Goal: Transaction & Acquisition: Book appointment/travel/reservation

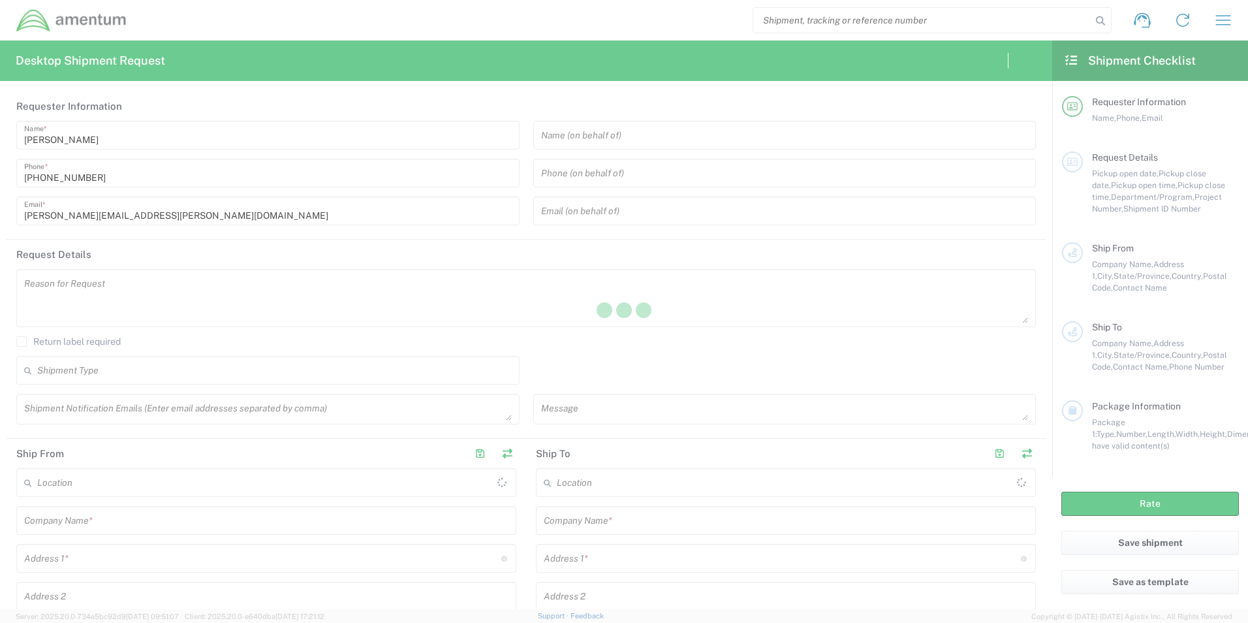
type input "United States"
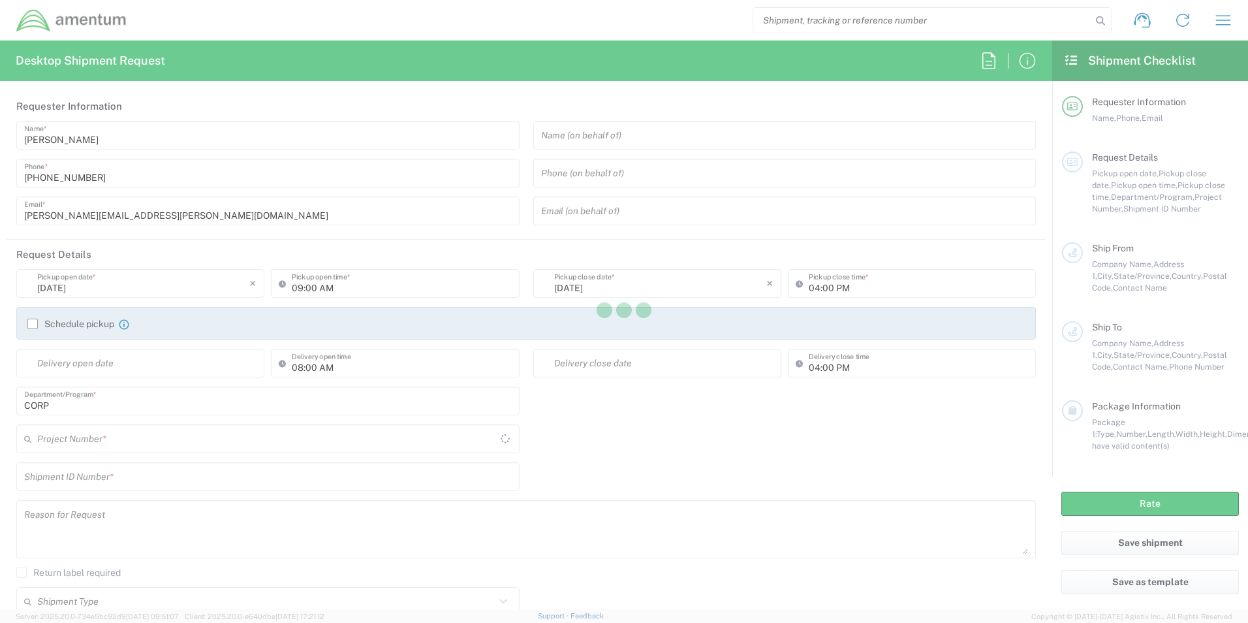
type input "United States"
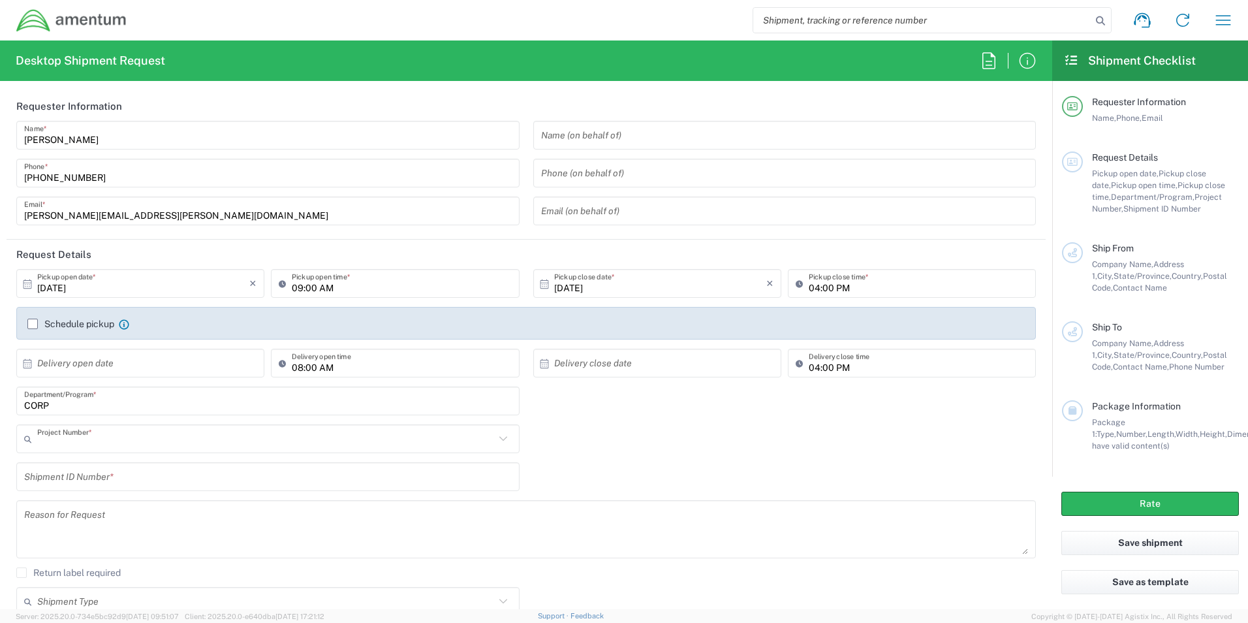
type input "CORP"
drag, startPoint x: 279, startPoint y: 98, endPoint x: 509, endPoint y: 107, distance: 230.7
click at [280, 99] on header "Requester Information" at bounding box center [526, 105] width 1039 height 29
click at [1219, 25] on icon "button" at bounding box center [1223, 20] width 15 height 10
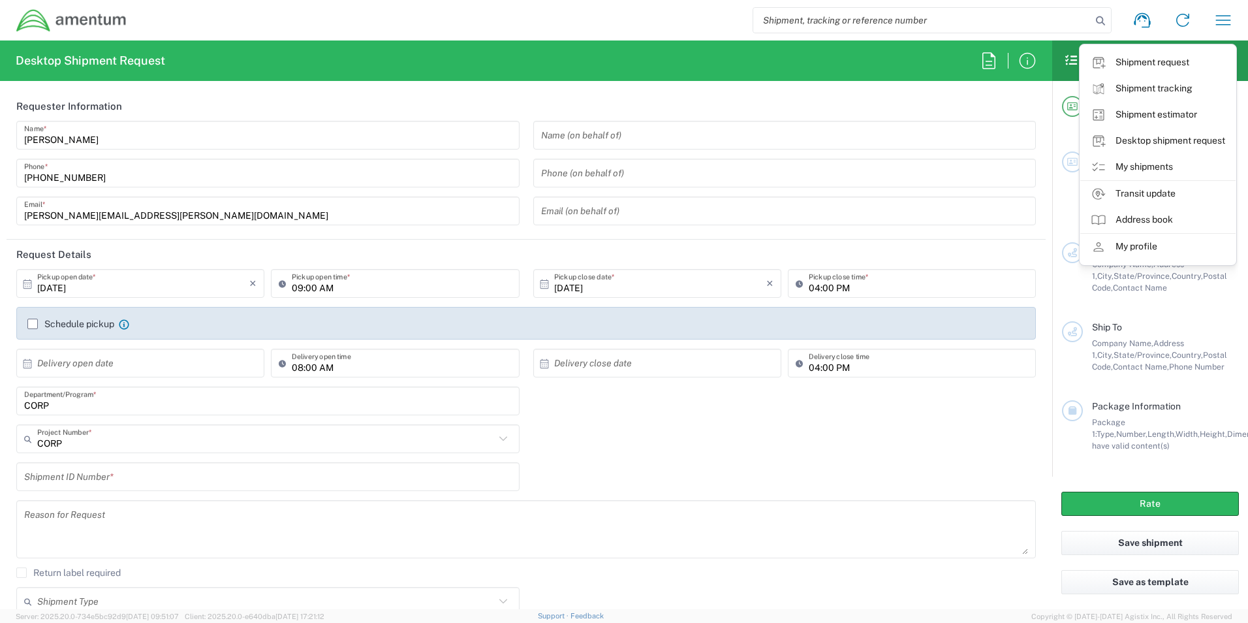
click at [1146, 167] on link "My shipments" at bounding box center [1158, 167] width 155 height 26
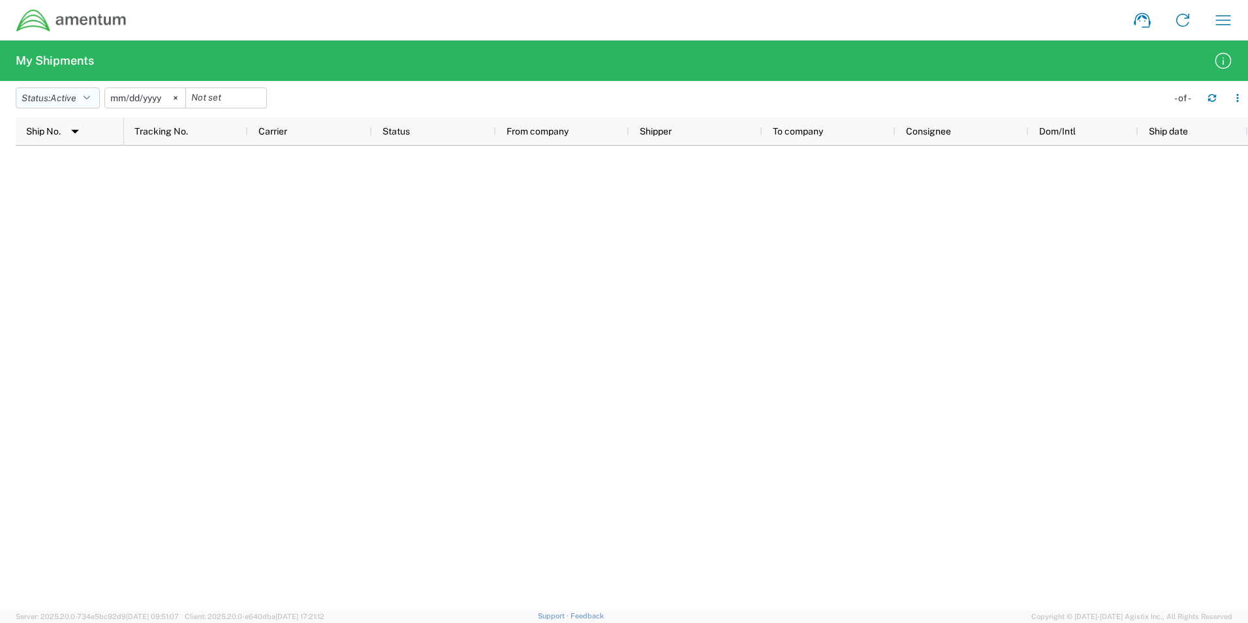
click at [89, 92] on button "Status: Active" at bounding box center [58, 97] width 84 height 21
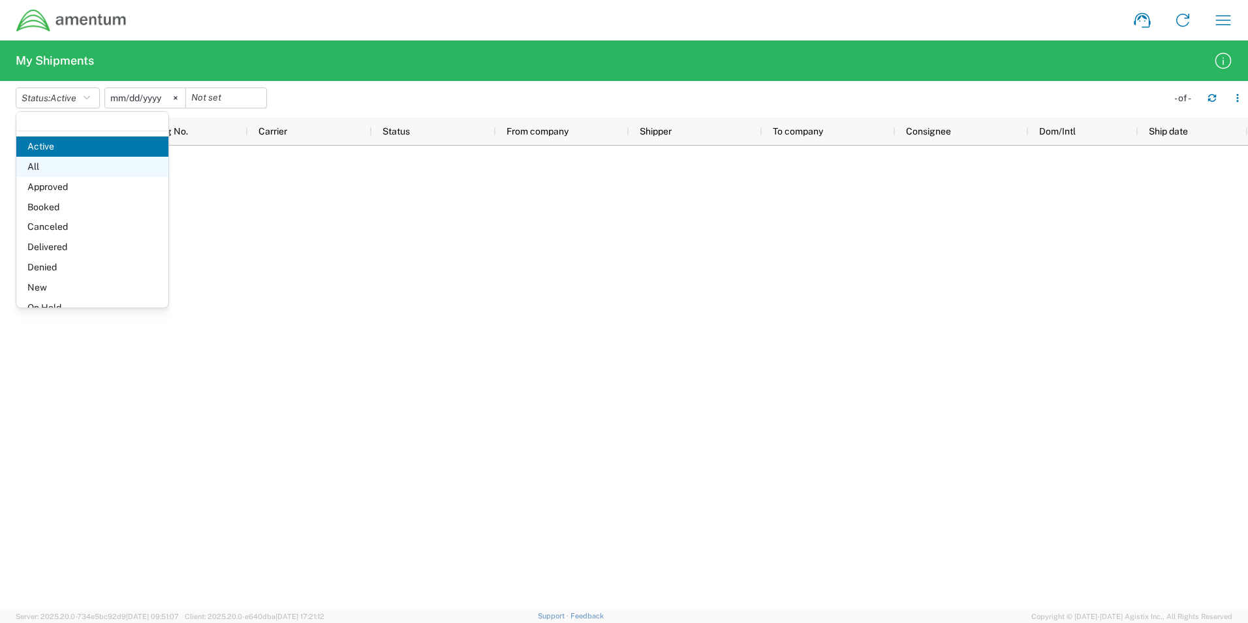
click at [67, 166] on span "All" at bounding box center [92, 167] width 152 height 20
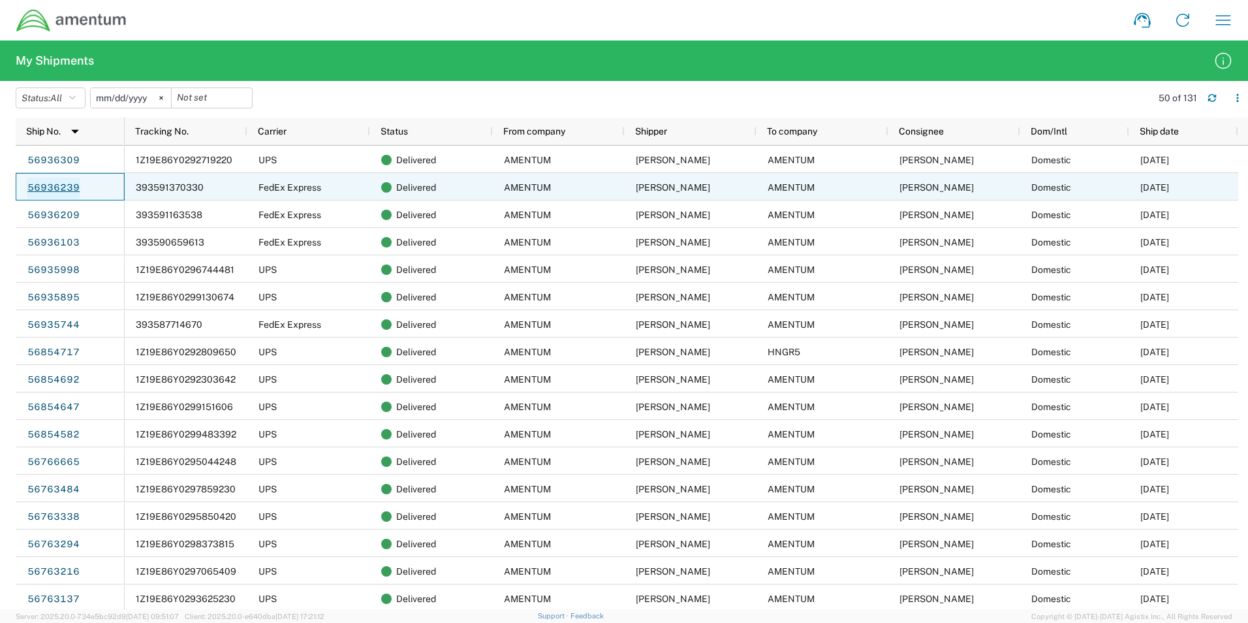
click at [70, 191] on link "56936239" at bounding box center [54, 188] width 54 height 21
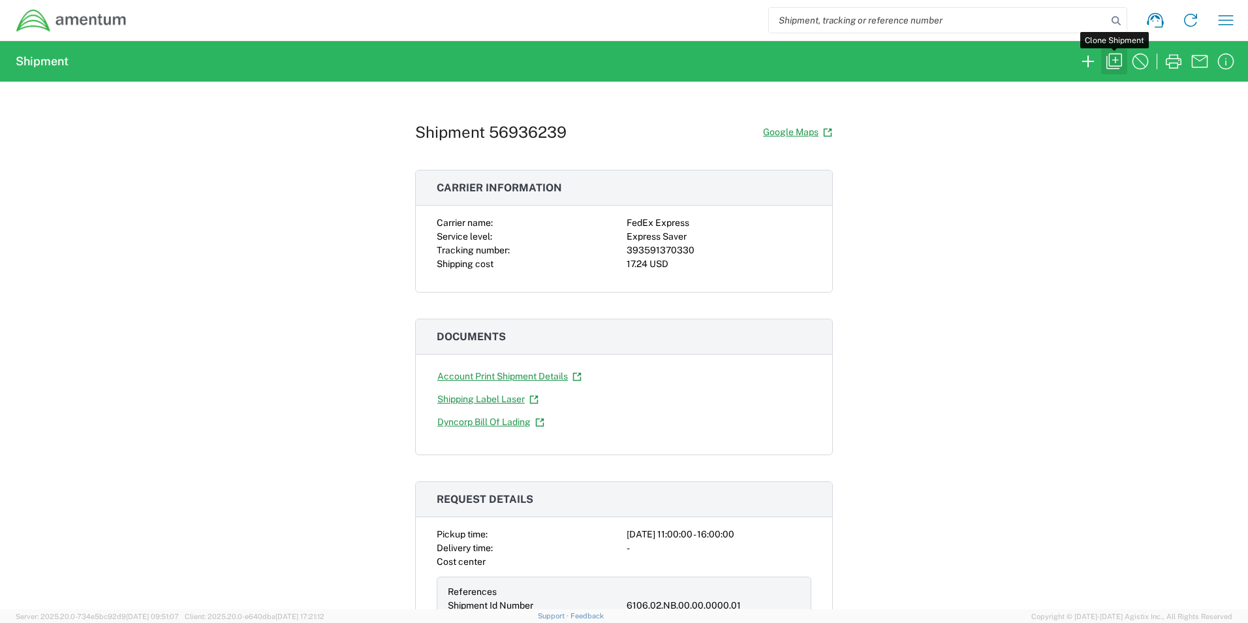
click at [1116, 61] on icon "button" at bounding box center [1115, 62] width 16 height 16
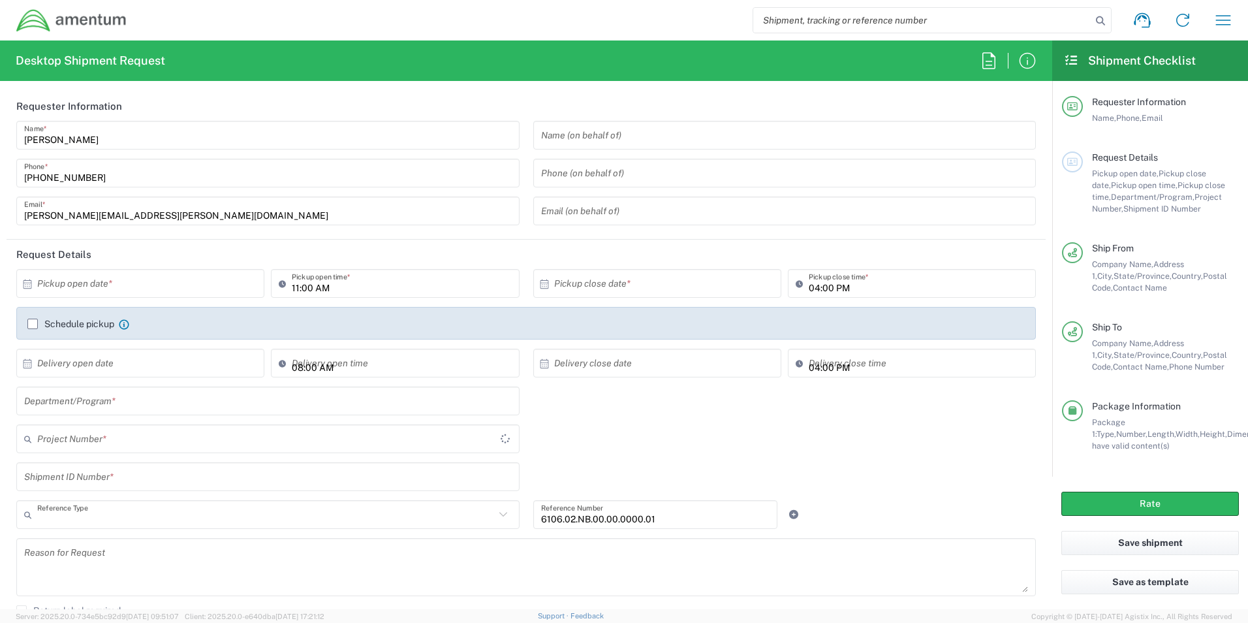
type input "Shipment Id Number"
type input "[US_STATE]"
type input "Envelope"
click at [206, 285] on input "text" at bounding box center [143, 283] width 212 height 23
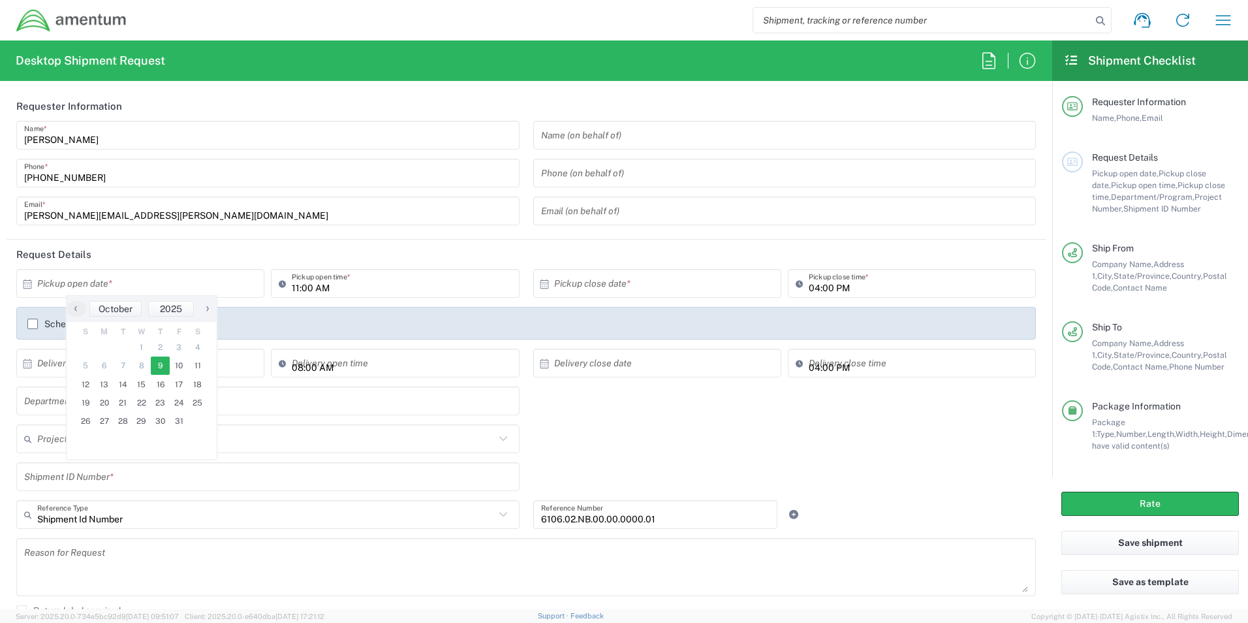
click at [165, 367] on span "9" at bounding box center [160, 365] width 19 height 18
type input "[DATE]"
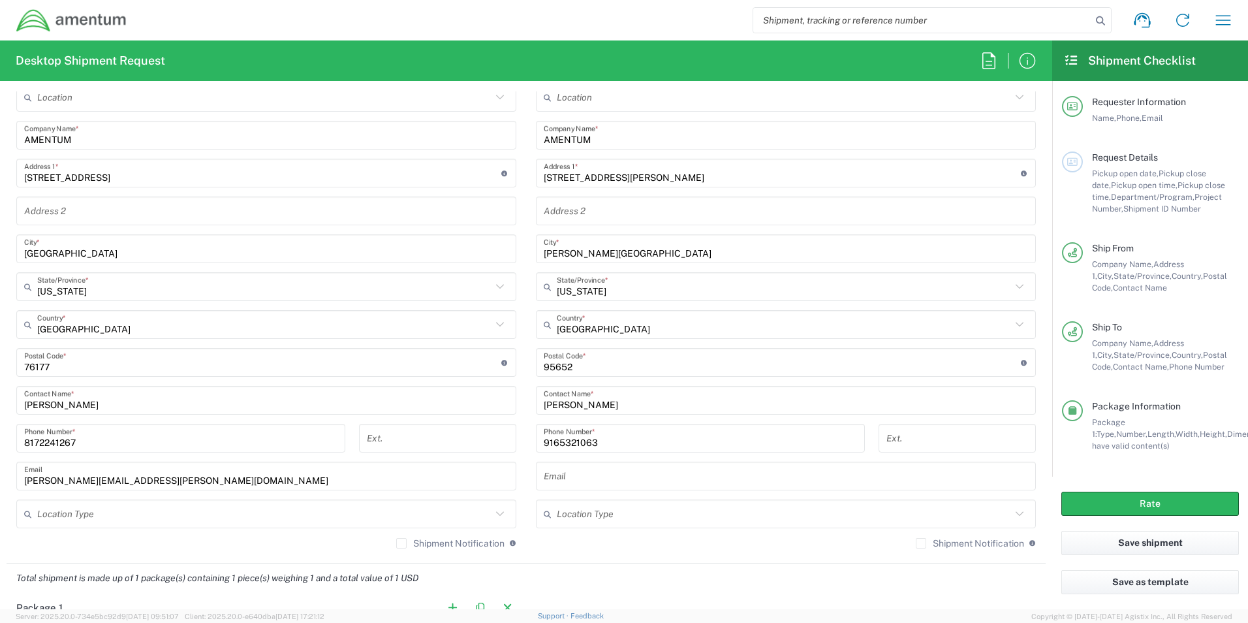
scroll to position [609, 0]
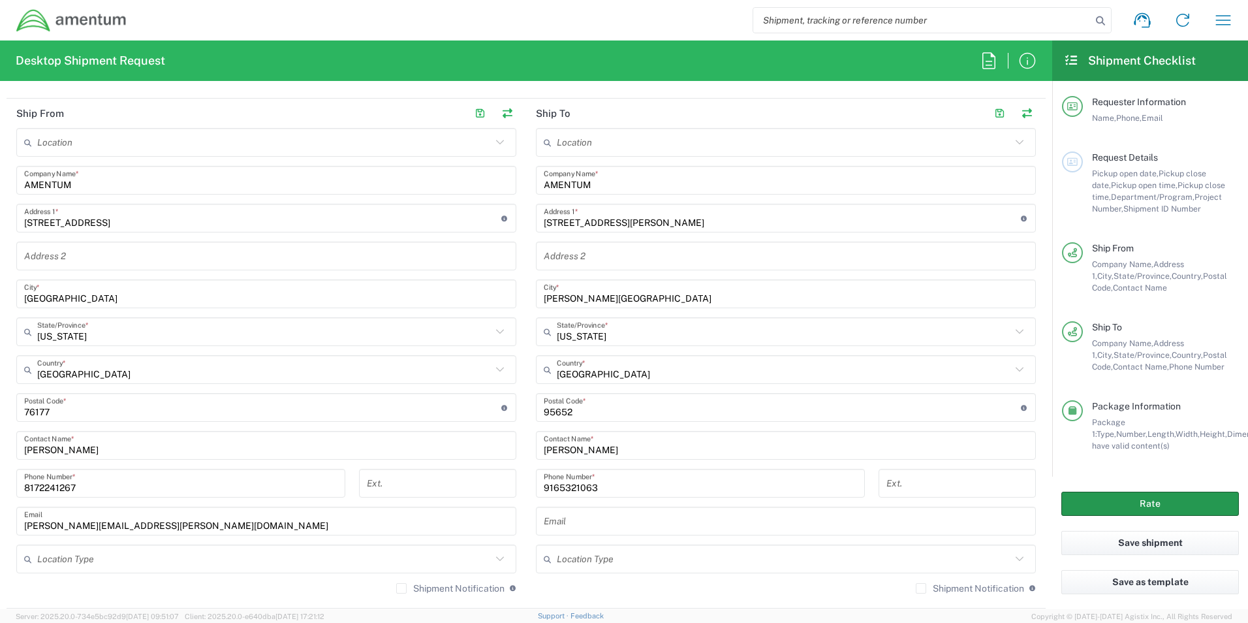
click at [1133, 514] on button "Rate" at bounding box center [1151, 504] width 178 height 24
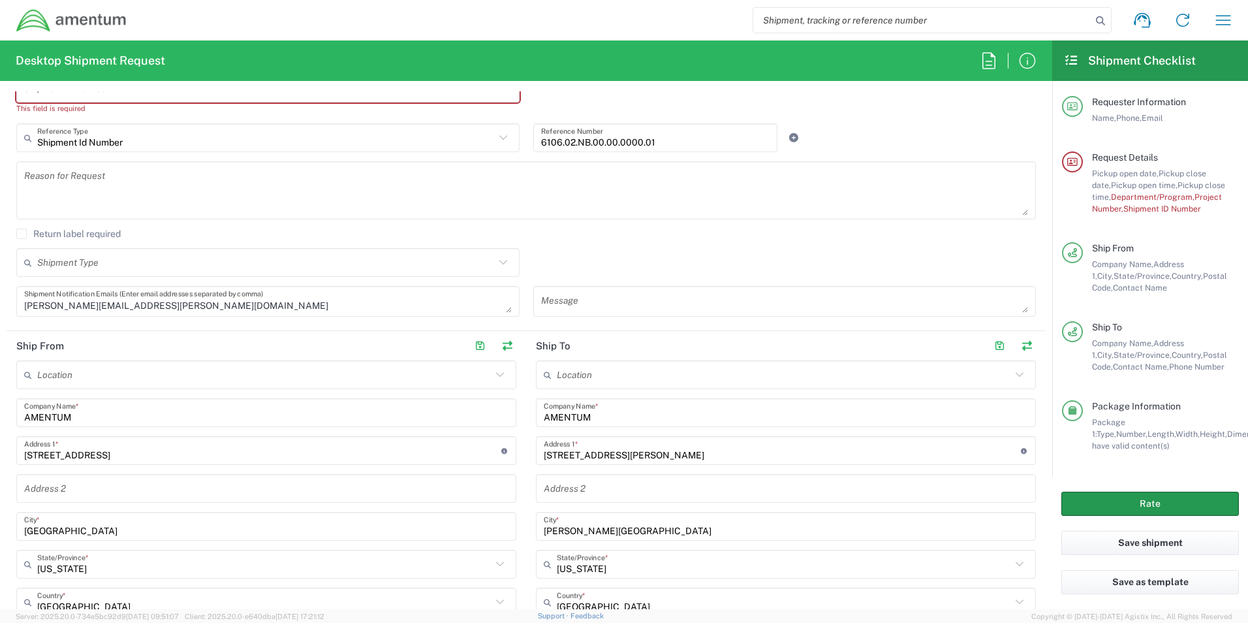
scroll to position [187, 0]
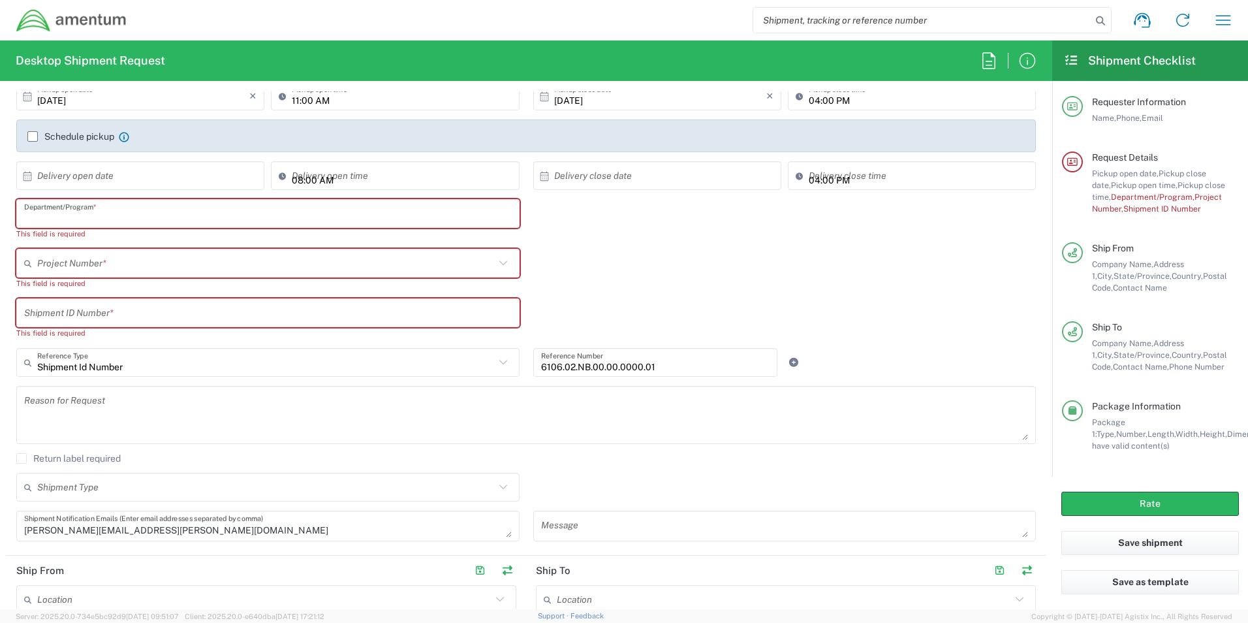
click at [81, 216] on input "text" at bounding box center [268, 213] width 488 height 23
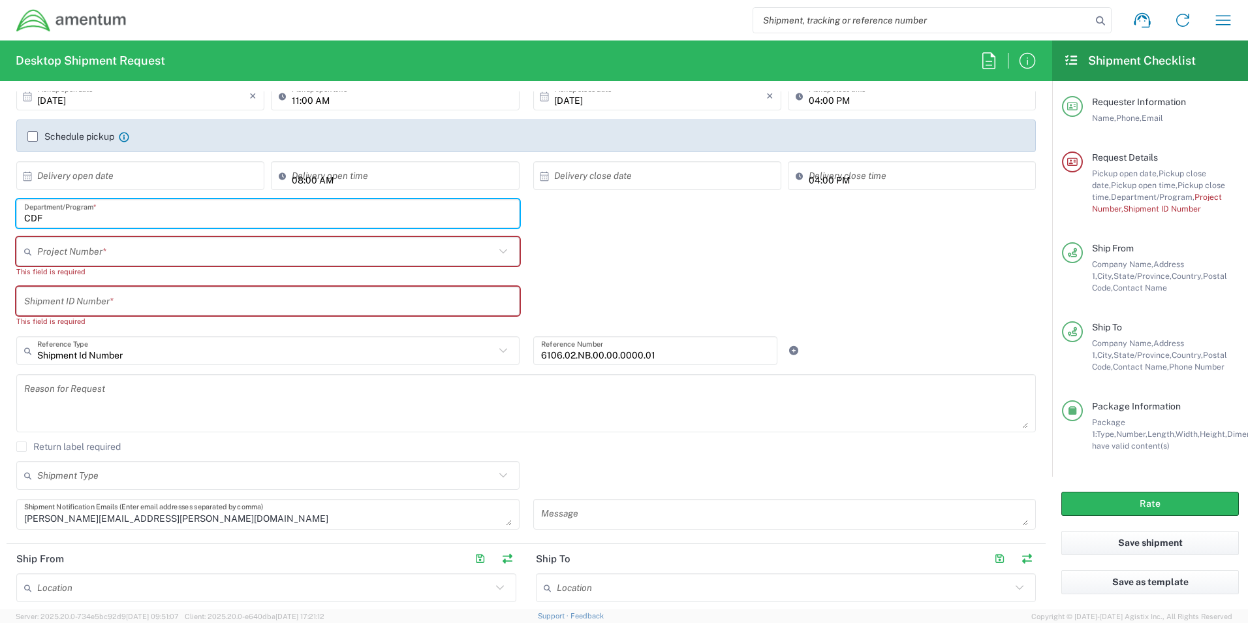
type input "CDF"
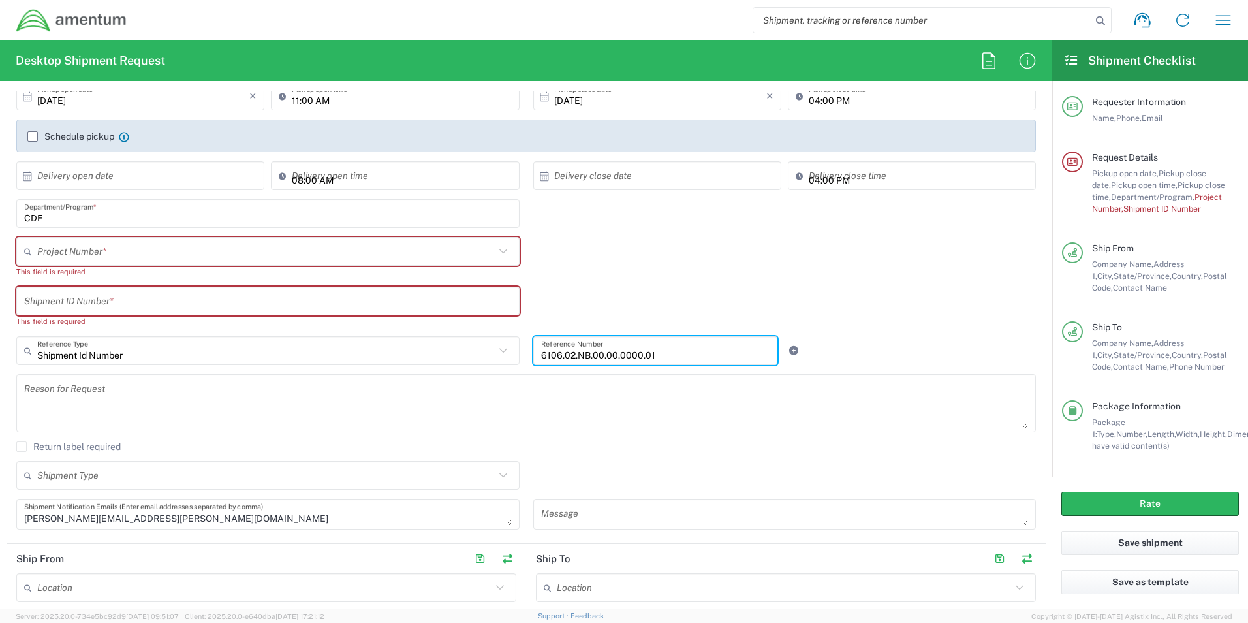
drag, startPoint x: 666, startPoint y: 355, endPoint x: 514, endPoint y: 349, distance: 151.6
click at [518, 350] on div "Shipment Id Number Reference Type Shipment Id Number Account Type Activity ID A…" at bounding box center [527, 355] width 1034 height 38
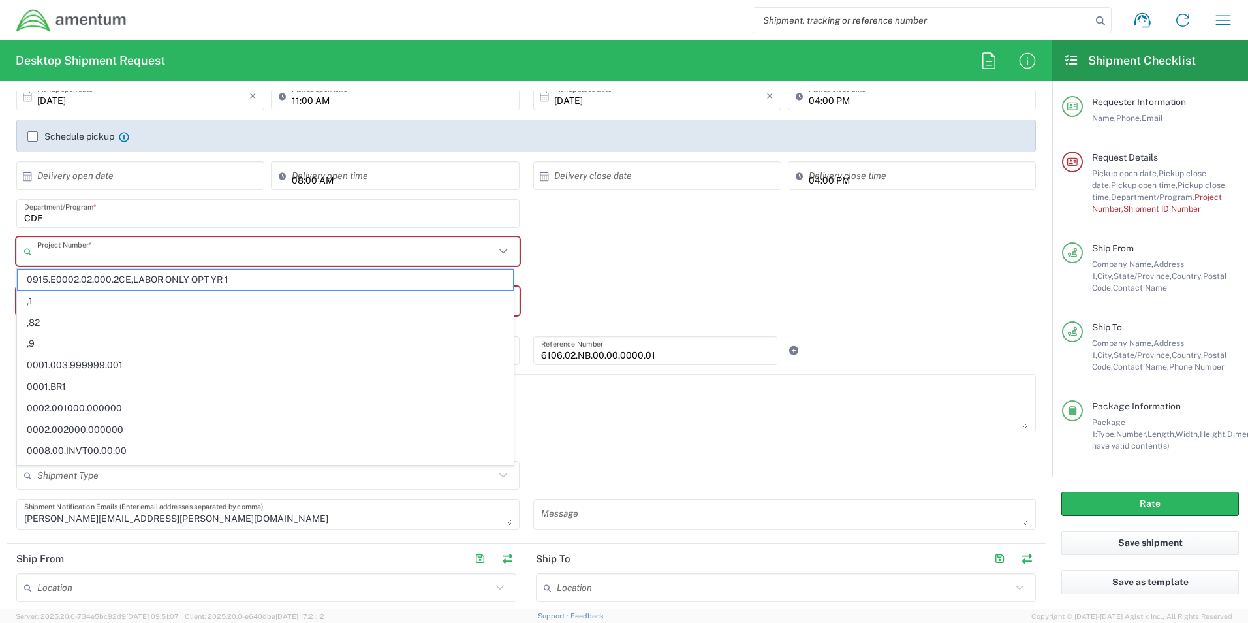
click at [187, 257] on input "text" at bounding box center [266, 251] width 458 height 23
paste input "6106.02.NB.00.00.0000.01"
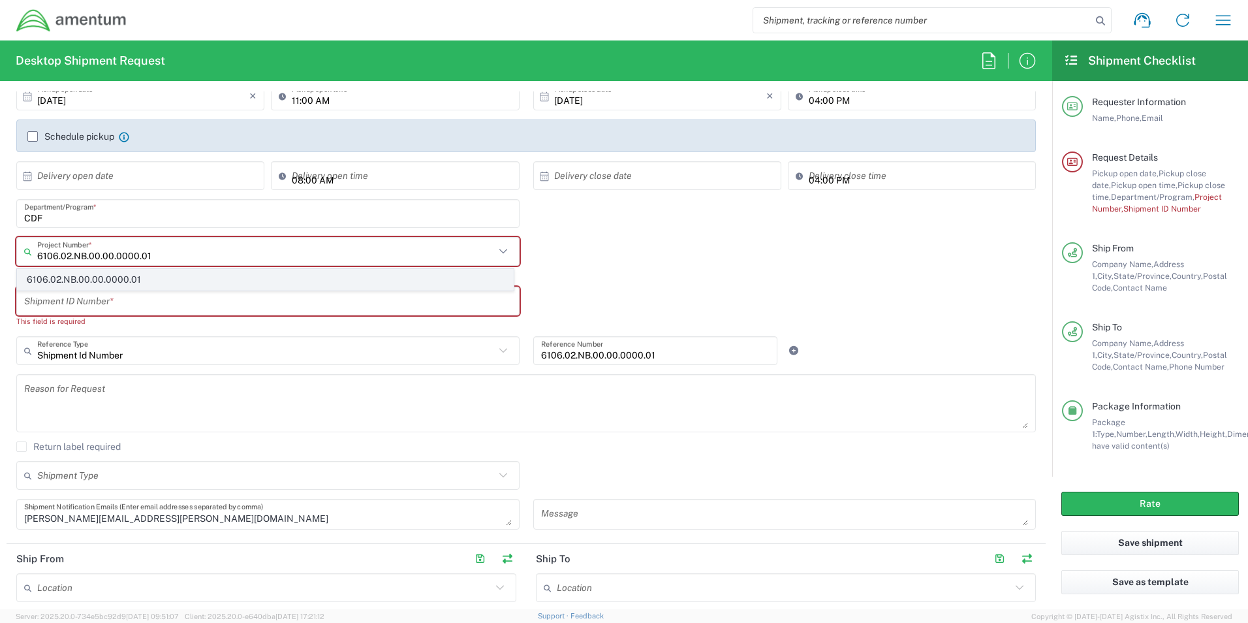
type input "6106.02.NB.00.00.0000.01"
click at [144, 277] on span "6106.02.NB.00.00.0000.01" at bounding box center [266, 280] width 496 height 20
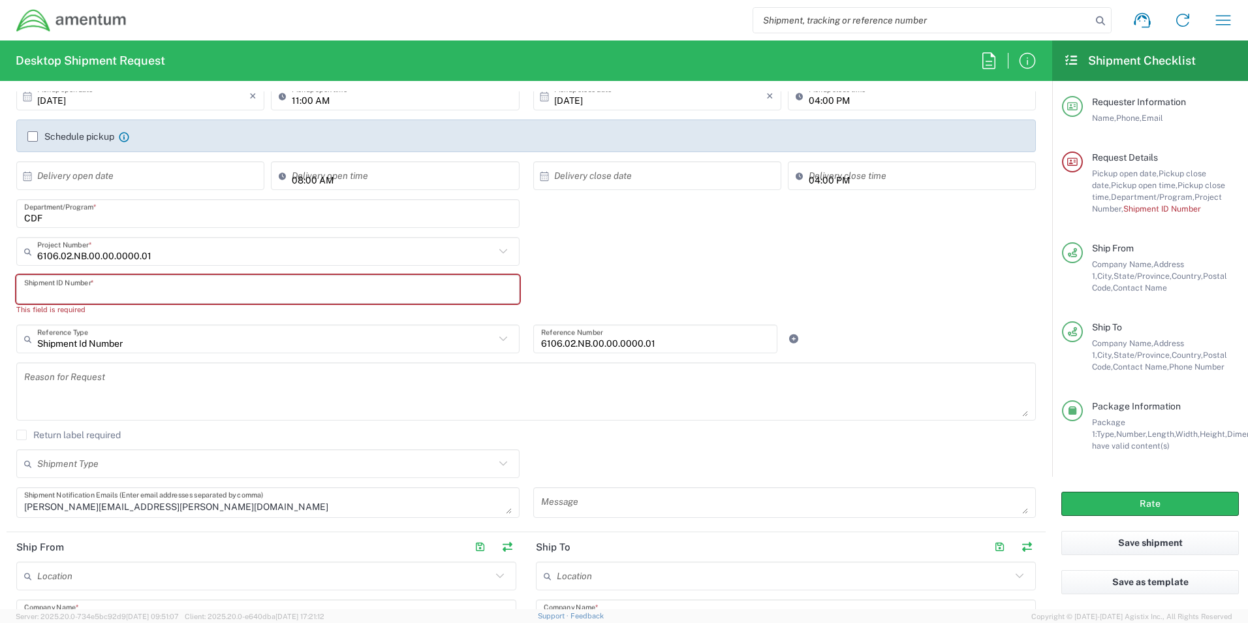
click at [119, 289] on input "text" at bounding box center [268, 289] width 488 height 23
paste input "6106.02.NB.00.00.0000.01"
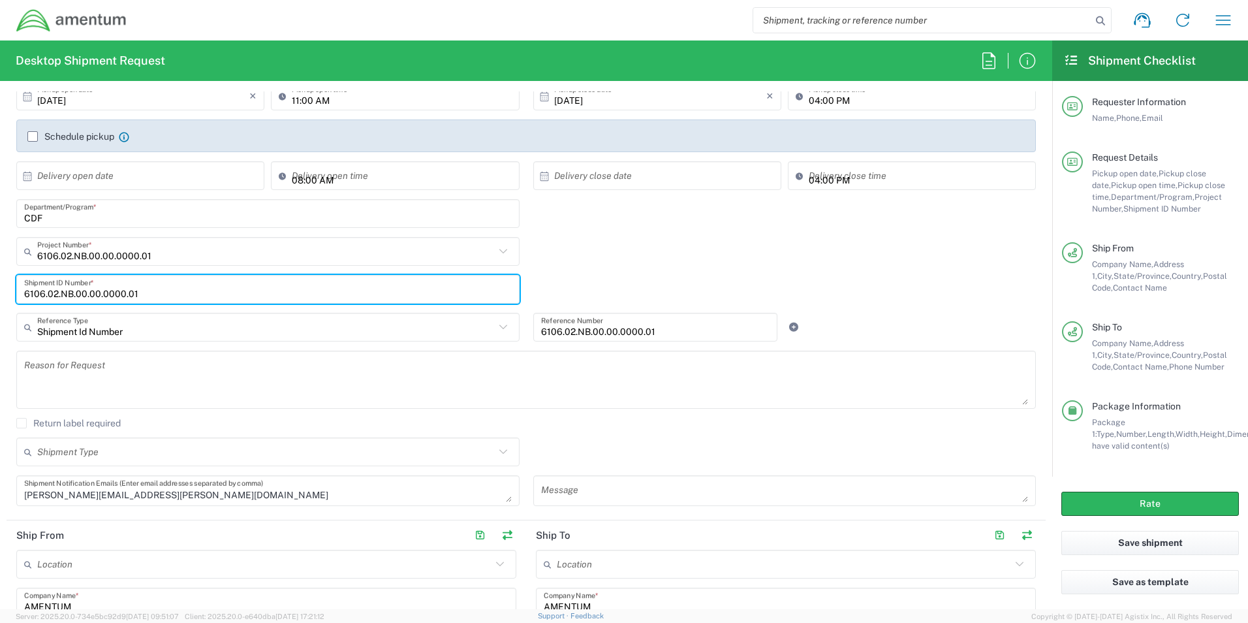
type input "6106.02.NB.00.00.0000.01"
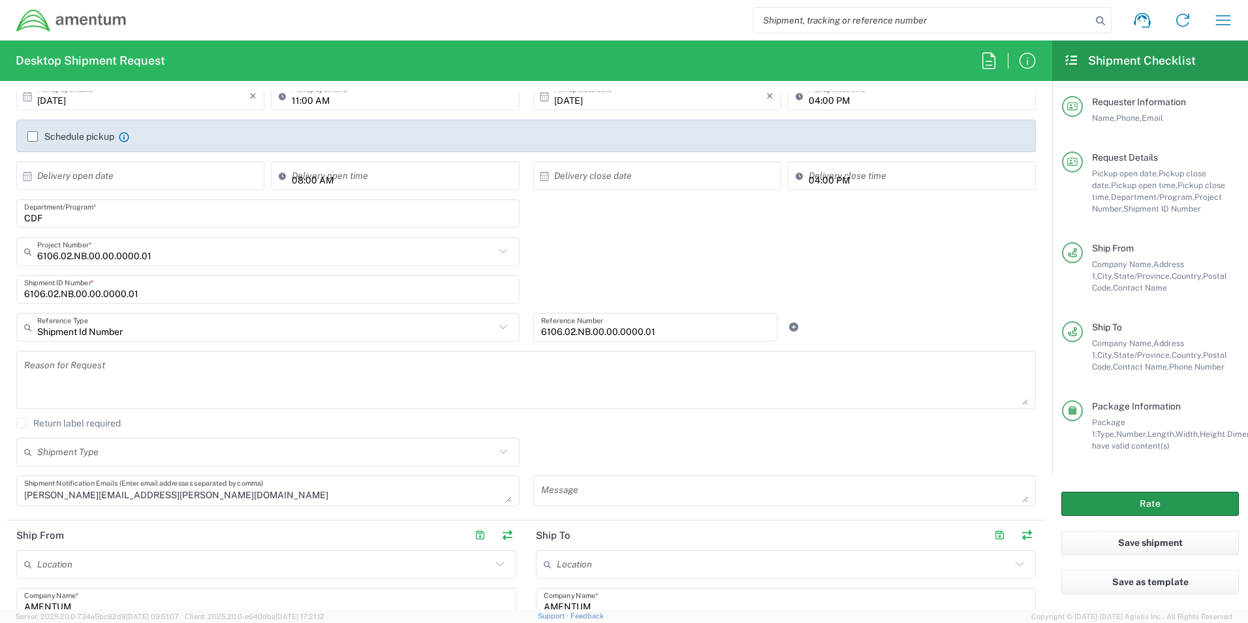
click at [1143, 515] on div "Rate" at bounding box center [1150, 504] width 196 height 54
click at [1156, 504] on button "Rate" at bounding box center [1151, 504] width 178 height 24
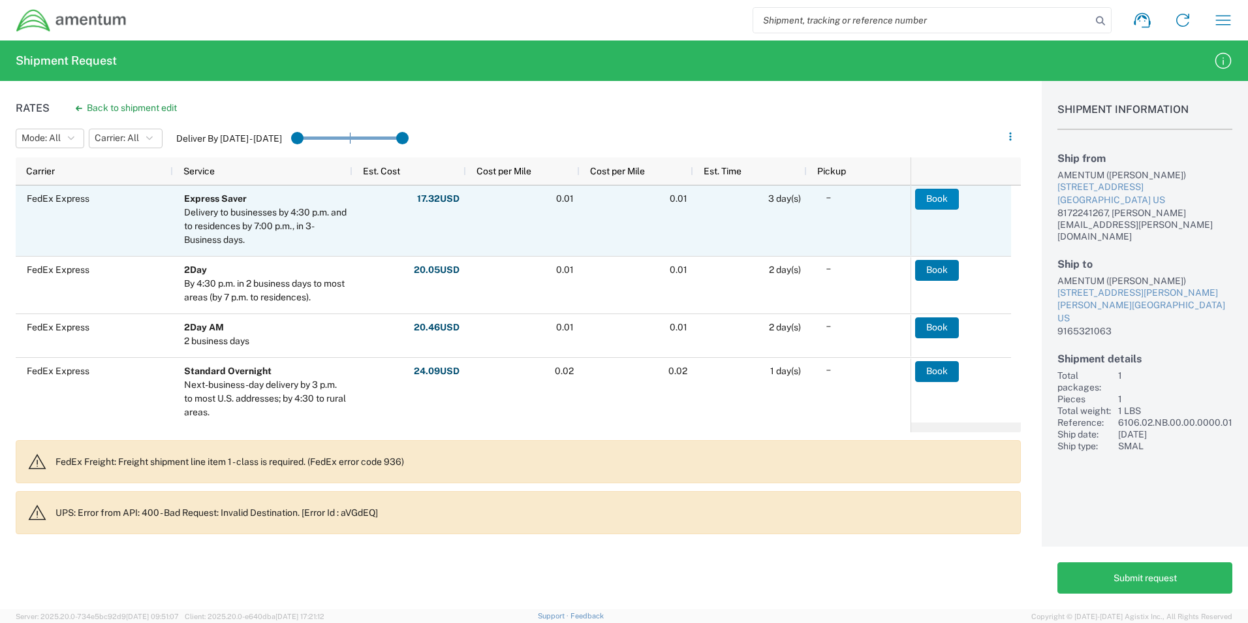
click at [945, 206] on button "Book" at bounding box center [937, 199] width 44 height 21
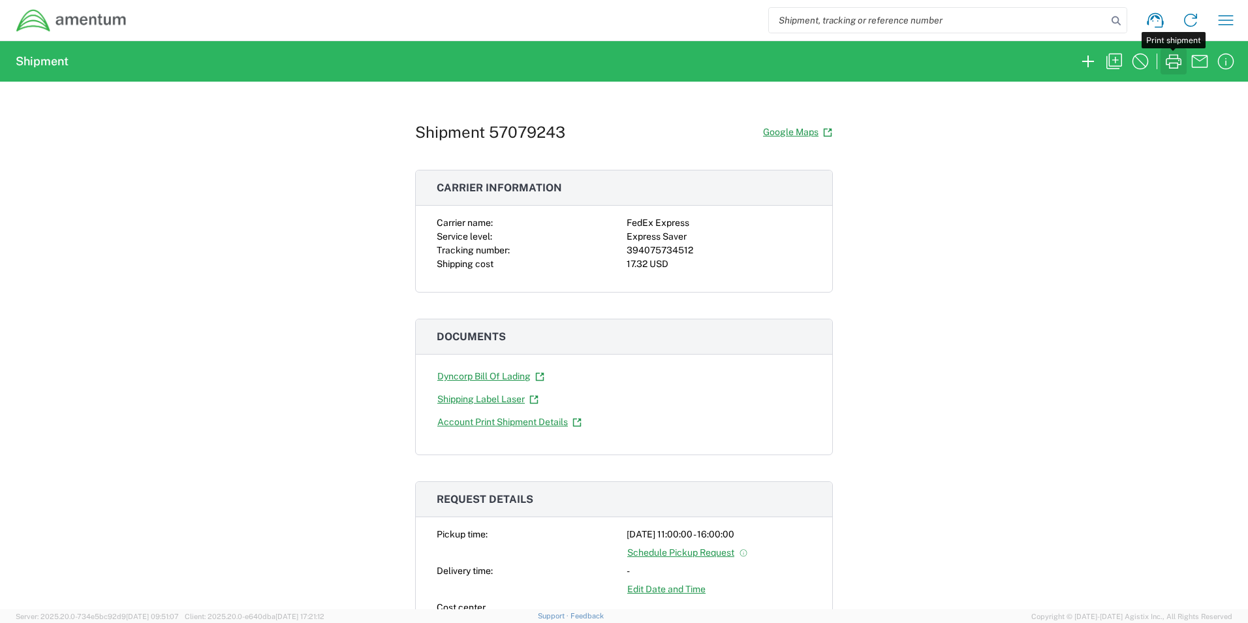
click at [1175, 61] on icon "button" at bounding box center [1173, 61] width 21 height 21
click at [1222, 22] on icon "button" at bounding box center [1226, 20] width 21 height 21
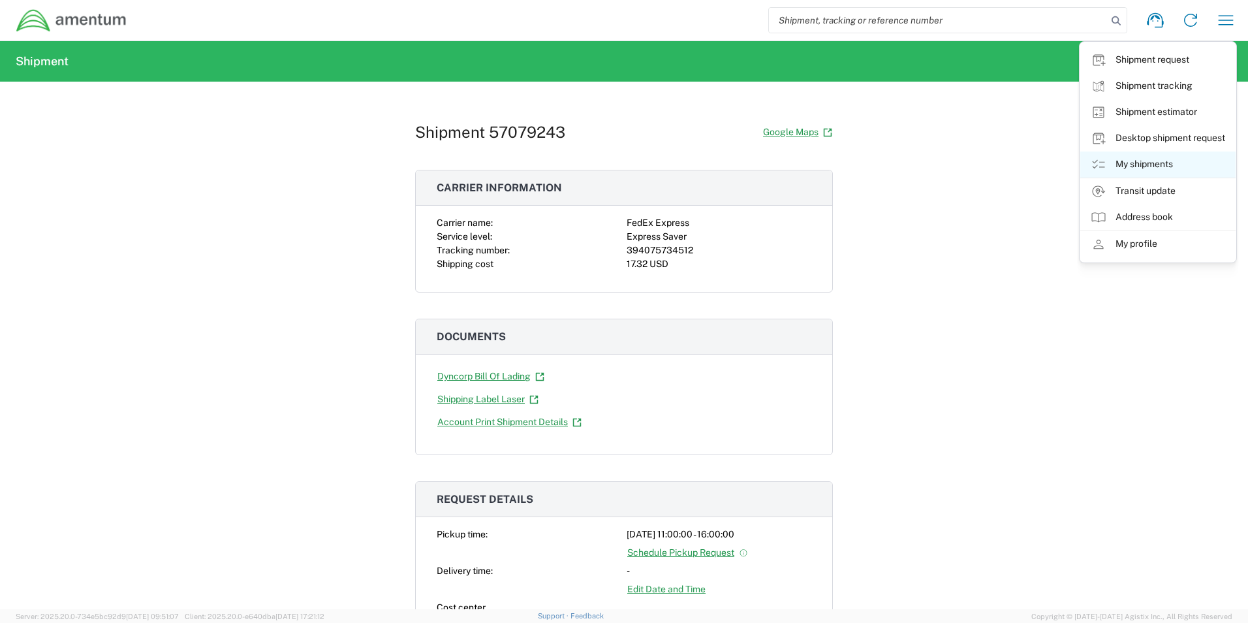
click at [1154, 161] on link "My shipments" at bounding box center [1158, 164] width 155 height 26
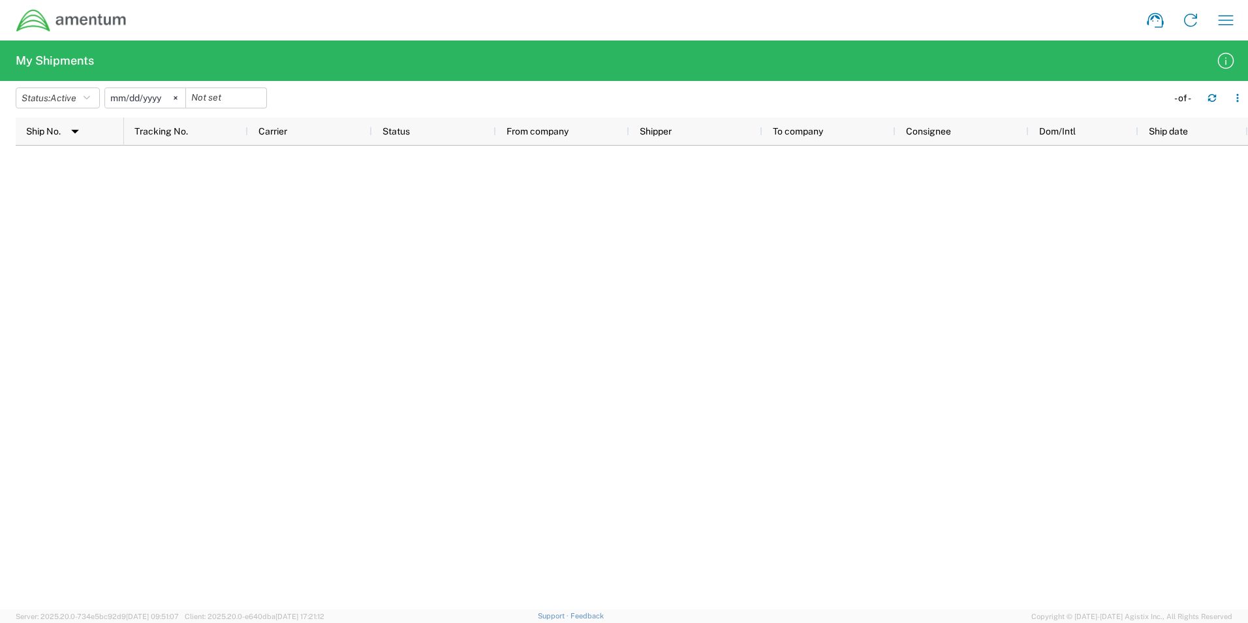
click at [916, 409] on div at bounding box center [686, 378] width 1124 height 464
drag, startPoint x: 77, startPoint y: 95, endPoint x: 79, endPoint y: 116, distance: 21.6
click at [76, 95] on span "Active" at bounding box center [63, 98] width 26 height 10
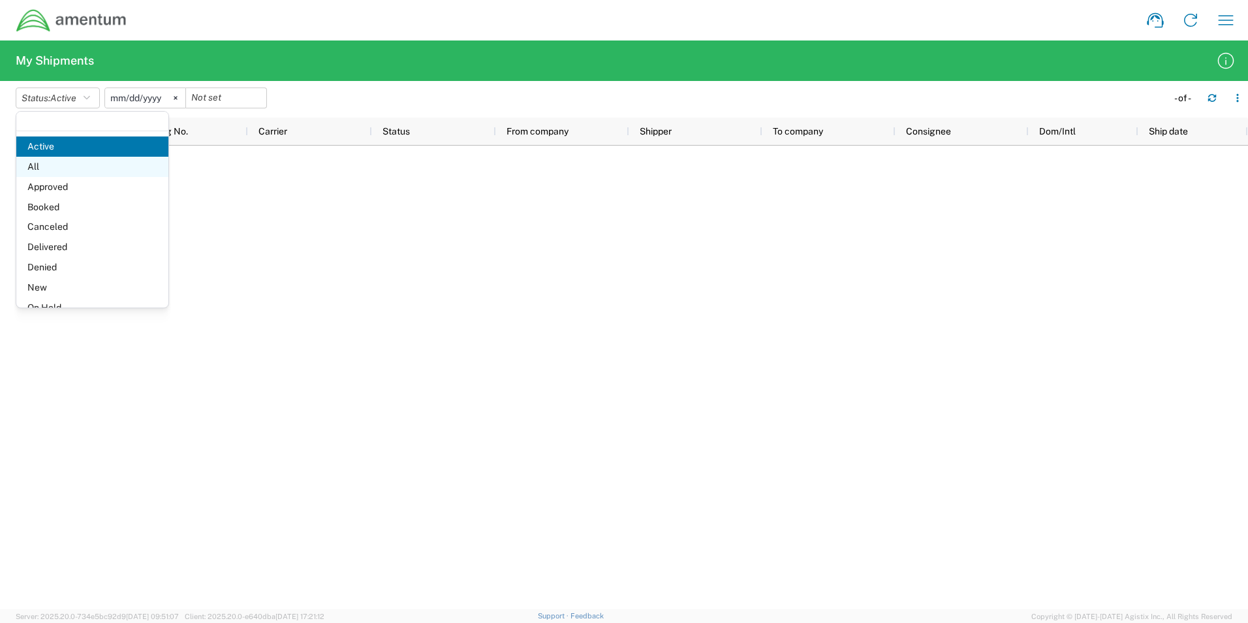
click at [65, 176] on span "All" at bounding box center [92, 167] width 152 height 20
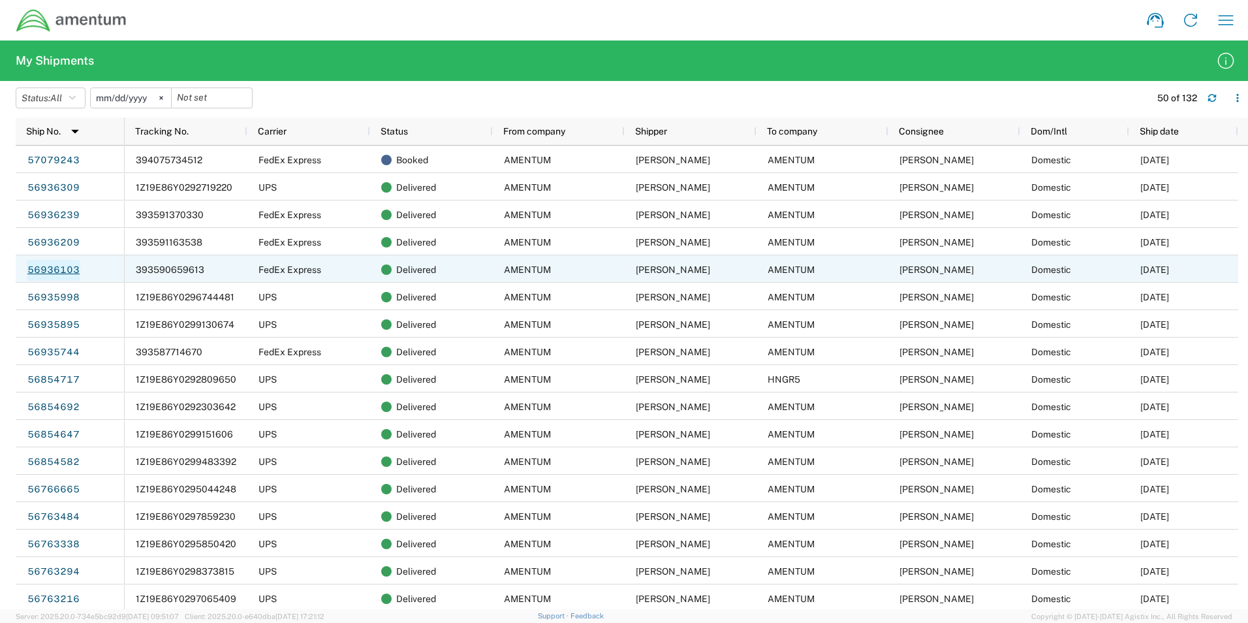
click at [56, 270] on link "56936103" at bounding box center [54, 270] width 54 height 21
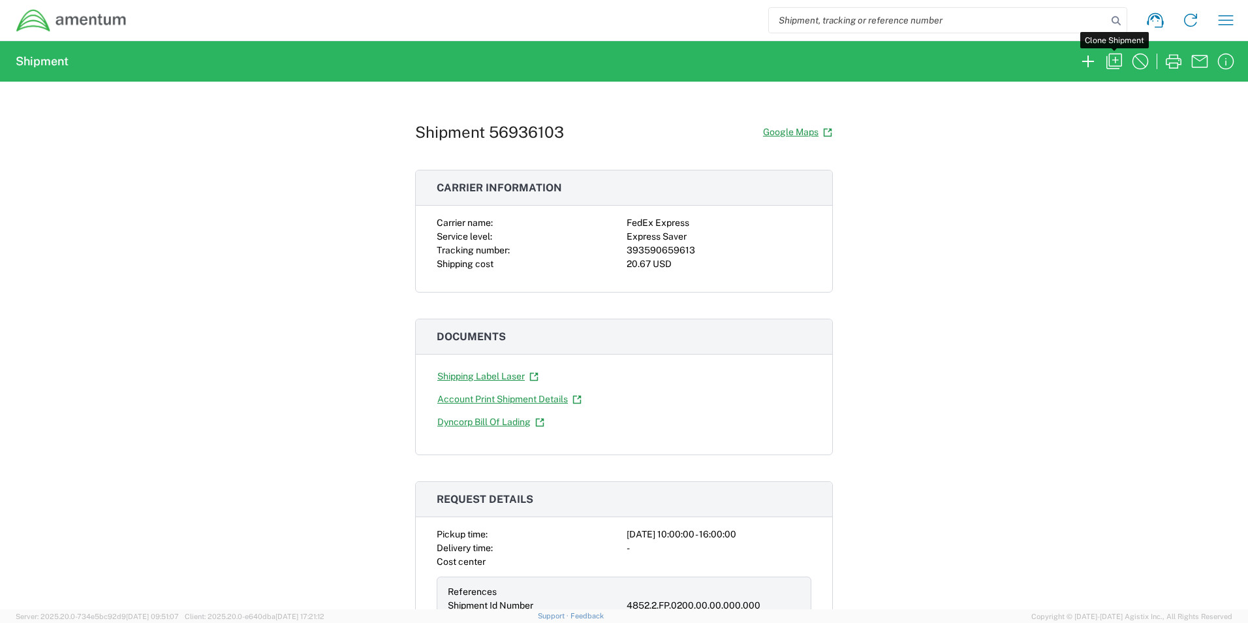
click at [1113, 66] on icon "button" at bounding box center [1115, 62] width 16 height 16
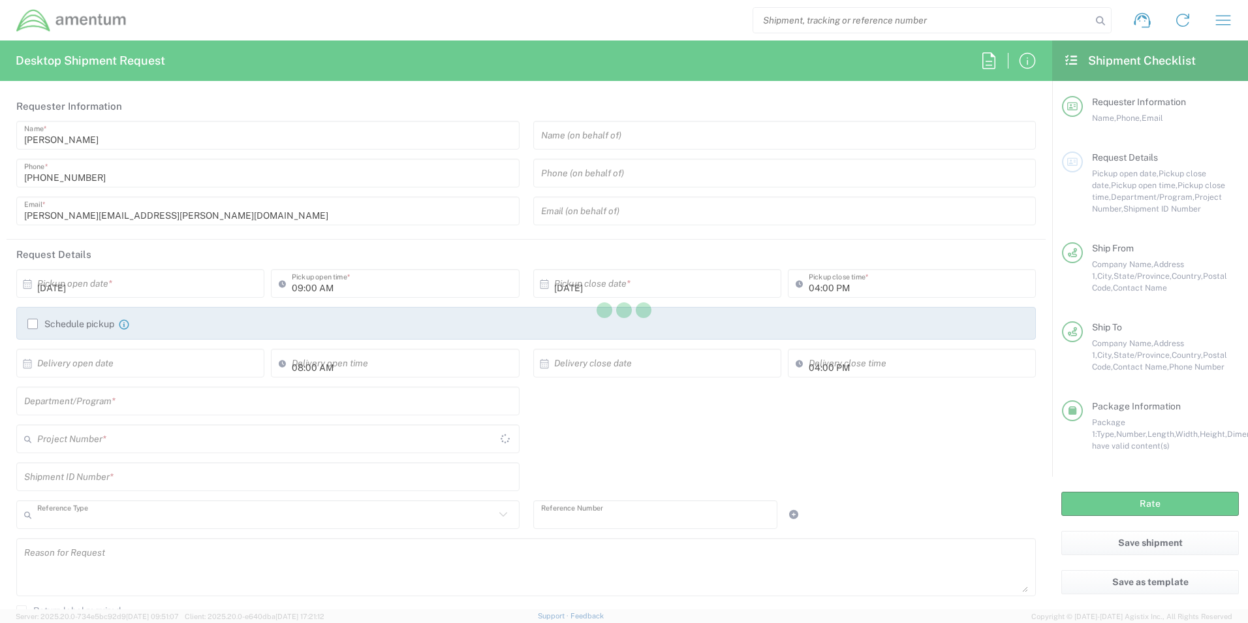
type input "10:00 AM"
type input "Shipment Id Number"
type input "4852.2.FP.0200.00.00.000.000"
type textarea "[PERSON_NAME][EMAIL_ADDRESS][PERSON_NAME][DOMAIN_NAME]"
type input "AMENTUM"
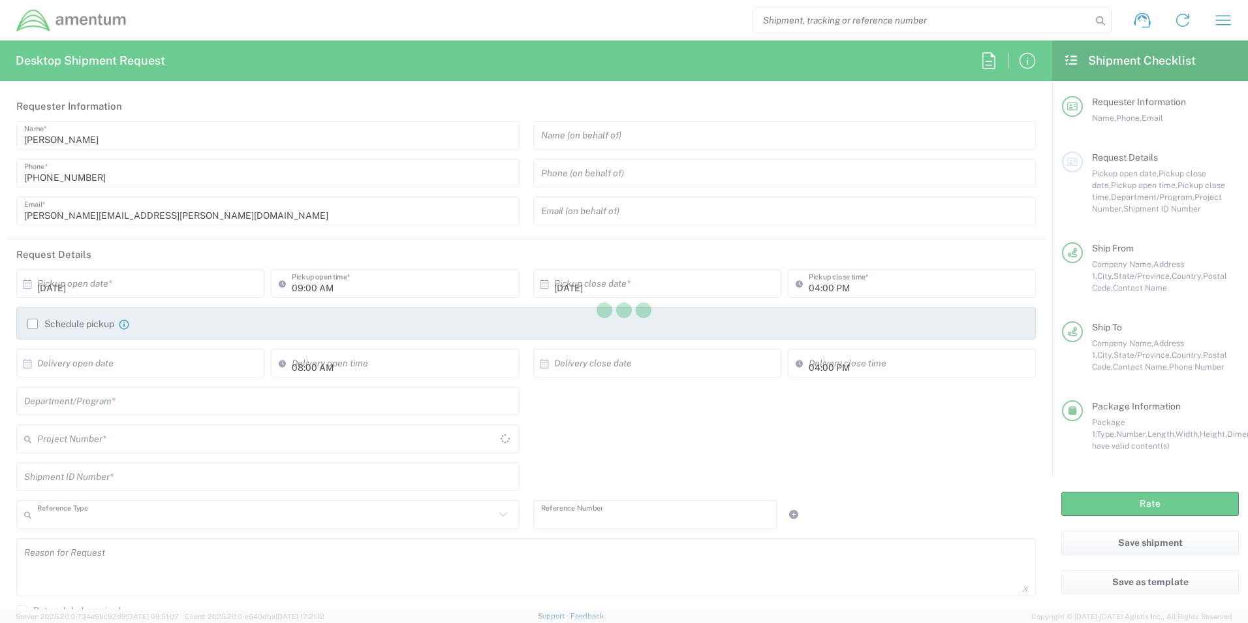
type input "[STREET_ADDRESS]"
type input "[GEOGRAPHIC_DATA]"
type input "[US_STATE]"
type input "76177"
type input "[PERSON_NAME]"
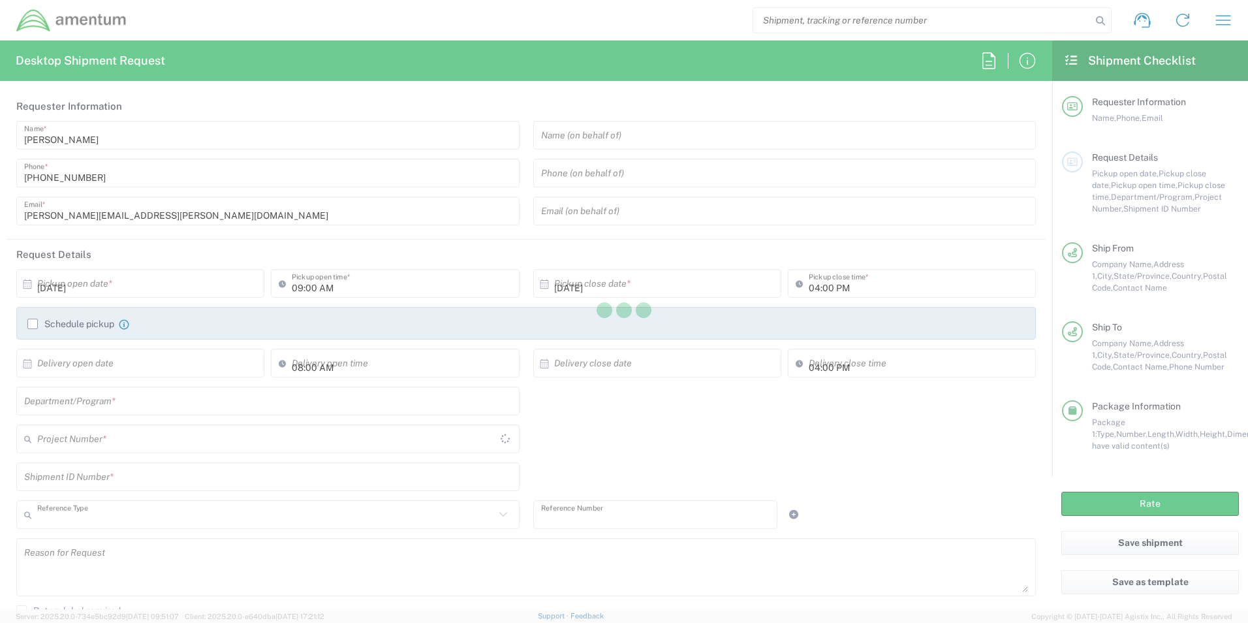
type input "8172241267"
type input "[PERSON_NAME][EMAIL_ADDRESS][PERSON_NAME][DOMAIN_NAME]"
type input "AMENTUM"
type input "4755 Pasture Road"
type input "Bldg 462 Hangar 3 Rm A229"
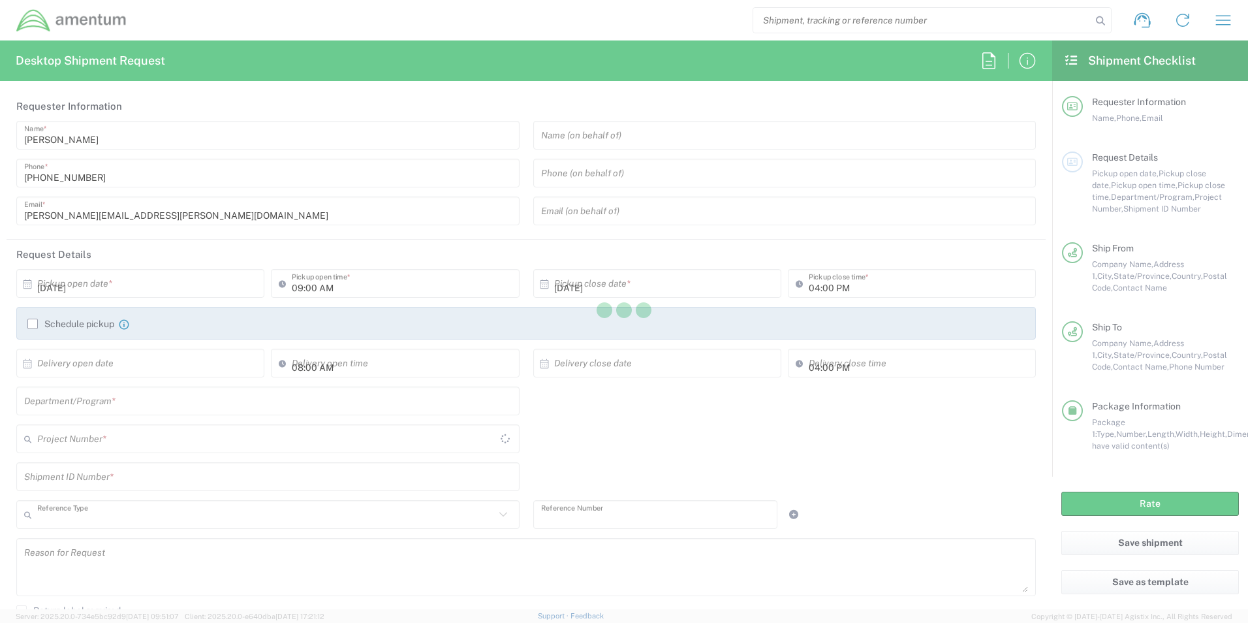
type input "Fallon"
type input "[US_STATE]"
type input "89496"
type input "Imelda Andersen"
type input "7754264384"
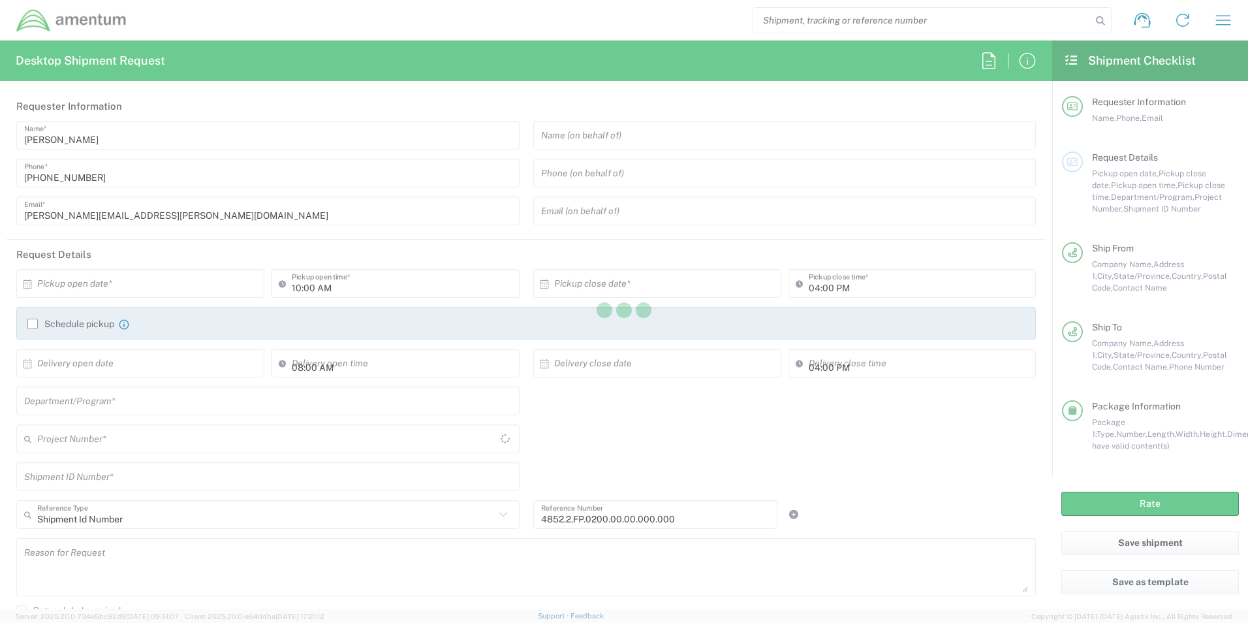
type input "Envelope"
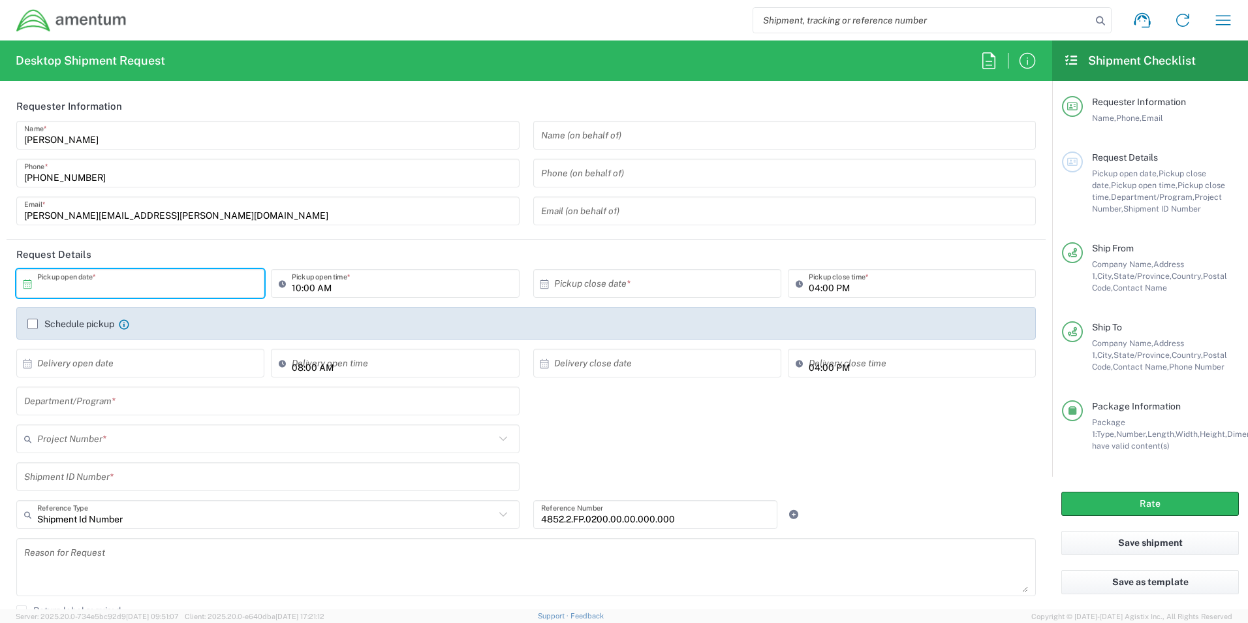
click at [80, 285] on input "text" at bounding box center [143, 283] width 212 height 23
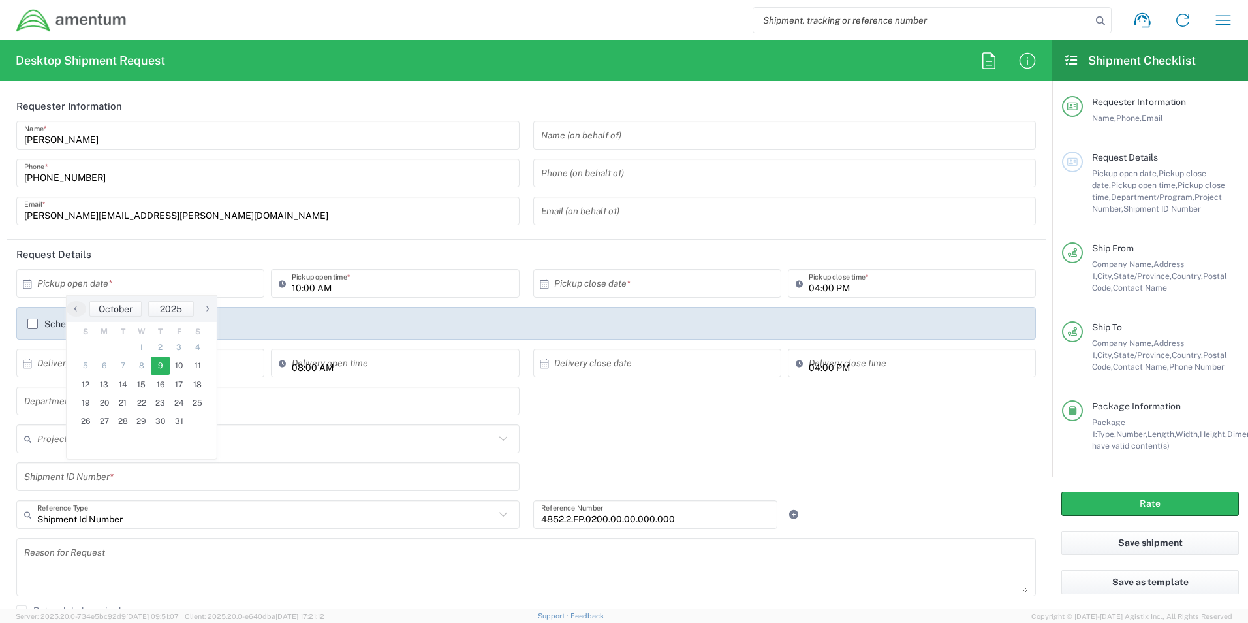
click at [163, 368] on span "9" at bounding box center [160, 365] width 19 height 18
type input "[DATE]"
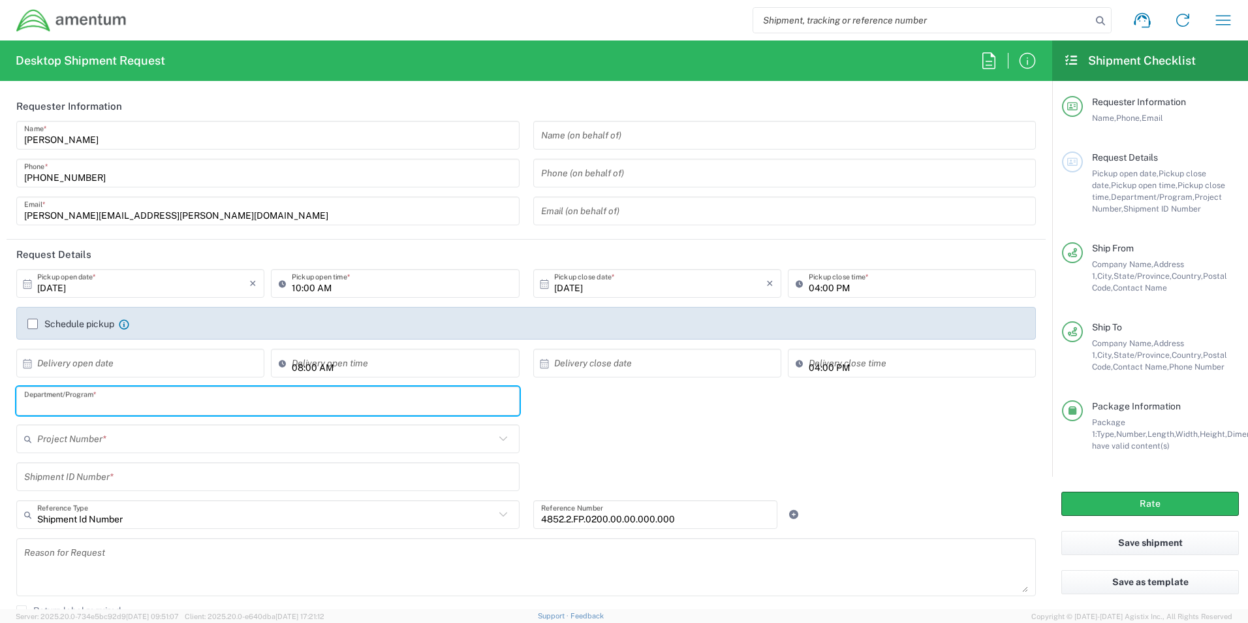
click at [213, 402] on input "text" at bounding box center [268, 401] width 488 height 23
type input "T"
type input "VMG"
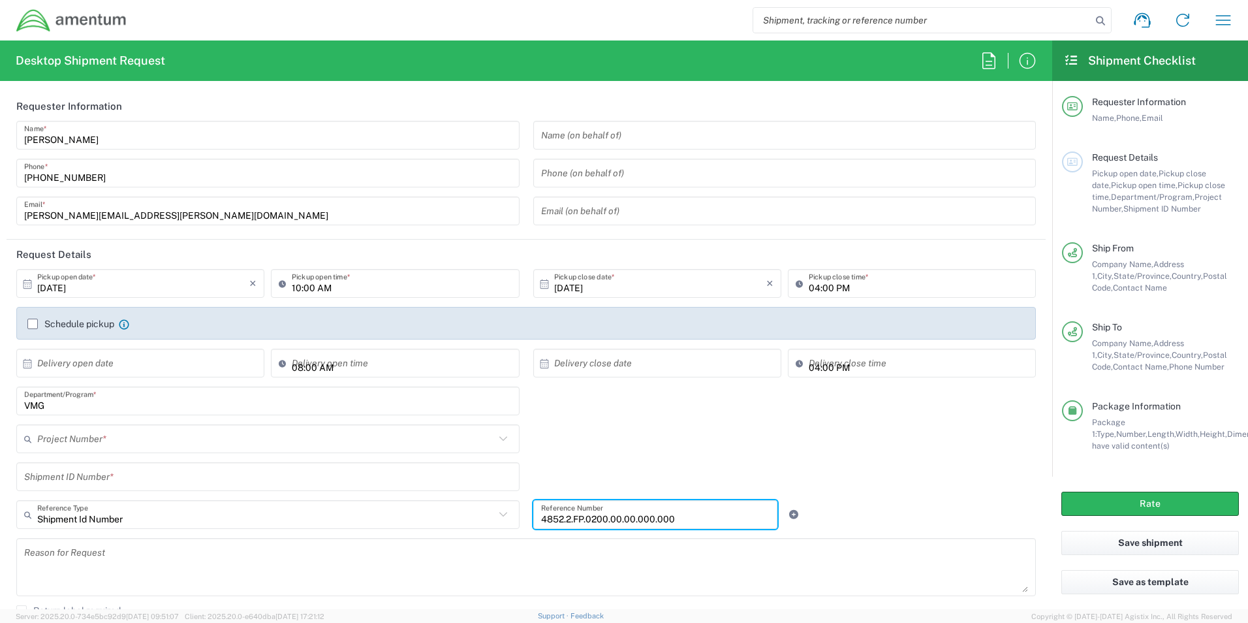
click at [504, 522] on div "Shipment Id Number Reference Type Shipment Id Number Account Type Activity ID A…" at bounding box center [527, 519] width 1034 height 38
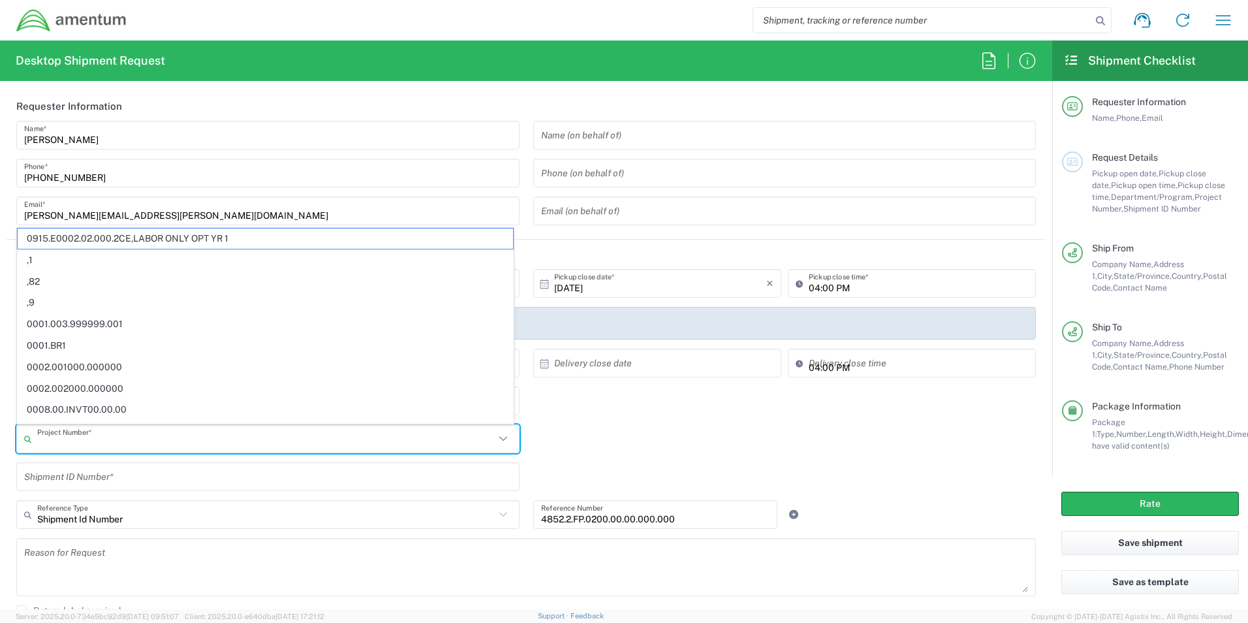
click at [195, 433] on input "text" at bounding box center [266, 439] width 458 height 23
paste input "4852.2.FP.0200.00.00.000.000"
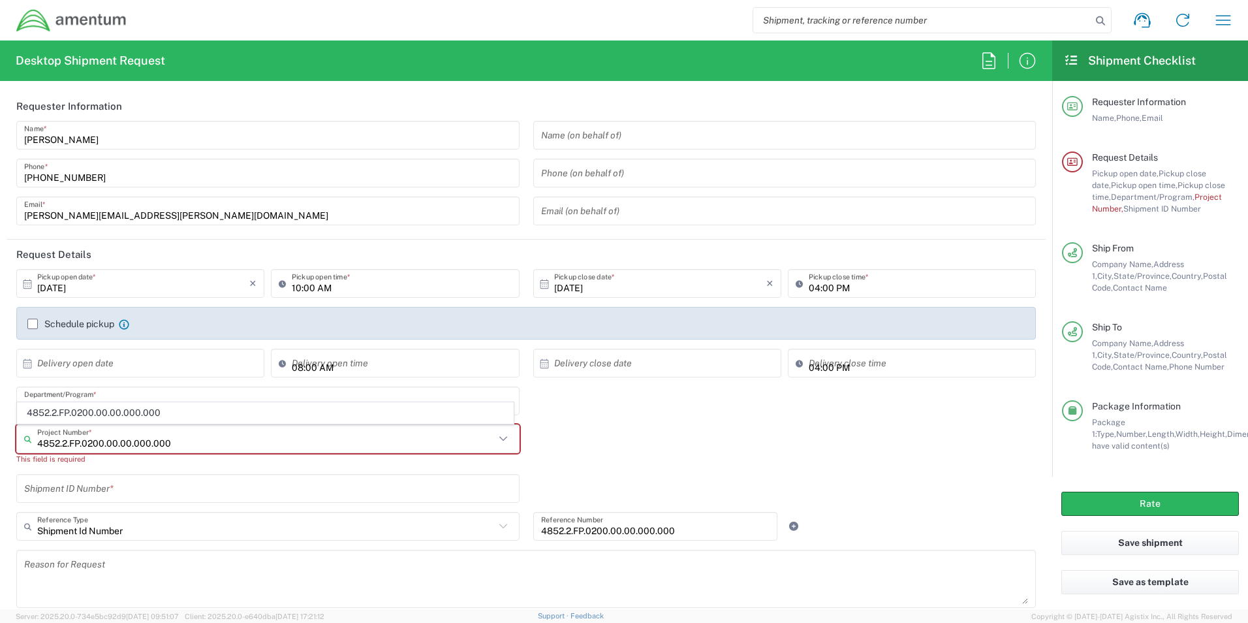
type input "4852.2.FP.0200.00.00.000.000"
click at [166, 414] on span "4852.2.FP.0200.00.00.000.000" at bounding box center [266, 413] width 496 height 20
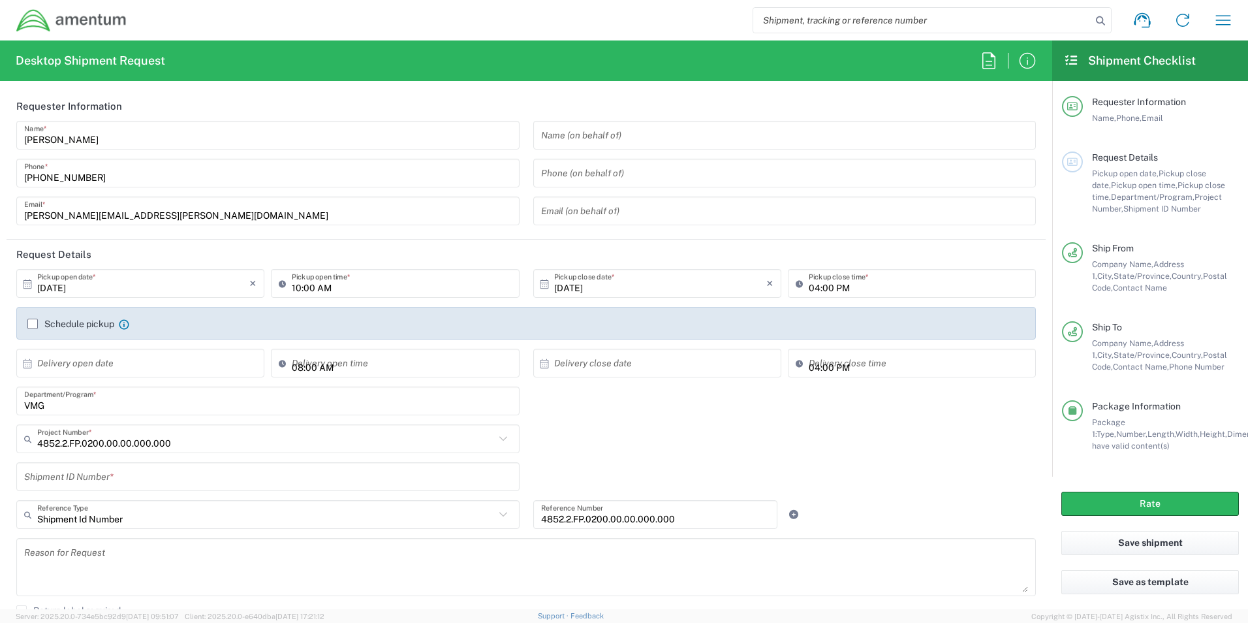
click at [154, 473] on input "text" at bounding box center [268, 477] width 488 height 23
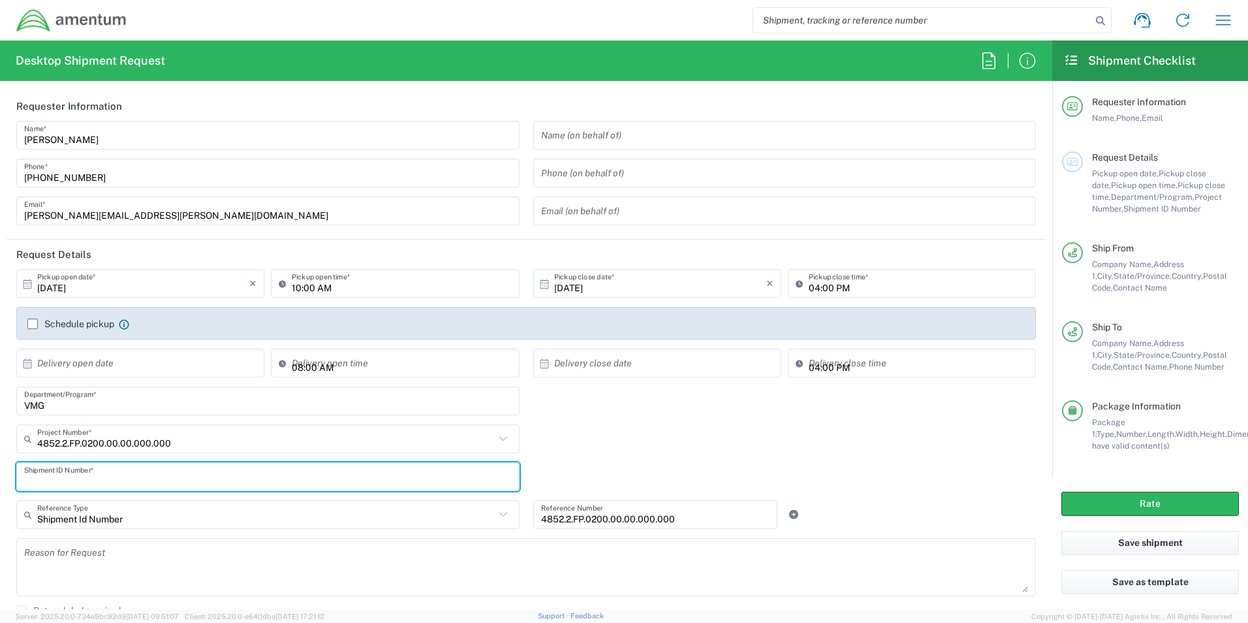
paste input "4852.2.FP.0200.00.00.000.000"
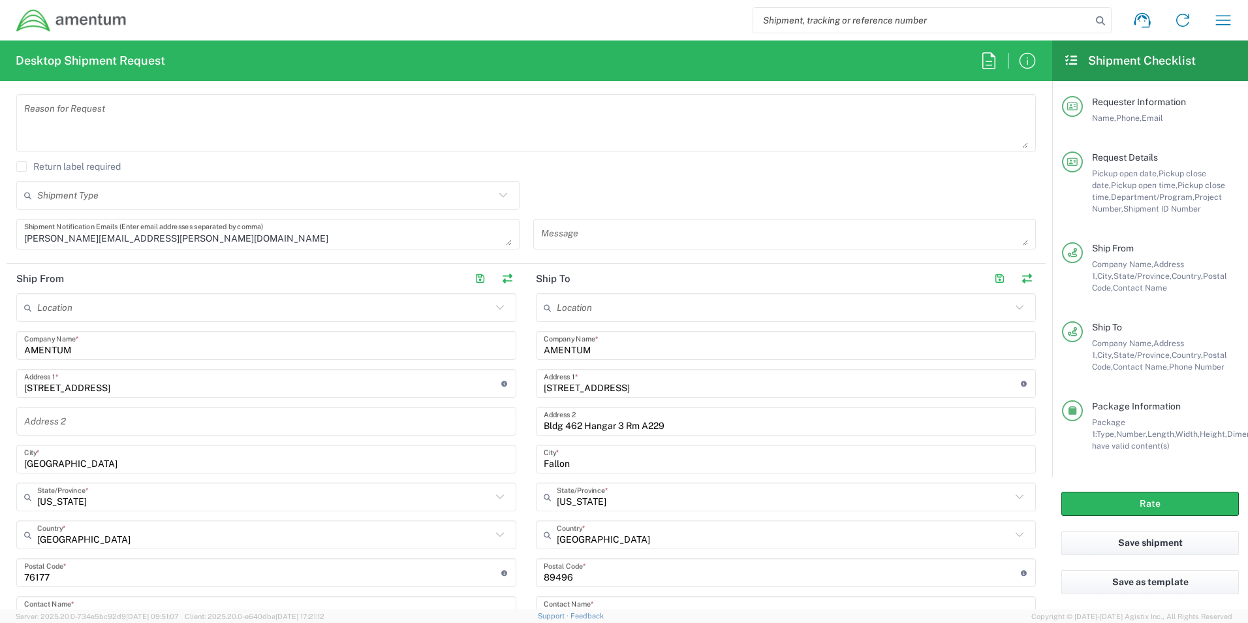
scroll to position [457, 0]
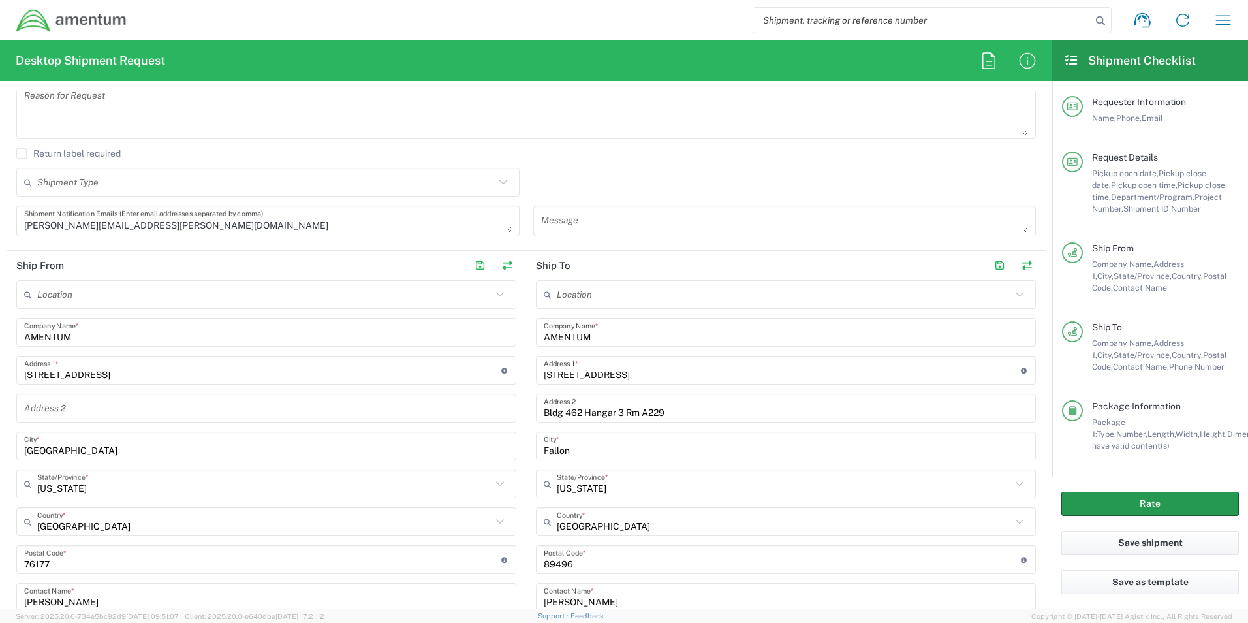
type input "4852.2.FP.0200.00.00.000.000"
click at [1105, 510] on button "Rate" at bounding box center [1151, 504] width 178 height 24
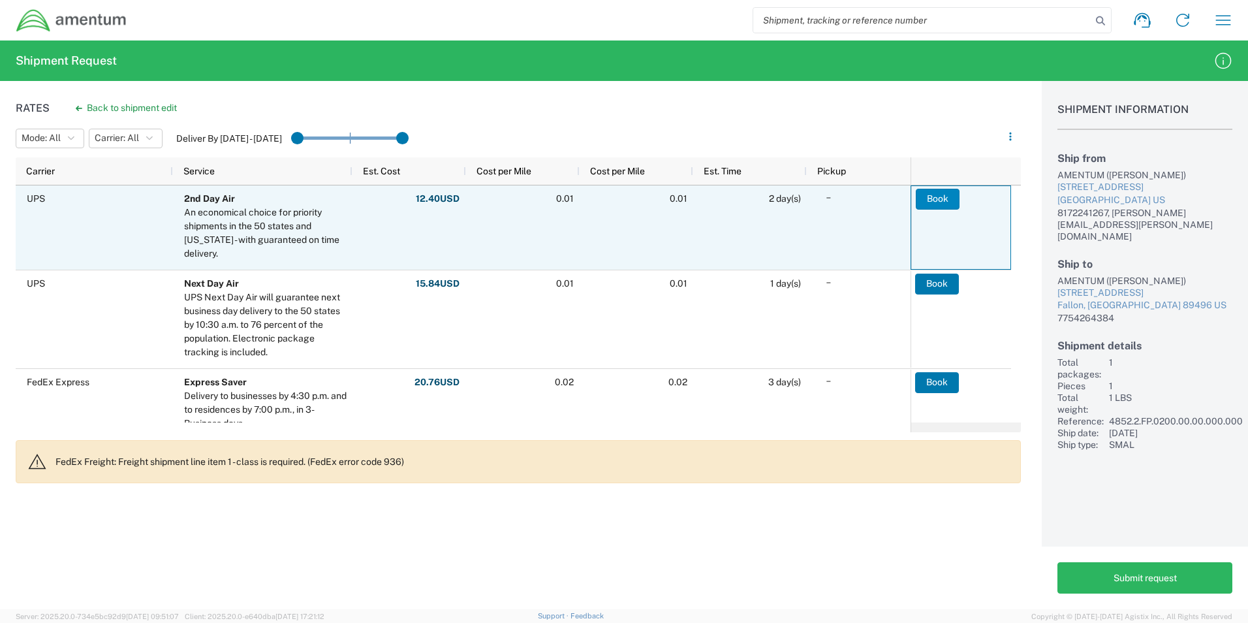
click at [931, 199] on button "Book" at bounding box center [938, 199] width 44 height 21
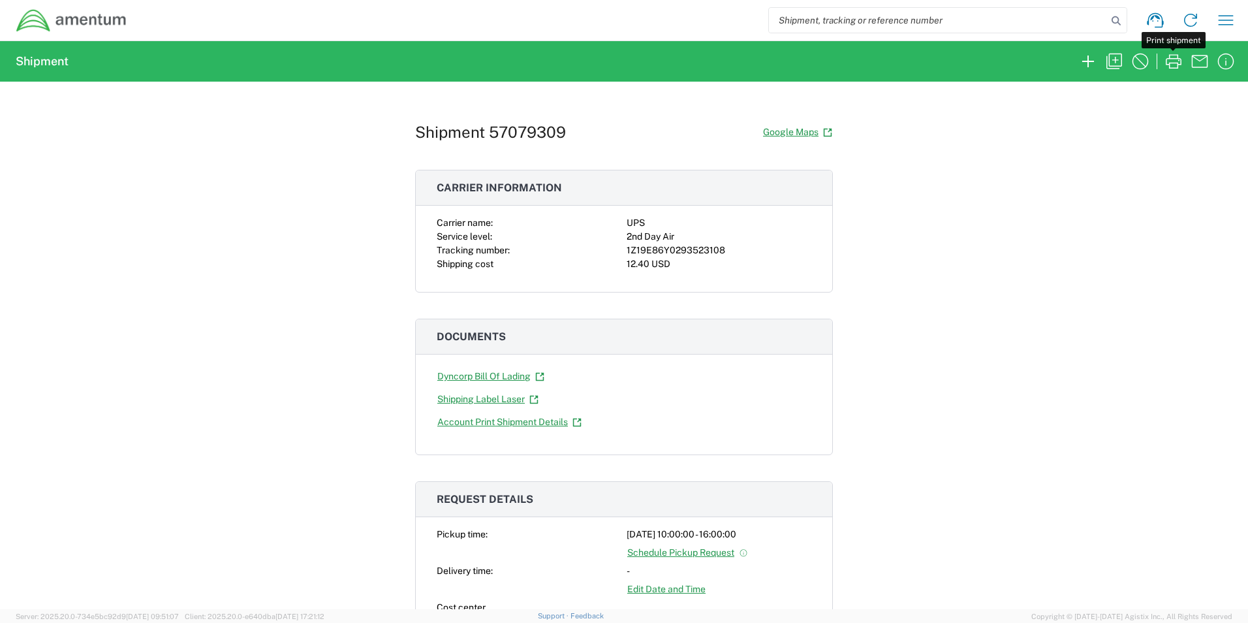
click at [1173, 61] on icon "button" at bounding box center [1173, 61] width 21 height 21
click at [1224, 23] on icon "button" at bounding box center [1226, 20] width 21 height 21
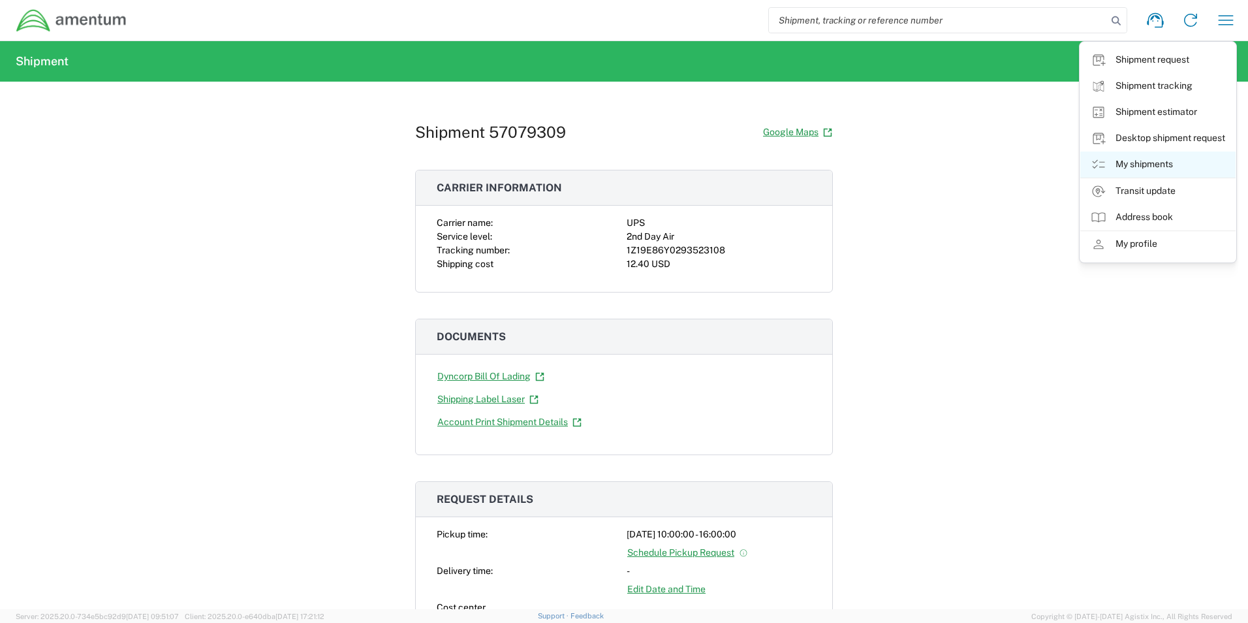
click at [1156, 153] on link "My shipments" at bounding box center [1158, 164] width 155 height 26
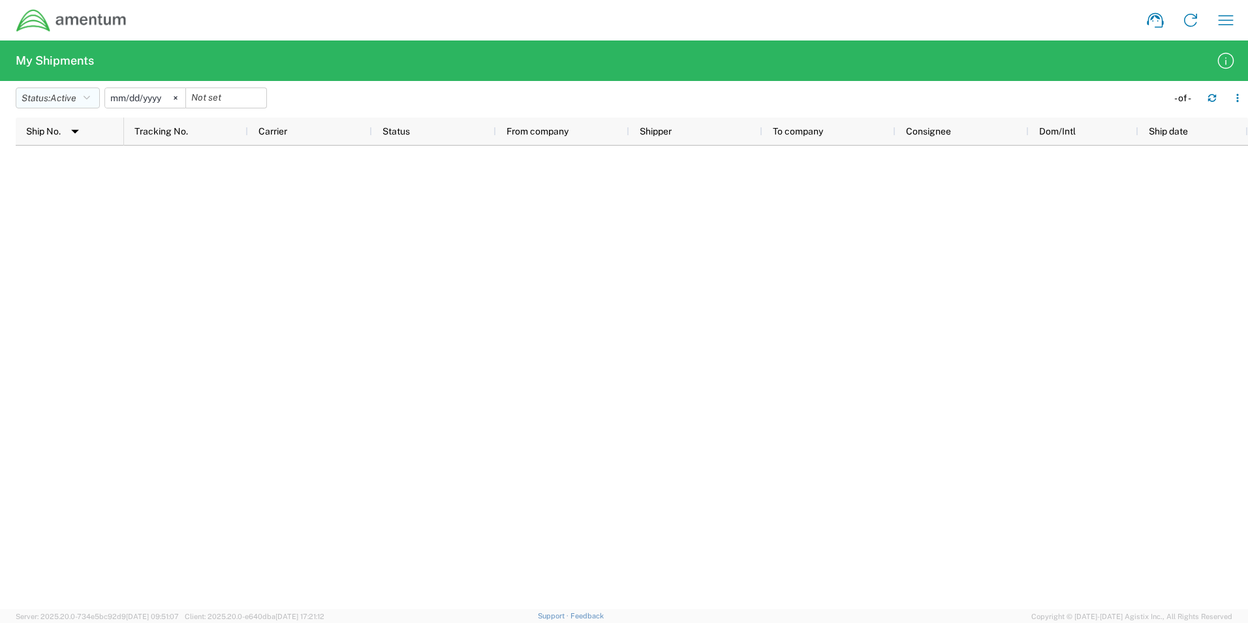
drag, startPoint x: 35, startPoint y: 104, endPoint x: 42, endPoint y: 132, distance: 28.5
click at [35, 106] on button "Status: Active" at bounding box center [58, 97] width 84 height 21
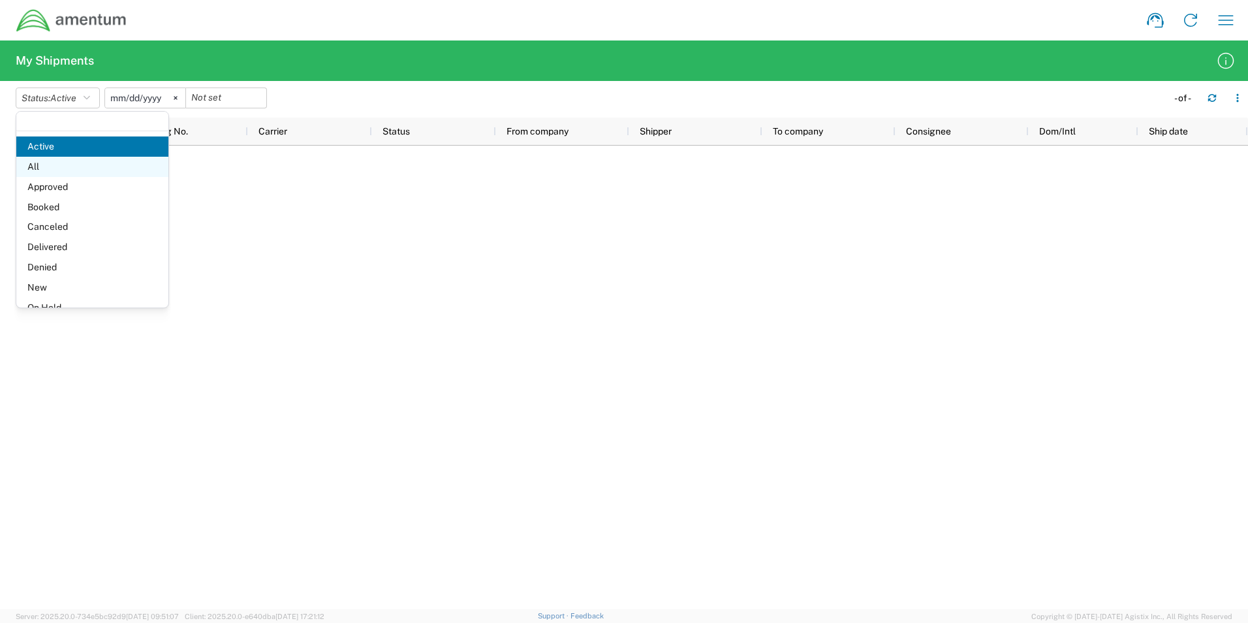
click at [52, 167] on span "All" at bounding box center [92, 167] width 152 height 20
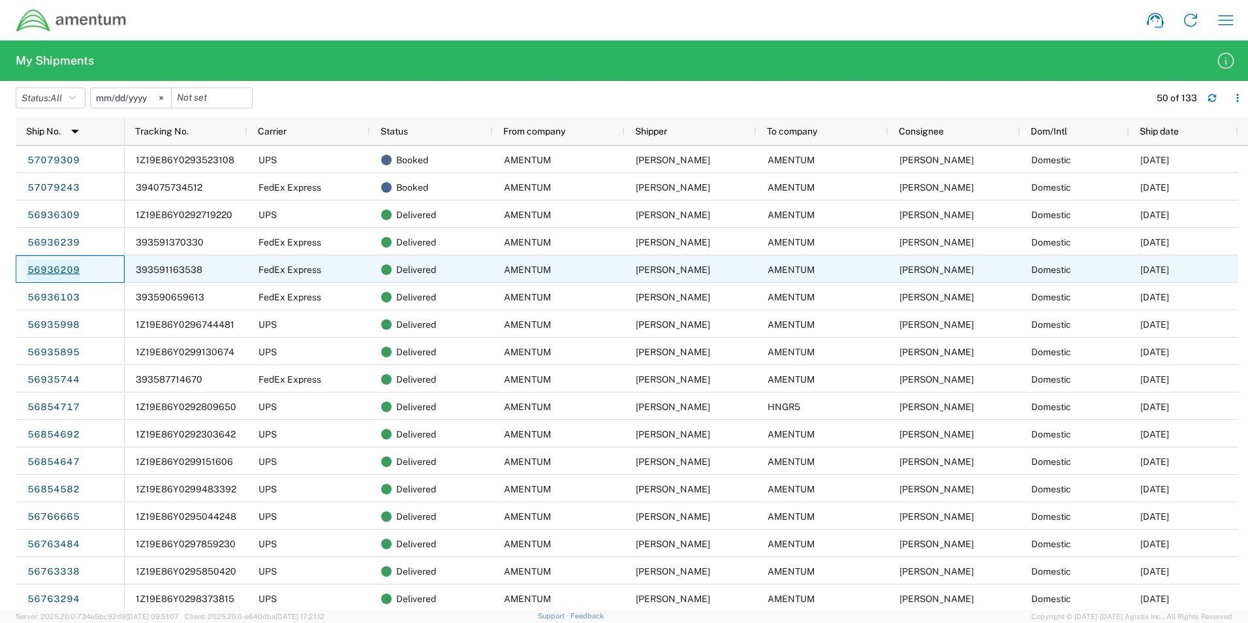
click at [50, 273] on link "56936209" at bounding box center [54, 270] width 54 height 21
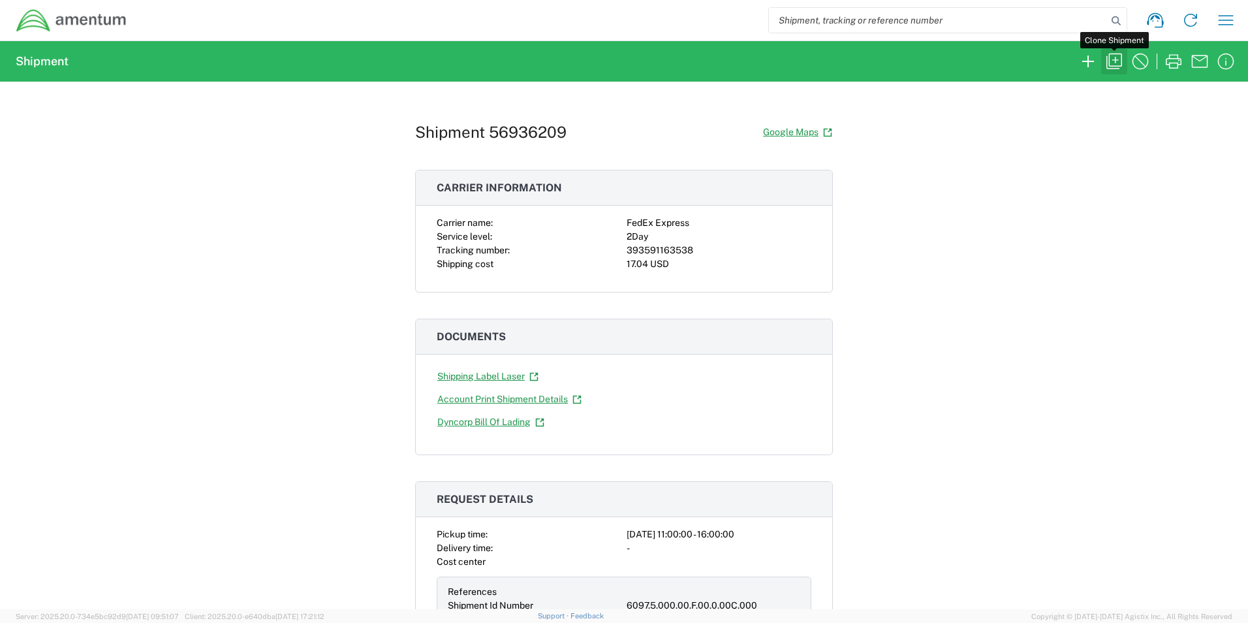
click at [1118, 54] on icon "button" at bounding box center [1114, 61] width 21 height 21
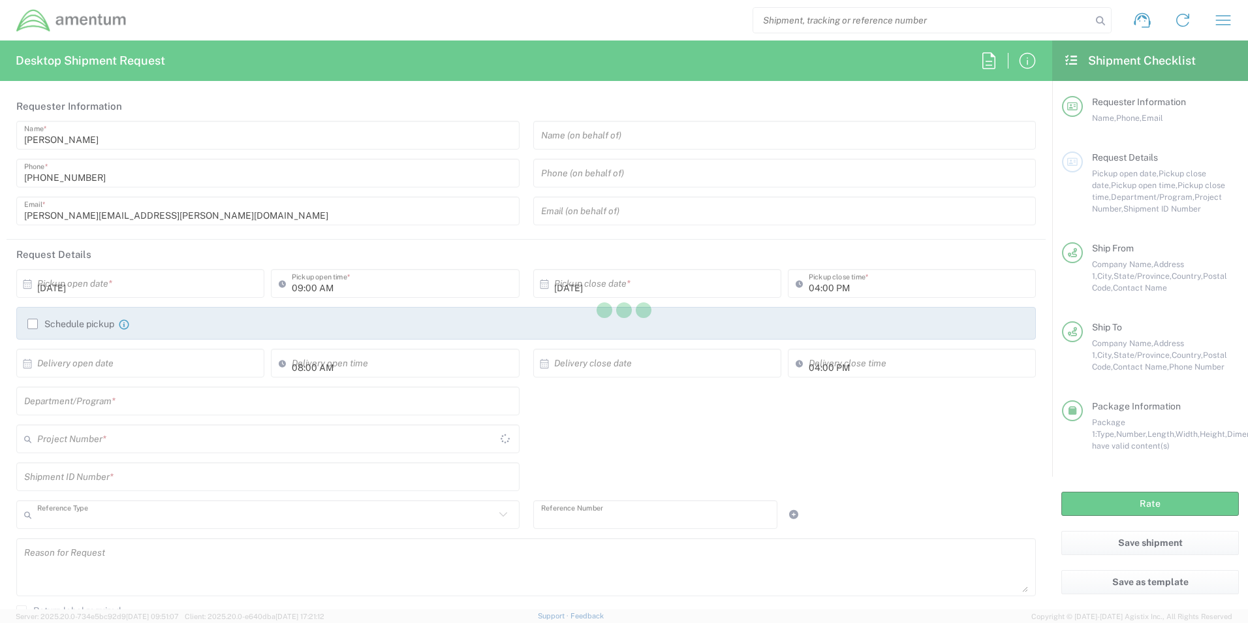
type input "11:00 AM"
type input "Shipment Id Number"
type input "6097.5.000.00.F.00.0.00C.000"
type textarea "[PERSON_NAME][EMAIL_ADDRESS][PERSON_NAME][DOMAIN_NAME]"
type input "AMENTUM"
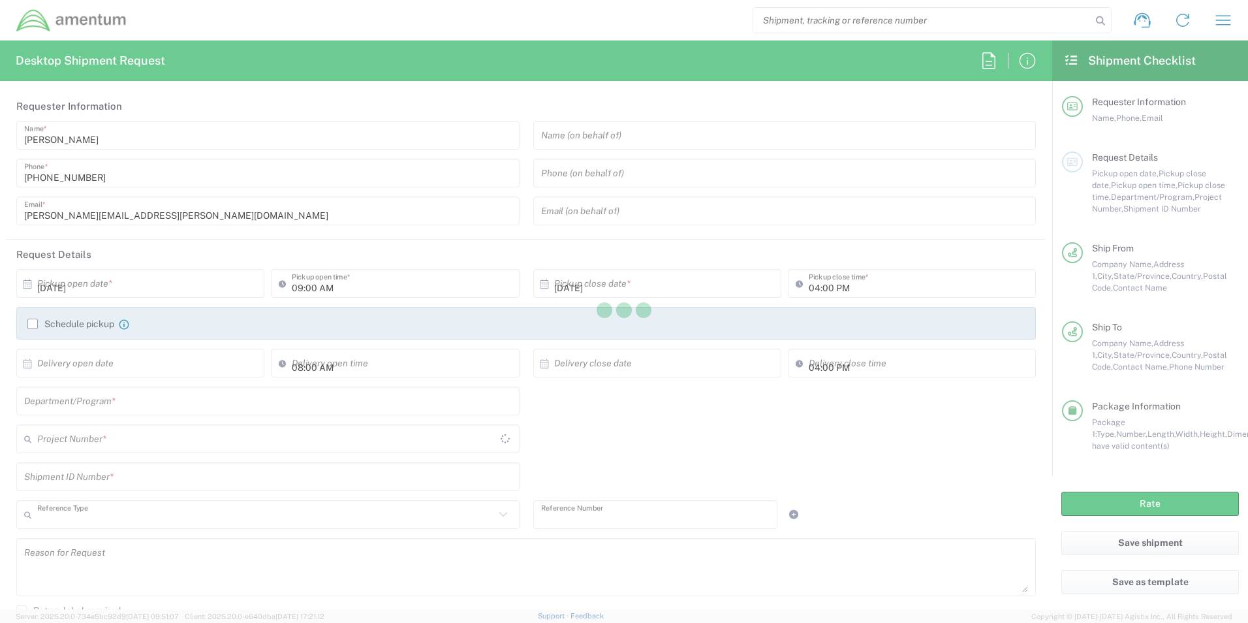
type input "[STREET_ADDRESS]"
type input "[GEOGRAPHIC_DATA]"
type input "[US_STATE]"
type input "76177"
type input "[PERSON_NAME]"
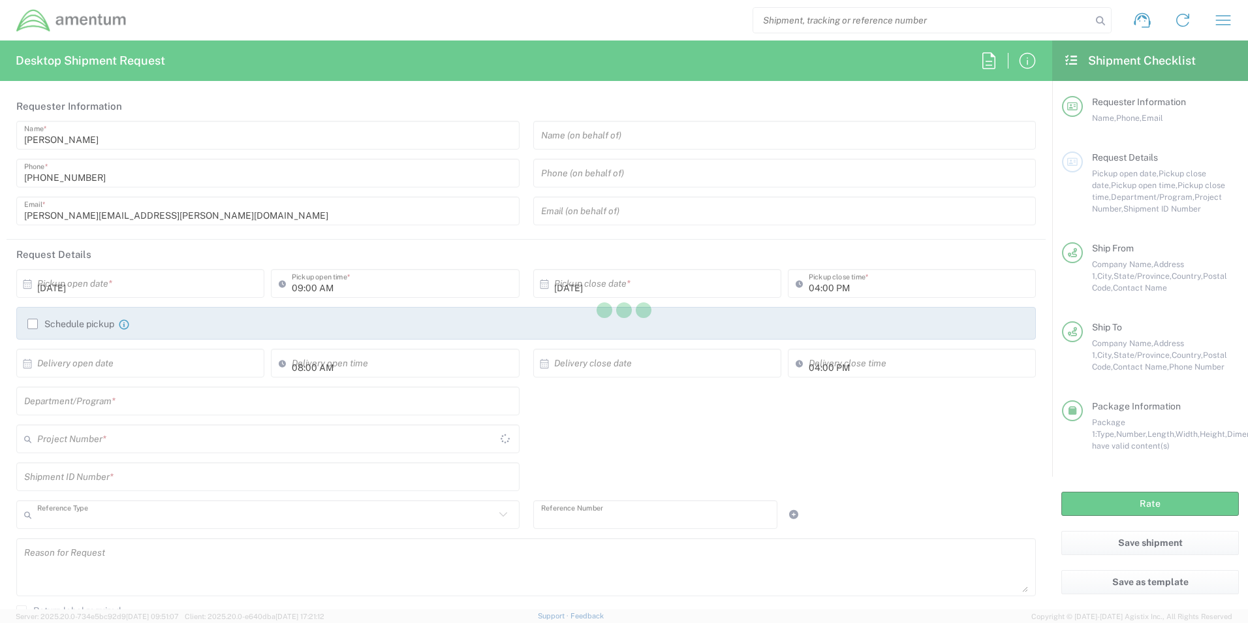
type input "8172241267"
type input "[PERSON_NAME][EMAIL_ADDRESS][PERSON_NAME][DOMAIN_NAME]"
type input "AMENTUM"
type input "Bldg 1218 NASCC"
type input "Corpus Christi"
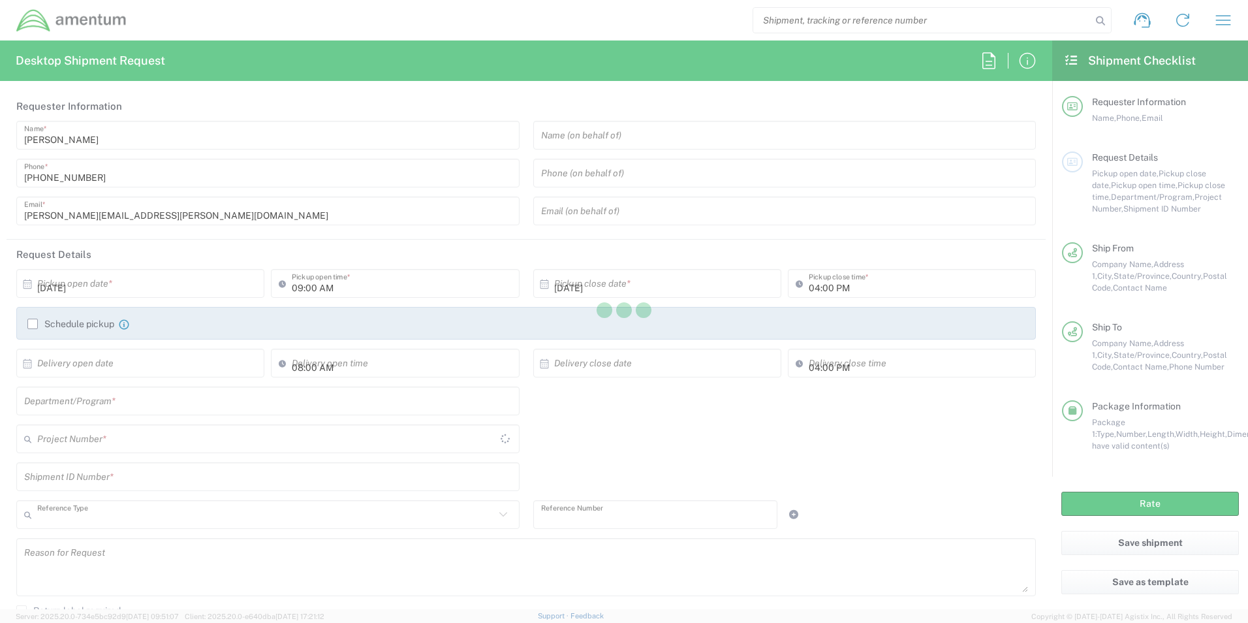
type input "[US_STATE]"
type input "78419"
type input "Irma Pulido"
type input "3619615049"
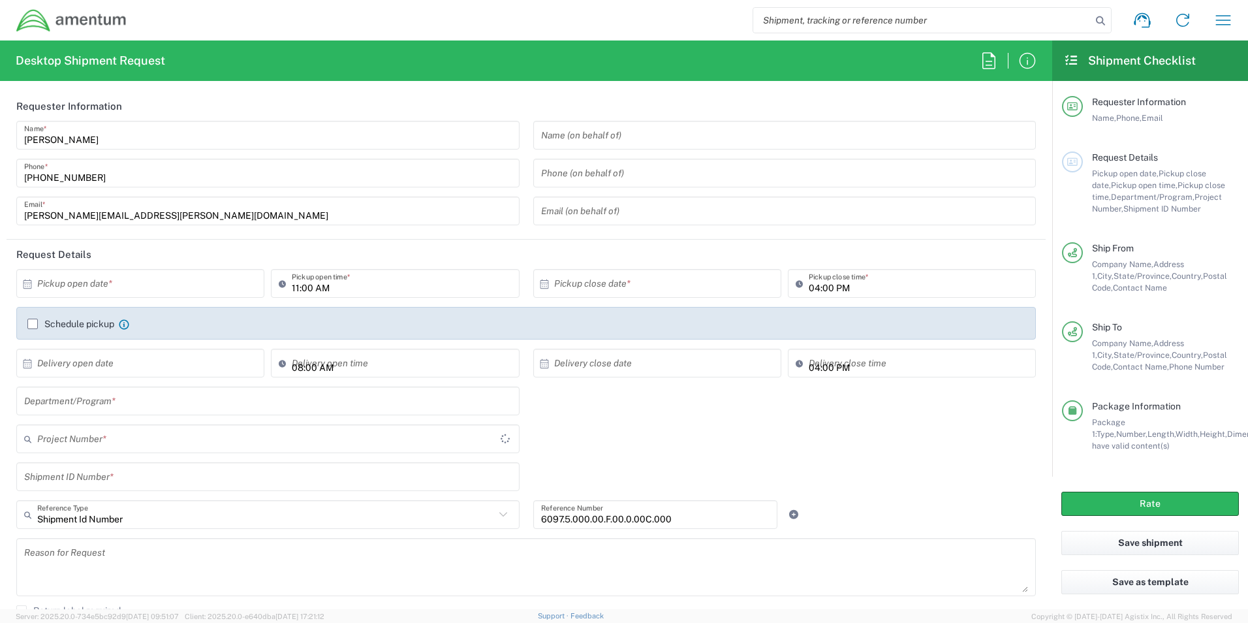
type input "Envelope"
drag, startPoint x: 575, startPoint y: 531, endPoint x: 482, endPoint y: 535, distance: 93.4
click at [514, 536] on div "Shipment Id Number Reference Type Shipment Id Number Account Type Activity ID A…" at bounding box center [527, 519] width 1034 height 38
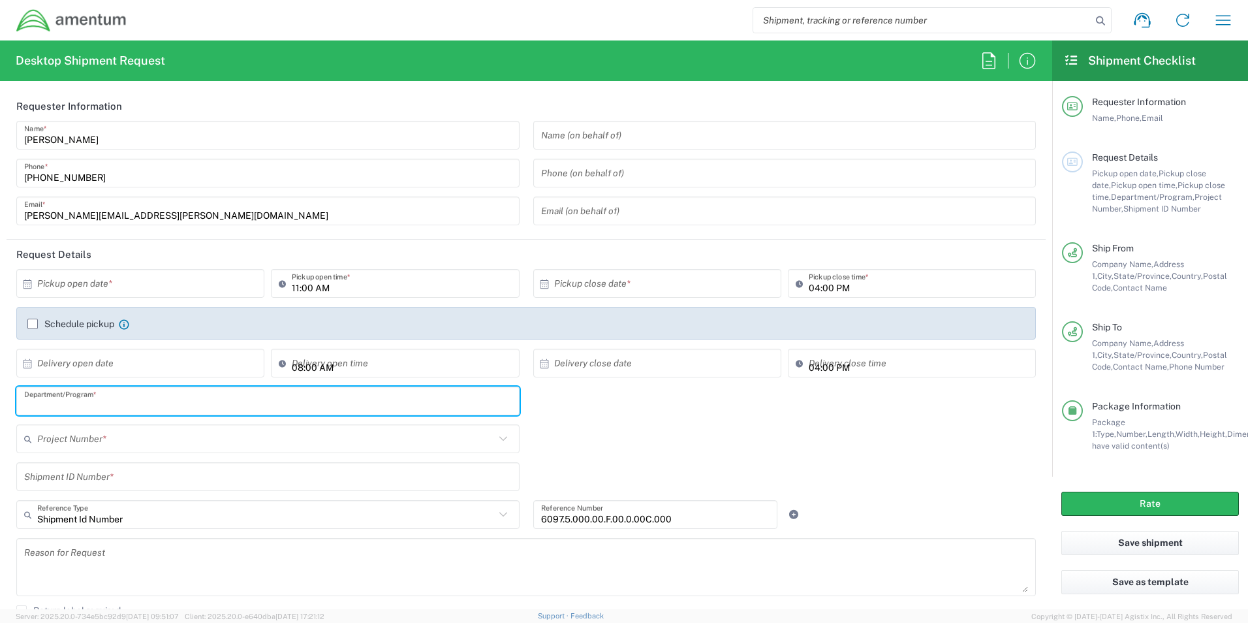
click at [123, 405] on input "text" at bounding box center [268, 401] width 488 height 23
type input "t"
type input "T44 CC"
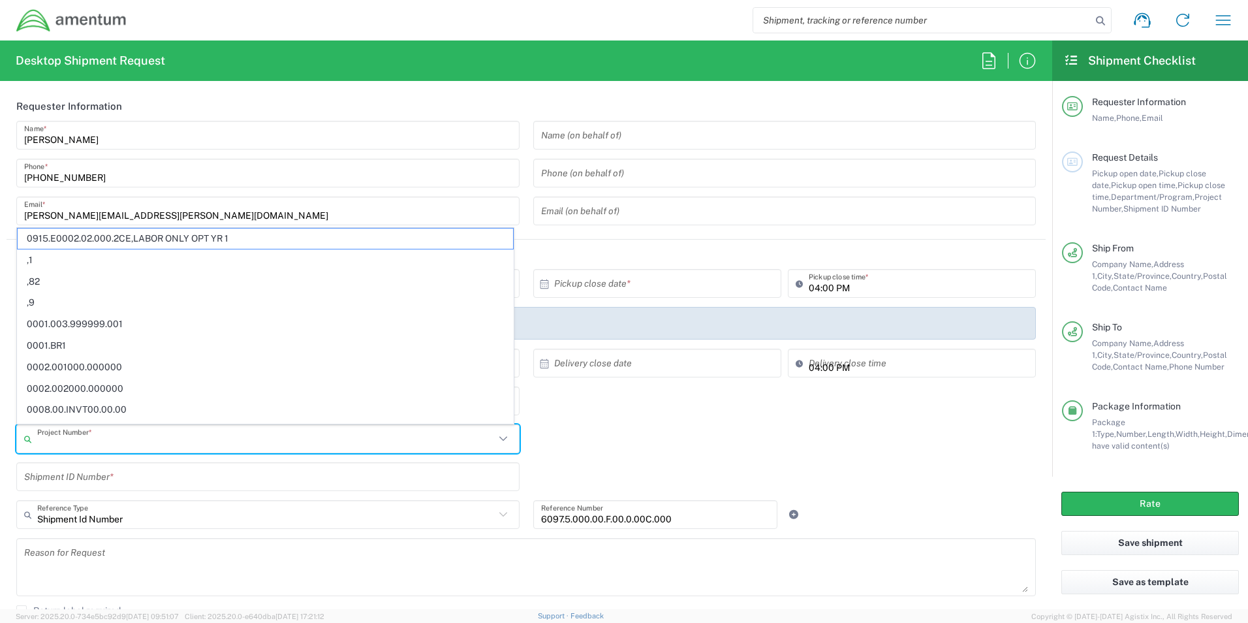
paste input "6097.5.000.00.F.00.0.00C.000"
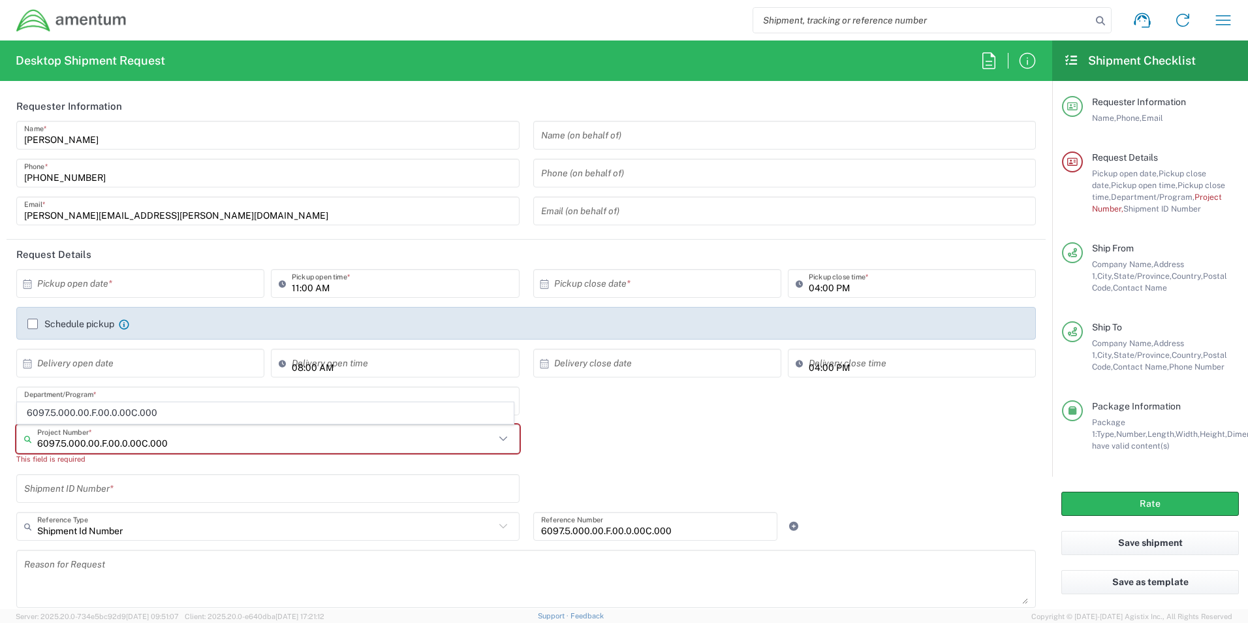
type input "6097.5.000.00.F.00.0.00C.000"
click at [123, 491] on input "text" at bounding box center [268, 488] width 488 height 23
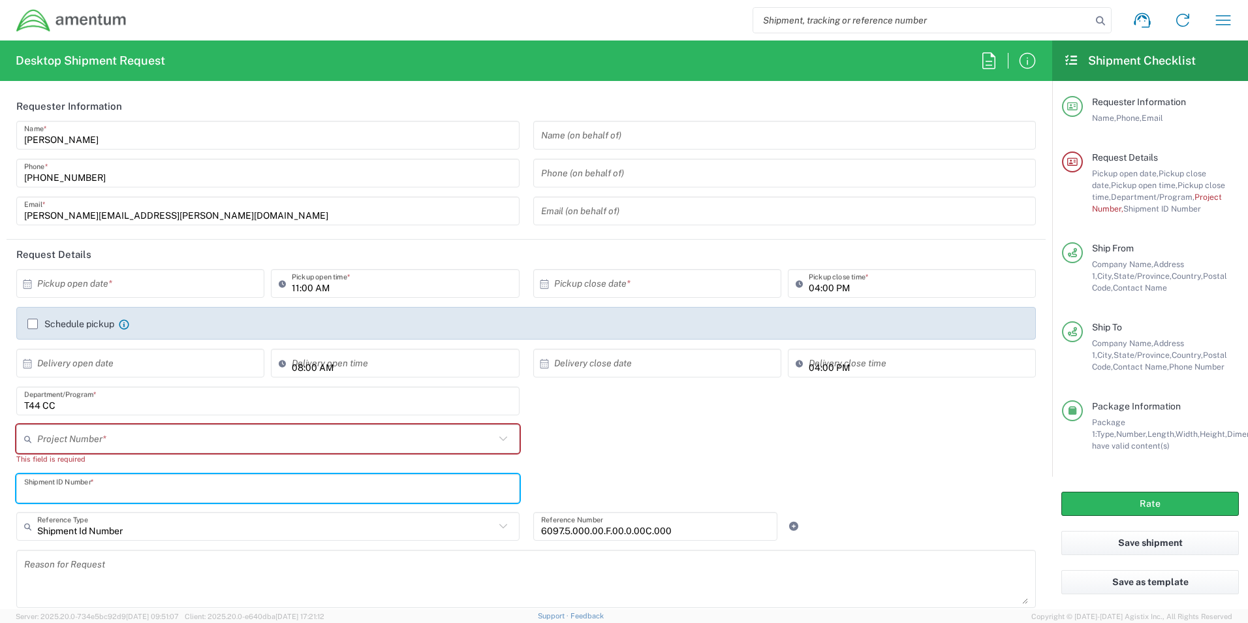
paste input "6097.5.000.00.F.00.0.00C.000"
type input "6097.5.000.00.F.00.0.00C.000"
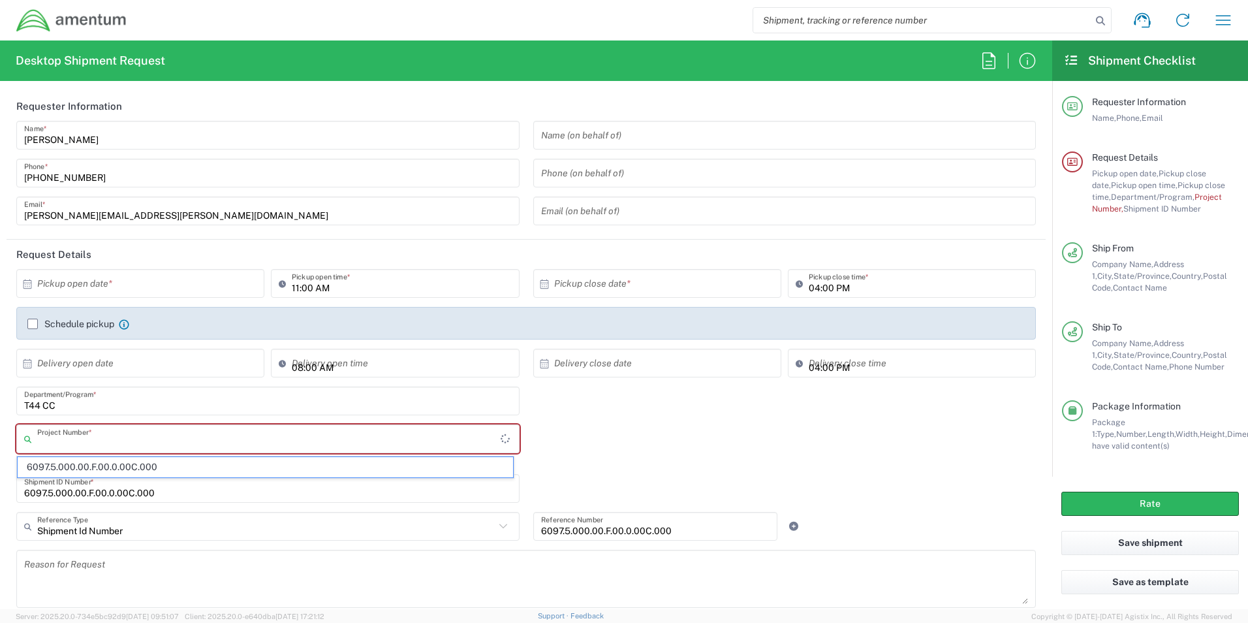
click at [152, 439] on input "text" at bounding box center [269, 439] width 464 height 23
paste input "6097.5.000.00.F.00.0.00C.000"
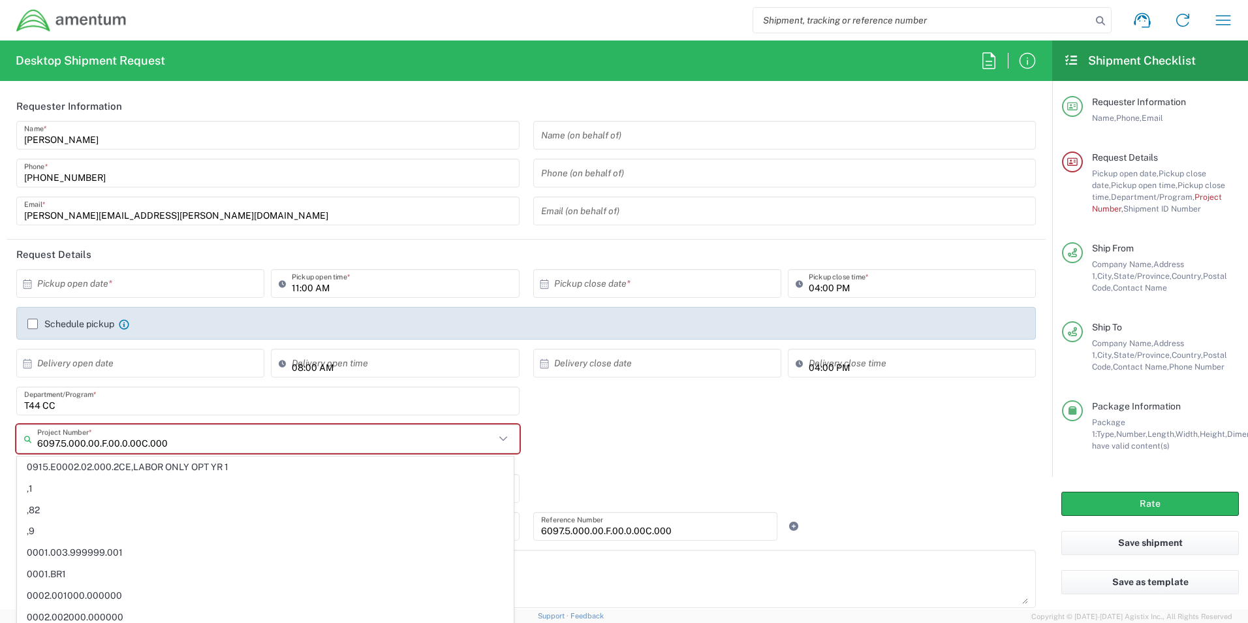
click at [152, 462] on span "0915.E0002.02.000.2CE,LABOR ONLY OPT YR 1" at bounding box center [266, 467] width 496 height 20
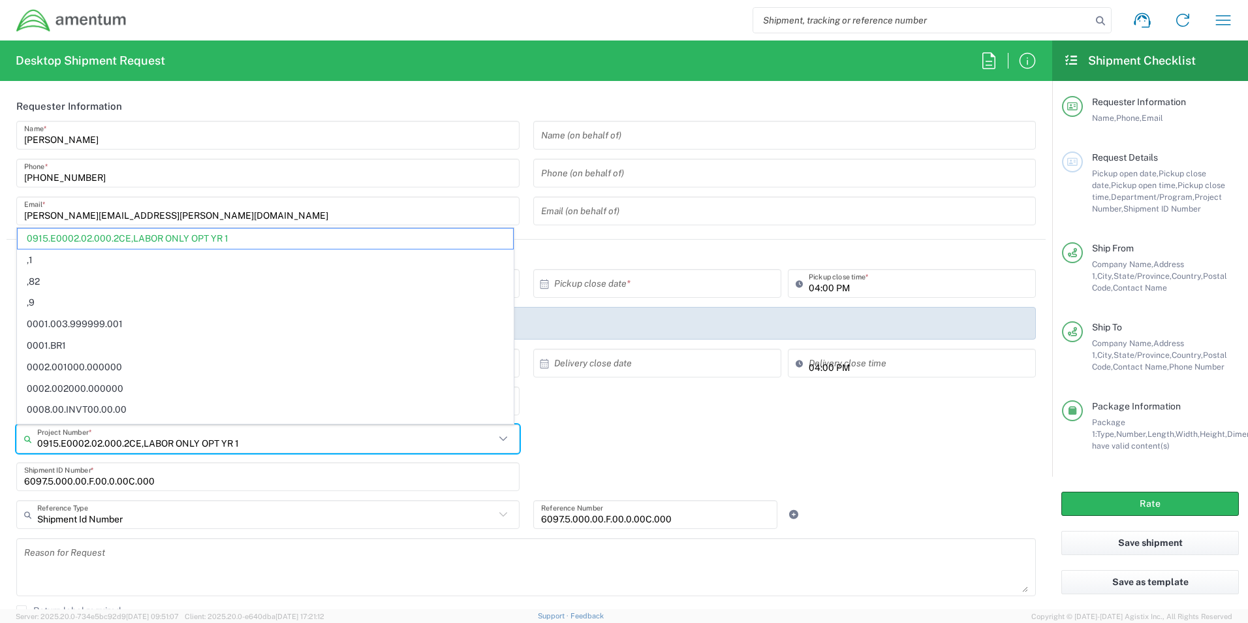
drag, startPoint x: 242, startPoint y: 441, endPoint x: -71, endPoint y: 452, distance: 312.9
click at [0, 452] on html "Shipment request Shipment tracking Shipment estimator Desktop shipment request …" at bounding box center [624, 311] width 1248 height 623
paste input "6097.5.000.00.F.00.0.00C.000"
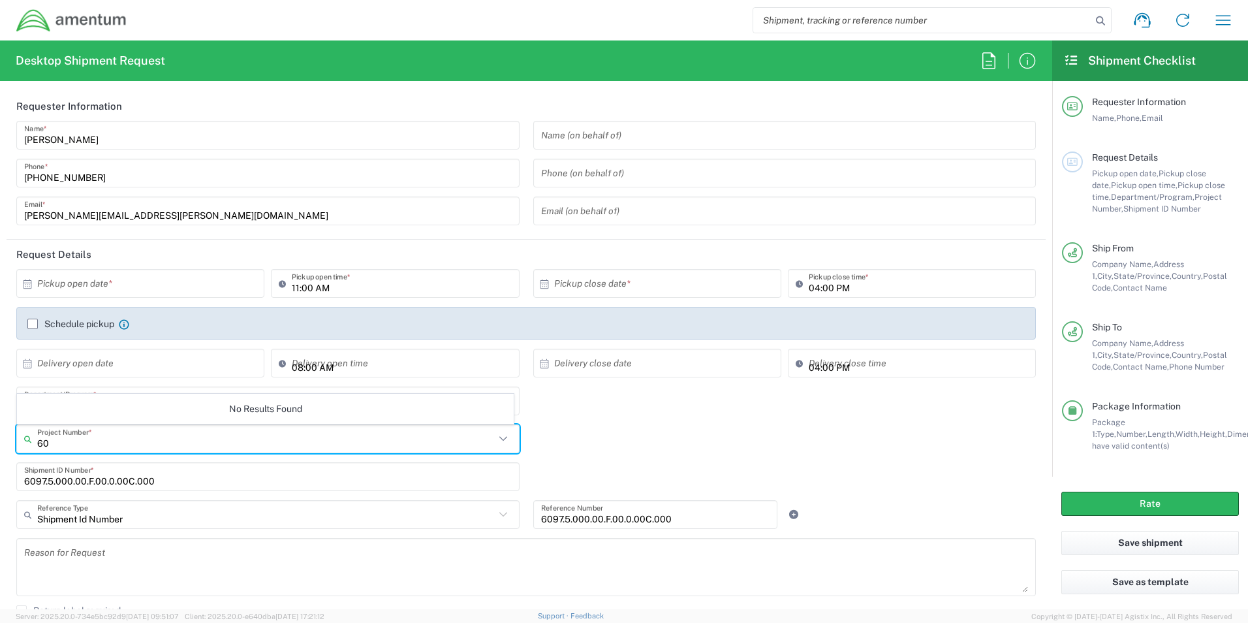
type input "6"
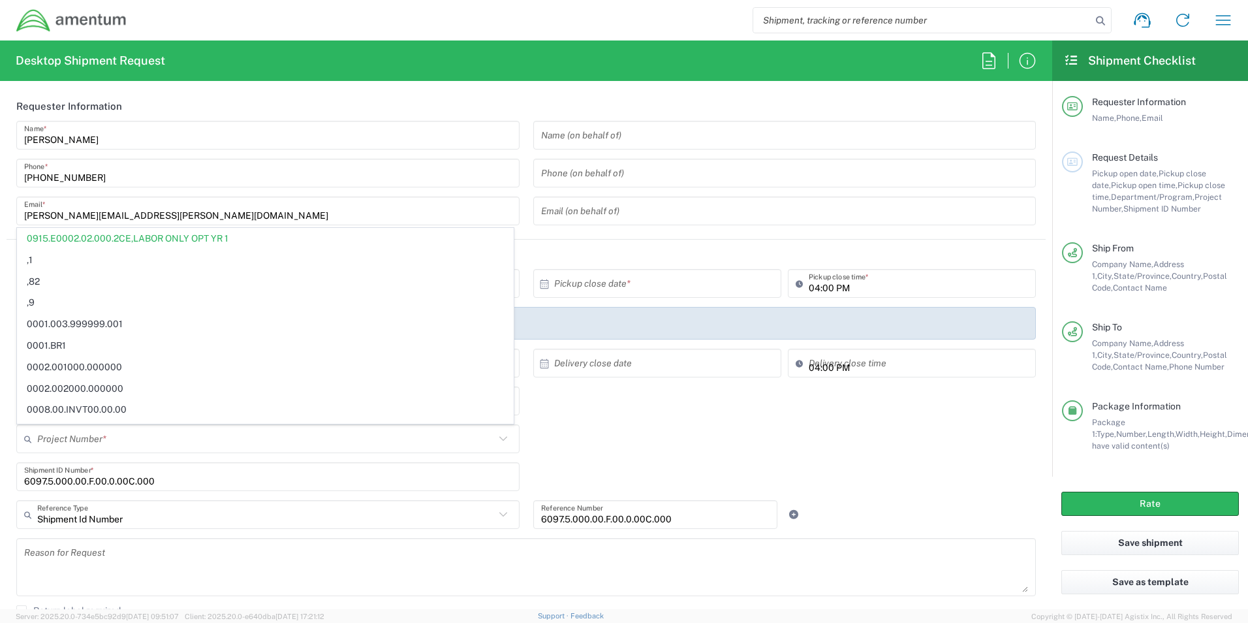
click at [162, 448] on input "text" at bounding box center [266, 439] width 458 height 23
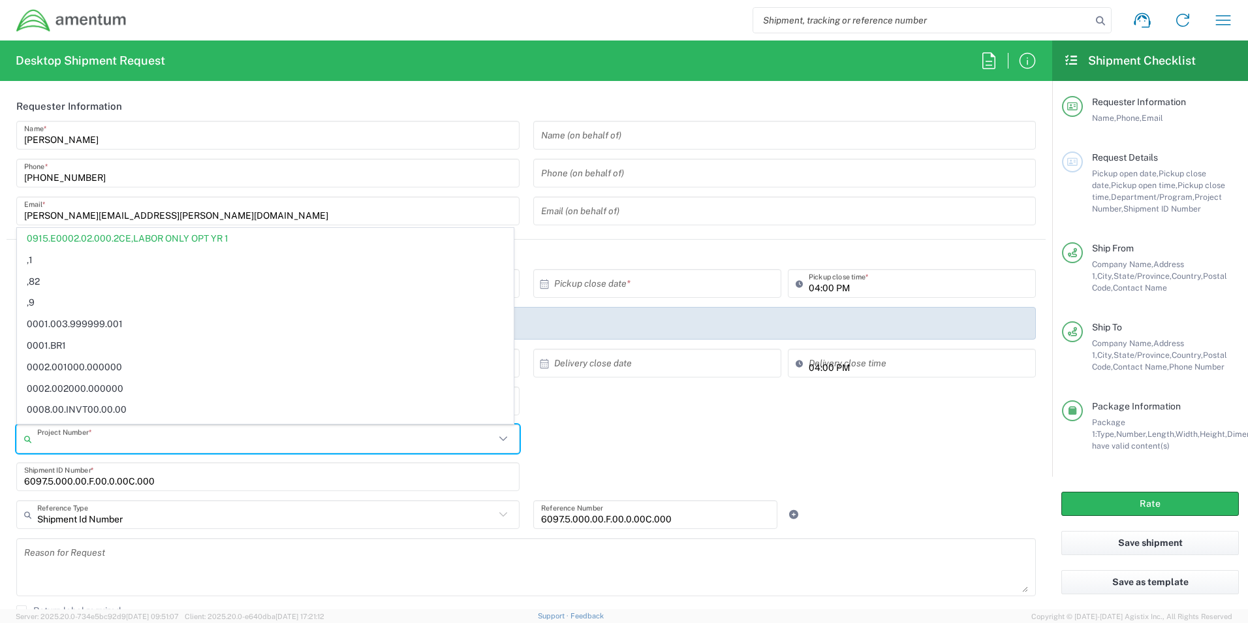
paste input "6097.5.000.00.F.00.0.00C.000"
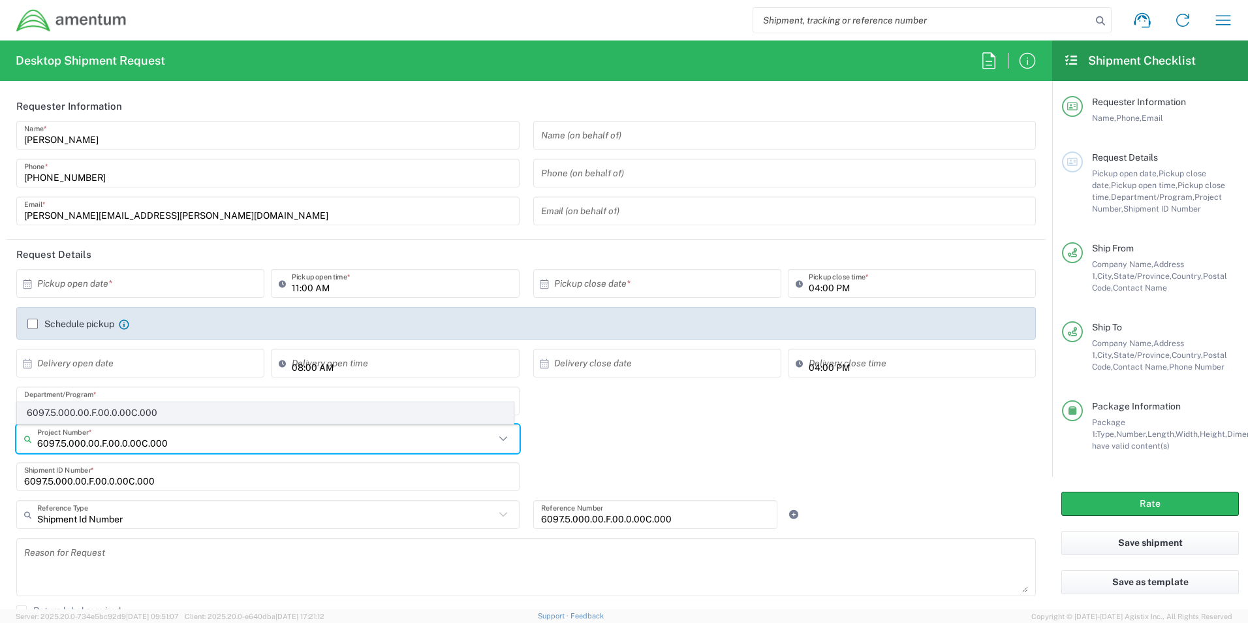
type input "6097.5.000.00.F.00.0.00C.000"
click at [155, 415] on span "6097.5.000.00.F.00.0.00C.000" at bounding box center [266, 413] width 496 height 20
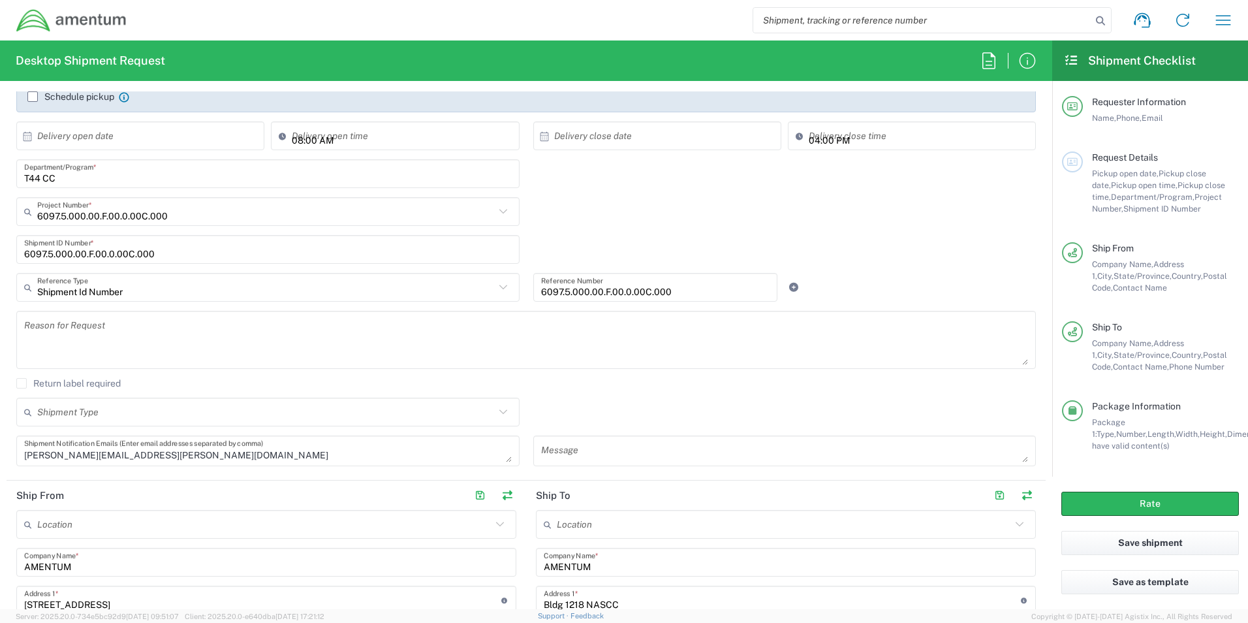
scroll to position [305, 0]
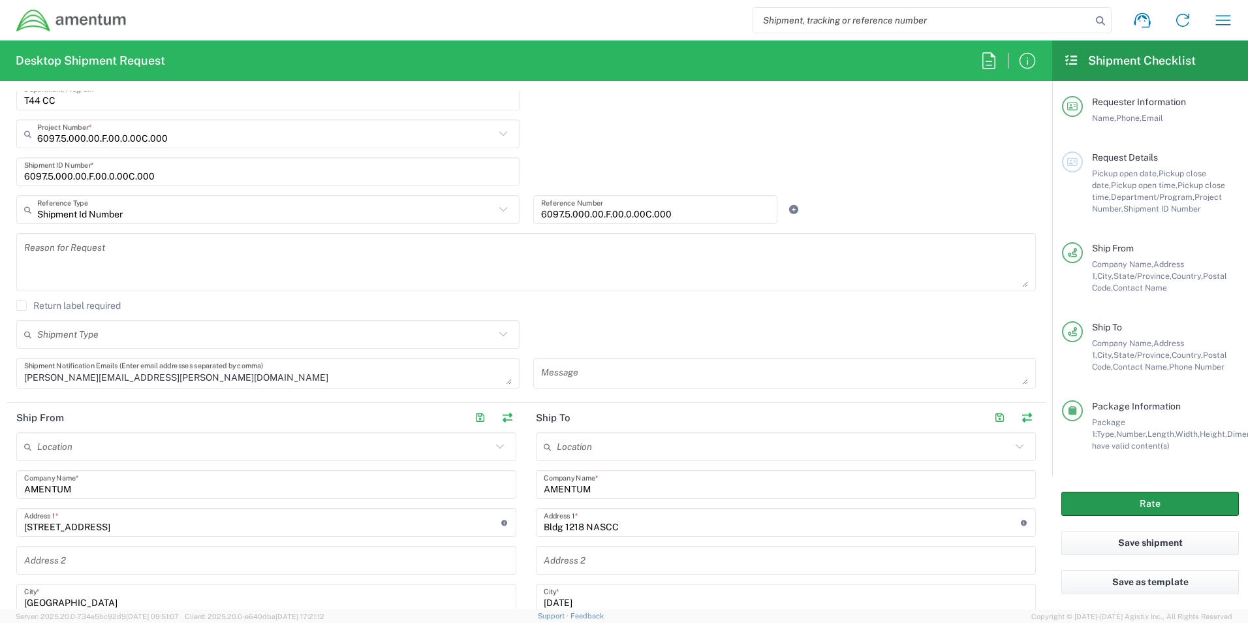
click at [1126, 499] on button "Rate" at bounding box center [1151, 504] width 178 height 24
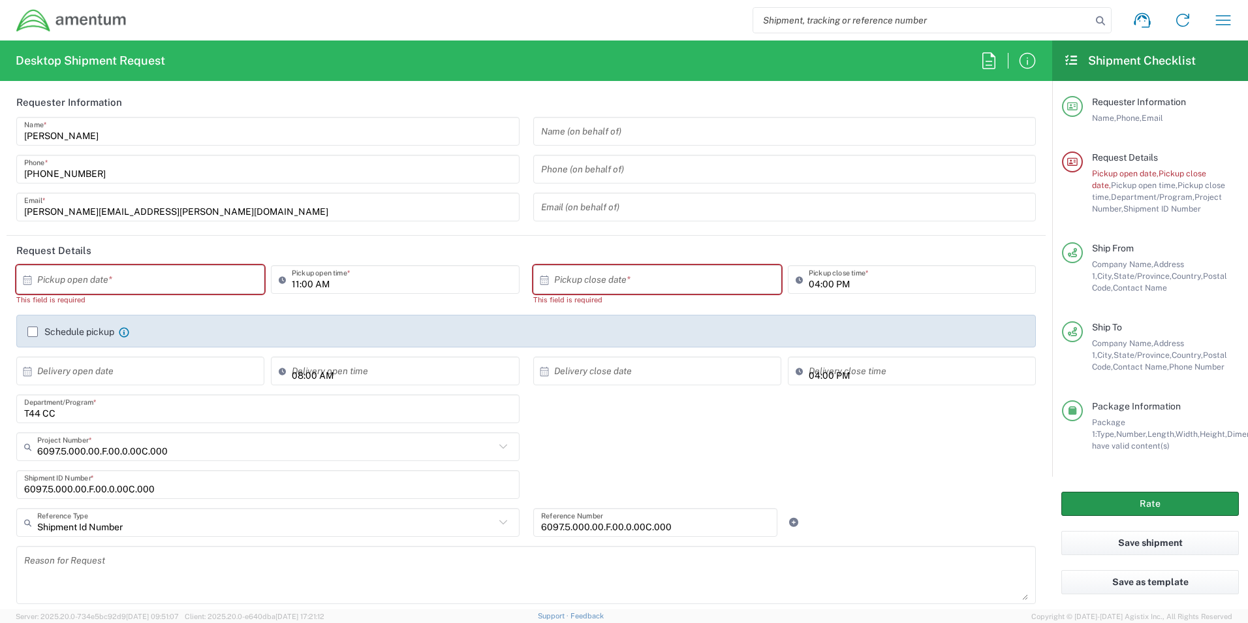
scroll to position [0, 0]
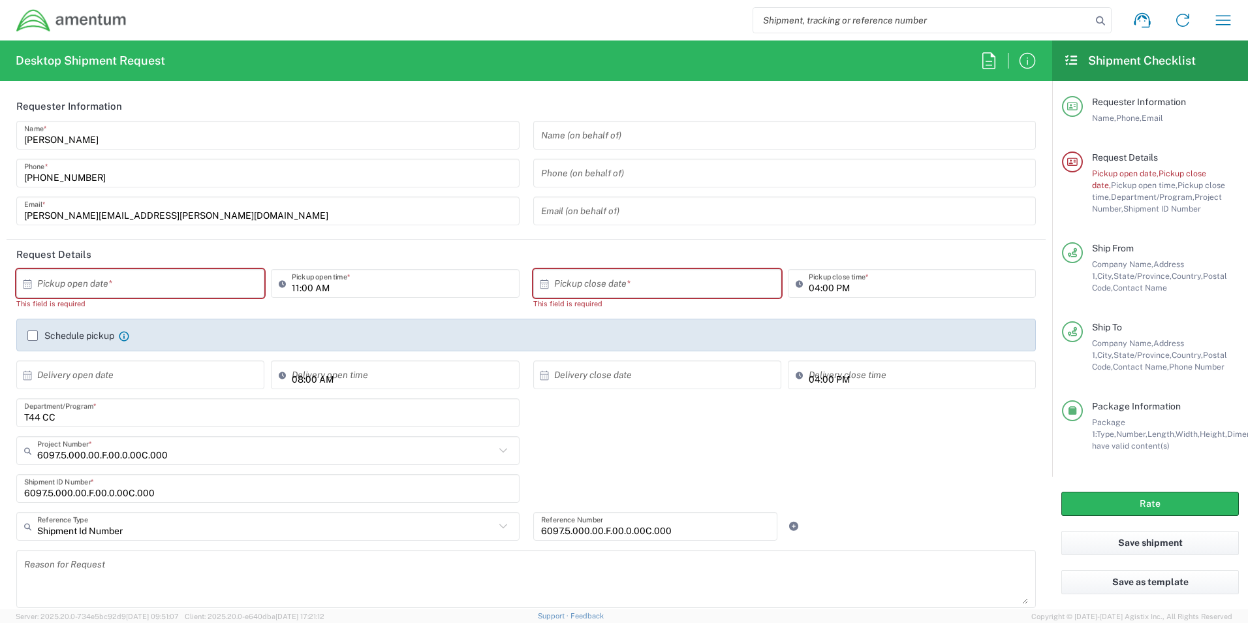
click at [208, 288] on input "text" at bounding box center [143, 283] width 212 height 23
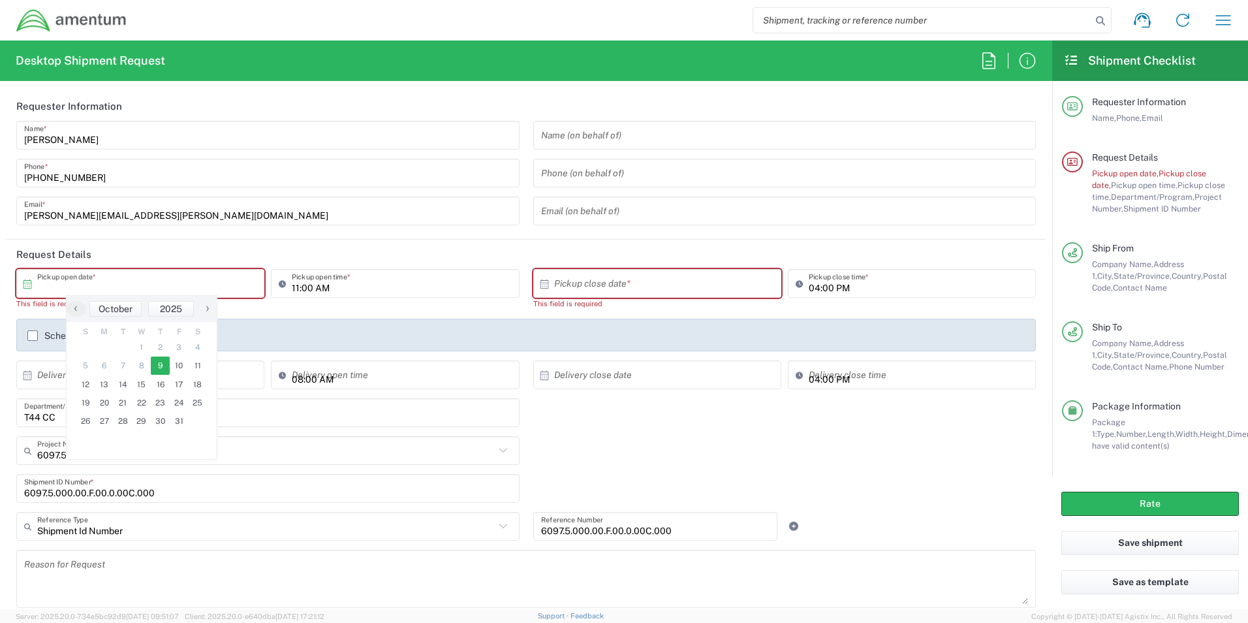
click at [161, 357] on span "9" at bounding box center [160, 365] width 19 height 18
type input "[DATE]"
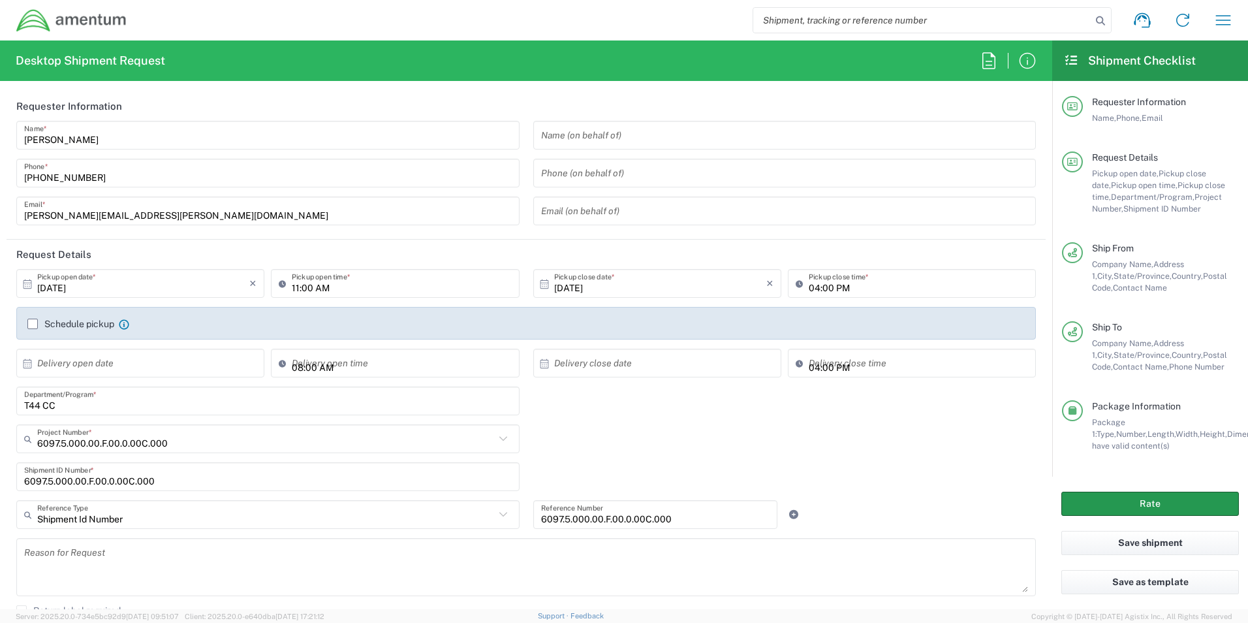
click at [1099, 498] on button "Rate" at bounding box center [1151, 504] width 178 height 24
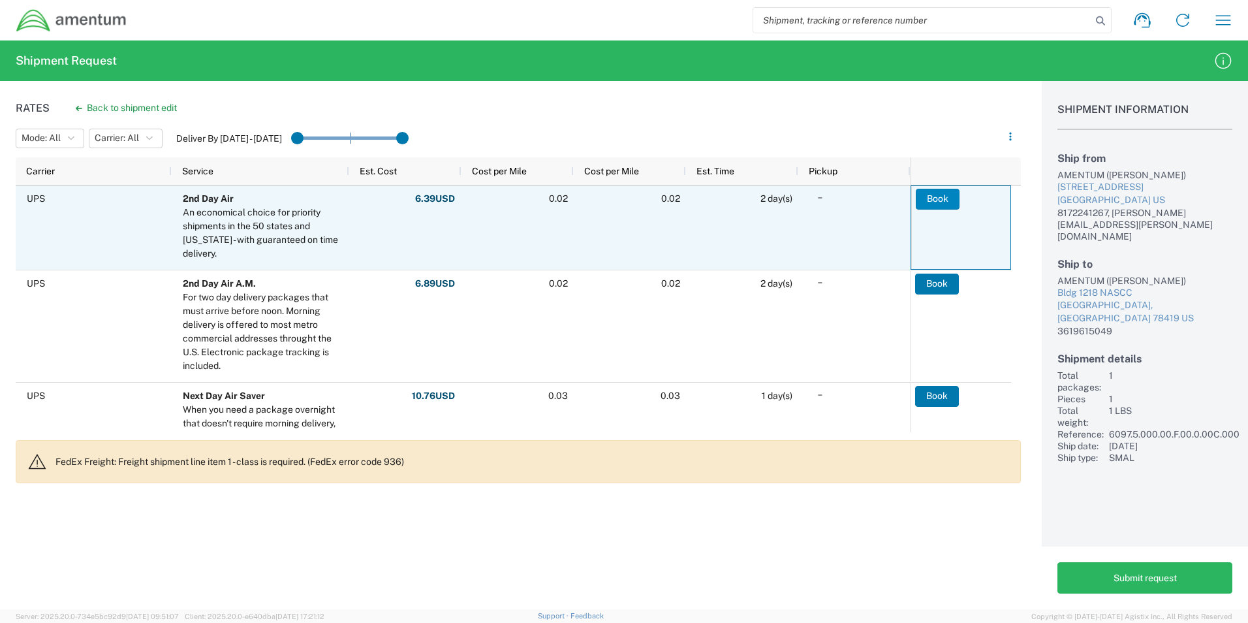
click at [941, 204] on button "Book" at bounding box center [938, 199] width 44 height 21
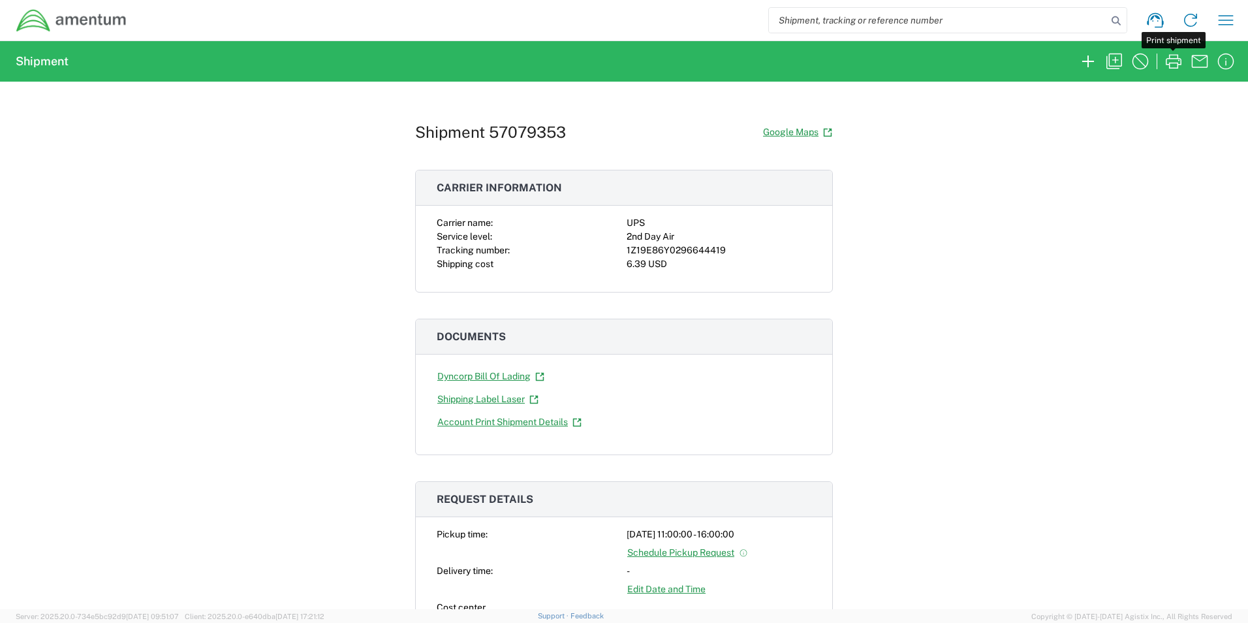
drag, startPoint x: 1169, startPoint y: 62, endPoint x: 318, endPoint y: 57, distance: 851.4
click at [1169, 62] on icon "button" at bounding box center [1173, 61] width 21 height 21
click at [1239, 27] on button "button" at bounding box center [1226, 20] width 26 height 26
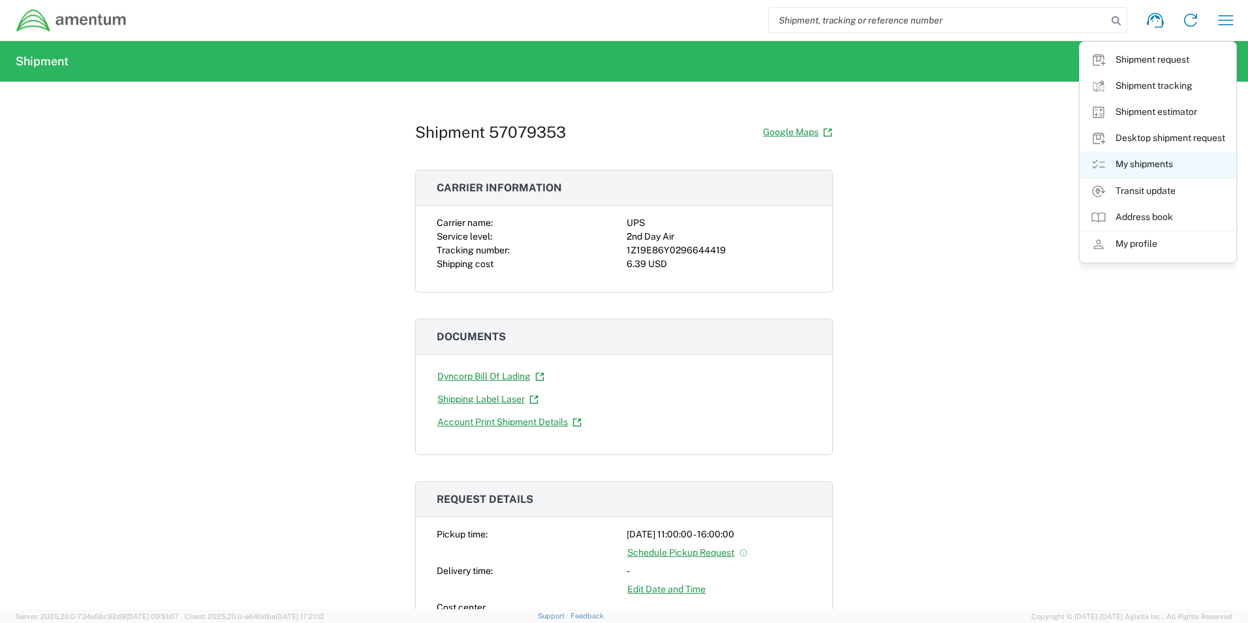
click at [1123, 163] on link "My shipments" at bounding box center [1158, 164] width 155 height 26
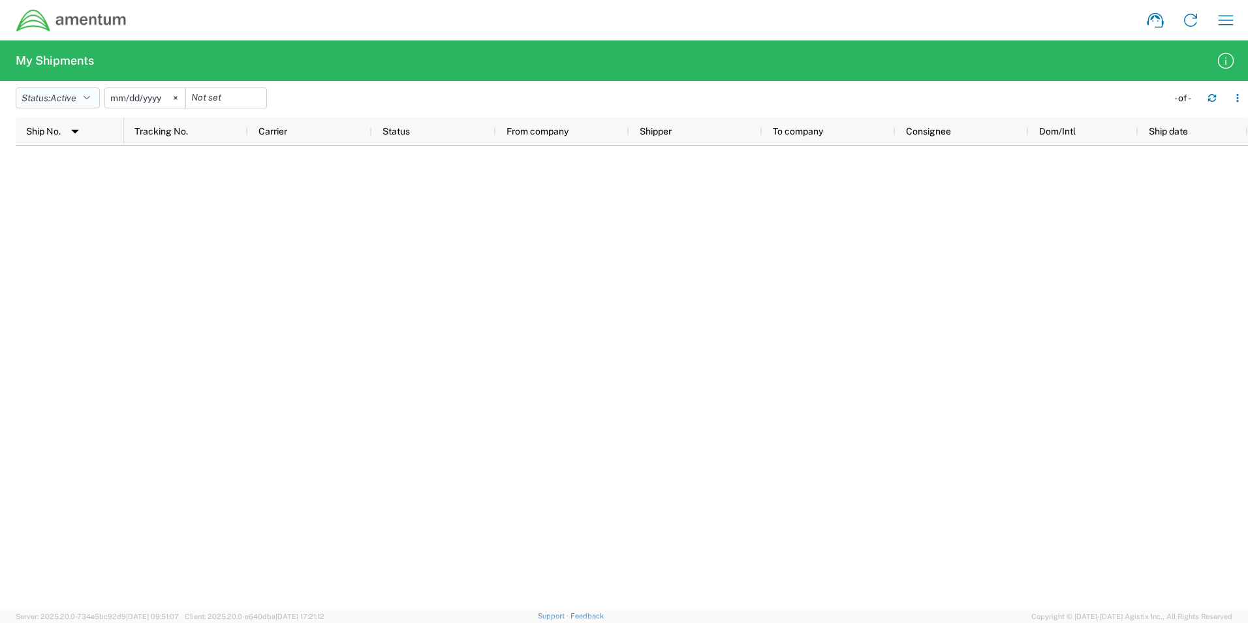
click at [62, 106] on button "Status: Active" at bounding box center [58, 97] width 84 height 21
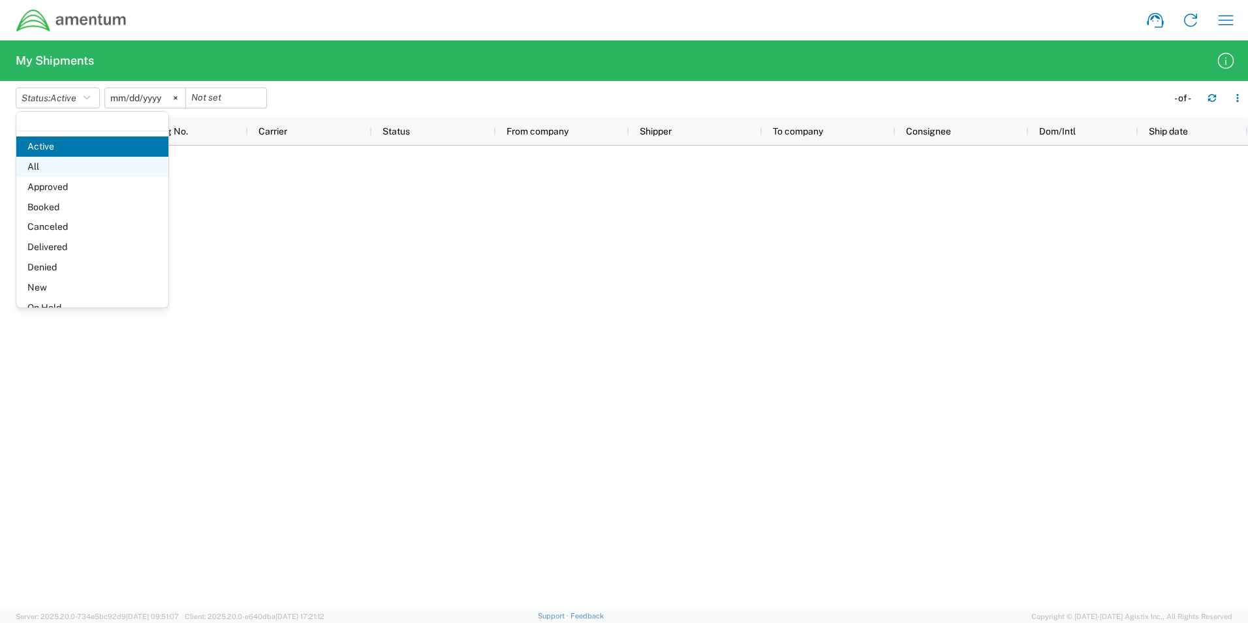
click at [59, 166] on span "All" at bounding box center [92, 167] width 152 height 20
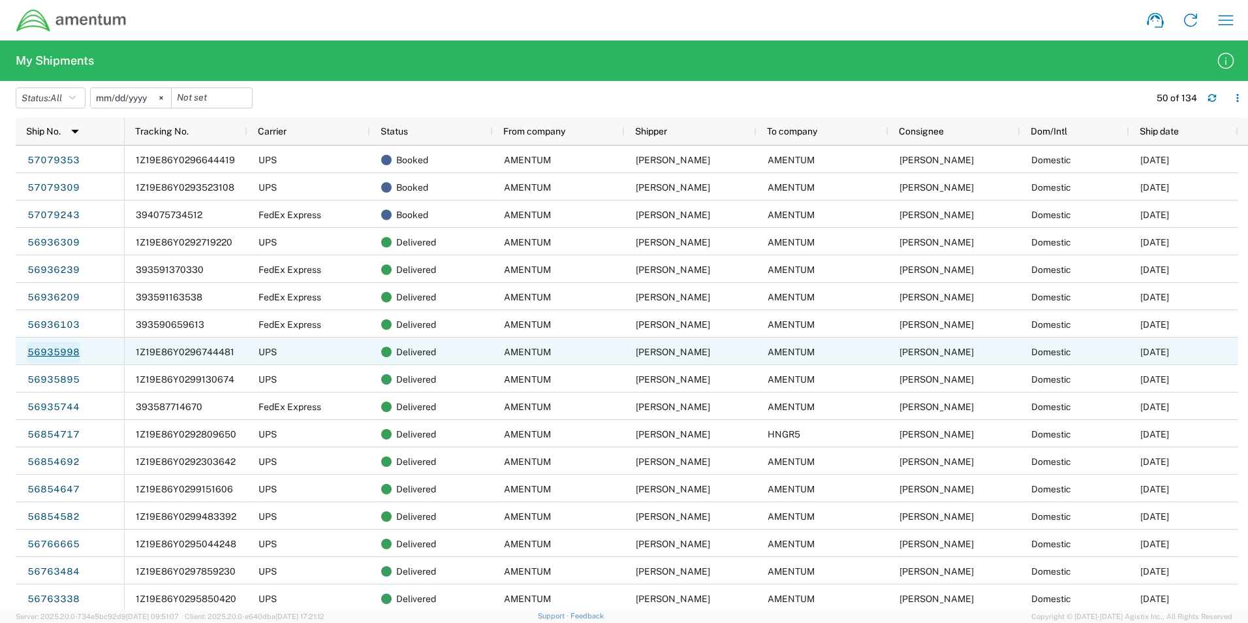
click at [72, 352] on link "56935998" at bounding box center [54, 352] width 54 height 21
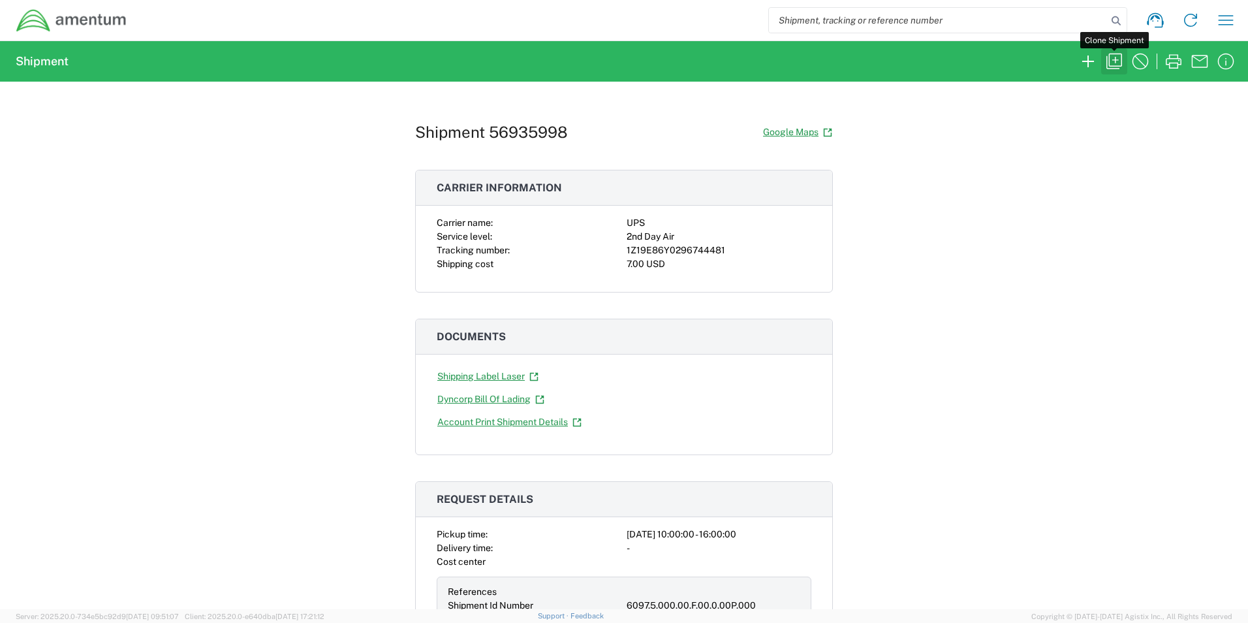
click at [1115, 55] on icon "button" at bounding box center [1114, 61] width 21 height 21
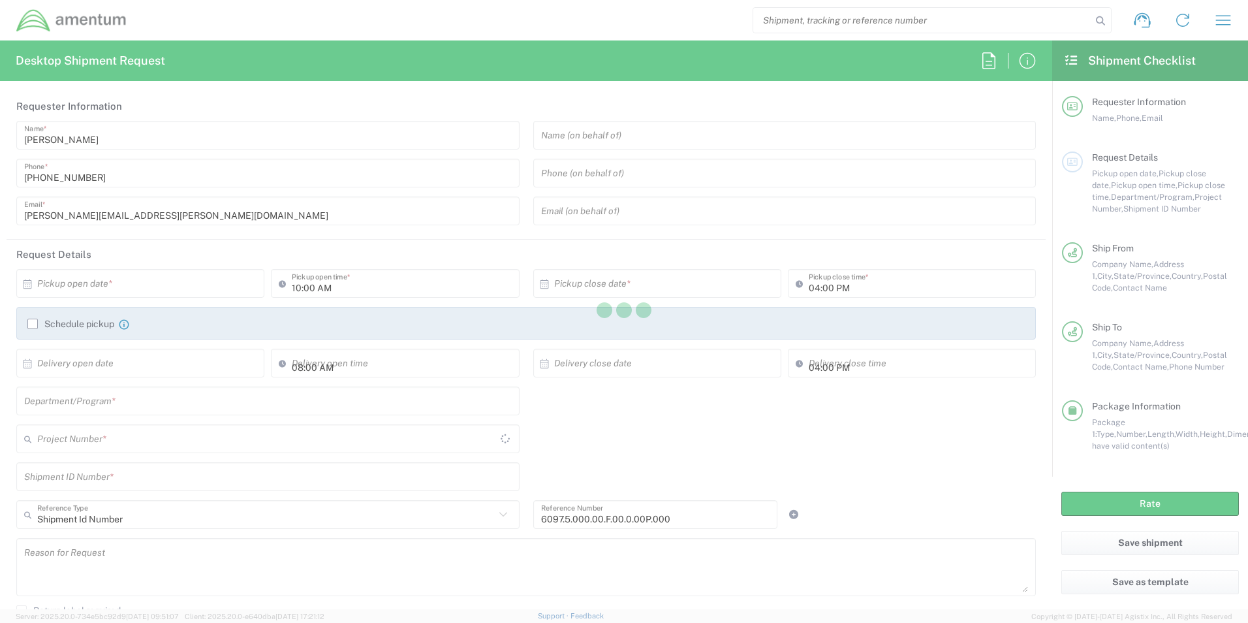
type input "[US_STATE]"
type input "Envelope"
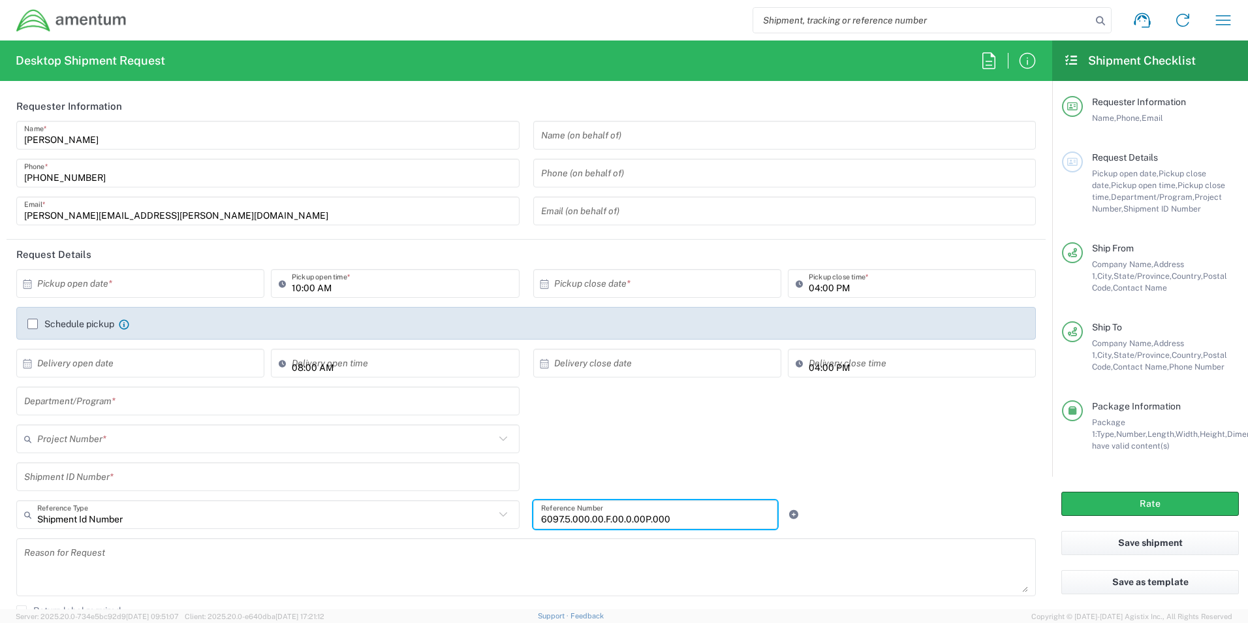
drag, startPoint x: 569, startPoint y: 527, endPoint x: 491, endPoint y: 506, distance: 81.1
click at [533, 517] on div "6097.5.000.00.F.00.0.00P.000 Reference Number" at bounding box center [655, 514] width 245 height 29
click at [114, 401] on input "text" at bounding box center [268, 401] width 488 height 23
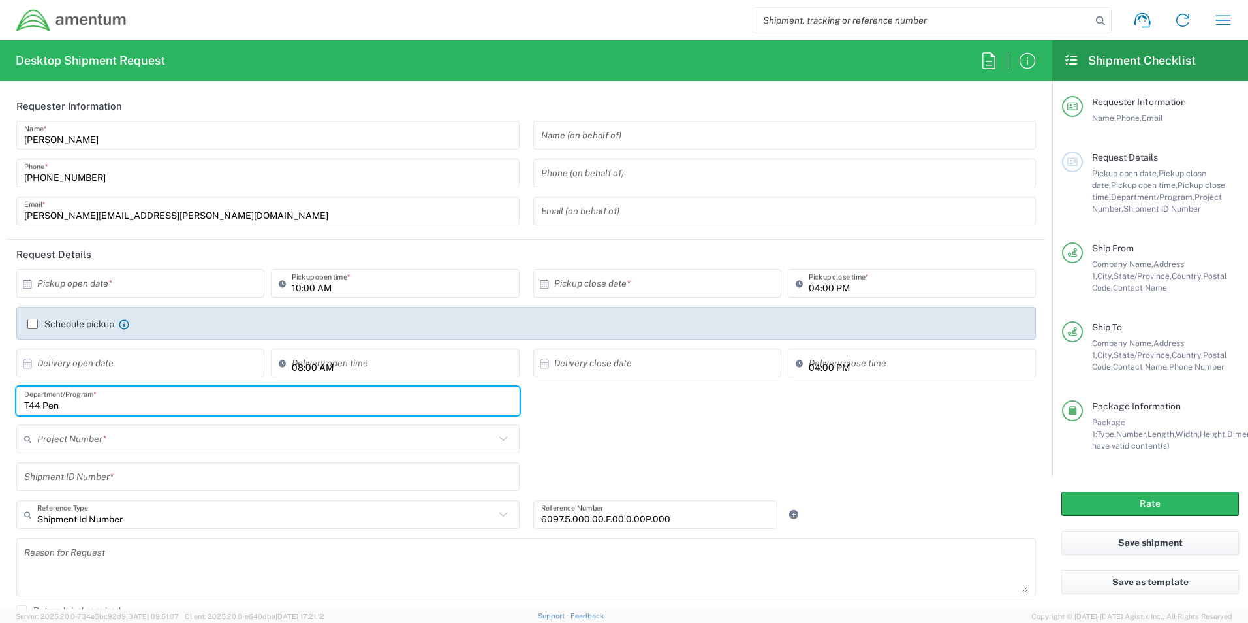
type input "T44 Pen"
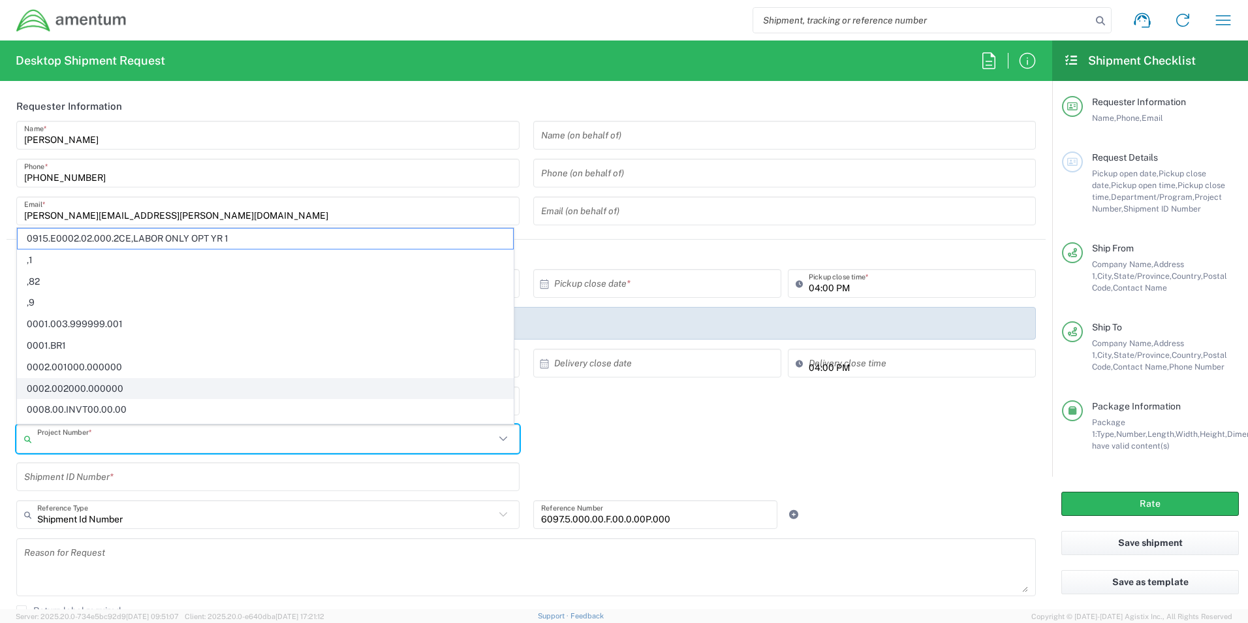
paste input "6097.5.000.00.F.00.0.00P.000"
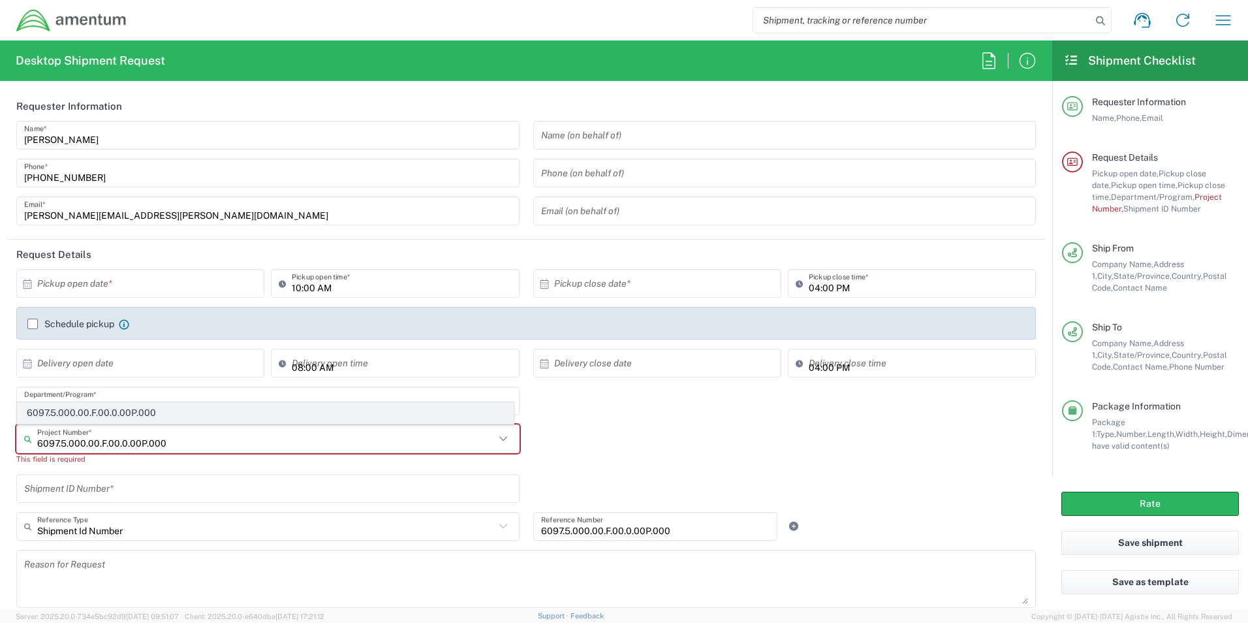
type input "6097.5.000.00.F.00.0.00P.000"
click at [132, 411] on span "6097.5.000.00.F.00.0.00P.000" at bounding box center [266, 413] width 496 height 20
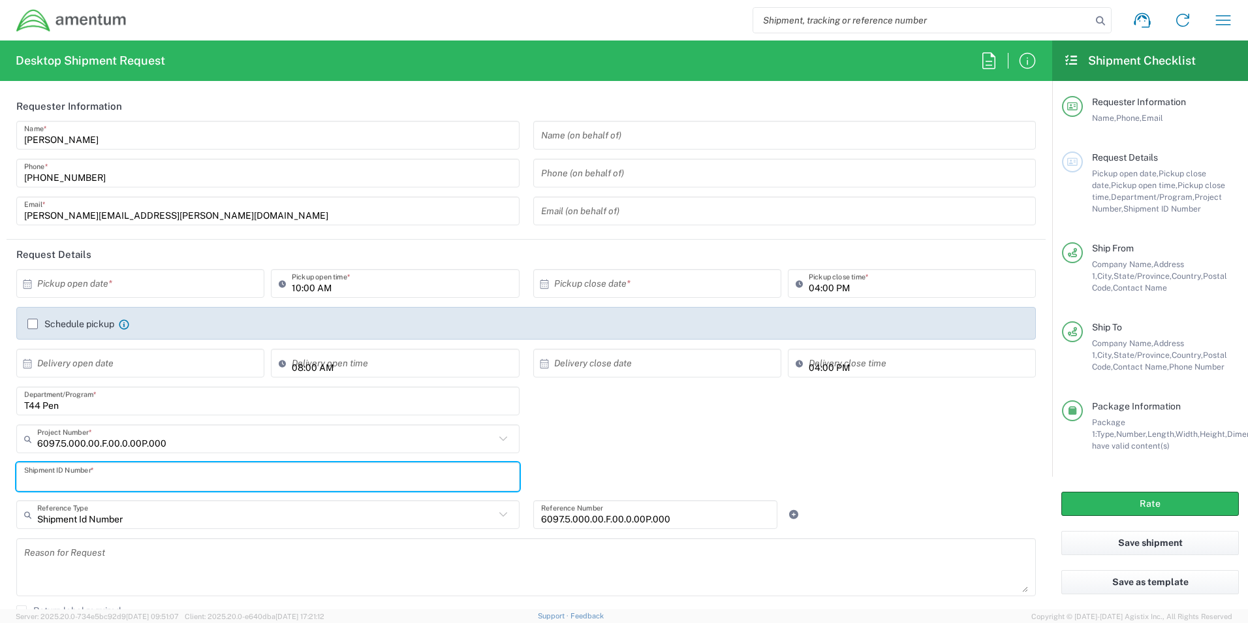
click at [111, 486] on input "text" at bounding box center [268, 477] width 488 height 23
paste input "6097.5.000.00.F.00.0.00P.000"
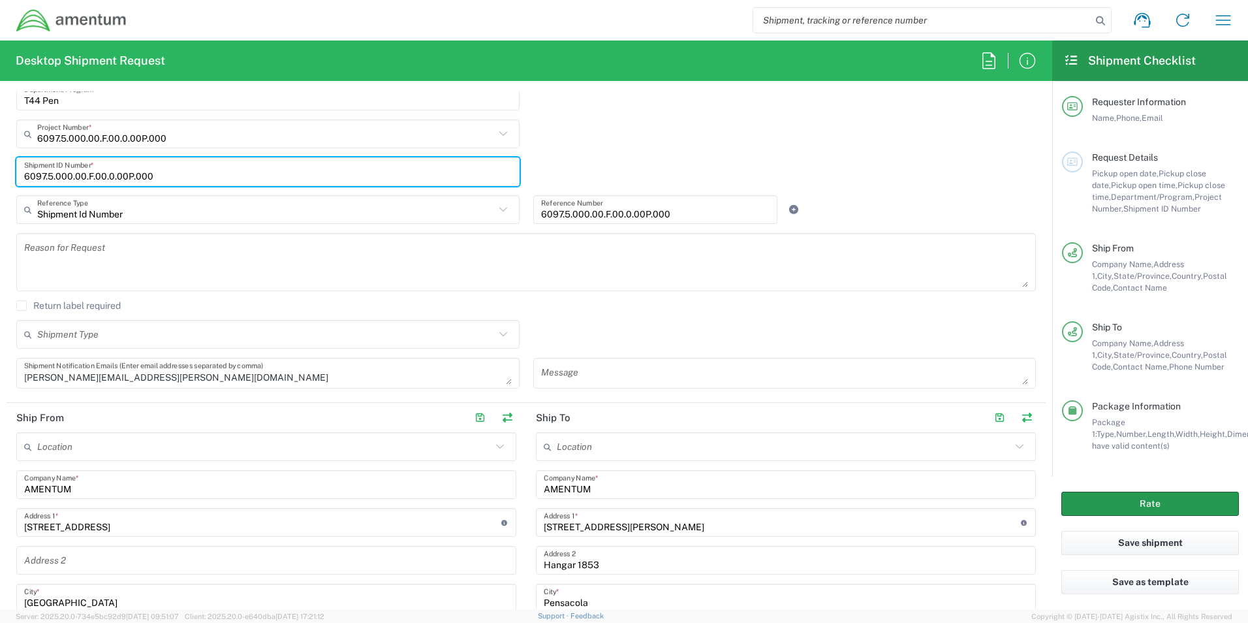
type input "6097.5.000.00.F.00.0.00P.000"
drag, startPoint x: 1120, startPoint y: 501, endPoint x: 1114, endPoint y: 492, distance: 11.2
click at [1122, 501] on button "Rate" at bounding box center [1151, 504] width 178 height 24
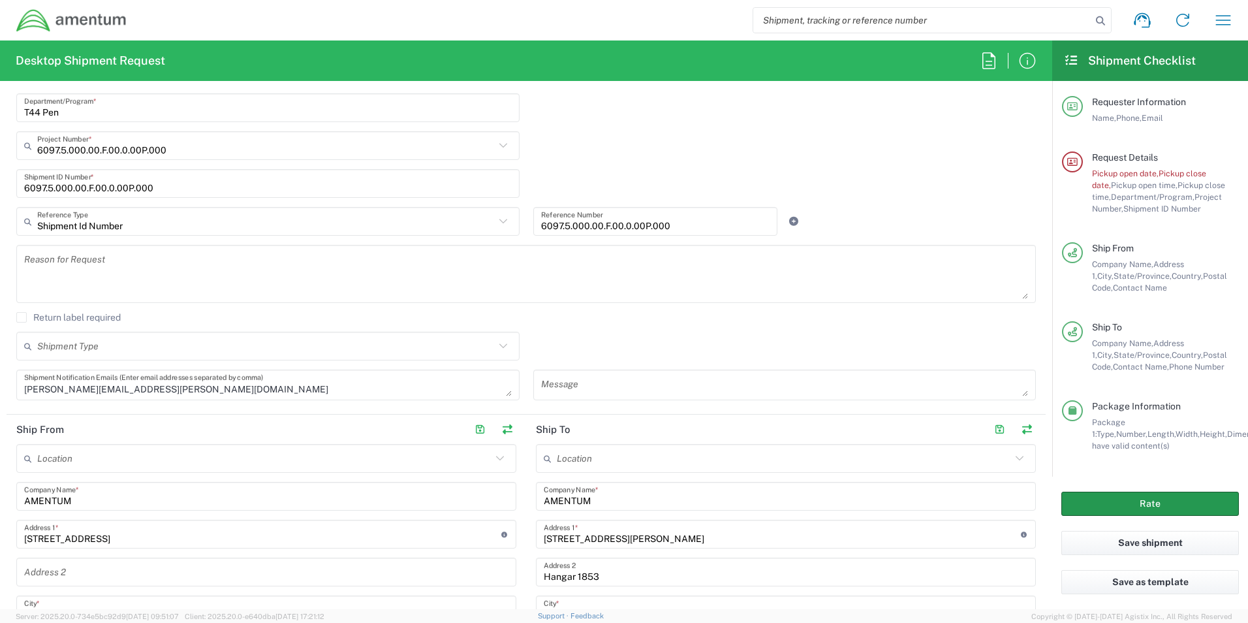
scroll to position [317, 0]
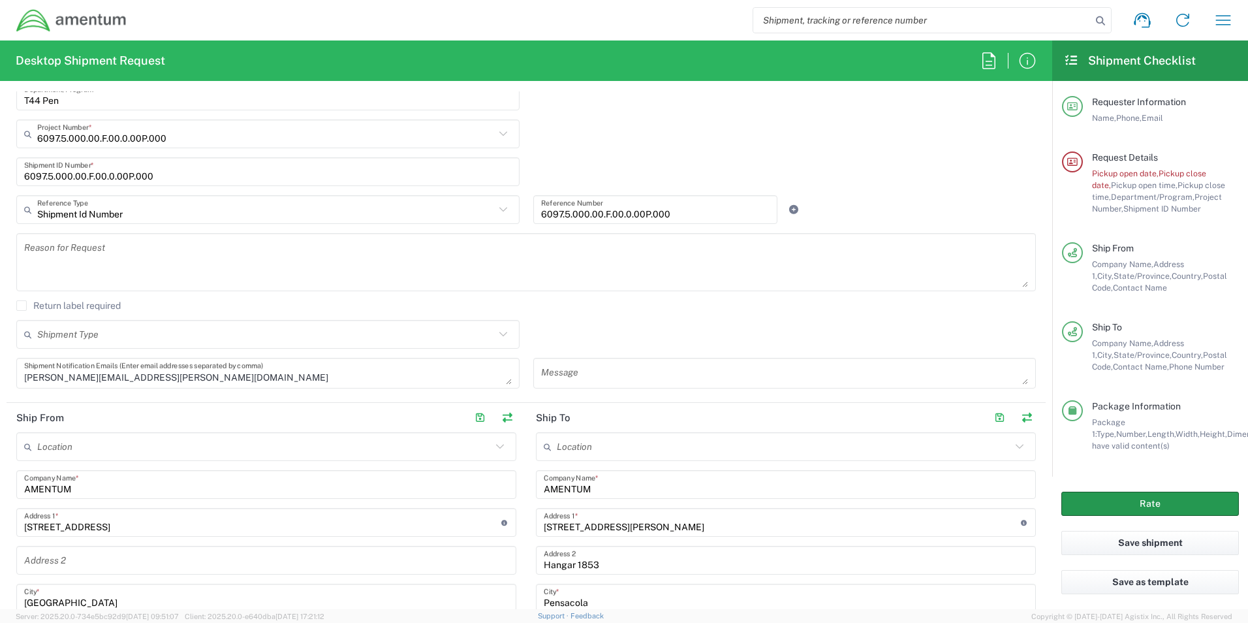
click at [1117, 501] on button "Rate" at bounding box center [1151, 504] width 178 height 24
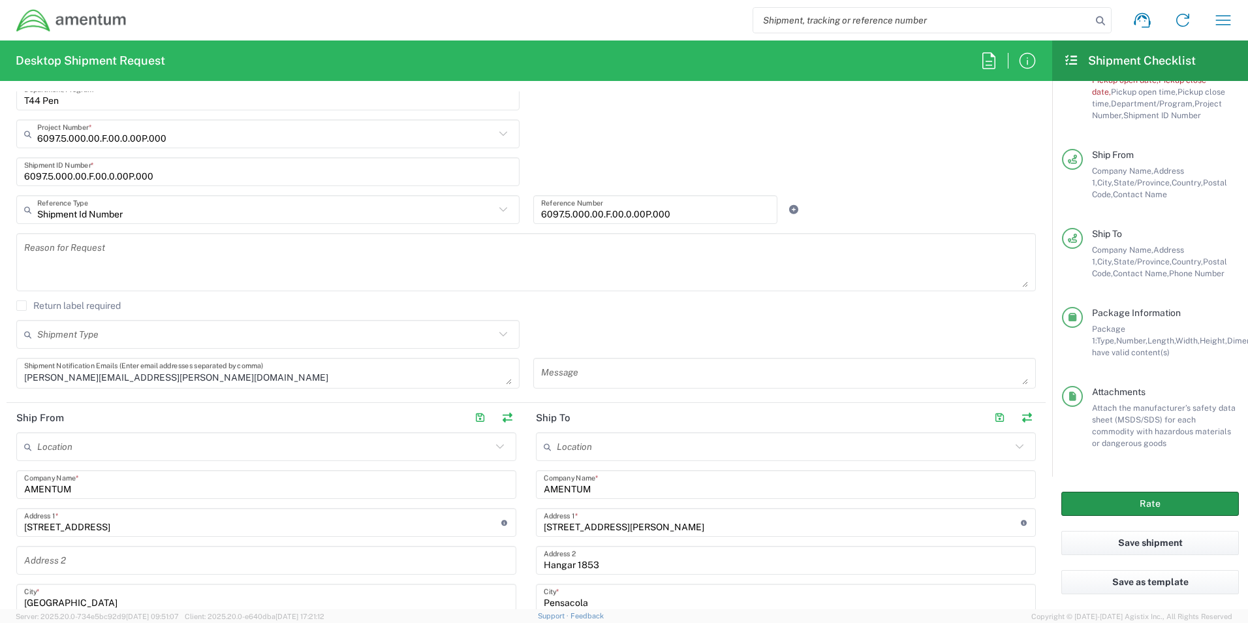
scroll to position [0, 0]
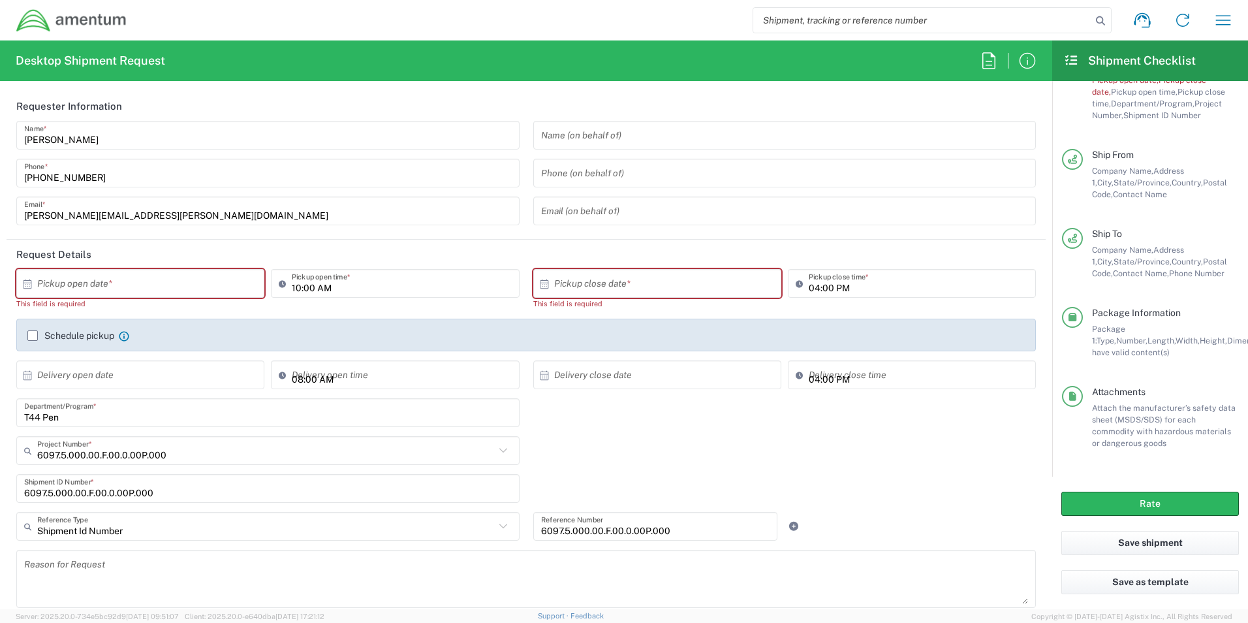
click at [188, 270] on div "× Pickup open date *" at bounding box center [140, 283] width 248 height 29
click at [193, 286] on input "text" at bounding box center [143, 283] width 212 height 23
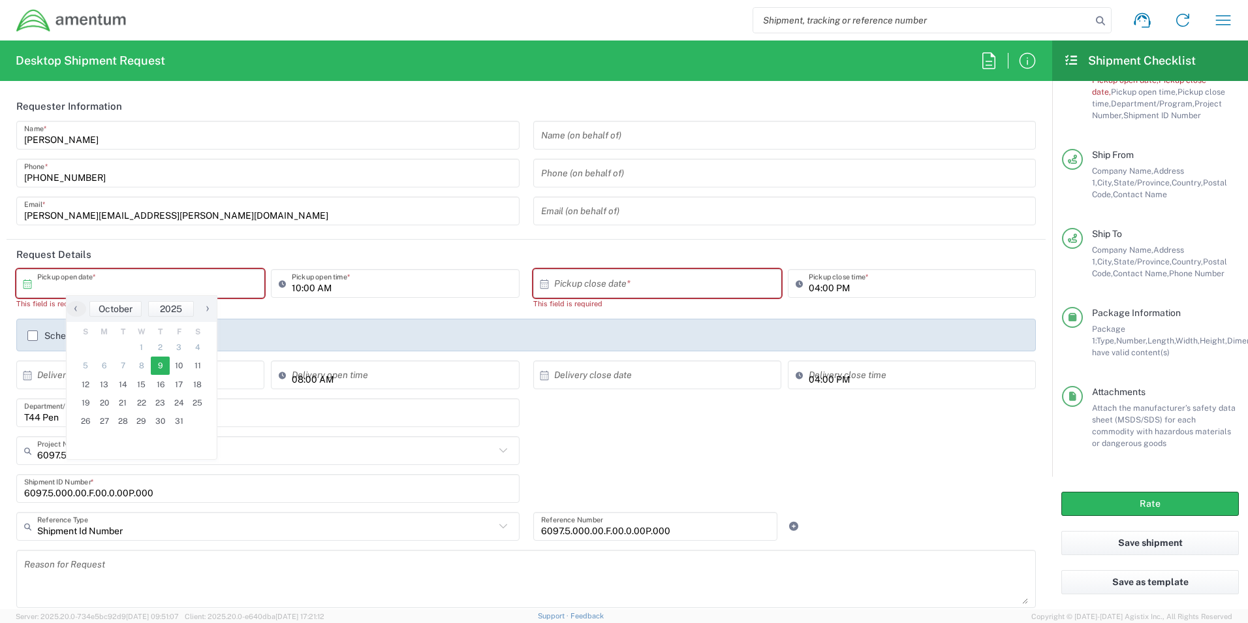
click at [159, 368] on span "9" at bounding box center [160, 365] width 19 height 18
type input "[DATE]"
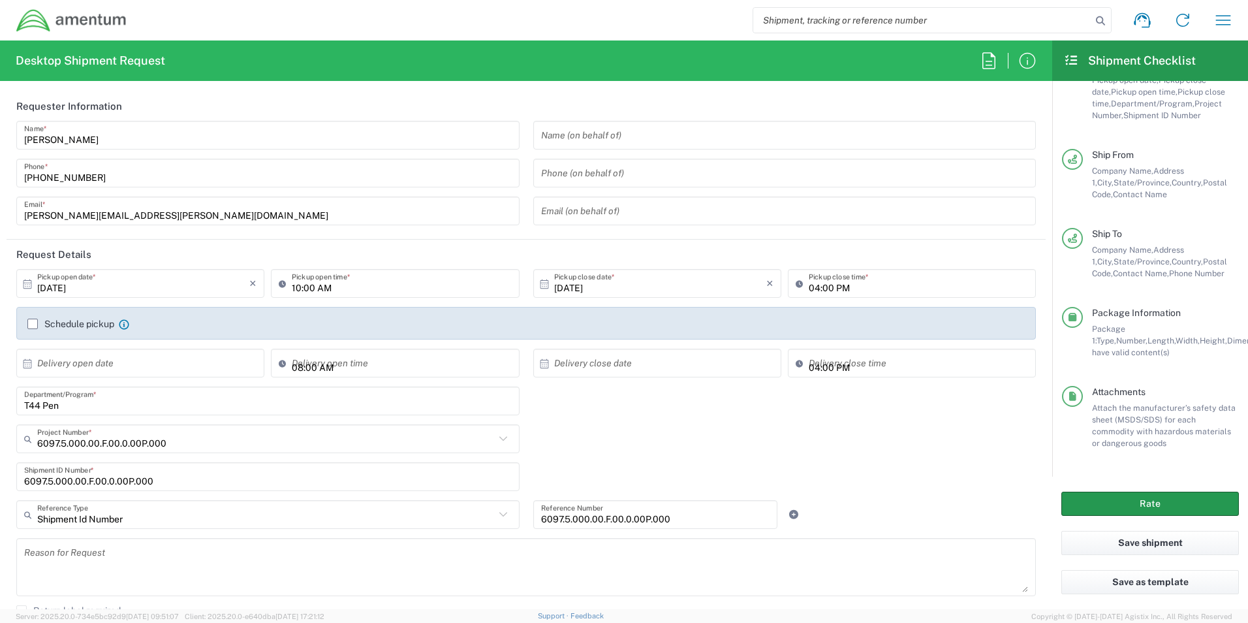
click at [1160, 503] on button "Rate" at bounding box center [1151, 504] width 178 height 24
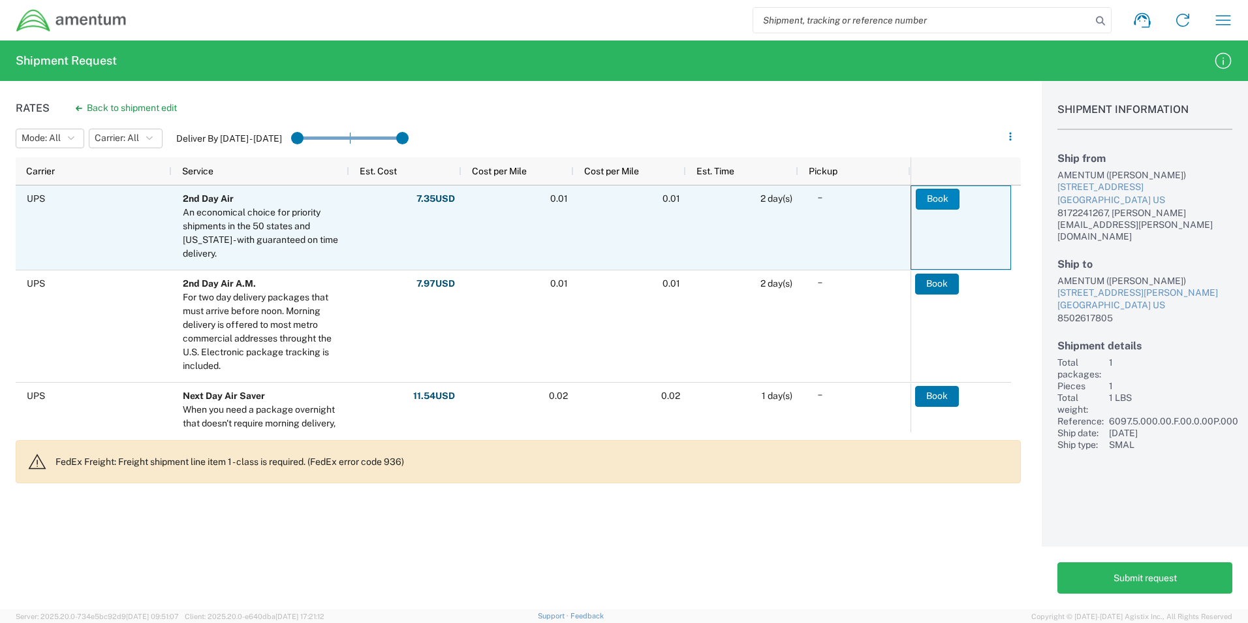
click at [943, 202] on button "Book" at bounding box center [938, 199] width 44 height 21
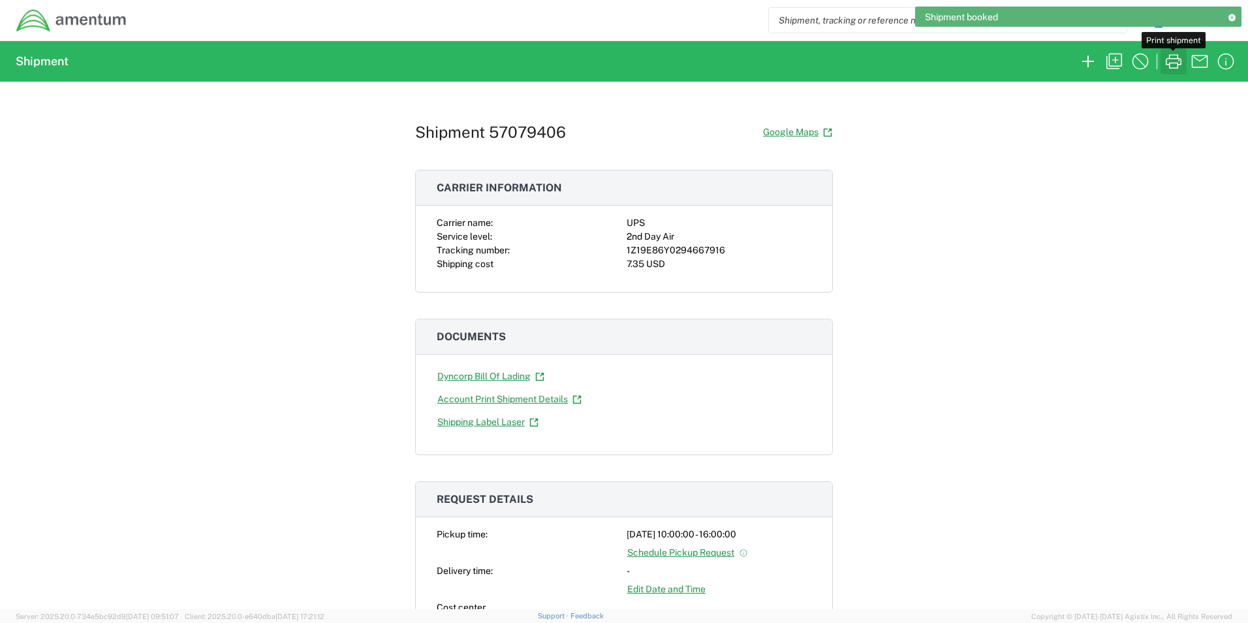
click at [1175, 59] on icon "button" at bounding box center [1173, 61] width 21 height 21
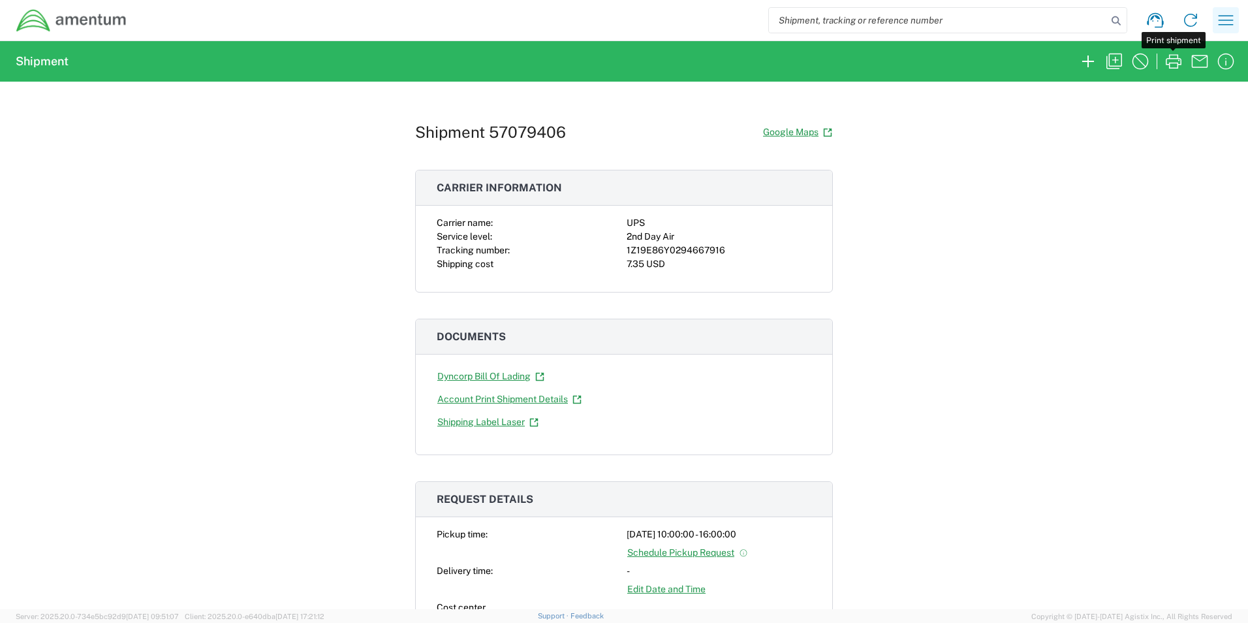
click at [1226, 22] on icon "button" at bounding box center [1226, 20] width 21 height 21
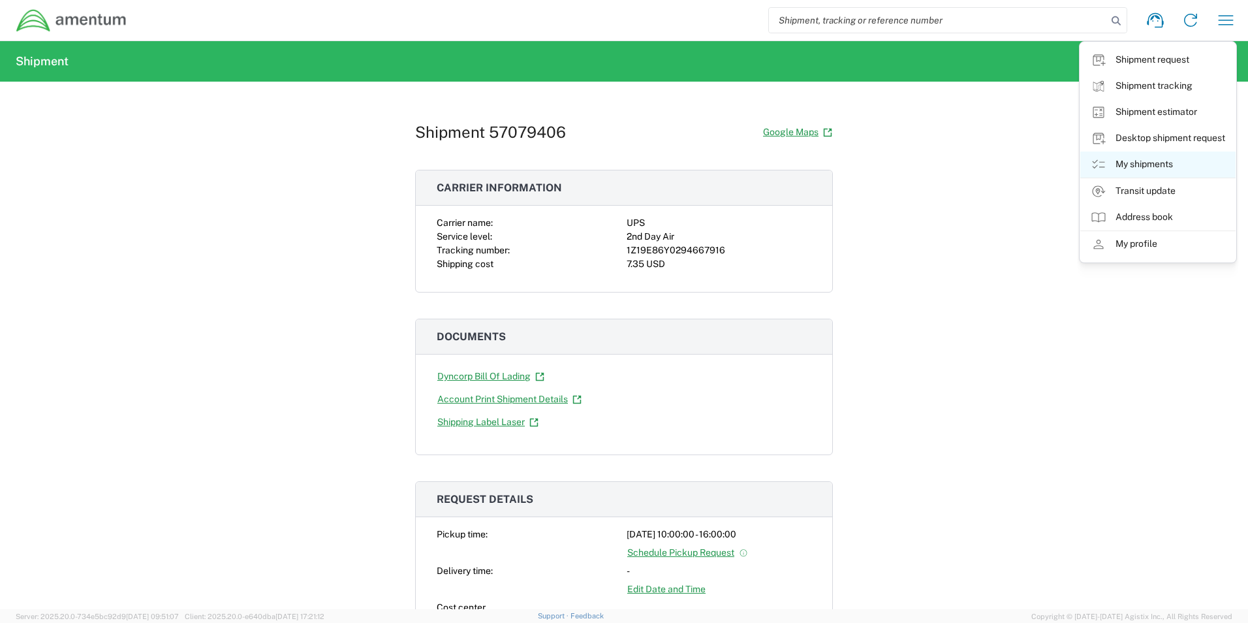
click at [1141, 163] on link "My shipments" at bounding box center [1158, 164] width 155 height 26
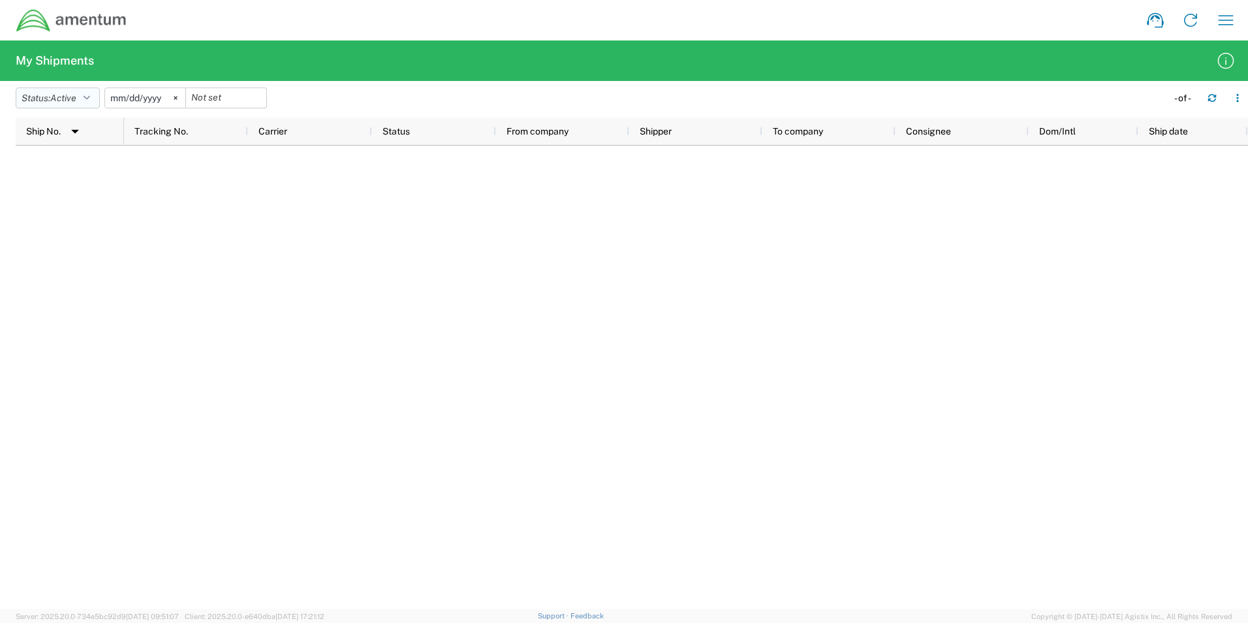
click at [71, 96] on span "Active" at bounding box center [63, 98] width 26 height 10
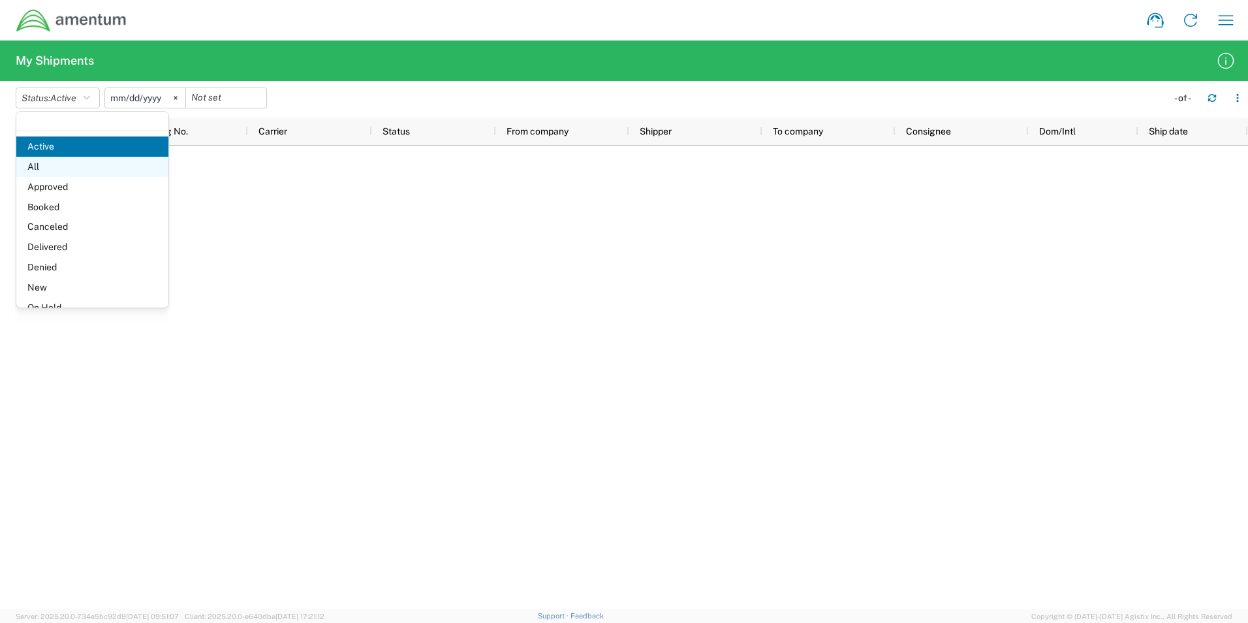
click at [50, 169] on span "All" at bounding box center [92, 167] width 152 height 20
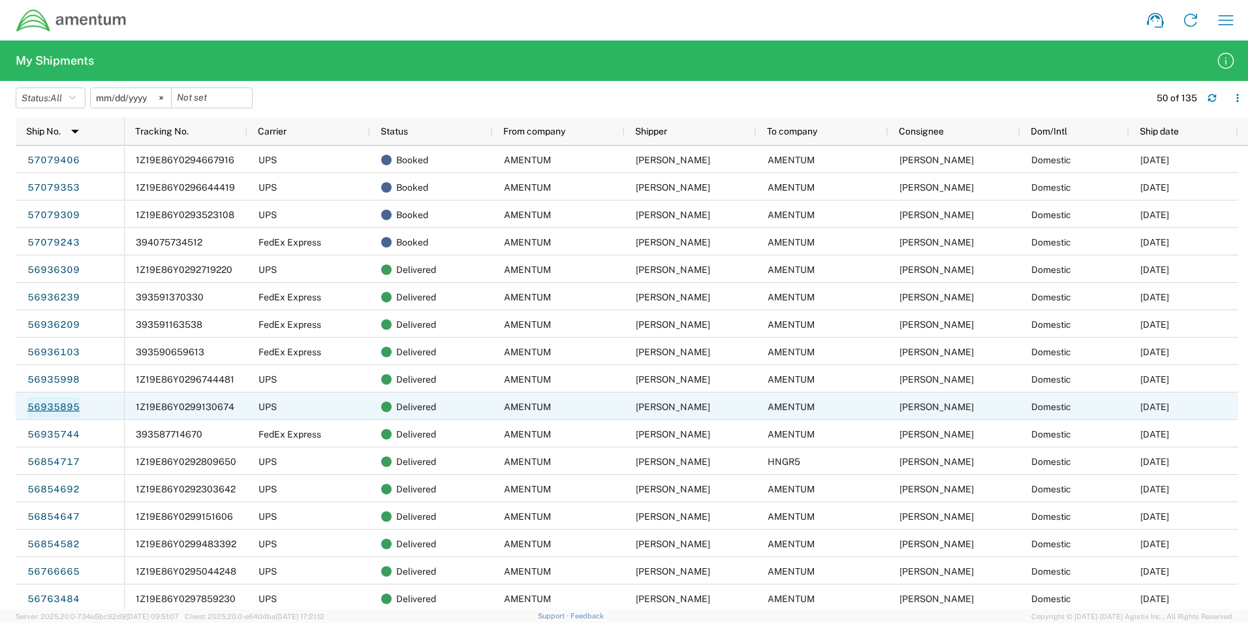
click at [61, 409] on link "56935895" at bounding box center [54, 407] width 54 height 21
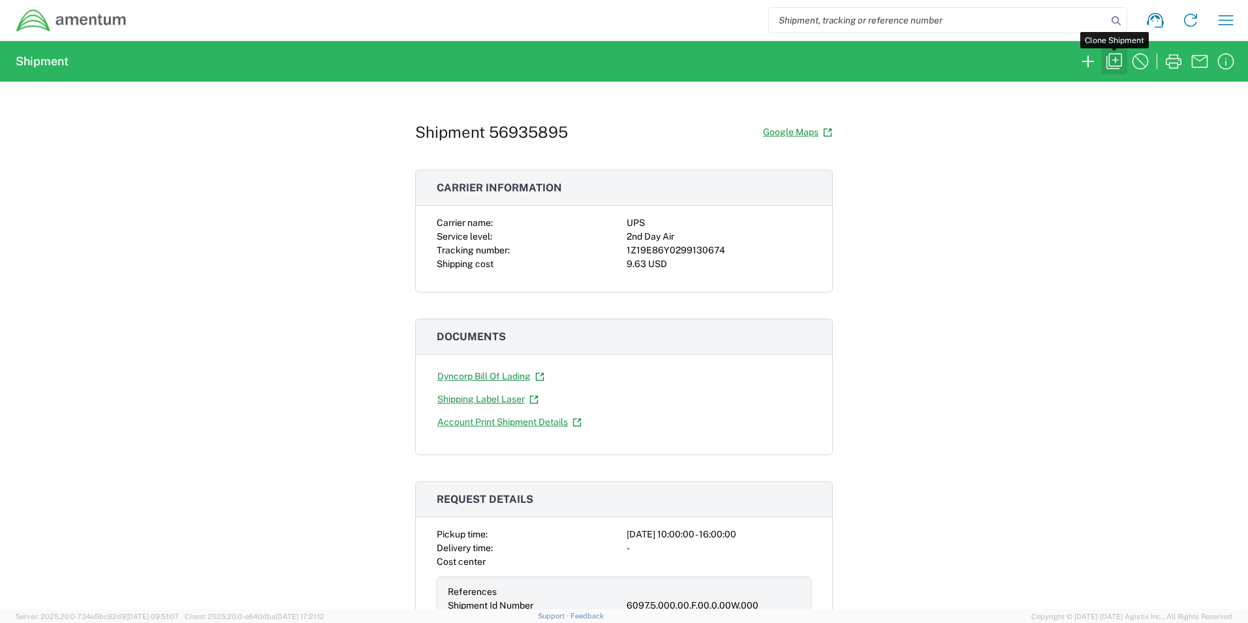
click at [1116, 63] on icon "button" at bounding box center [1114, 61] width 21 height 21
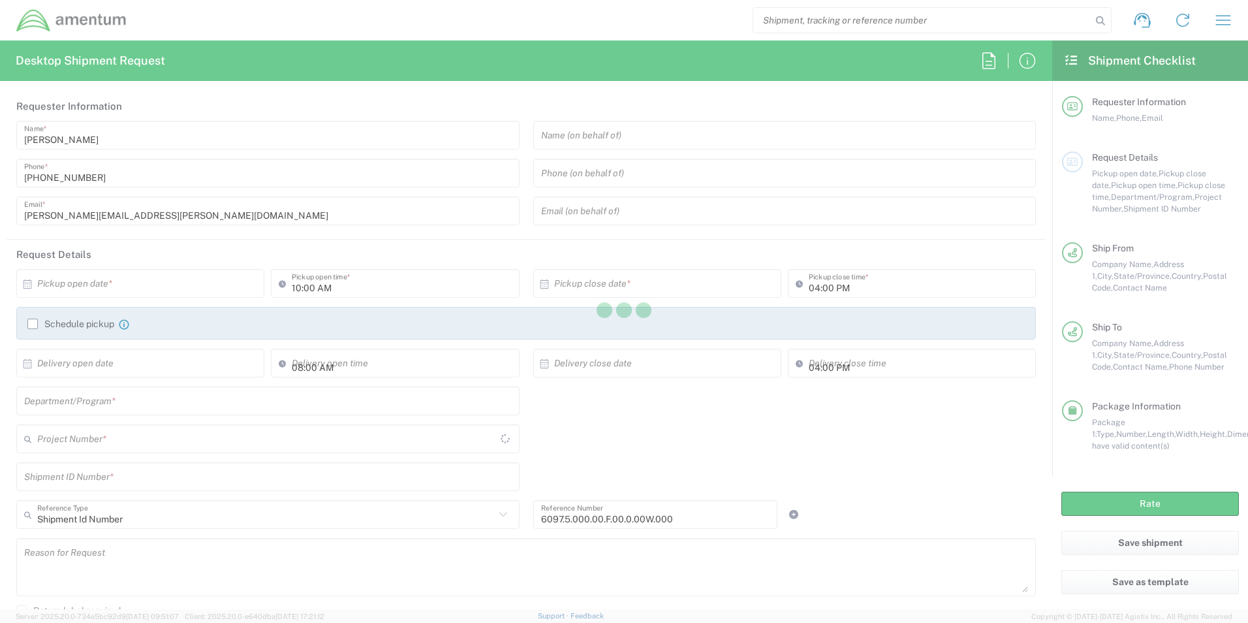
type input "[US_STATE]"
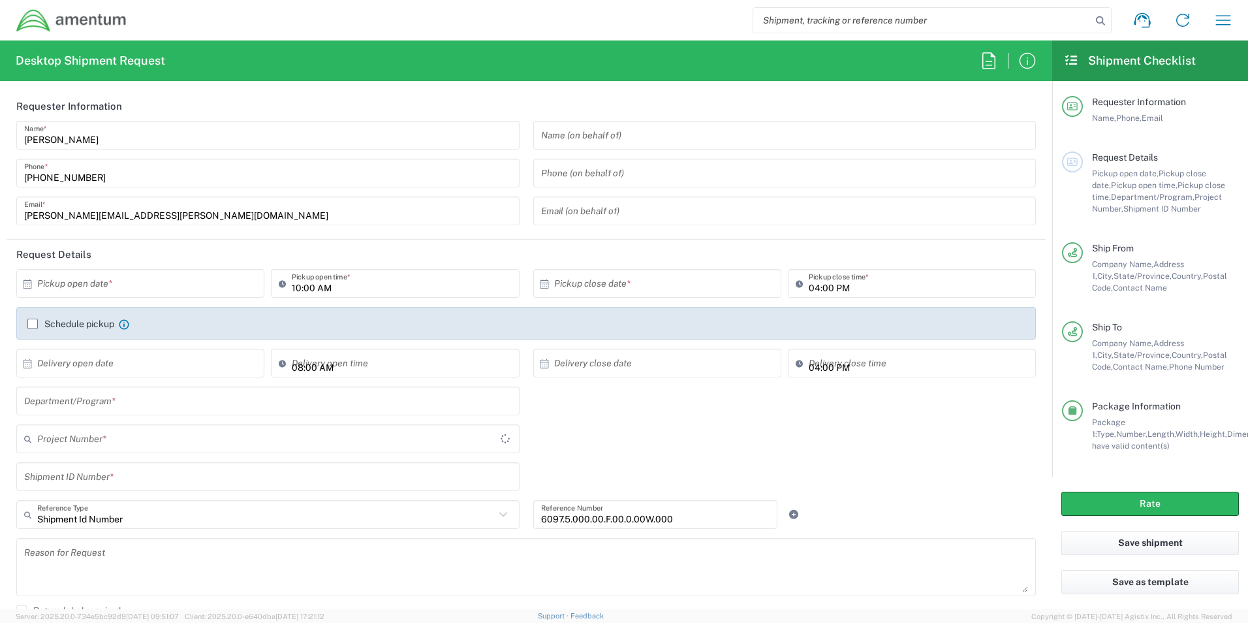
type input "Envelope"
click at [125, 278] on input "text" at bounding box center [143, 283] width 212 height 23
click at [154, 368] on span "9" at bounding box center [160, 365] width 19 height 18
type input "[DATE]"
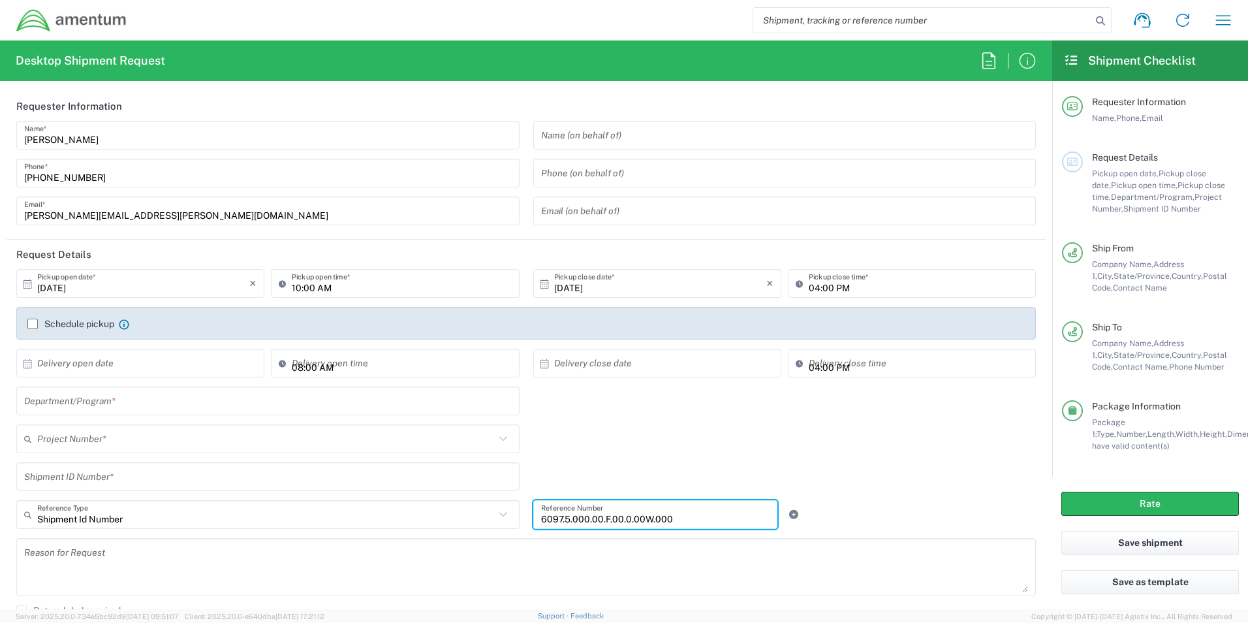
drag, startPoint x: 670, startPoint y: 527, endPoint x: 464, endPoint y: 523, distance: 206.4
click at [510, 536] on div "Shipment Id Number Reference Type Shipment Id Number Account Type Activity ID A…" at bounding box center [527, 519] width 1034 height 38
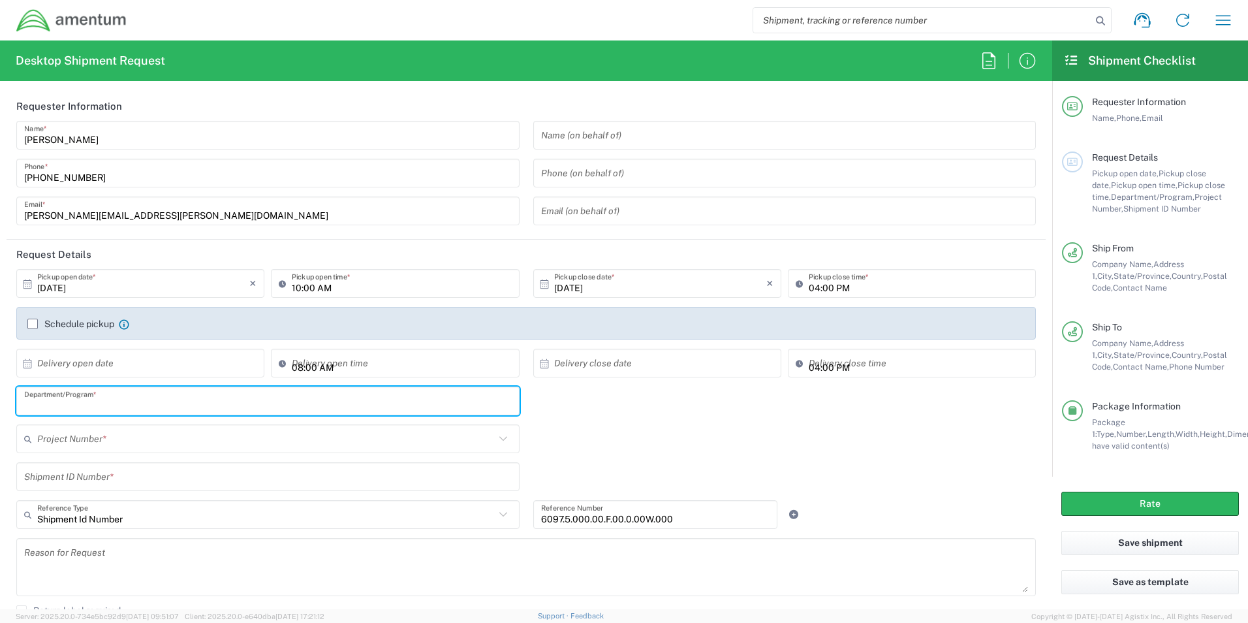
click at [100, 400] on input "text" at bounding box center [268, 401] width 488 height 23
paste input "6097.5.000.00.F.00.0.00W.000"
drag, startPoint x: 173, startPoint y: 399, endPoint x: -46, endPoint y: 425, distance: 220.9
click at [0, 425] on html "Shipment request Shipment tracking Shipment estimator Desktop shipment request …" at bounding box center [624, 311] width 1248 height 623
type input "T44 WF"
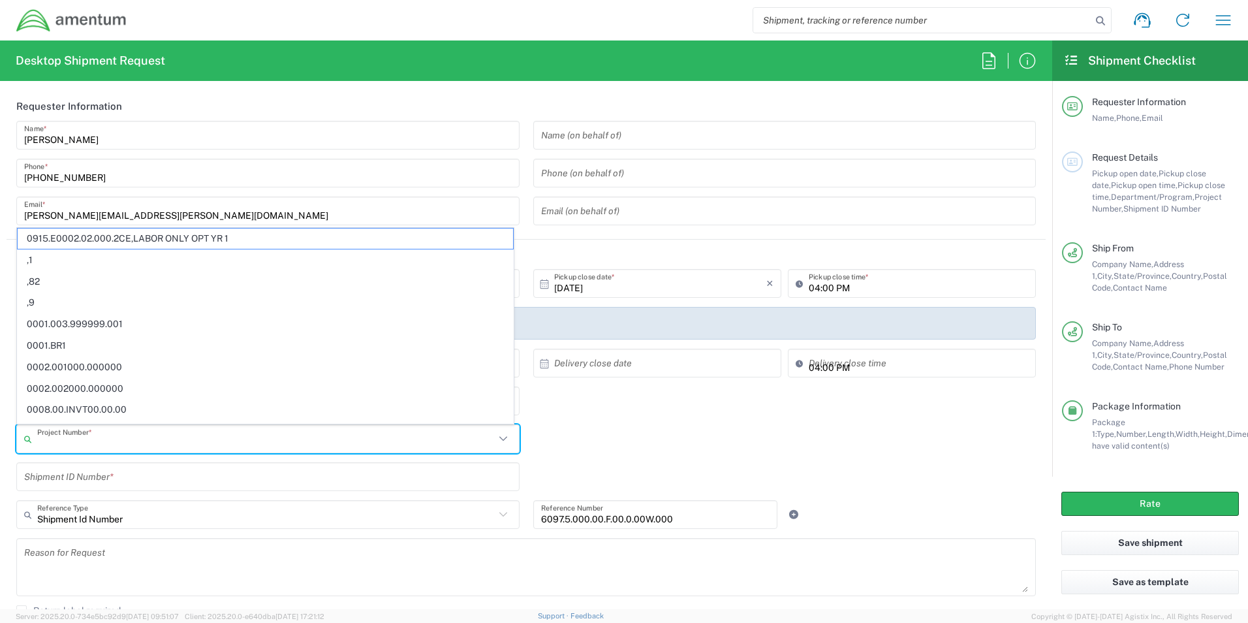
paste input "6097.5.000.00.F.00.0.00W.000"
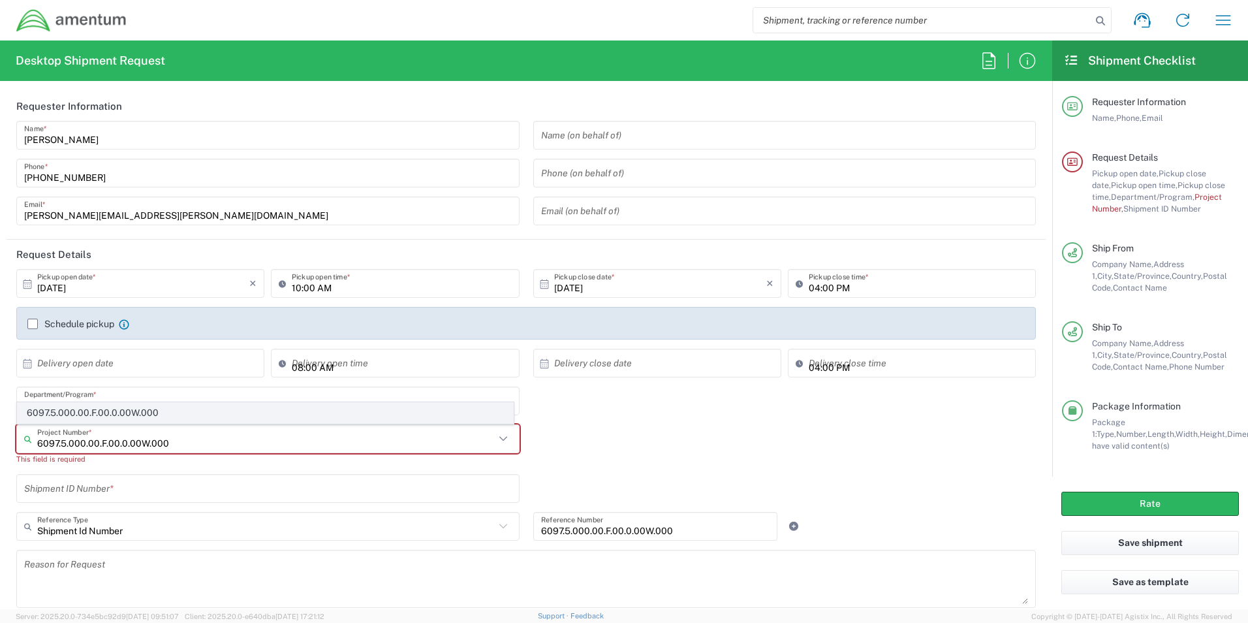
type input "6097.5.000.00.F.00.0.00W.000"
click at [118, 411] on span "6097.5.000.00.F.00.0.00W.000" at bounding box center [266, 413] width 496 height 20
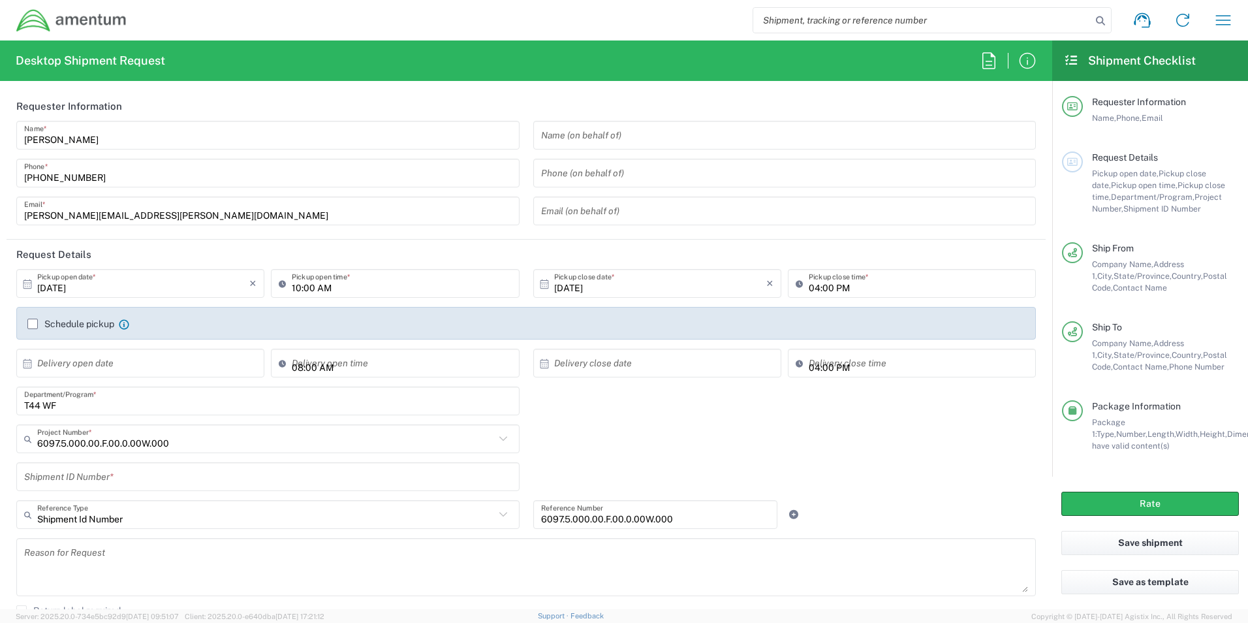
click at [110, 486] on input "text" at bounding box center [268, 477] width 488 height 23
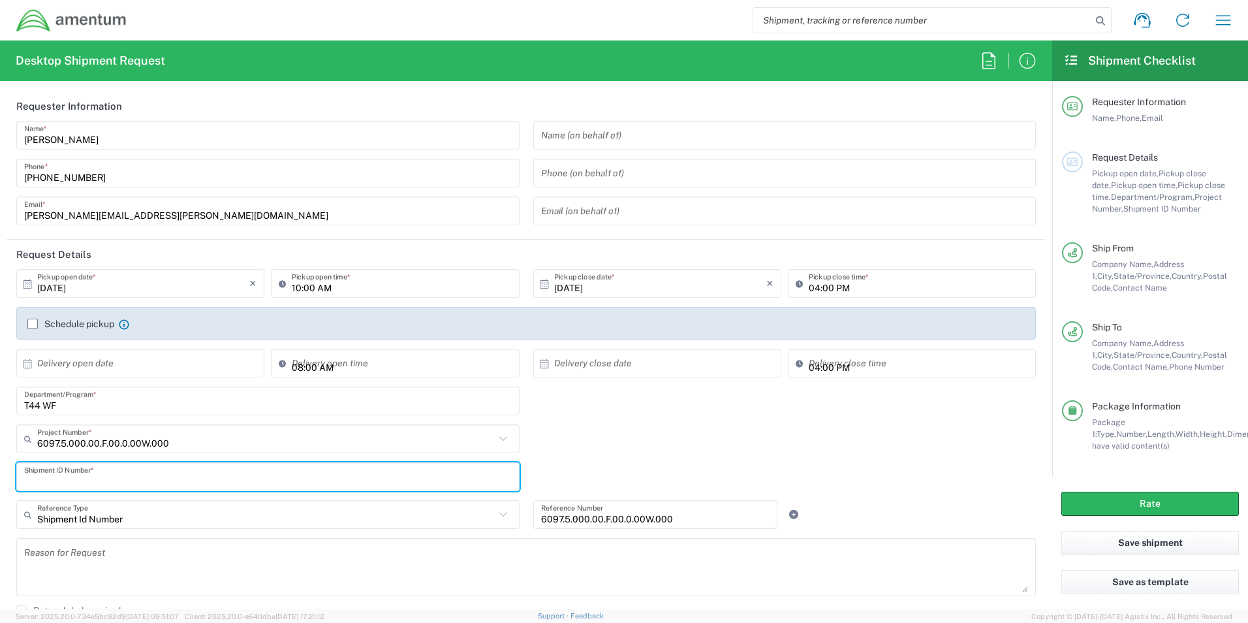
paste input "6097.5.000.00.F.00.0.00W.000"
type input "6097.5.000.00.F.00.0.00W.000"
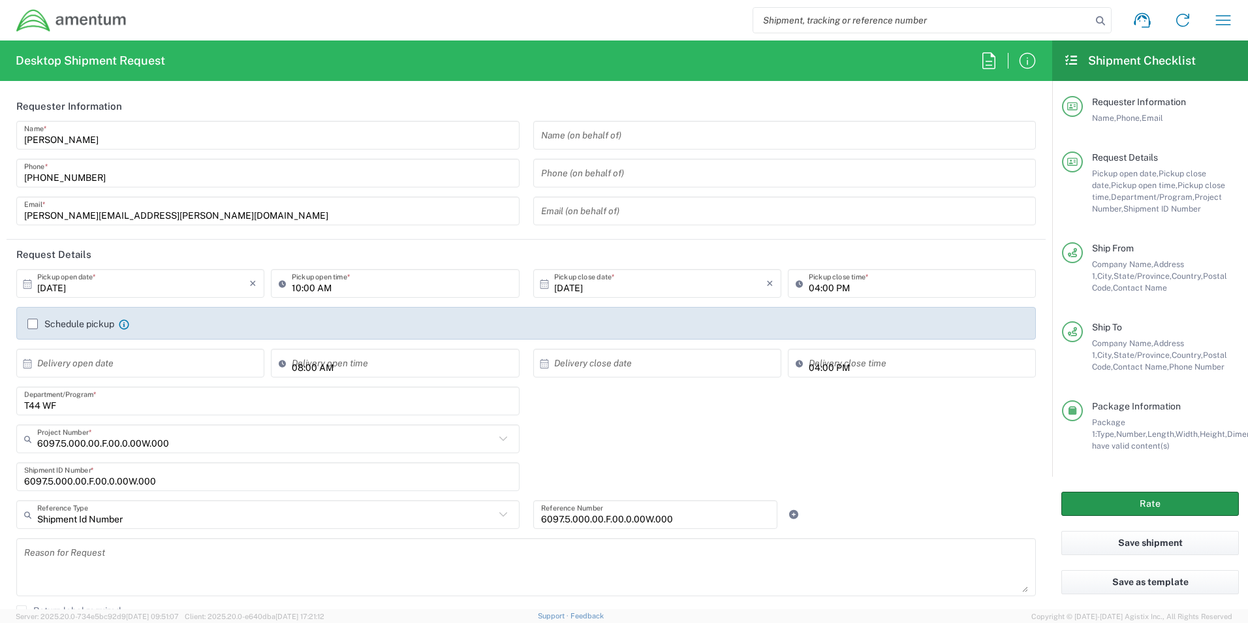
click at [1194, 504] on button "Rate" at bounding box center [1151, 504] width 178 height 24
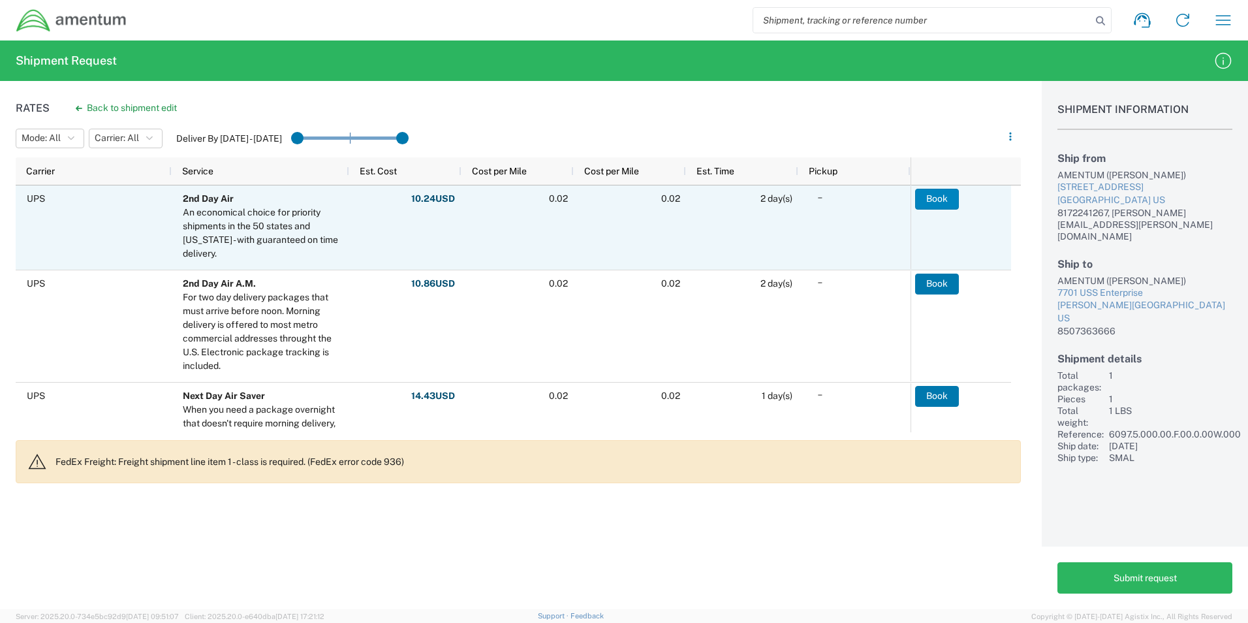
click at [928, 204] on button "Book" at bounding box center [937, 199] width 44 height 21
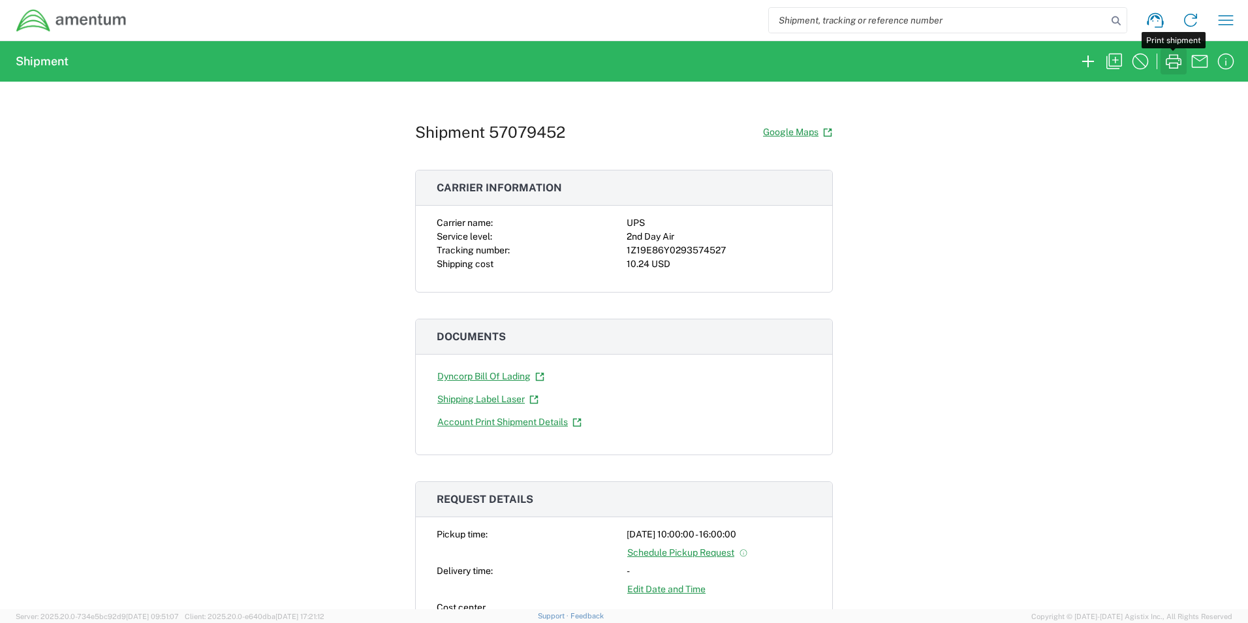
click at [1183, 55] on icon "button" at bounding box center [1173, 61] width 21 height 21
click at [1244, 19] on agx-form-navbar "Shipment request Shipment tracking Shipment estimator Desktop shipment request …" at bounding box center [624, 20] width 1248 height 40
click at [1231, 21] on icon "button" at bounding box center [1226, 20] width 21 height 21
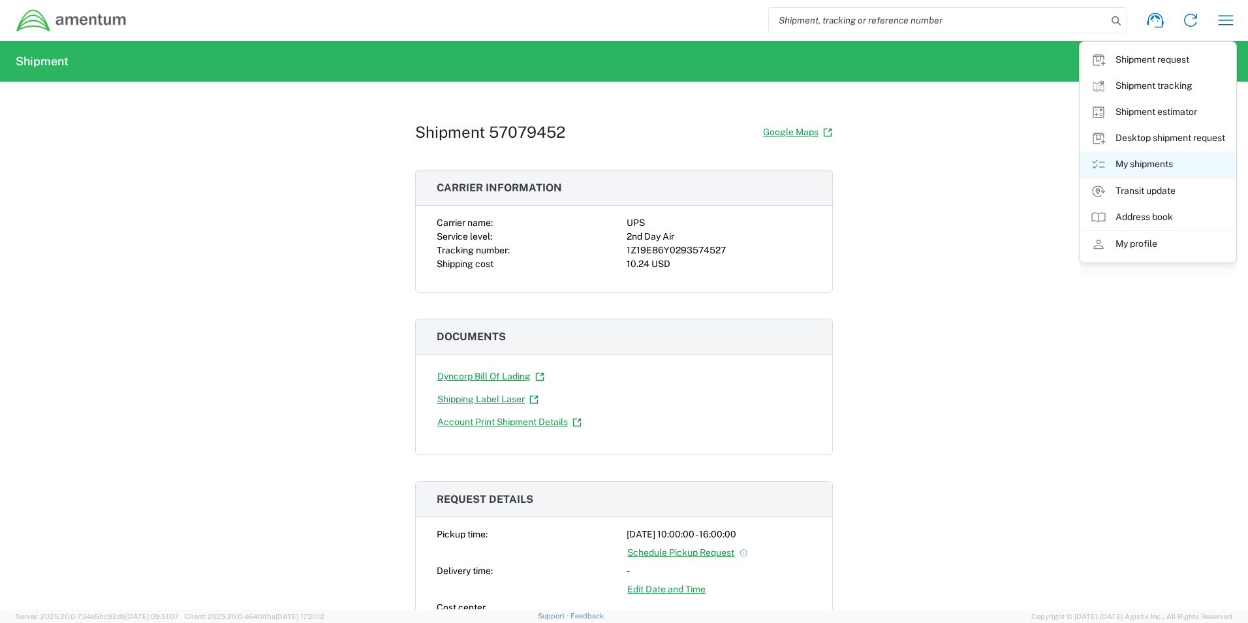
click at [1144, 165] on link "My shipments" at bounding box center [1158, 164] width 155 height 26
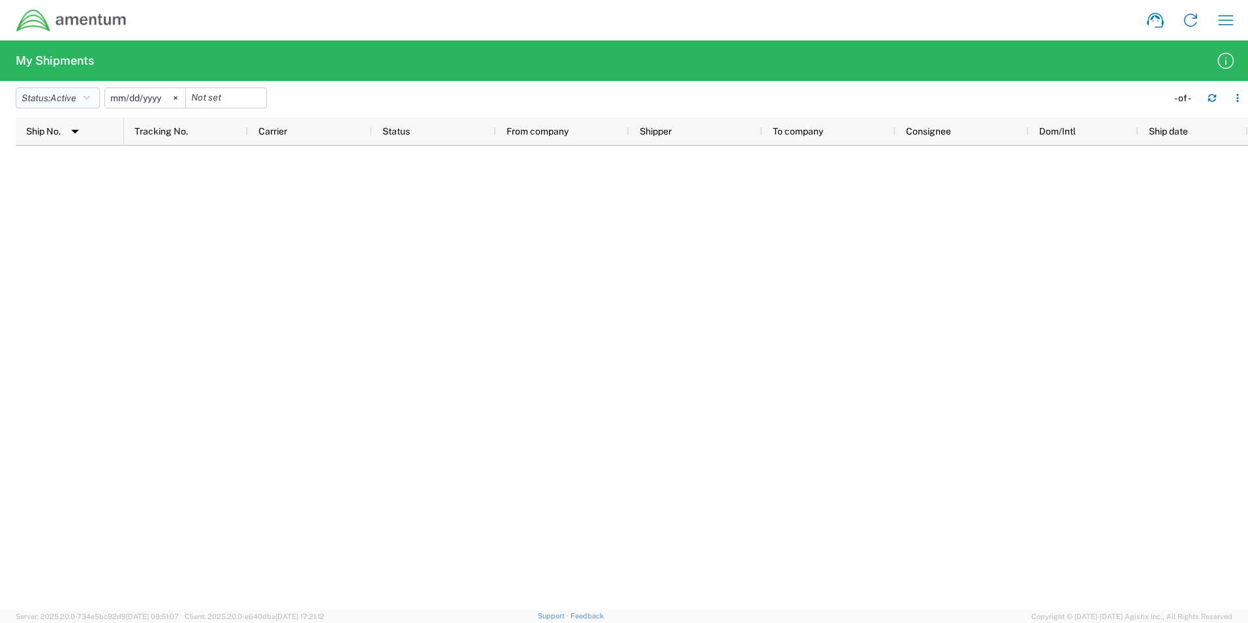
drag, startPoint x: 78, startPoint y: 101, endPoint x: 80, endPoint y: 133, distance: 31.4
click at [76, 101] on span "Active" at bounding box center [63, 98] width 26 height 10
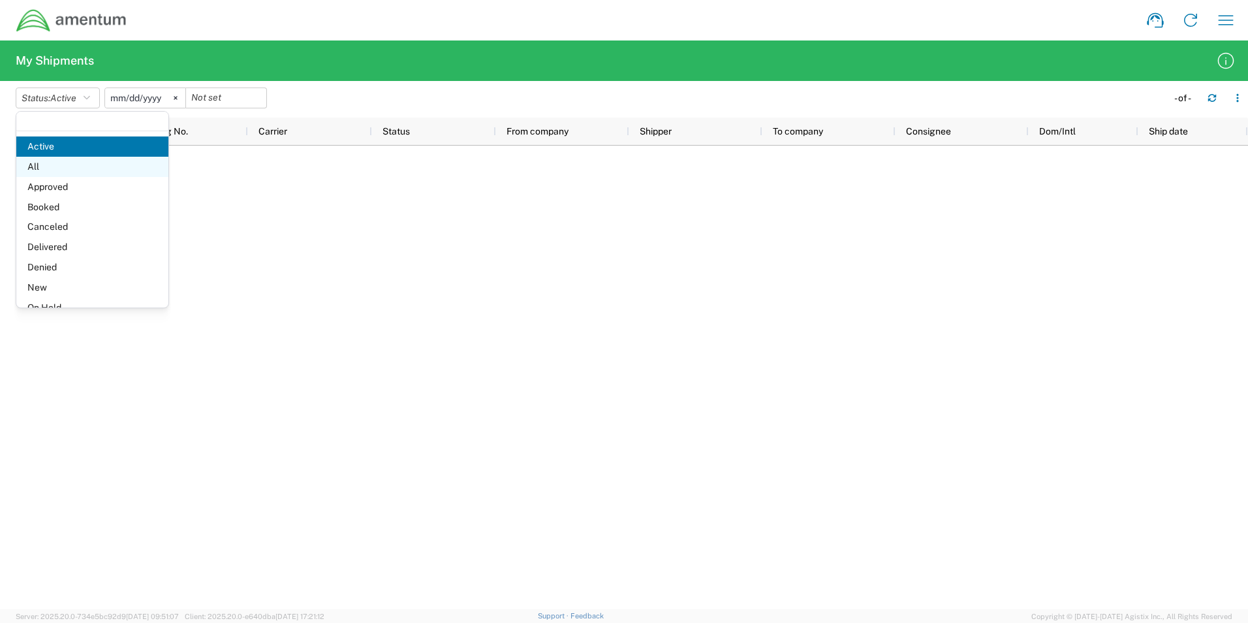
click at [62, 163] on span "All" at bounding box center [92, 167] width 152 height 20
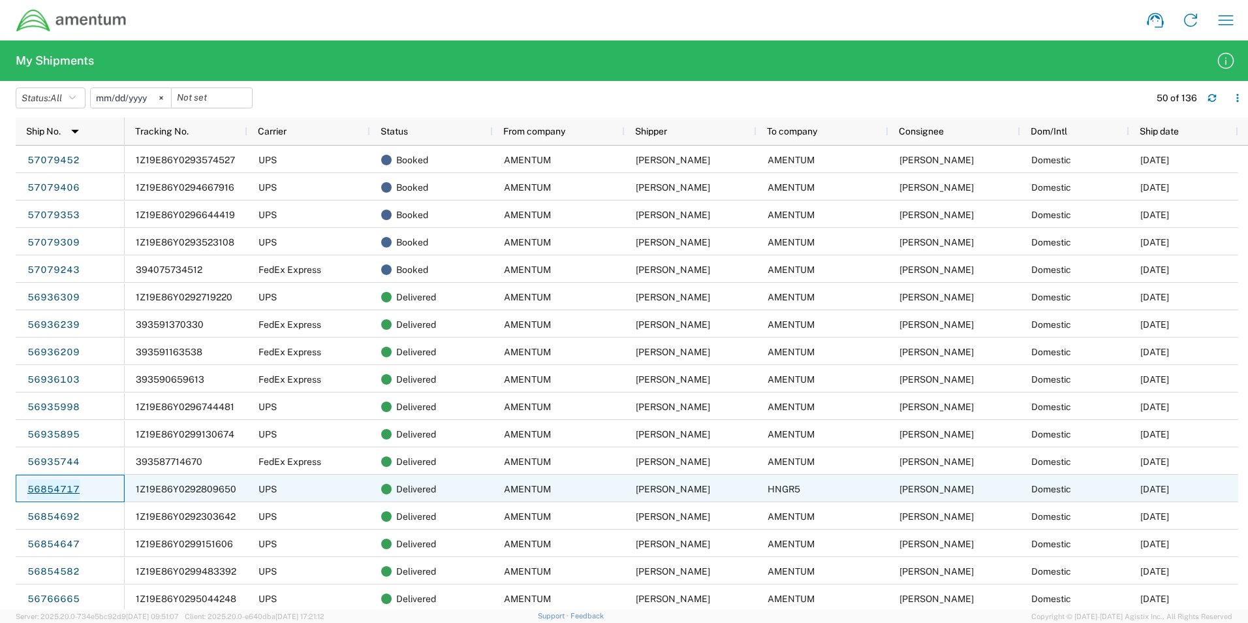
click at [70, 490] on link "56854717" at bounding box center [54, 489] width 54 height 21
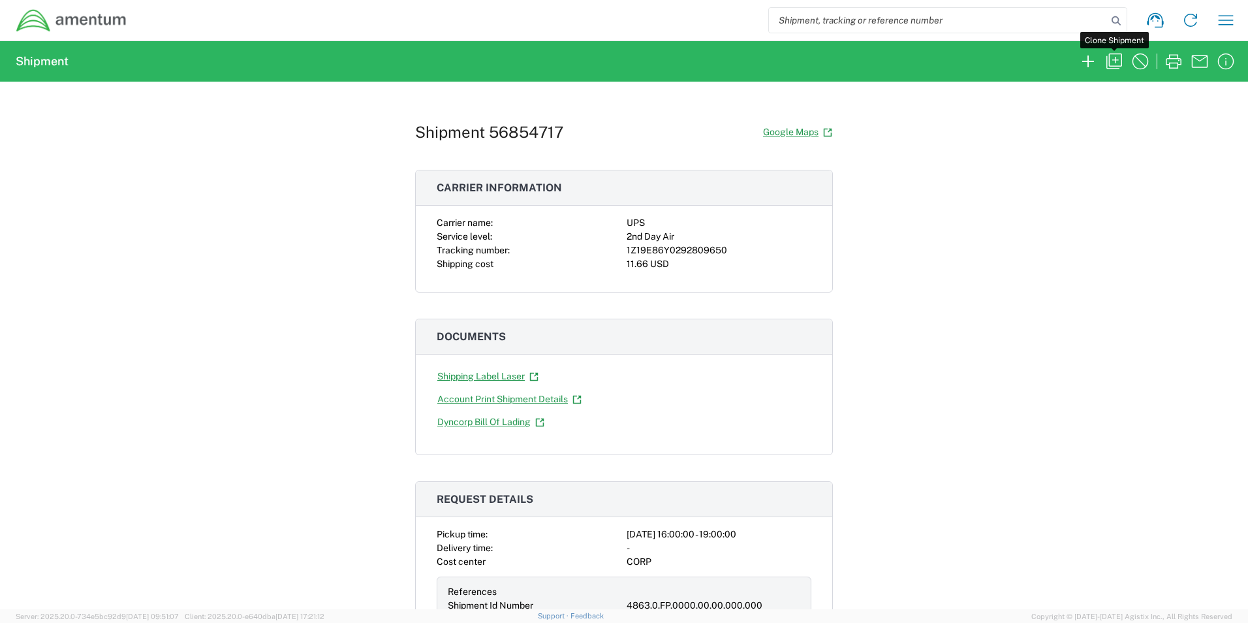
click at [1114, 63] on icon "button" at bounding box center [1114, 61] width 21 height 21
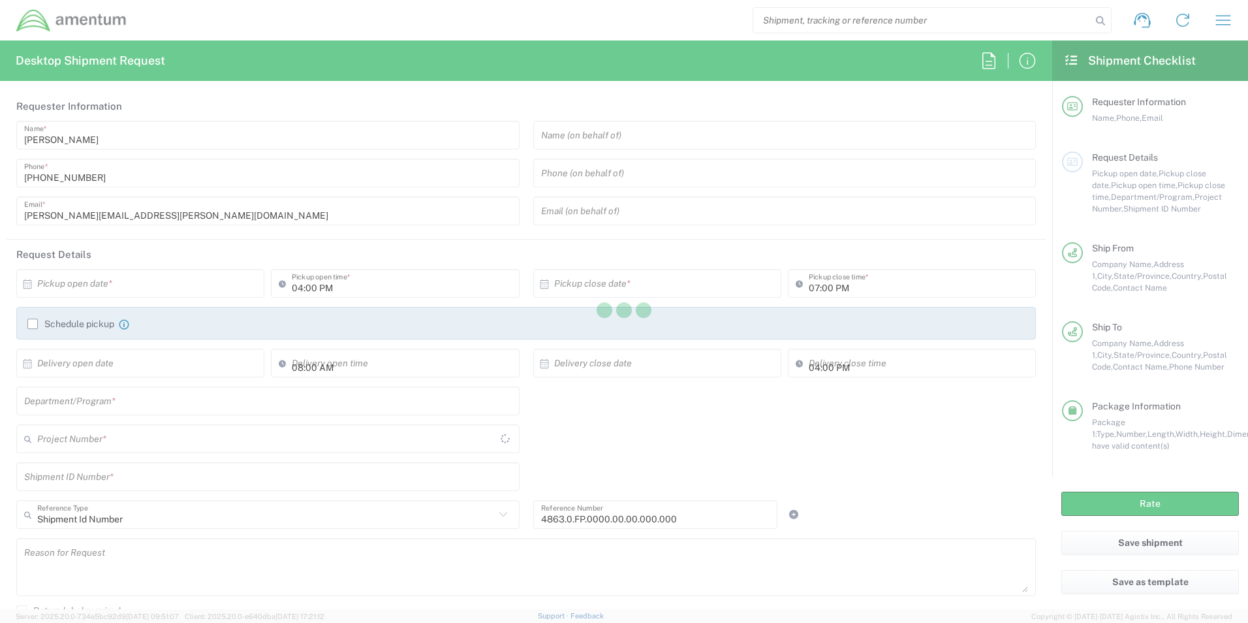
type input "[US_STATE]"
type input "Envelope"
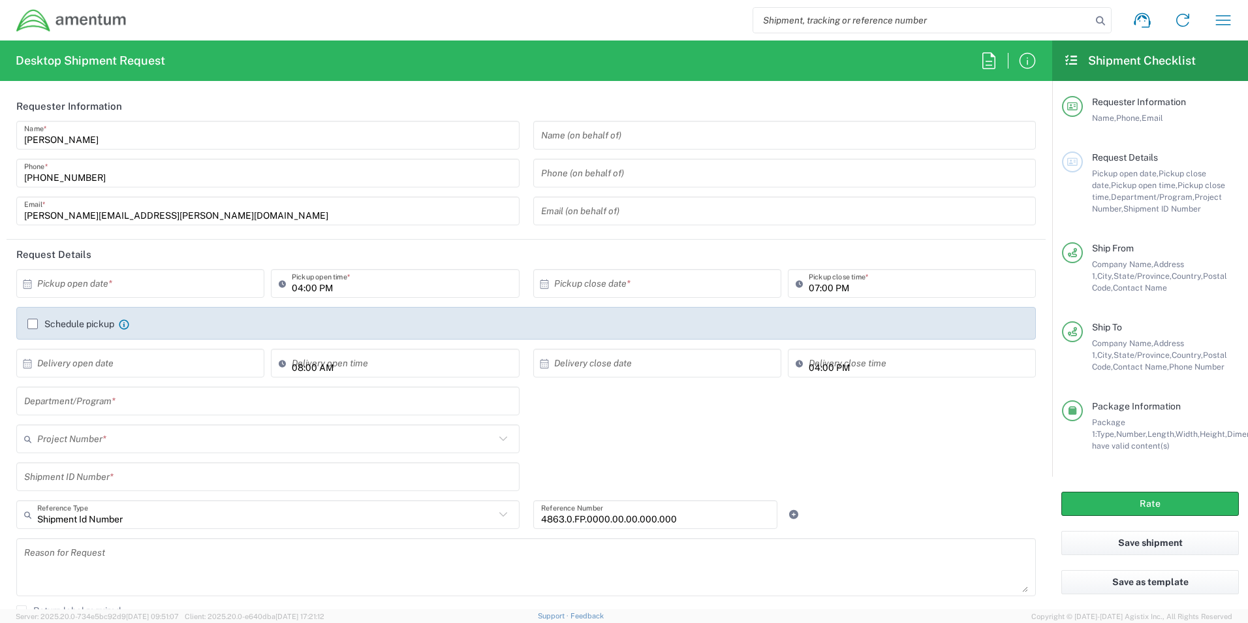
click at [165, 277] on input "text" at bounding box center [143, 283] width 212 height 23
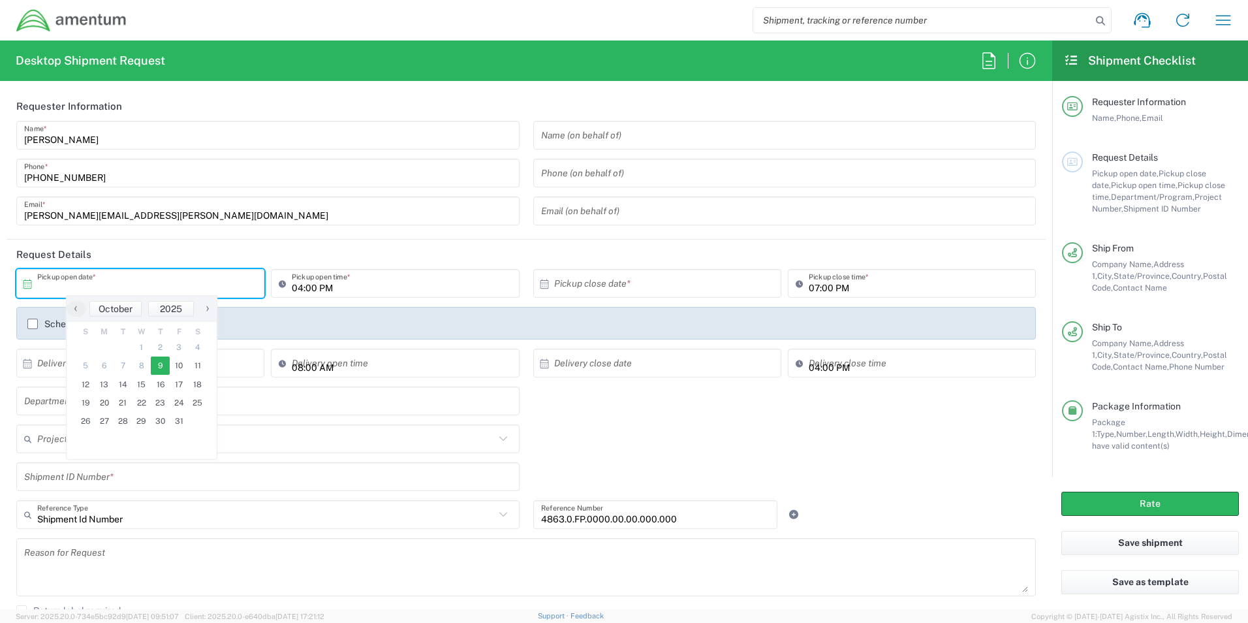
click at [161, 362] on span "9" at bounding box center [160, 365] width 19 height 18
type input "[DATE]"
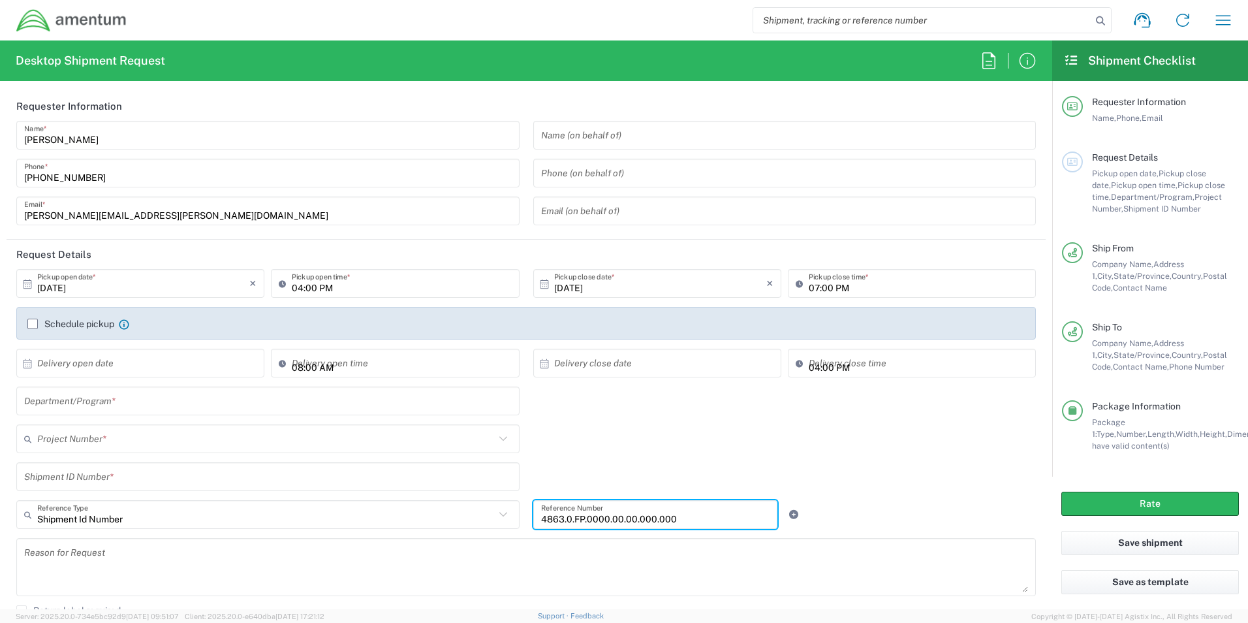
drag, startPoint x: 678, startPoint y: 518, endPoint x: 422, endPoint y: 490, distance: 256.8
click at [519, 520] on div "Shipment Id Number Reference Type Shipment Id Number Account Type Activity ID A…" at bounding box center [527, 519] width 1034 height 38
click at [207, 403] on input "text" at bounding box center [268, 401] width 488 height 23
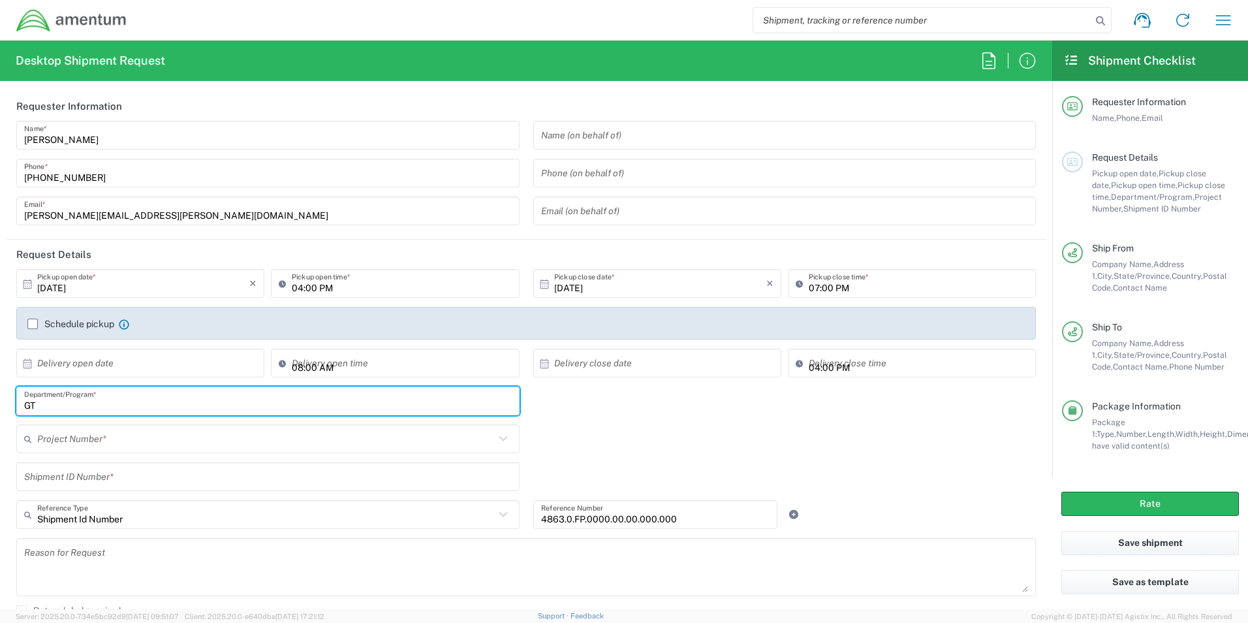
type input "GT"
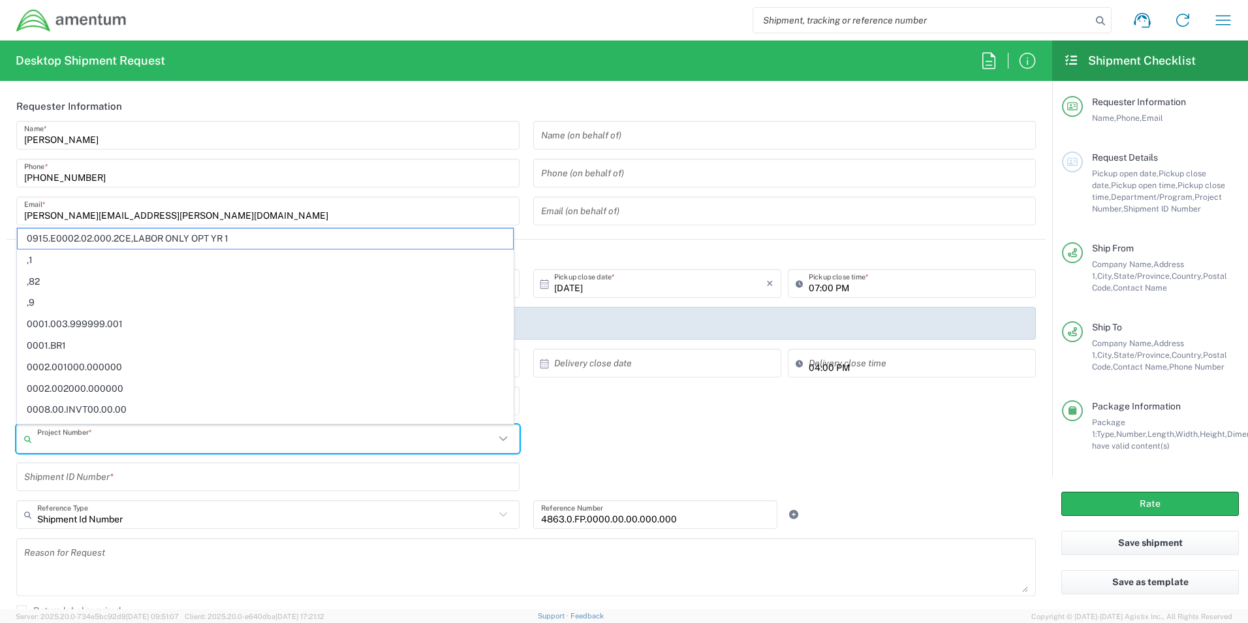
paste input "4863.0.FP.0000.00.00.000.000"
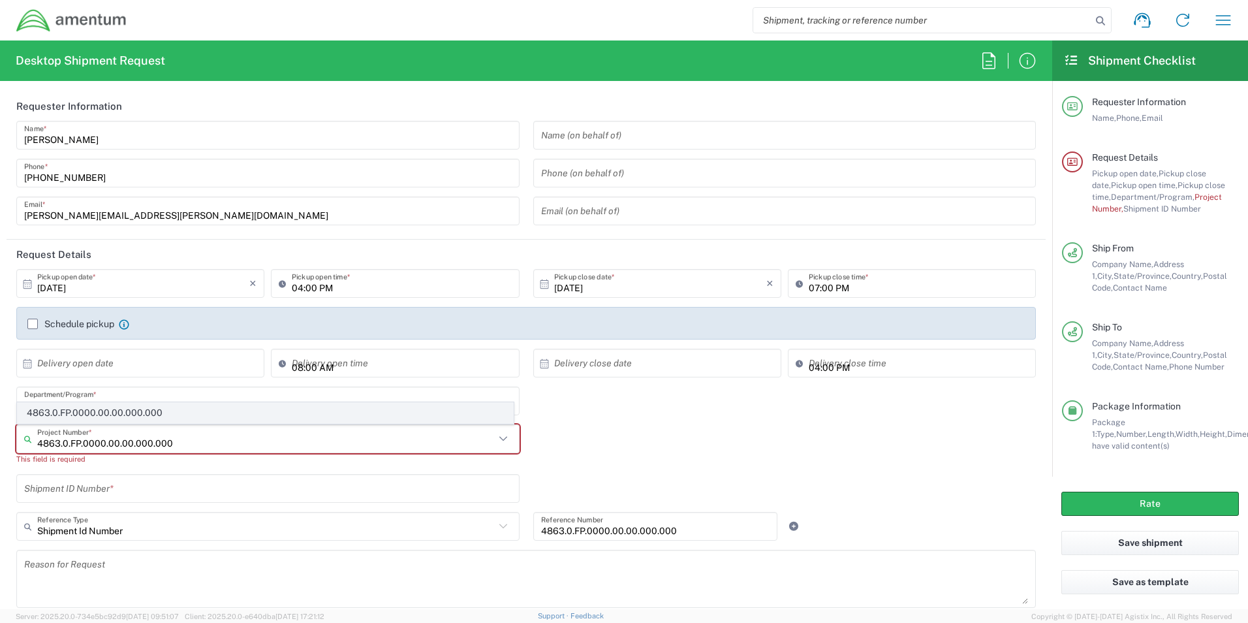
type input "4863.0.FP.0000.00.00.000.000"
click at [116, 415] on span "4863.0.FP.0000.00.00.000.000" at bounding box center [266, 413] width 496 height 20
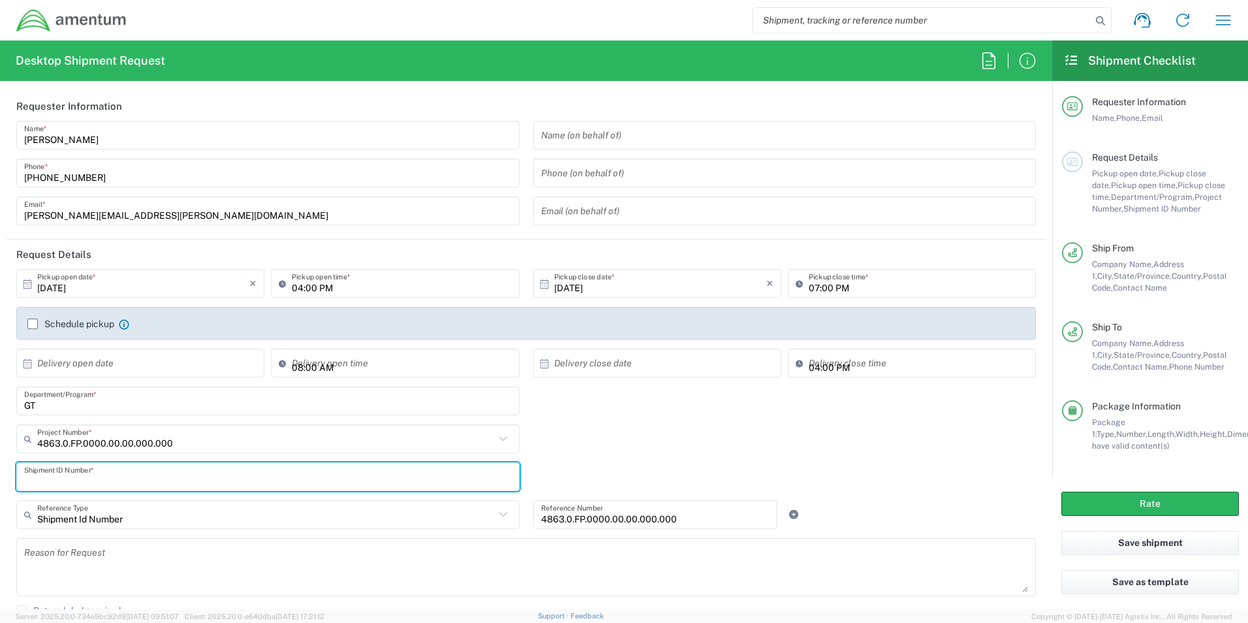
click at [104, 477] on input "text" at bounding box center [268, 477] width 488 height 23
paste input "4863.0.FP.0000.00.00.000.000"
type input "4863.0.FP.0000.00.00.000.000"
click at [1170, 501] on button "Rate" at bounding box center [1151, 504] width 178 height 24
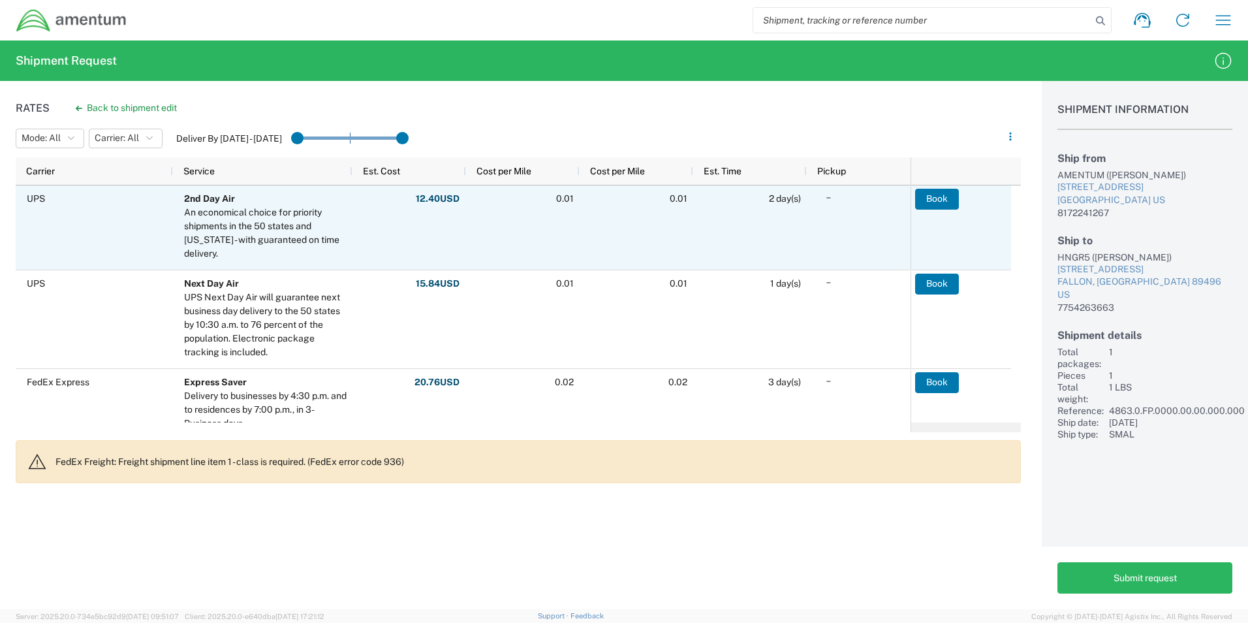
click at [937, 202] on button "Book" at bounding box center [937, 199] width 44 height 21
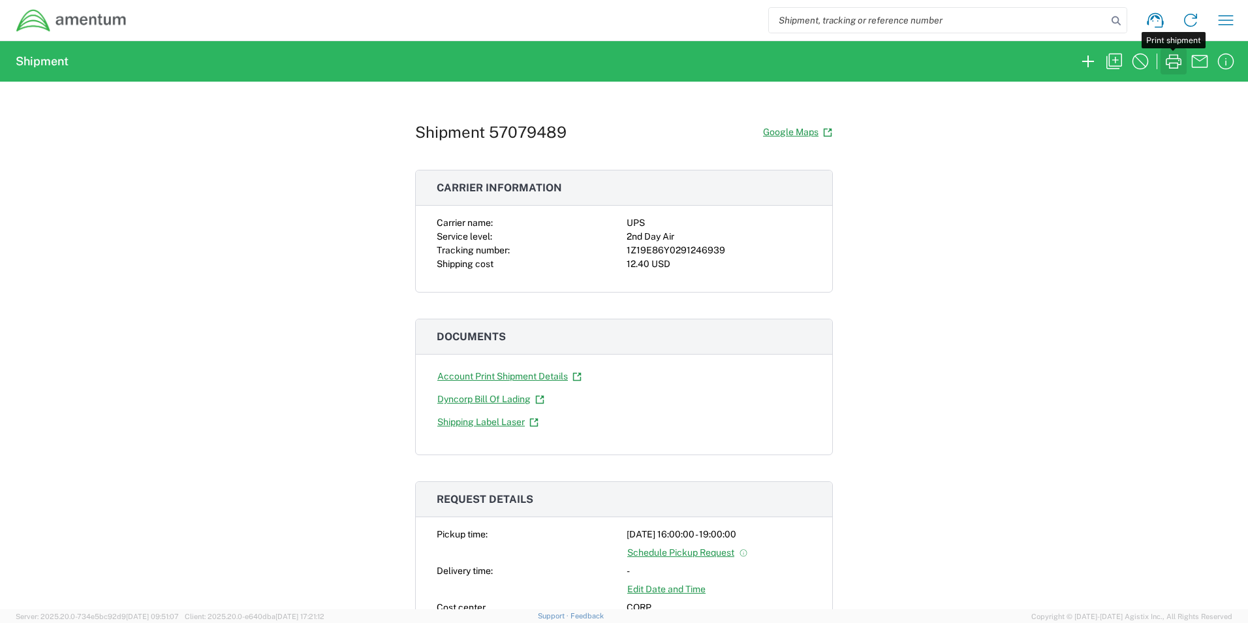
click at [1176, 71] on icon "button" at bounding box center [1173, 61] width 21 height 21
drag, startPoint x: 1222, startPoint y: 22, endPoint x: 1190, endPoint y: 70, distance: 57.8
click at [1223, 22] on icon "button" at bounding box center [1226, 20] width 21 height 21
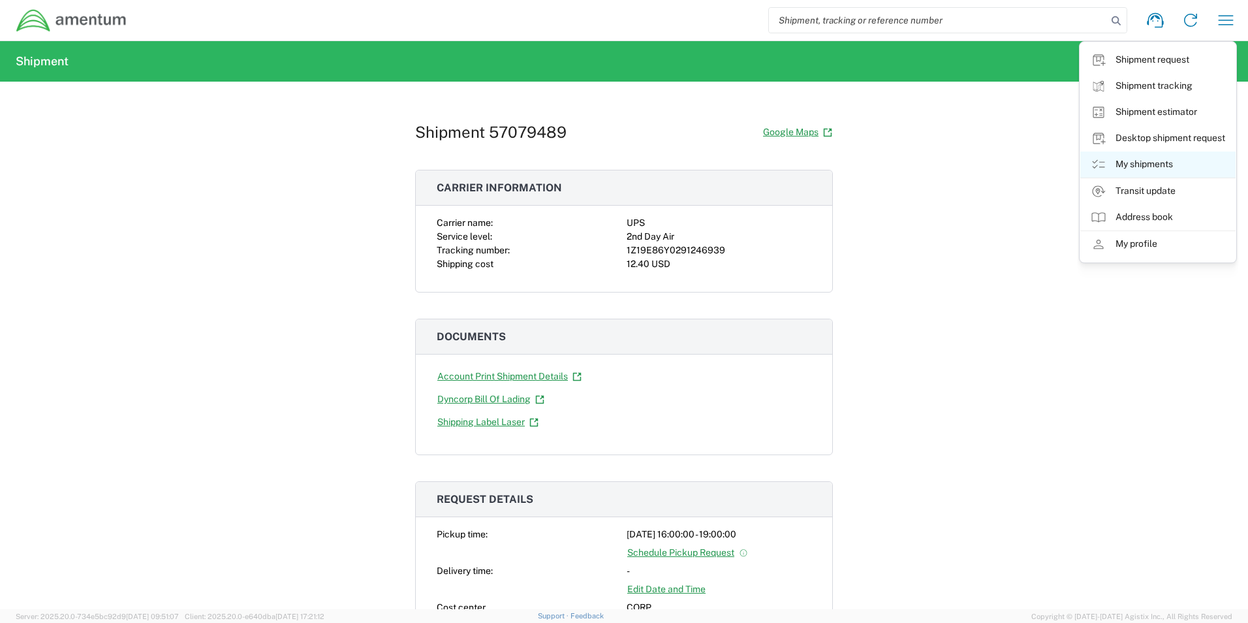
click at [1156, 160] on link "My shipments" at bounding box center [1158, 164] width 155 height 26
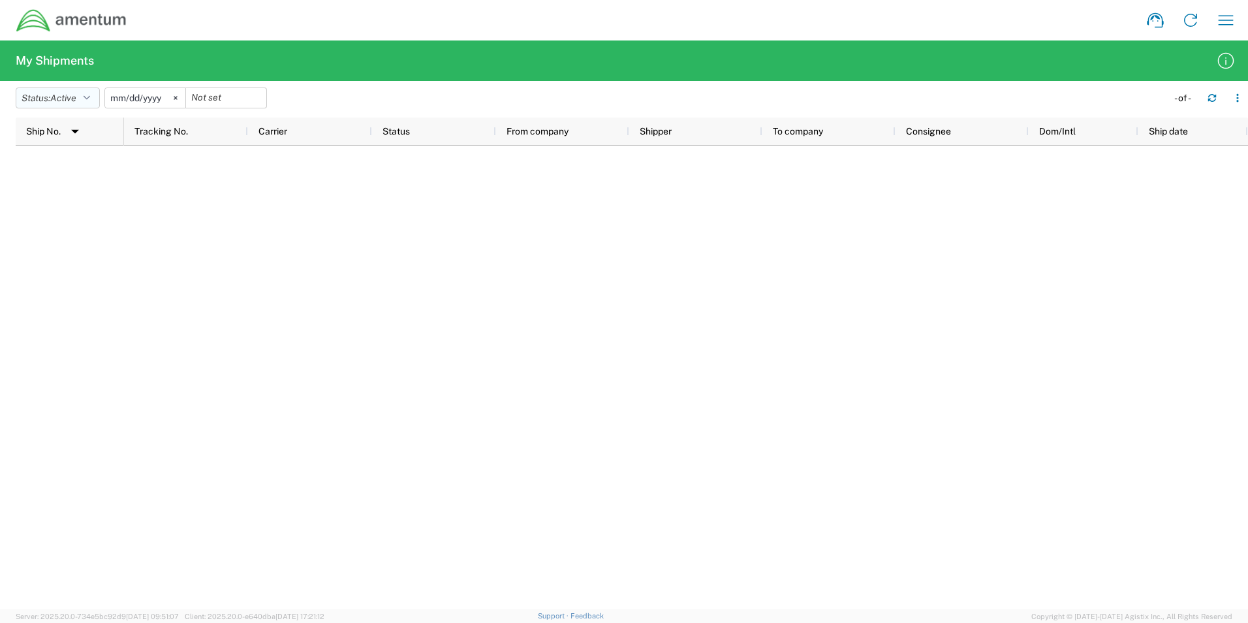
drag, startPoint x: 38, startPoint y: 96, endPoint x: 42, endPoint y: 107, distance: 12.0
click at [39, 97] on button "Status: Active" at bounding box center [58, 97] width 84 height 21
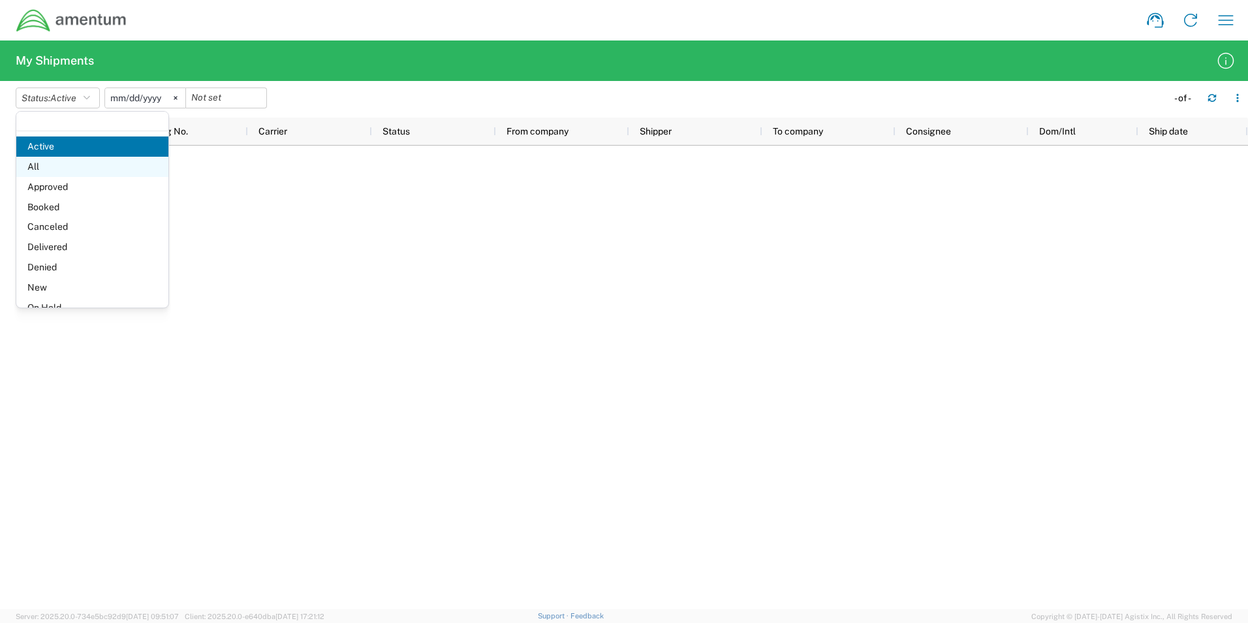
click at [42, 169] on span "All" at bounding box center [92, 167] width 152 height 20
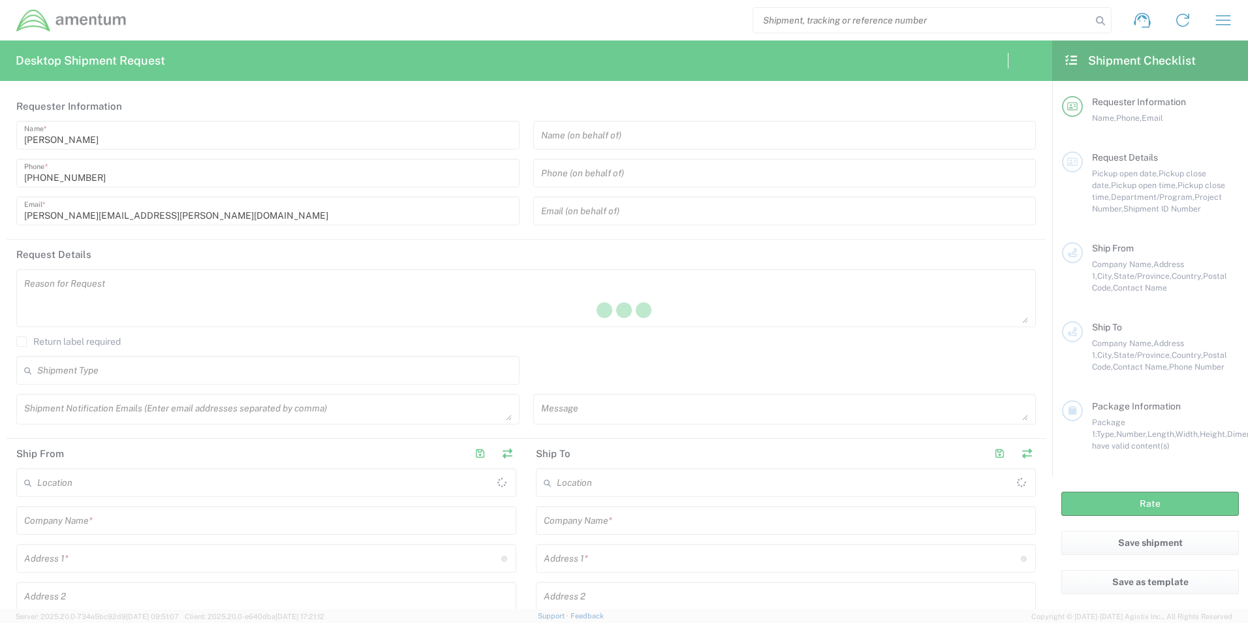
type input "[GEOGRAPHIC_DATA]"
type input "United States"
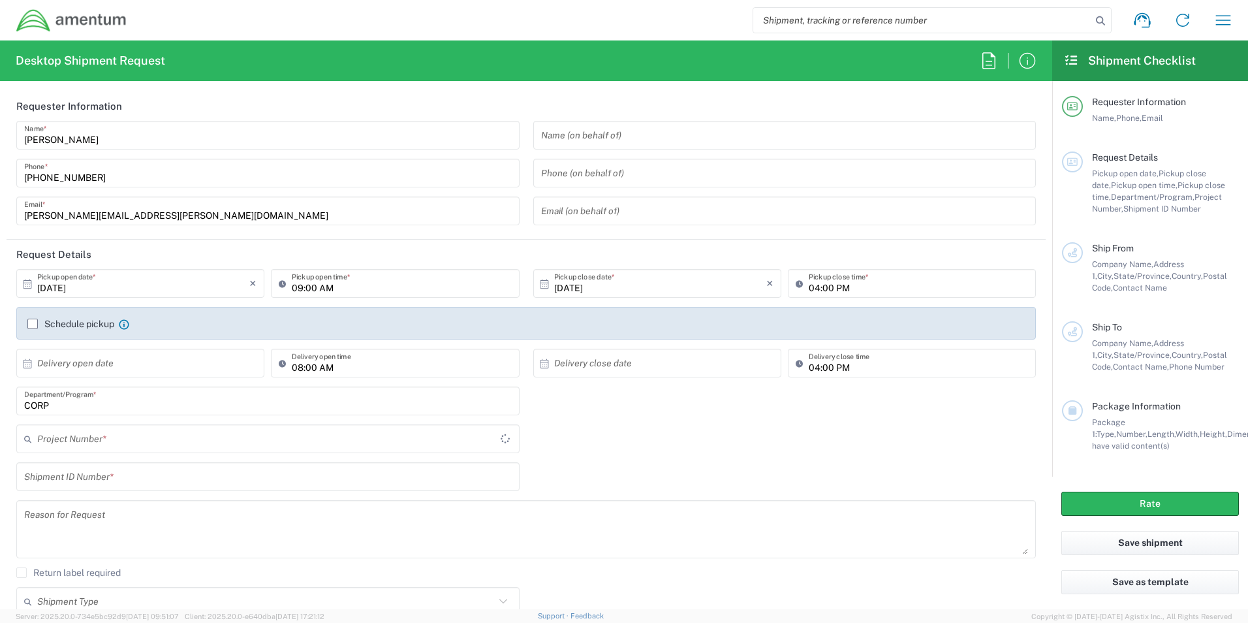
type input "CORP"
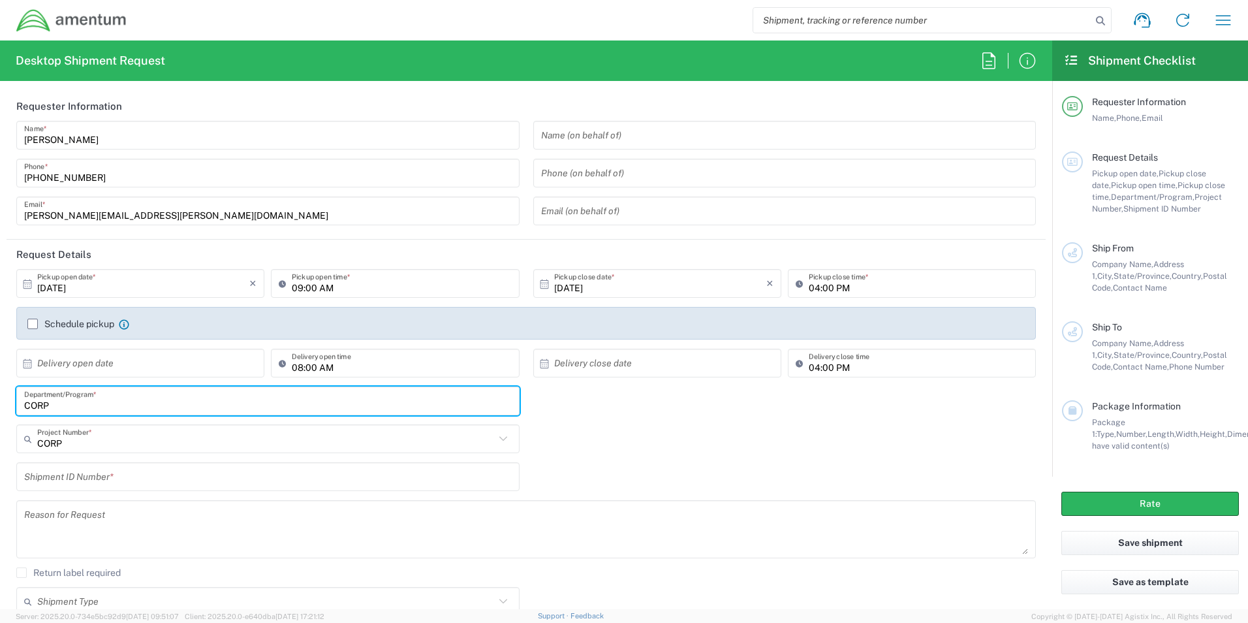
click at [0, 392] on html "Shipment request Shipment tracking Shipment estimator Desktop shipment request …" at bounding box center [624, 311] width 1248 height 623
type input "CBP"
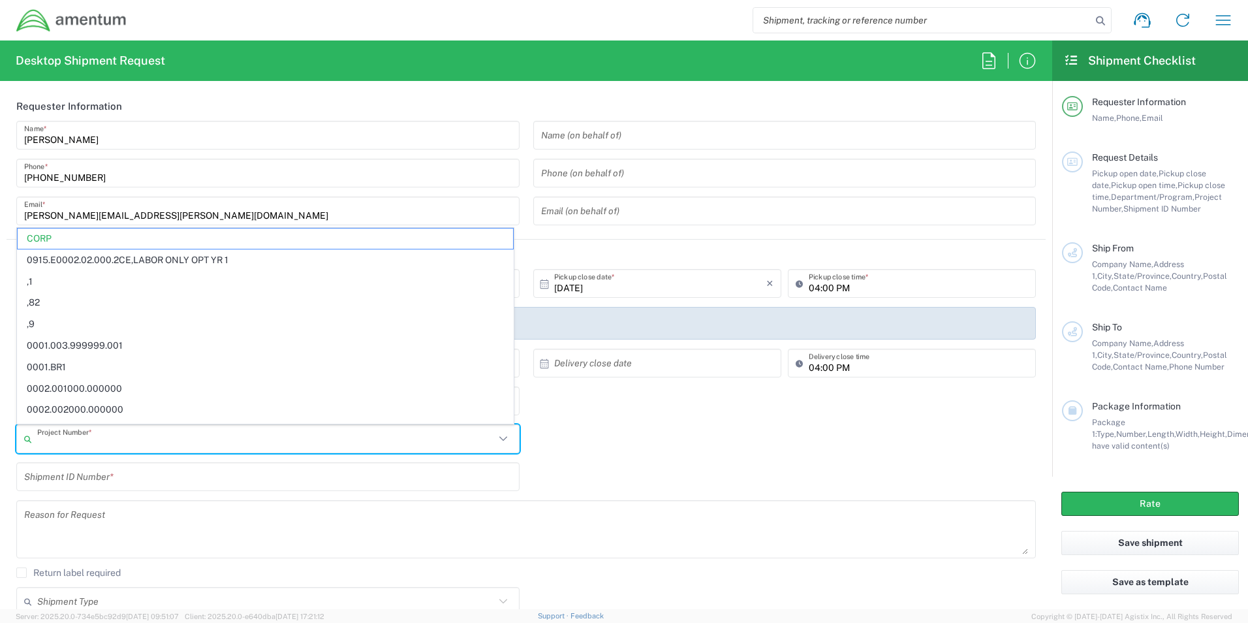
paste input "6118.04.02.2575.000.NLS.0000"
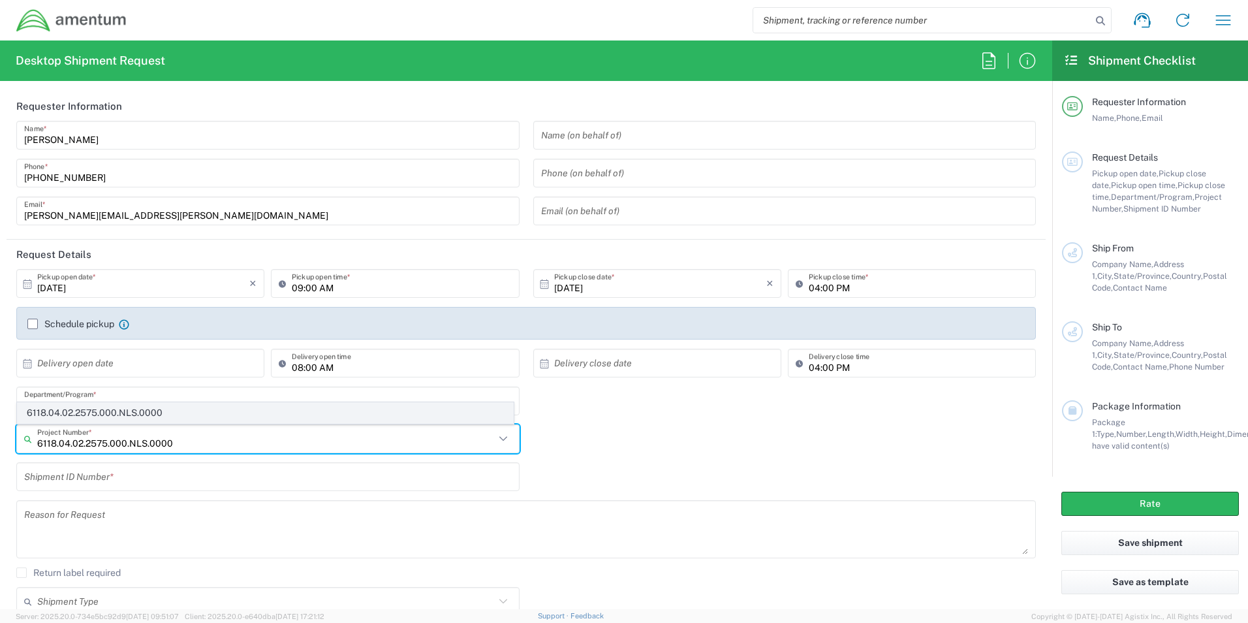
type input "6118.04.02.2575.000.NLS.0000"
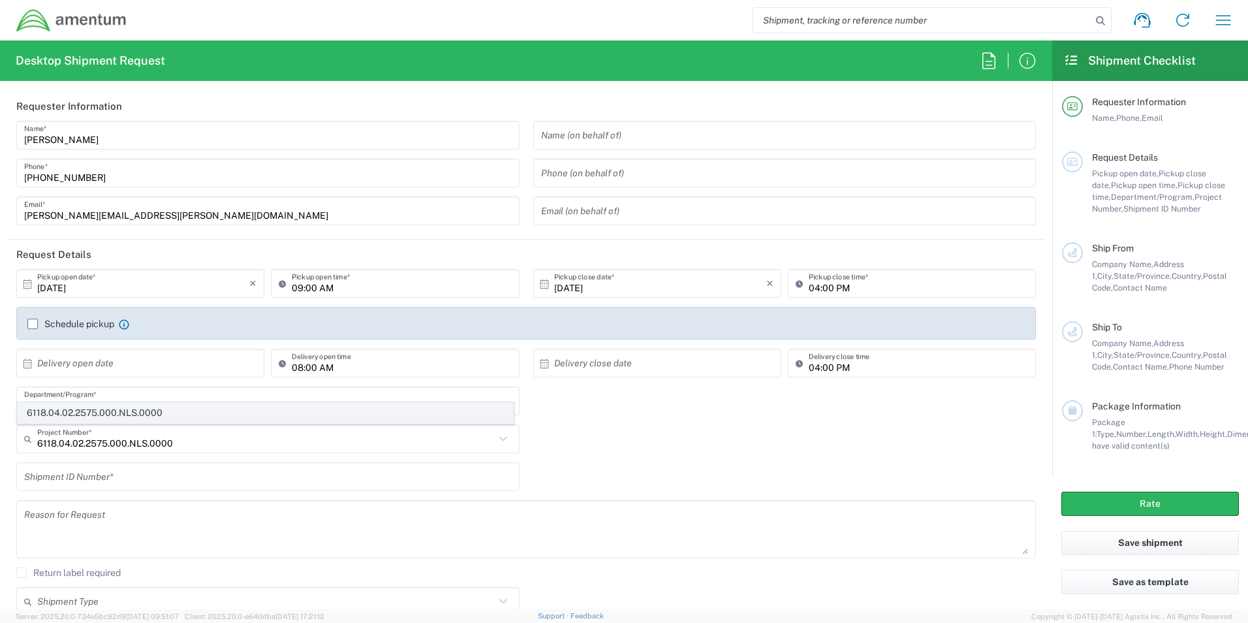
click at [150, 413] on span "6118.04.02.2575.000.NLS.0000" at bounding box center [266, 413] width 496 height 20
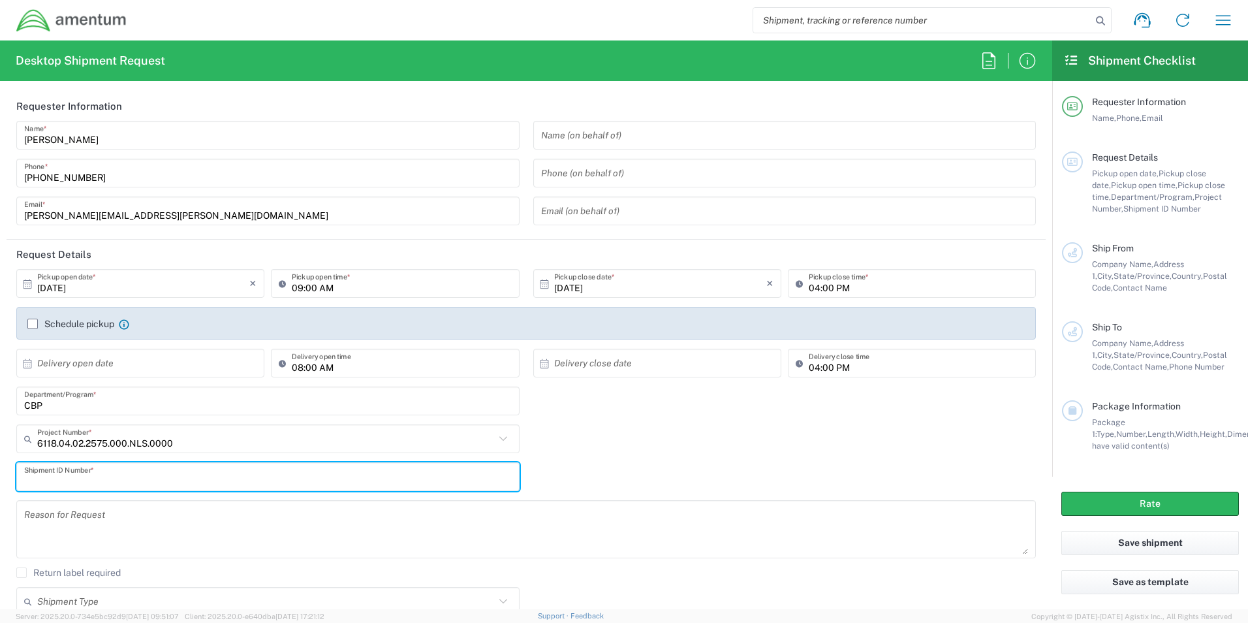
click at [130, 478] on input "text" at bounding box center [268, 477] width 488 height 23
paste input "6118.04.02.2575.000.NLS.0000"
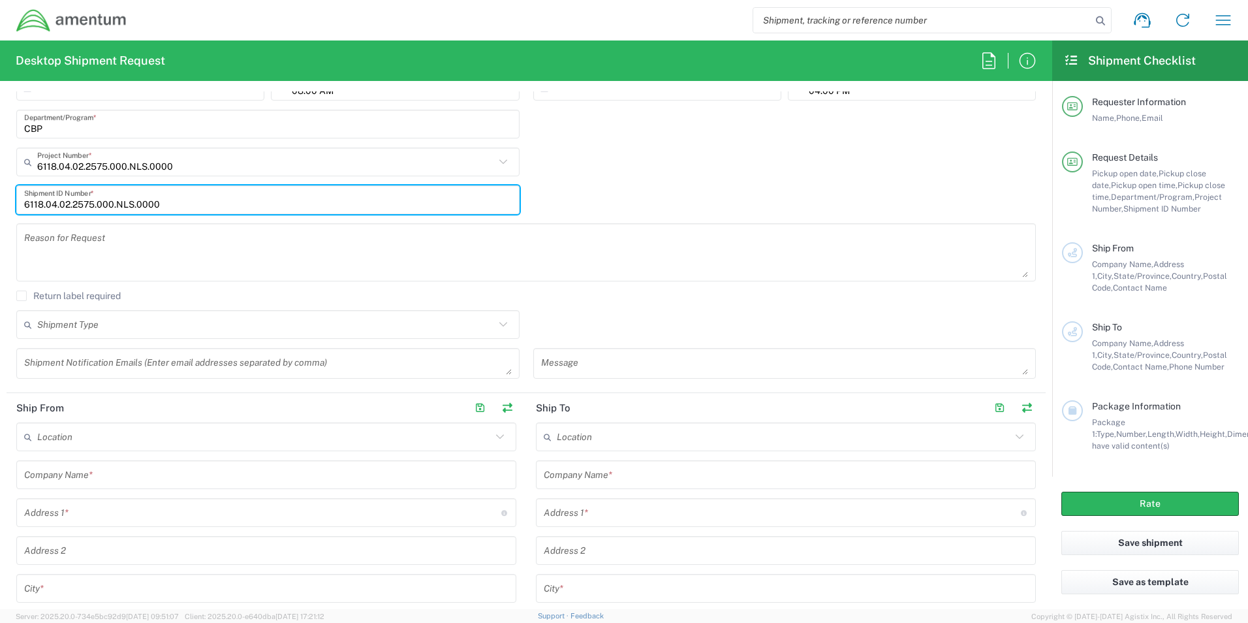
scroll to position [305, 0]
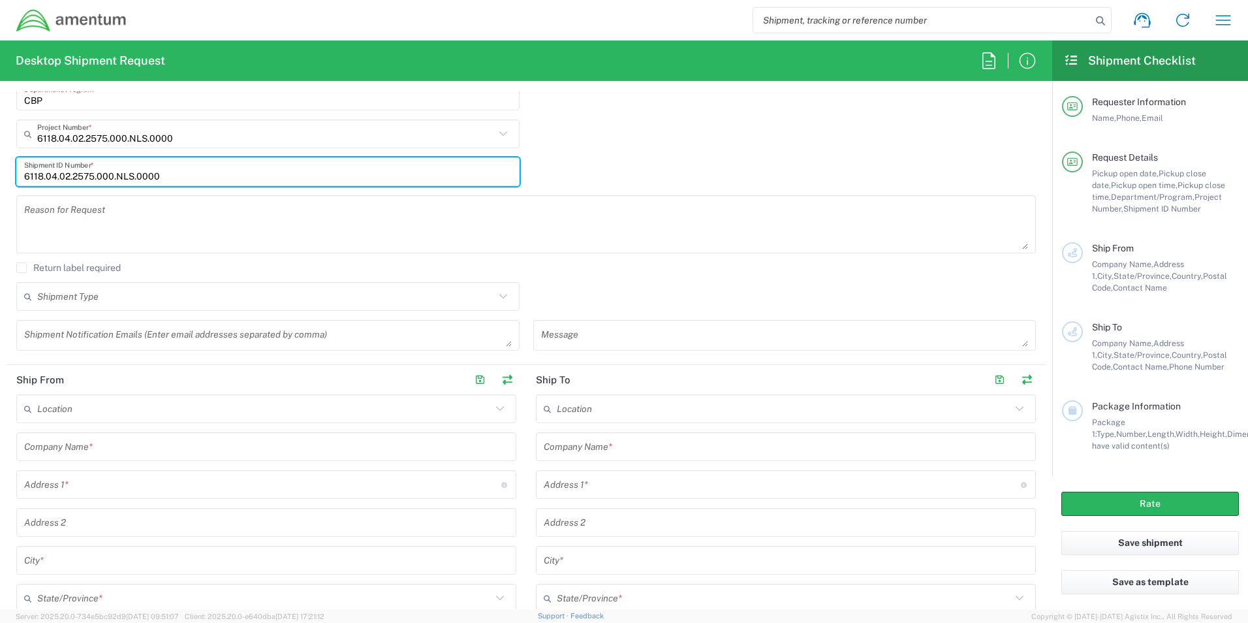
type input "6118.04.02.2575.000.NLS.0000"
click at [93, 447] on input "text" at bounding box center [266, 446] width 484 height 23
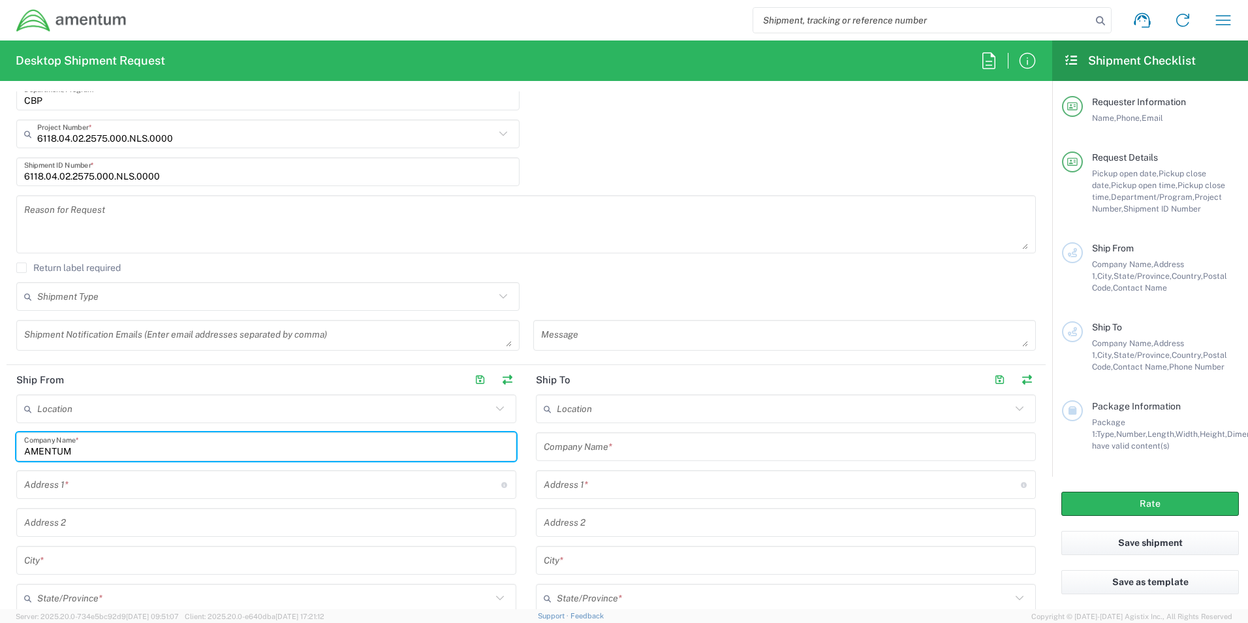
type input "AMENTUM"
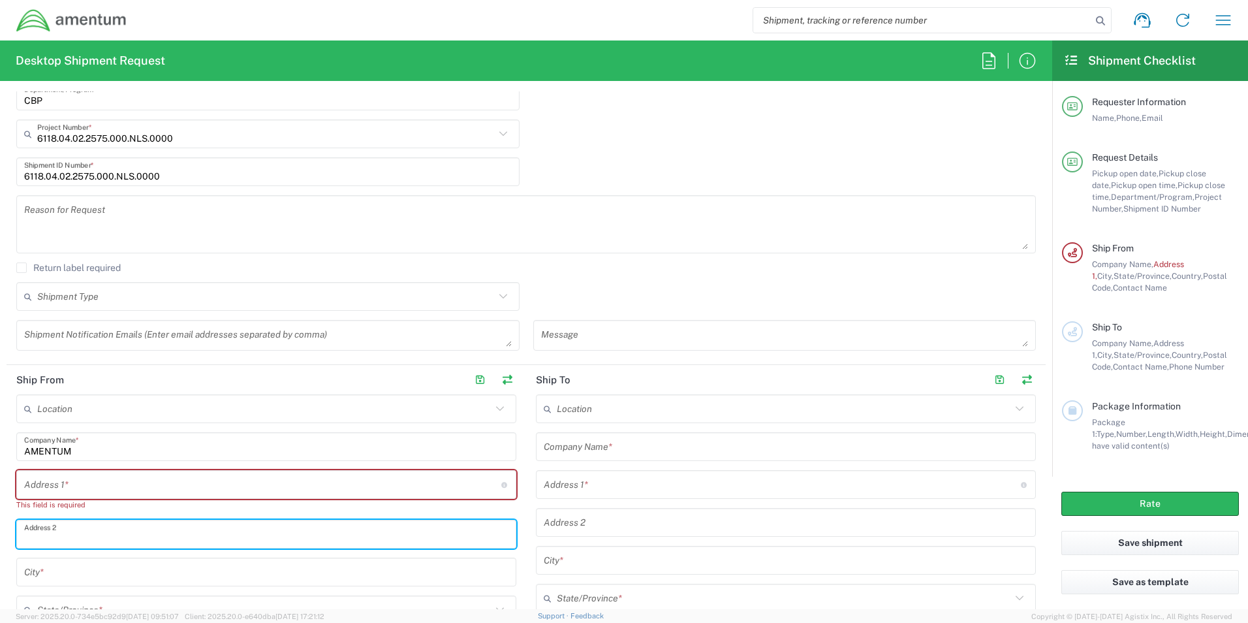
click at [272, 495] on input "text" at bounding box center [262, 484] width 477 height 23
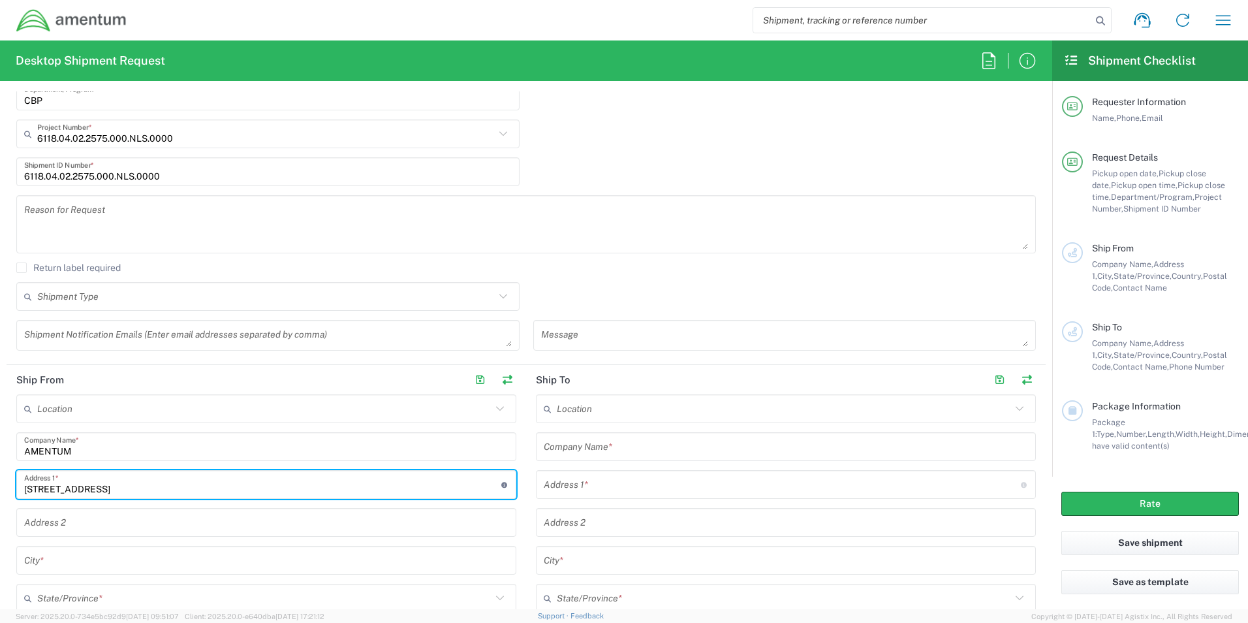
type input "[STREET_ADDRESS]"
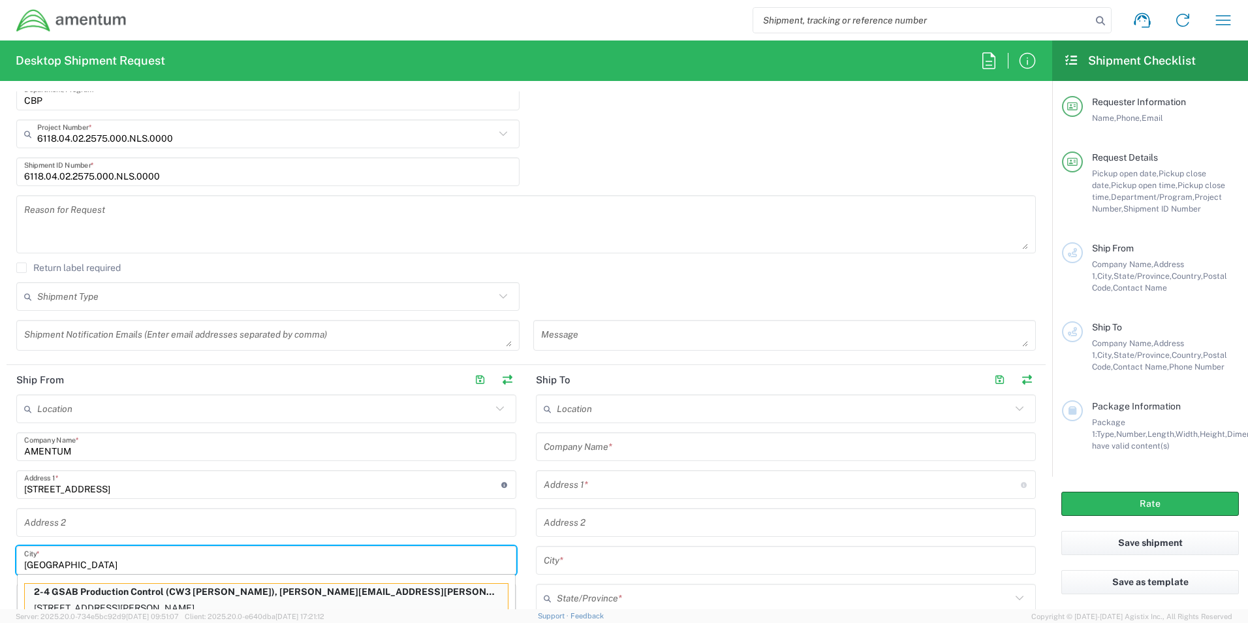
scroll to position [311, 0]
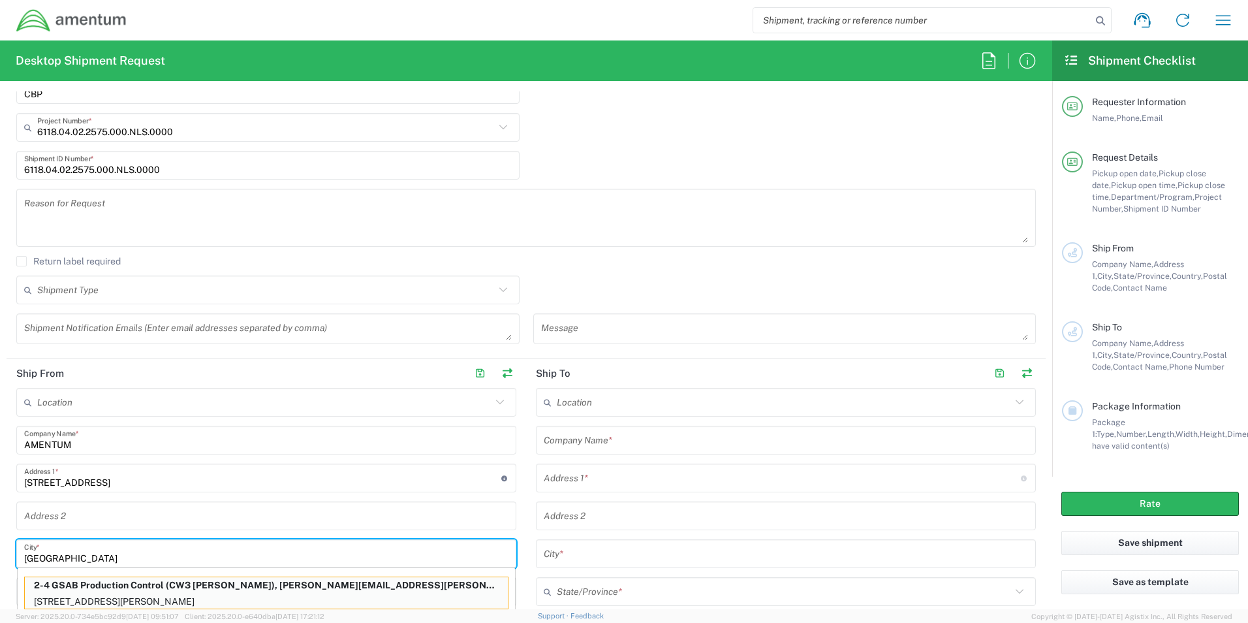
type input "[GEOGRAPHIC_DATA]"
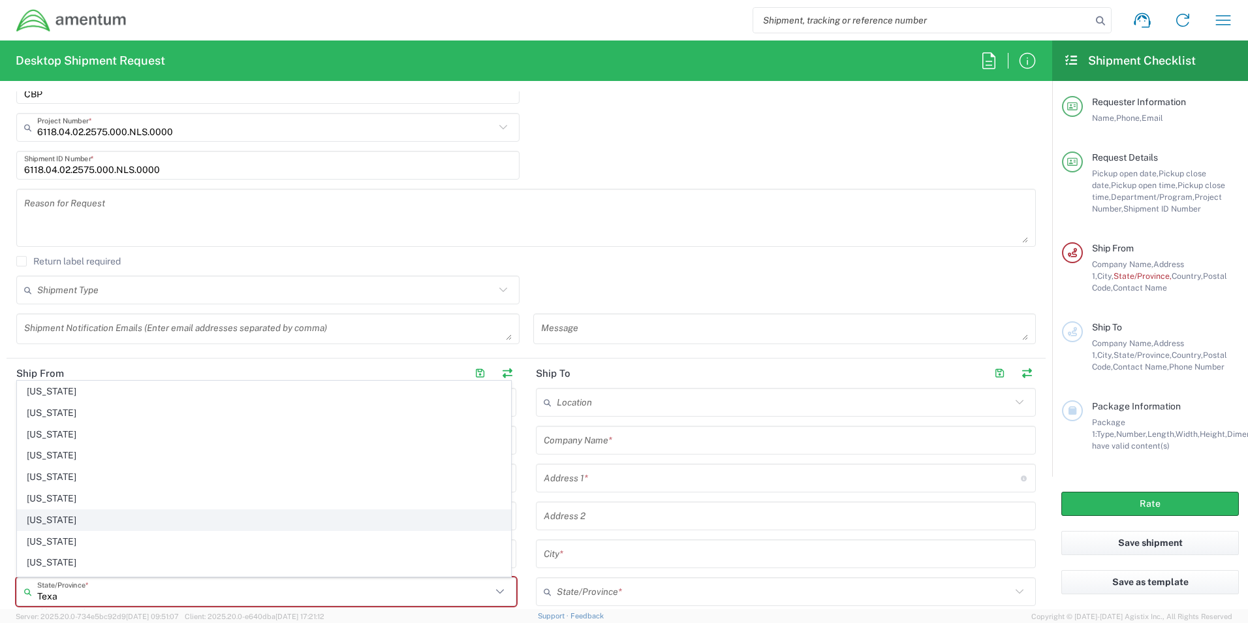
type input "[US_STATE]"
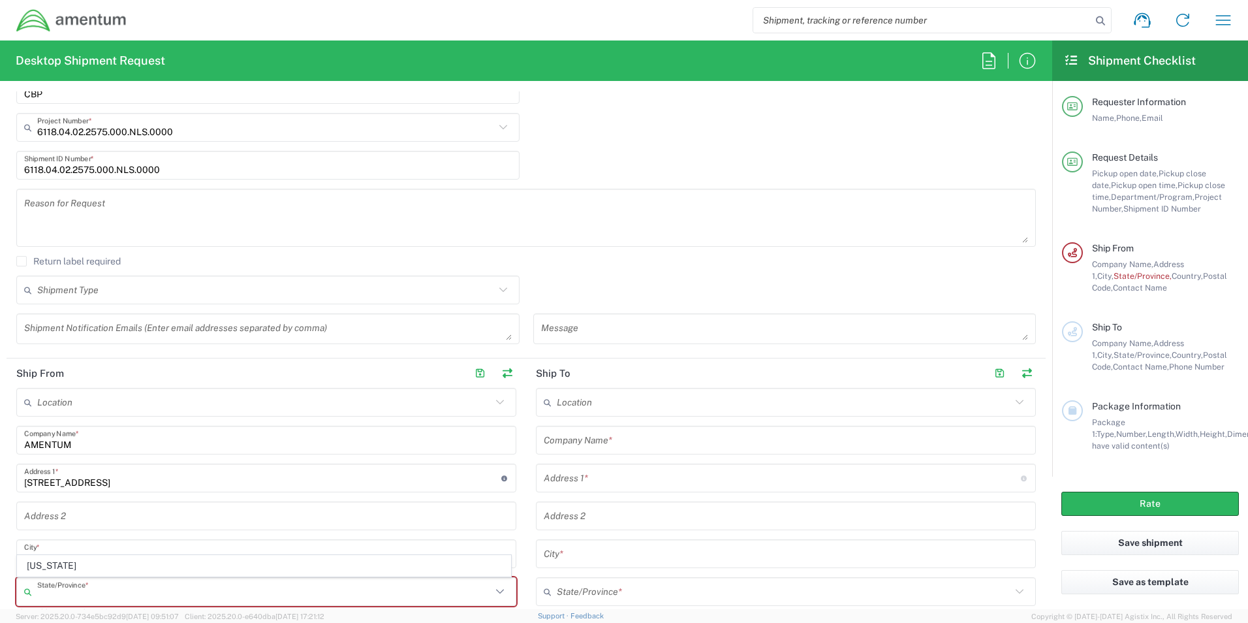
scroll to position [603, 0]
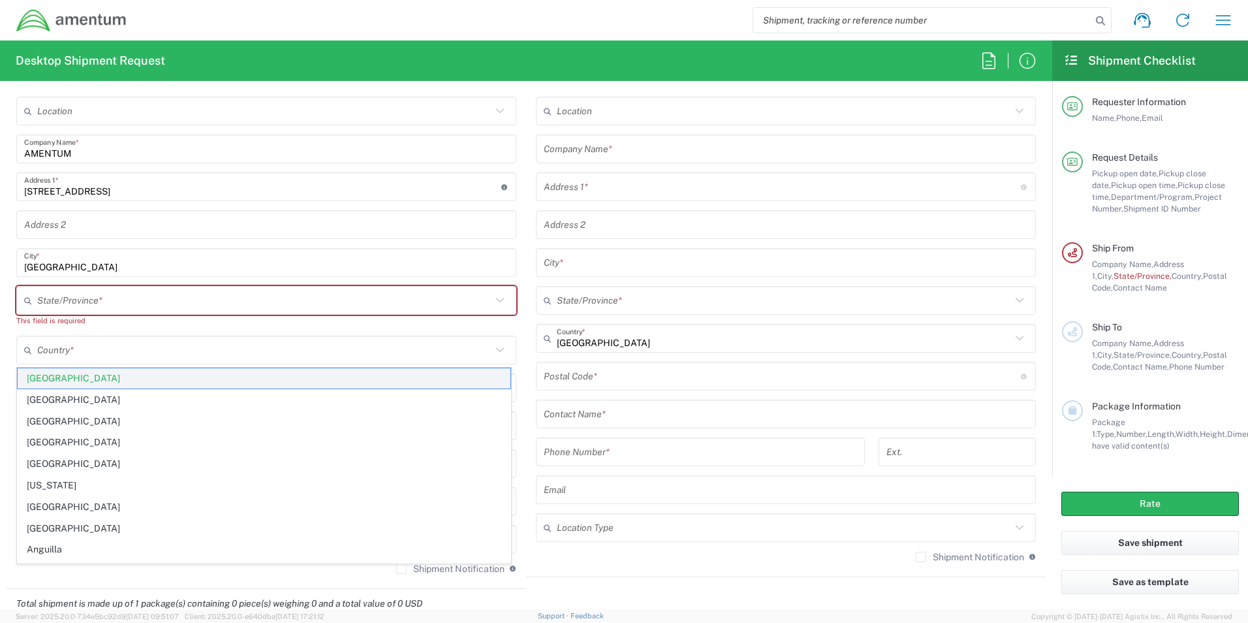
click at [92, 376] on span "[GEOGRAPHIC_DATA]" at bounding box center [264, 378] width 493 height 20
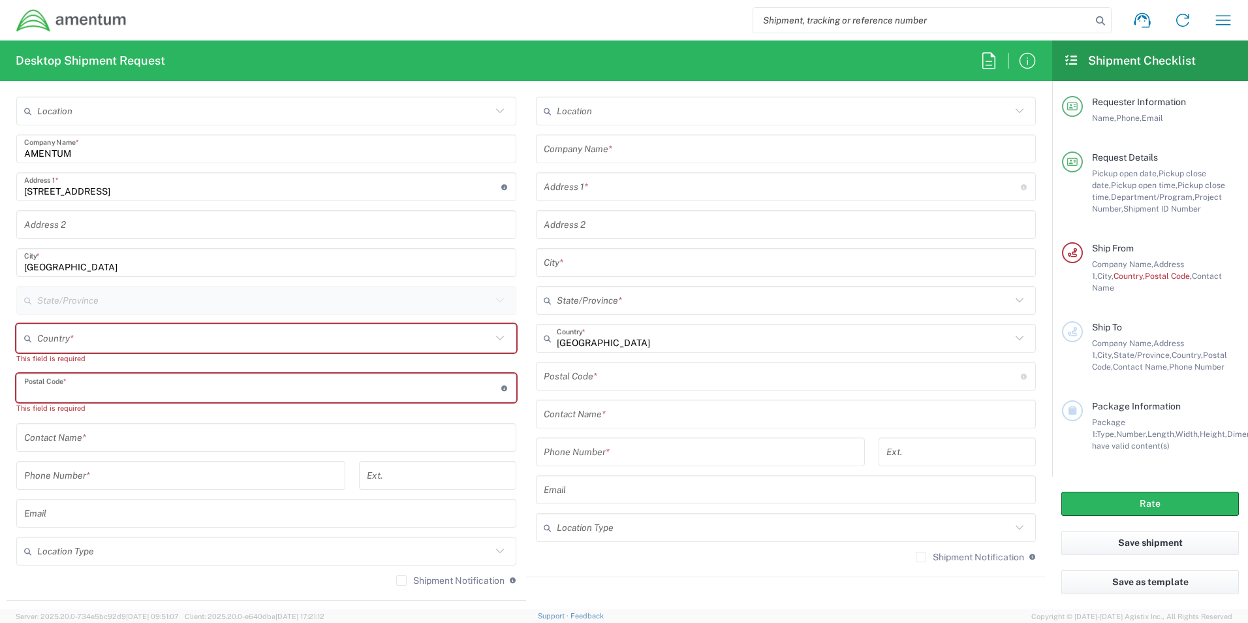
click at [70, 384] on input "undefined" at bounding box center [262, 388] width 477 height 23
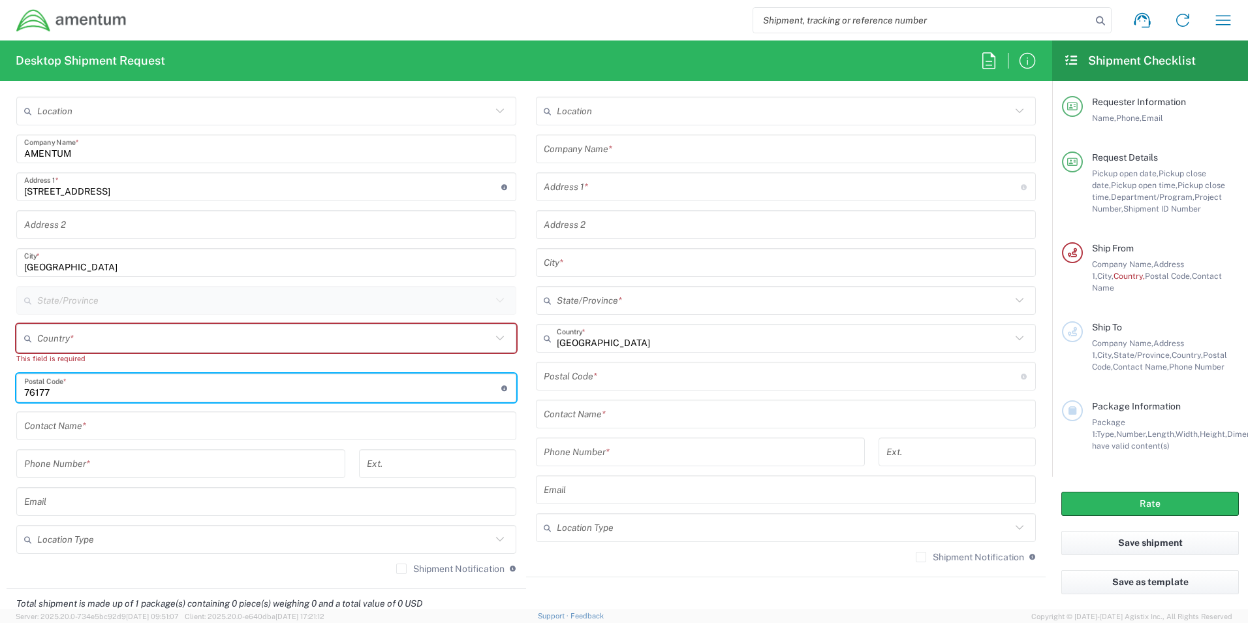
type input "76177"
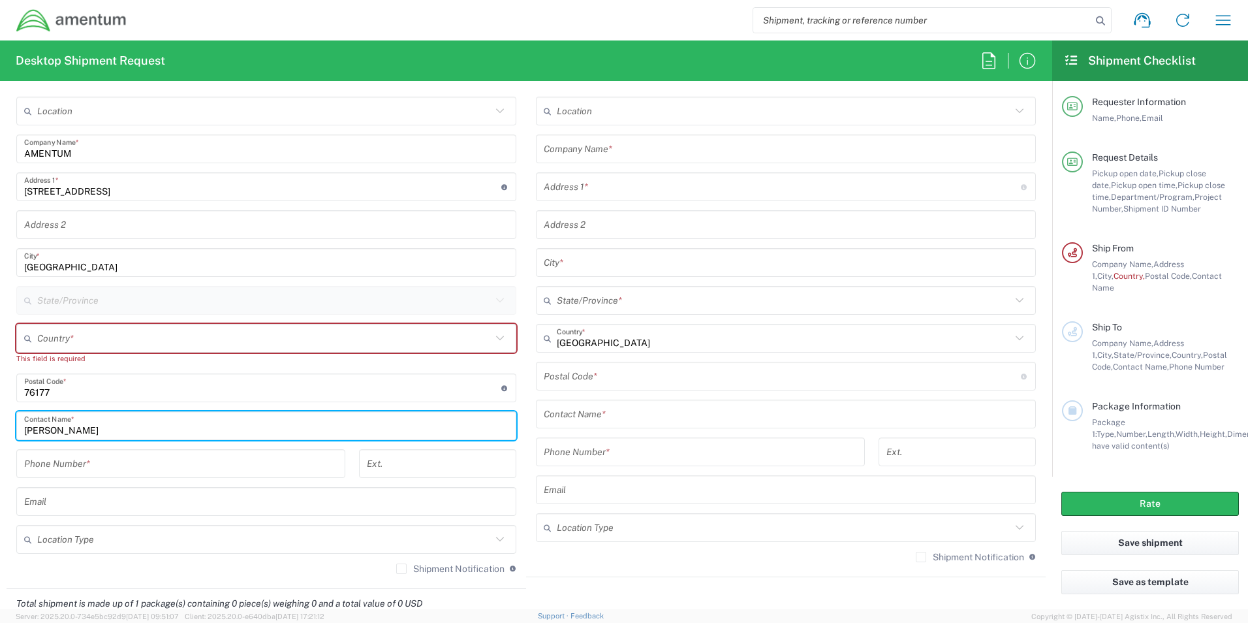
type input "[PERSON_NAME]"
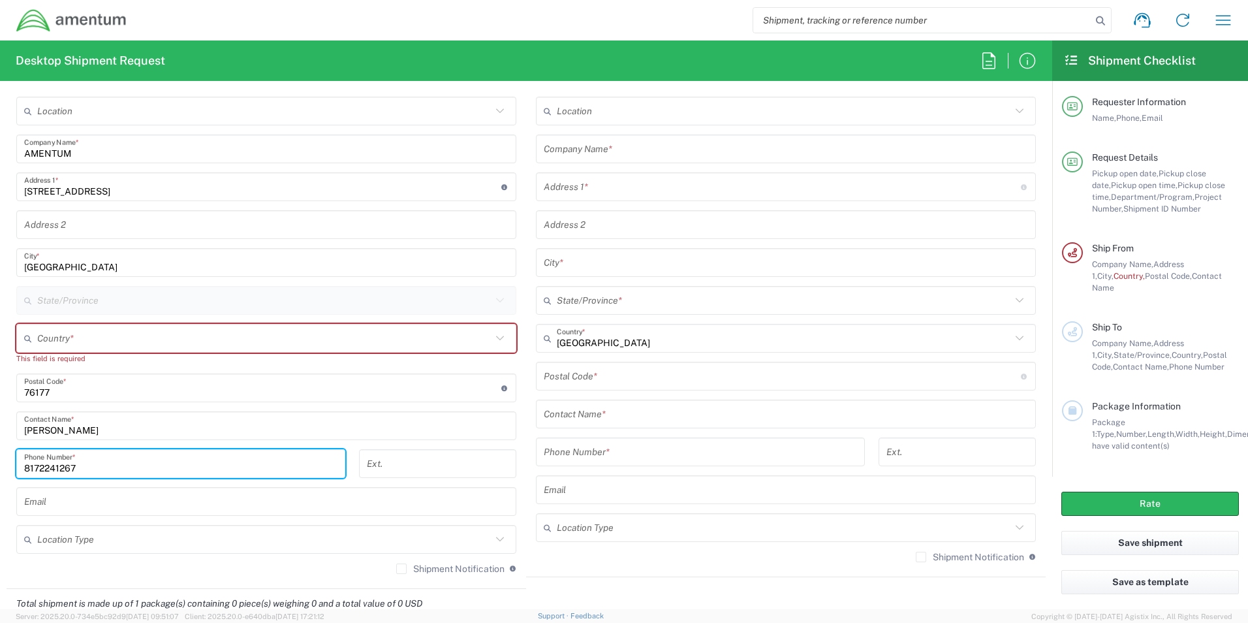
type input "8172241267"
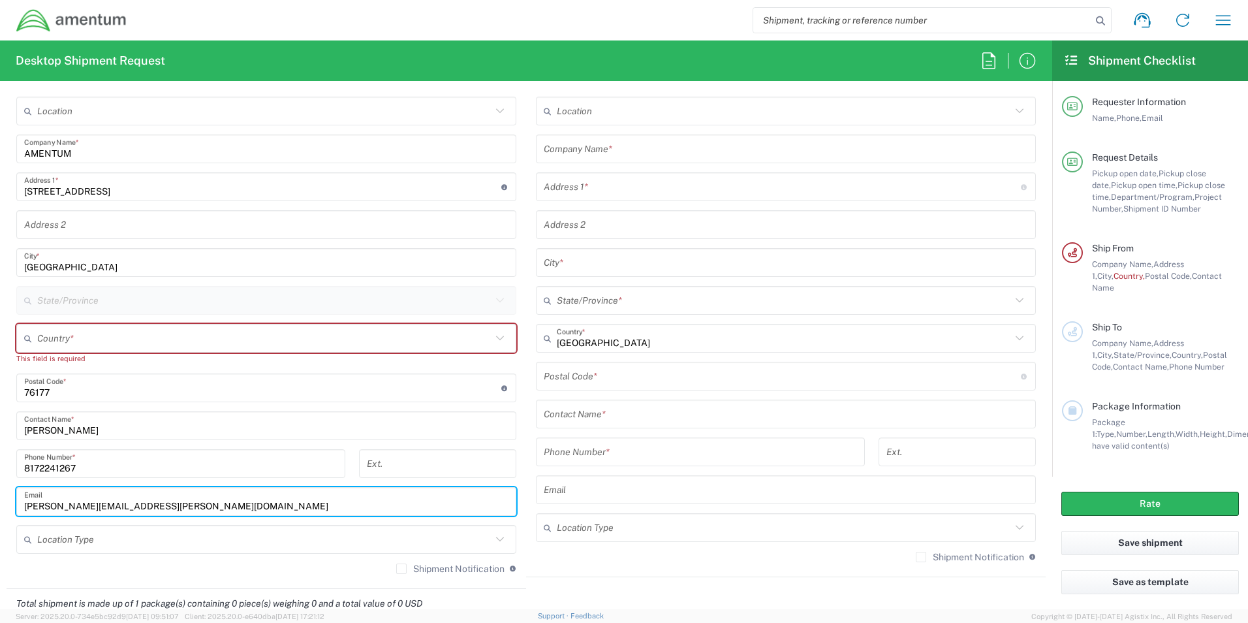
type input "[PERSON_NAME][EMAIL_ADDRESS][PERSON_NAME][DOMAIN_NAME]"
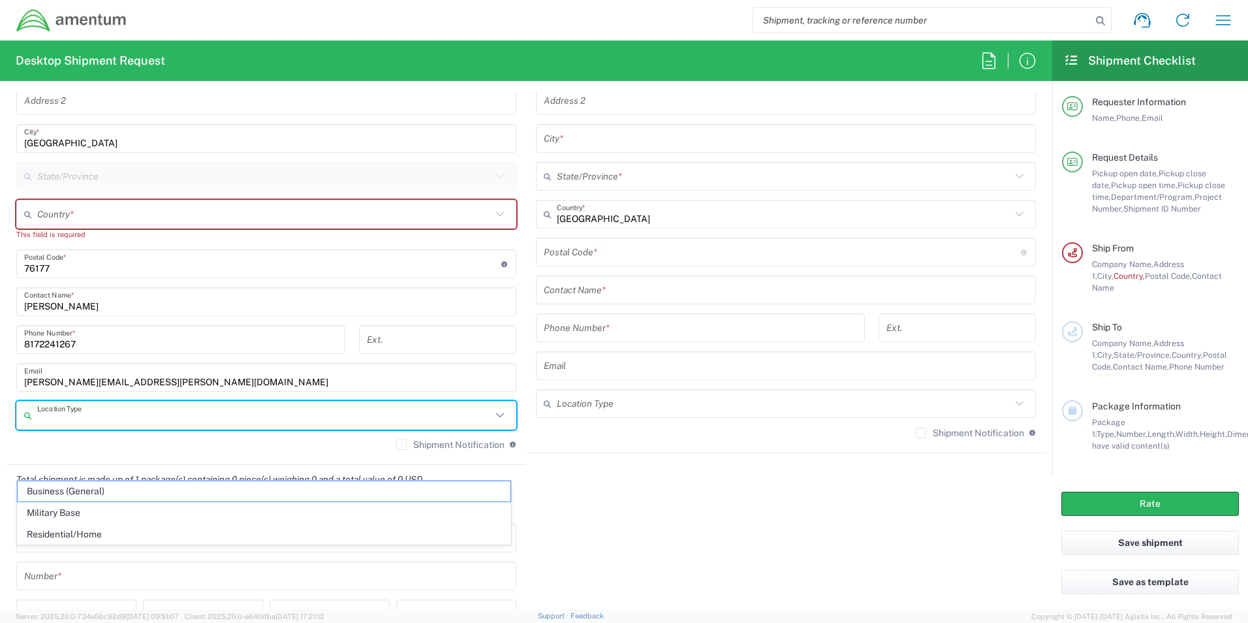
scroll to position [755, 0]
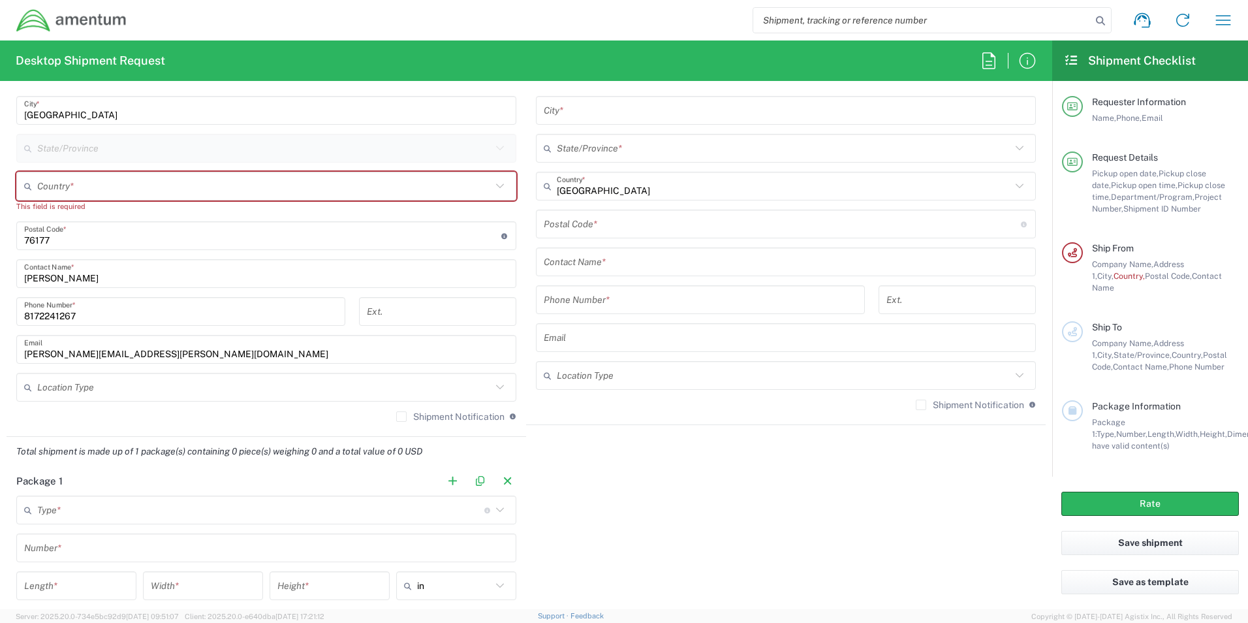
click at [118, 507] on input "text" at bounding box center [260, 510] width 447 height 23
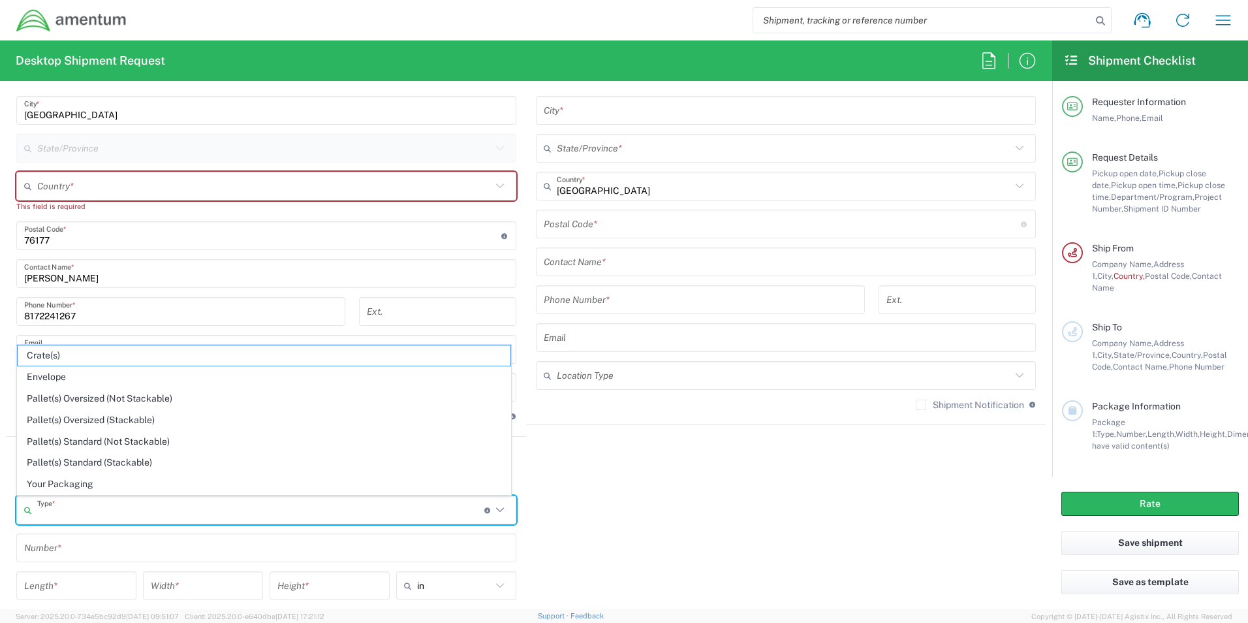
click at [83, 369] on span "Envelope" at bounding box center [264, 377] width 493 height 20
type input "Envelope"
type input "1"
type input "9.5"
type input "12.5"
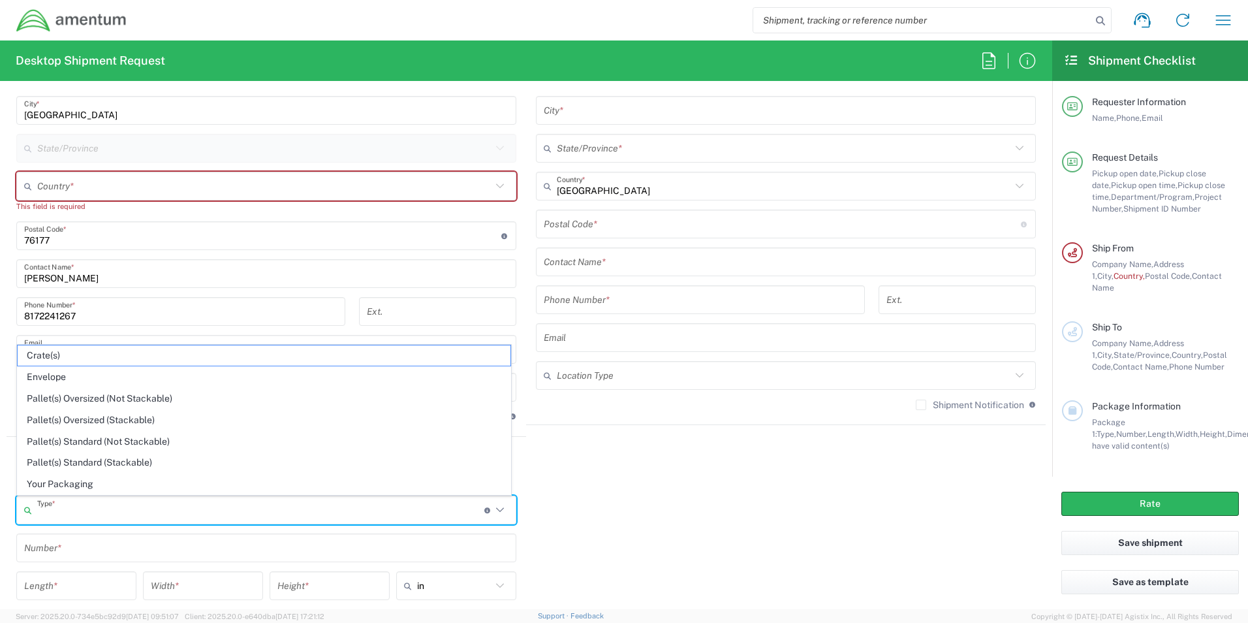
type input "0.25"
type input "1"
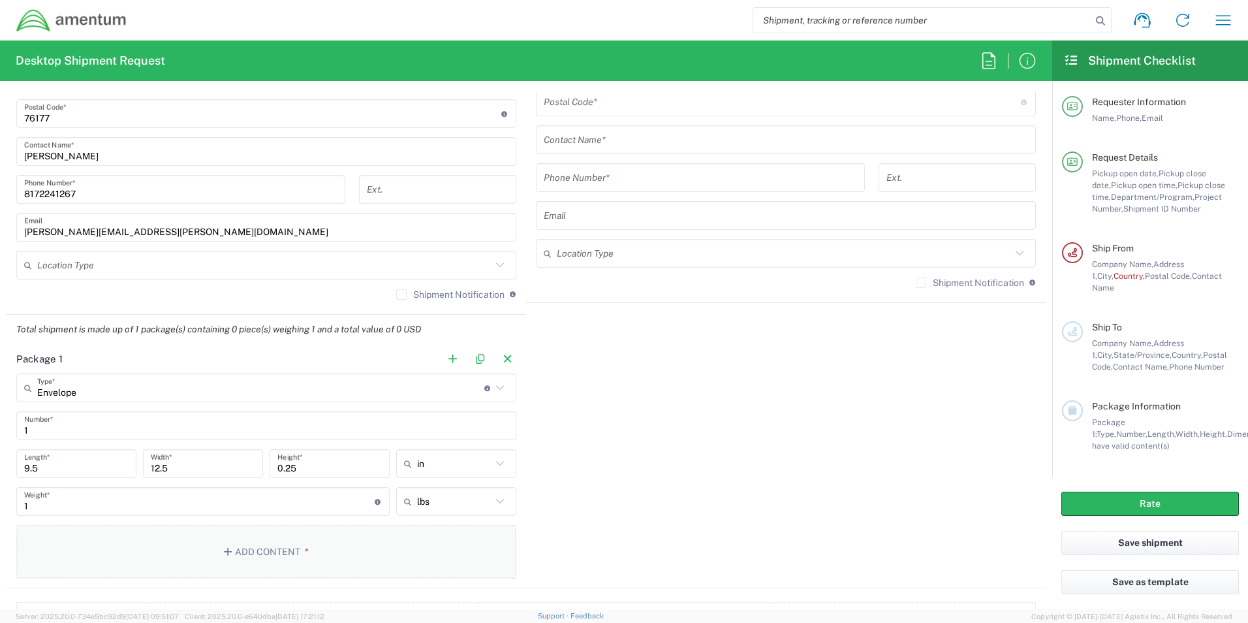
scroll to position [907, 0]
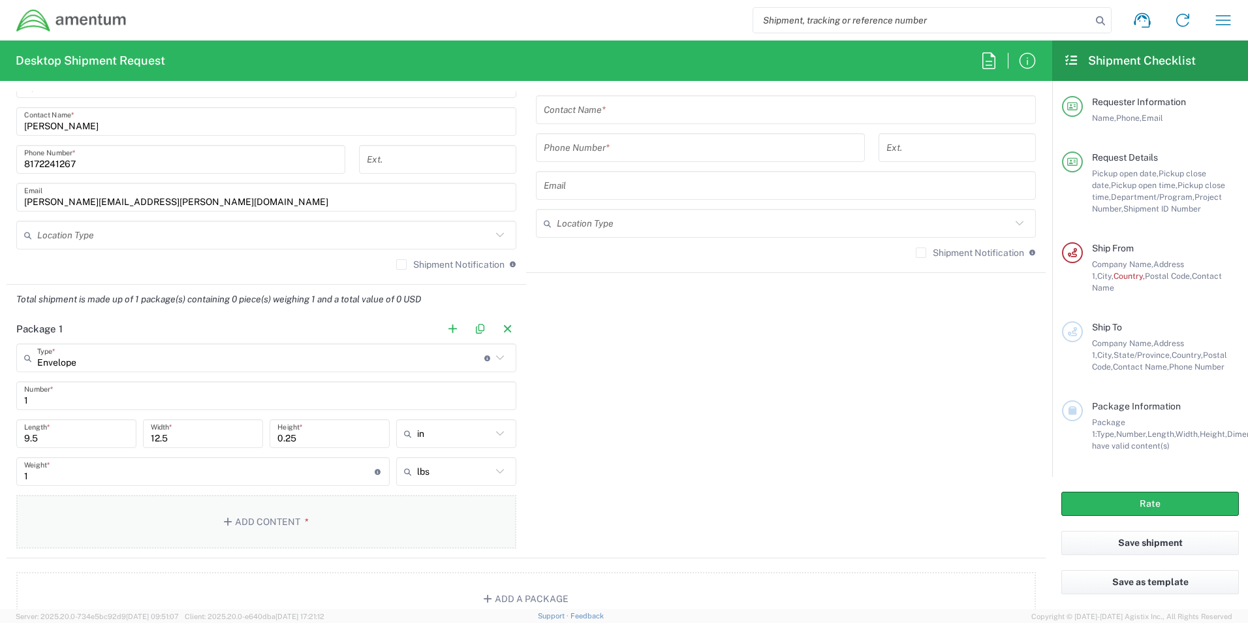
click at [317, 514] on button "Add Content *" at bounding box center [266, 522] width 500 height 54
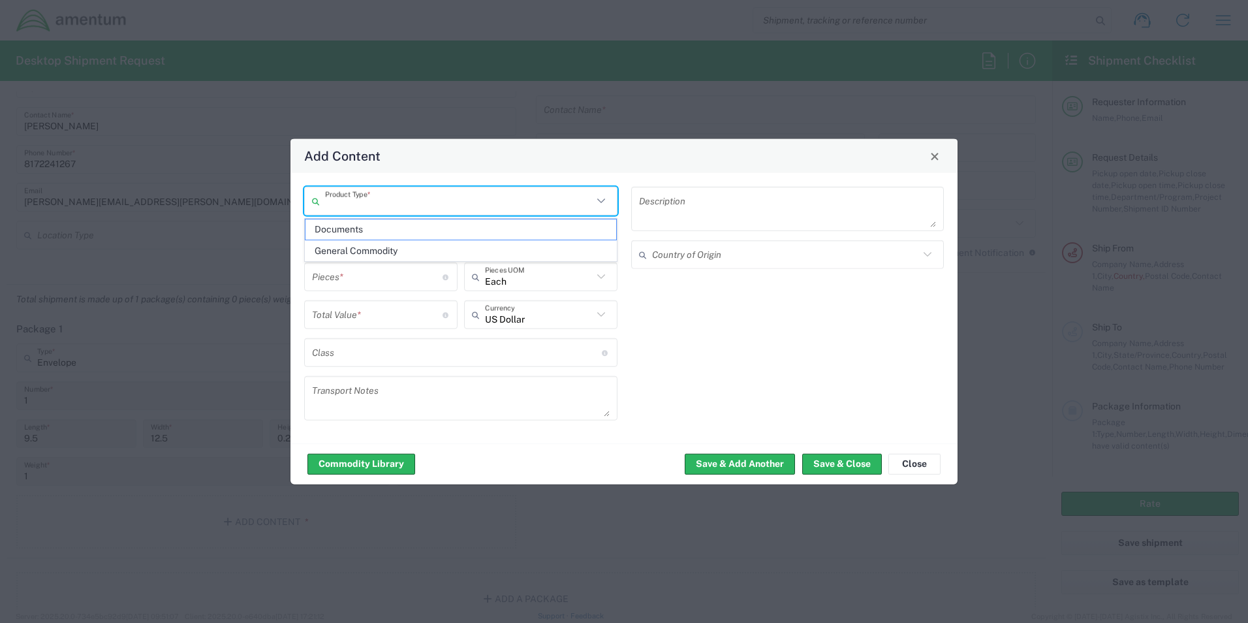
click at [403, 193] on input "text" at bounding box center [459, 200] width 268 height 23
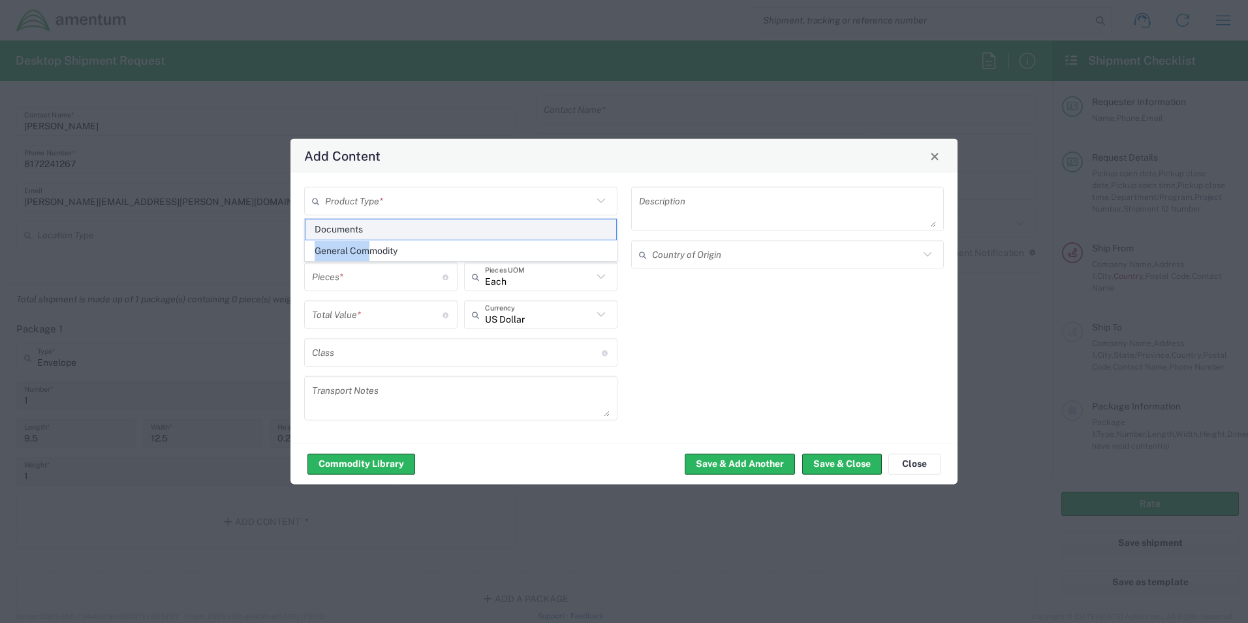
drag, startPoint x: 370, startPoint y: 251, endPoint x: 362, endPoint y: 230, distance: 22.3
click at [362, 230] on ul "Documents General Commodity" at bounding box center [461, 240] width 312 height 43
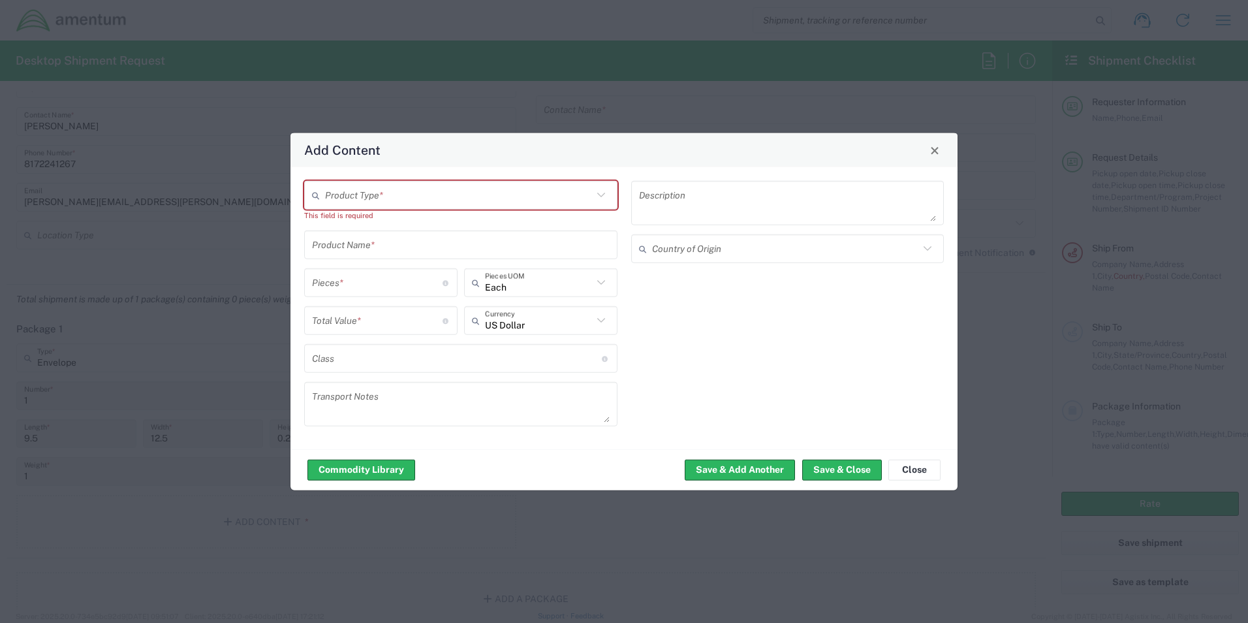
click at [359, 229] on div "Product Type * This field is required Product Name * Pieces * Number of pieces …" at bounding box center [461, 308] width 327 height 255
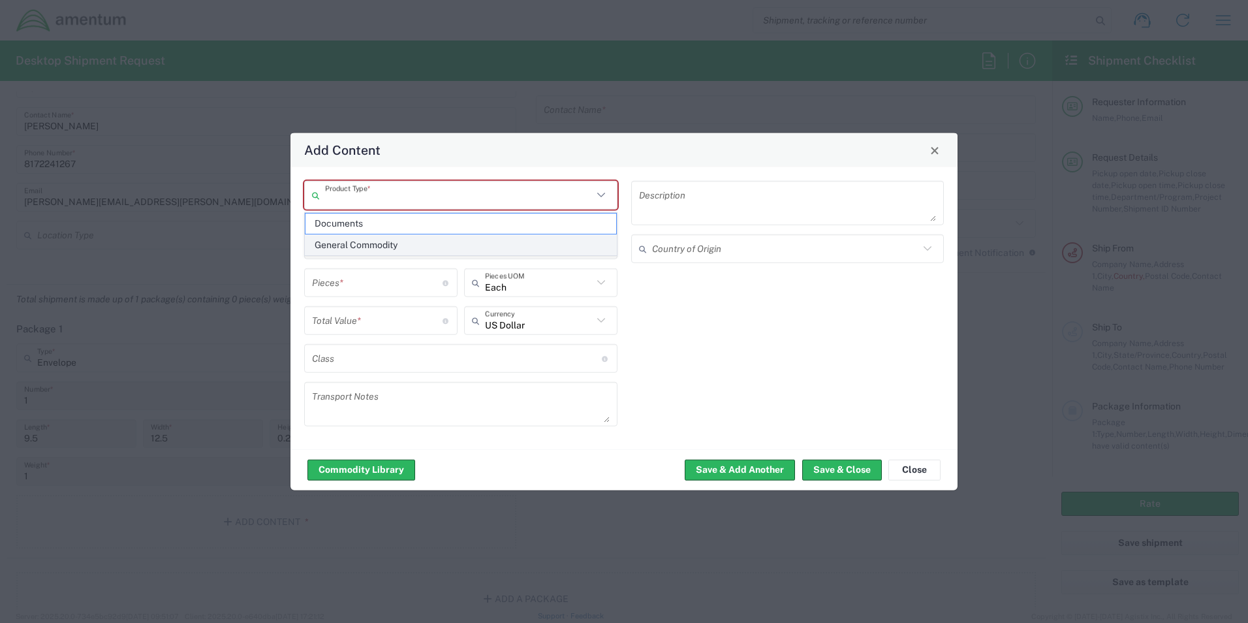
drag, startPoint x: 358, startPoint y: 195, endPoint x: 353, endPoint y: 248, distance: 53.2
click at [359, 195] on input "text" at bounding box center [459, 194] width 268 height 23
click at [341, 230] on span "Documents" at bounding box center [461, 223] width 311 height 20
type input "Documents"
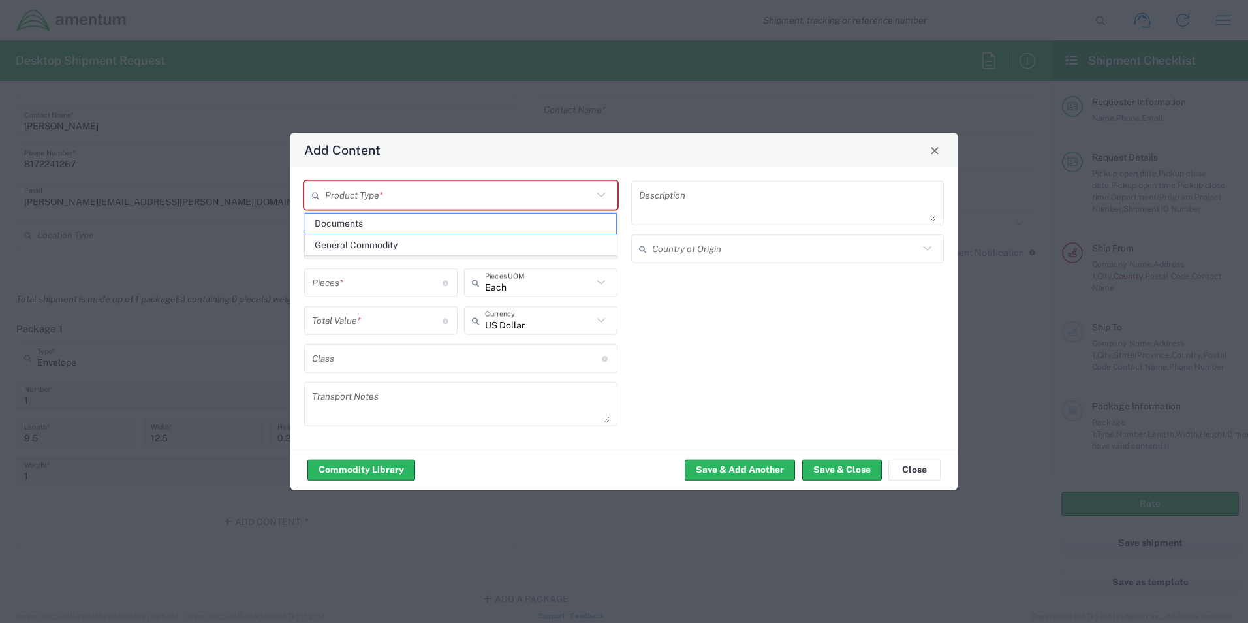
type input "1"
type textarea "Documents"
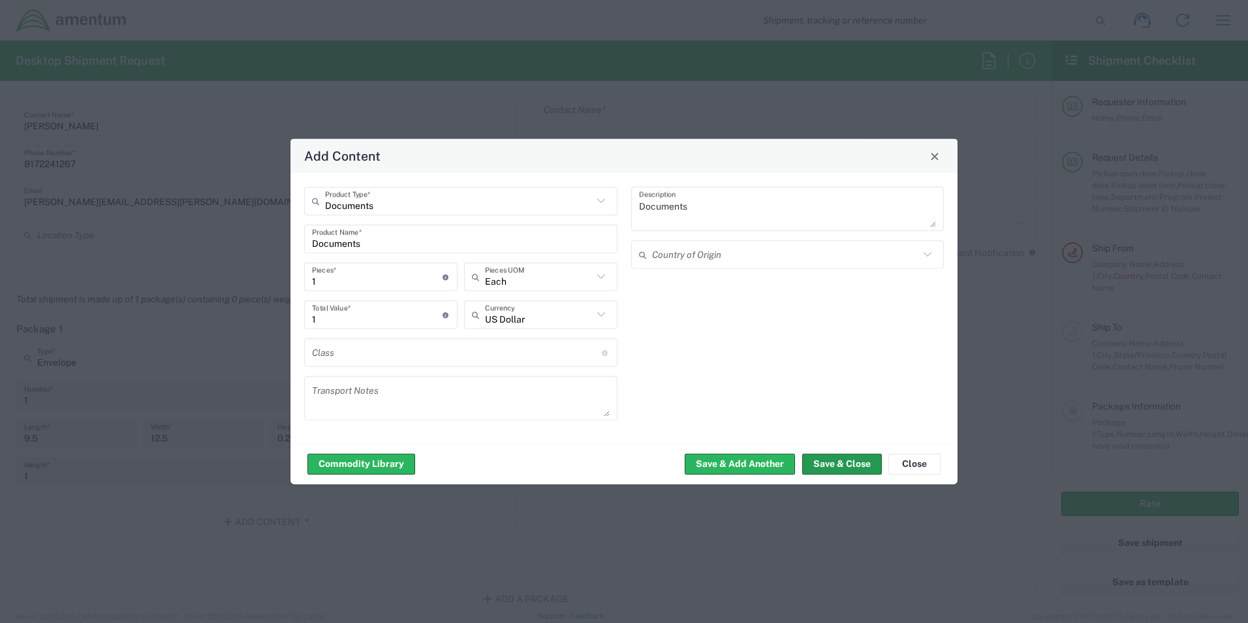
click at [821, 465] on button "Save & Close" at bounding box center [842, 463] width 80 height 21
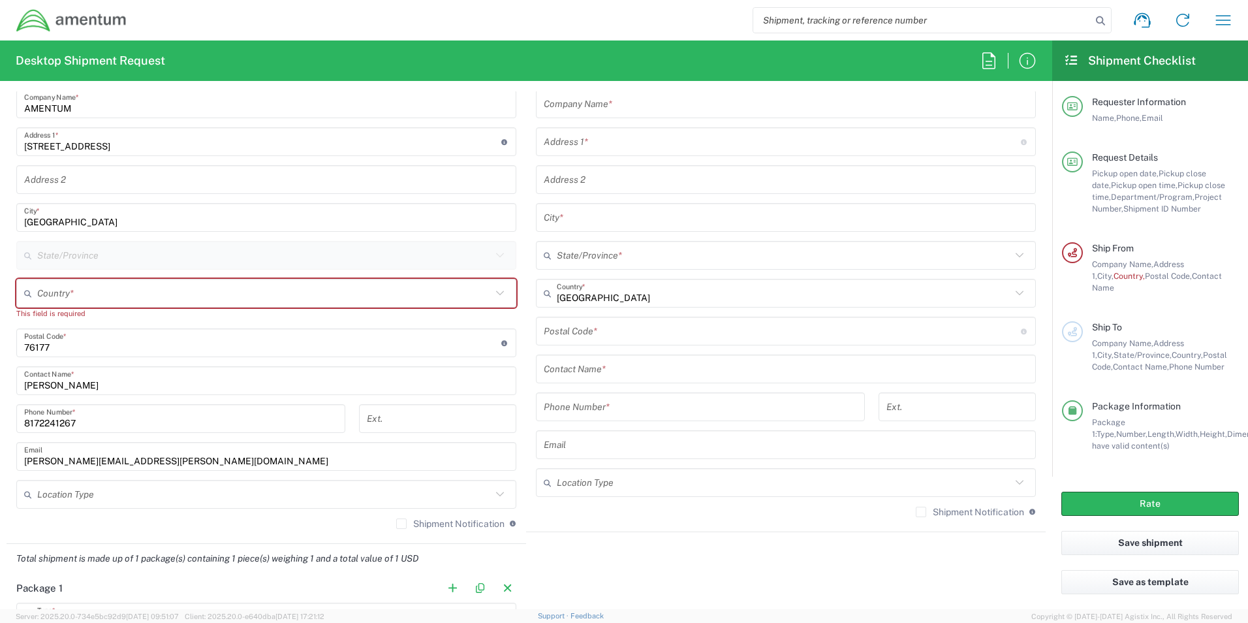
scroll to position [450, 0]
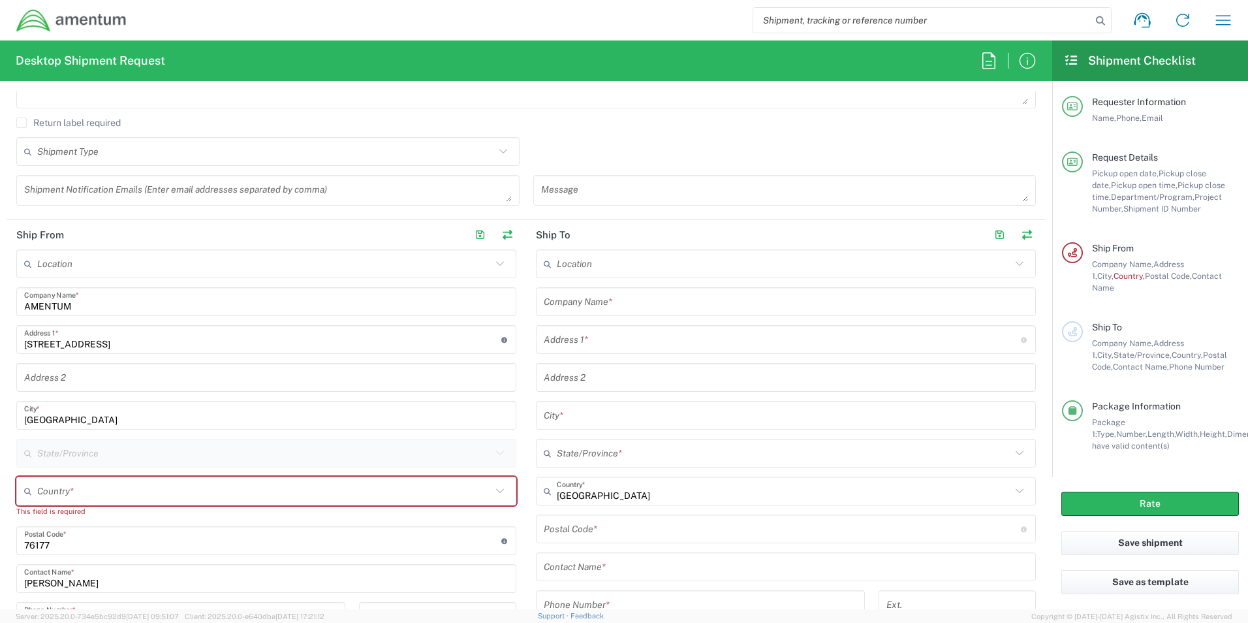
drag, startPoint x: 602, startPoint y: 300, endPoint x: 594, endPoint y: 297, distance: 8.5
click at [602, 301] on input "text" at bounding box center [786, 302] width 484 height 23
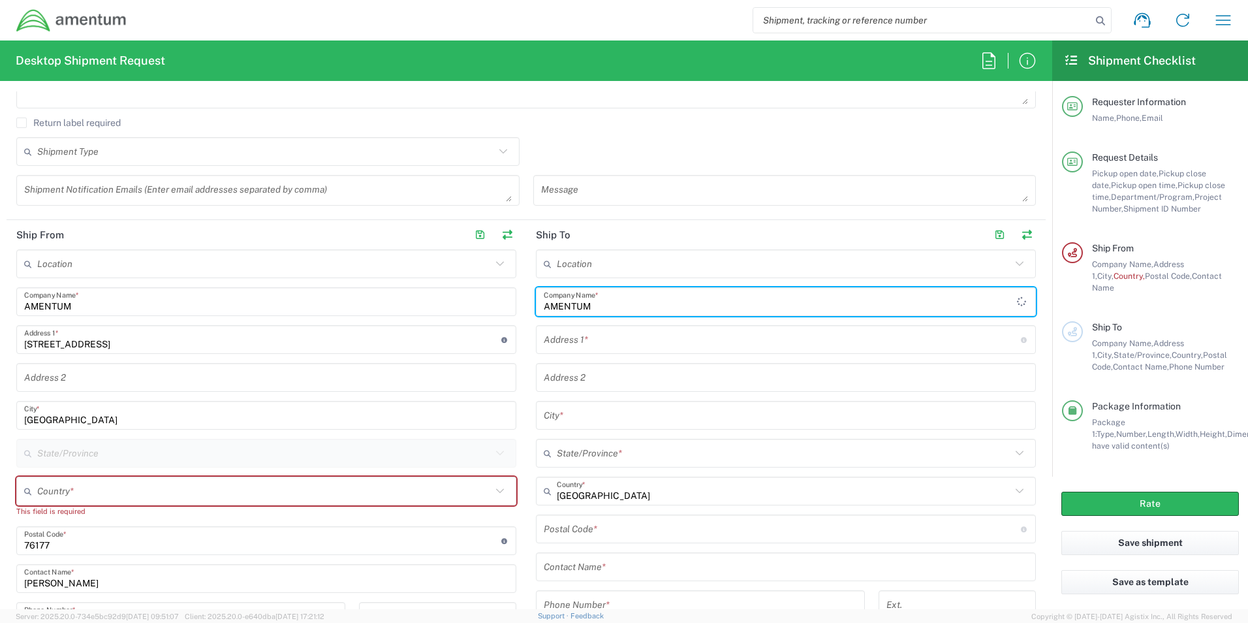
type input "AMENTUM"
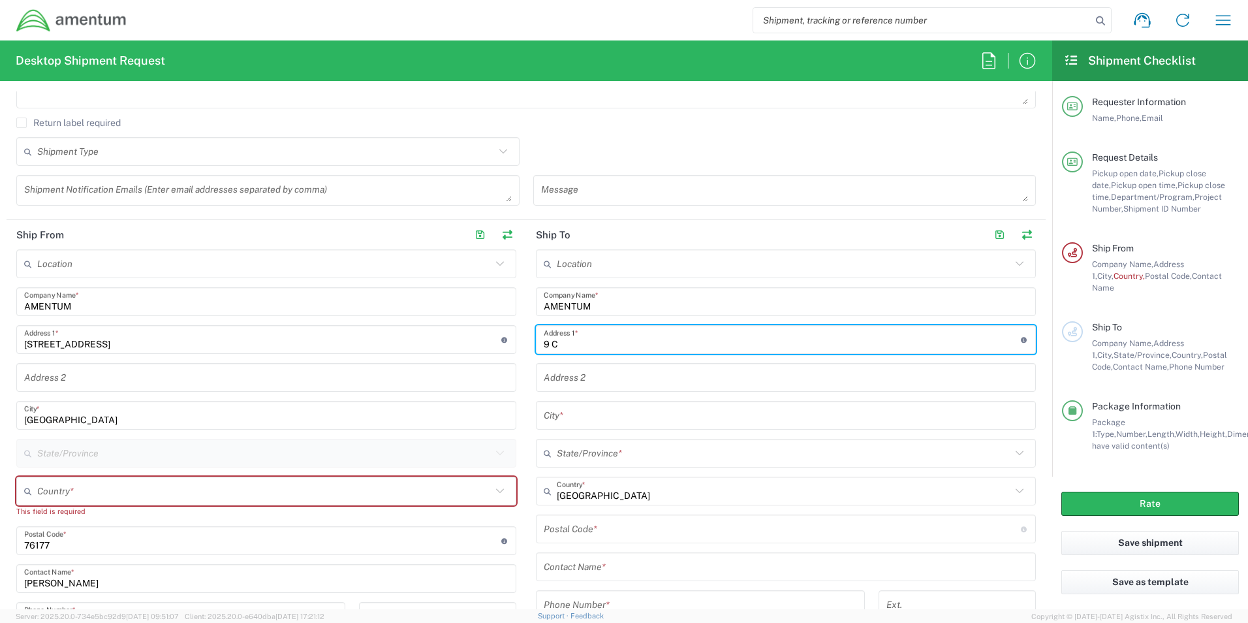
type input "9C Butterfield Trail"
type input "El Paso"
type input "79906"
type input "3255139694"
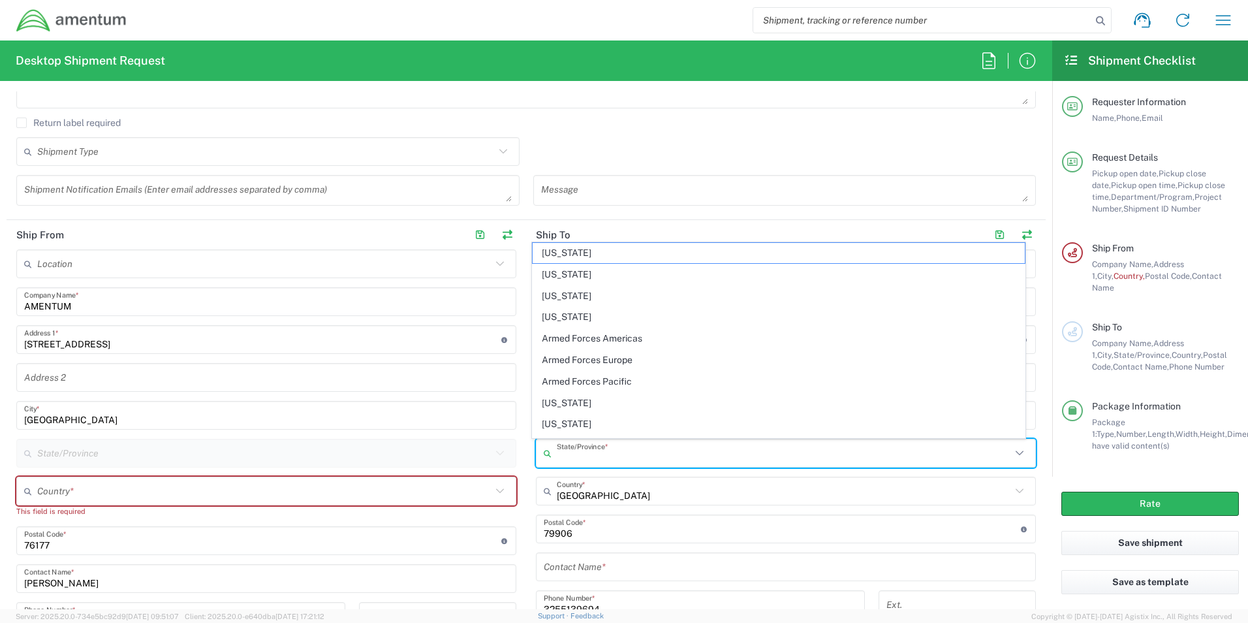
drag, startPoint x: 599, startPoint y: 455, endPoint x: 599, endPoint y: 463, distance: 7.9
click at [599, 460] on input "text" at bounding box center [784, 453] width 454 height 23
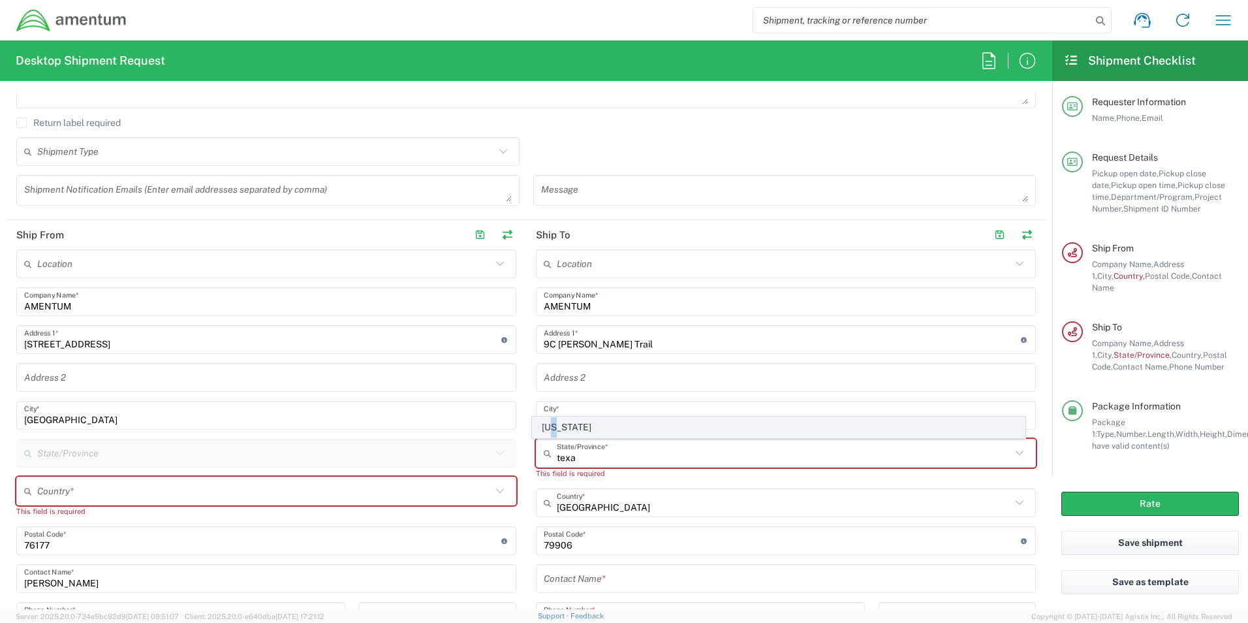
click at [554, 429] on span "[US_STATE]" at bounding box center [779, 427] width 493 height 20
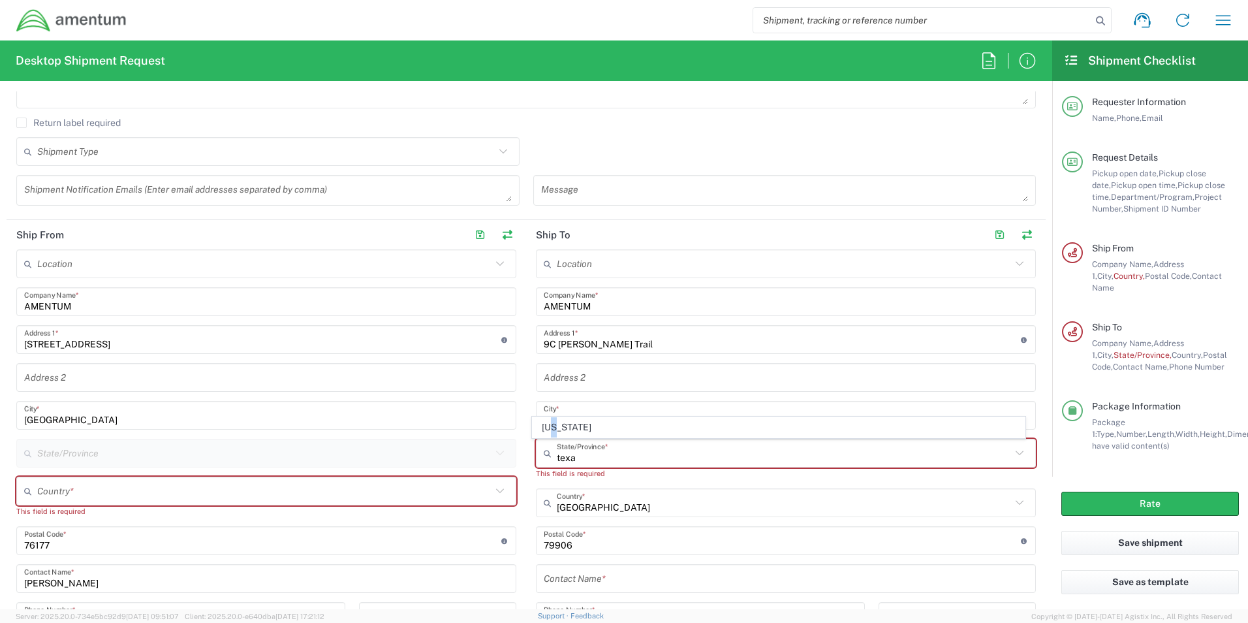
type input "[US_STATE]"
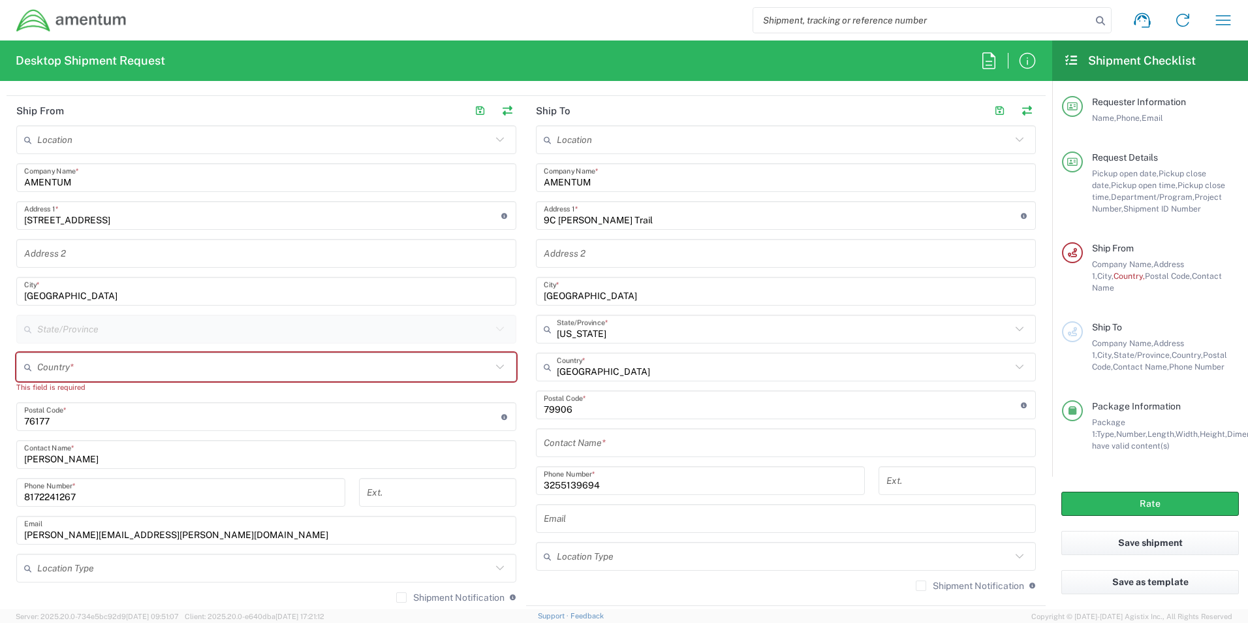
scroll to position [603, 0]
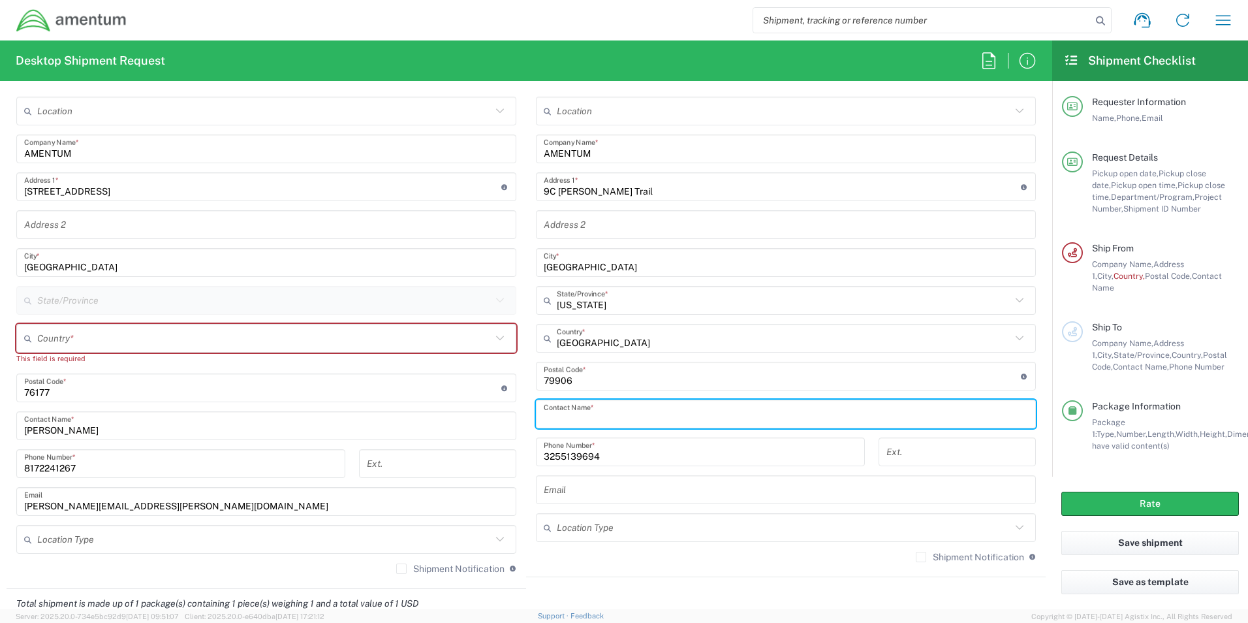
click at [594, 424] on input "text" at bounding box center [786, 414] width 484 height 23
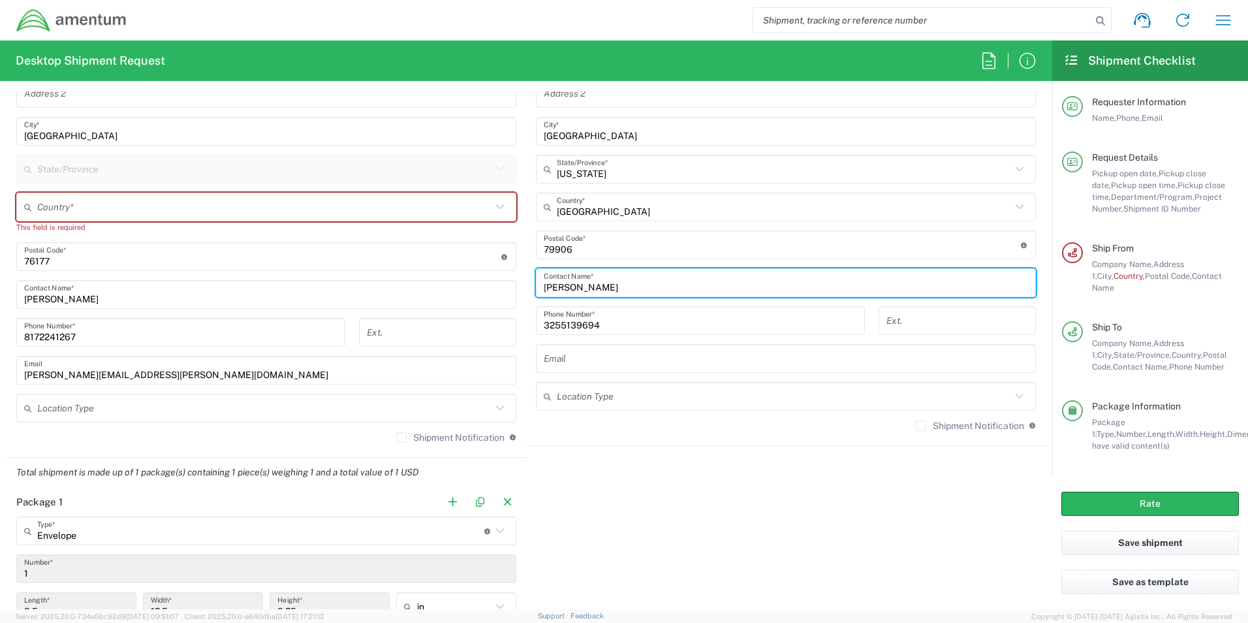
scroll to position [755, 0]
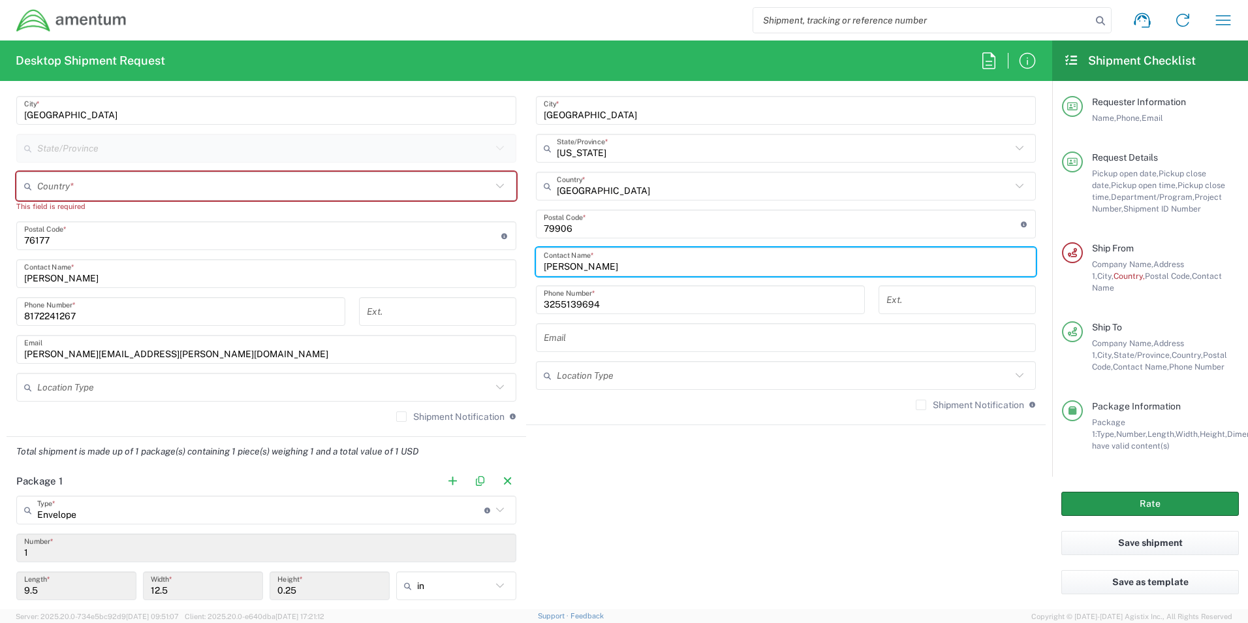
type input "Miguel Castro"
click at [1163, 507] on button "Rate" at bounding box center [1151, 504] width 178 height 24
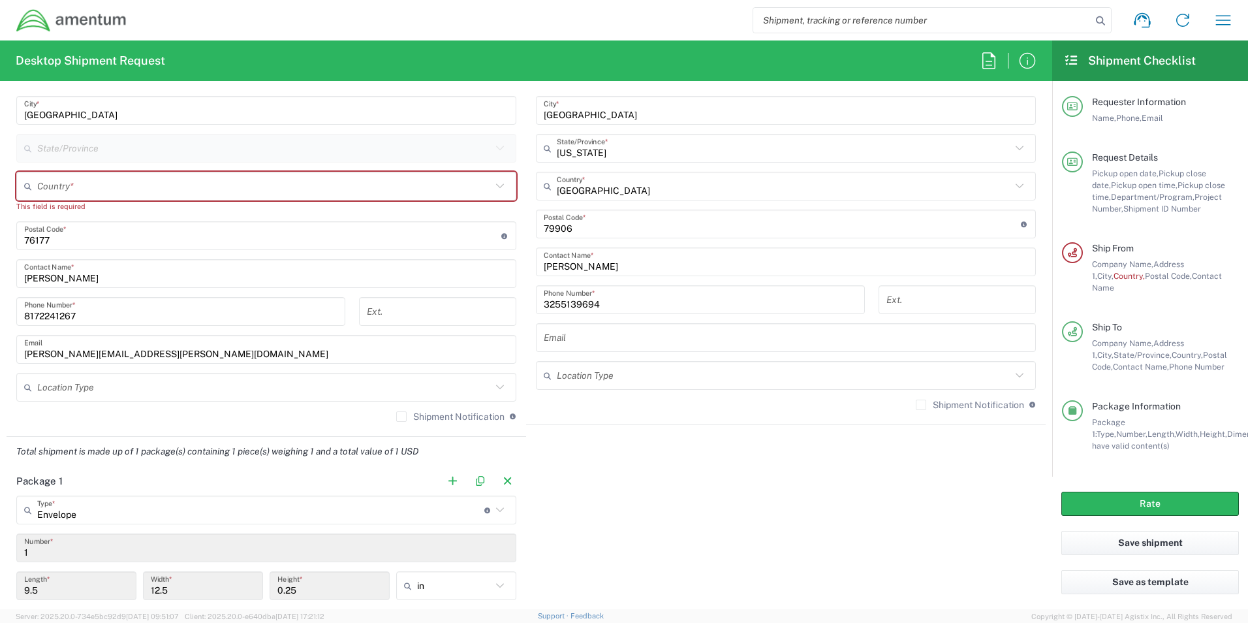
click at [215, 190] on input "text" at bounding box center [264, 186] width 454 height 23
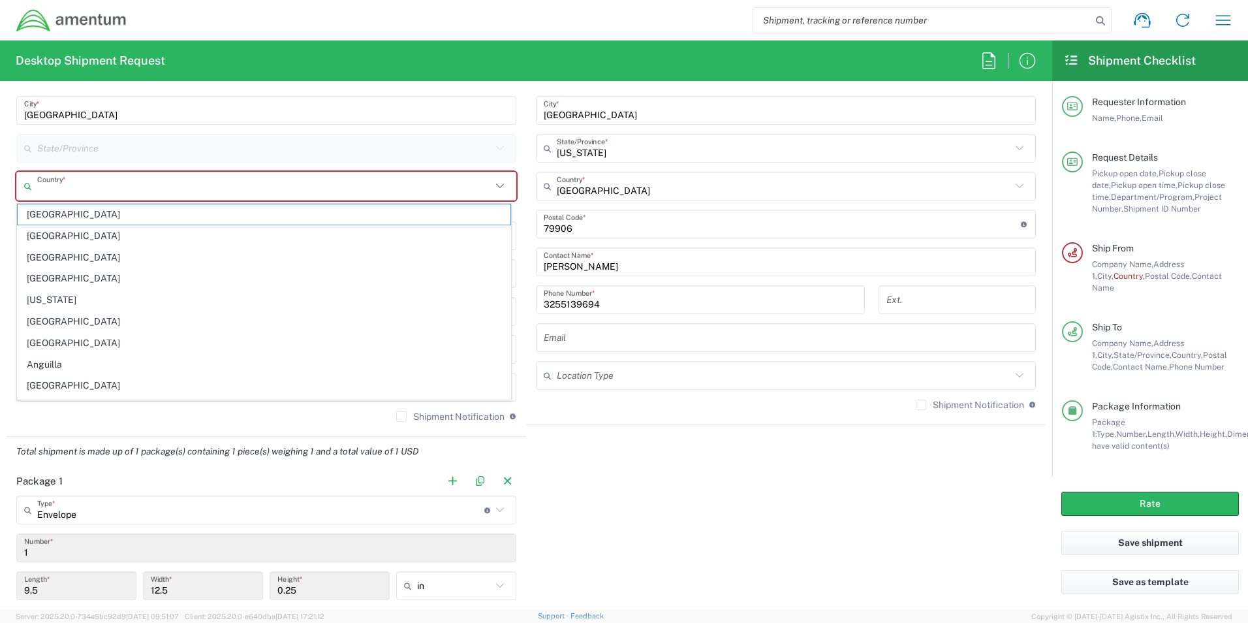
click at [51, 185] on input "text" at bounding box center [264, 186] width 454 height 23
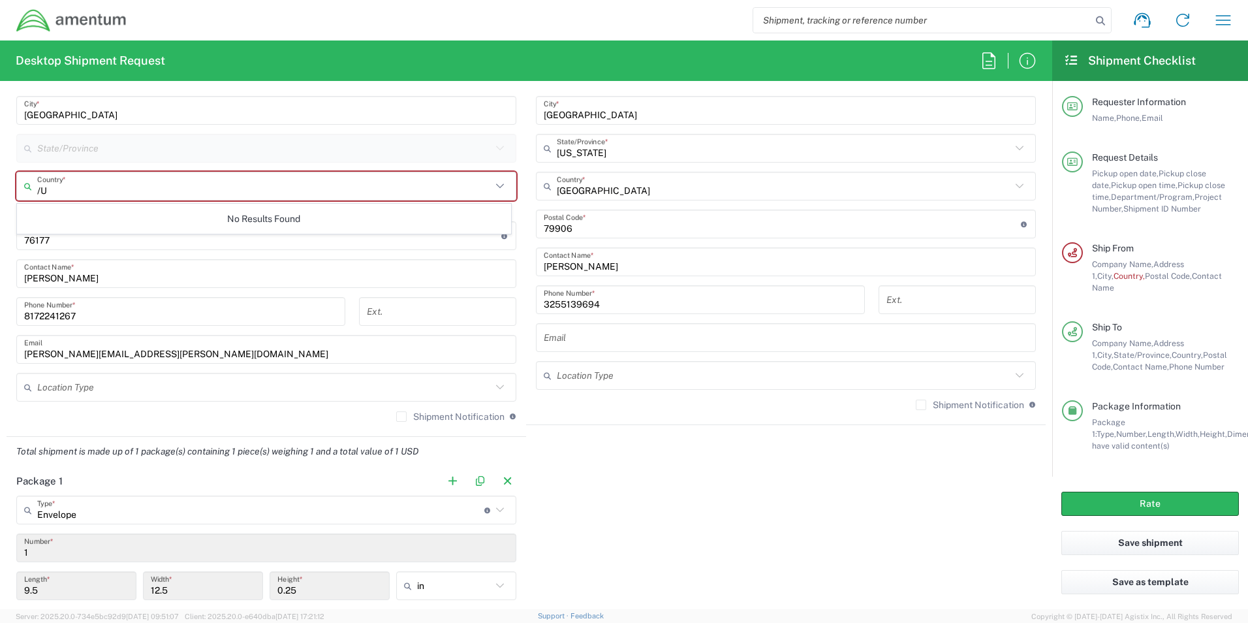
type input "/"
type input "[GEOGRAPHIC_DATA]"
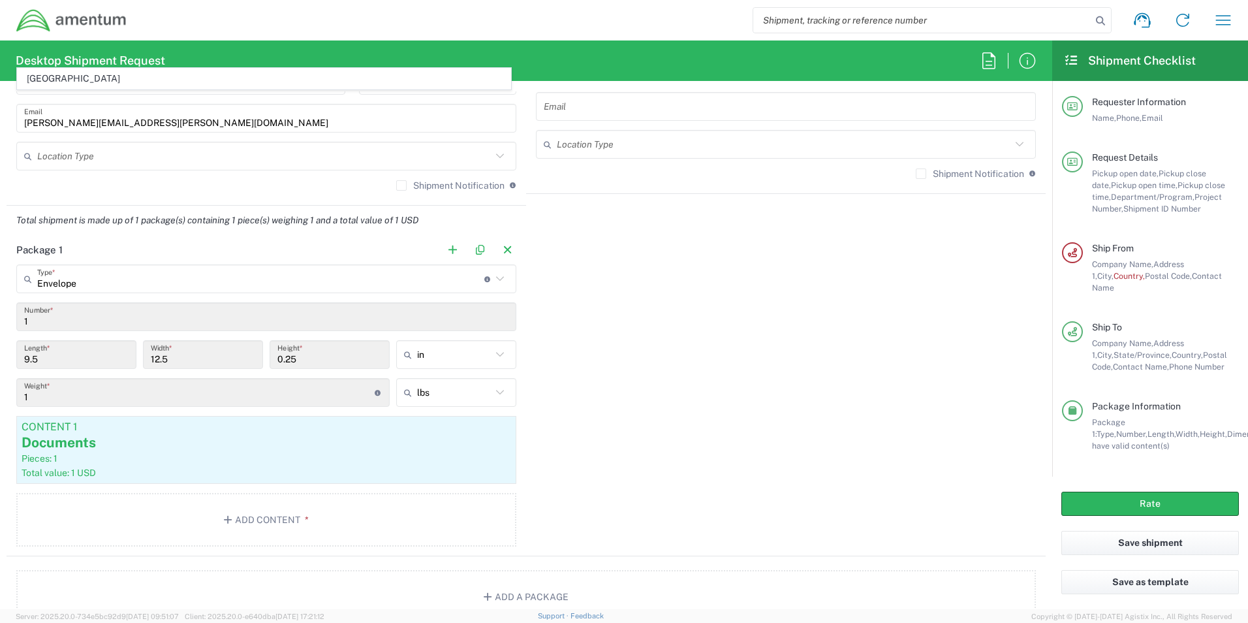
scroll to position [1060, 0]
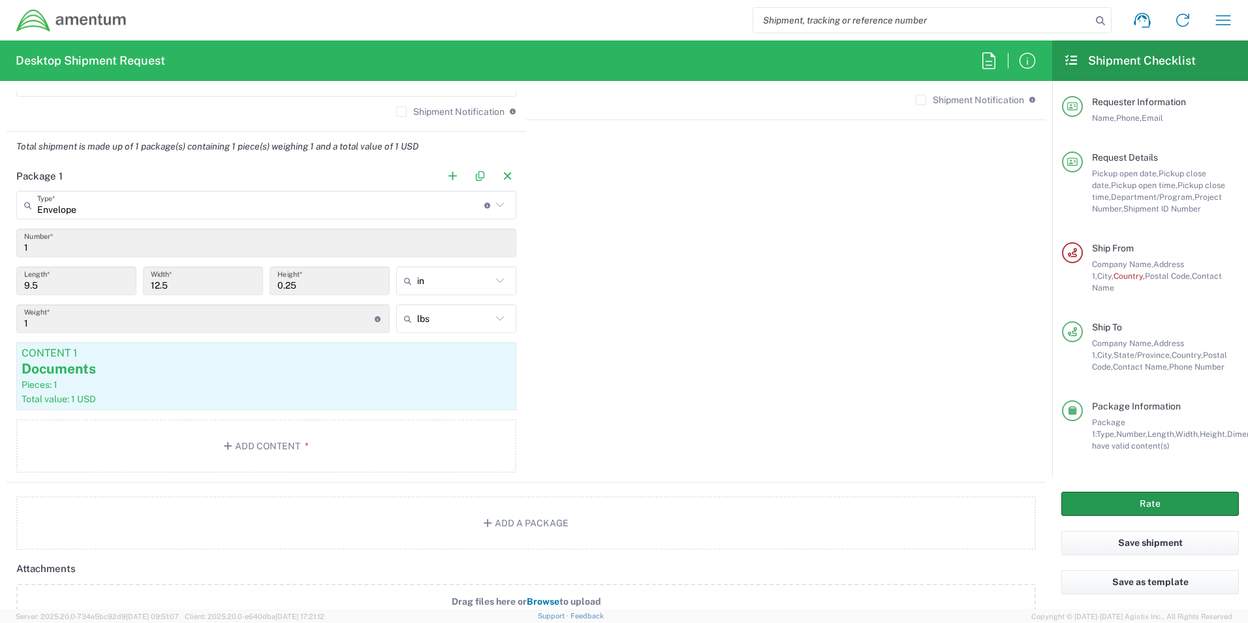
click at [1128, 509] on button "Rate" at bounding box center [1151, 504] width 178 height 24
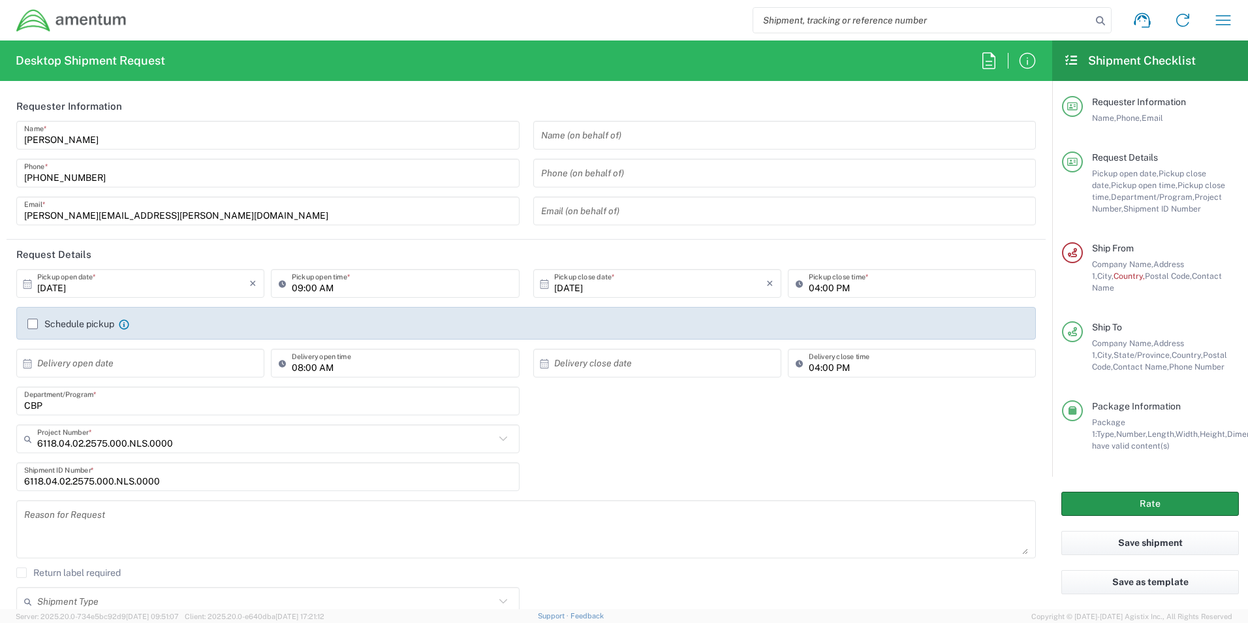
scroll to position [609, 0]
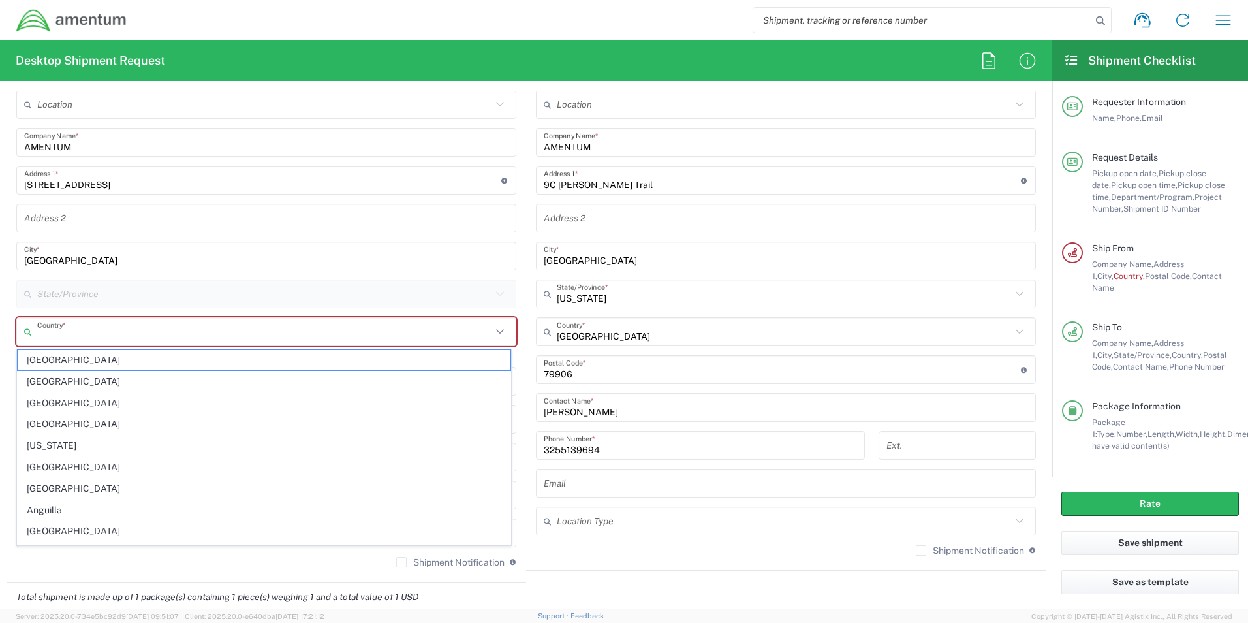
click at [140, 336] on input "text" at bounding box center [264, 332] width 454 height 23
type input "u"
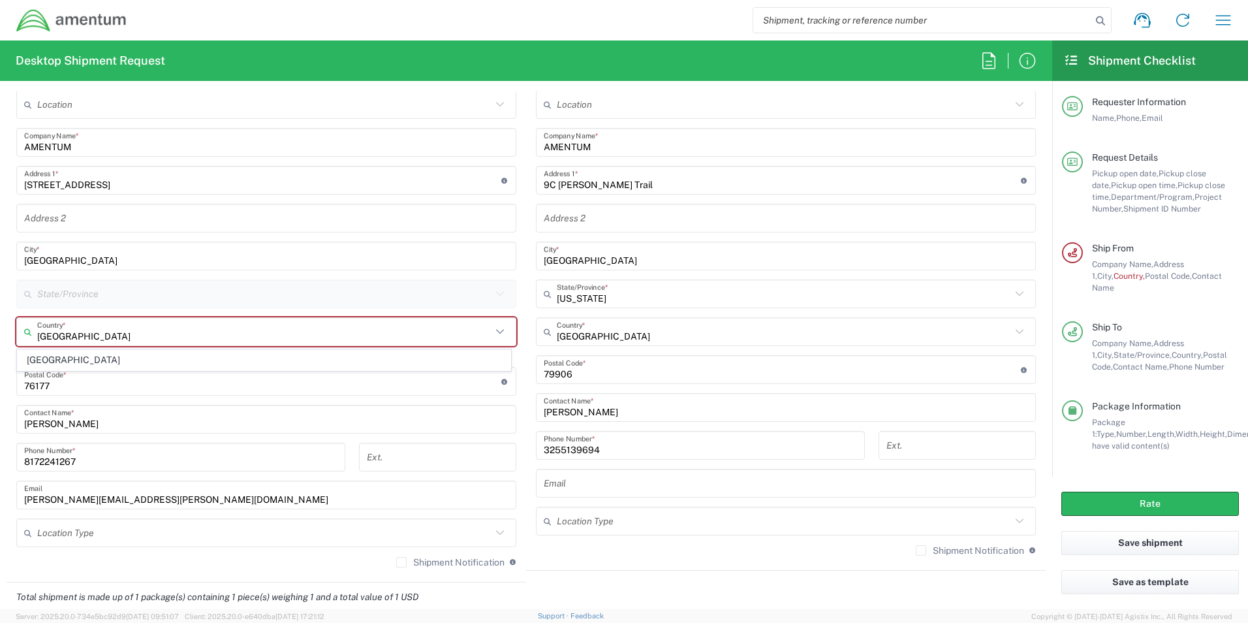
click at [99, 337] on input "United States" at bounding box center [264, 332] width 454 height 23
click at [93, 334] on input "United States" at bounding box center [264, 332] width 454 height 23
click at [92, 362] on span "United States" at bounding box center [264, 360] width 493 height 20
type input "United States"
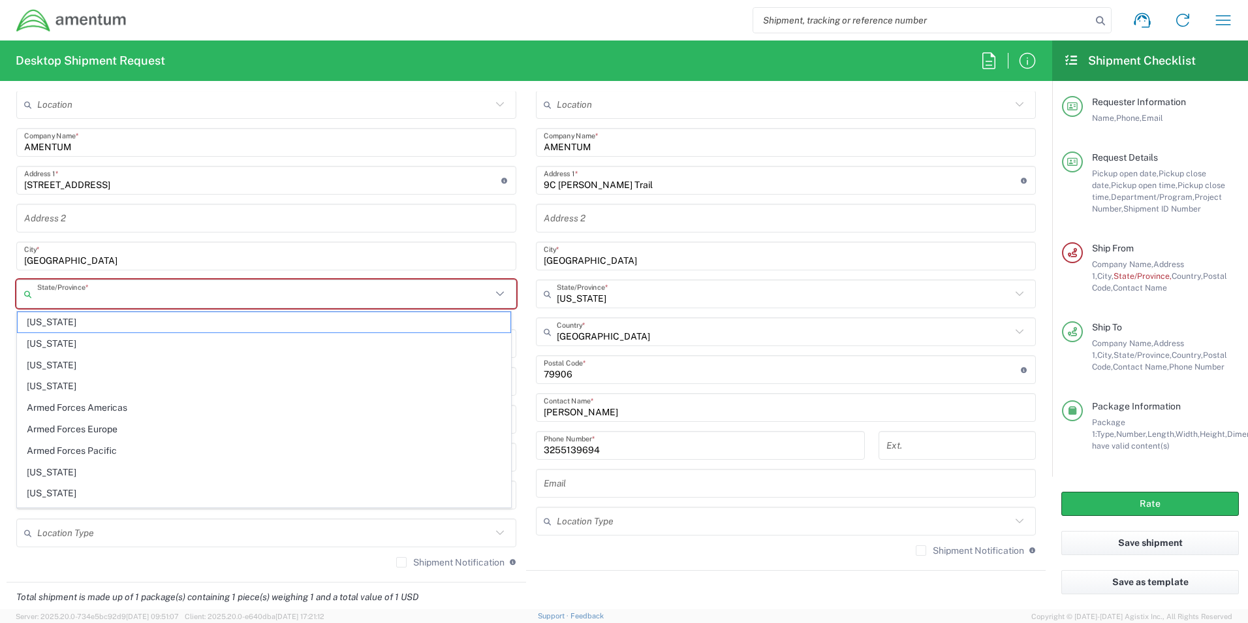
click at [98, 293] on input "text" at bounding box center [264, 294] width 454 height 23
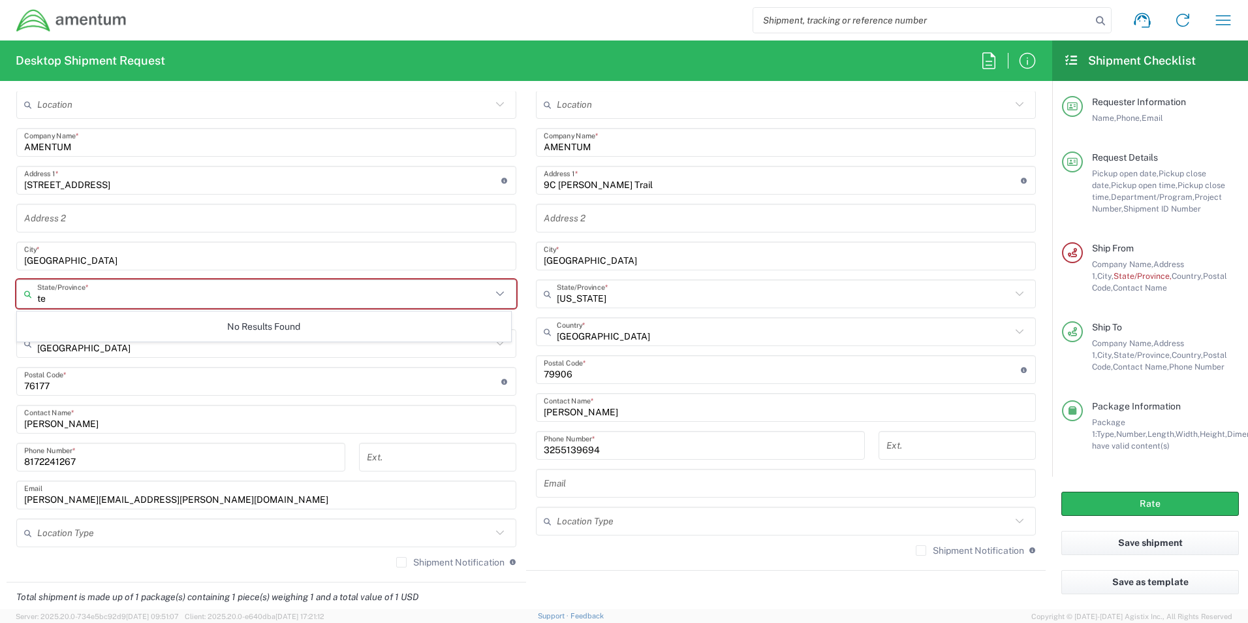
type input "t"
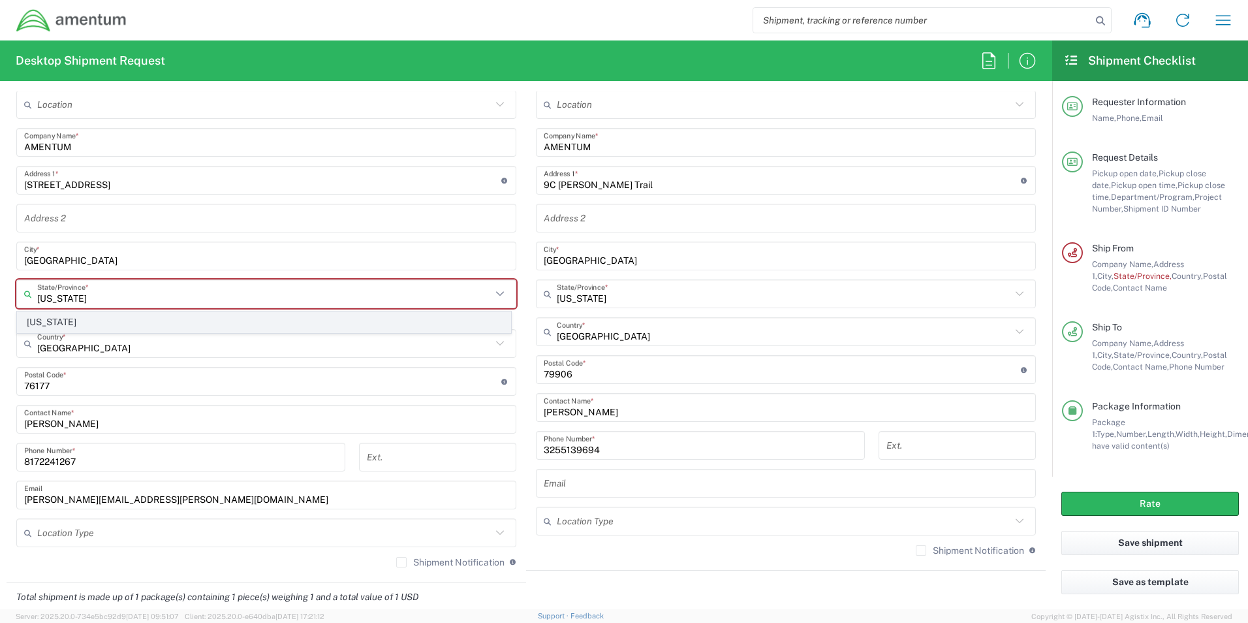
type input "Texas"
click at [40, 322] on span "Texas" at bounding box center [264, 322] width 493 height 20
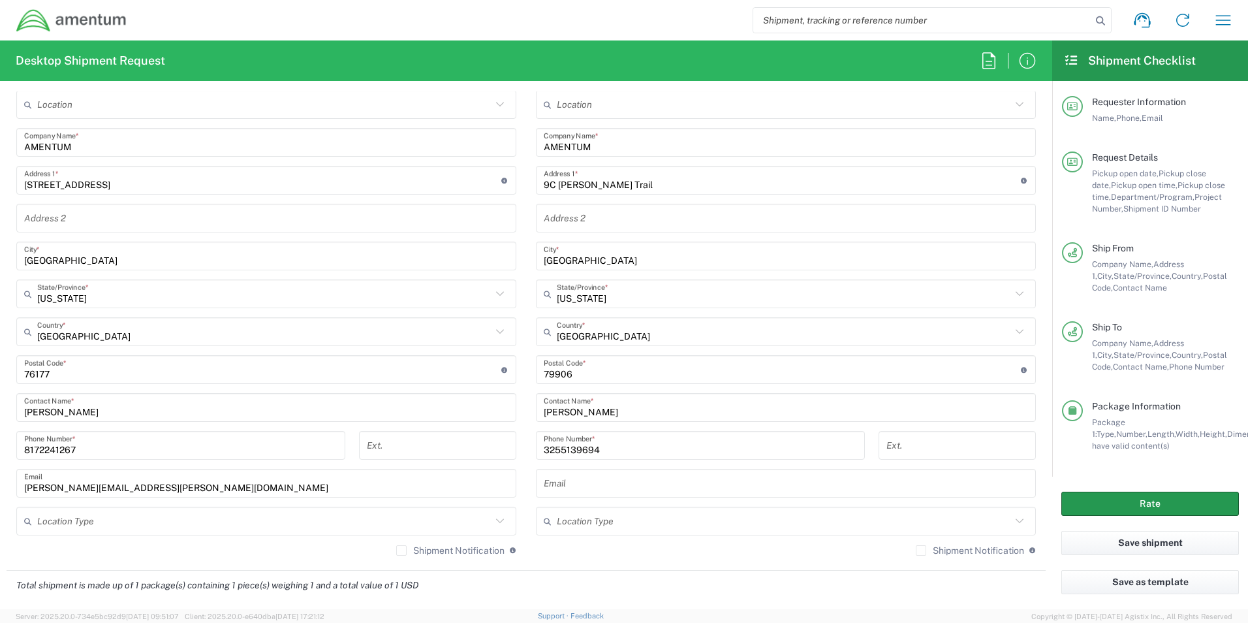
click at [1122, 498] on button "Rate" at bounding box center [1151, 504] width 178 height 24
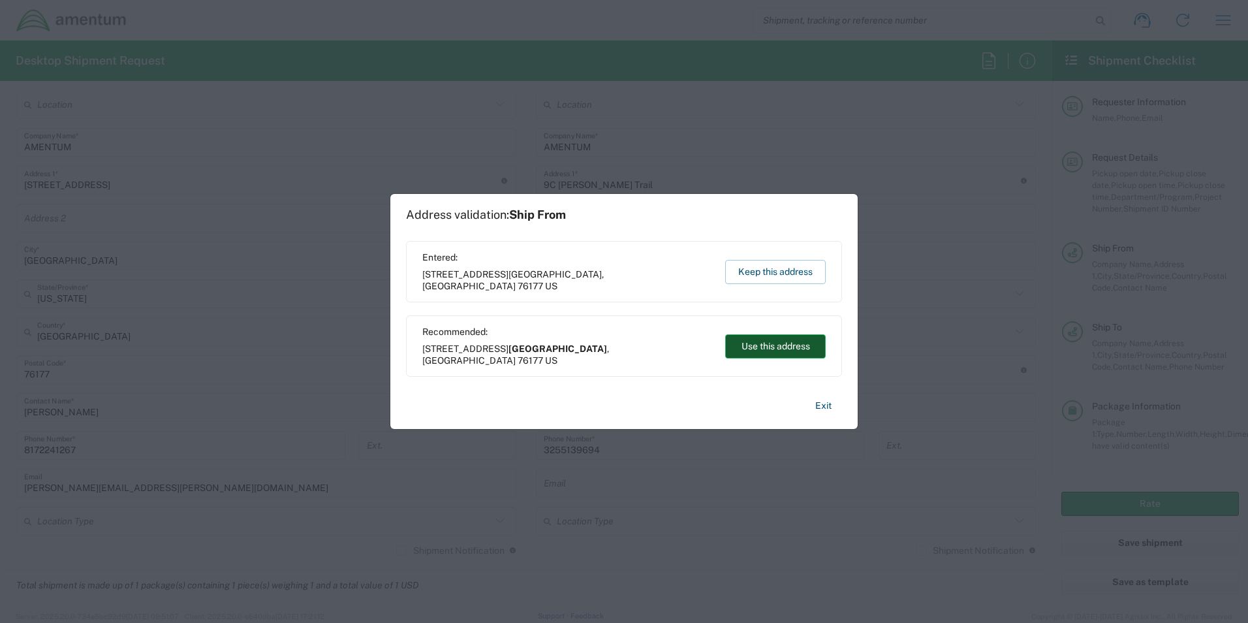
click at [783, 347] on button "Use this address" at bounding box center [775, 346] width 101 height 24
type input "Fort Worth"
type input "Texas"
type input "United States"
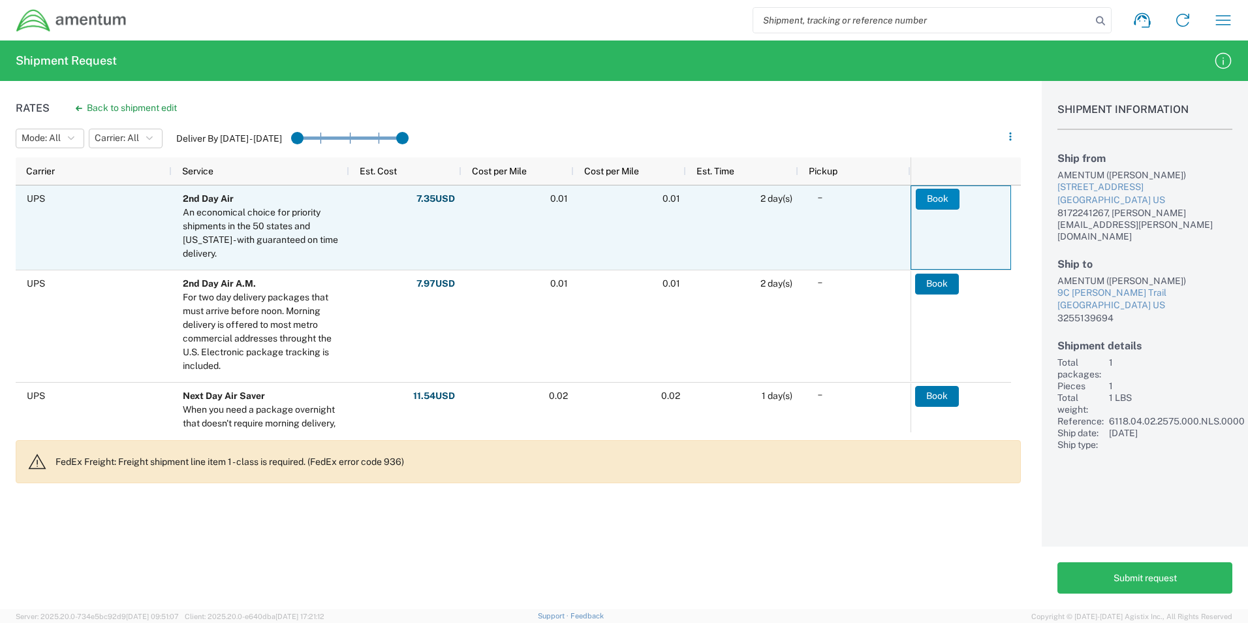
click at [943, 202] on button "Book" at bounding box center [938, 199] width 44 height 21
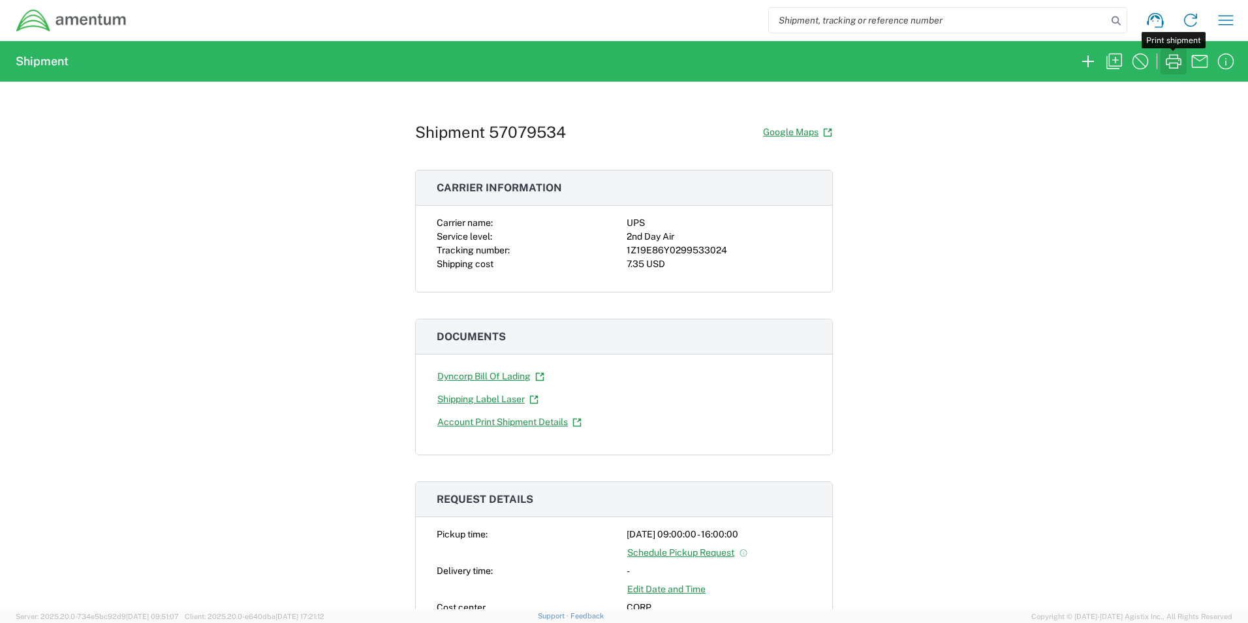
click at [1174, 60] on icon "button" at bounding box center [1173, 61] width 21 height 21
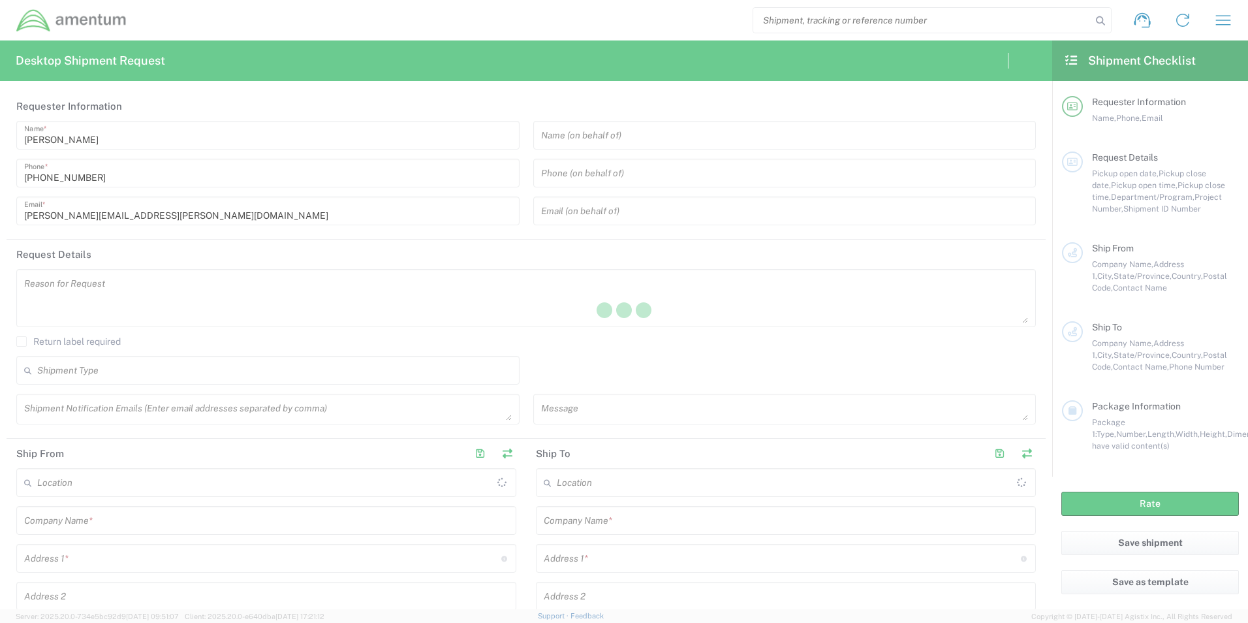
type input "United States"
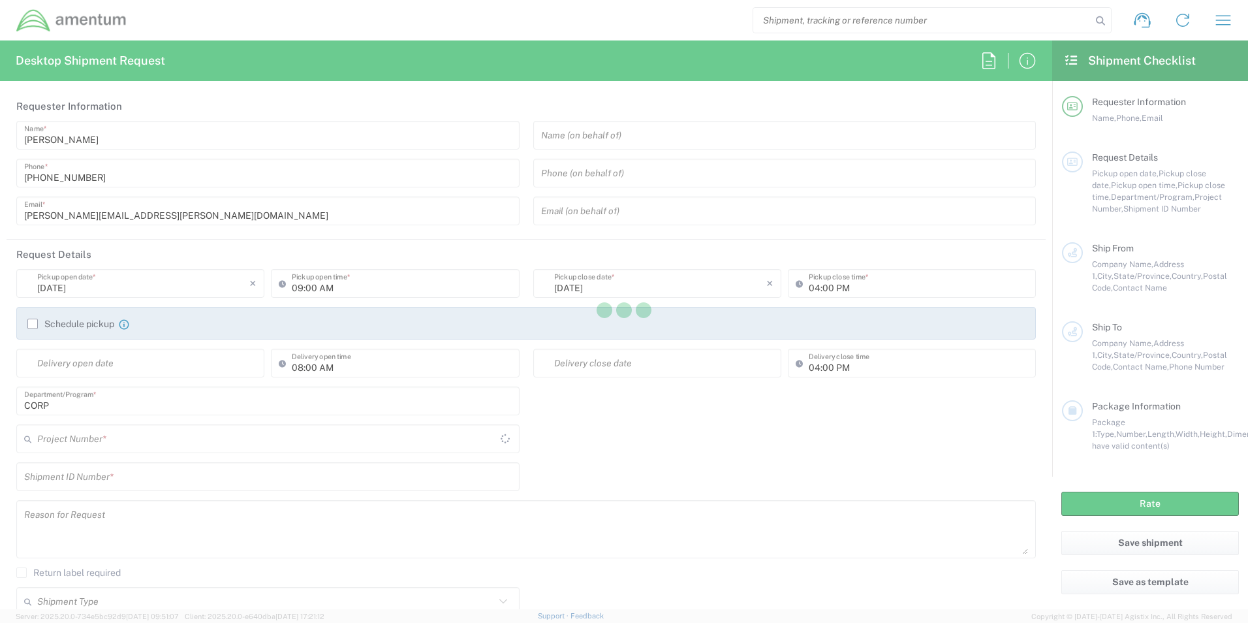
type input "CORP"
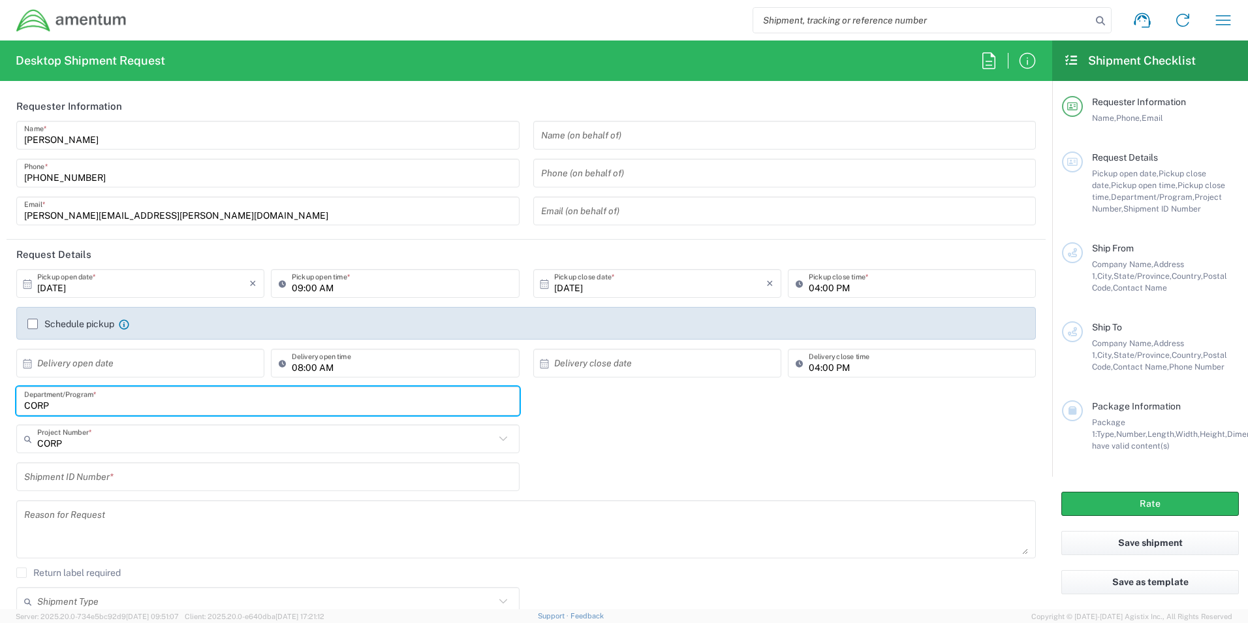
drag, startPoint x: 106, startPoint y: 400, endPoint x: 1, endPoint y: 403, distance: 105.2
click at [0, 409] on html "Shipment request Shipment tracking Shipment estimator Desktop shipment request …" at bounding box center [624, 311] width 1248 height 623
type input "CBP"
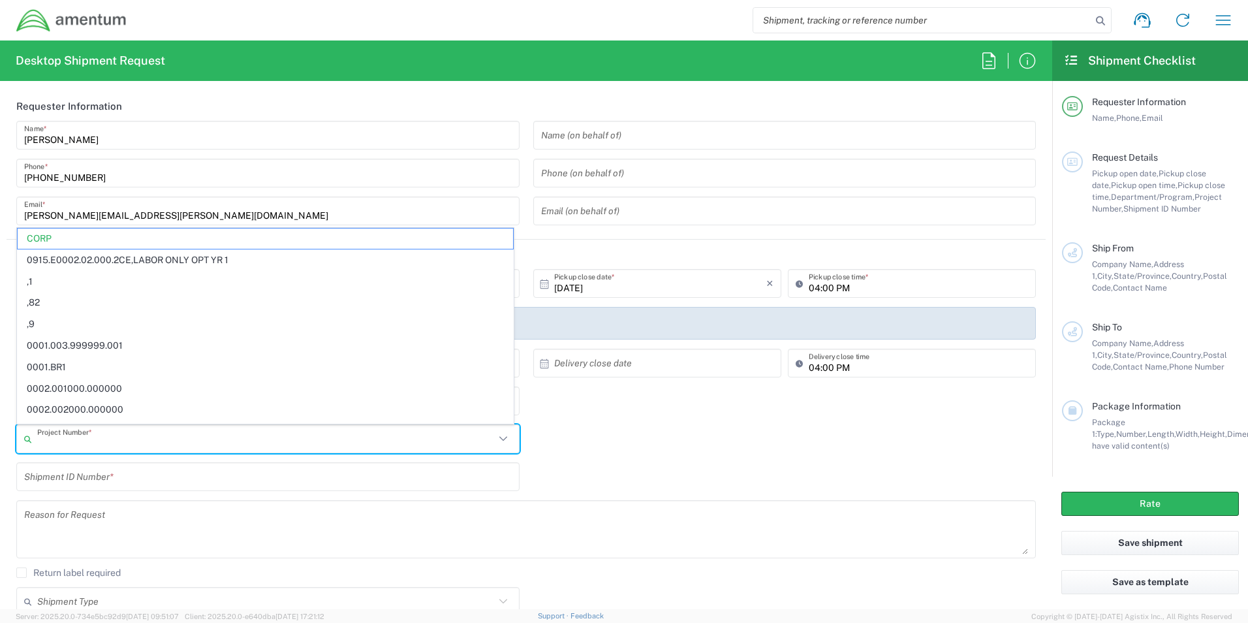
paste input "6118.04.02.2575.000.EHO.000"
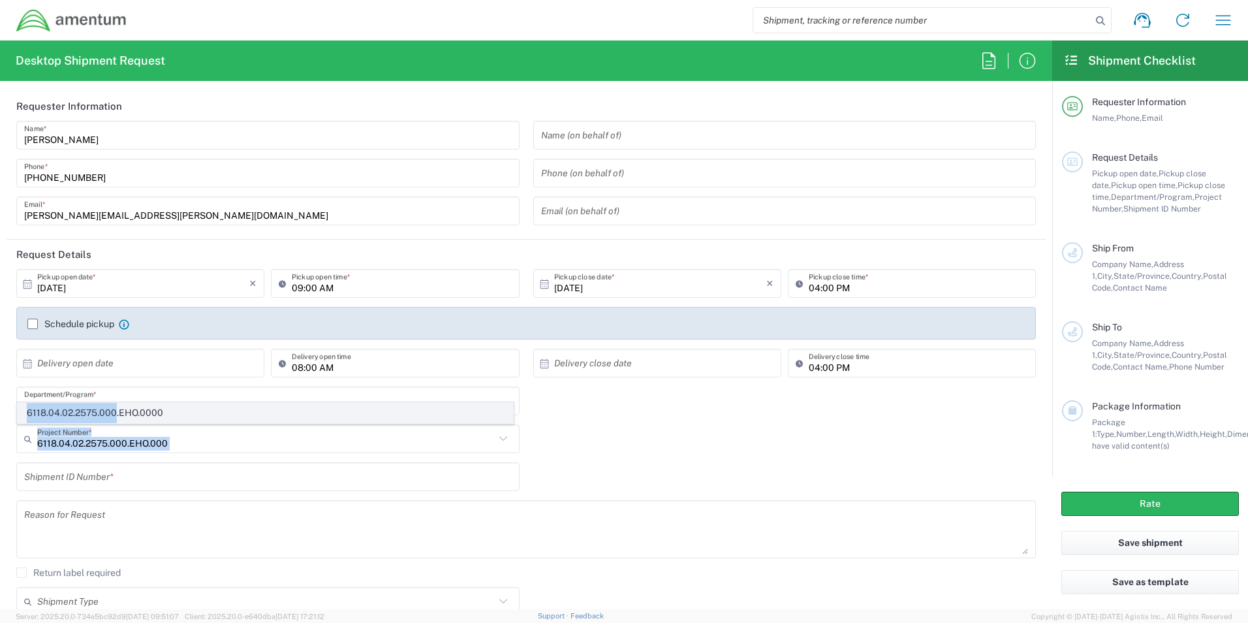
drag, startPoint x: 106, startPoint y: 450, endPoint x: 114, endPoint y: 409, distance: 42.4
click at [114, 424] on agx-dropdown-input "6118.04.02.2575.000.EHO.000 Project Number * 6118.04.02.2575.000.EHO.0000" at bounding box center [267, 438] width 503 height 29
click at [119, 407] on span "6118.04.02.2575.000.EHO.0000" at bounding box center [266, 413] width 496 height 20
type input "6118.04.02.2575.000.EHO.0000"
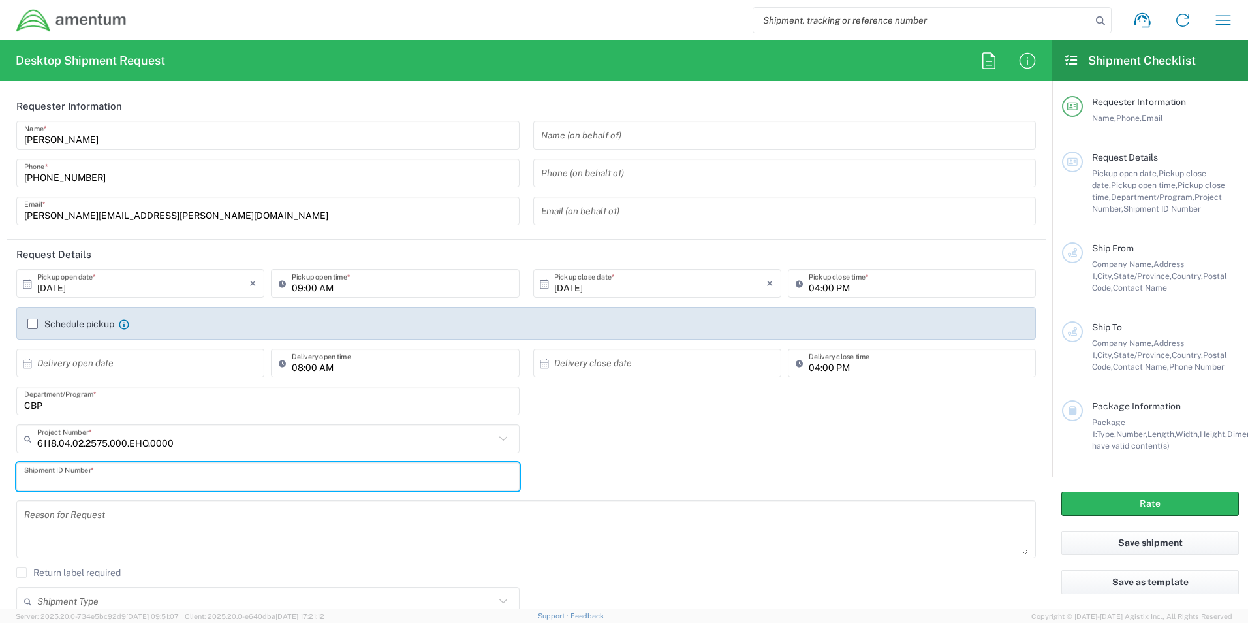
click at [128, 477] on input "text" at bounding box center [268, 477] width 488 height 23
paste input "6118.04.02.2575.000.EHO.000"
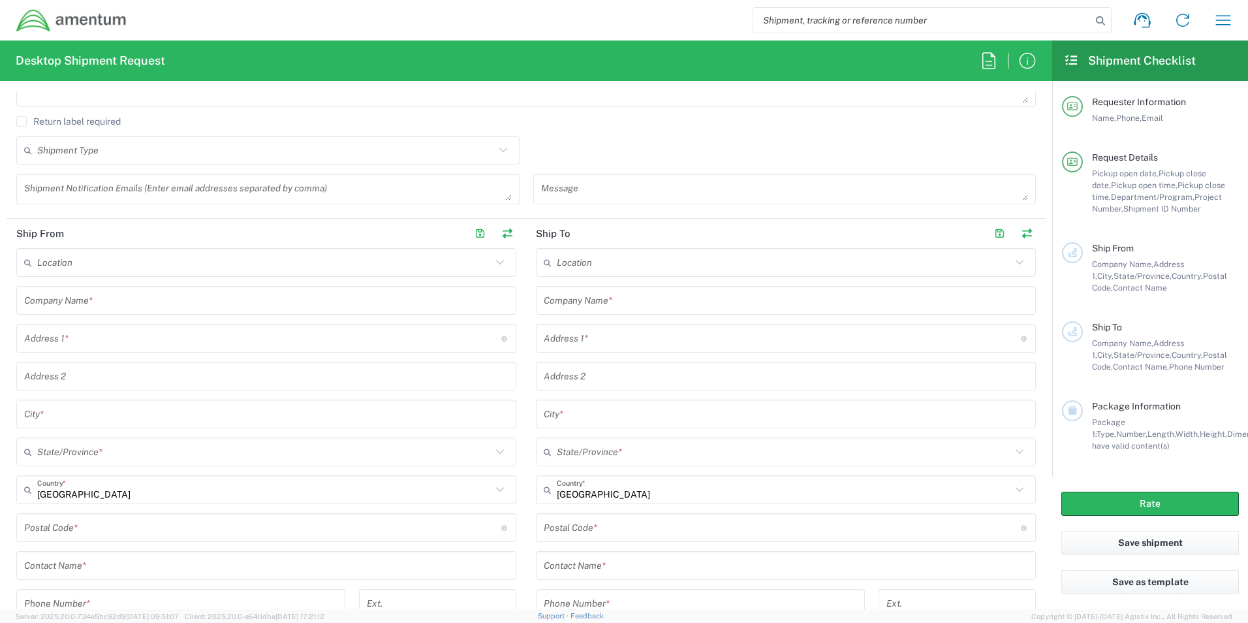
scroll to position [457, 0]
type input "6118.04.02.2575.000.EHO.000"
click at [89, 307] on div "Company Name *" at bounding box center [266, 294] width 500 height 29
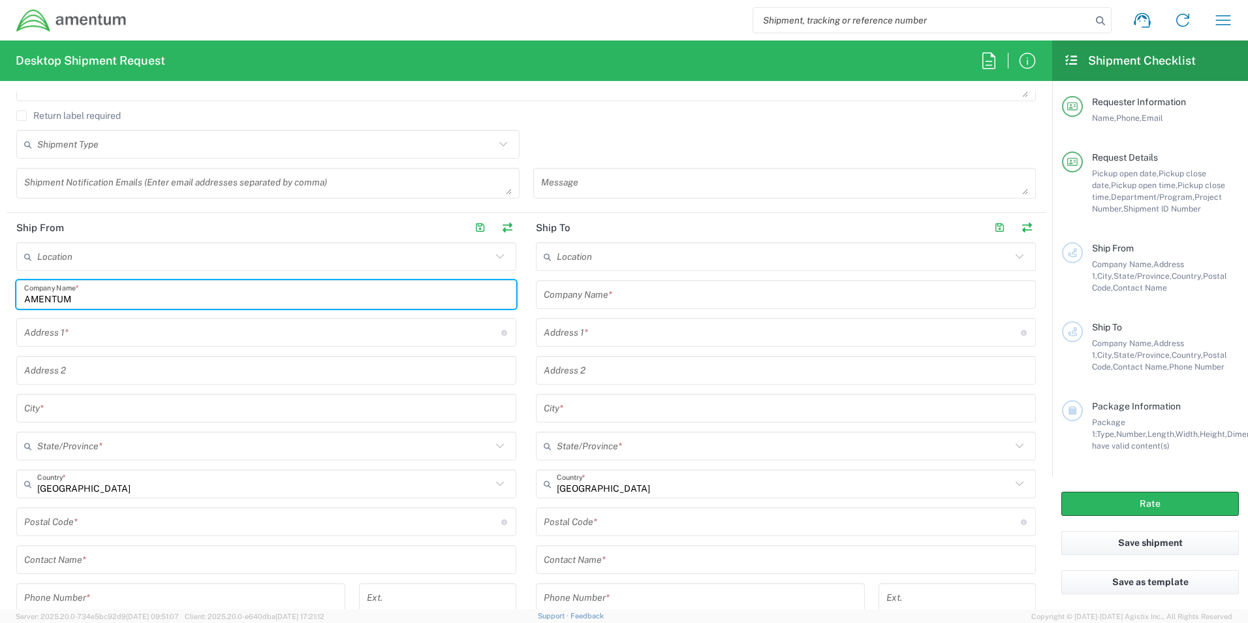
type input "AMENTUM"
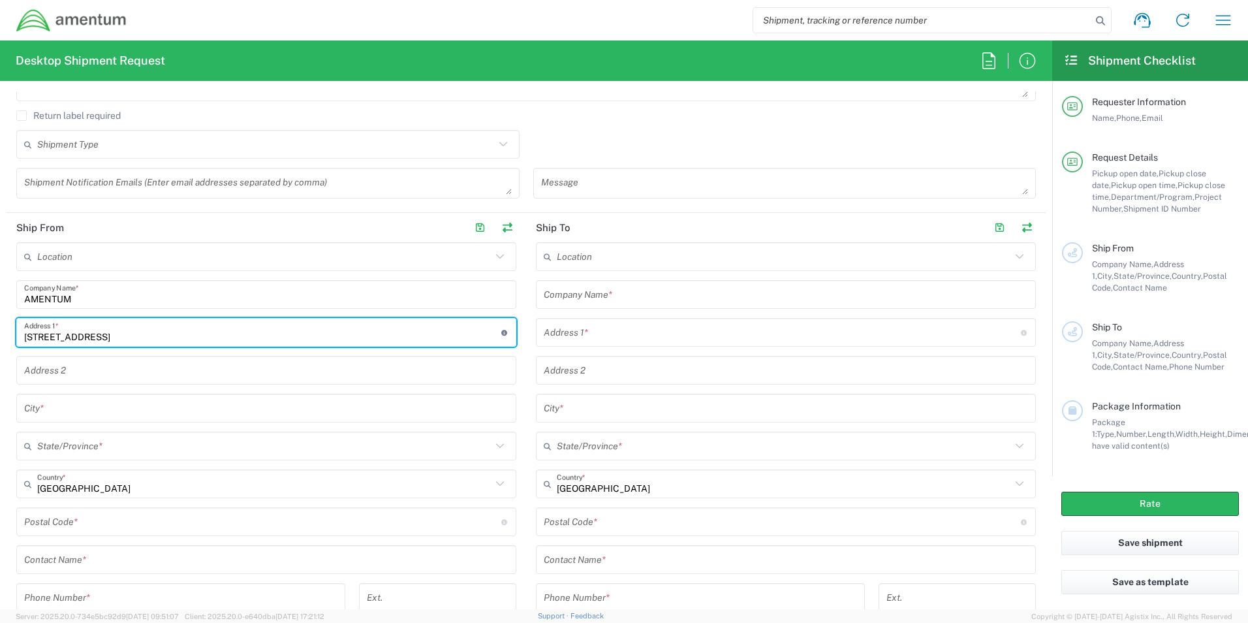
type input "[STREET_ADDRESS]"
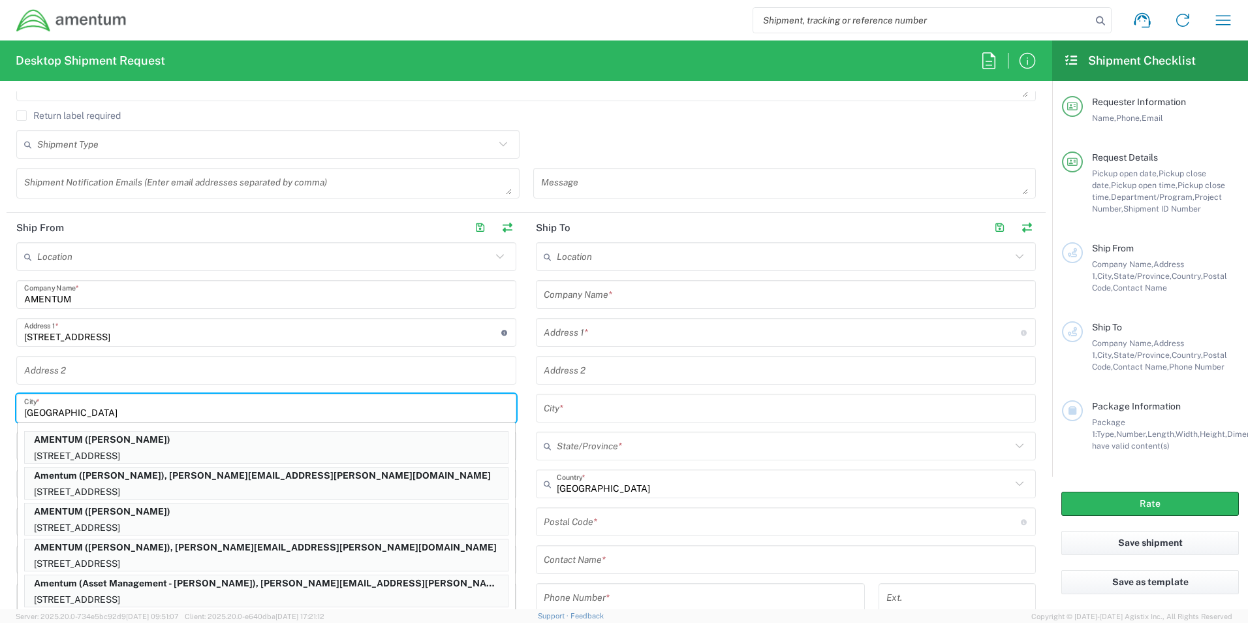
type input "[GEOGRAPHIC_DATA]"
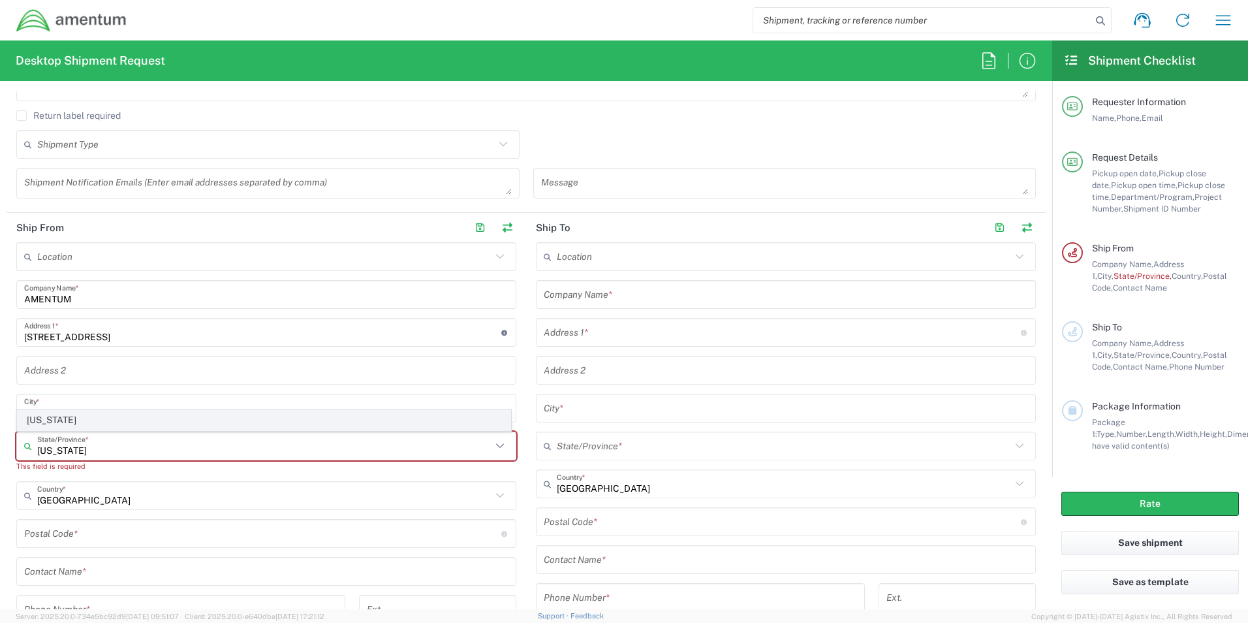
type input "[US_STATE]"
drag, startPoint x: 47, startPoint y: 422, endPoint x: 56, endPoint y: 439, distance: 18.7
click at [47, 422] on span "[US_STATE]" at bounding box center [264, 420] width 493 height 20
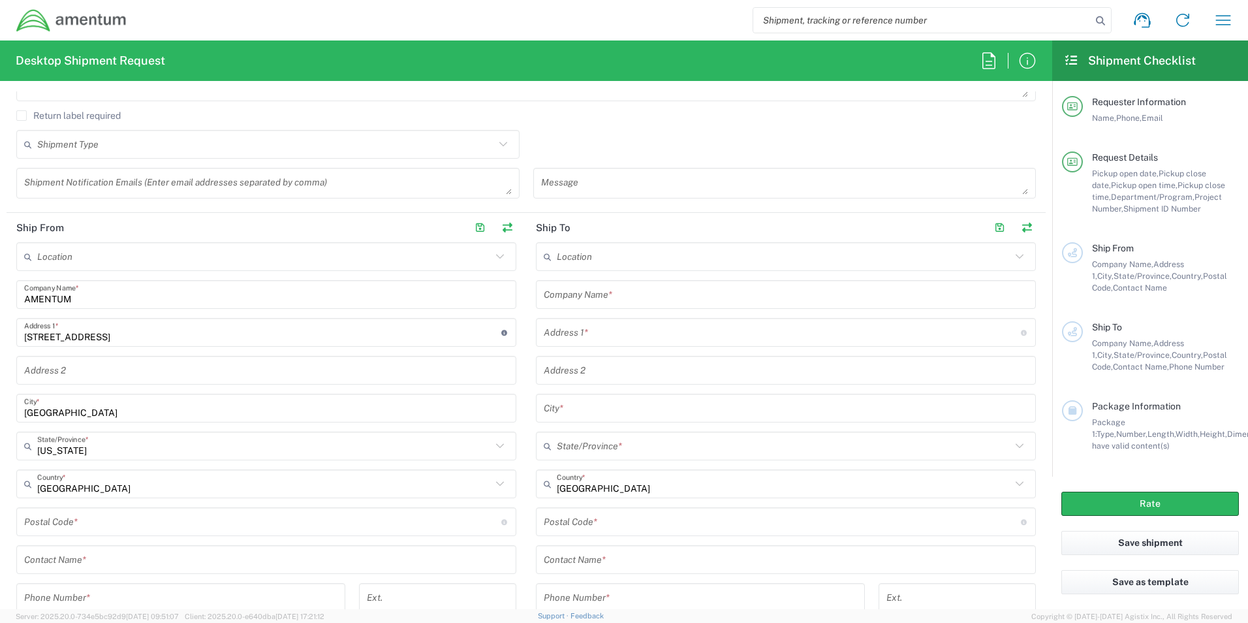
click at [63, 525] on input "undefined" at bounding box center [262, 522] width 477 height 23
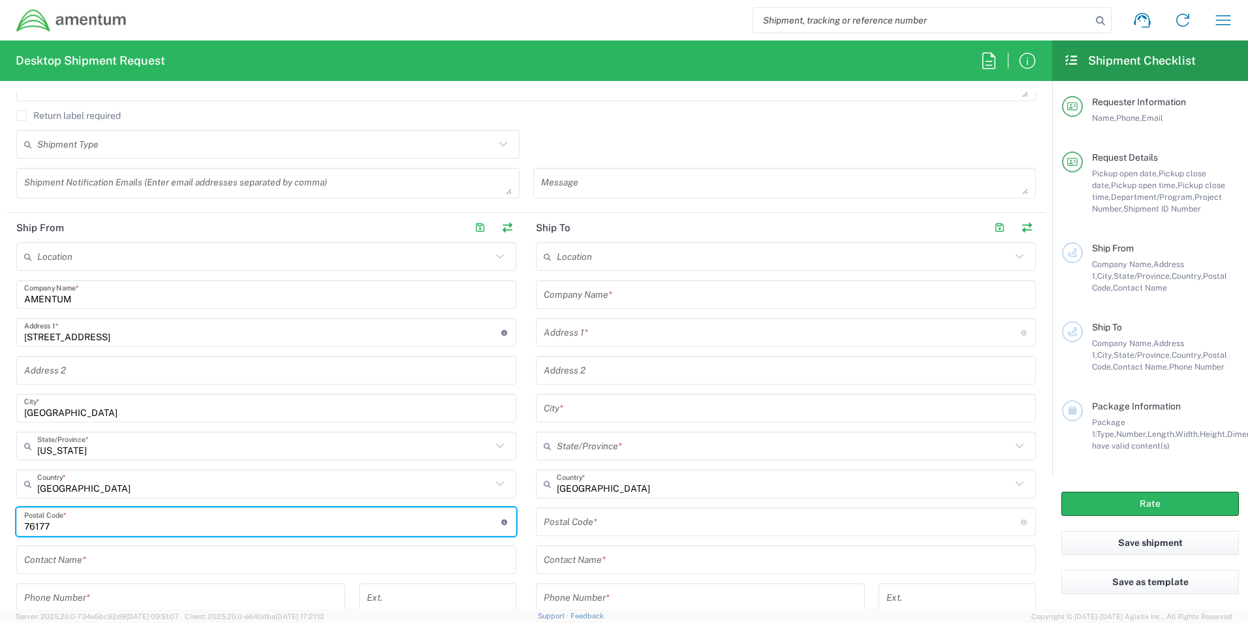
type input "76177"
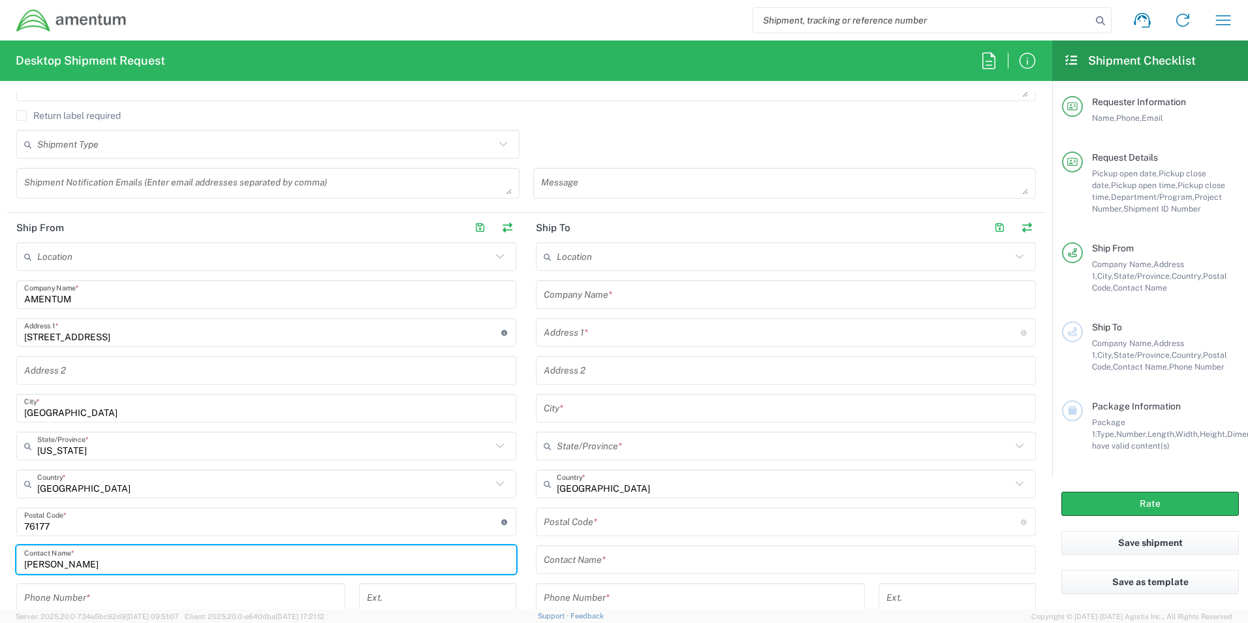
type input "[PERSON_NAME]"
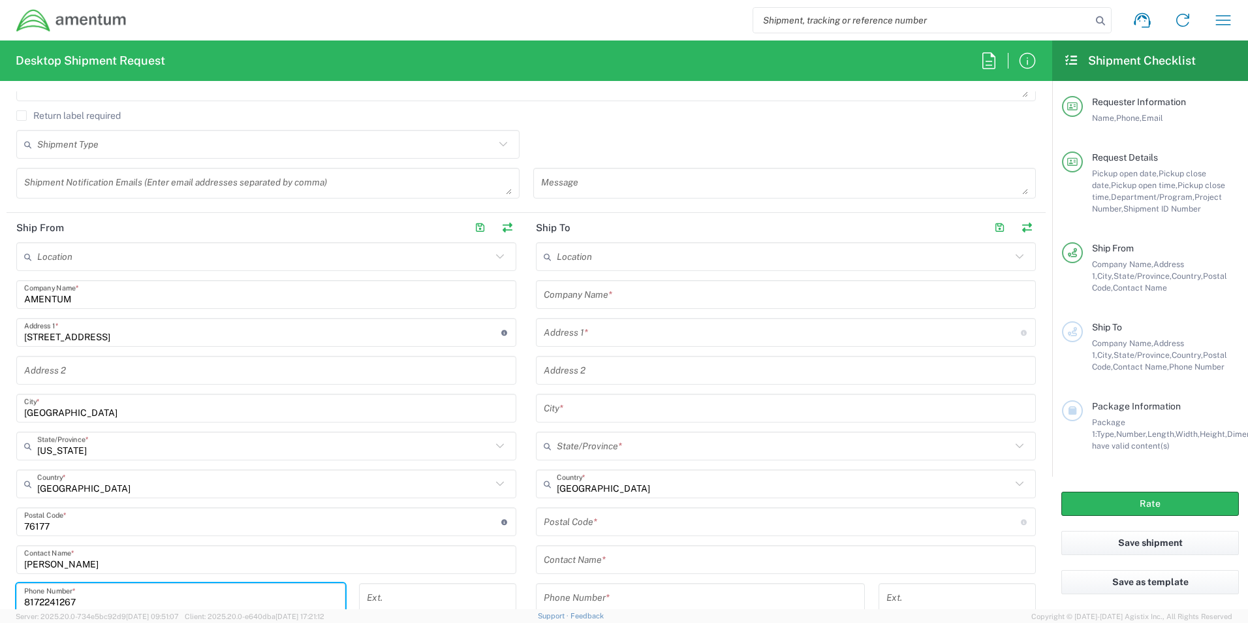
type input "8172241267"
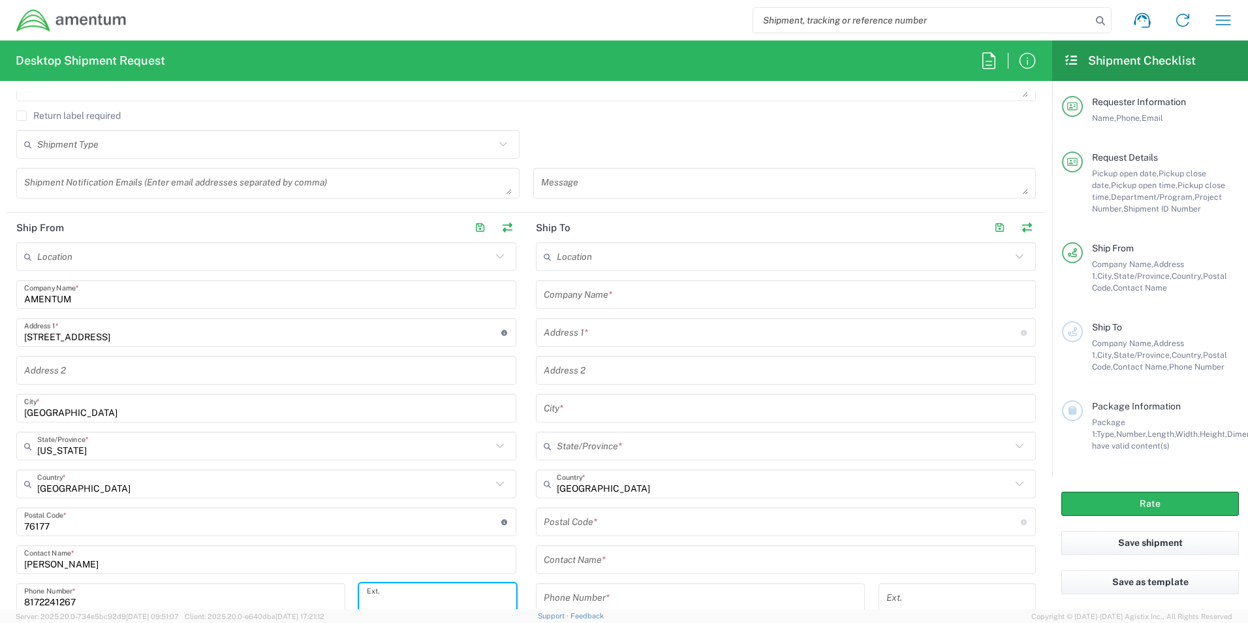
scroll to position [742, 0]
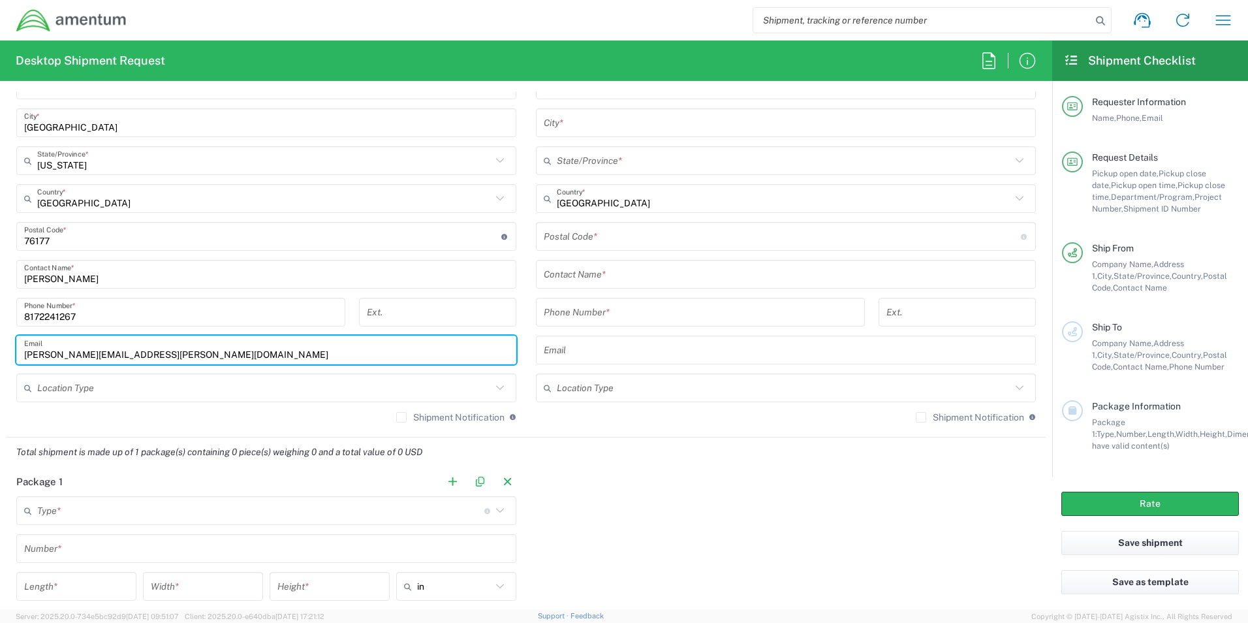
type input "[PERSON_NAME][EMAIL_ADDRESS][PERSON_NAME][DOMAIN_NAME]"
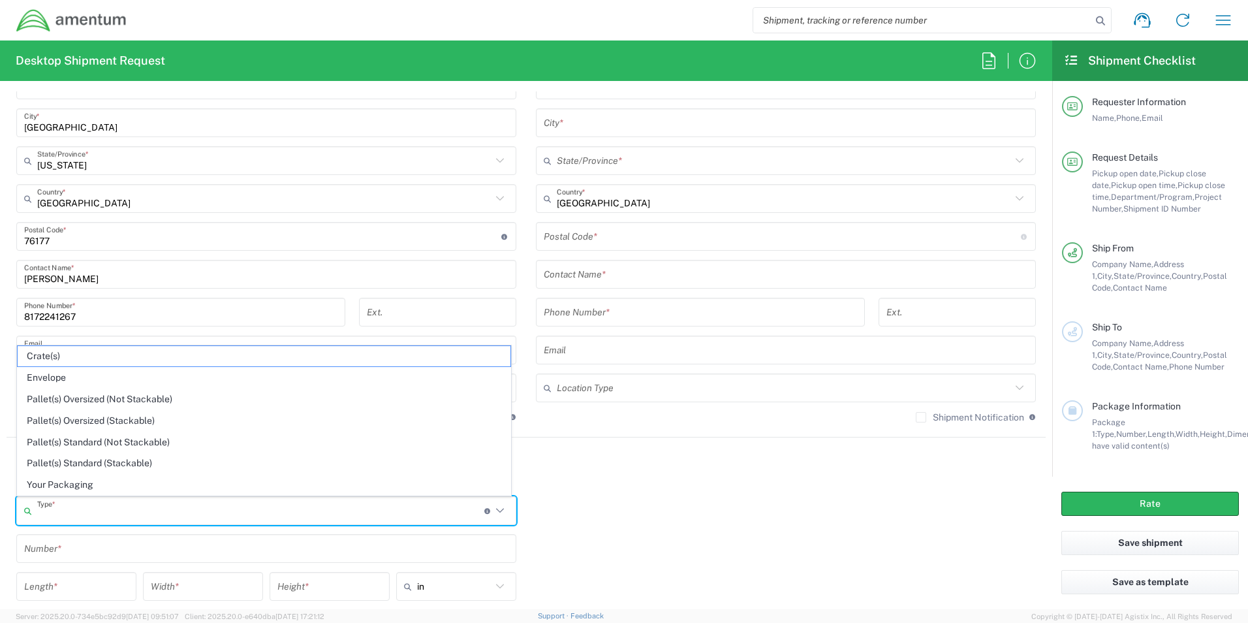
click at [315, 501] on input "text" at bounding box center [260, 510] width 447 height 23
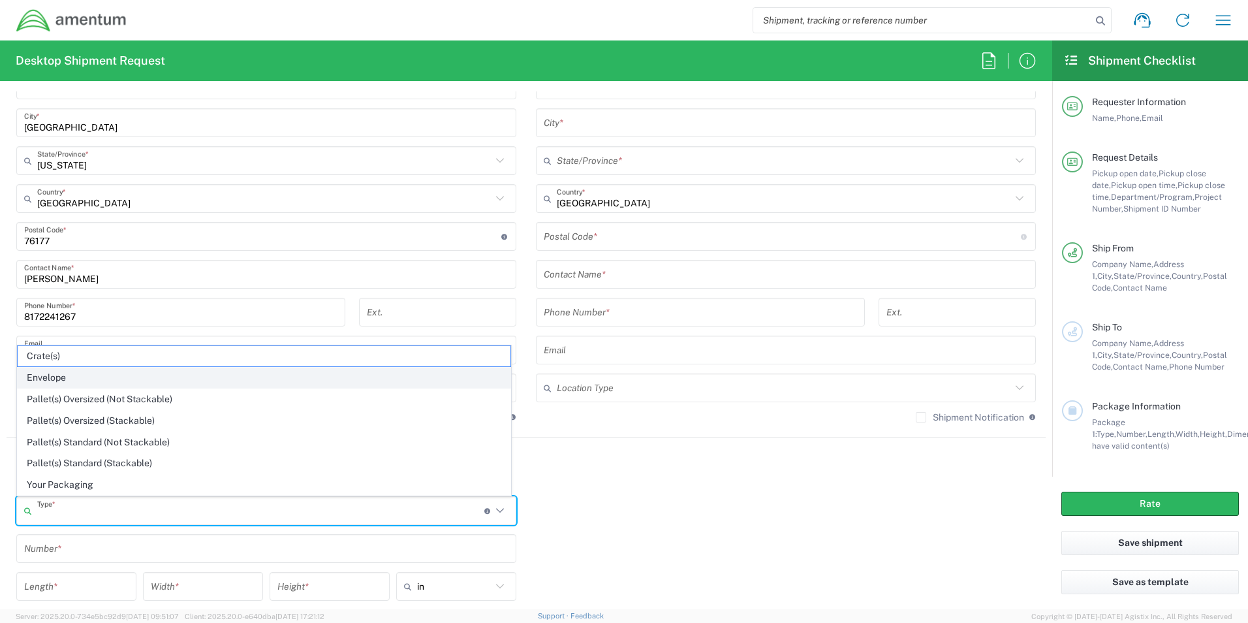
click at [97, 373] on span "Envelope" at bounding box center [264, 378] width 493 height 20
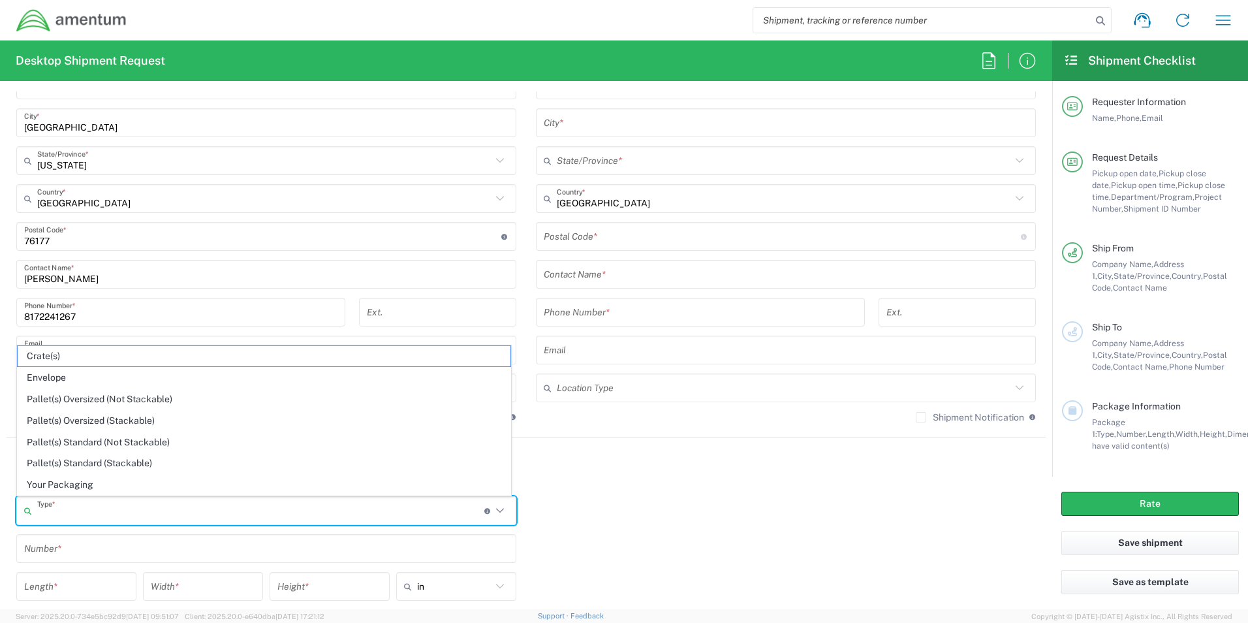
type input "Envelope"
type input "1"
type input "9.5"
type input "12.5"
type input "0.25"
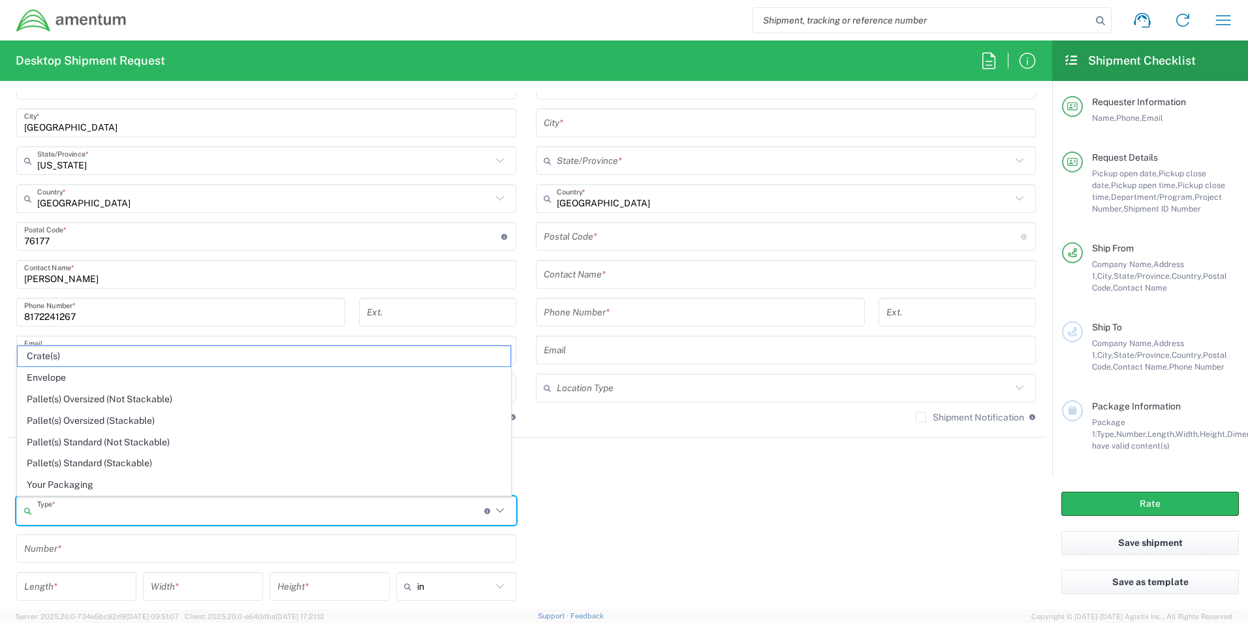
type input "1"
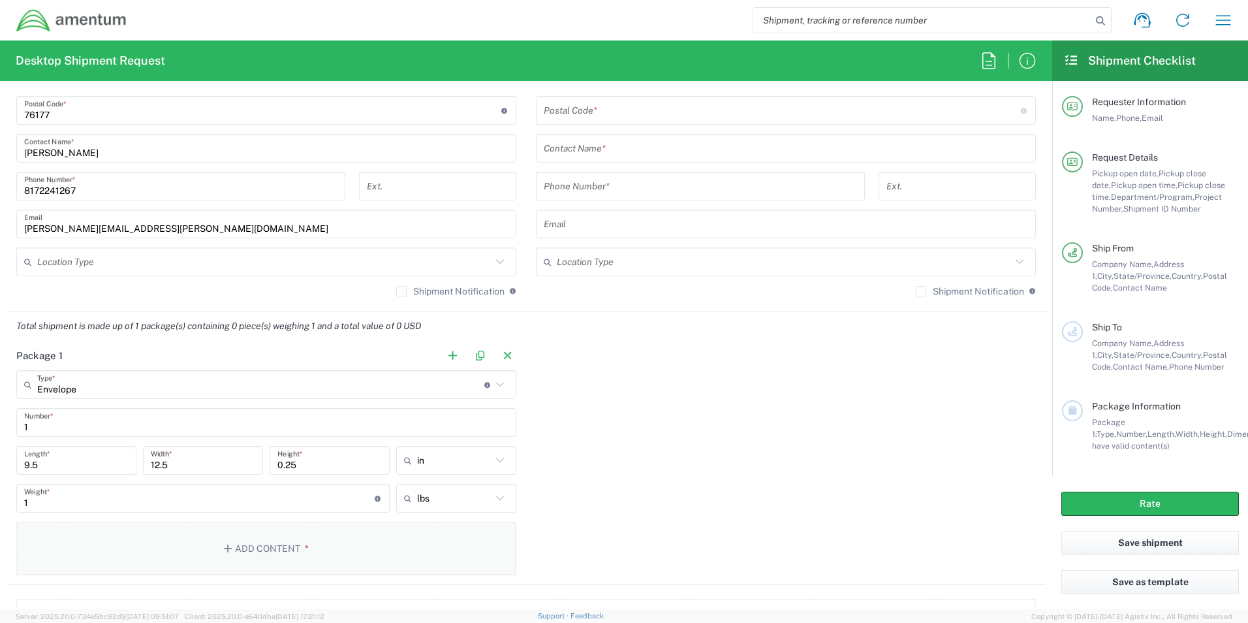
scroll to position [894, 0]
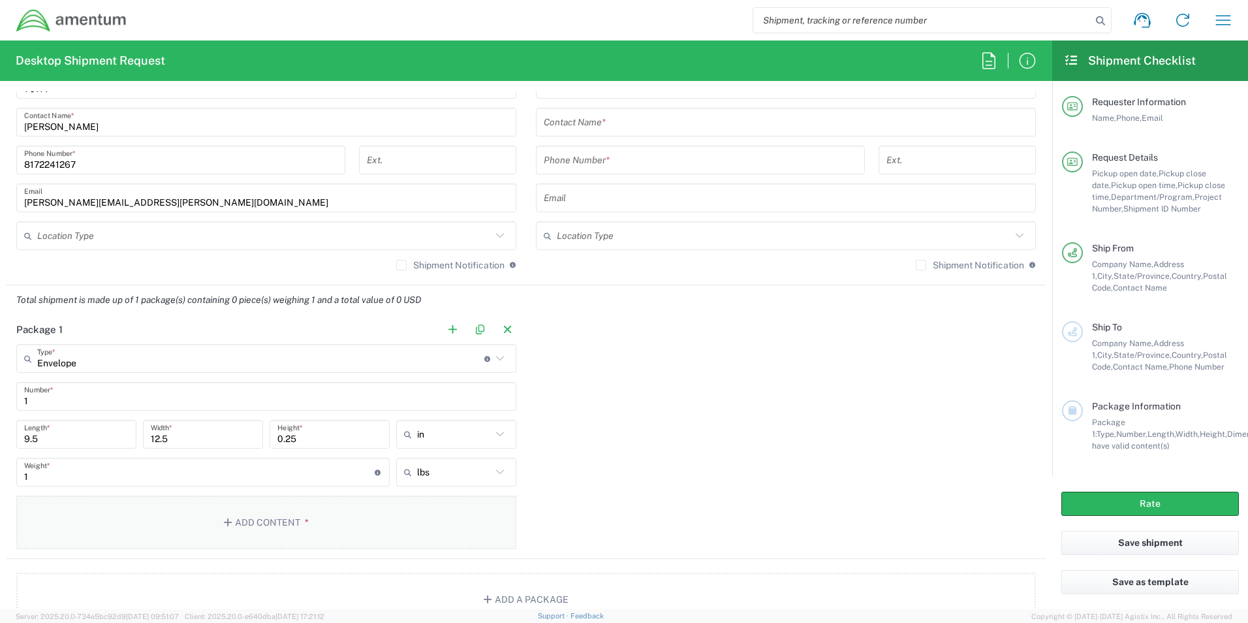
click at [272, 524] on button "Add Content *" at bounding box center [266, 523] width 500 height 54
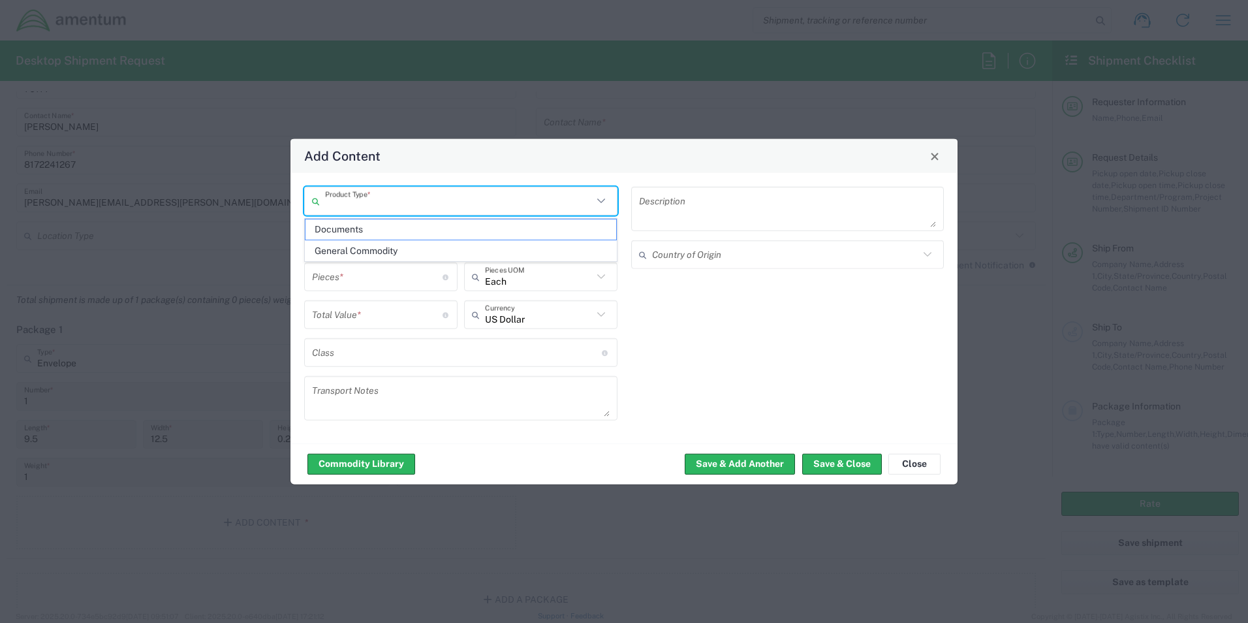
drag, startPoint x: 488, startPoint y: 202, endPoint x: 481, endPoint y: 210, distance: 10.2
click at [490, 202] on input "text" at bounding box center [459, 200] width 268 height 23
drag, startPoint x: 416, startPoint y: 227, endPoint x: 511, endPoint y: 237, distance: 95.2
click at [419, 229] on span "Documents" at bounding box center [461, 229] width 311 height 20
type input "Documents"
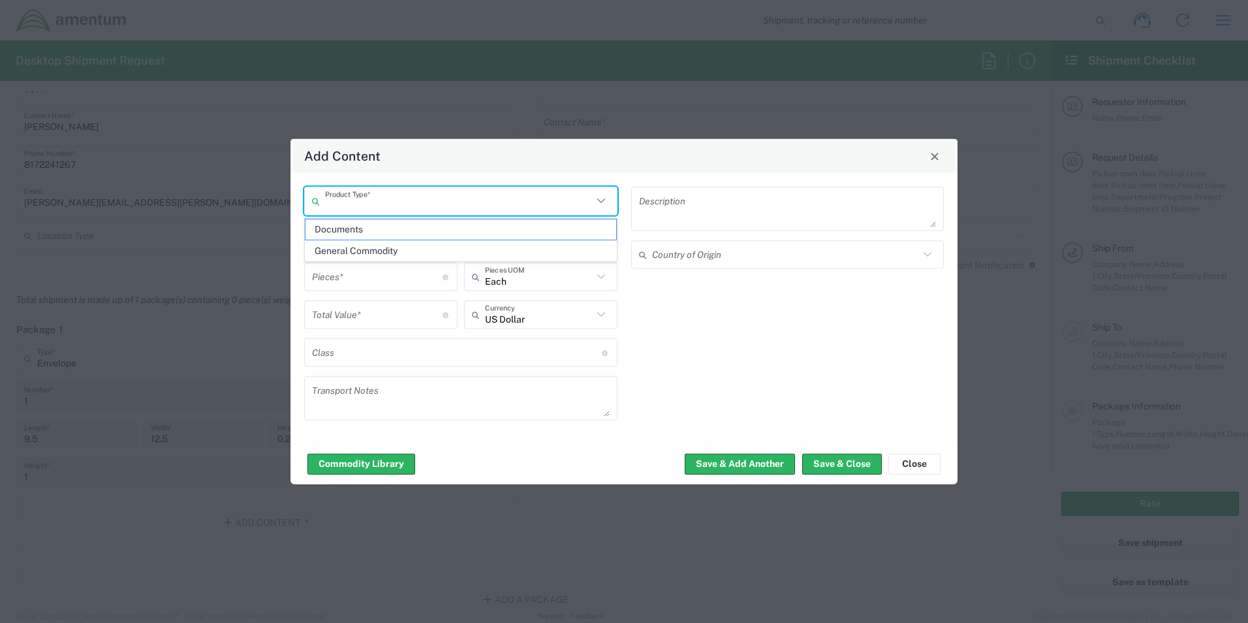
type input "Documents"
type input "1"
type textarea "Documents"
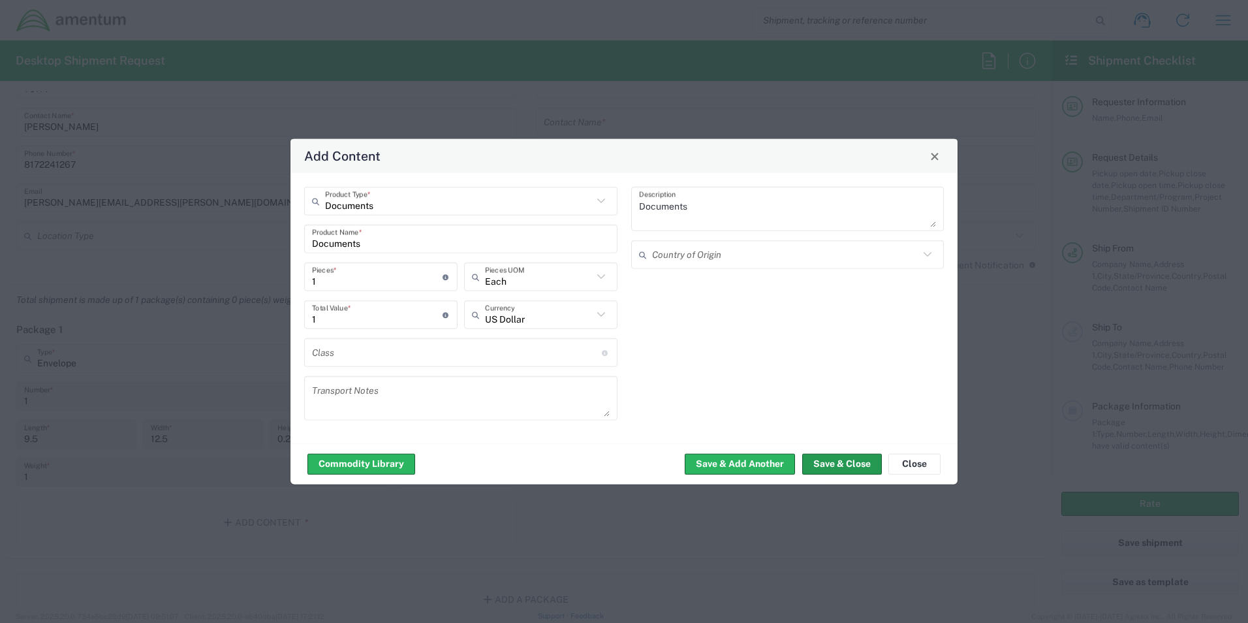
click at [841, 461] on button "Save & Close" at bounding box center [842, 463] width 80 height 21
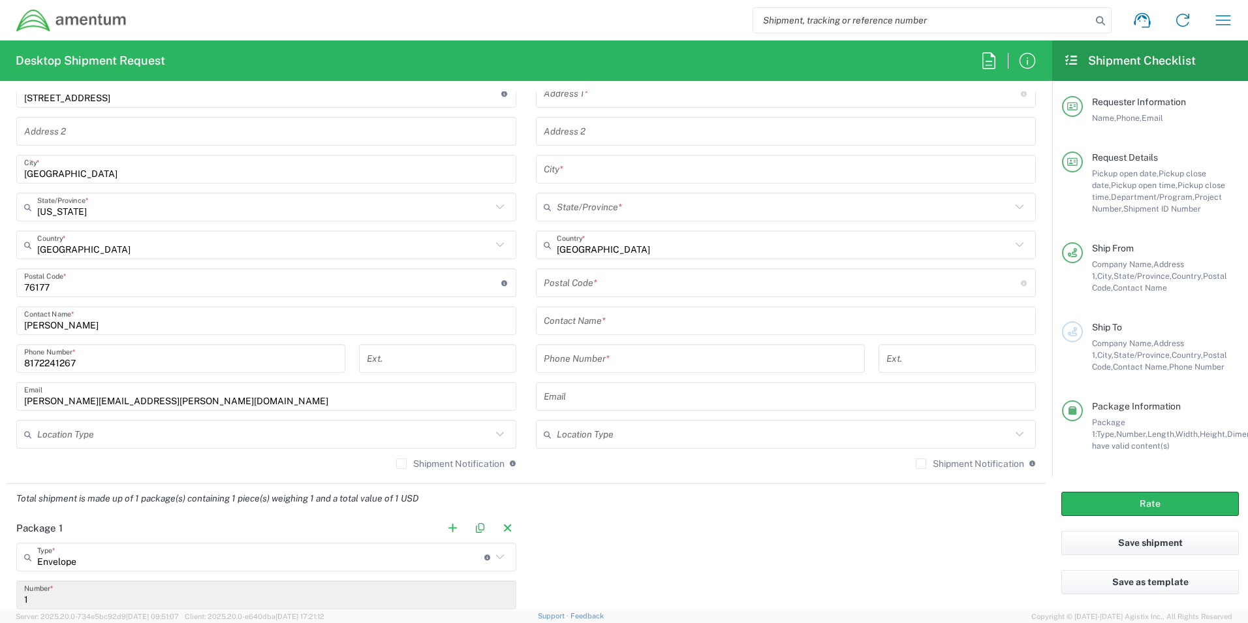
scroll to position [437, 0]
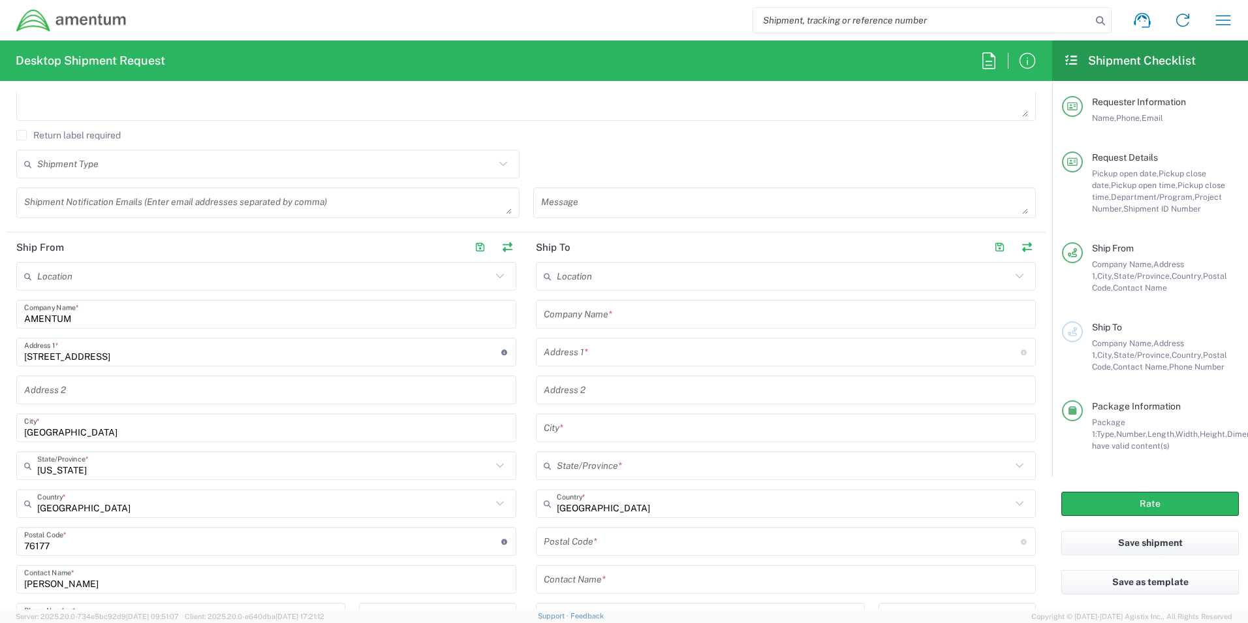
click at [616, 312] on input "text" at bounding box center [786, 314] width 484 height 23
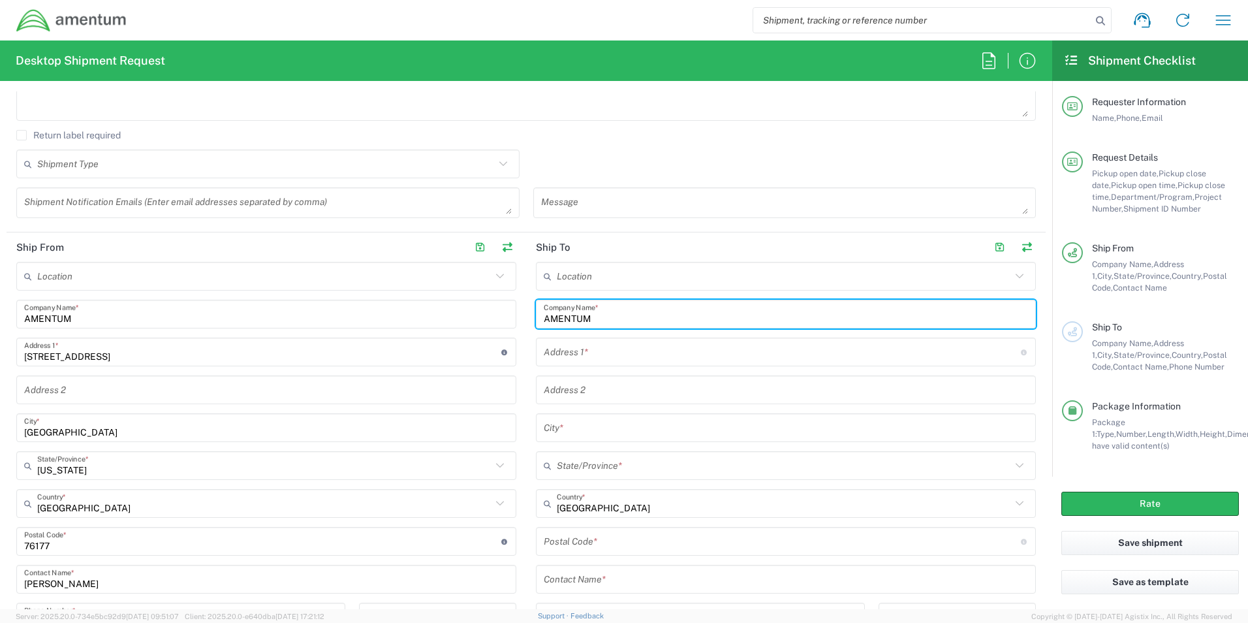
type input "AMENTUM"
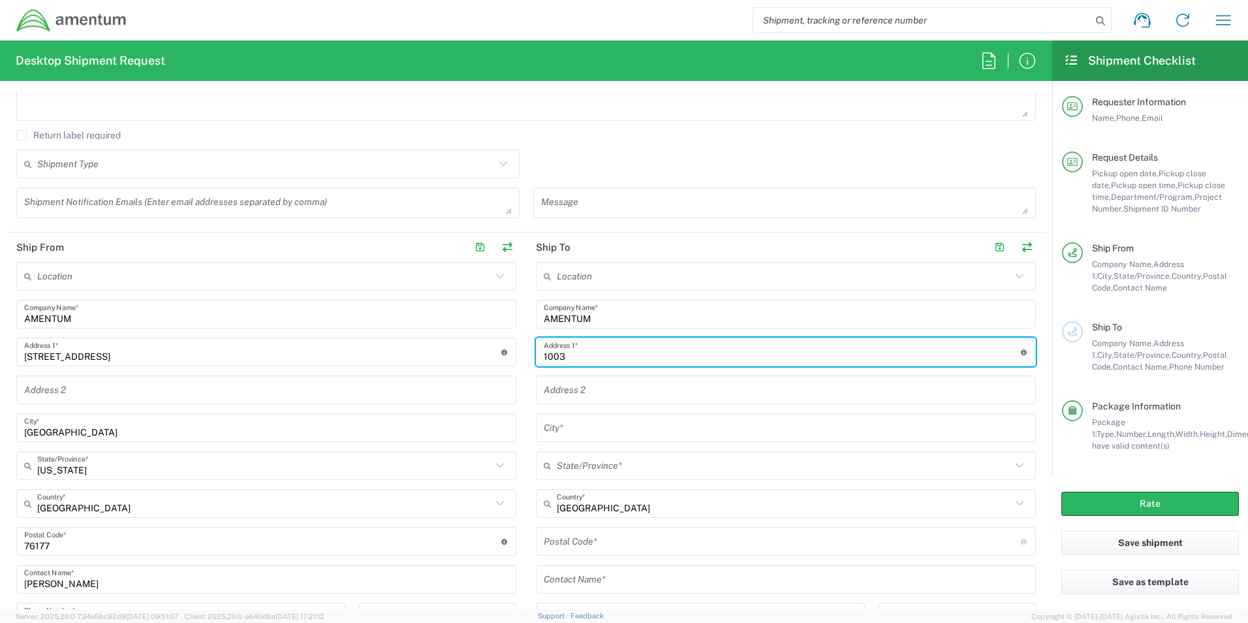
type input "1003 General Thomas Kelly Blvd"
type input "Hangar 15A"
type input "Conroe"
type input "Texas"
type input "77303"
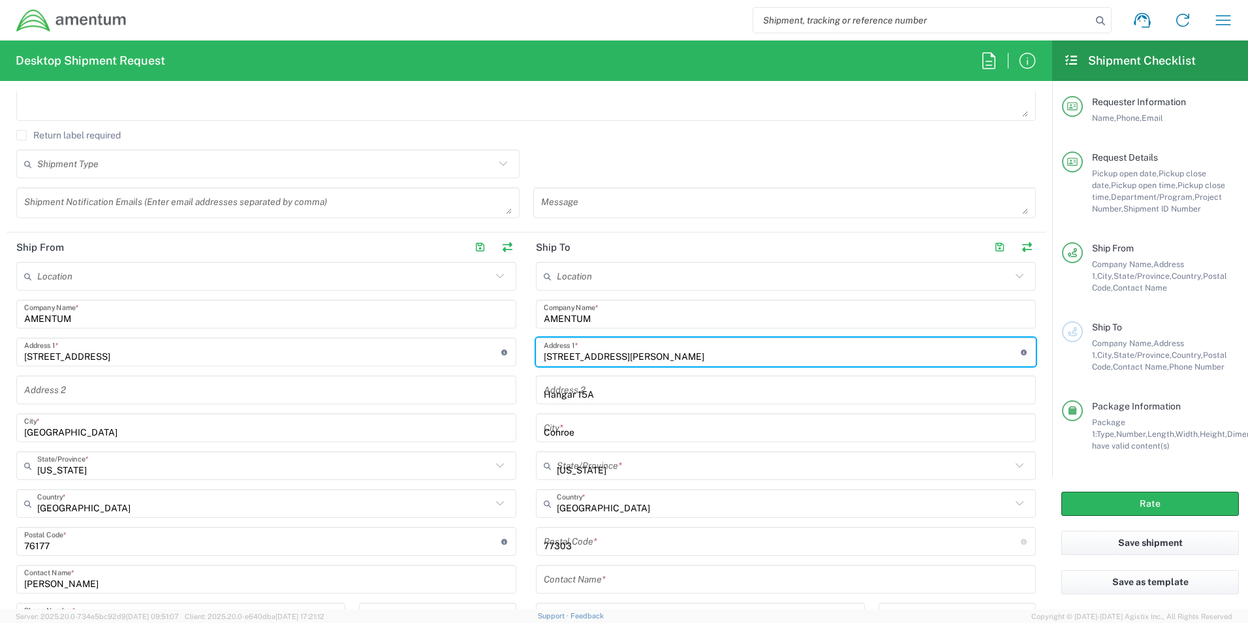
type input "3255139694"
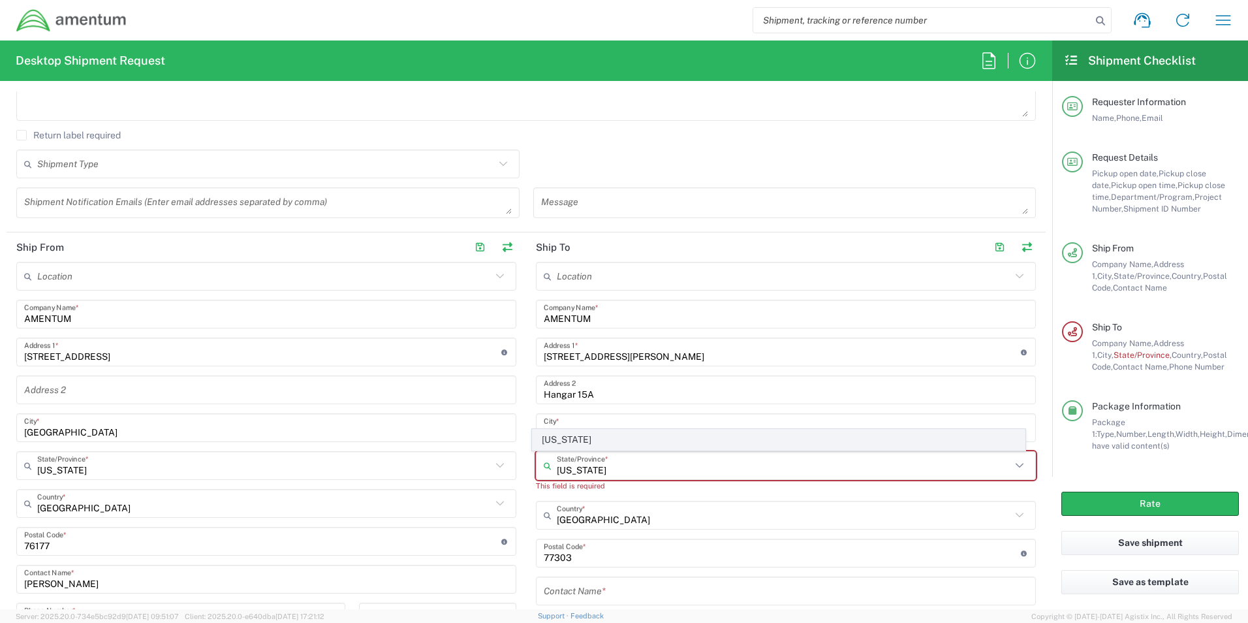
drag, startPoint x: 570, startPoint y: 473, endPoint x: 558, endPoint y: 438, distance: 37.2
click at [558, 451] on agx-dropdown-input "Texas State/Province * Texas" at bounding box center [786, 465] width 500 height 29
click at [558, 438] on span "Texas" at bounding box center [779, 440] width 493 height 20
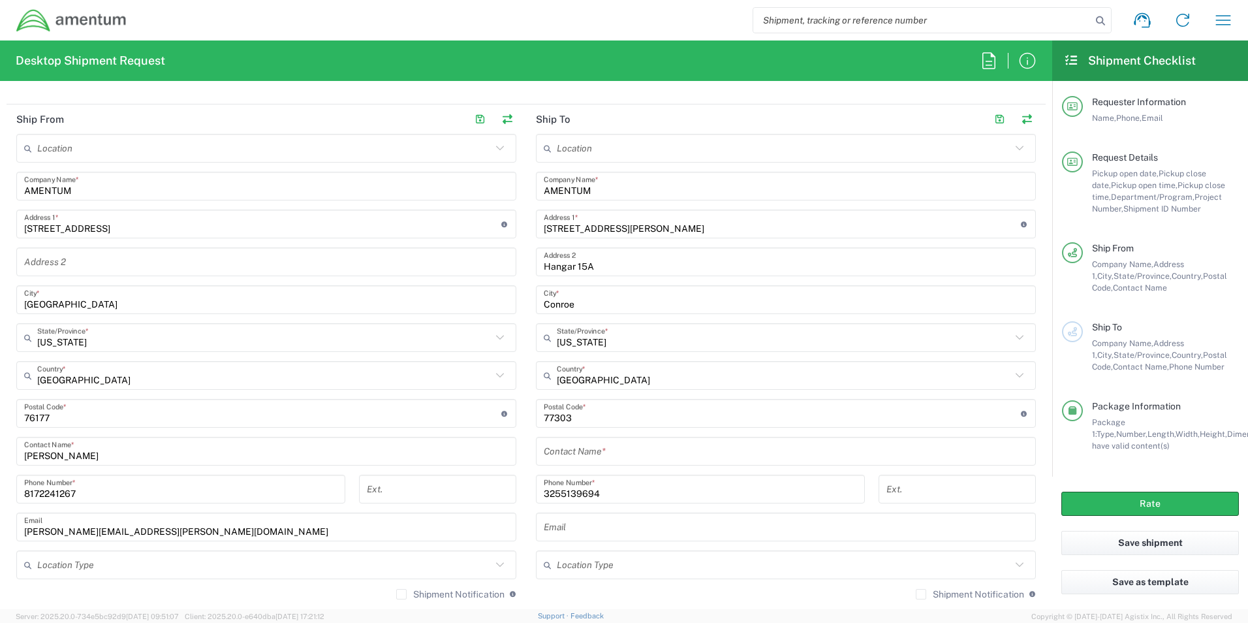
scroll to position [590, 0]
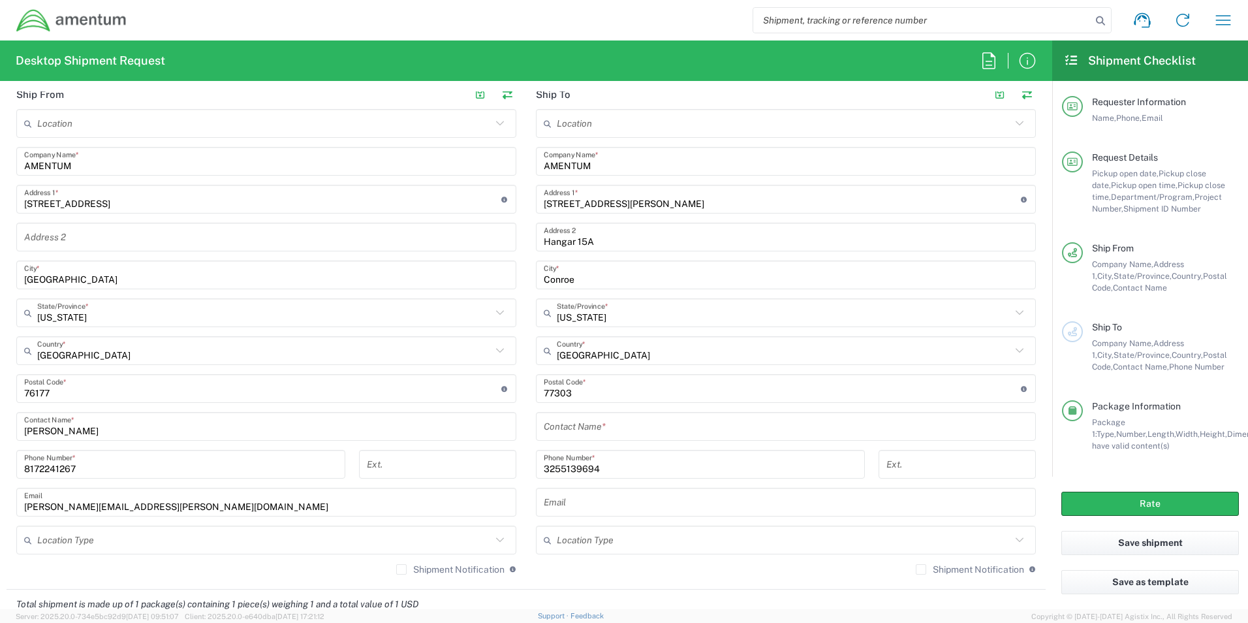
click at [590, 432] on input "text" at bounding box center [786, 426] width 484 height 23
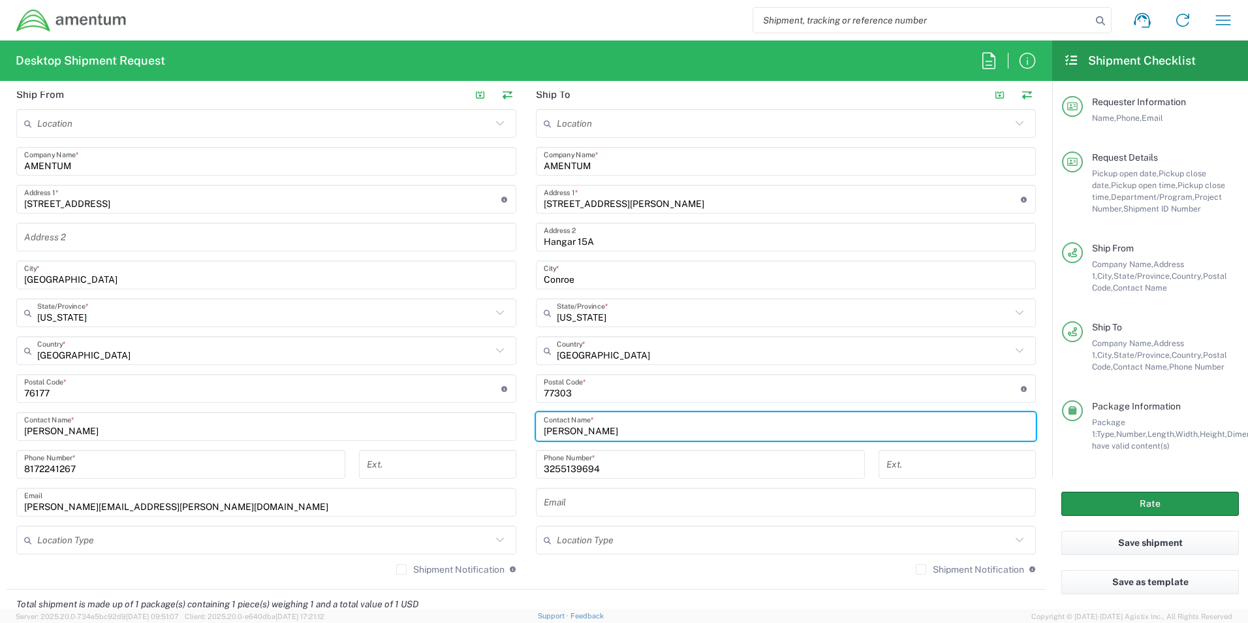
type input "Andy Zapata"
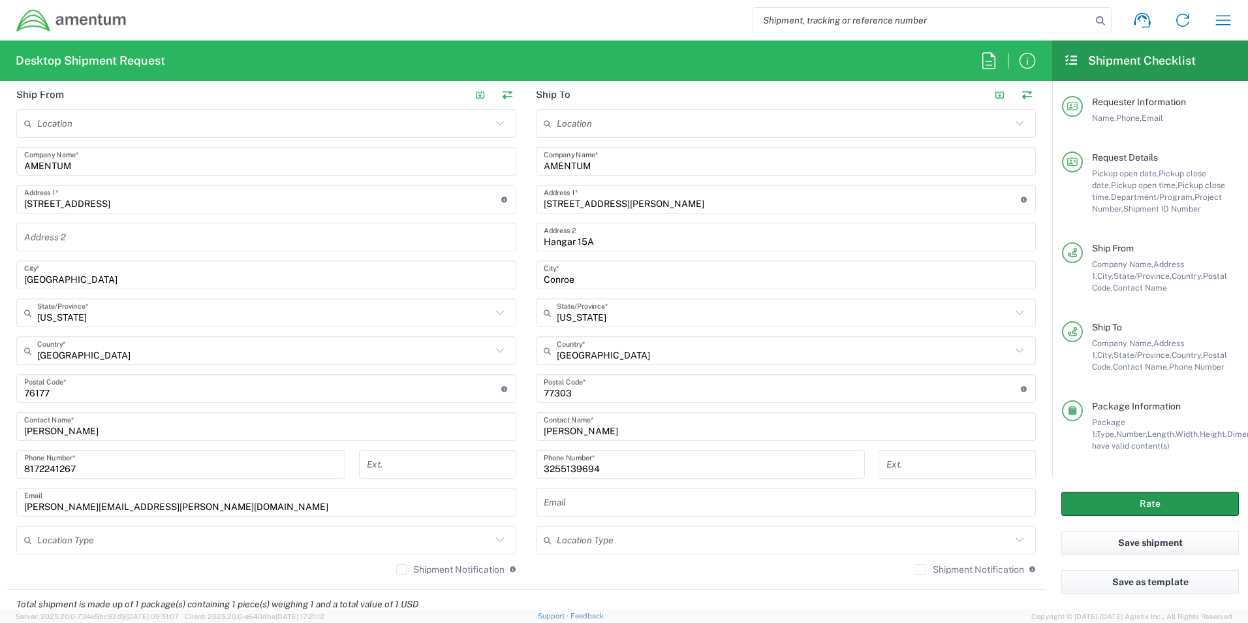
click at [1116, 503] on button "Rate" at bounding box center [1151, 504] width 178 height 24
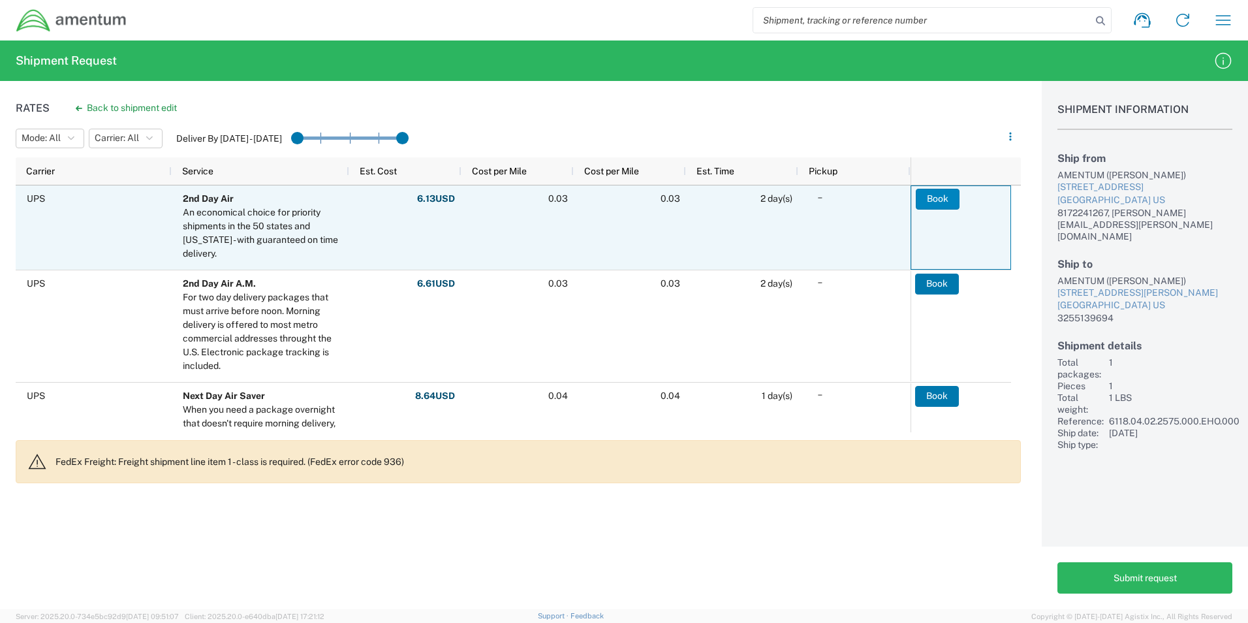
click at [935, 200] on button "Book" at bounding box center [938, 199] width 44 height 21
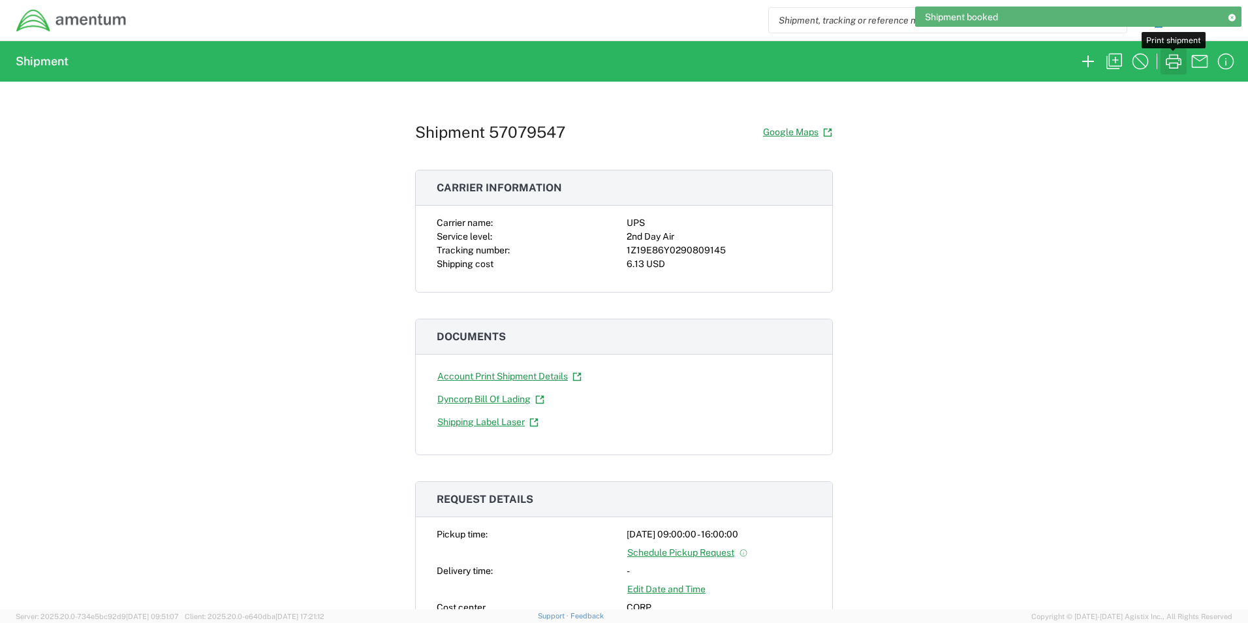
click at [1180, 68] on icon "button" at bounding box center [1173, 61] width 21 height 21
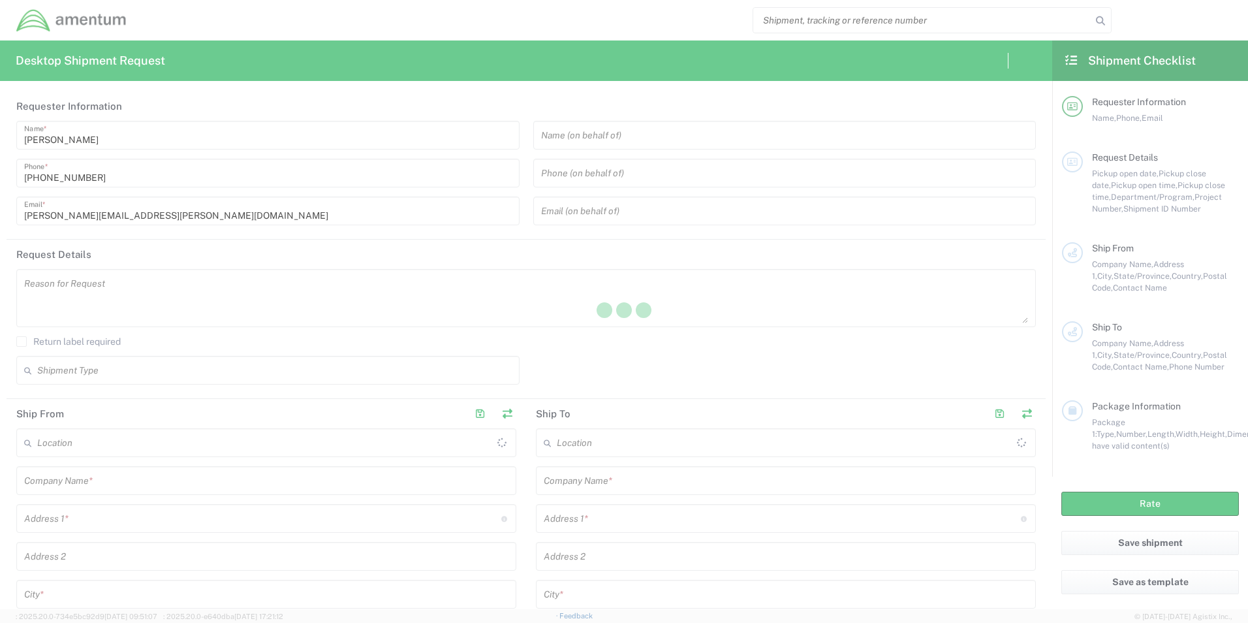
type input "[GEOGRAPHIC_DATA]"
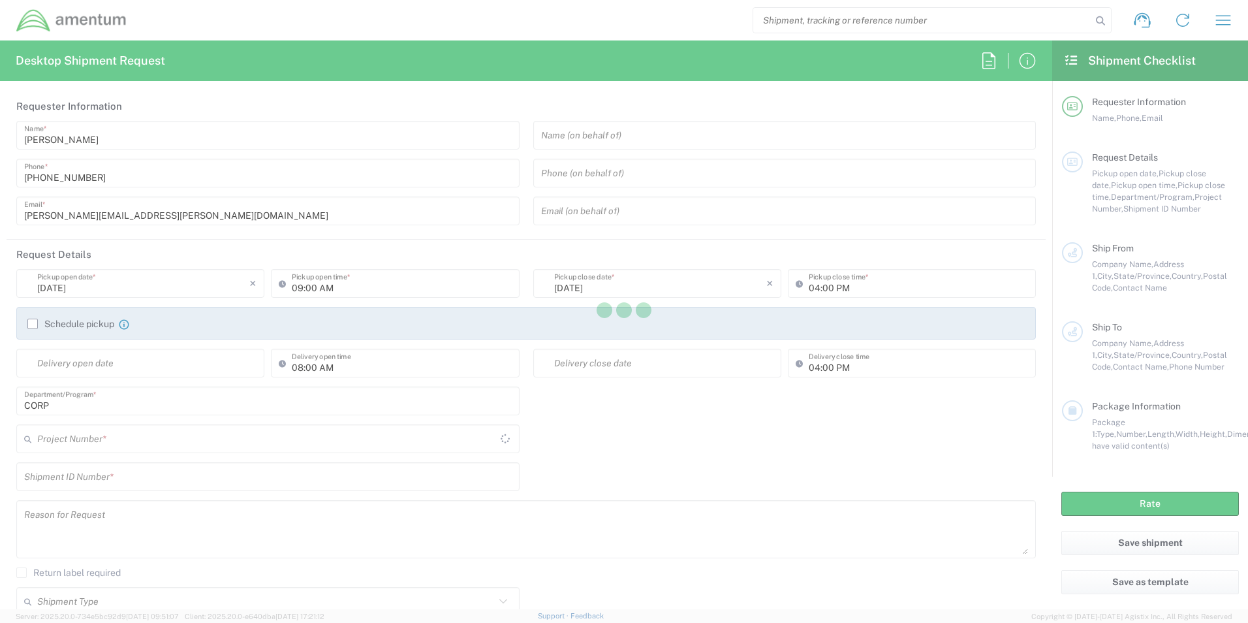
type input "[GEOGRAPHIC_DATA]"
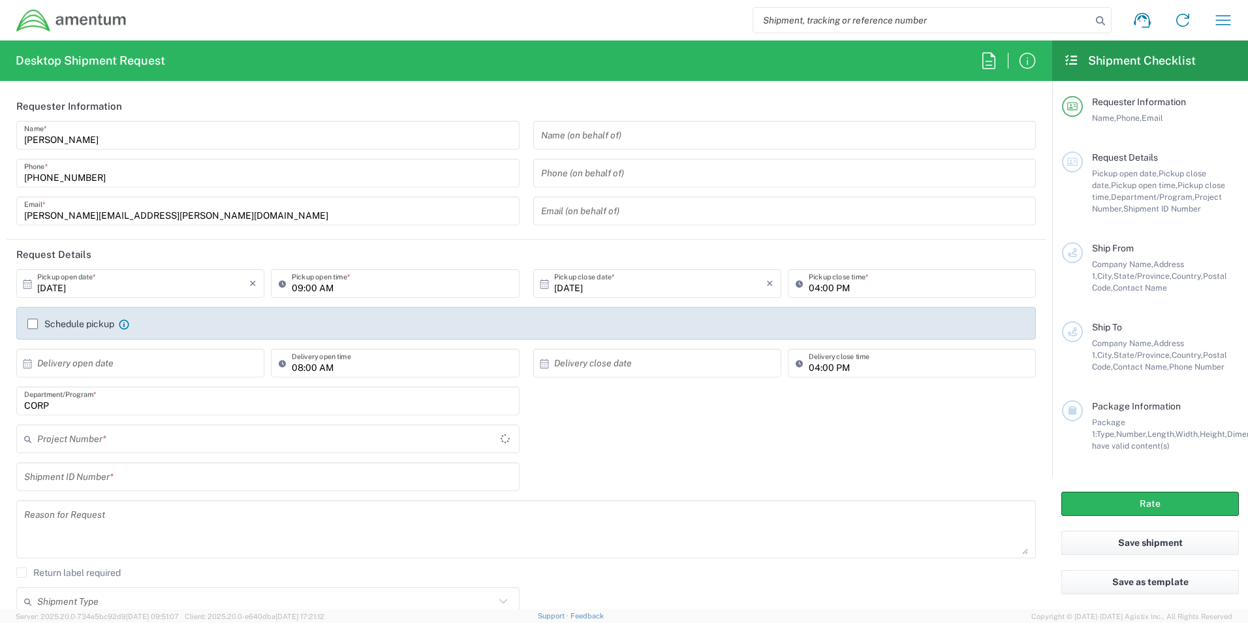
type input "CORP"
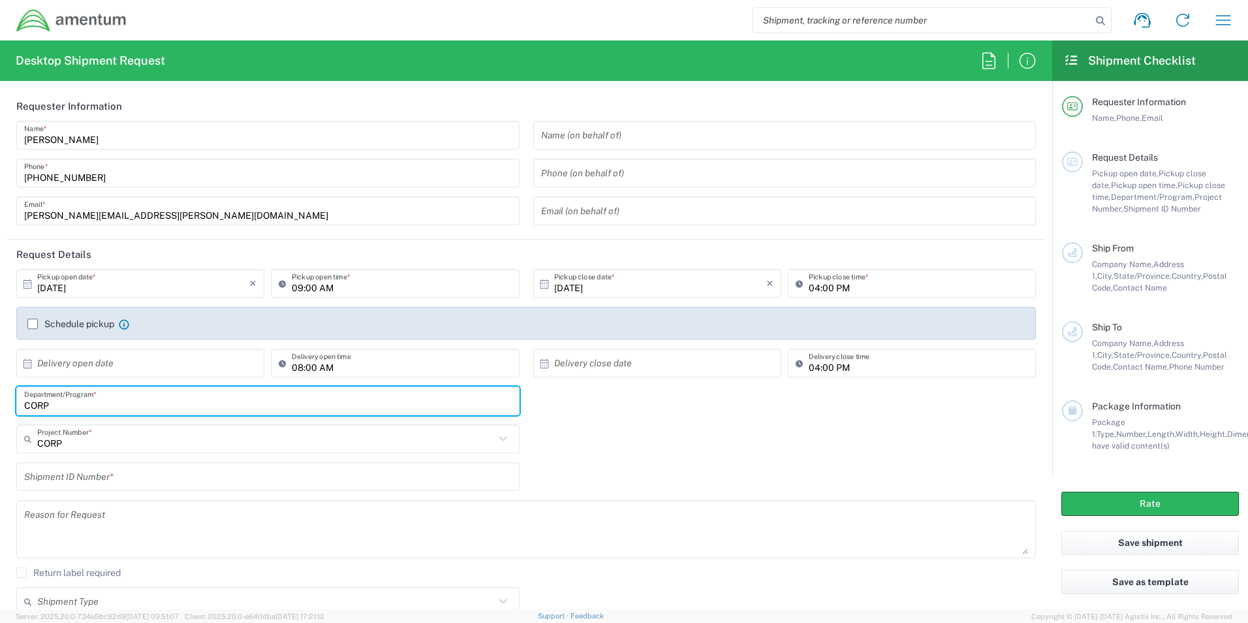
drag, startPoint x: 44, startPoint y: 411, endPoint x: -25, endPoint y: 409, distance: 69.9
click at [0, 409] on html "Shipment request Shipment tracking Shipment estimator Desktop shipment request …" at bounding box center [624, 311] width 1248 height 623
type input "CBP"
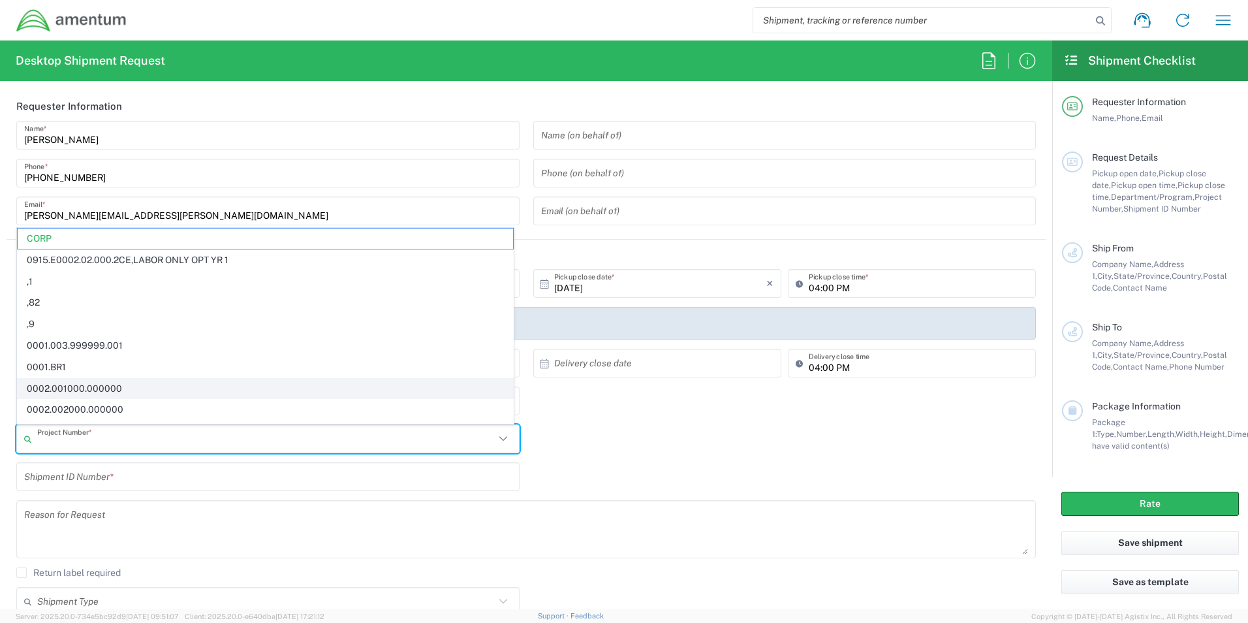
paste input "6118.03.02.2575.000.EPR.0000"
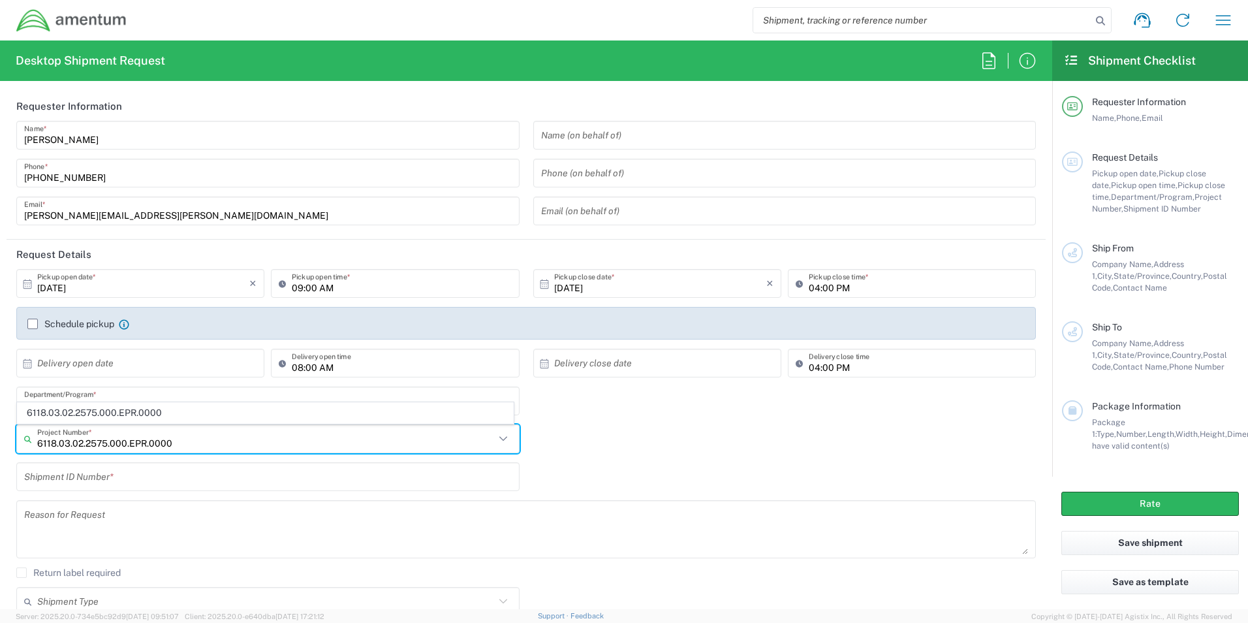
type input "6118.03.02.2575.000.EPR.0000"
click at [97, 419] on span "6118.03.02.2575.000.EPR.0000" at bounding box center [266, 413] width 496 height 20
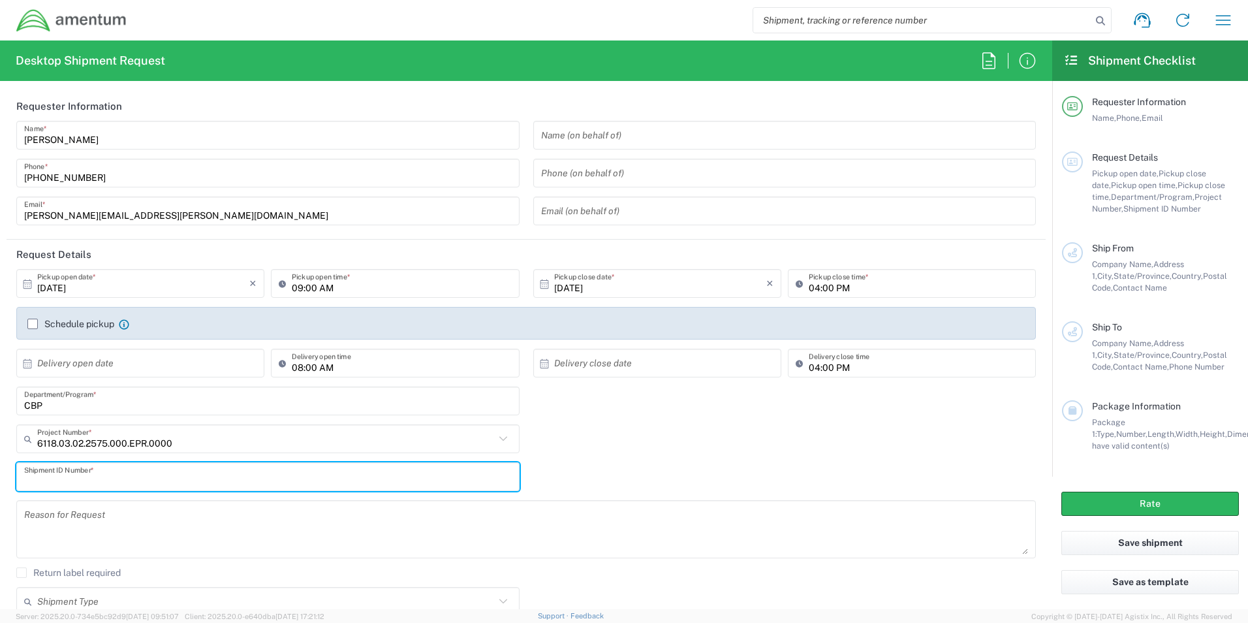
drag, startPoint x: 94, startPoint y: 473, endPoint x: 103, endPoint y: 488, distance: 16.7
click at [94, 474] on input "text" at bounding box center [268, 477] width 488 height 23
paste input "6118.03.02.2575.000.EPR.0000"
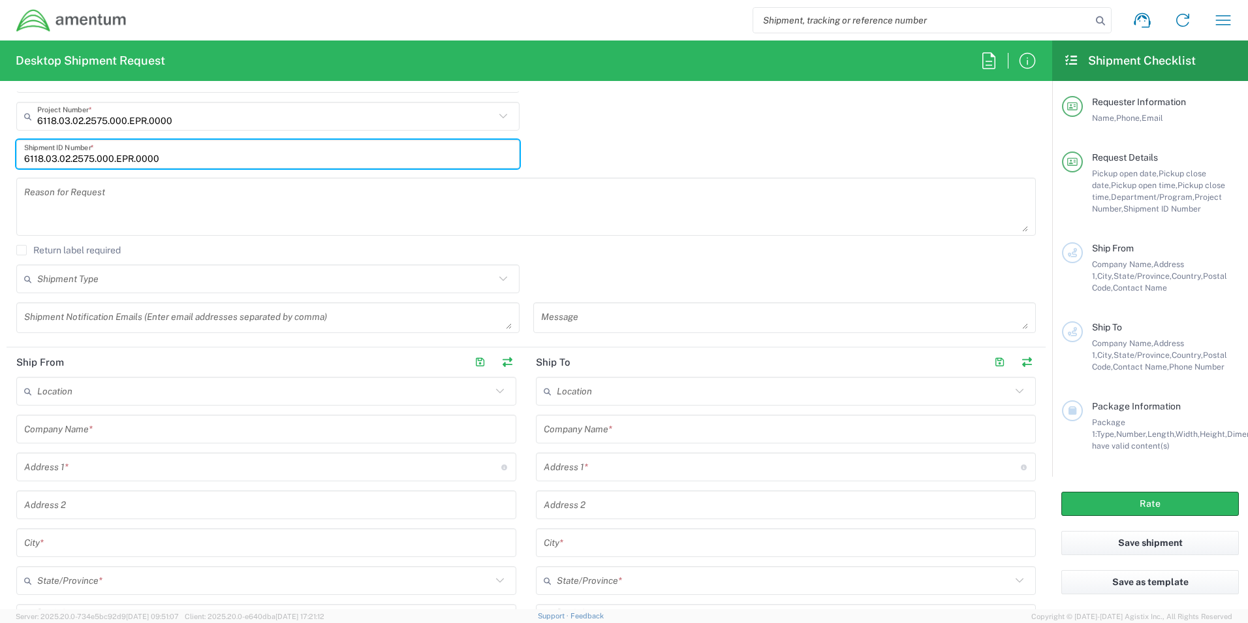
scroll to position [457, 0]
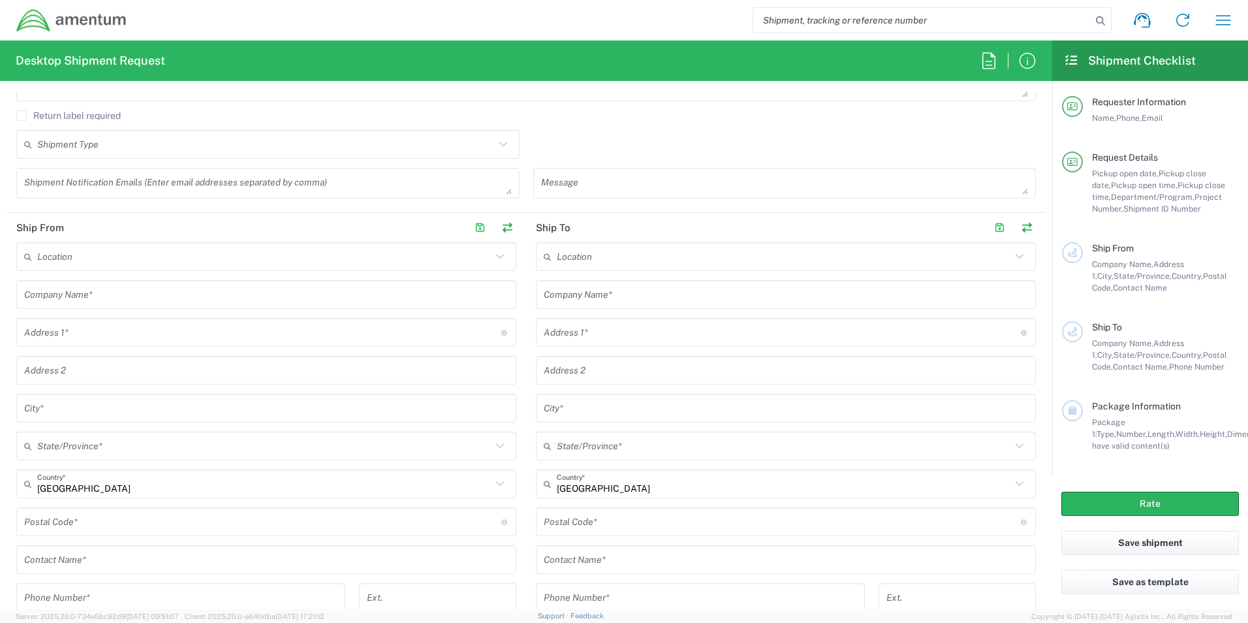
type input "6118.03.02.2575.000.EPR.0000"
click at [84, 295] on input "text" at bounding box center [266, 294] width 484 height 23
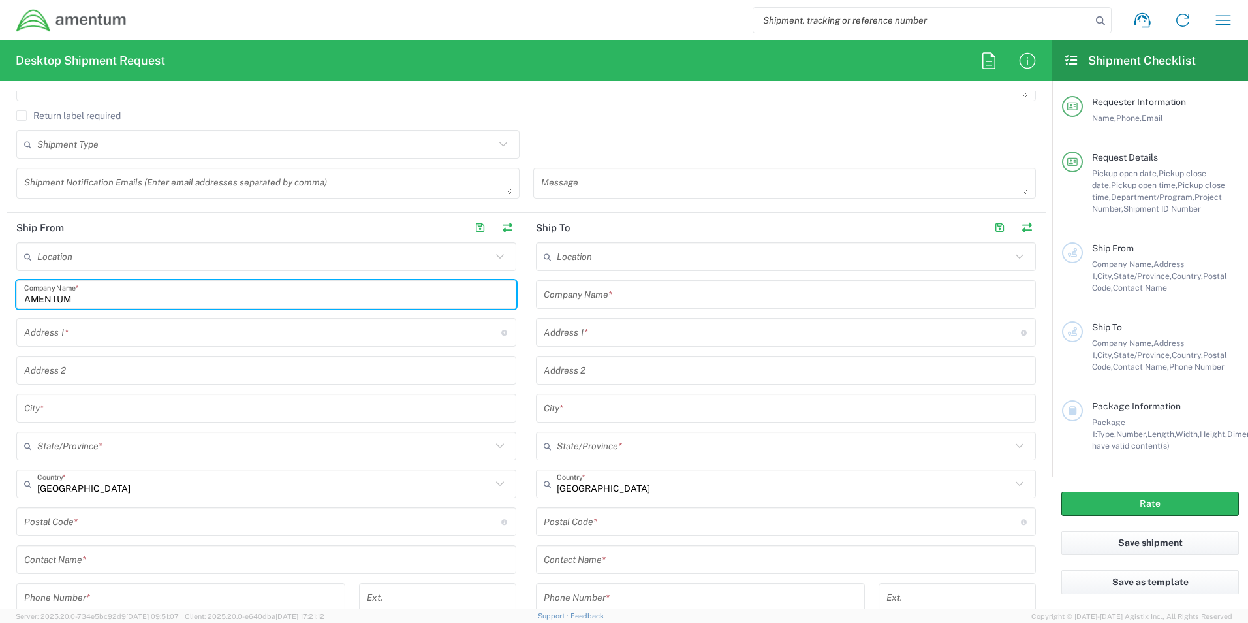
type input "AMENTUM"
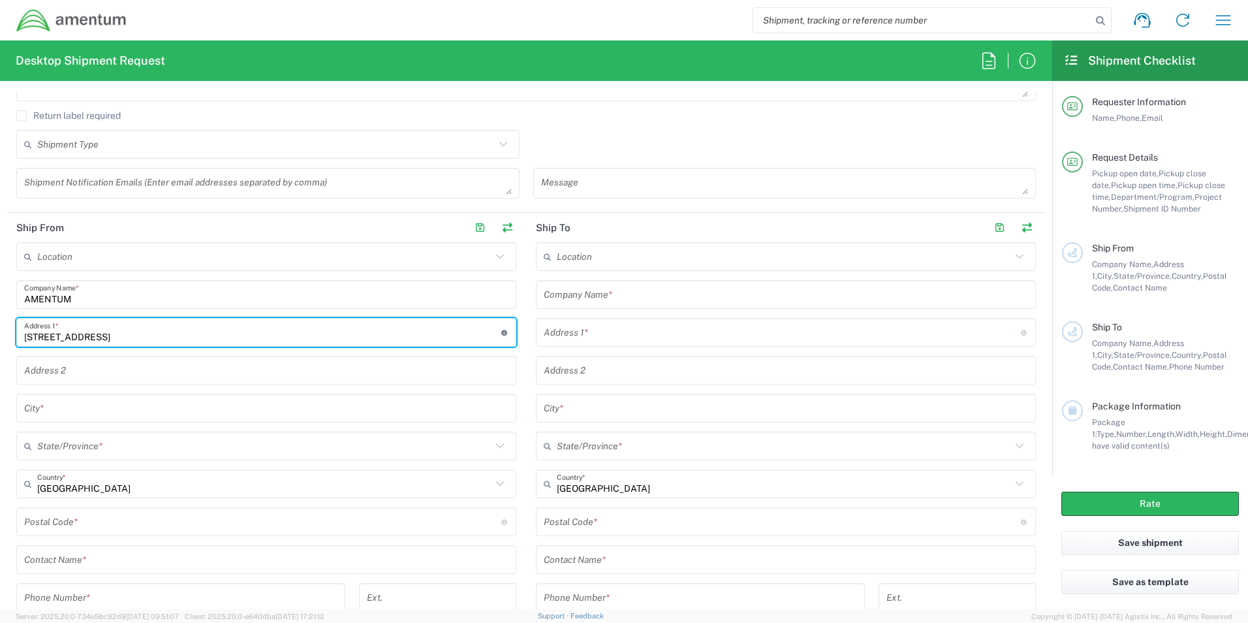
type input "[STREET_ADDRESS]"
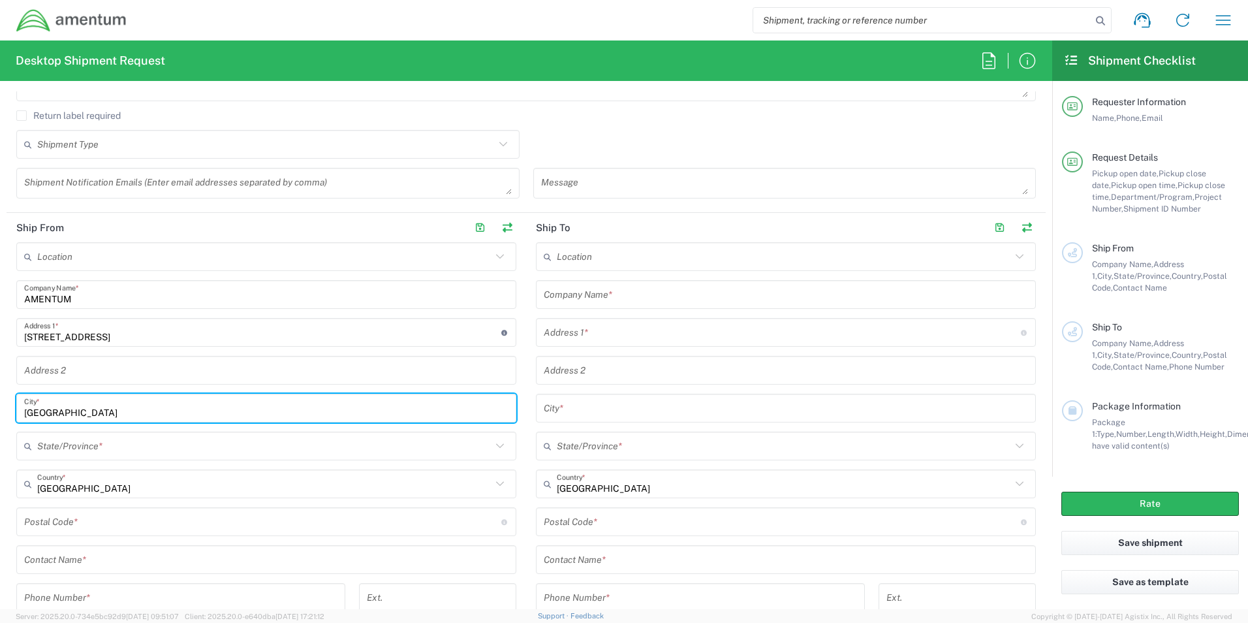
type input "[GEOGRAPHIC_DATA]"
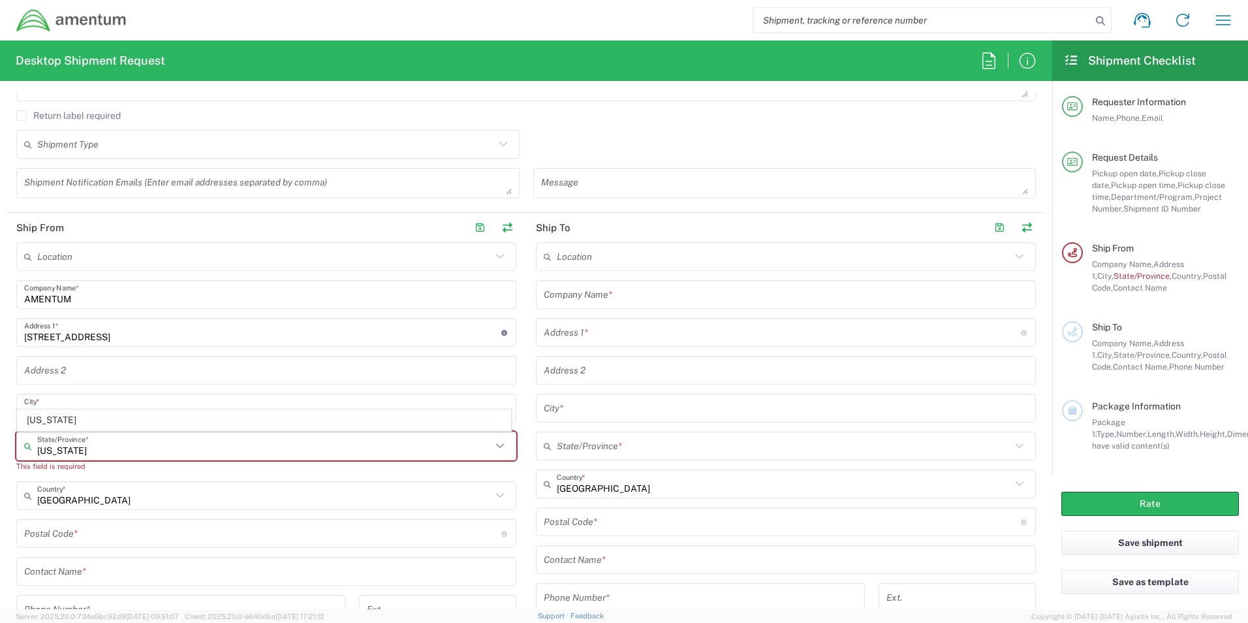
type input "[US_STATE]"
click at [50, 424] on span "[US_STATE]" at bounding box center [264, 420] width 493 height 20
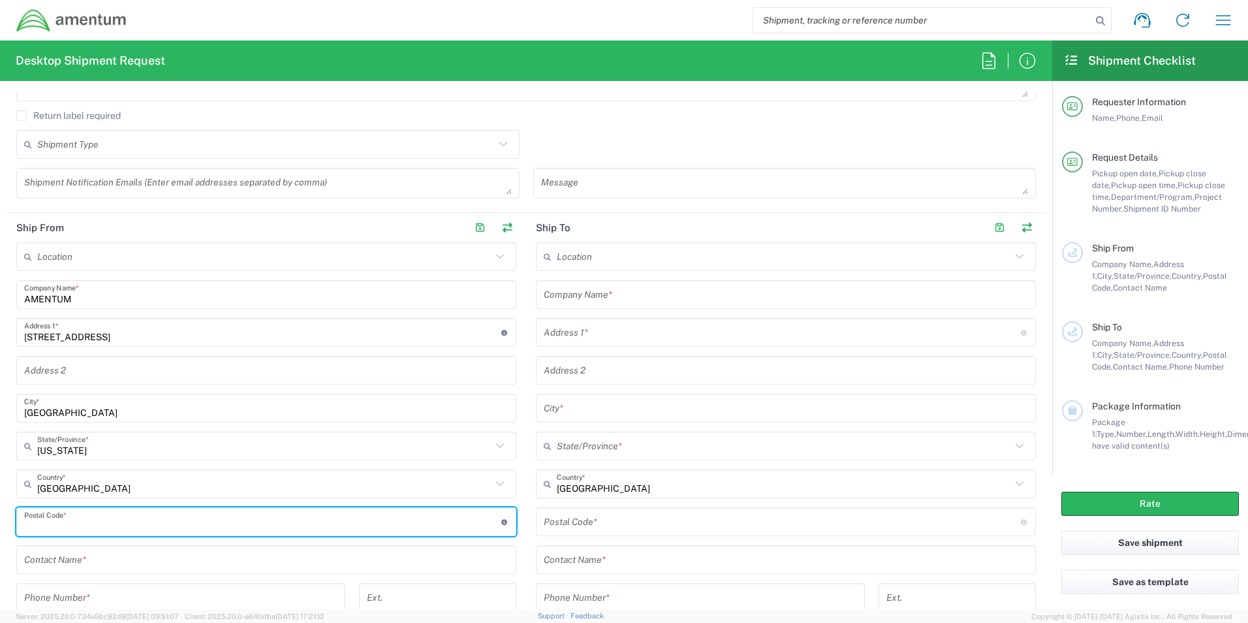
click at [74, 526] on input "undefined" at bounding box center [262, 522] width 477 height 23
type input "76177"
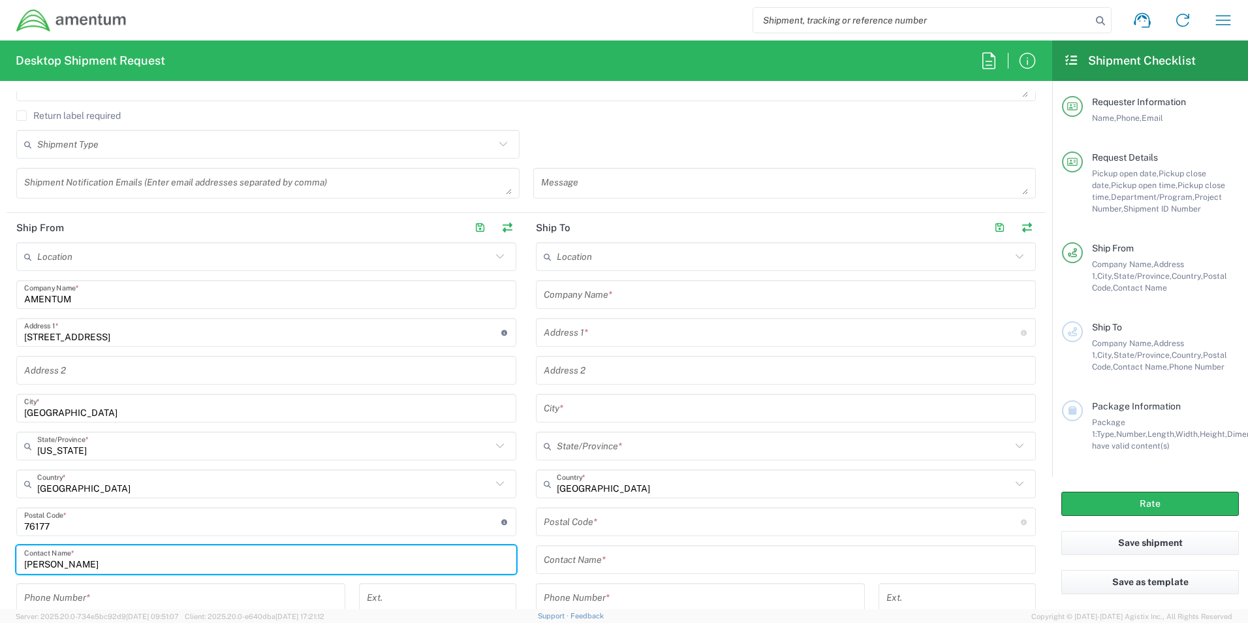
type input "[PERSON_NAME]"
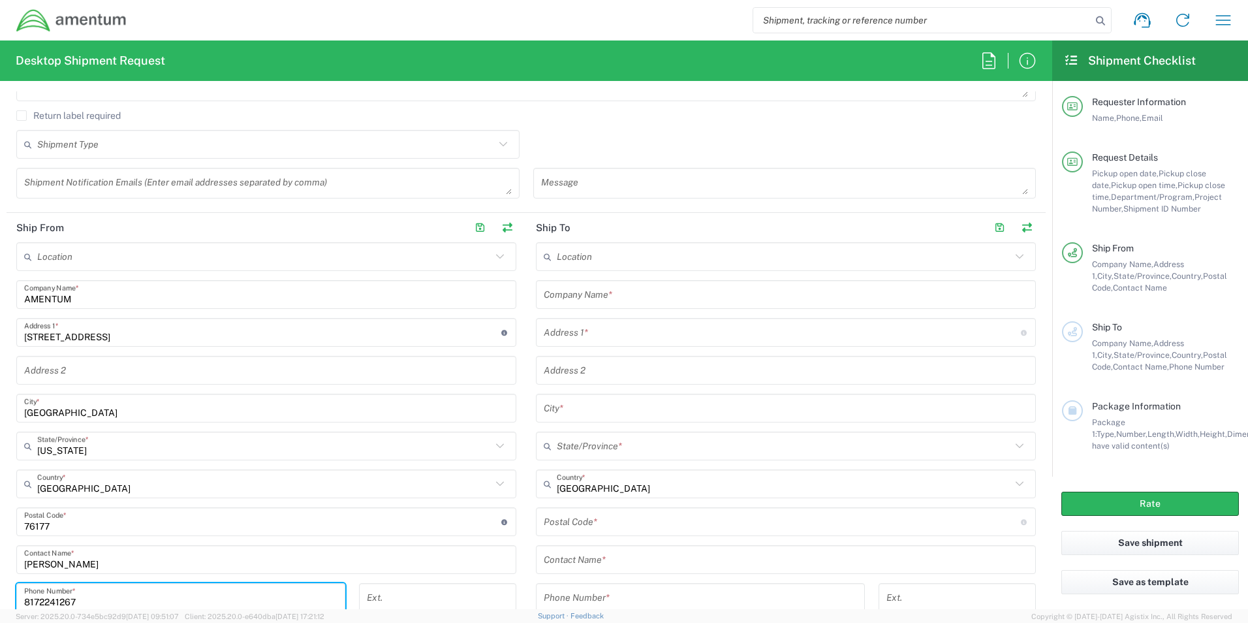
type input "8172241267"
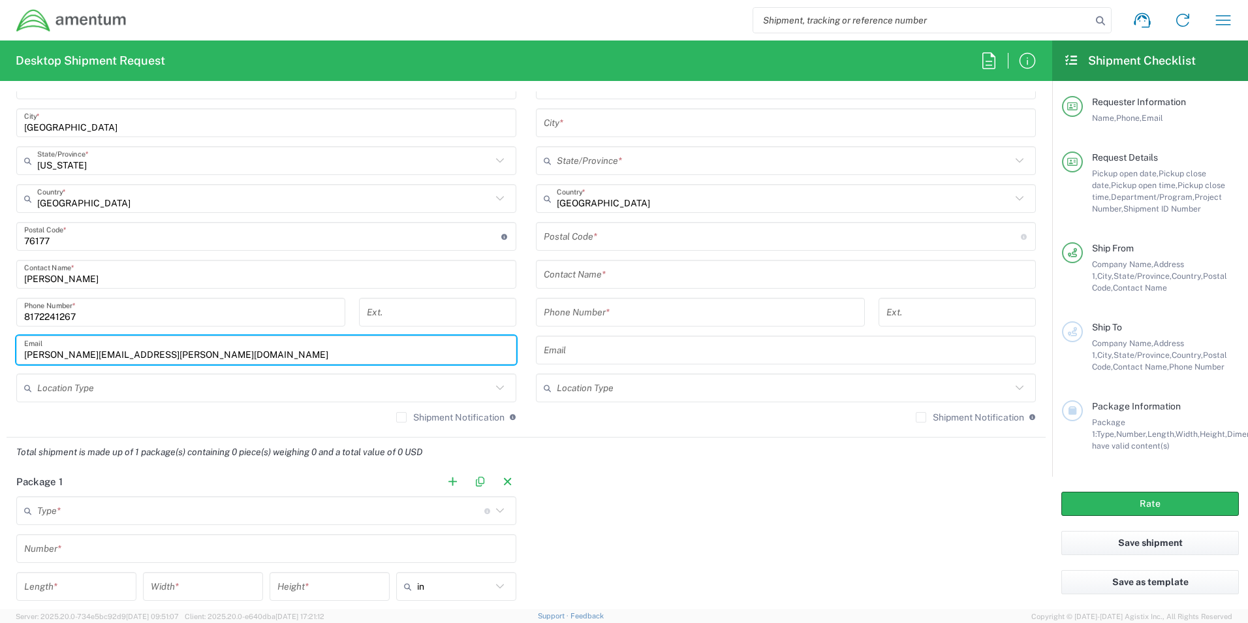
type input "[PERSON_NAME][EMAIL_ADDRESS][PERSON_NAME][DOMAIN_NAME]"
click at [276, 514] on input "text" at bounding box center [260, 510] width 447 height 23
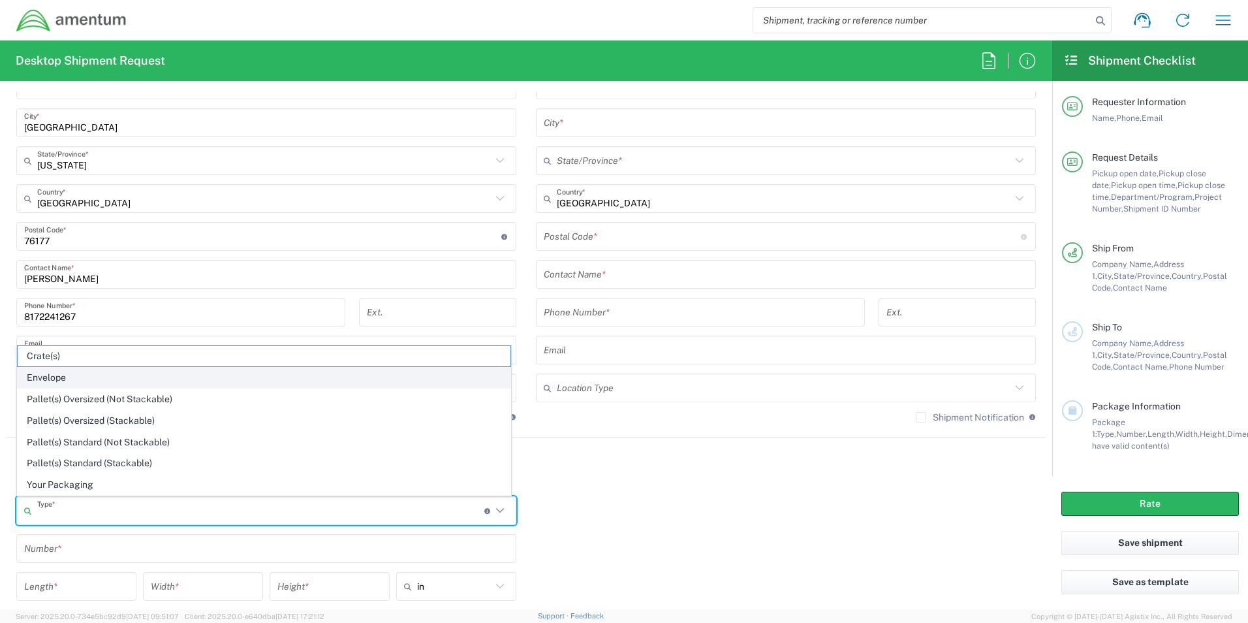
click at [103, 371] on span "Envelope" at bounding box center [264, 378] width 493 height 20
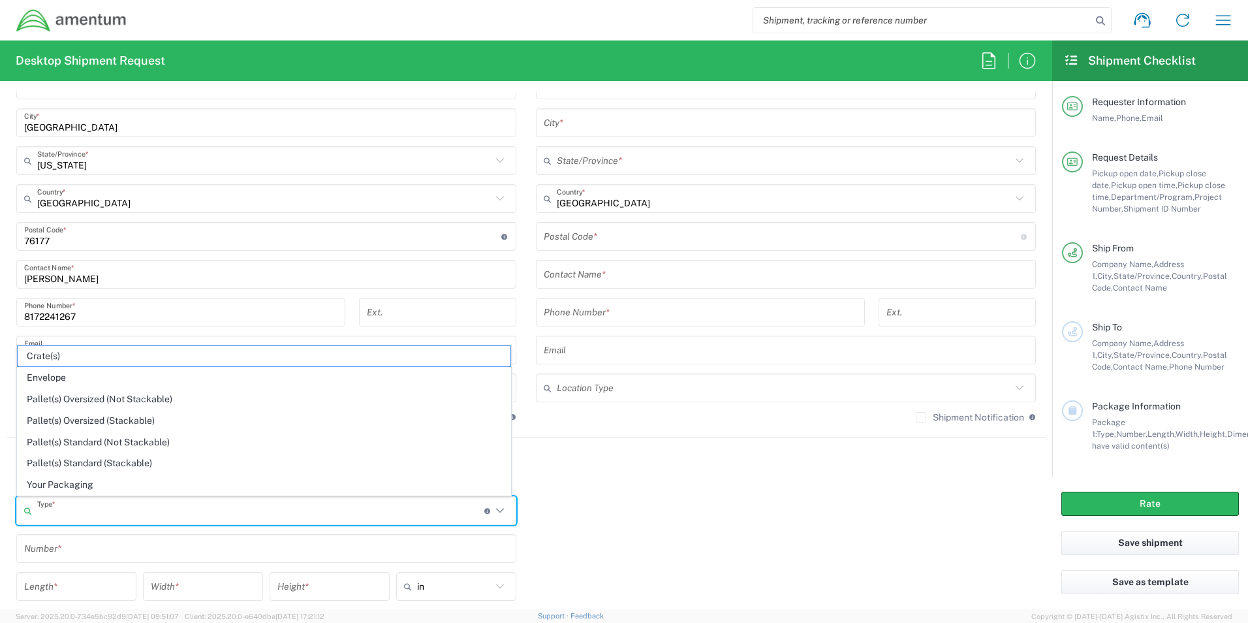
type input "Envelope"
type input "1"
type input "9.5"
type input "12.5"
type input "0.25"
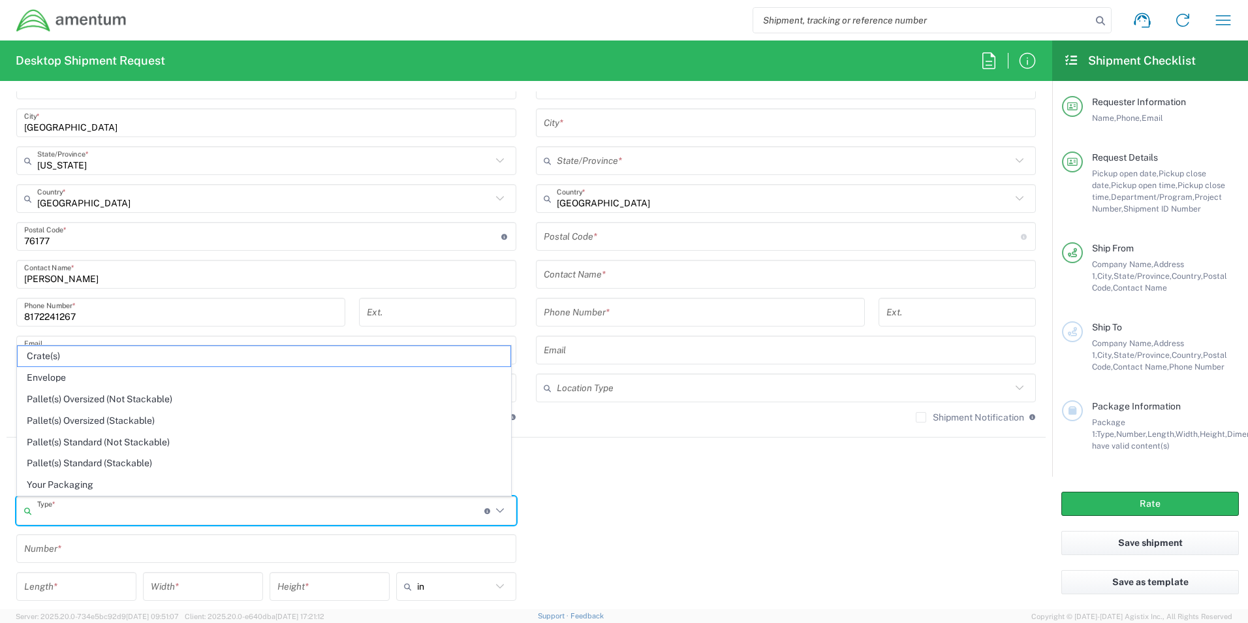
type input "1"
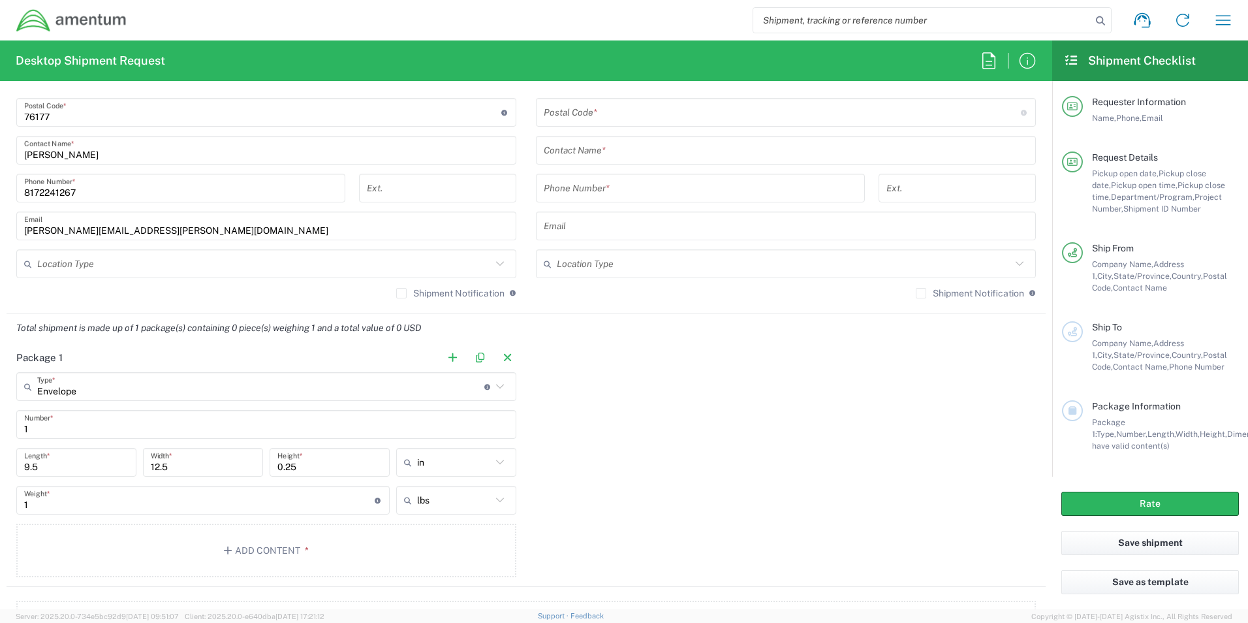
scroll to position [894, 0]
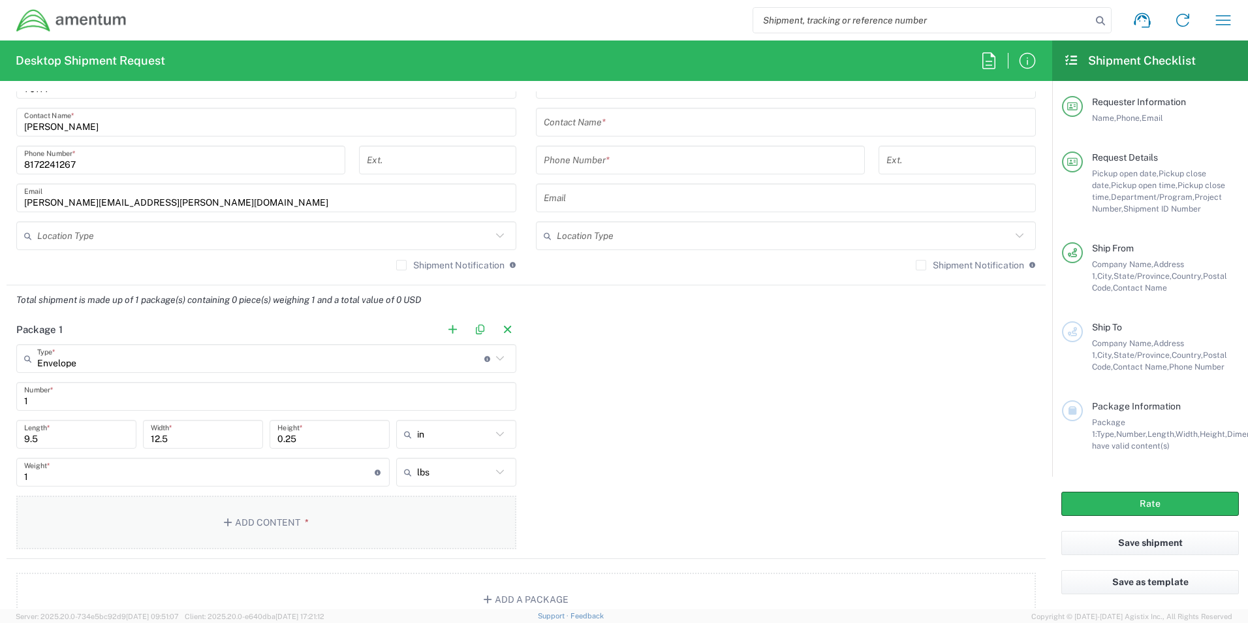
click at [289, 520] on button "Add Content *" at bounding box center [266, 523] width 500 height 54
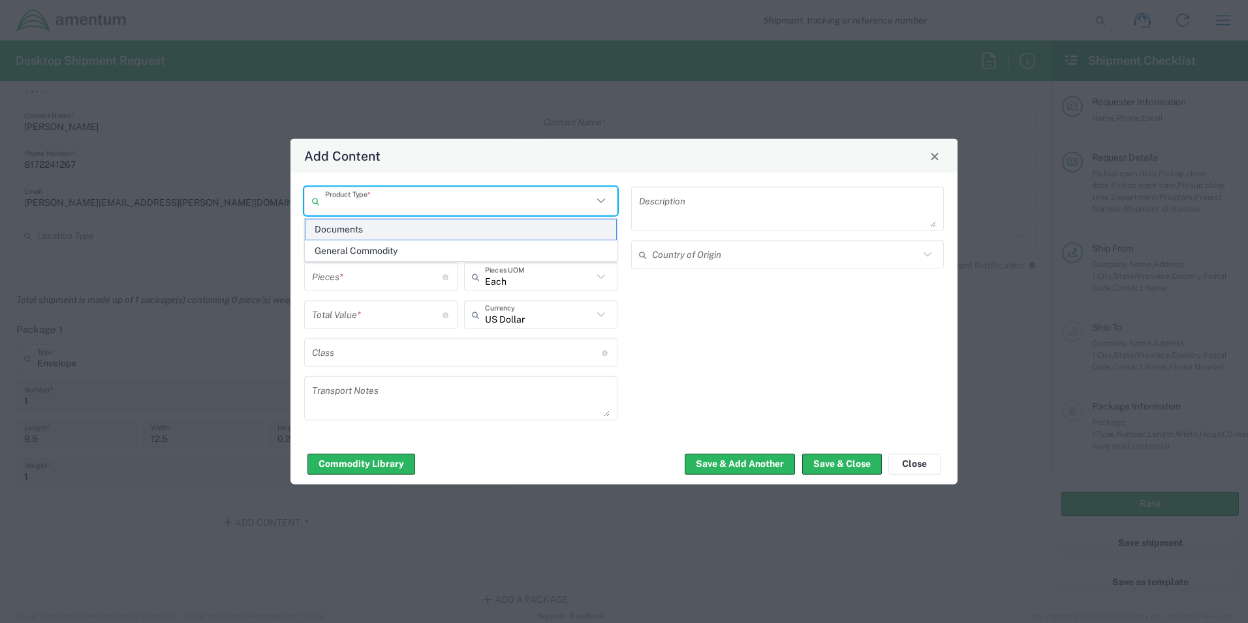
drag, startPoint x: 349, startPoint y: 197, endPoint x: 380, endPoint y: 219, distance: 38.4
click at [350, 197] on input "text" at bounding box center [459, 200] width 268 height 23
click at [365, 230] on span "Documents" at bounding box center [461, 229] width 311 height 20
type input "Documents"
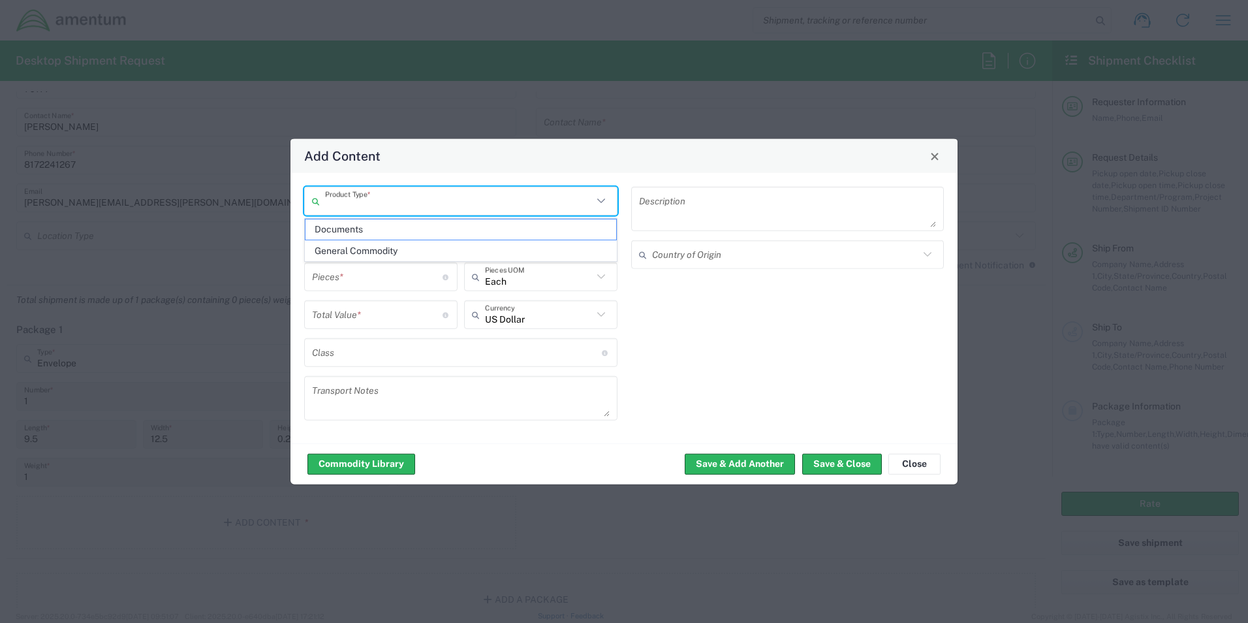
type input "1"
type textarea "Documents"
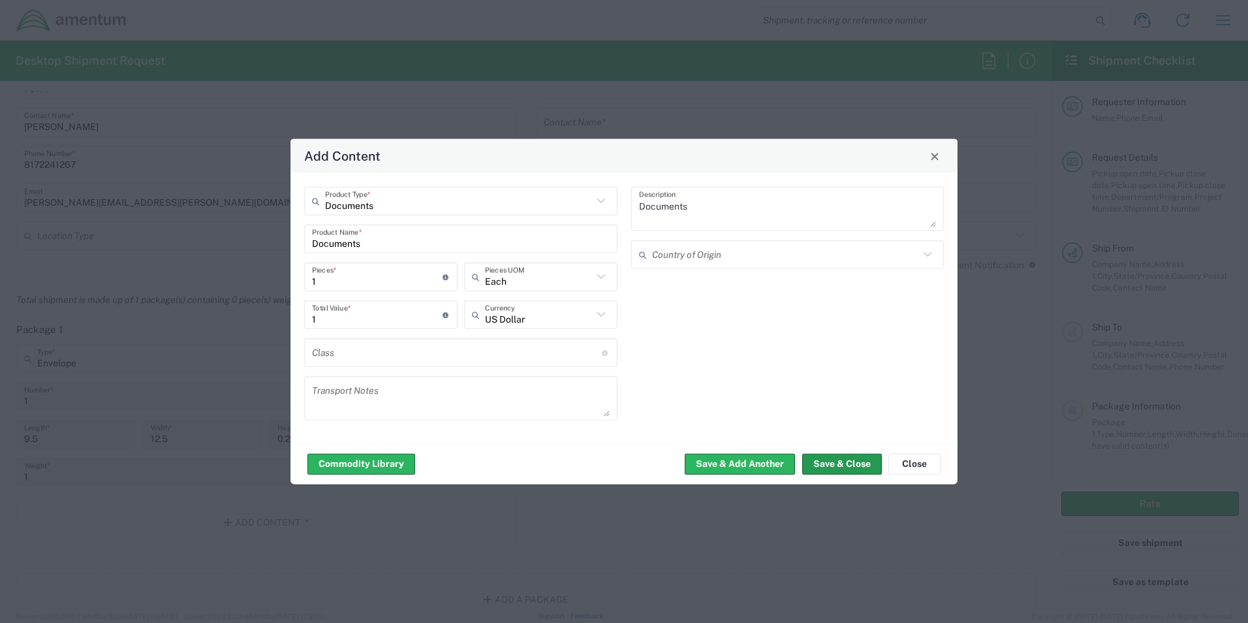
click at [842, 464] on button "Save & Close" at bounding box center [842, 463] width 80 height 21
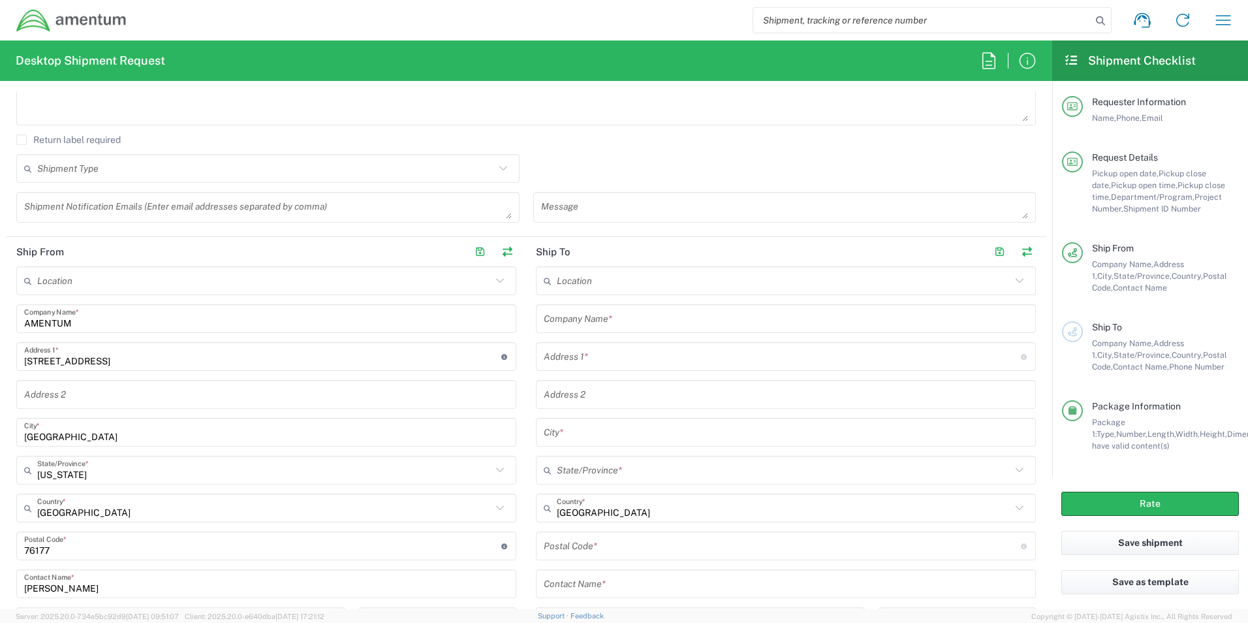
scroll to position [285, 0]
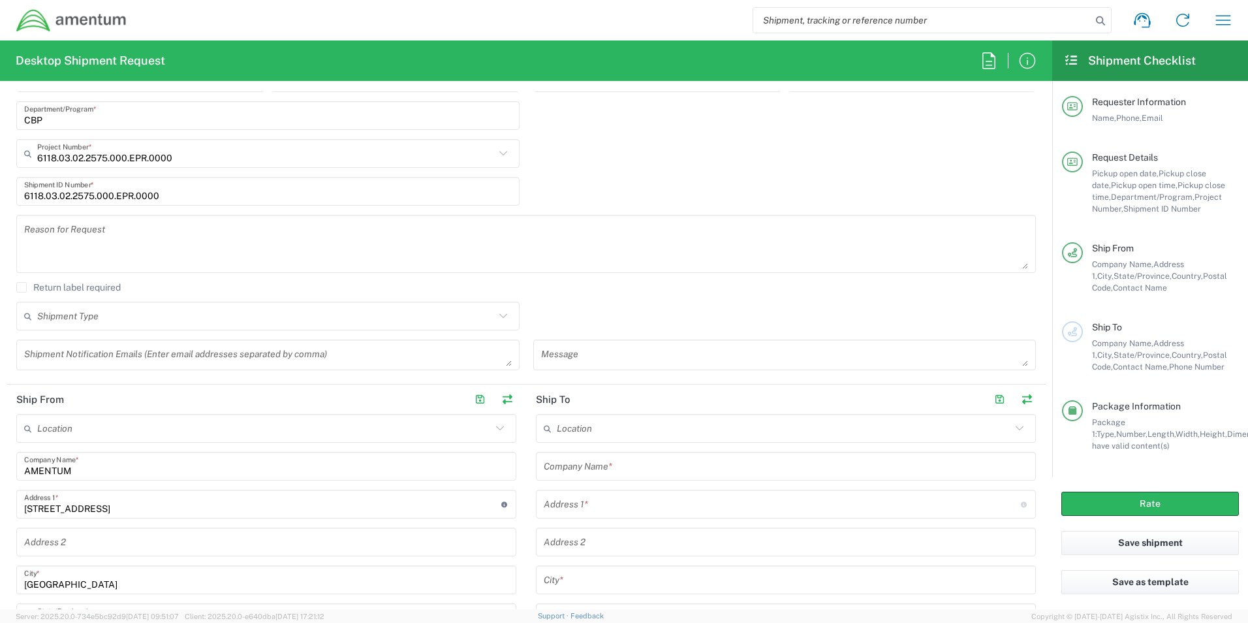
click at [613, 467] on input "text" at bounding box center [786, 466] width 484 height 23
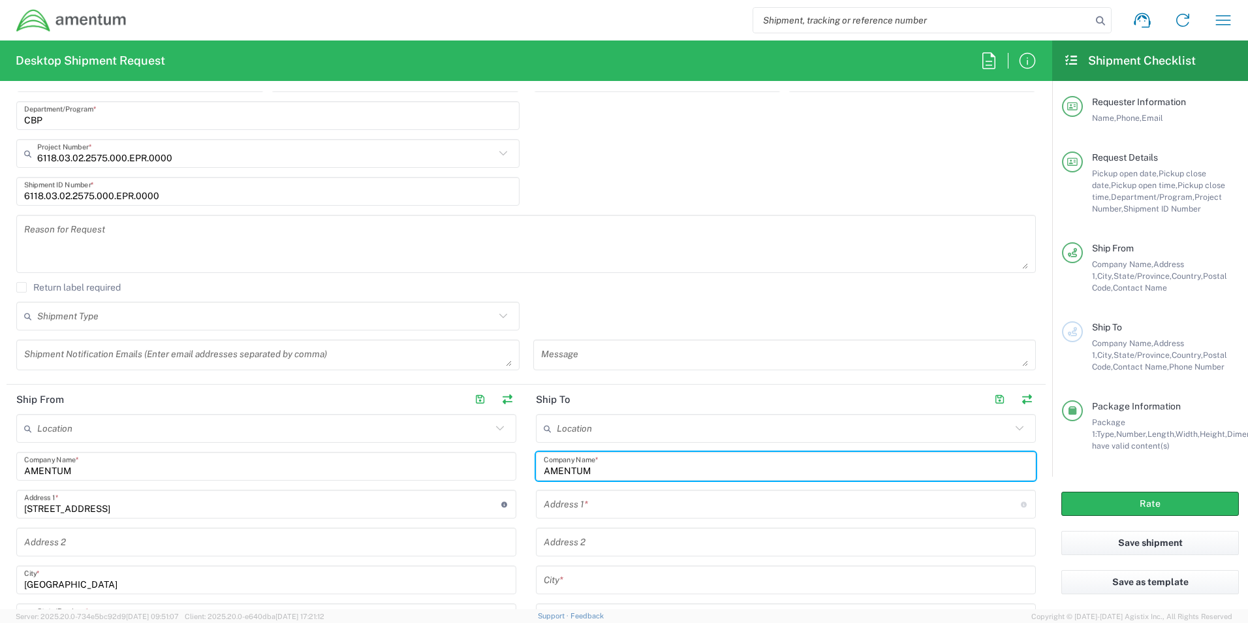
type input "AMENTUM"
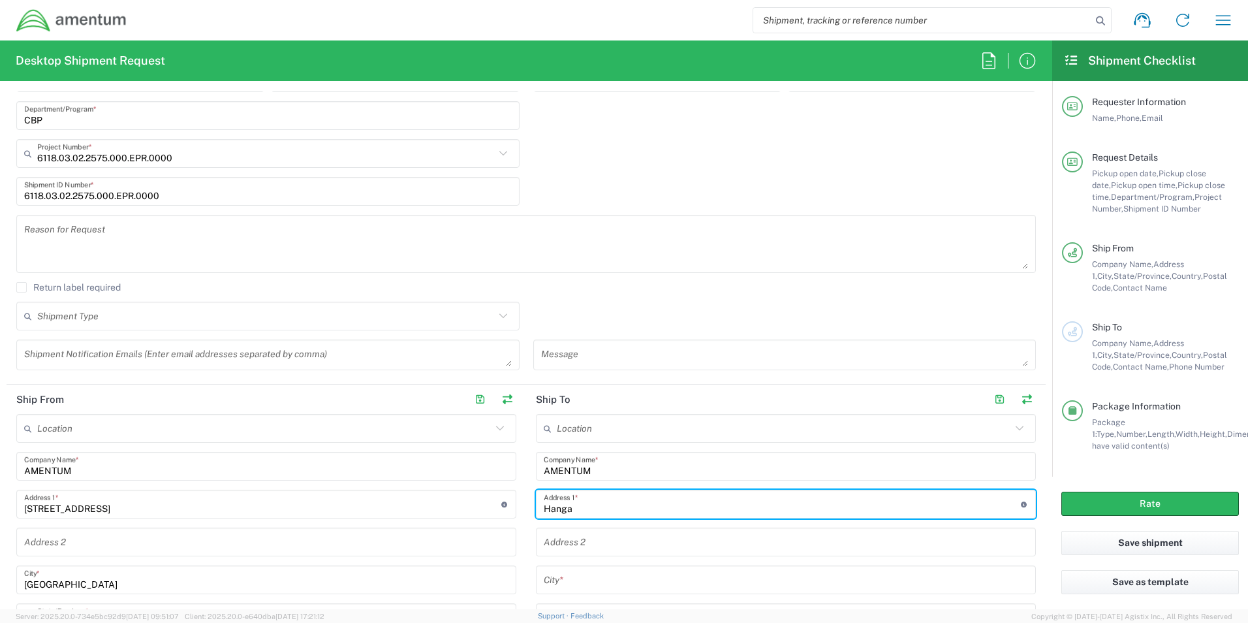
type input "Hangar [STREET_ADDRESS]"
type input "aguadilla"
type input "00604"
type input "3255139694"
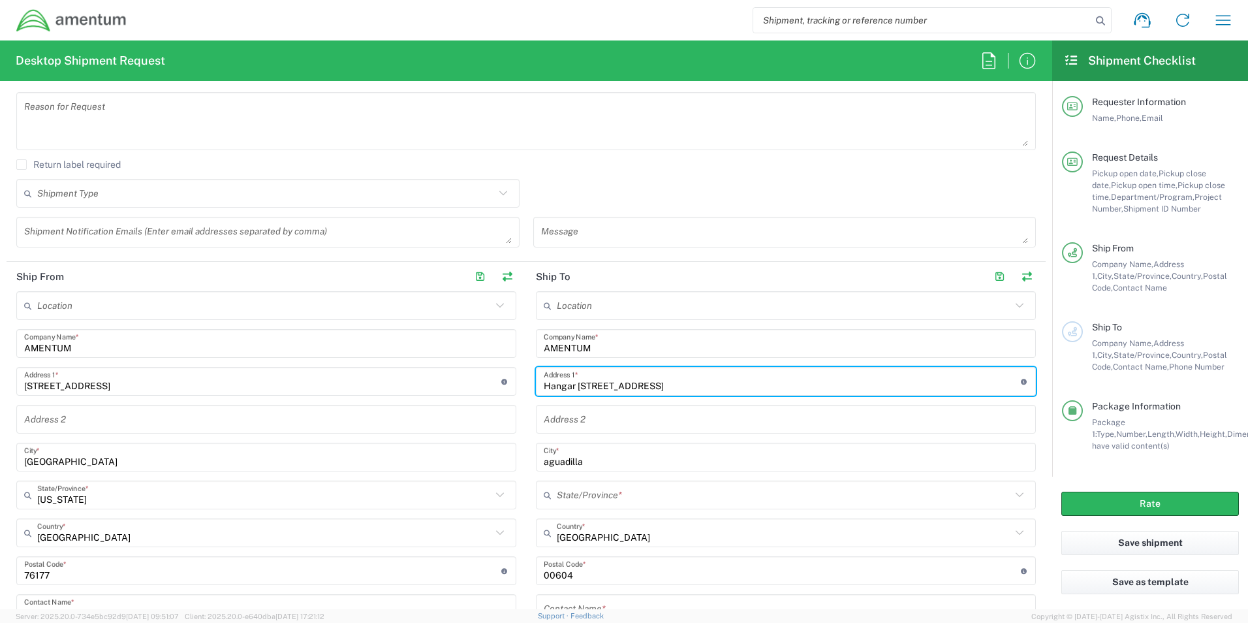
scroll to position [437, 0]
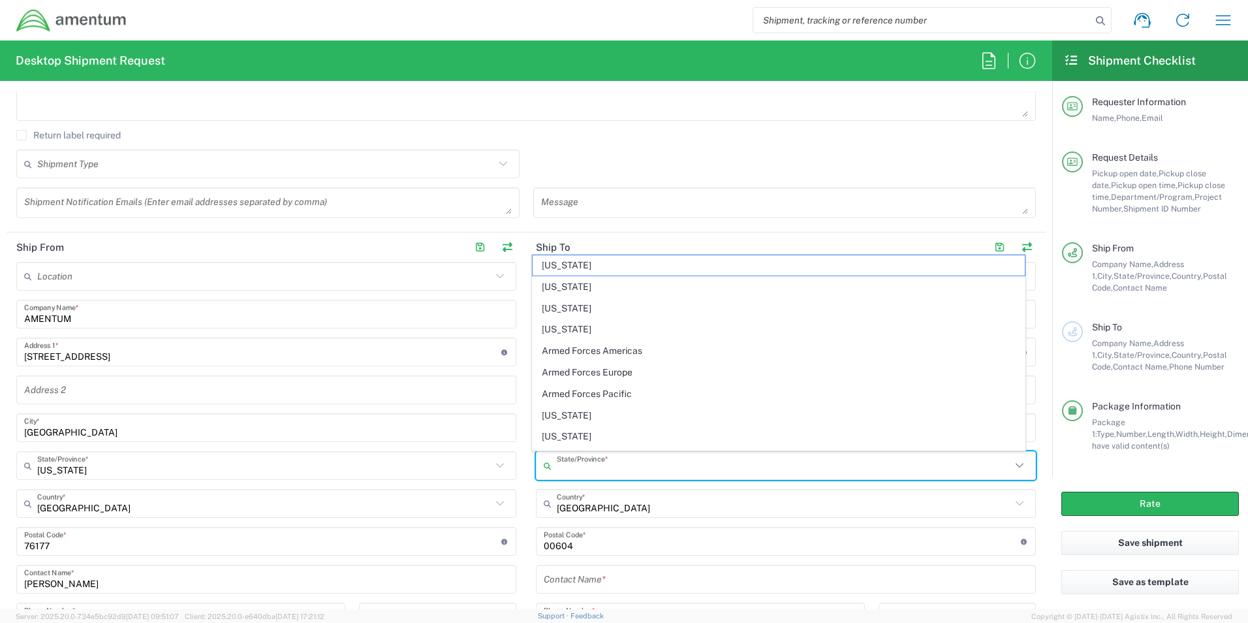
click at [601, 466] on input "text" at bounding box center [784, 465] width 454 height 23
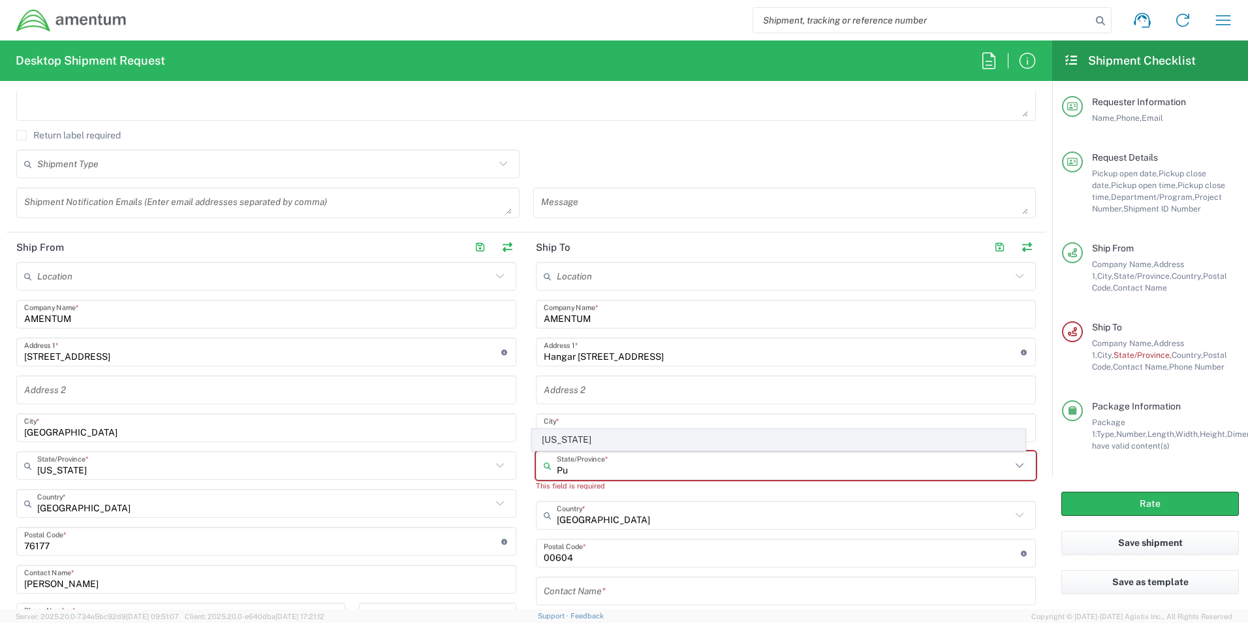
click at [571, 446] on span "[US_STATE]" at bounding box center [779, 440] width 493 height 20
type input "[US_STATE]"
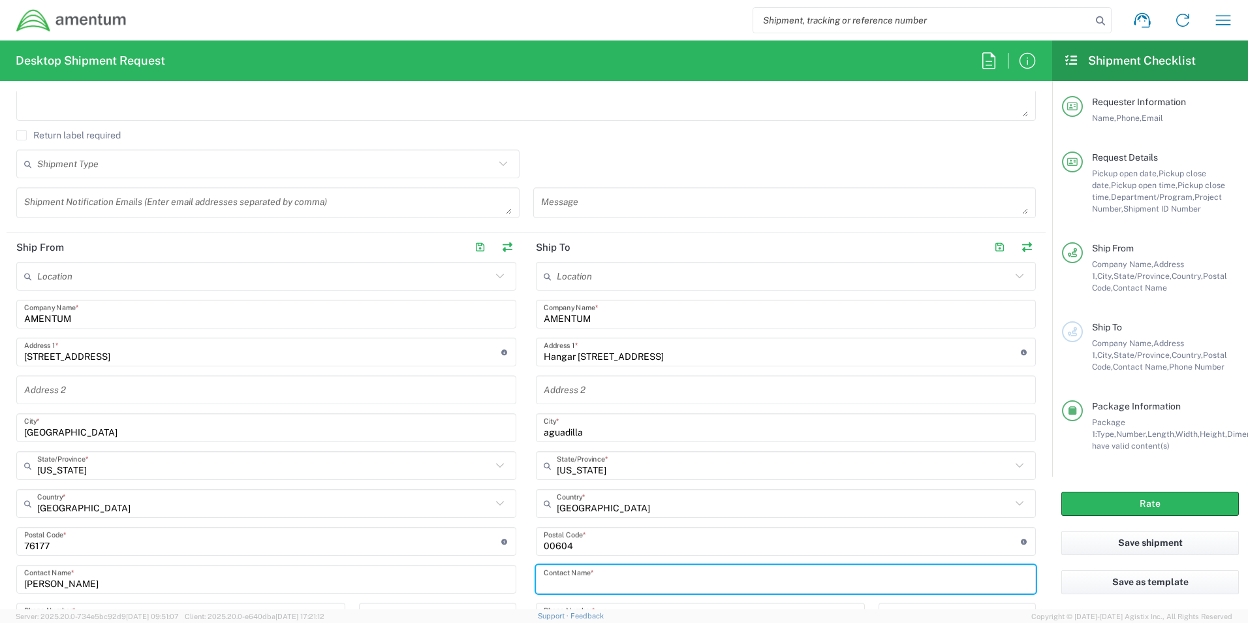
click at [600, 581] on input "text" at bounding box center [786, 579] width 484 height 23
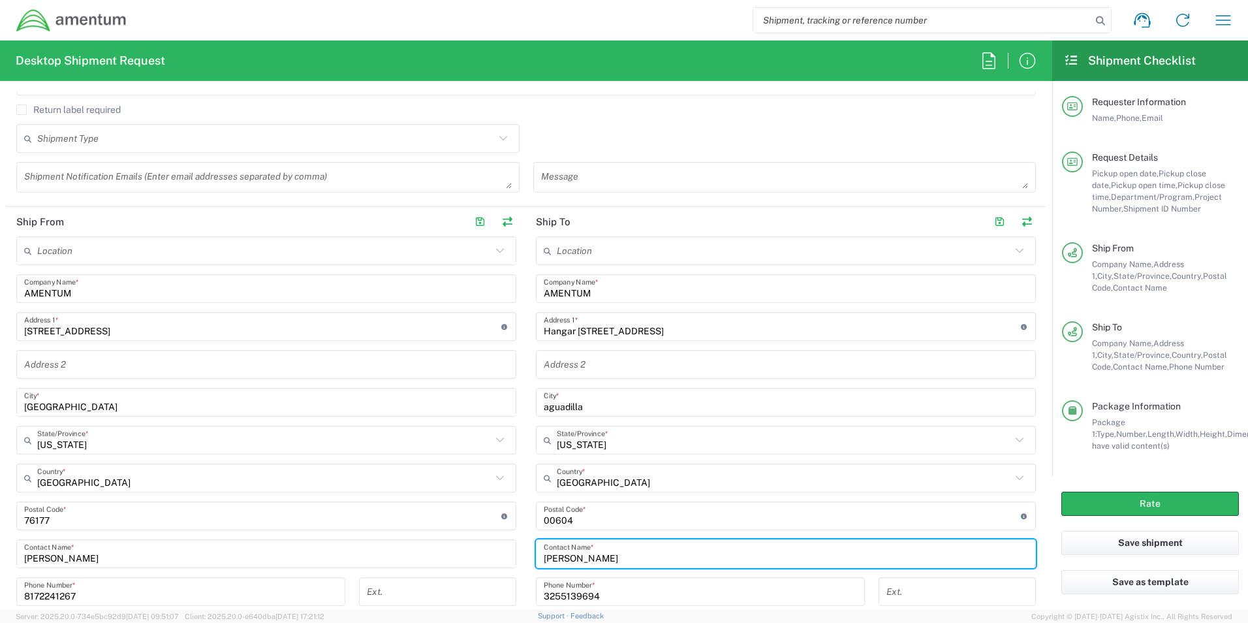
scroll to position [616, 0]
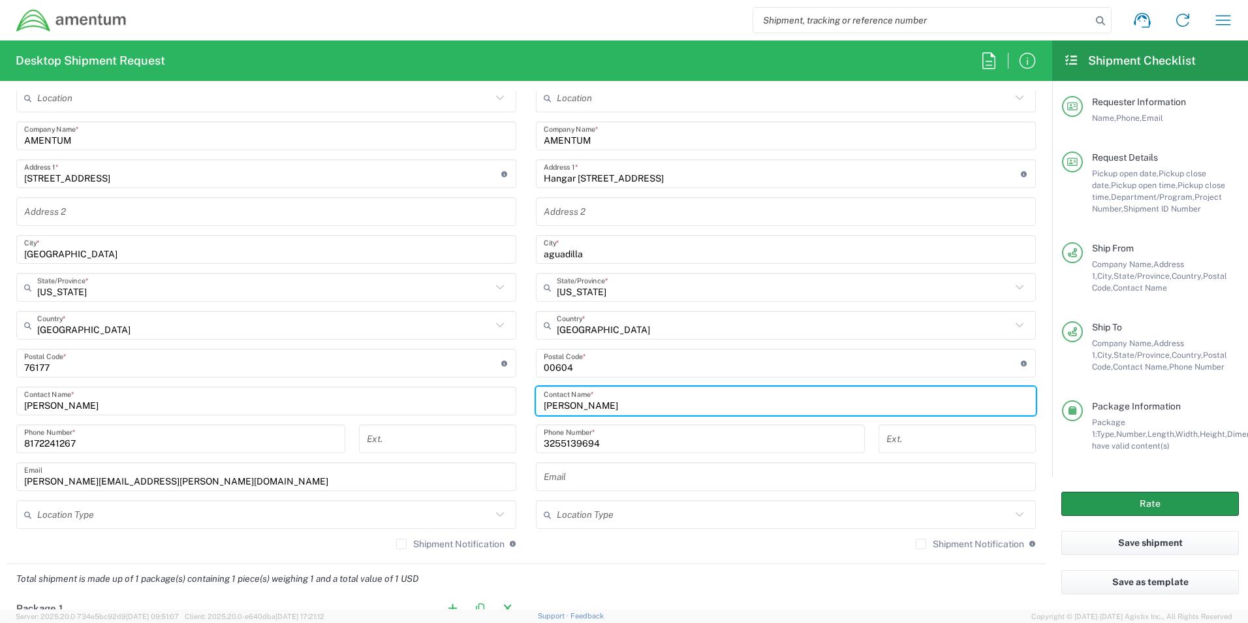
type input "[PERSON_NAME]"
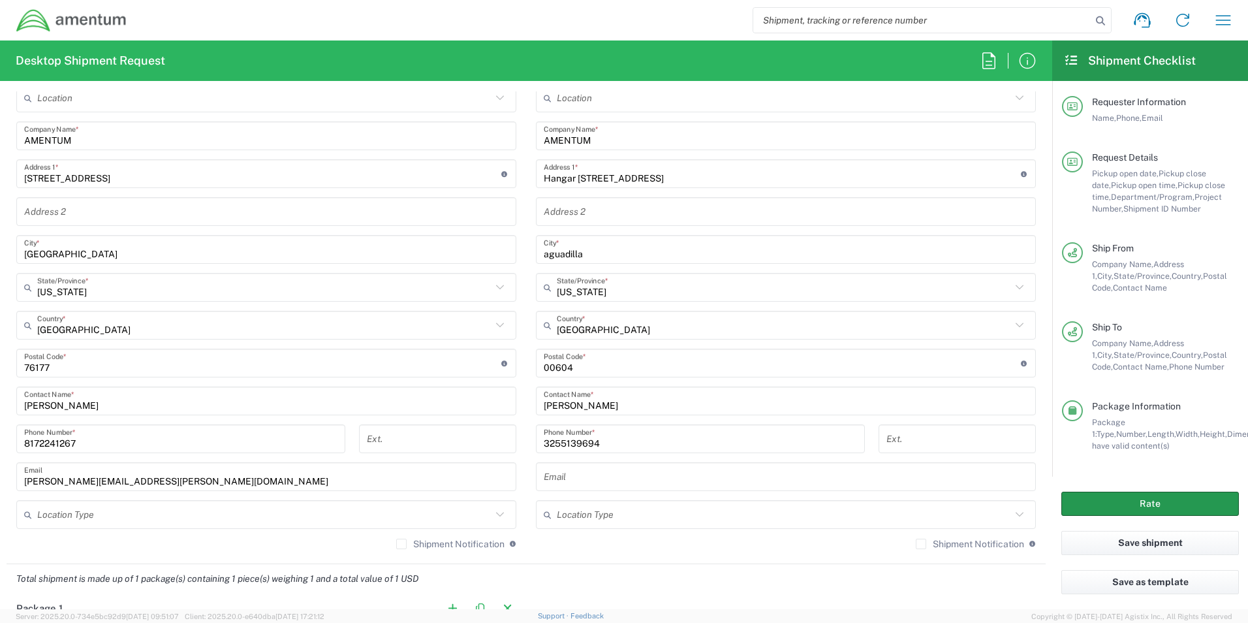
click at [1113, 514] on button "Rate" at bounding box center [1151, 504] width 178 height 24
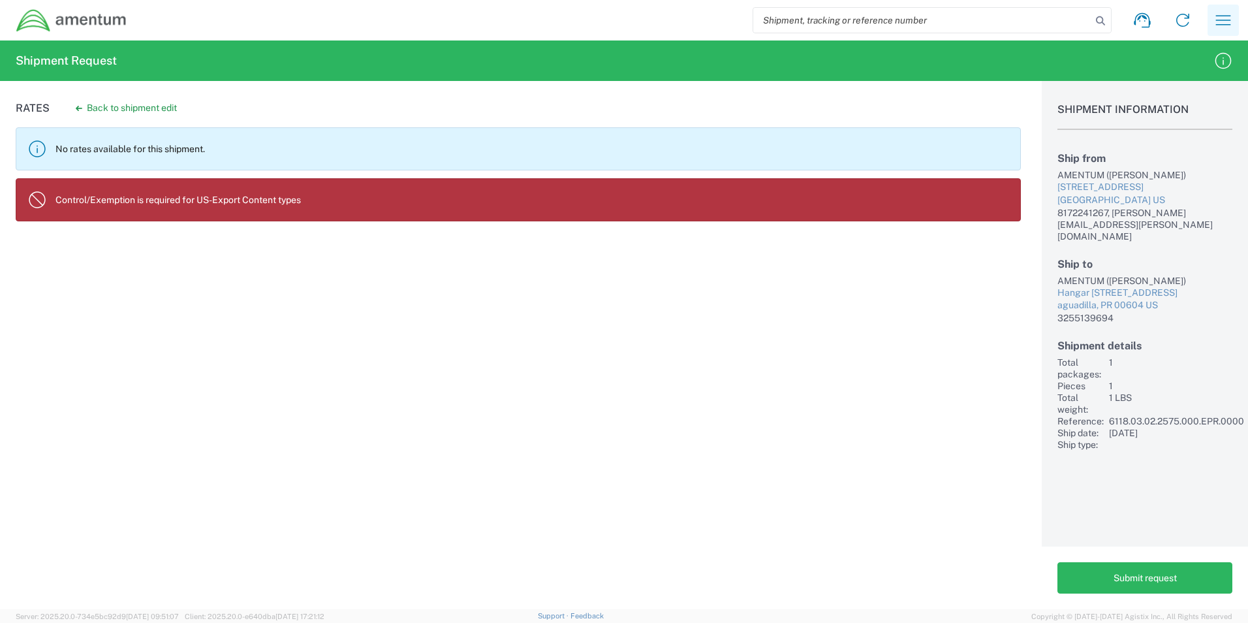
click at [1215, 21] on icon "button" at bounding box center [1223, 20] width 21 height 21
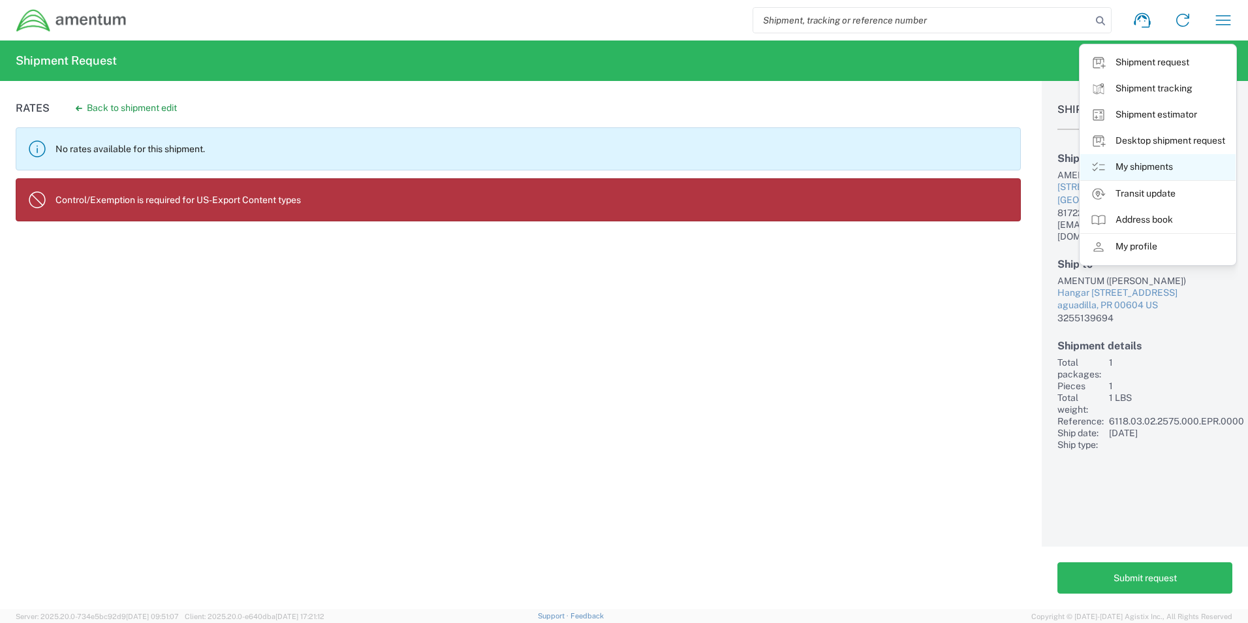
click at [1140, 170] on link "My shipments" at bounding box center [1158, 167] width 155 height 26
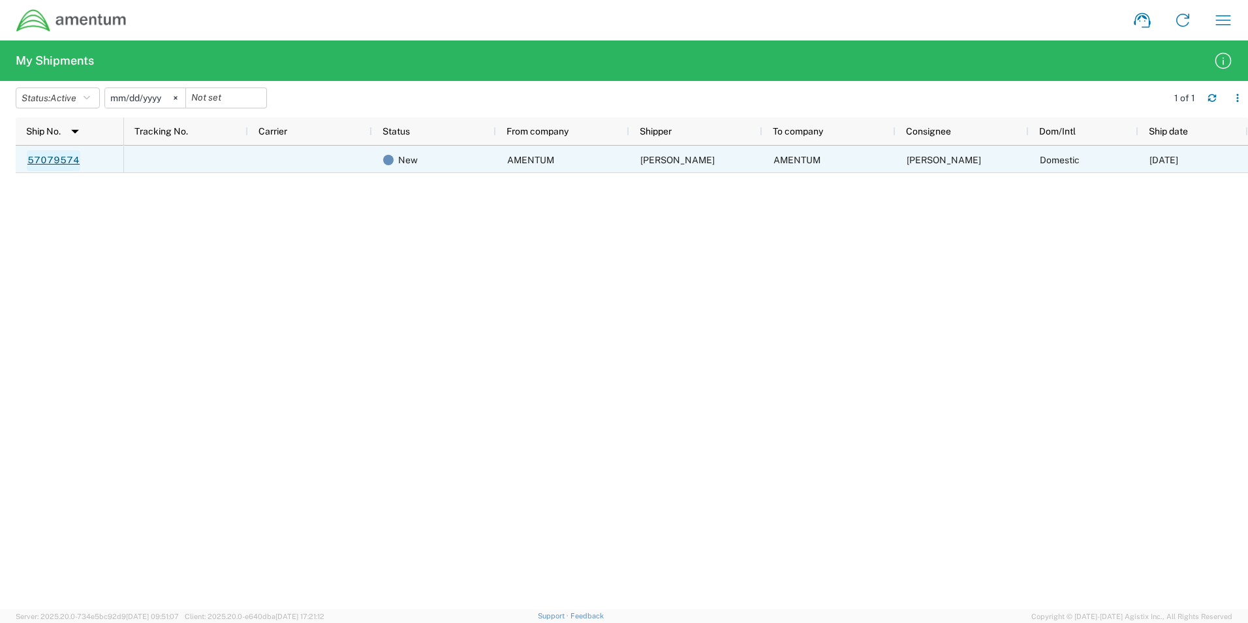
click at [65, 166] on link "57079574" at bounding box center [54, 160] width 54 height 21
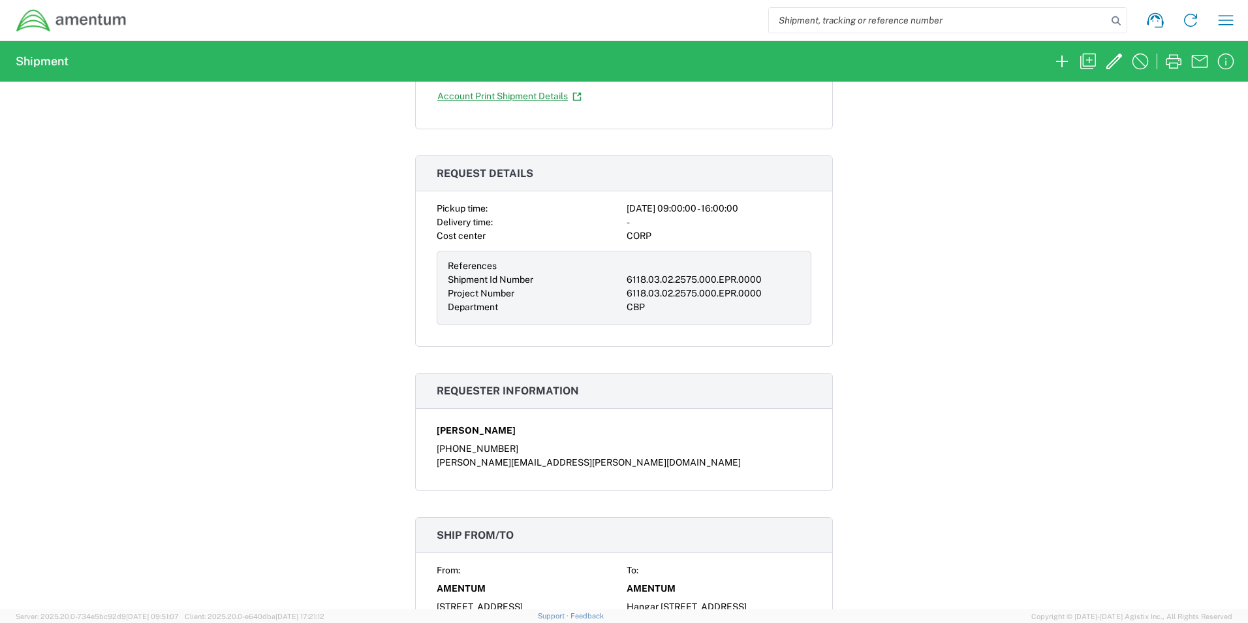
scroll to position [152, 0]
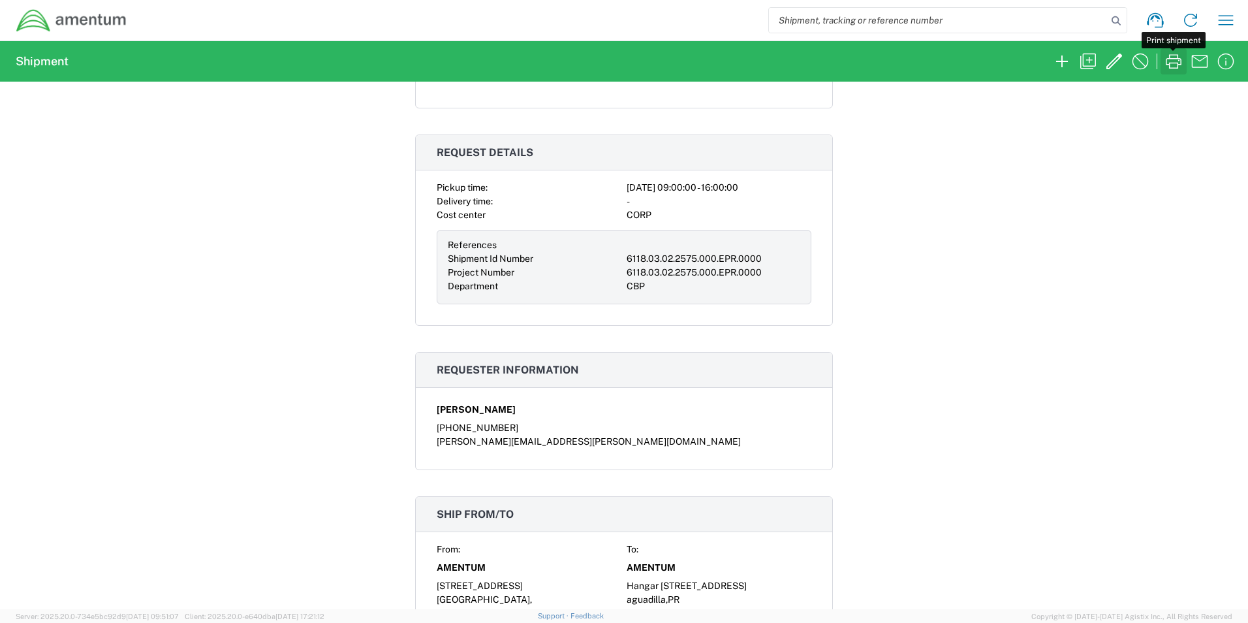
click at [1175, 69] on icon "button" at bounding box center [1173, 61] width 21 height 21
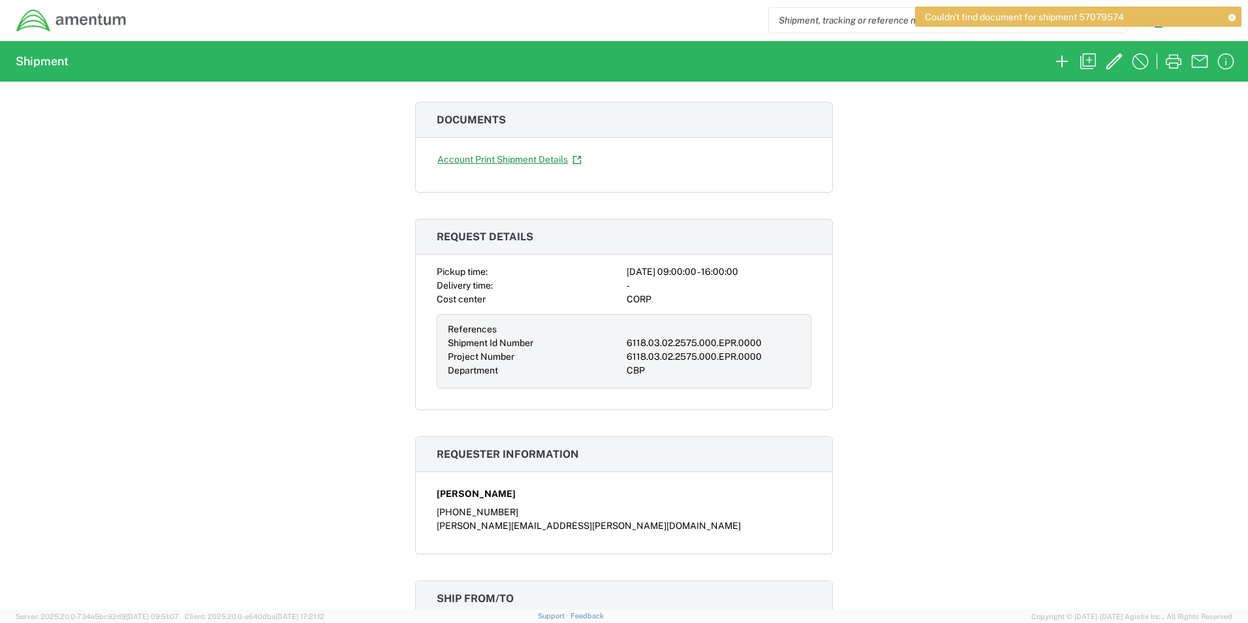
scroll to position [0, 0]
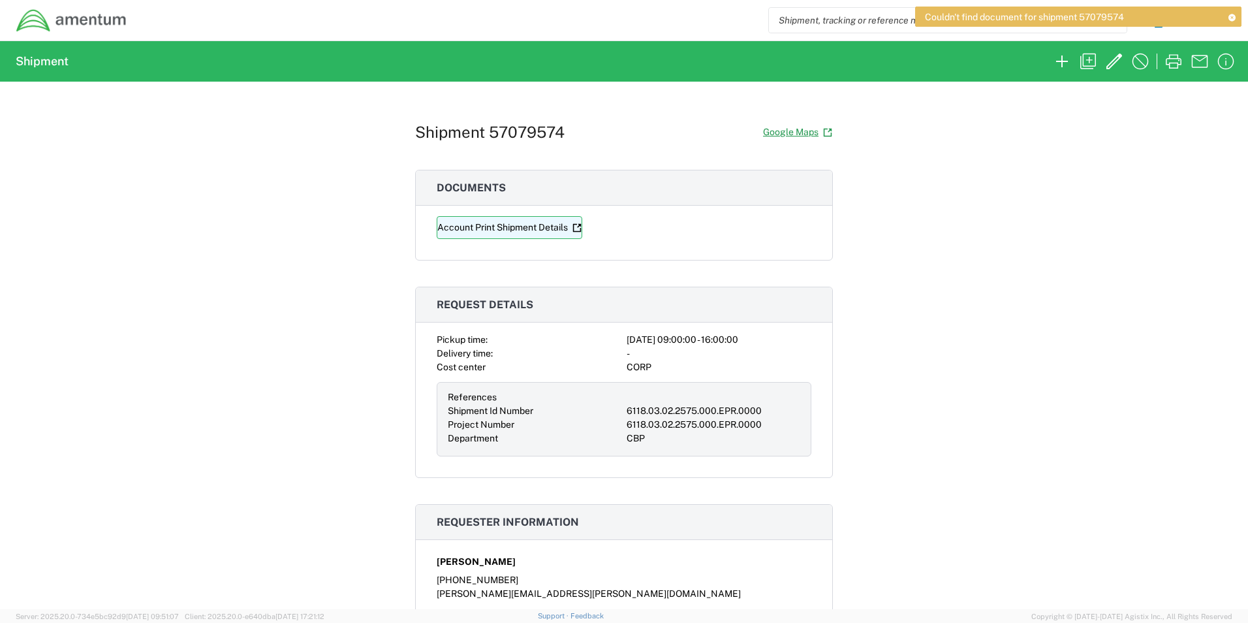
click at [577, 231] on icon at bounding box center [577, 227] width 8 height 8
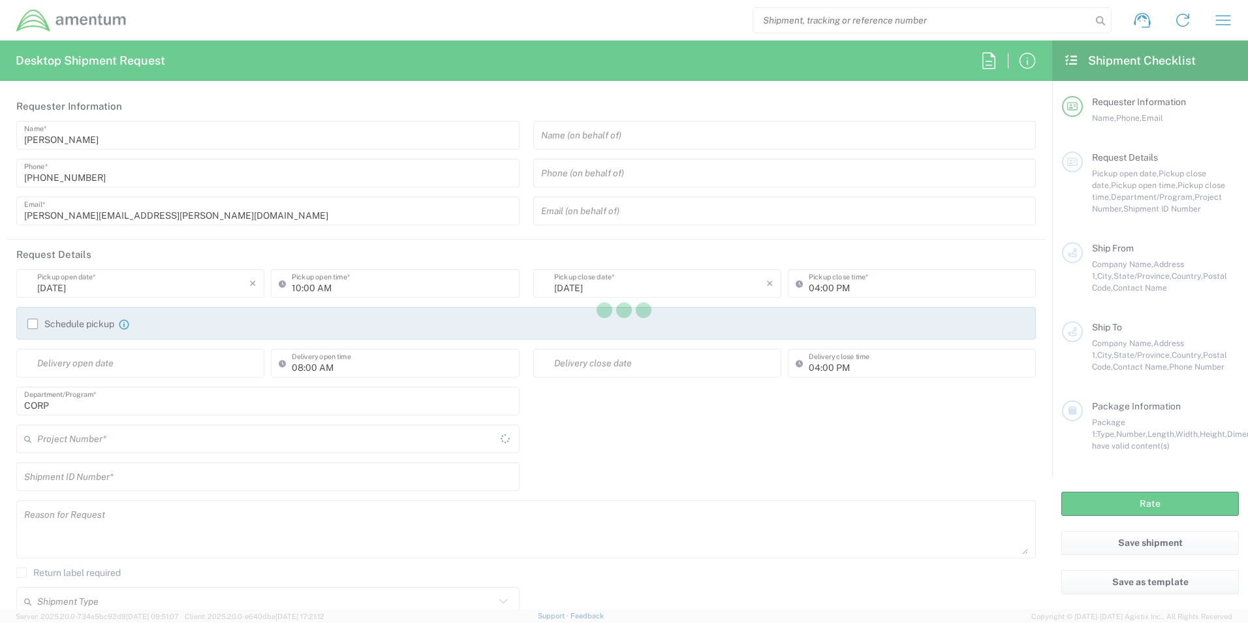
type input "[GEOGRAPHIC_DATA]"
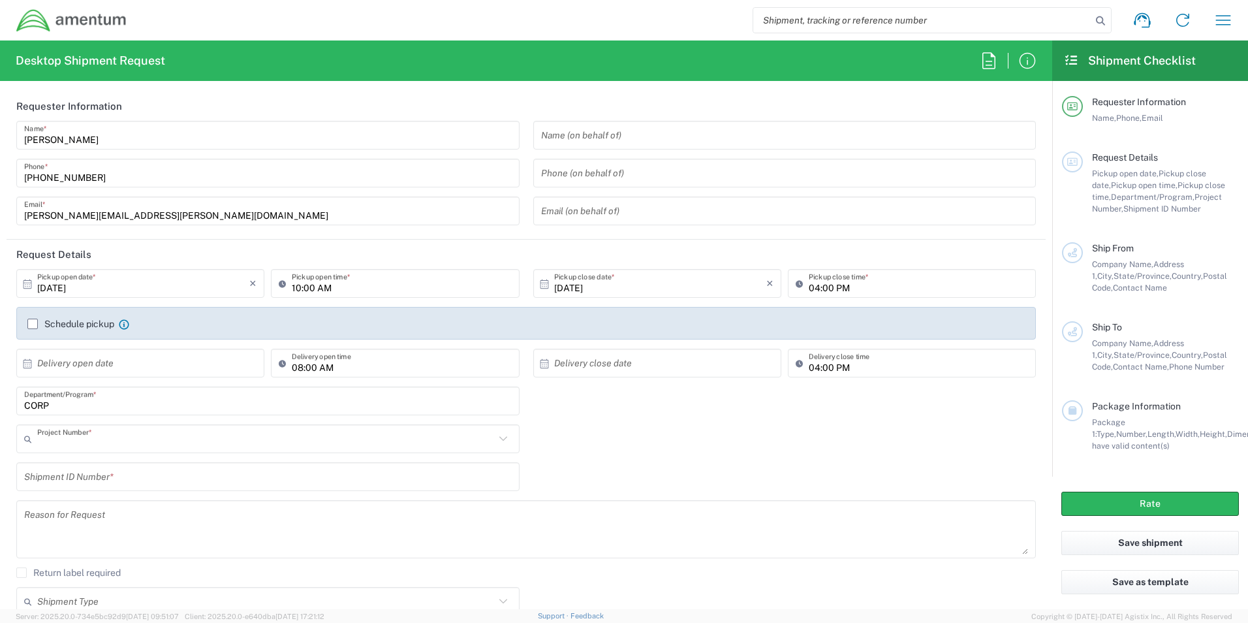
type input "CORP"
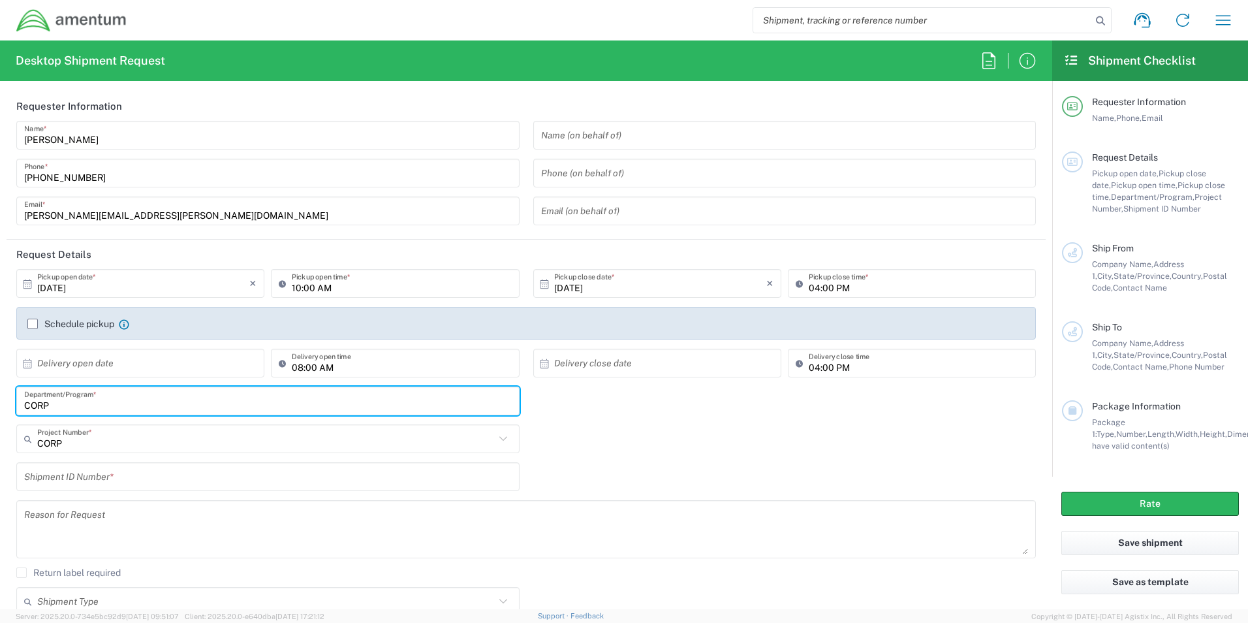
click at [24, 399] on input "CORP" at bounding box center [268, 401] width 488 height 23
type input "GCORP"
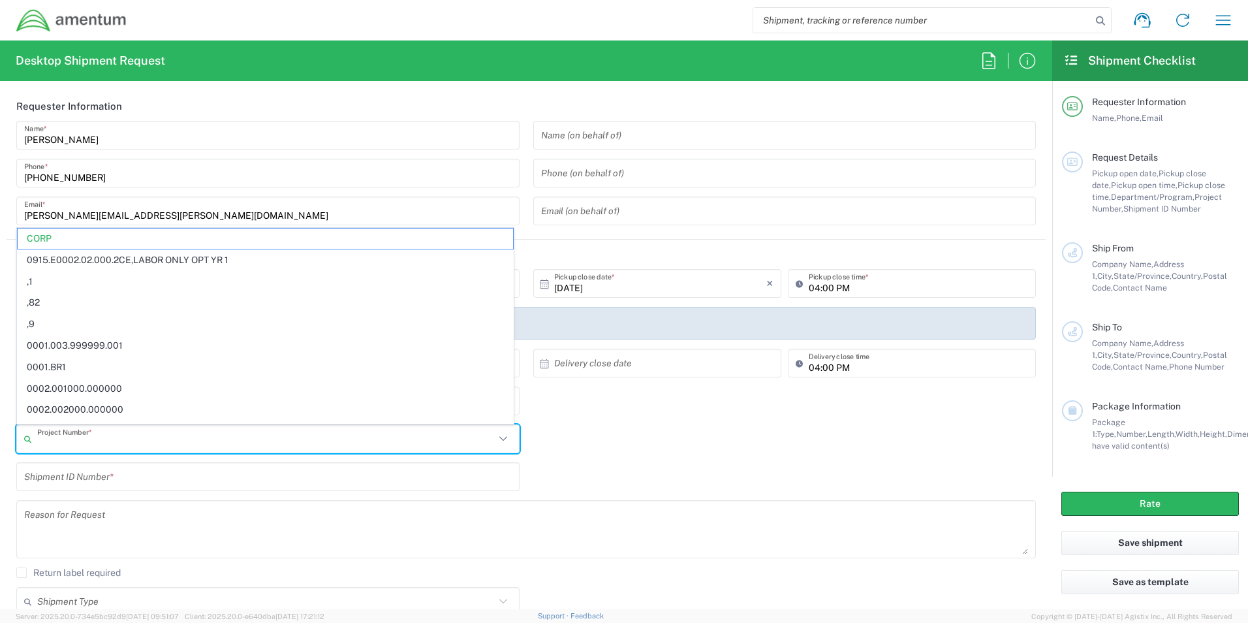
paste input "ADMN.100046.00000"
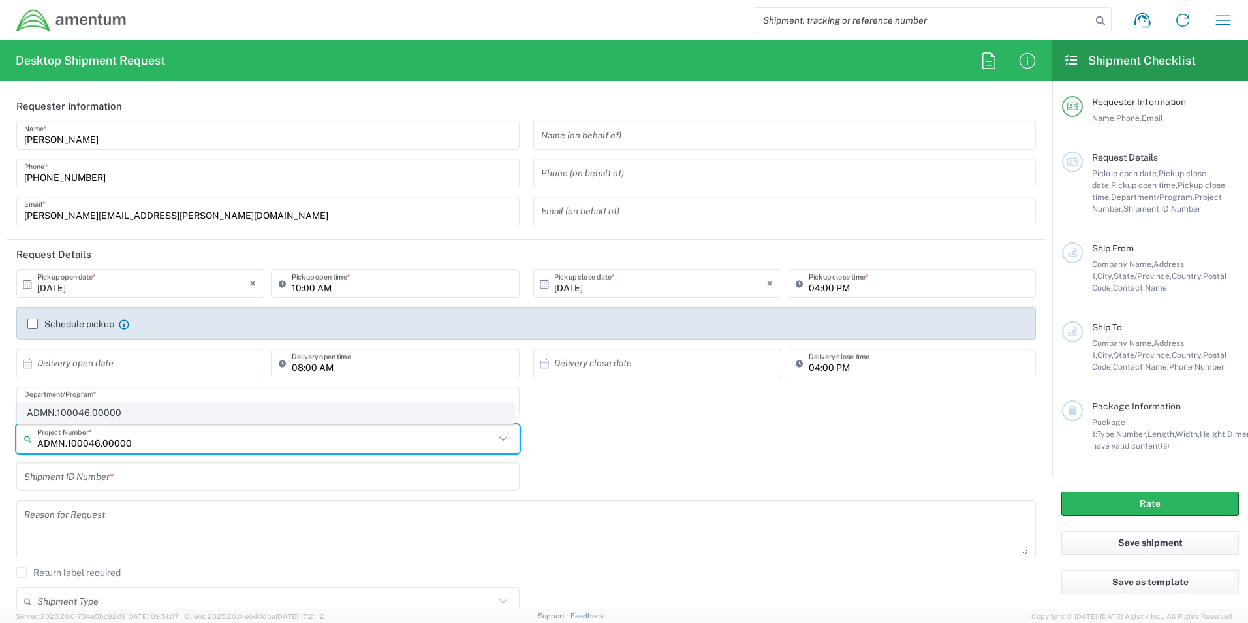
type input "ADMN.100046.00000"
click at [77, 416] on span "ADMN.100046.00000" at bounding box center [266, 413] width 496 height 20
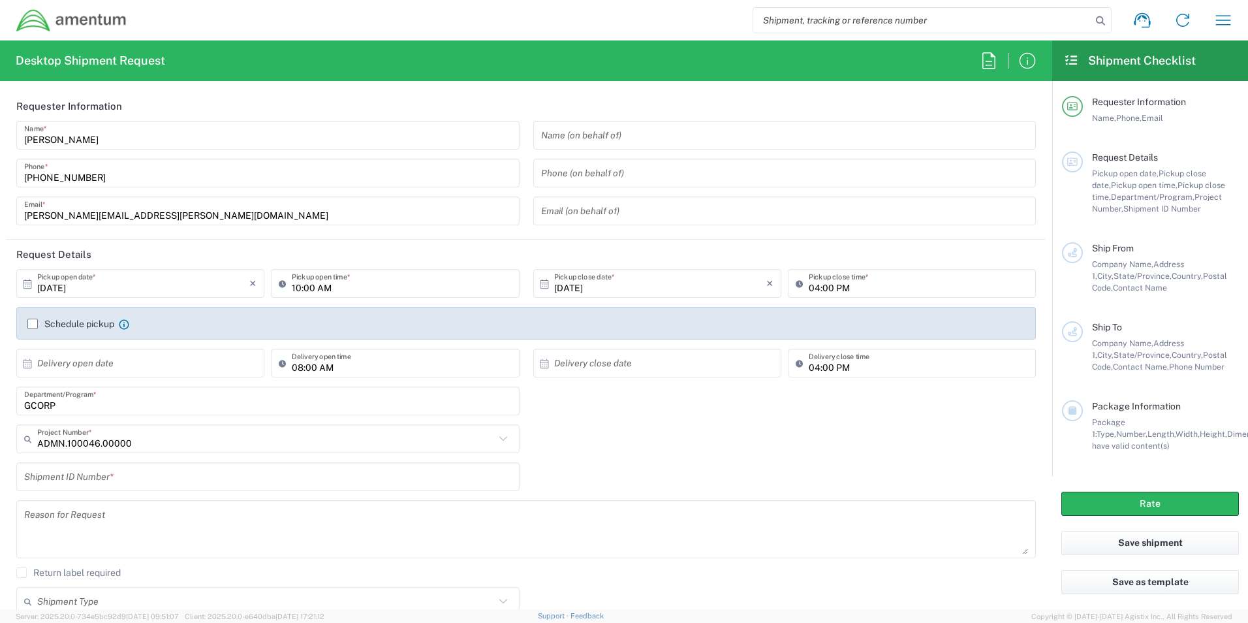
click at [105, 481] on input "text" at bounding box center [268, 477] width 488 height 23
paste input "ADMN.100046.00000"
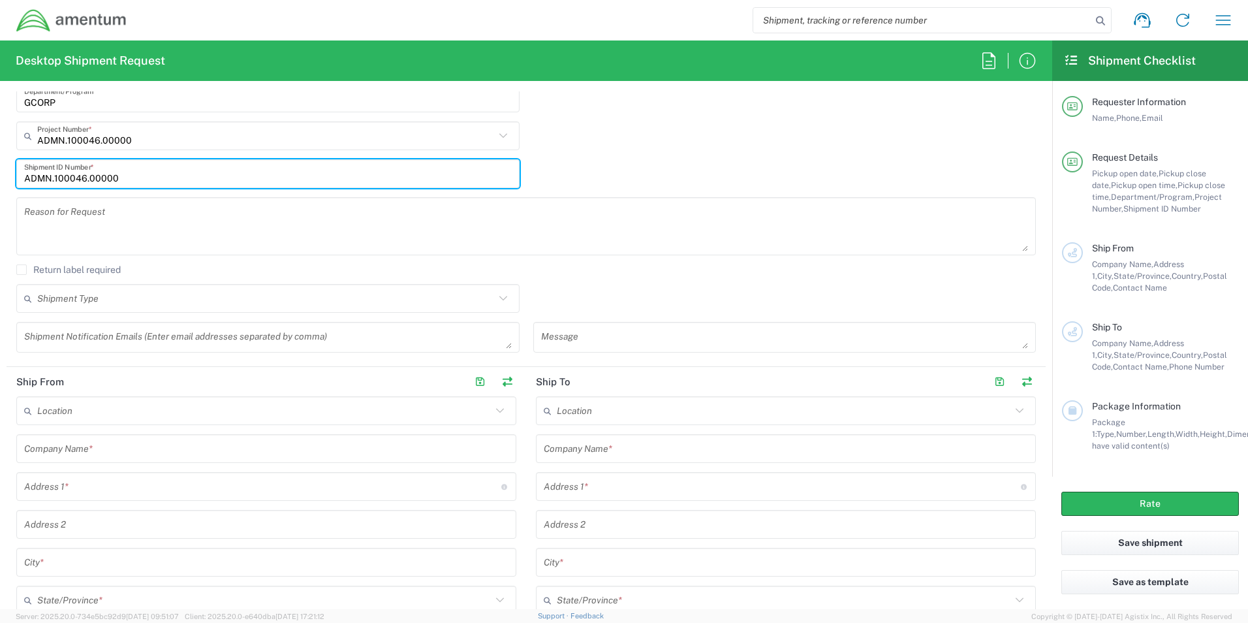
scroll to position [457, 0]
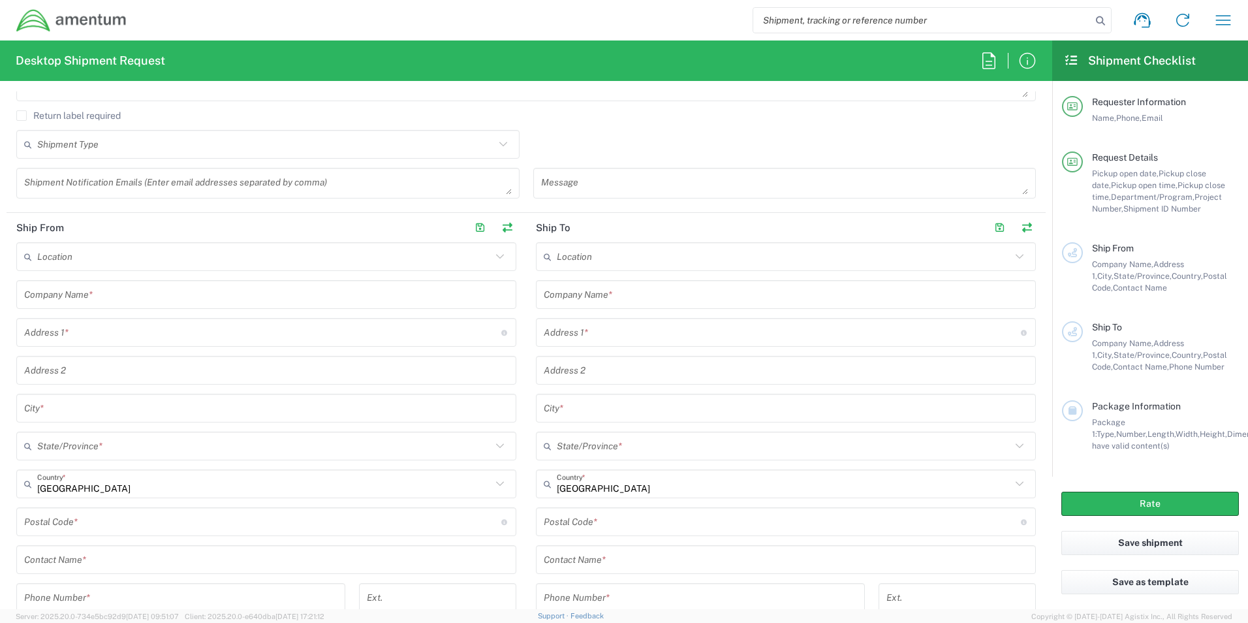
type input "ADMN.100046.00000"
click at [74, 292] on input "text" at bounding box center [266, 294] width 484 height 23
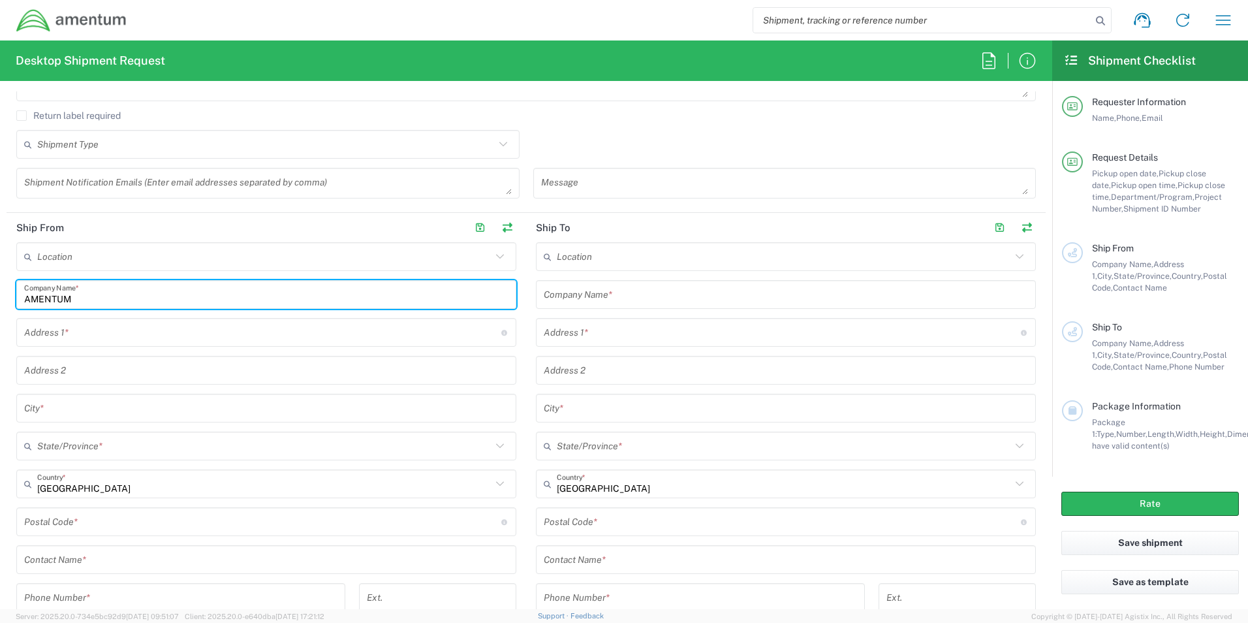
type input "AMENTUM"
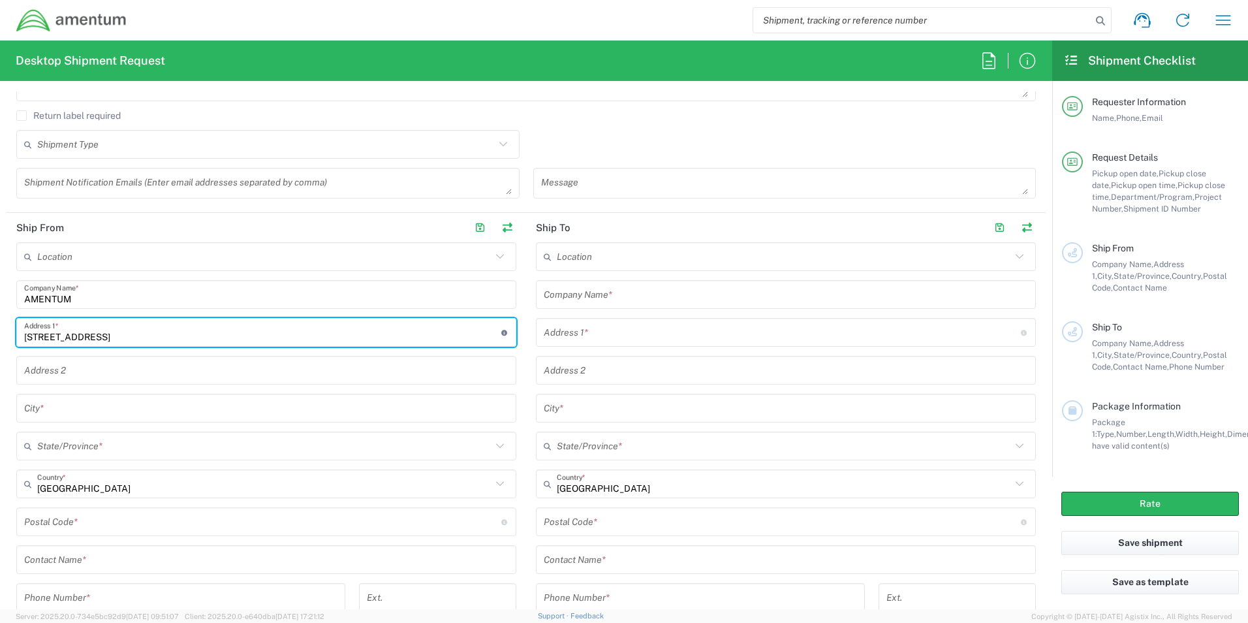
type input "[STREET_ADDRESS]"
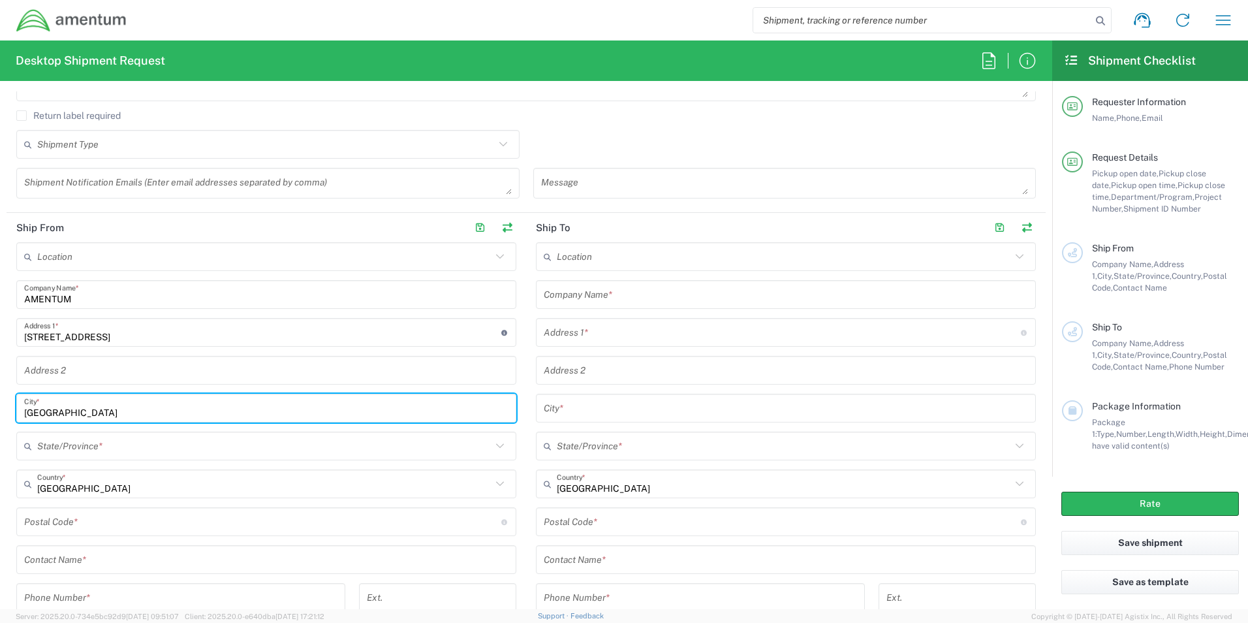
type input "[GEOGRAPHIC_DATA]"
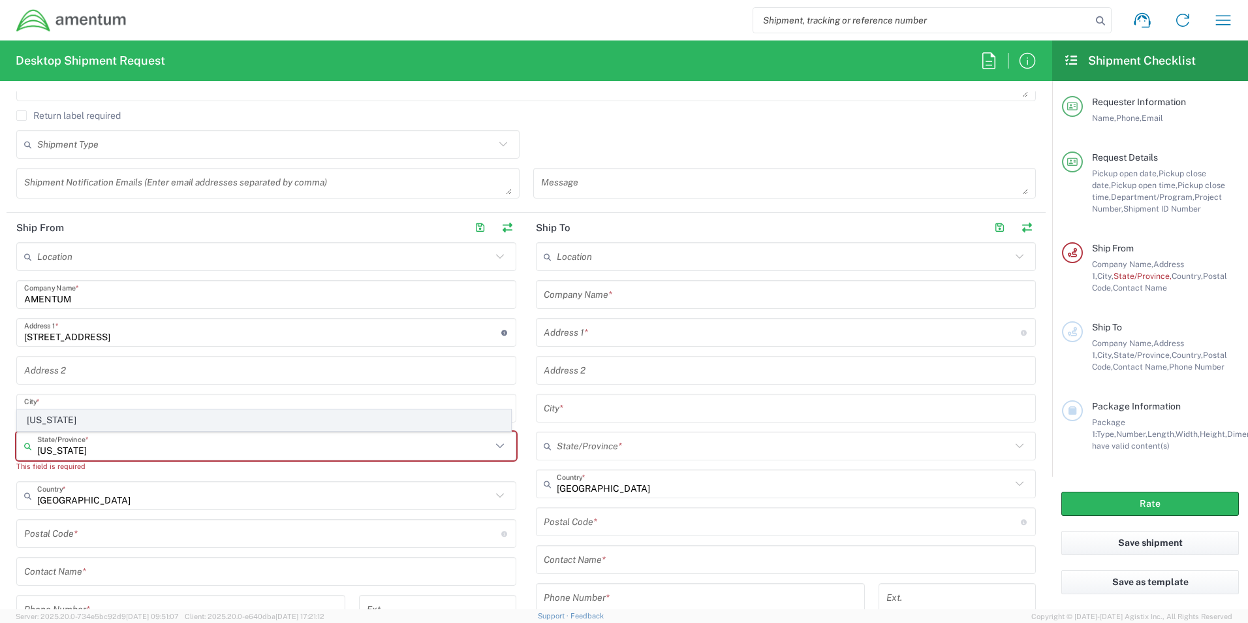
type input "[US_STATE]"
click at [46, 422] on span "[US_STATE]" at bounding box center [264, 420] width 493 height 20
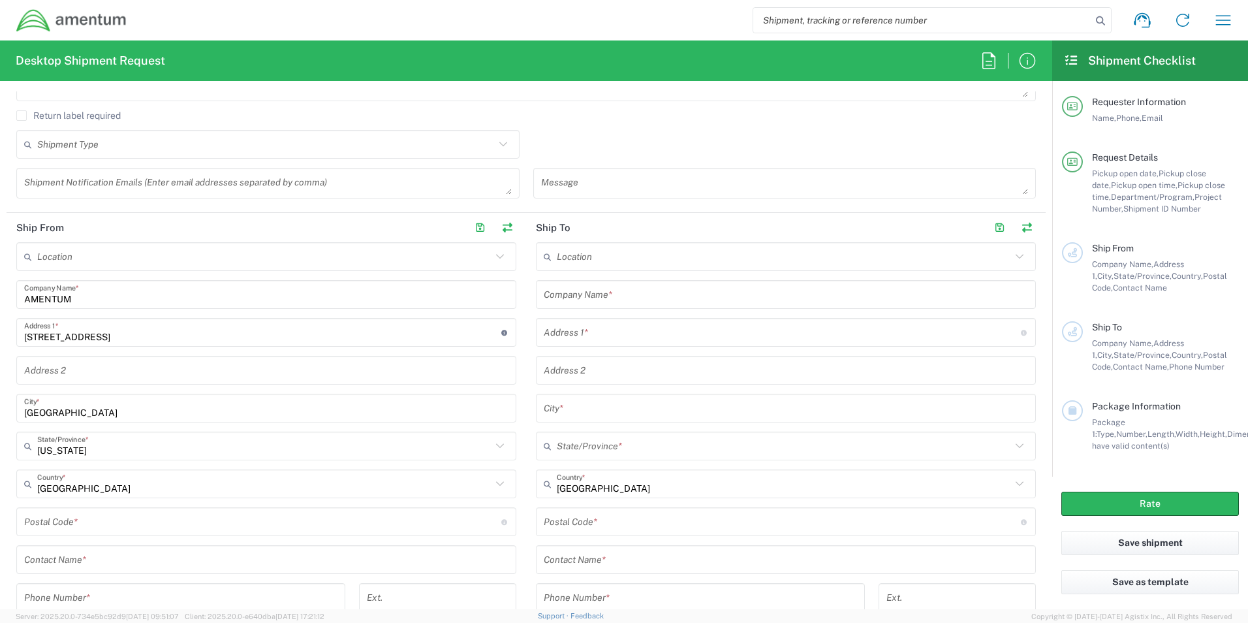
click at [55, 523] on input "undefined" at bounding box center [262, 522] width 477 height 23
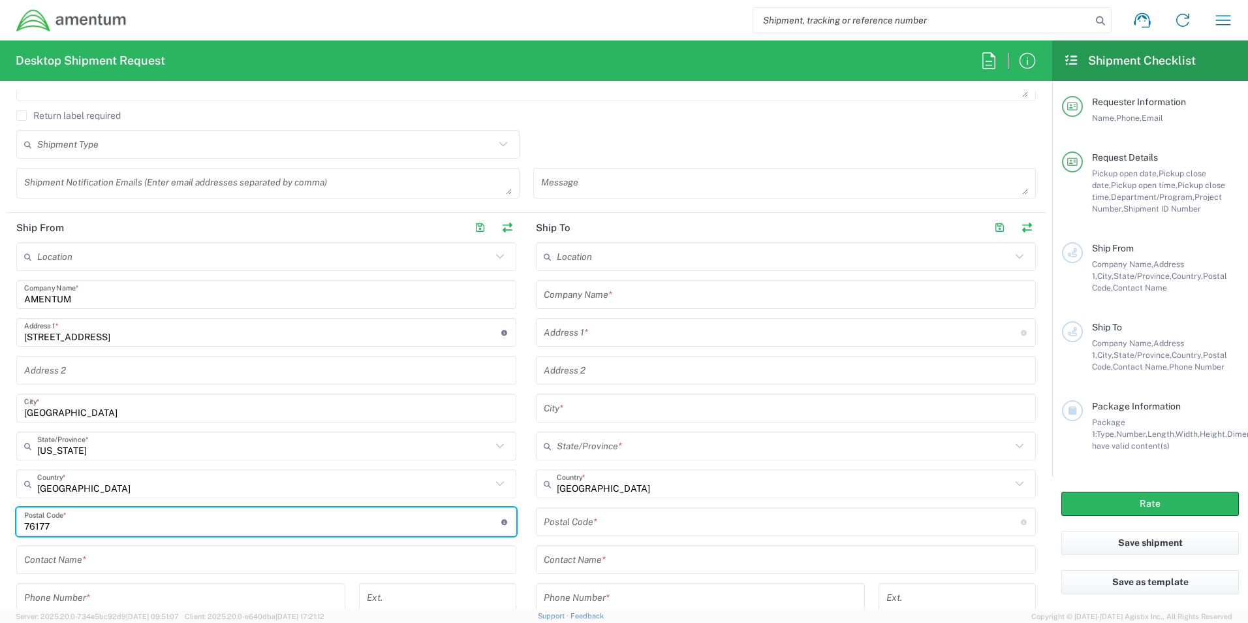
type input "76177"
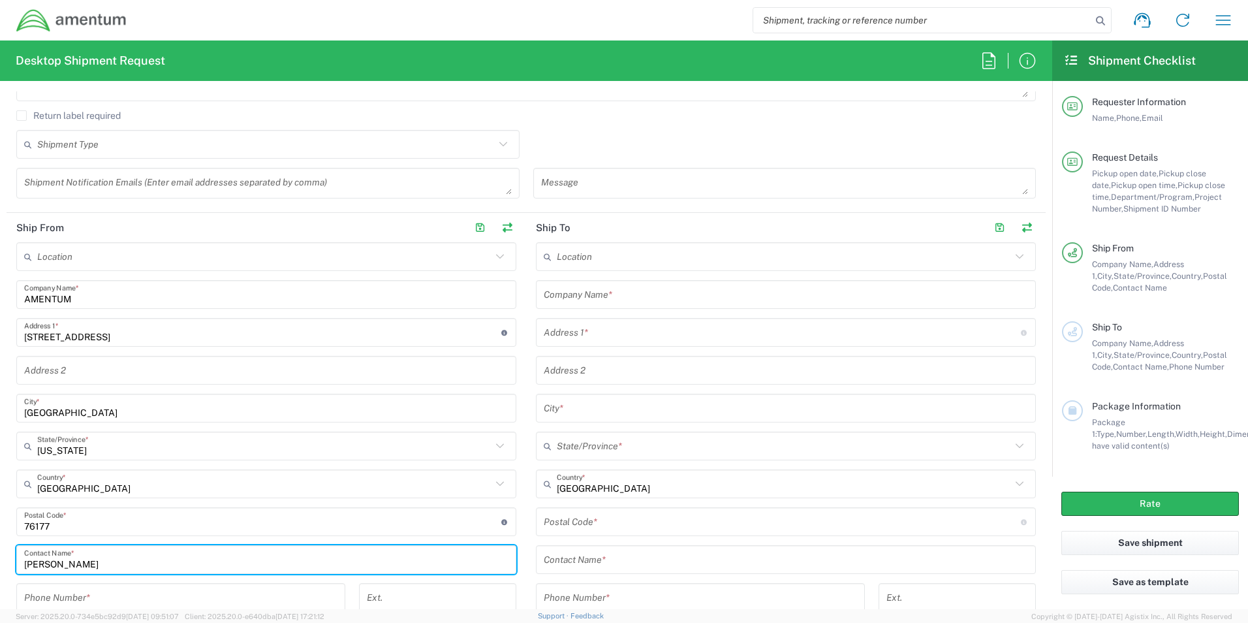
type input "[PERSON_NAME]"
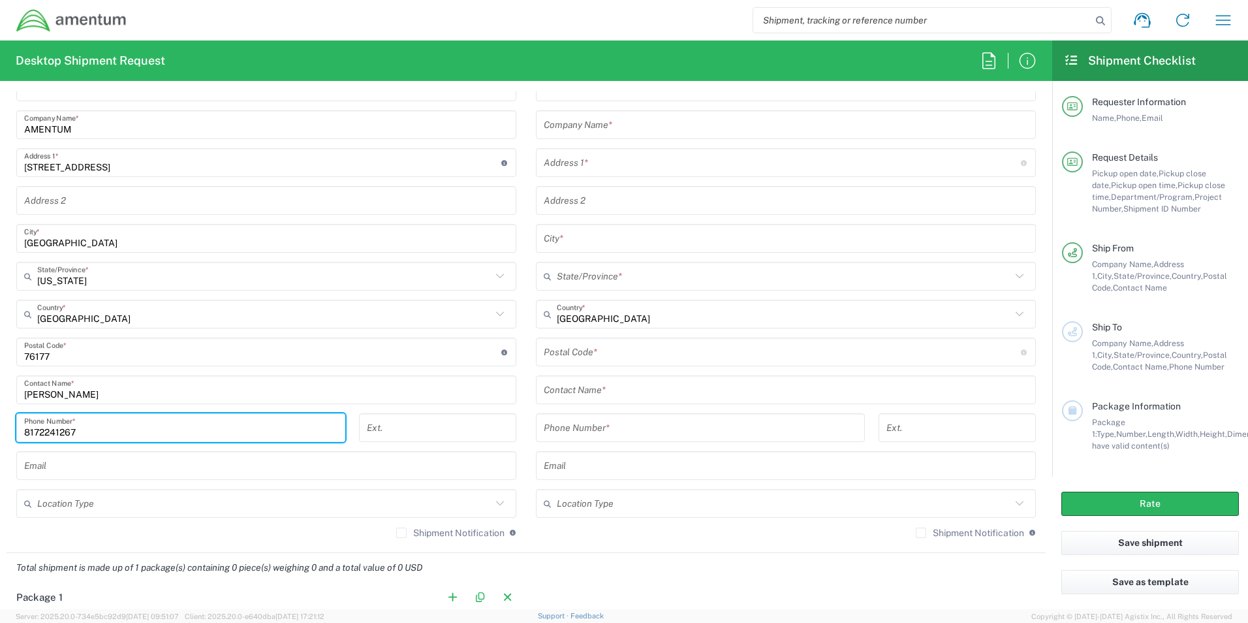
scroll to position [762, 0]
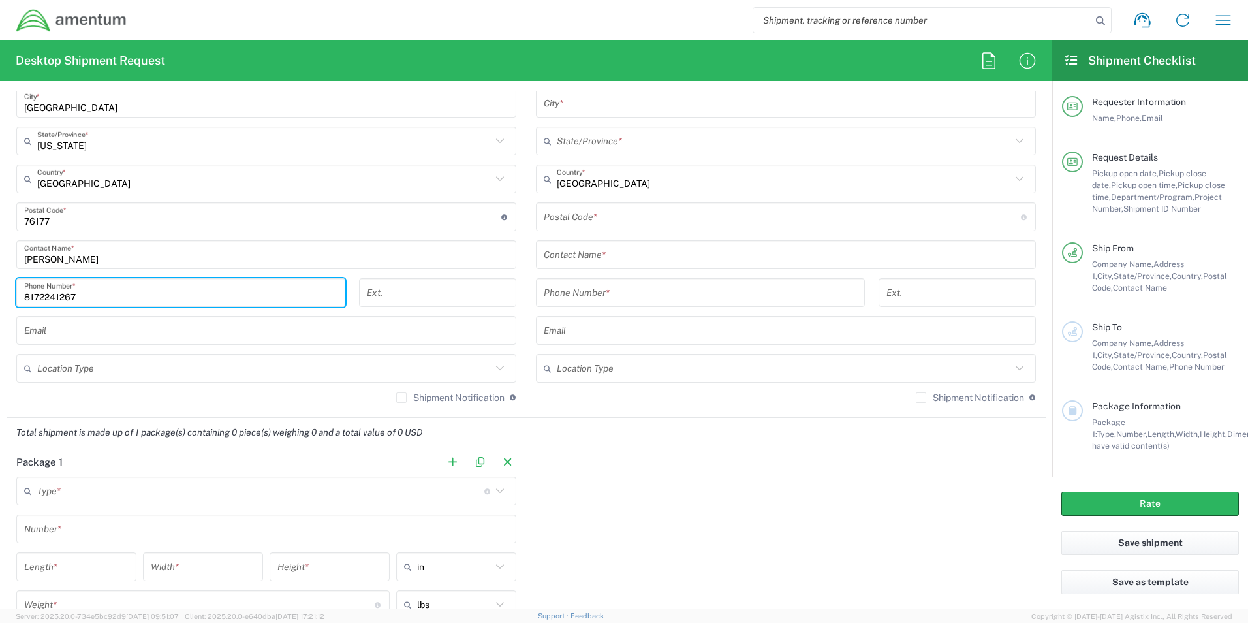
type input "8172241267"
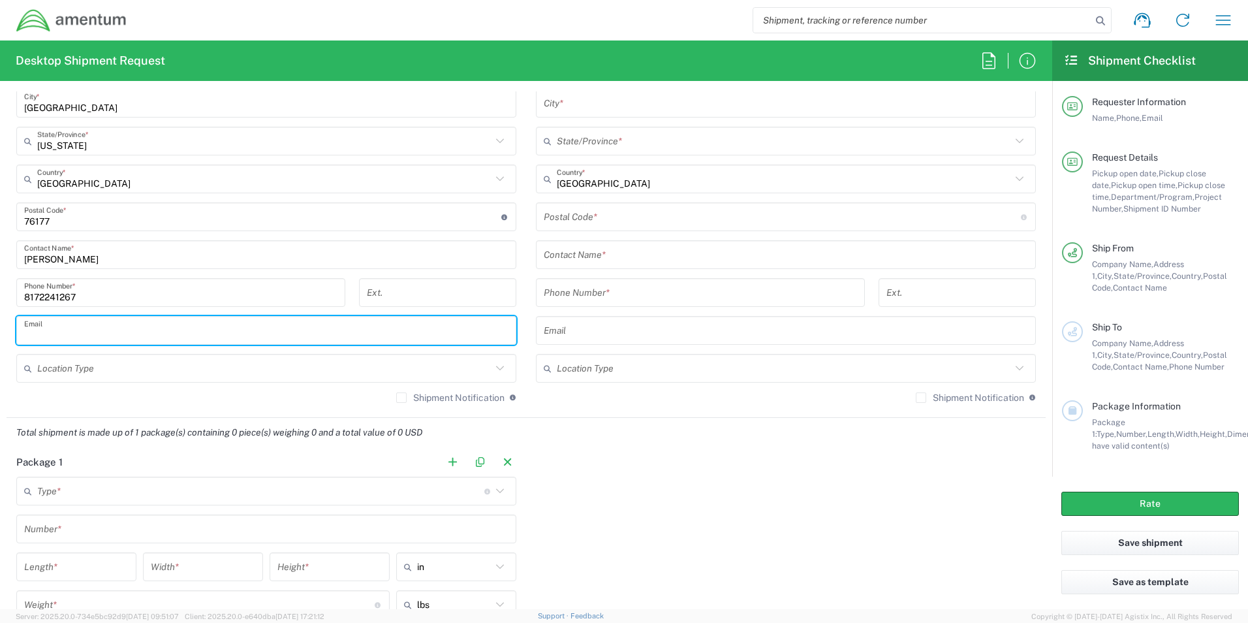
click at [86, 330] on input "text" at bounding box center [266, 330] width 484 height 23
type input "[PERSON_NAME][EMAIL_ADDRESS][PERSON_NAME][DOMAIN_NAME]"
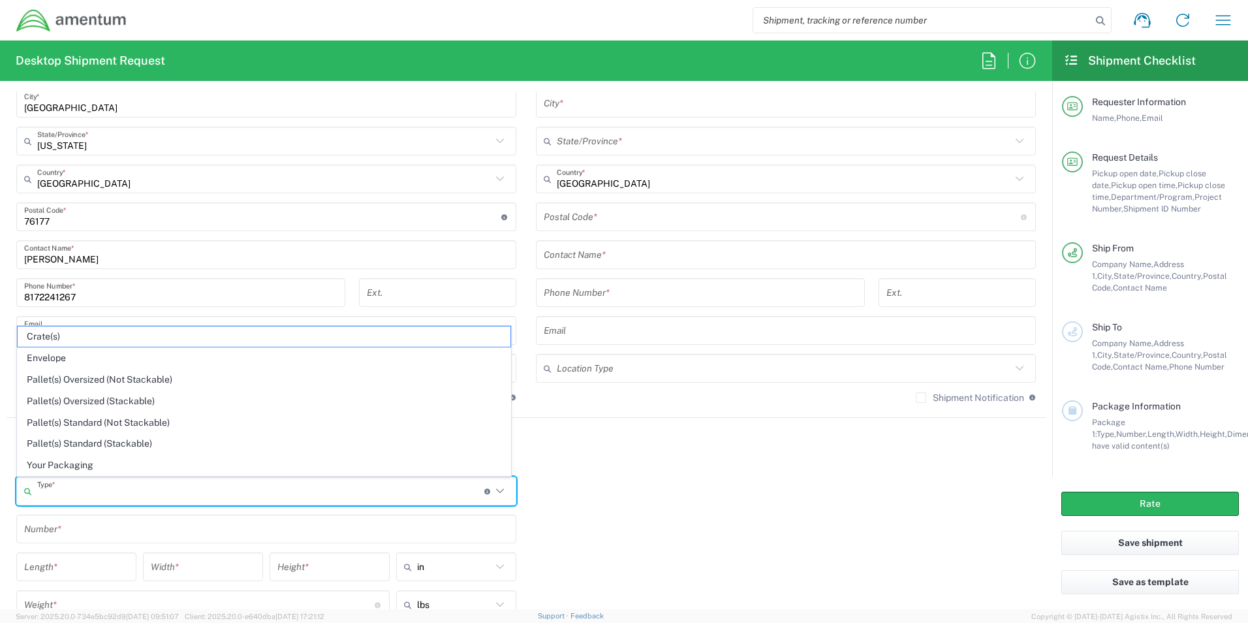
click at [72, 495] on input "text" at bounding box center [260, 491] width 447 height 23
click at [93, 359] on span "Envelope" at bounding box center [264, 358] width 493 height 20
type input "Envelope"
type input "1"
type input "9.5"
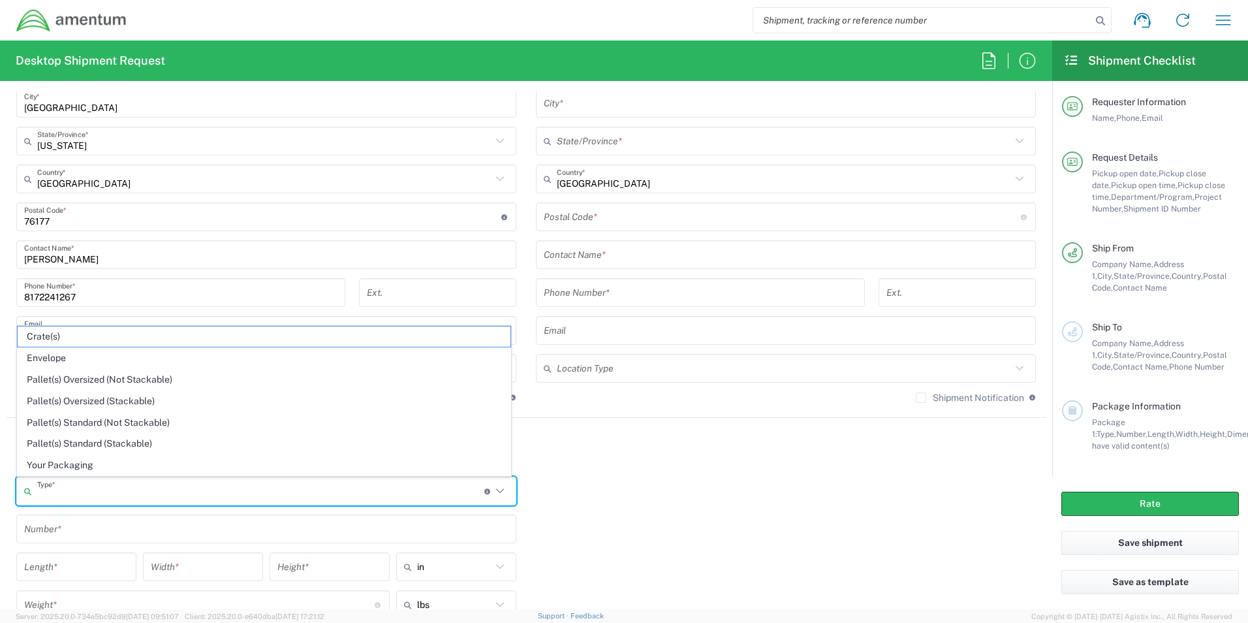
type input "12.5"
type input "0.25"
type input "1"
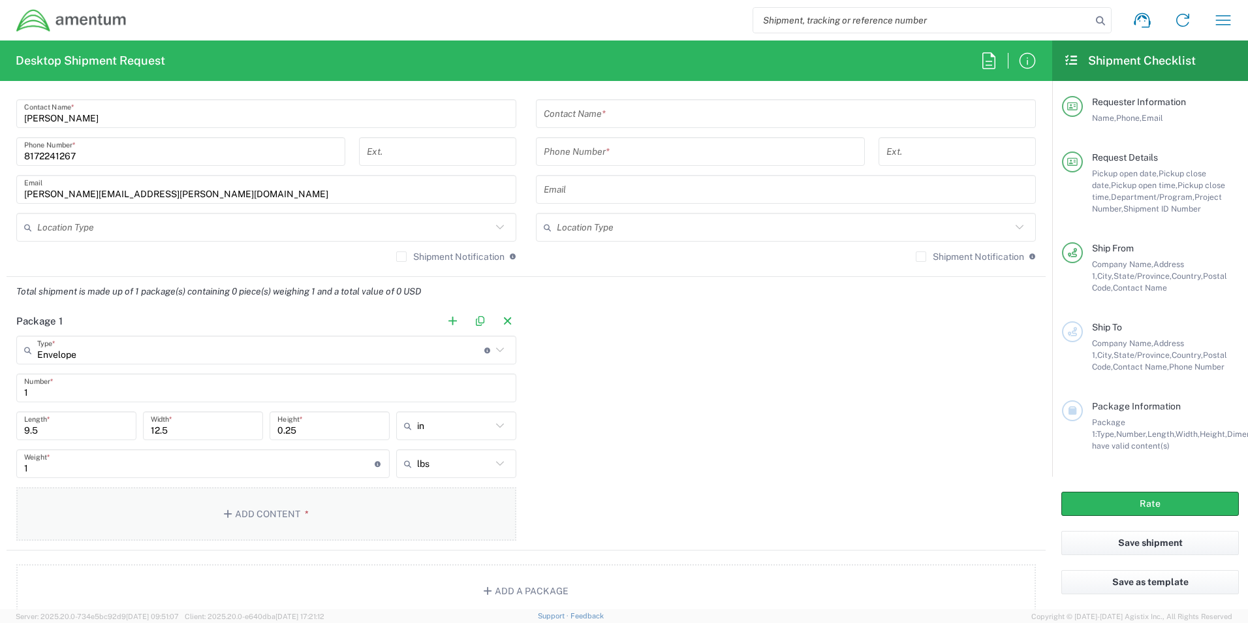
scroll to position [914, 0]
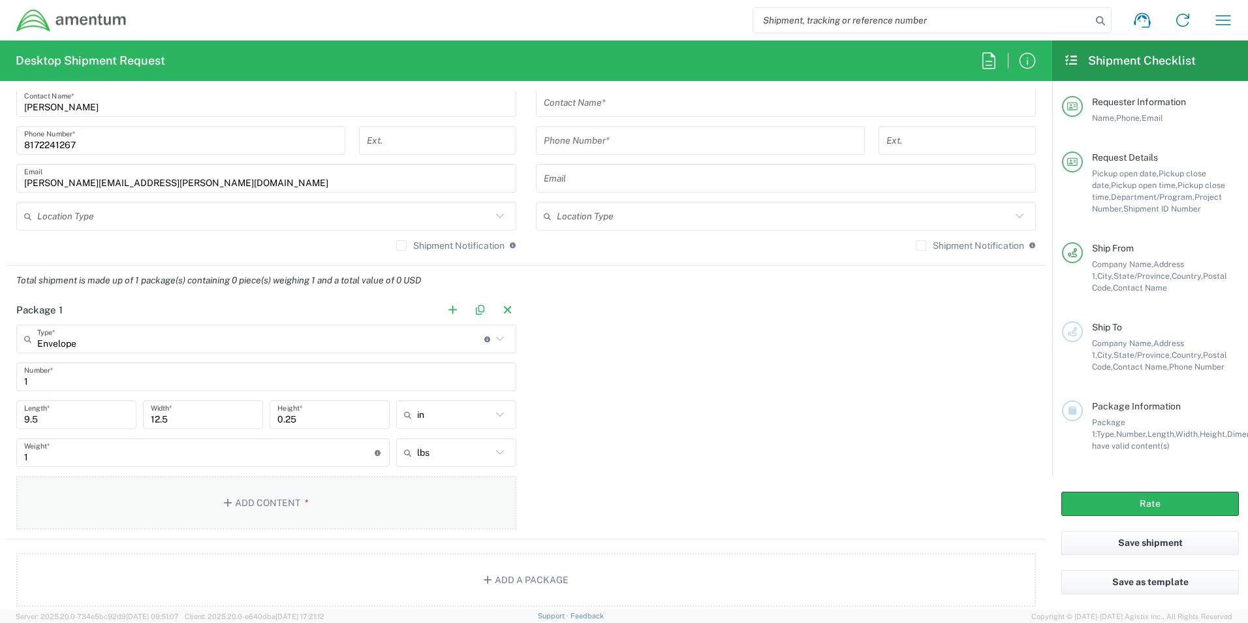
click at [283, 511] on button "Add Content *" at bounding box center [266, 503] width 500 height 54
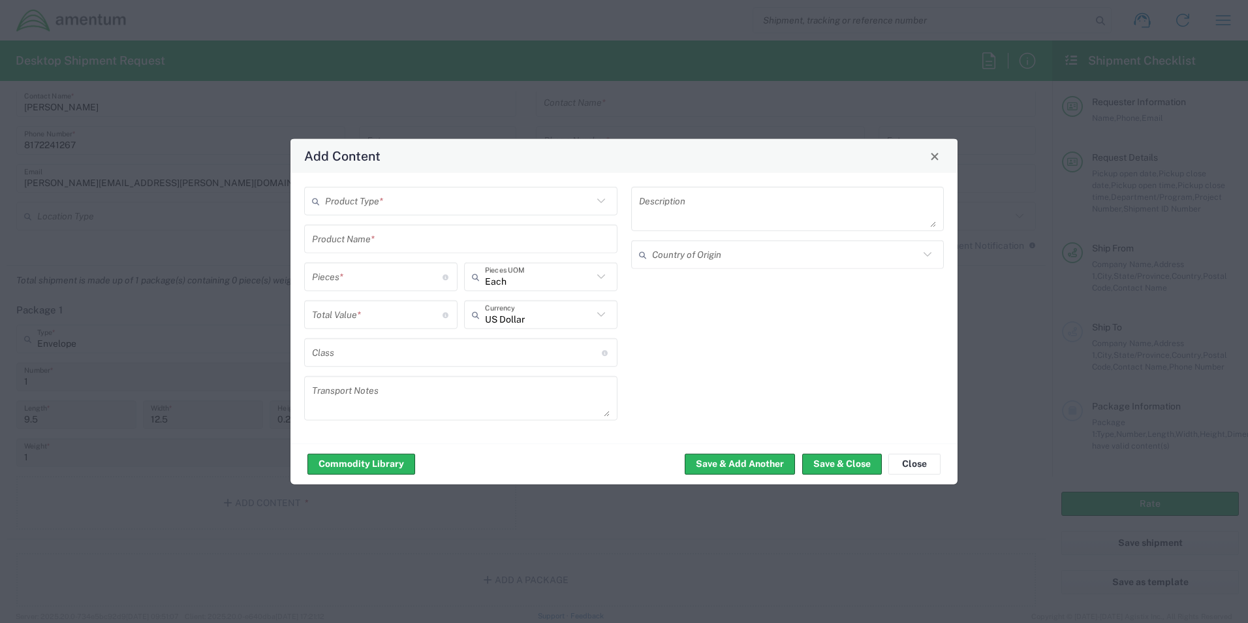
click at [370, 206] on input "text" at bounding box center [459, 200] width 268 height 23
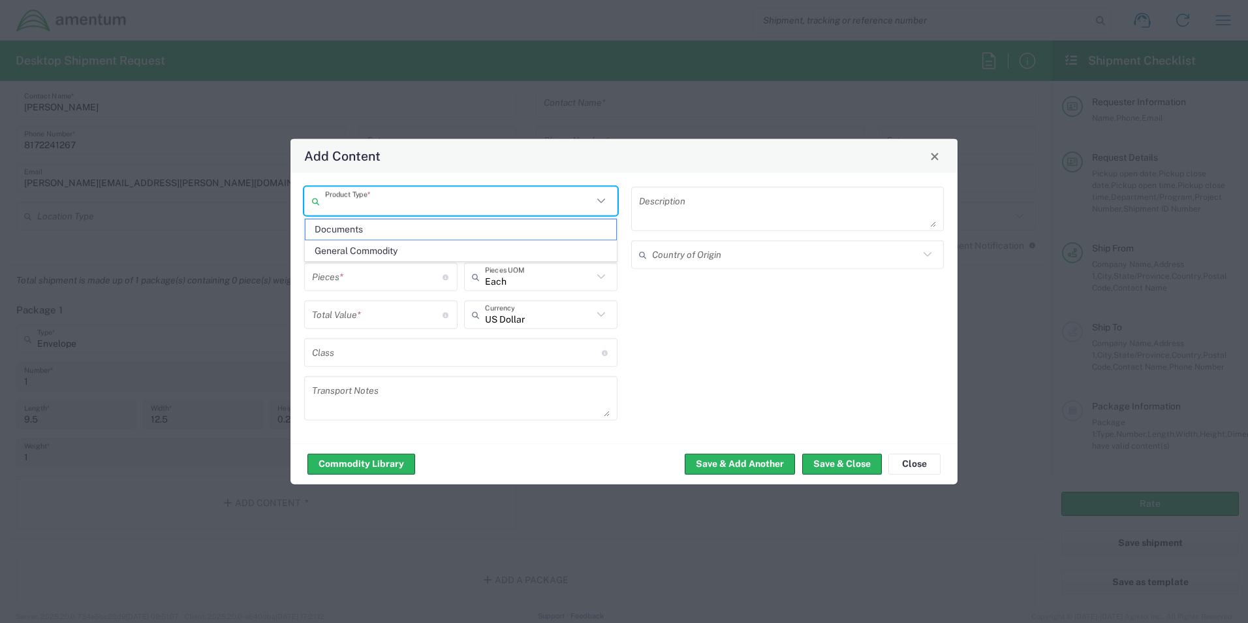
click at [366, 227] on span "Documents" at bounding box center [461, 229] width 311 height 20
type input "Documents"
type input "1"
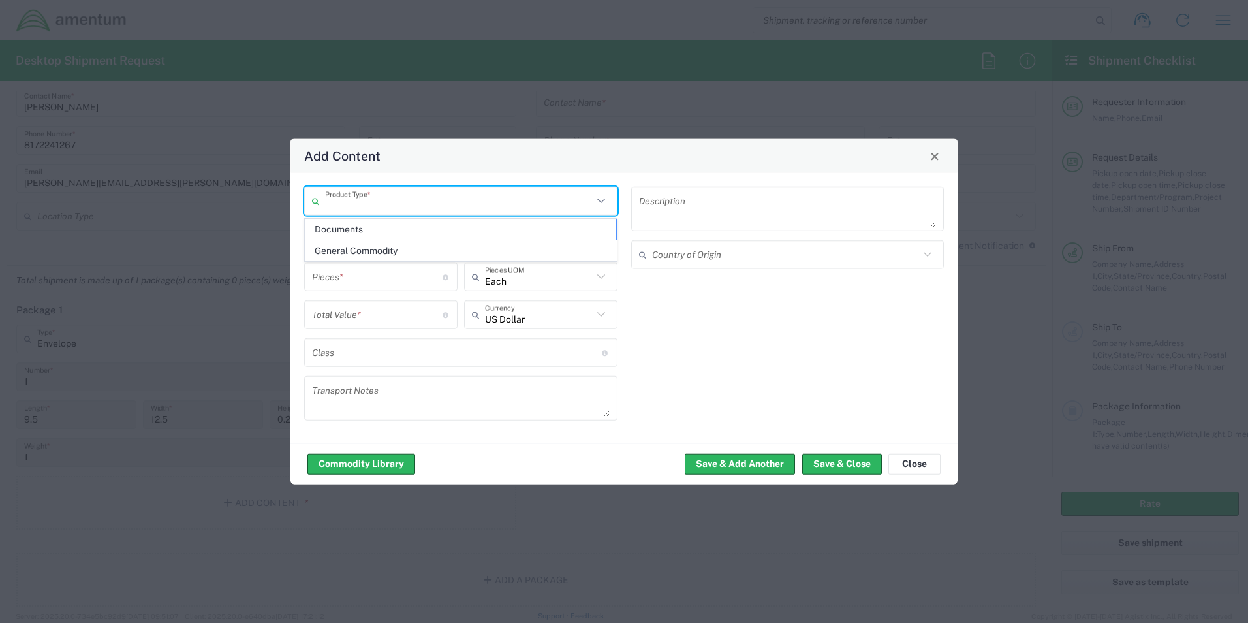
type textarea "Documents"
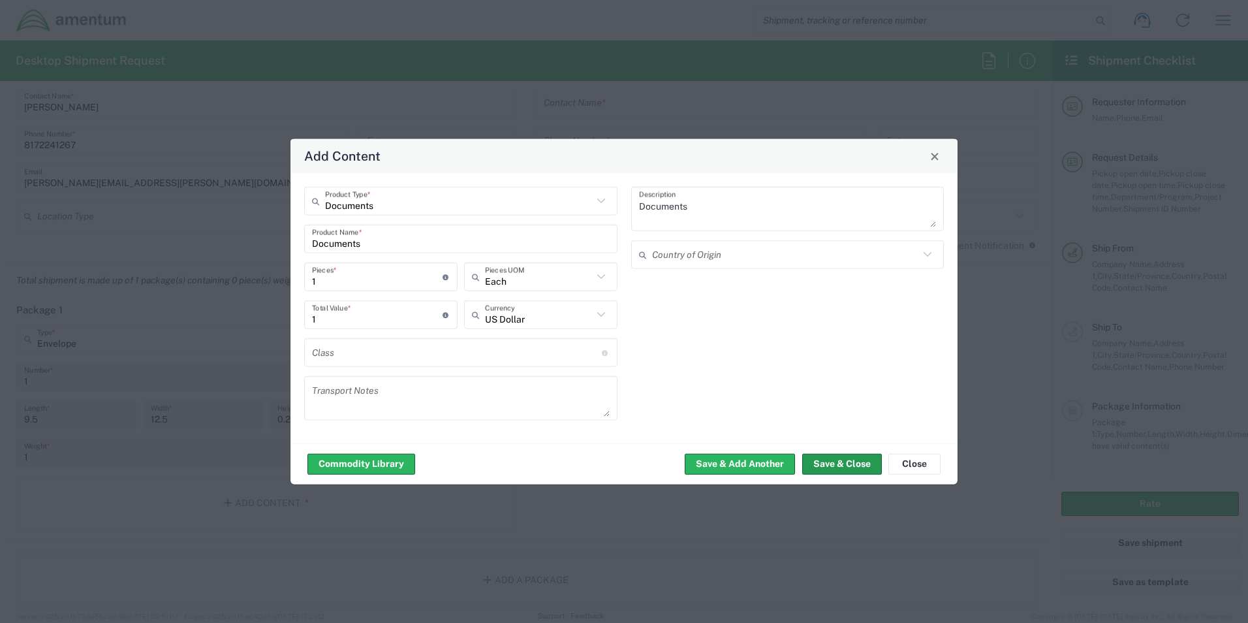
drag, startPoint x: 847, startPoint y: 473, endPoint x: 840, endPoint y: 465, distance: 10.6
click at [849, 473] on button "Save & Close" at bounding box center [842, 463] width 80 height 21
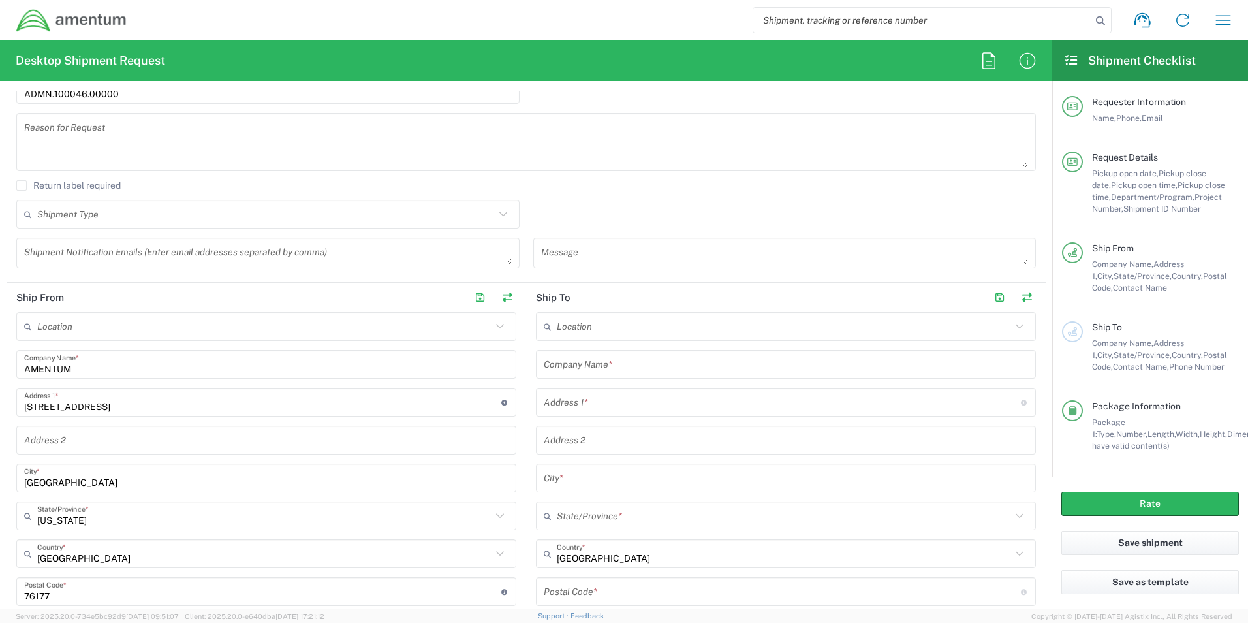
scroll to position [305, 0]
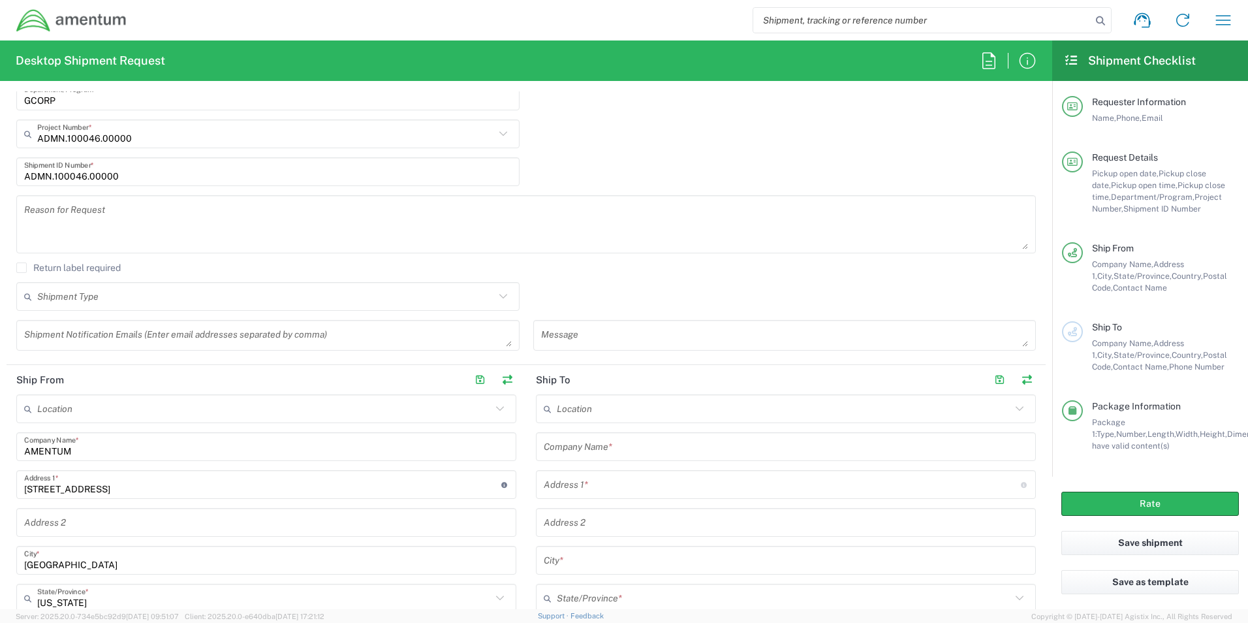
click at [619, 447] on input "text" at bounding box center [786, 446] width 484 height 23
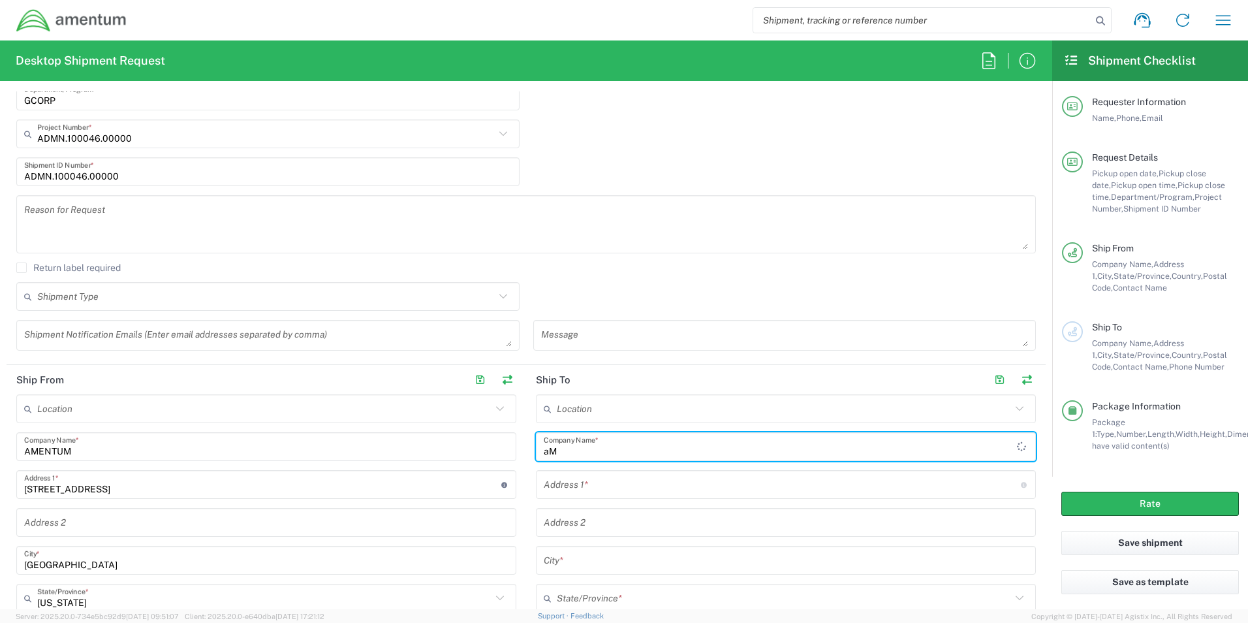
type input "a"
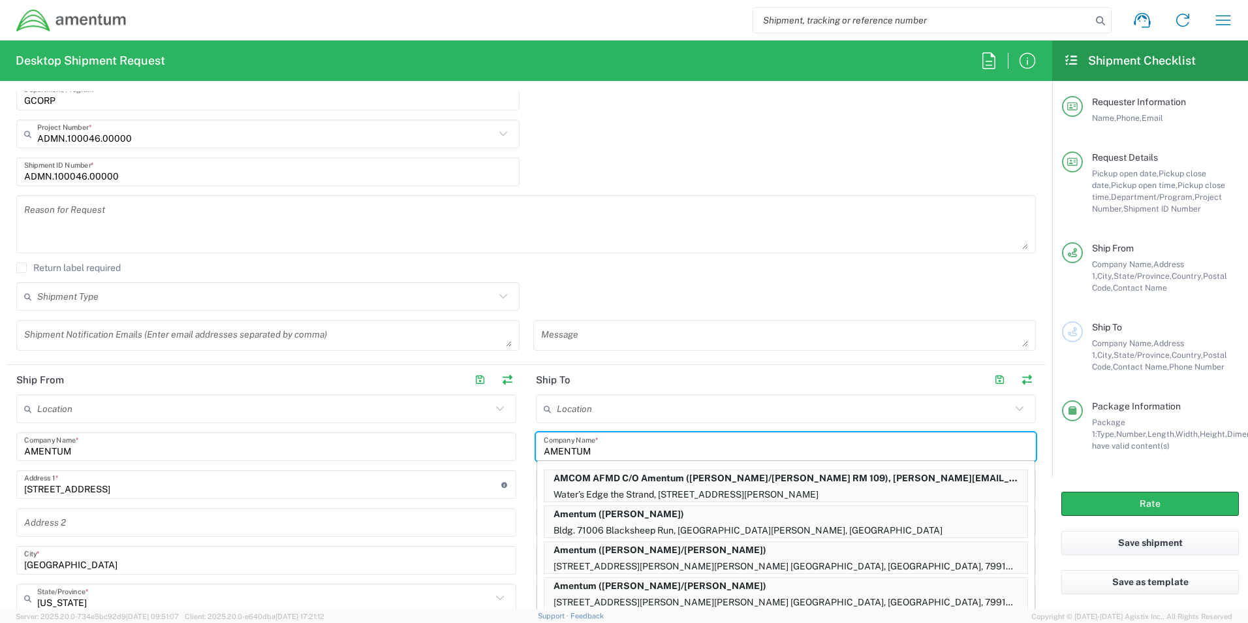
type input "AMENTUM"
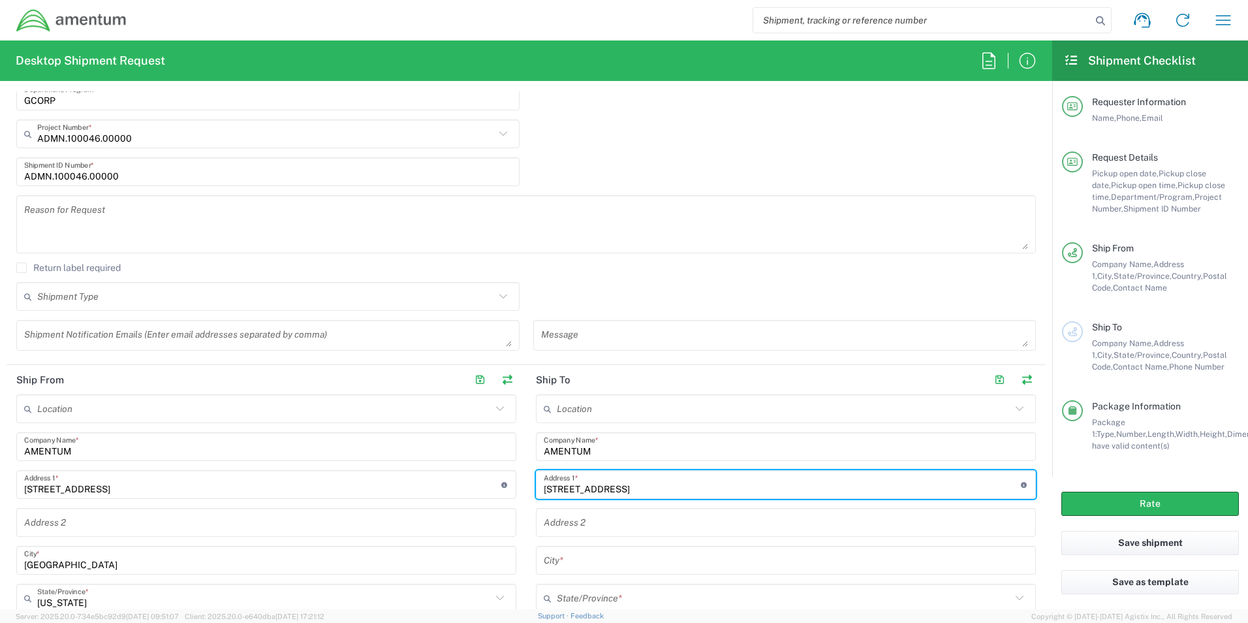
type input "2551 Dulles View Dr"
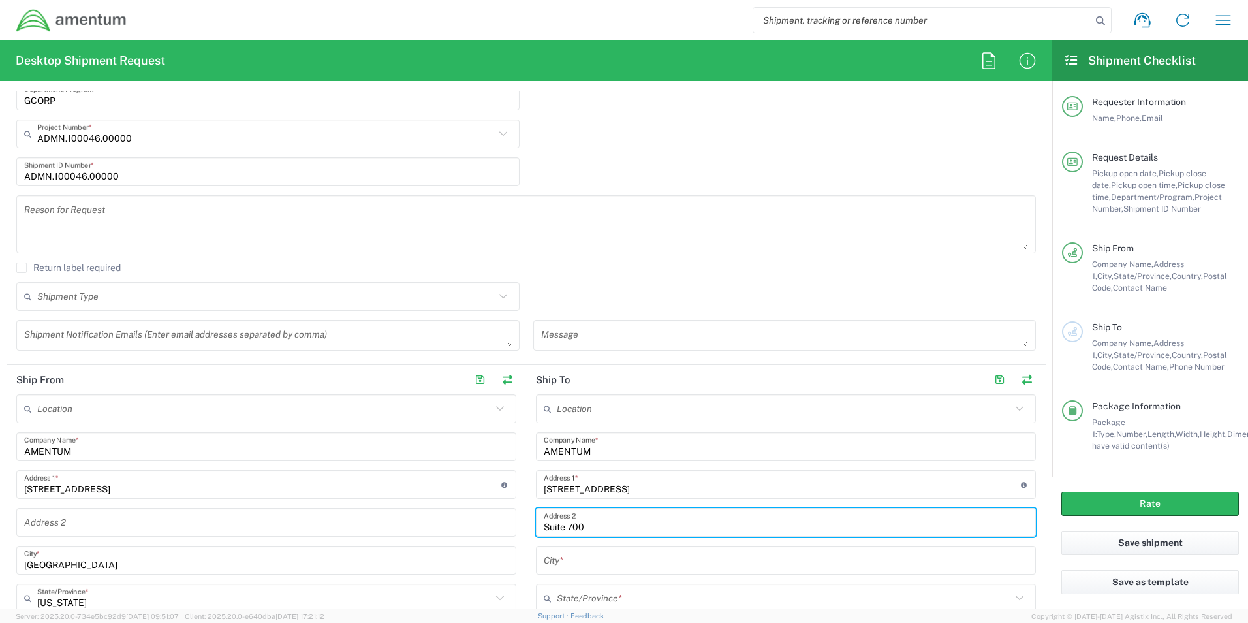
type input "Suite 700"
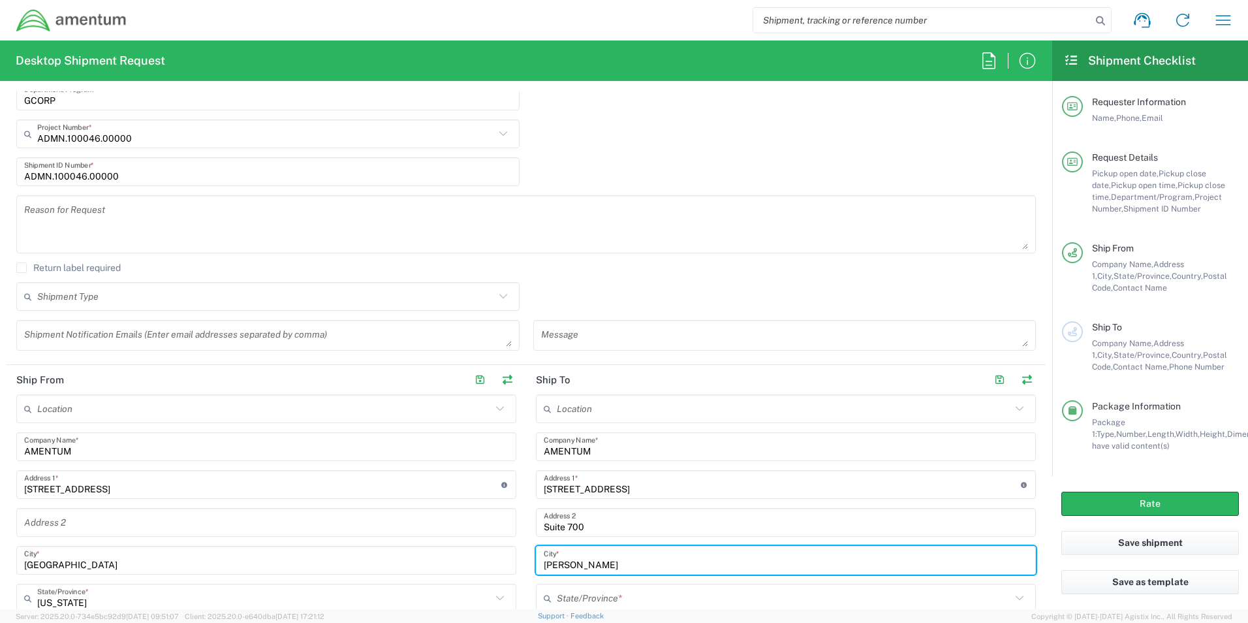
type input "Herndon"
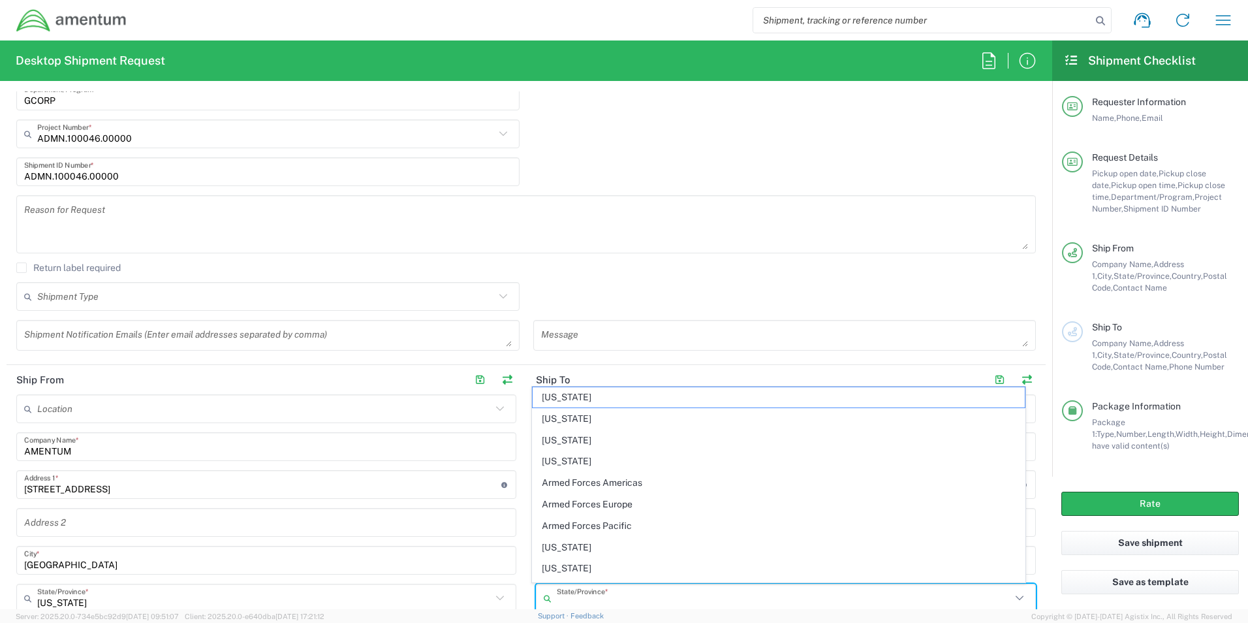
scroll to position [306, 0]
type input "v"
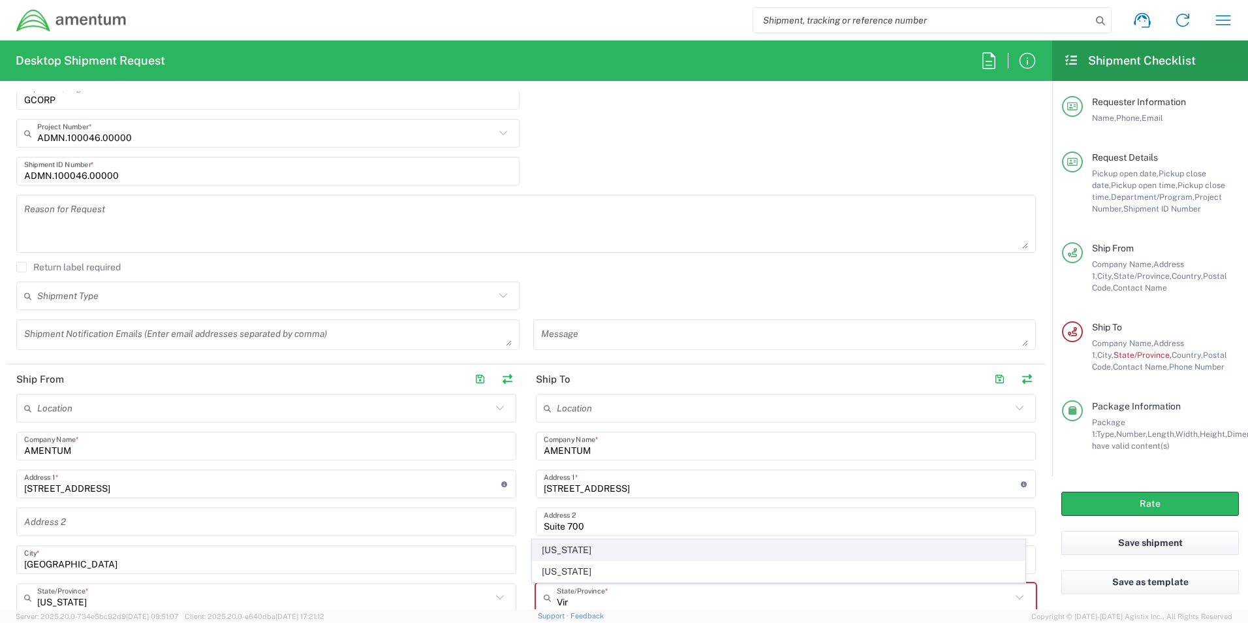
click at [562, 549] on span "[US_STATE]" at bounding box center [779, 550] width 493 height 20
type input "[US_STATE]"
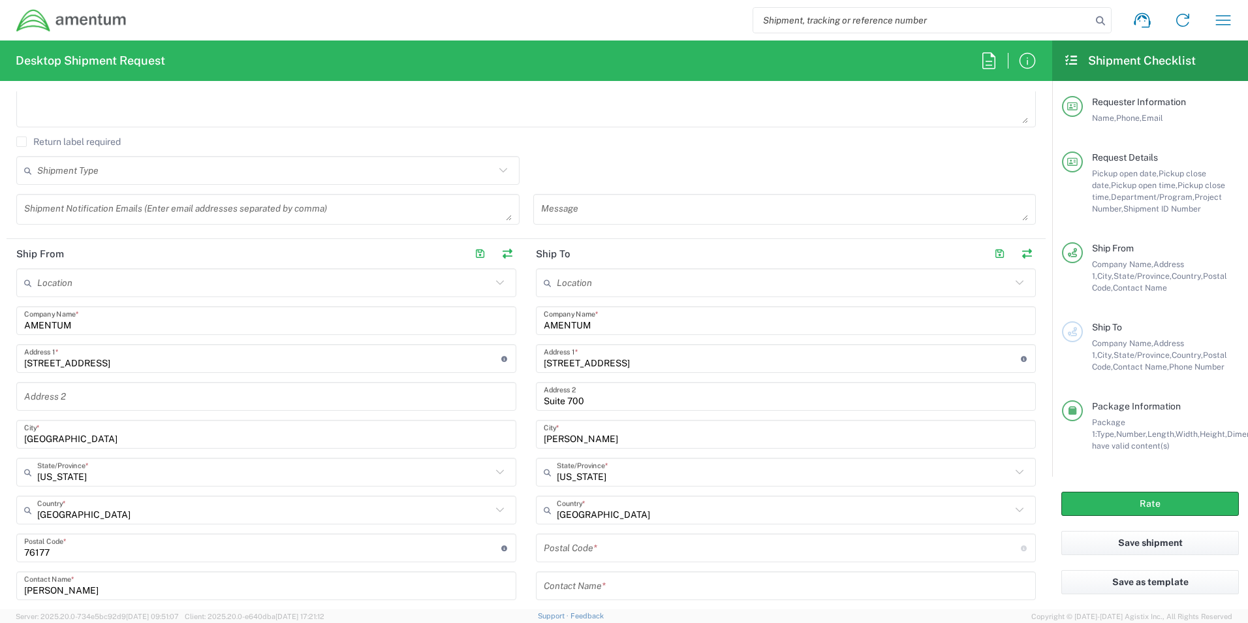
scroll to position [458, 0]
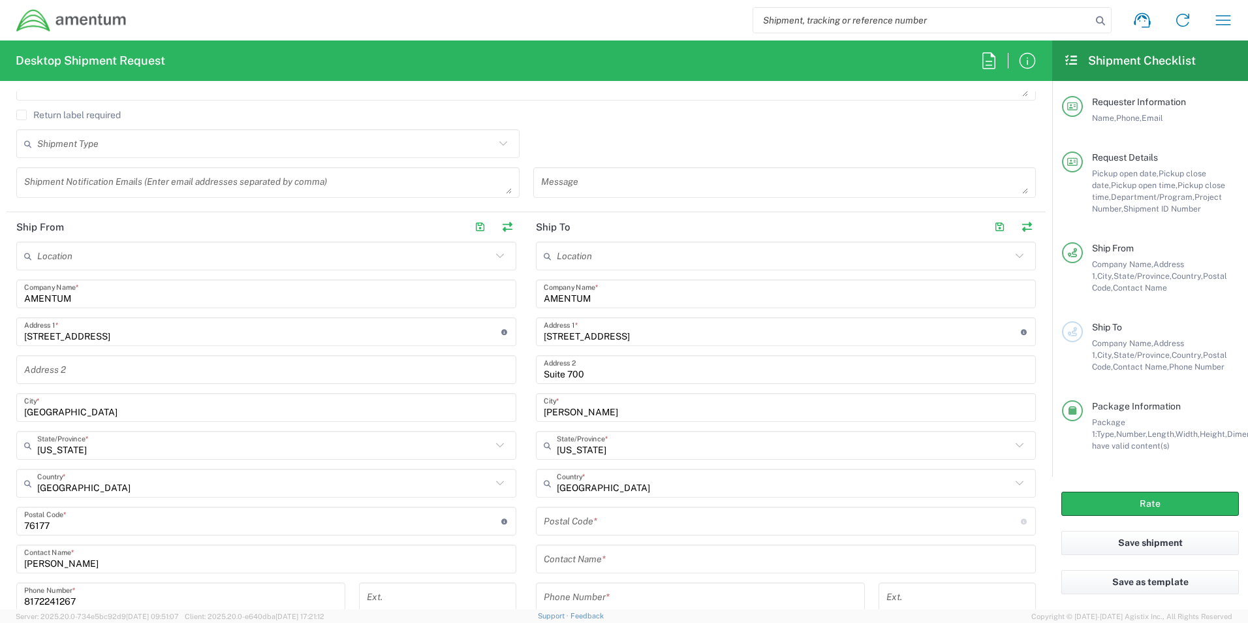
click at [586, 522] on input "undefined" at bounding box center [782, 521] width 477 height 23
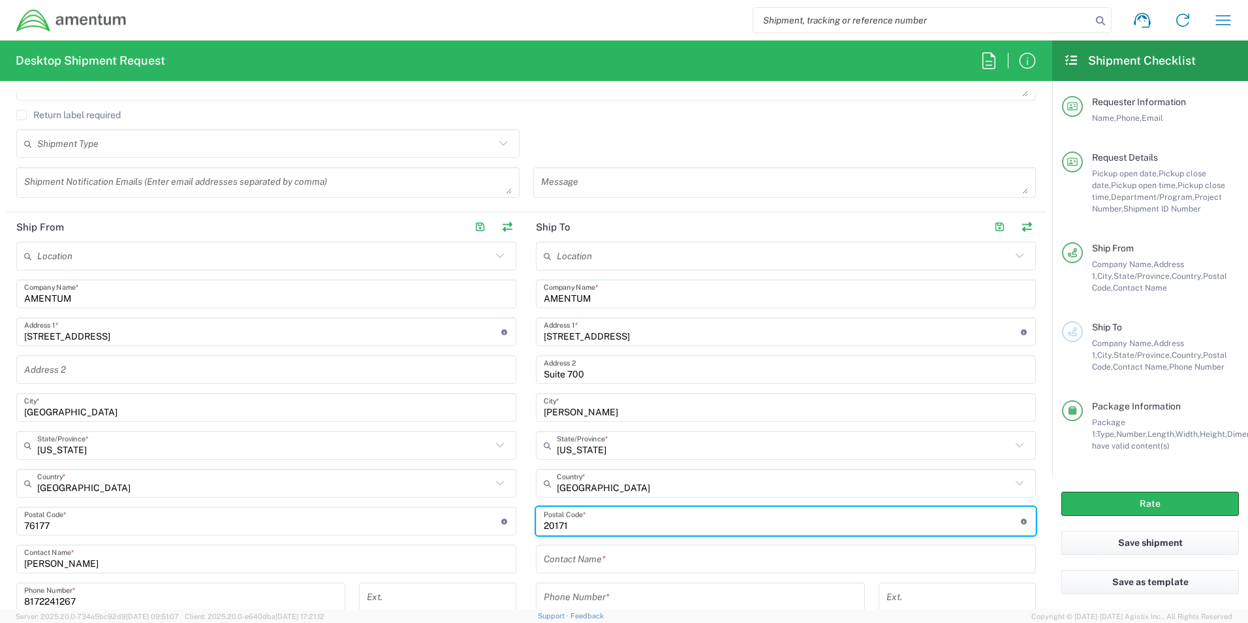
type input "20171"
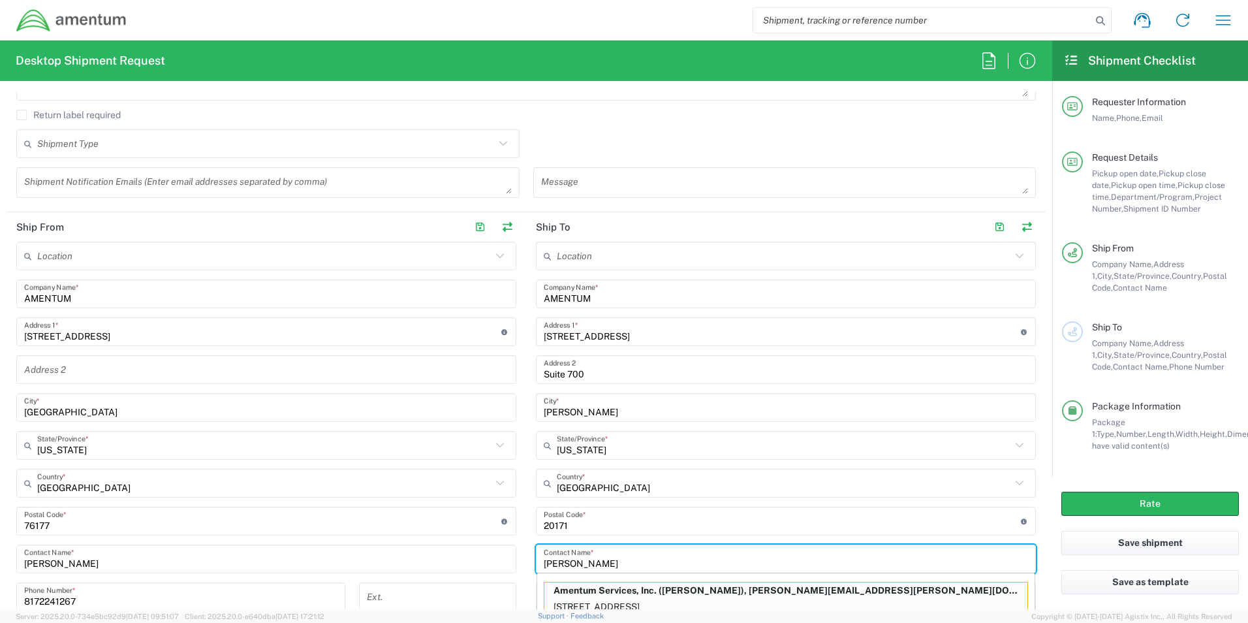
scroll to position [463, 0]
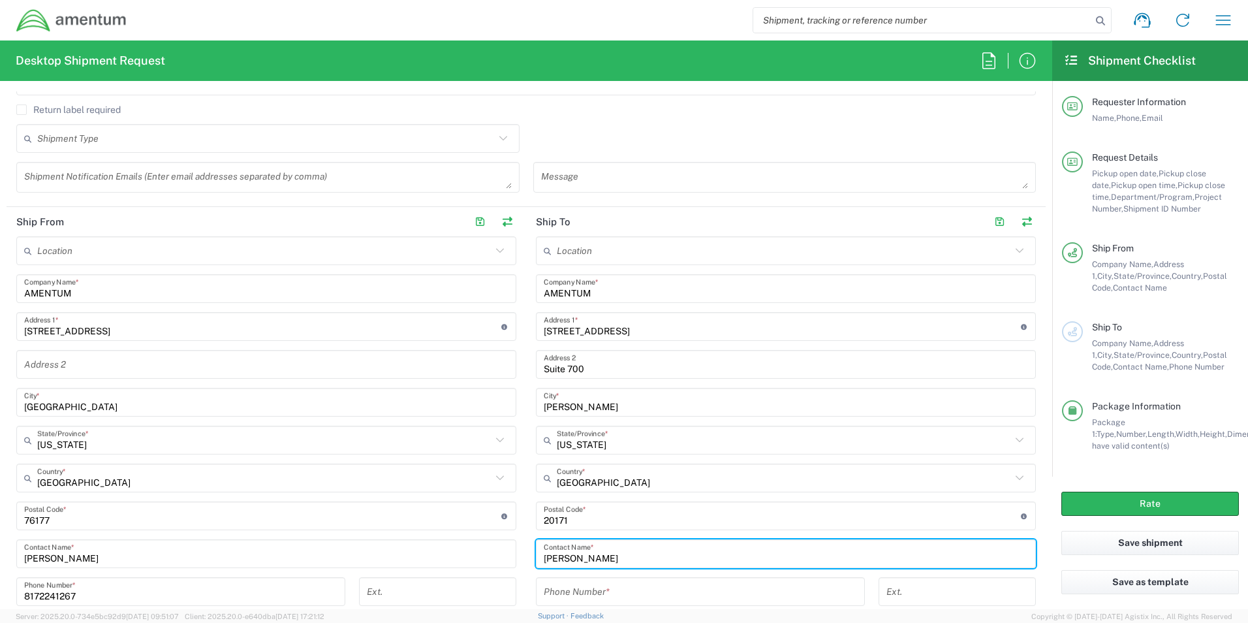
type input "Kimberly Withers"
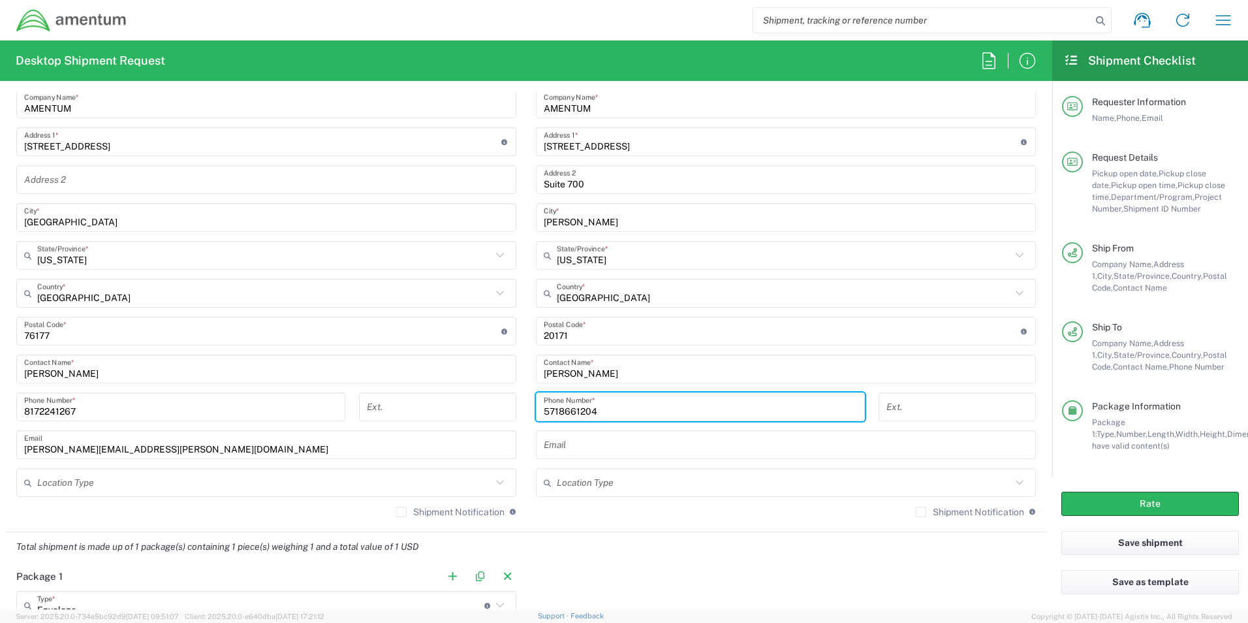
scroll to position [768, 0]
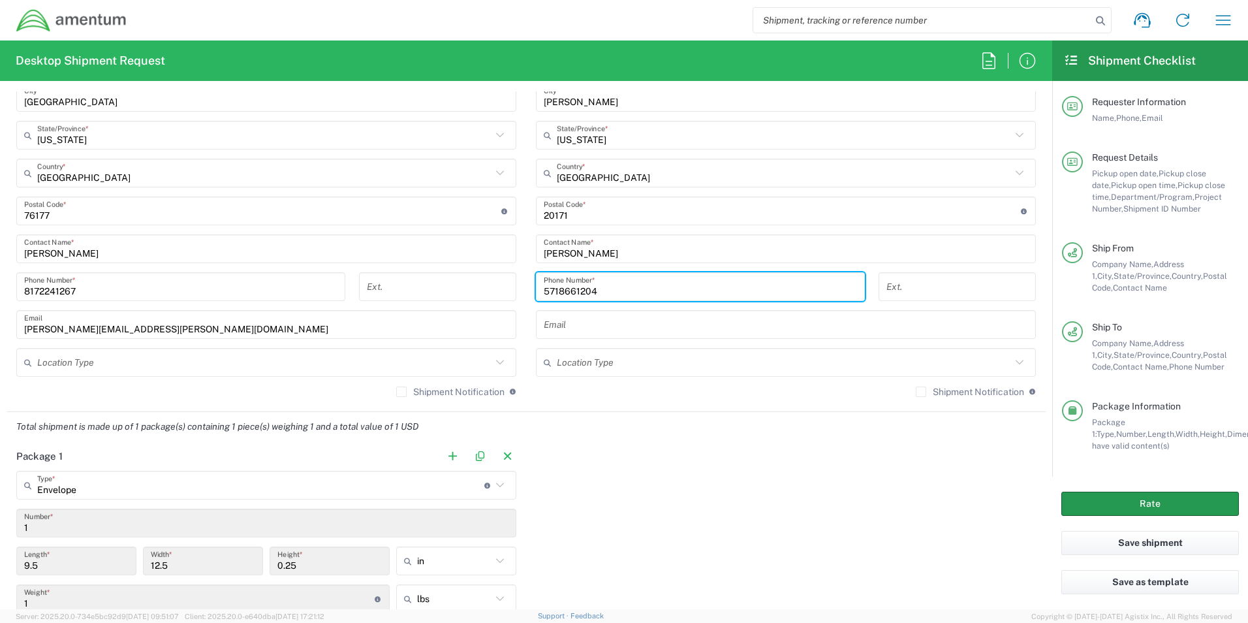
type input "5718661204"
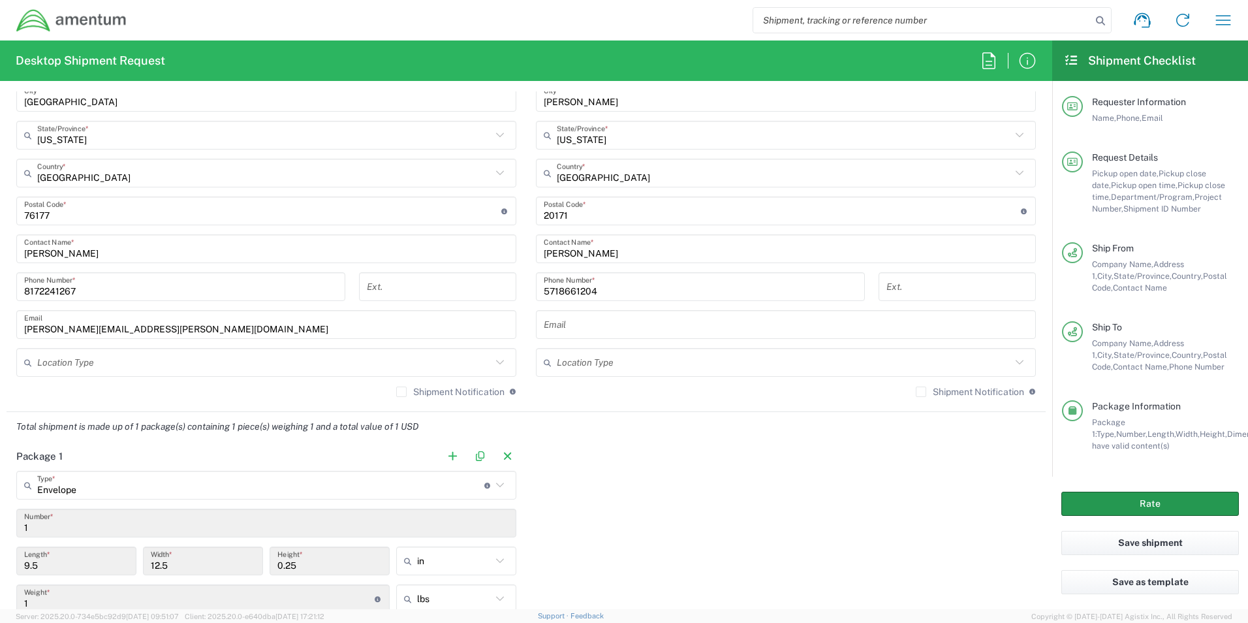
click at [1150, 512] on button "Rate" at bounding box center [1151, 504] width 178 height 24
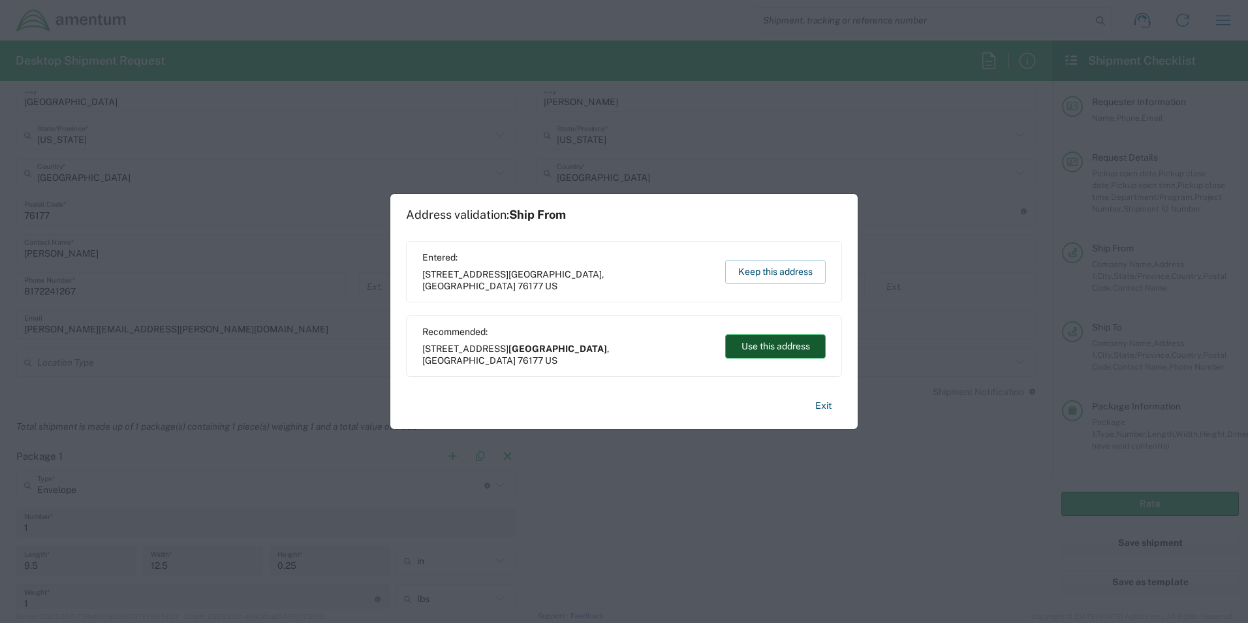
click at [790, 353] on button "Use this address" at bounding box center [775, 346] width 101 height 24
type input "[GEOGRAPHIC_DATA]"
type input "[US_STATE]"
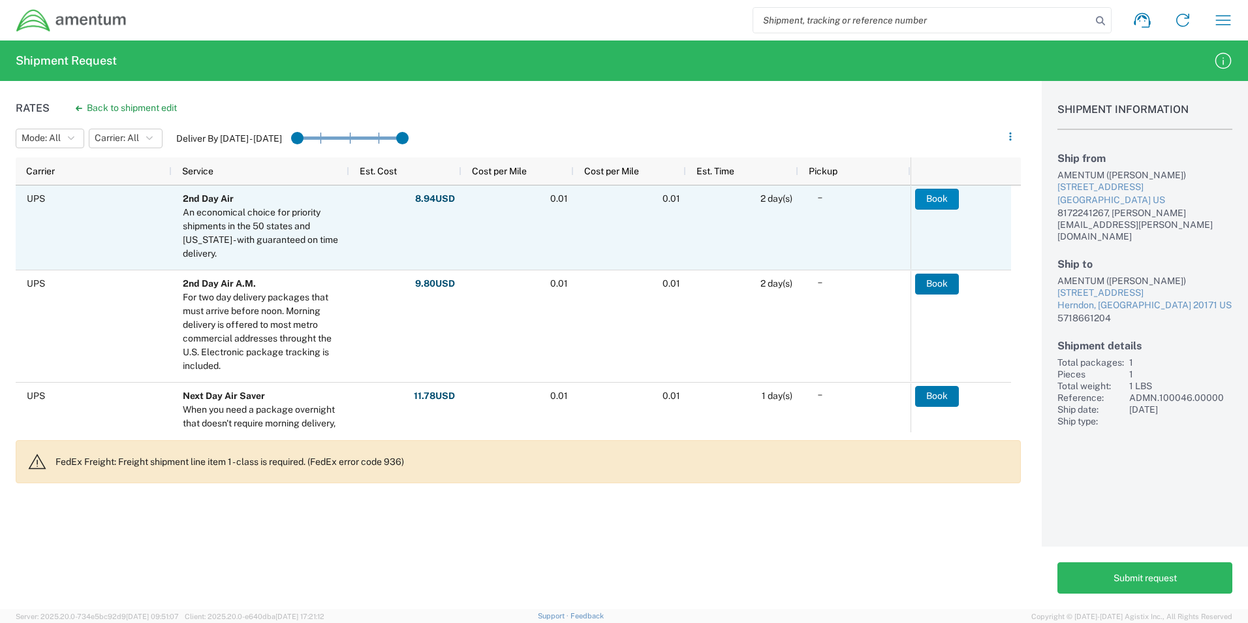
click at [940, 202] on button "Book" at bounding box center [937, 199] width 44 height 21
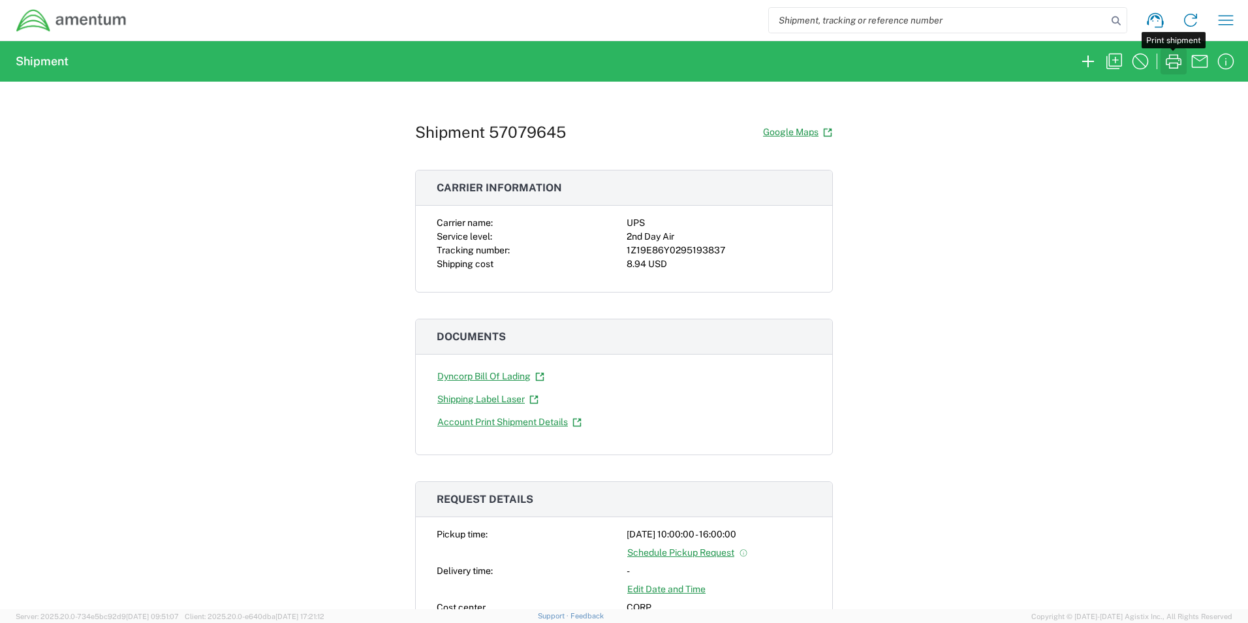
click at [1172, 60] on icon "button" at bounding box center [1173, 61] width 21 height 21
click at [277, 247] on div "Shipment 57079645 Google Maps Carrier information Carrier name: UPS Service lev…" at bounding box center [624, 346] width 1248 height 528
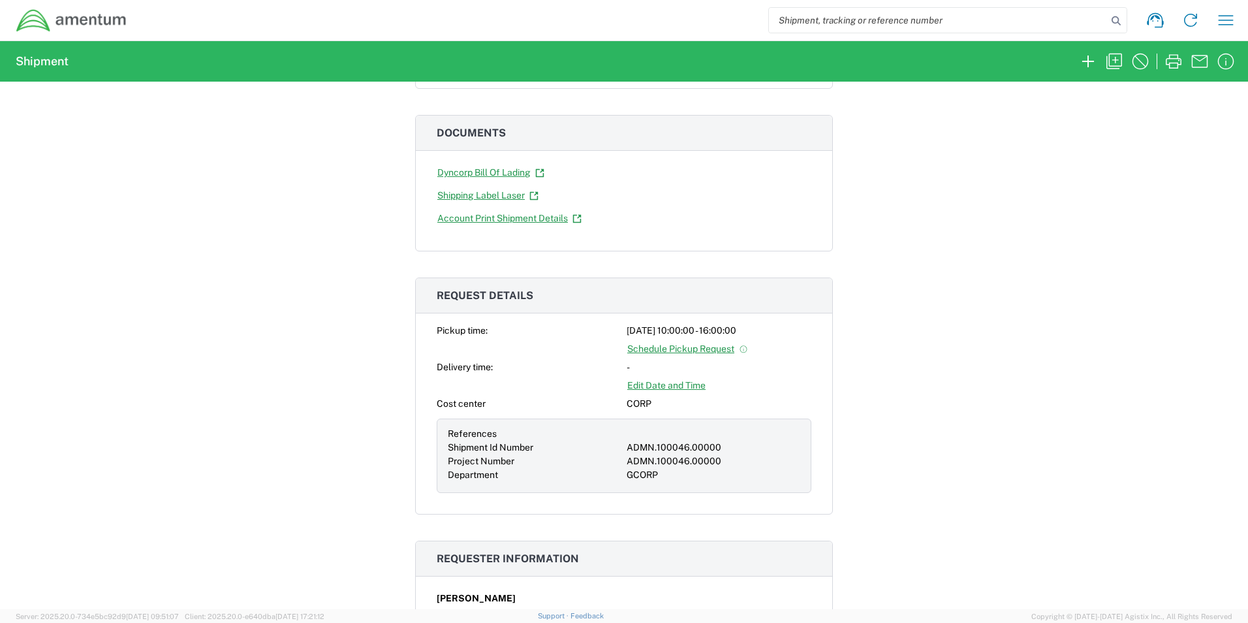
scroll to position [89, 0]
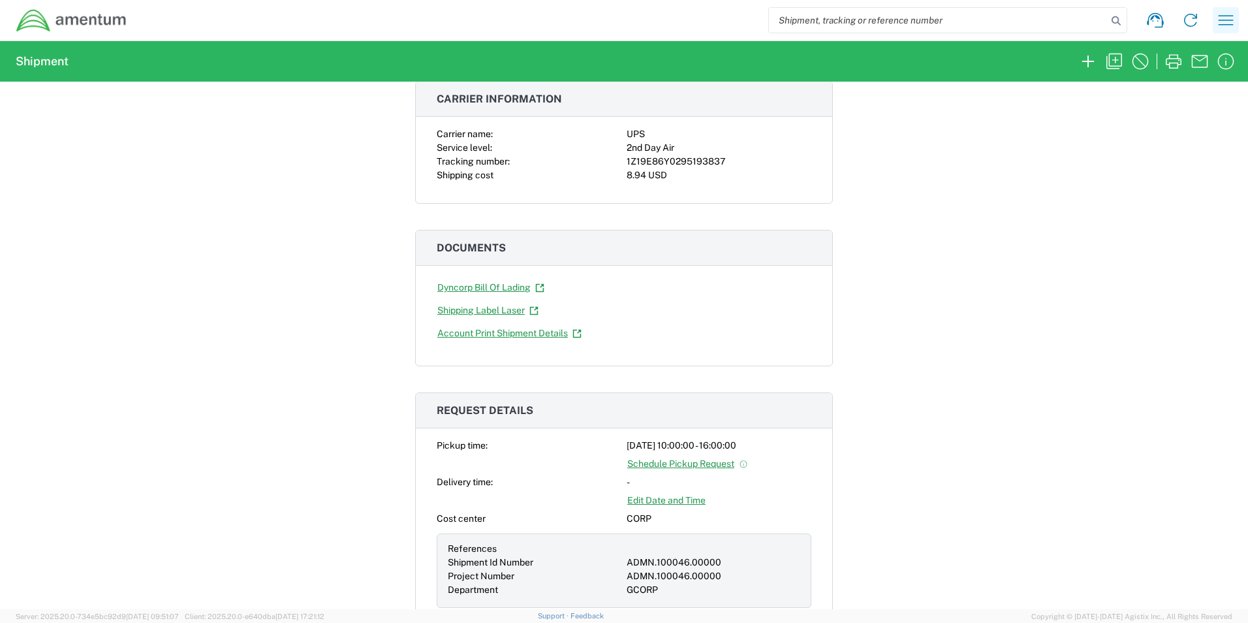
click at [1229, 17] on icon "button" at bounding box center [1226, 20] width 21 height 21
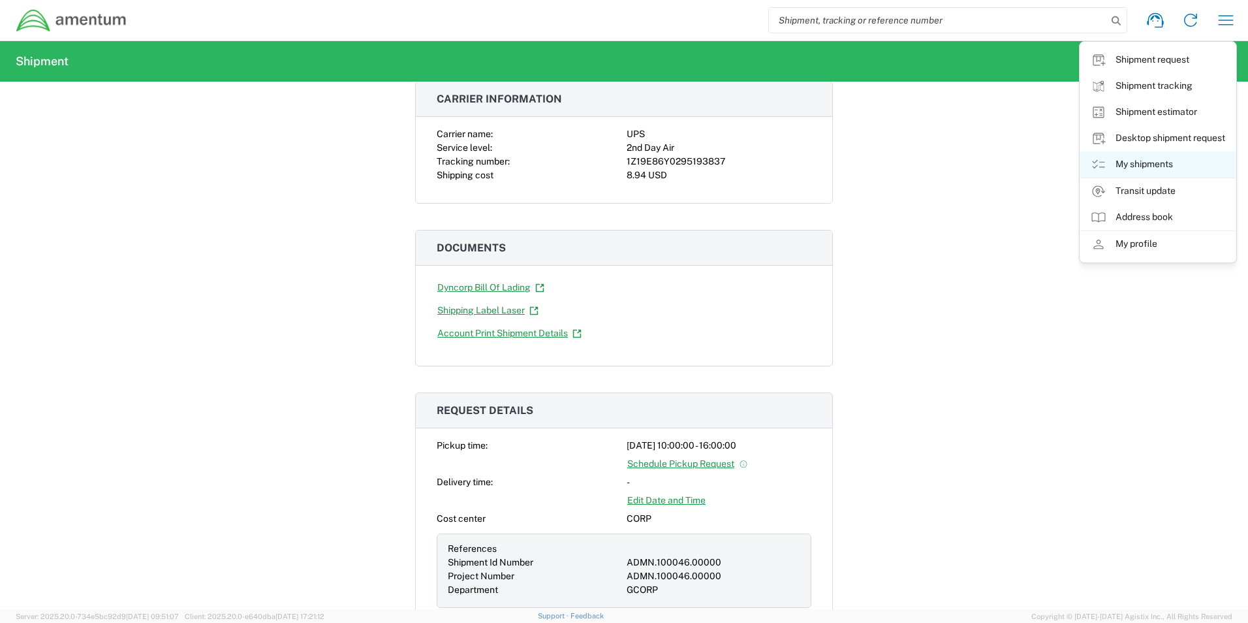
click at [1153, 168] on link "My shipments" at bounding box center [1158, 164] width 155 height 26
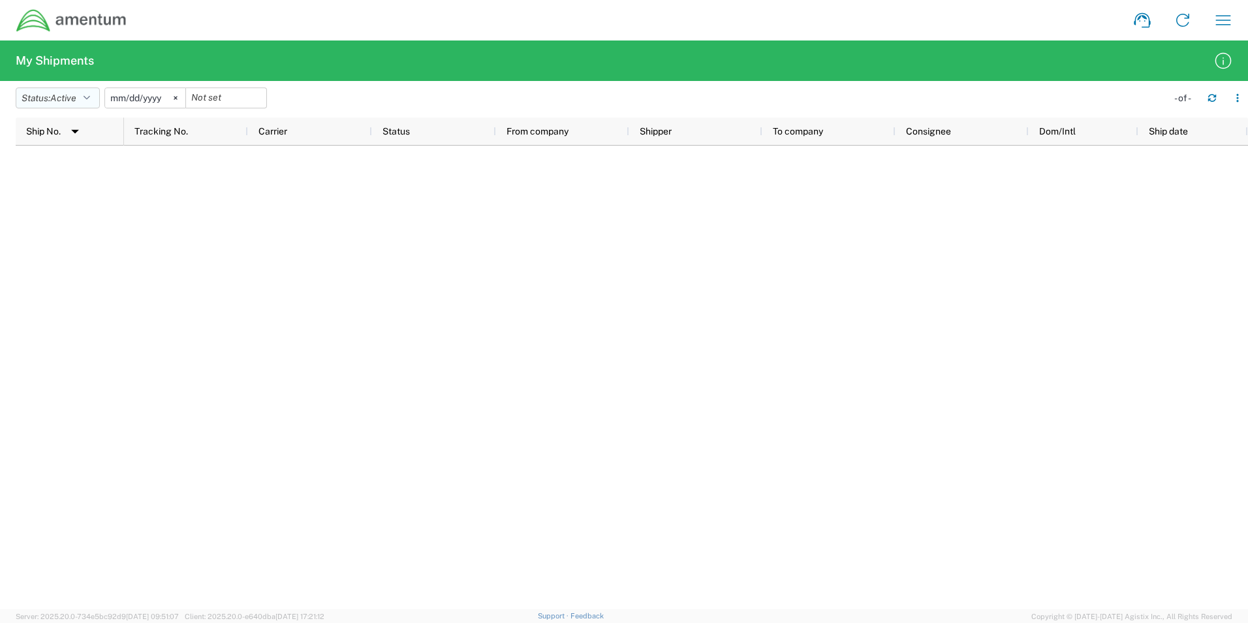
drag, startPoint x: 71, startPoint y: 103, endPoint x: 62, endPoint y: 129, distance: 27.5
click at [71, 104] on button "Status: Active" at bounding box center [58, 97] width 84 height 21
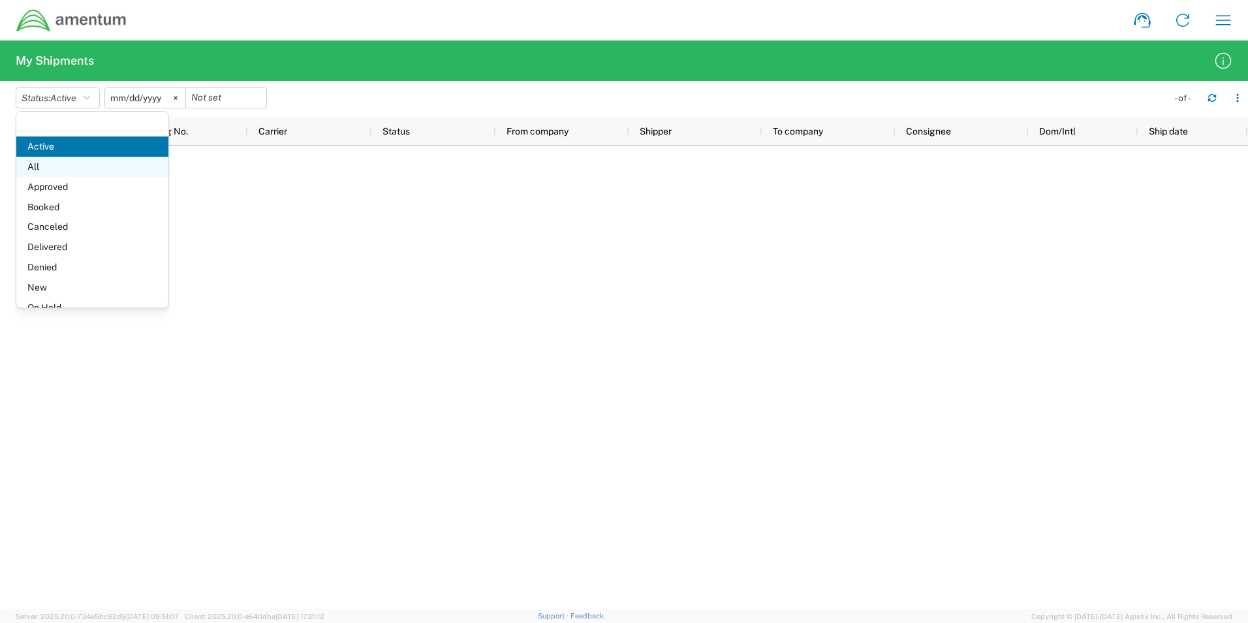
click at [59, 171] on span "All" at bounding box center [92, 167] width 152 height 20
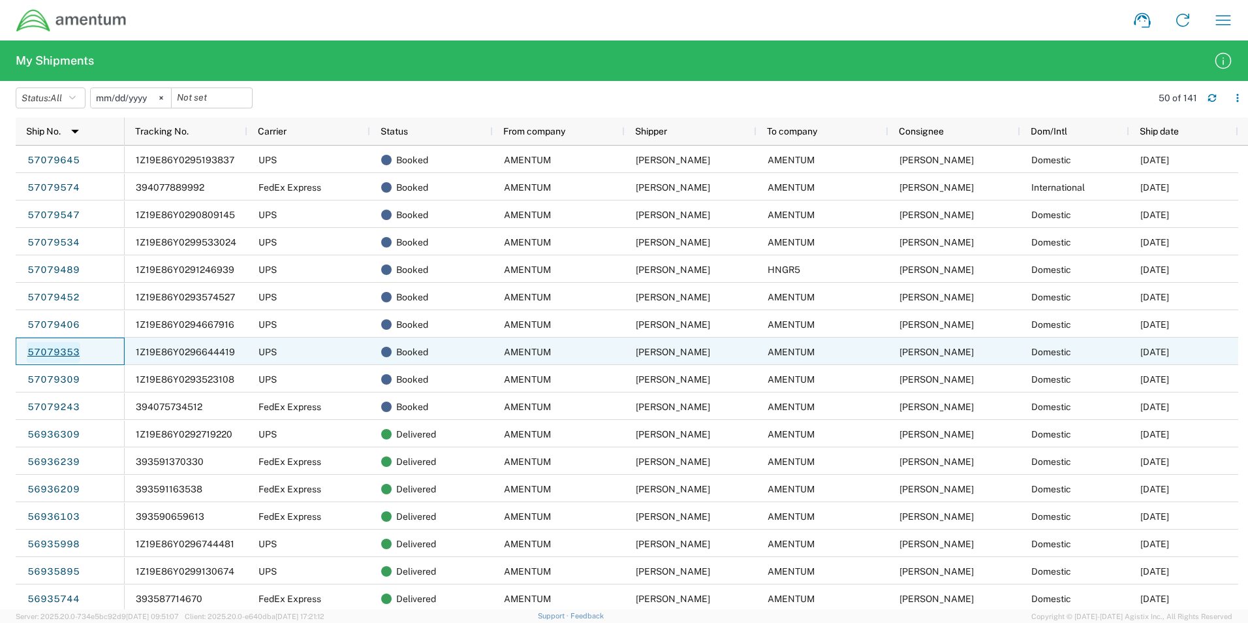
click at [67, 358] on link "57079353" at bounding box center [54, 352] width 54 height 21
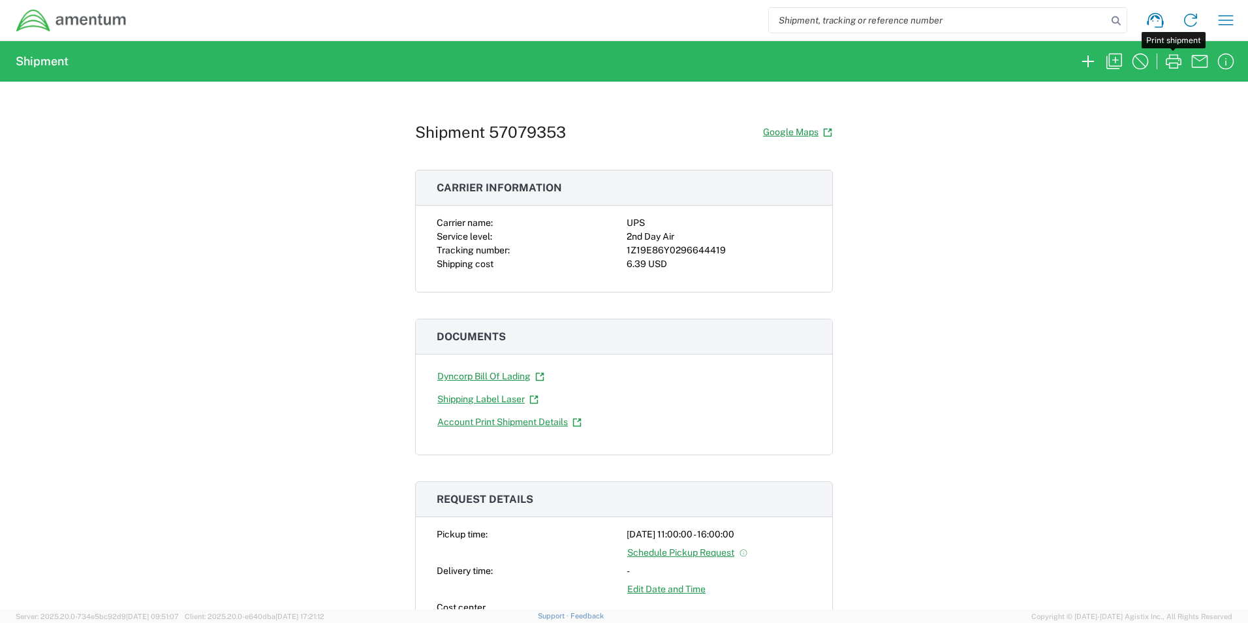
click at [1167, 64] on icon "button" at bounding box center [1173, 61] width 21 height 21
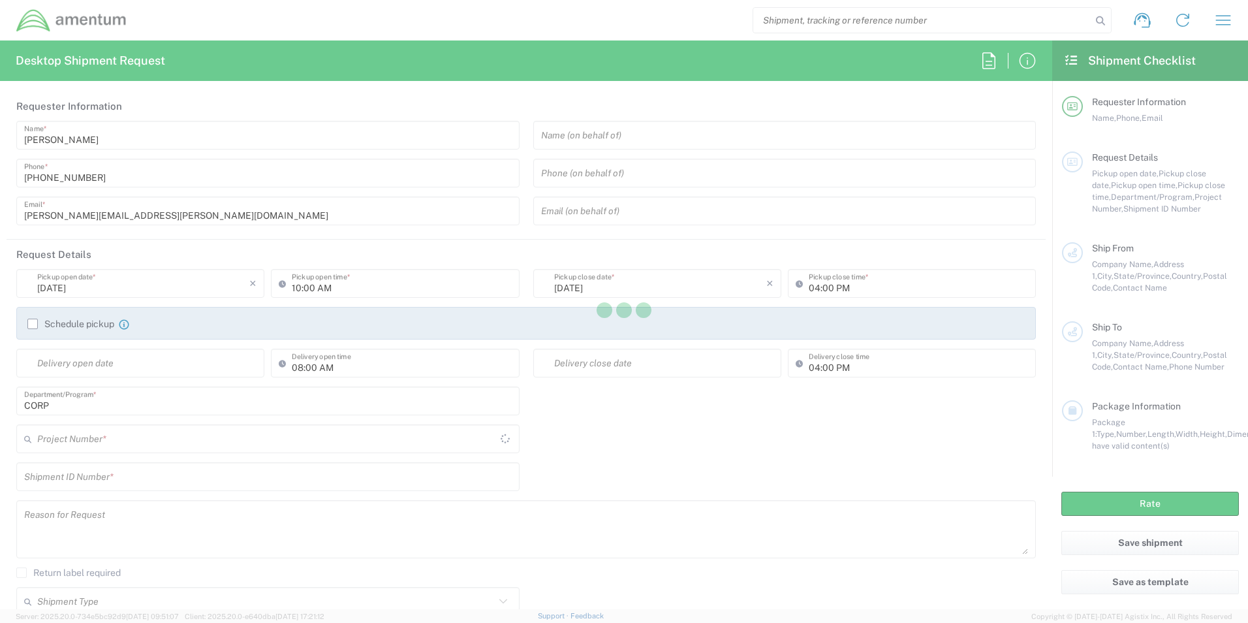
type input "[GEOGRAPHIC_DATA]"
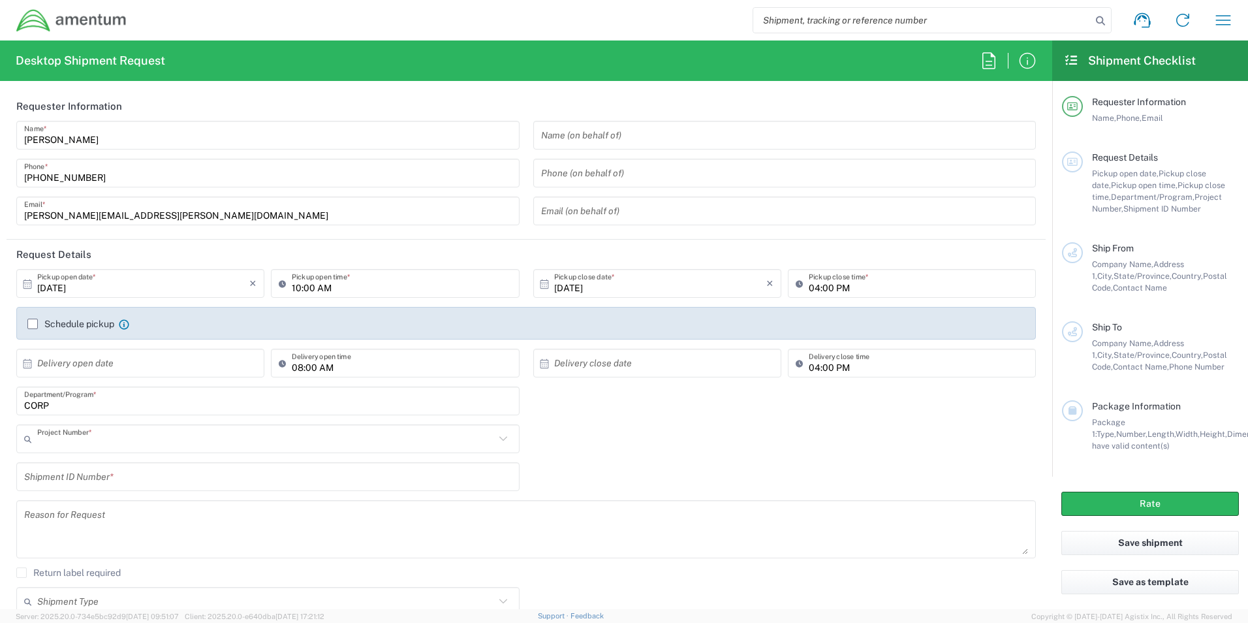
type input "CORP"
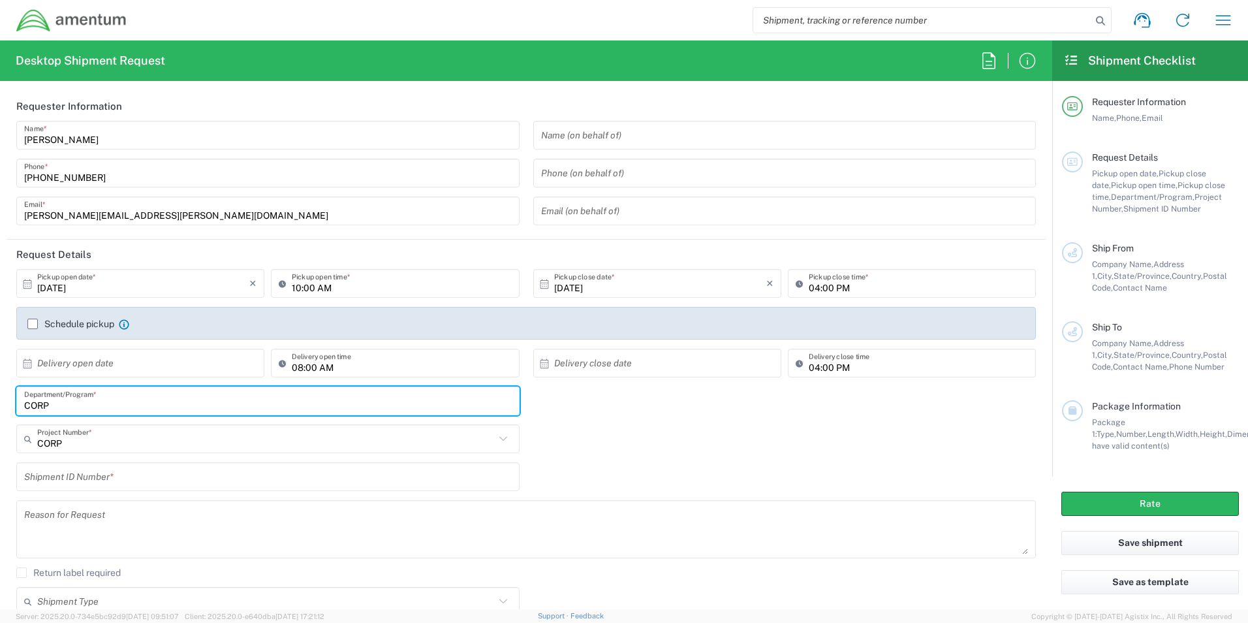
drag, startPoint x: 65, startPoint y: 407, endPoint x: -38, endPoint y: 405, distance: 103.2
click at [0, 405] on html "Shipment request Shipment tracking Shipment estimator Desktop shipment request …" at bounding box center [624, 311] width 1248 height 623
type input "CLST"
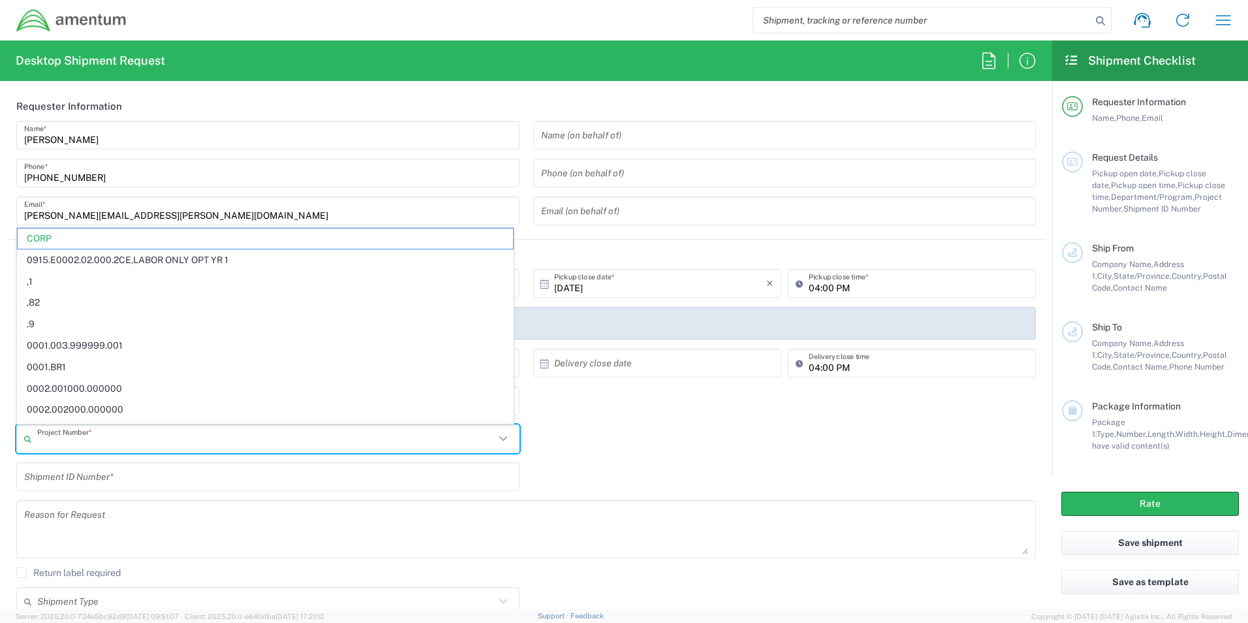
paste input "OVHD.600535.00PMO"
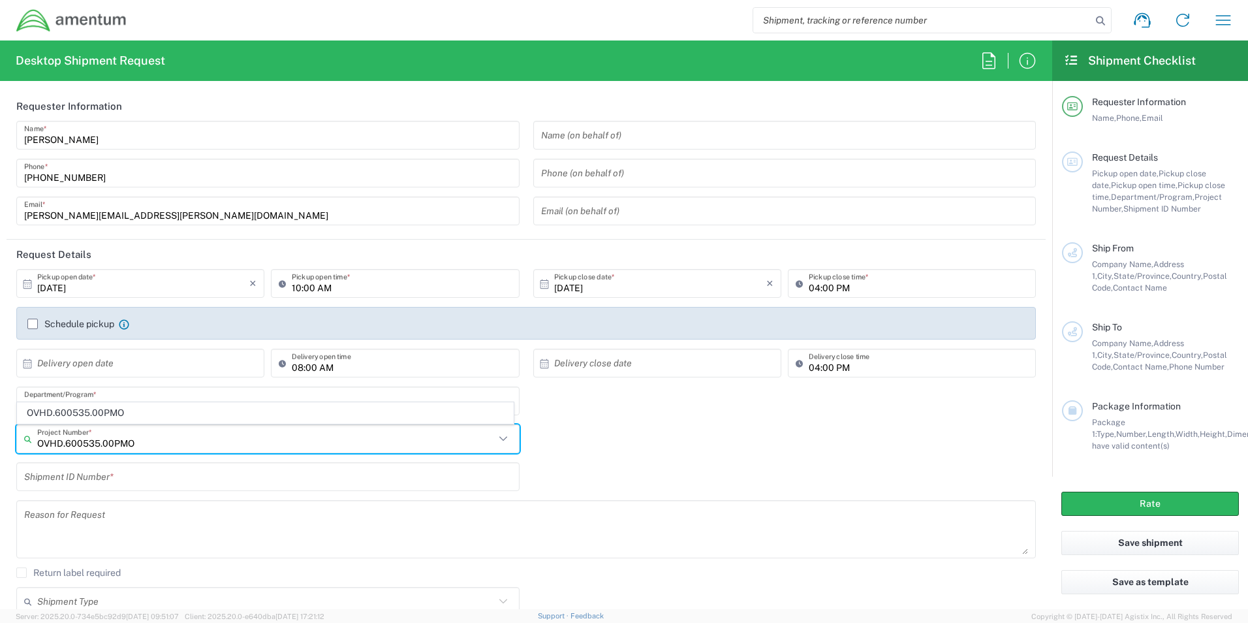
type input "OVHD.600535.00PMO"
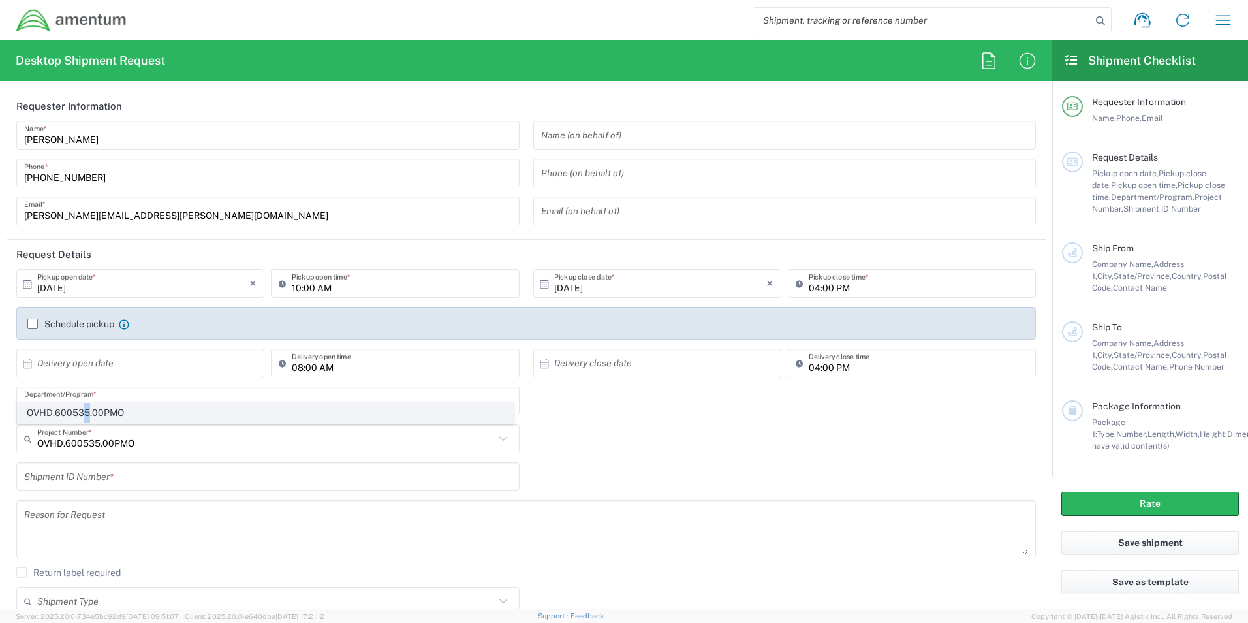
drag, startPoint x: 89, startPoint y: 424, endPoint x: 84, endPoint y: 416, distance: 9.4
click at [84, 416] on agx-dropdown-content "OVHD.600535.00PMO" at bounding box center [265, 413] width 498 height 23
click at [83, 415] on span "OVHD.600535.00PMO" at bounding box center [266, 413] width 496 height 20
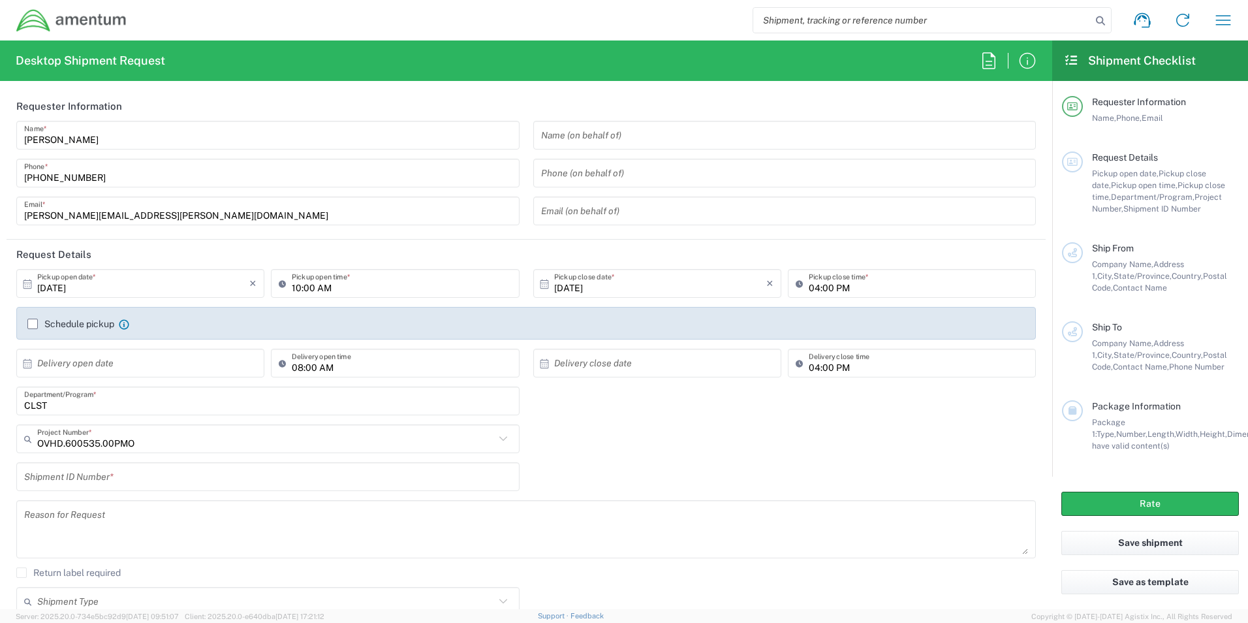
click at [84, 473] on input "text" at bounding box center [268, 477] width 488 height 23
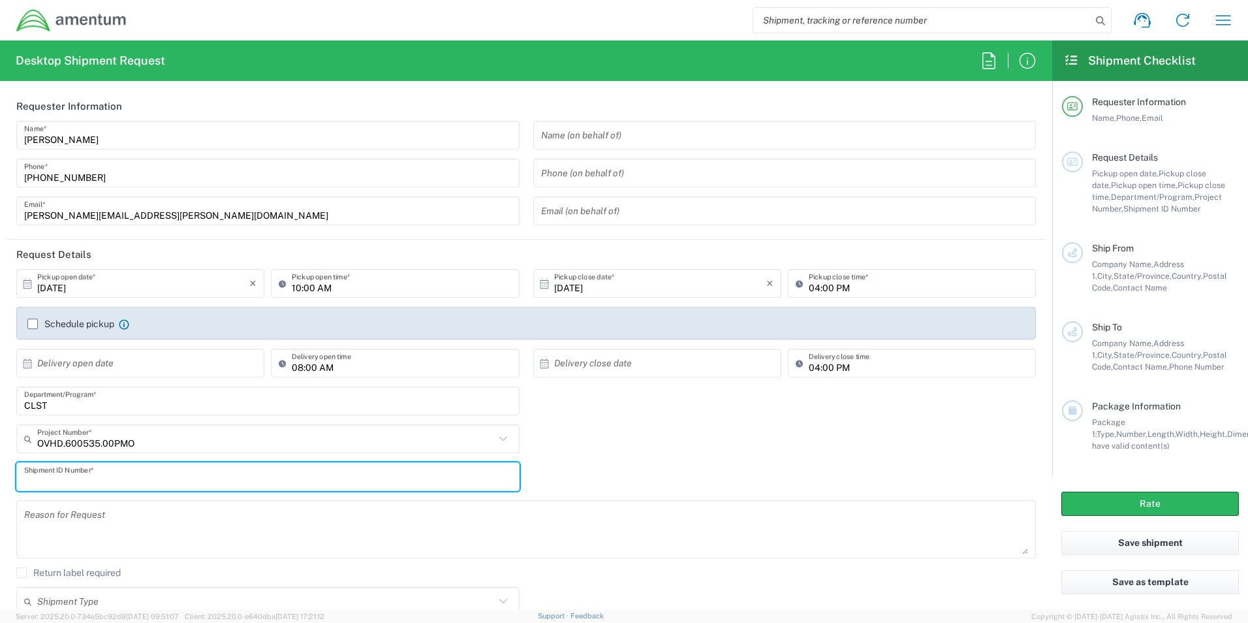
paste input "OVHD.600535.00PMO"
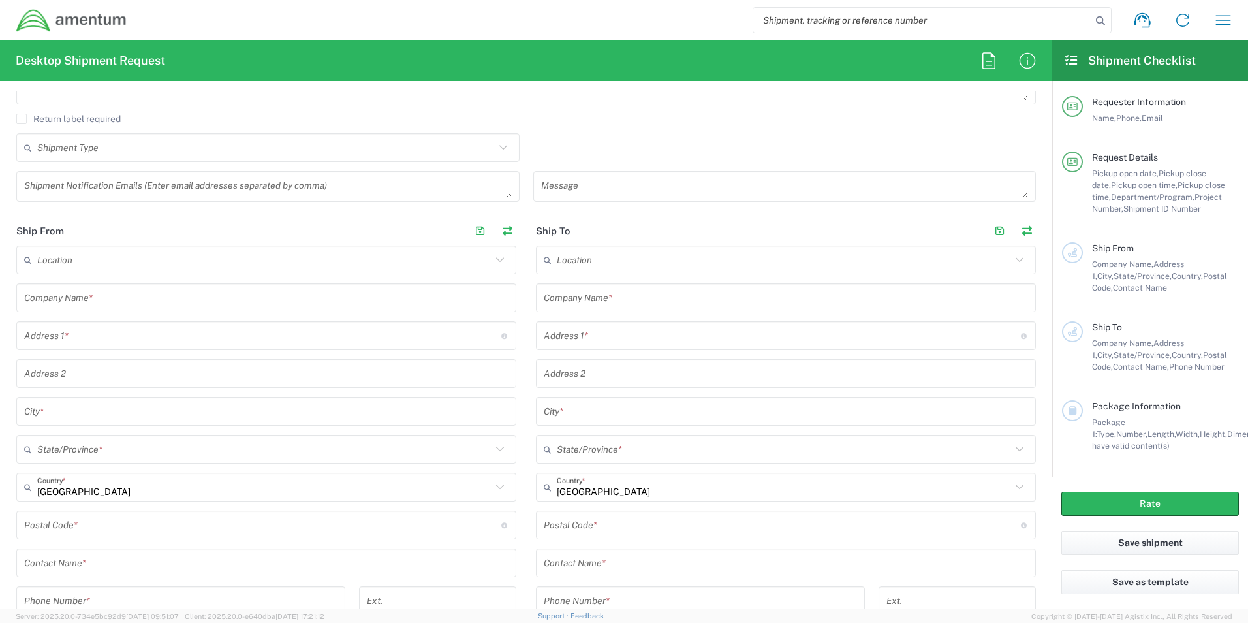
scroll to position [457, 0]
type input "OVHD.600535.00PMO"
click at [83, 298] on input "text" at bounding box center [266, 294] width 484 height 23
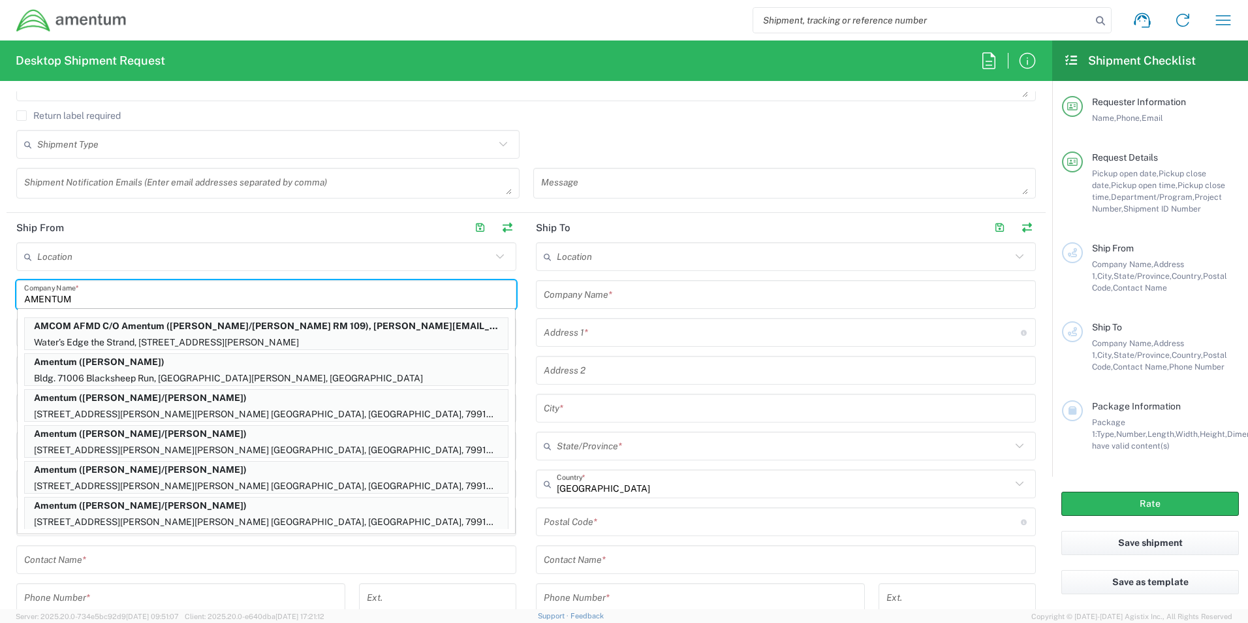
type input "AMENTUM"
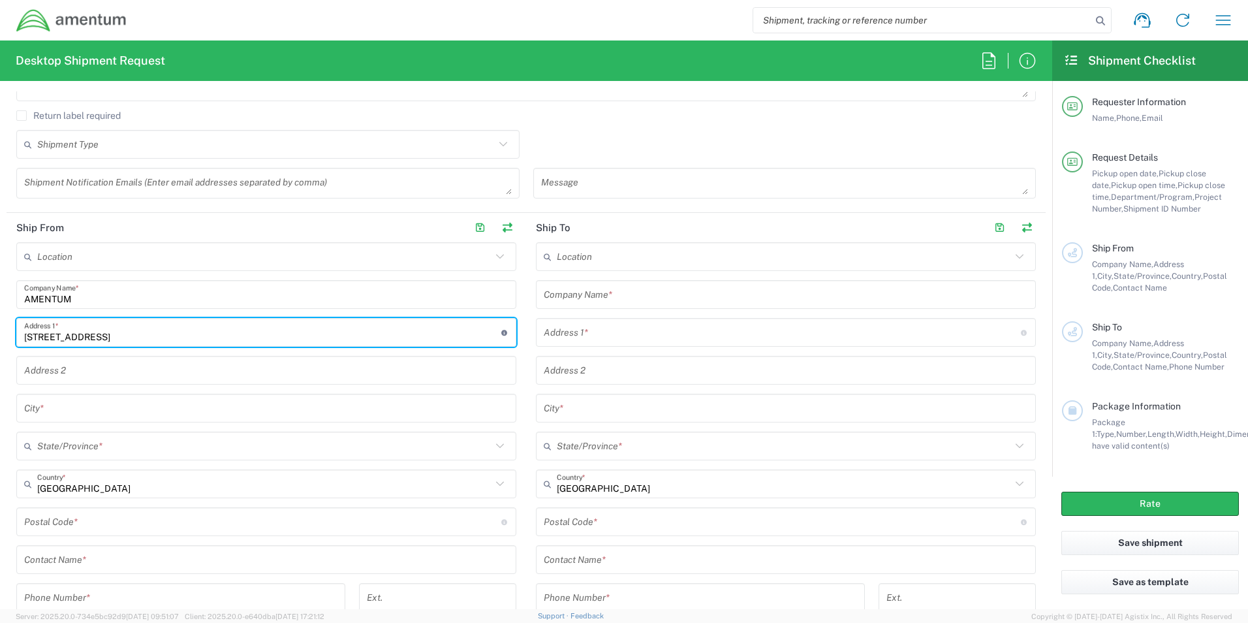
type input "[STREET_ADDRESS]"
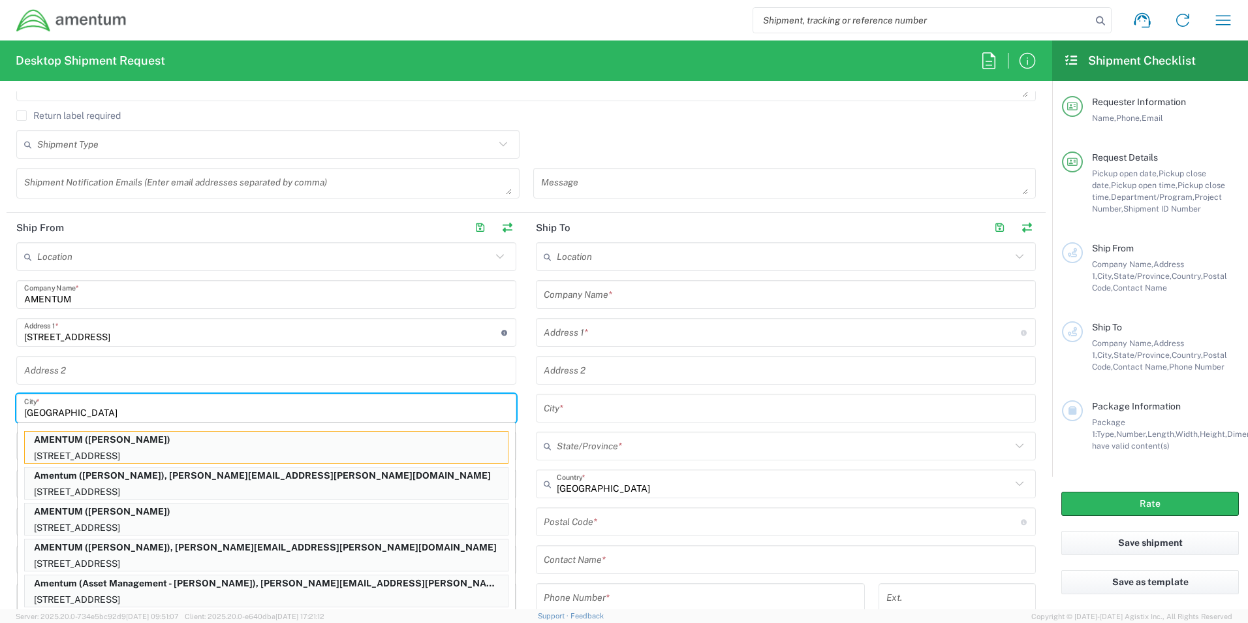
type input "[GEOGRAPHIC_DATA]"
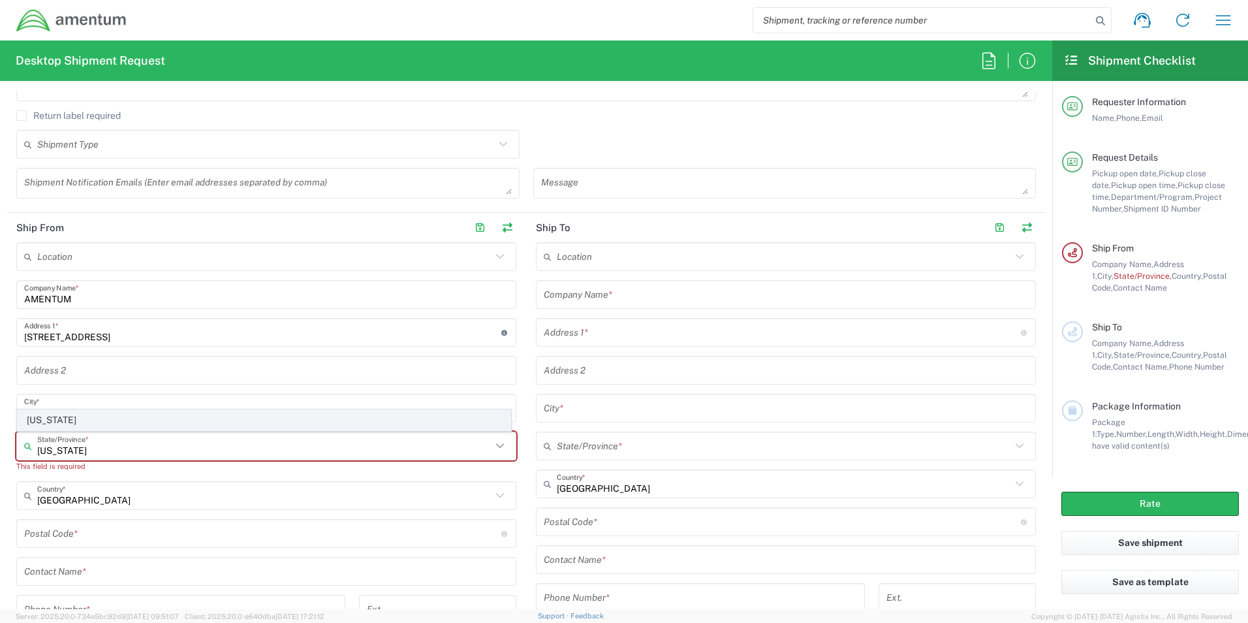
type input "[US_STATE]"
drag, startPoint x: 50, startPoint y: 420, endPoint x: 63, endPoint y: 439, distance: 22.5
click at [50, 420] on span "[US_STATE]" at bounding box center [264, 420] width 493 height 20
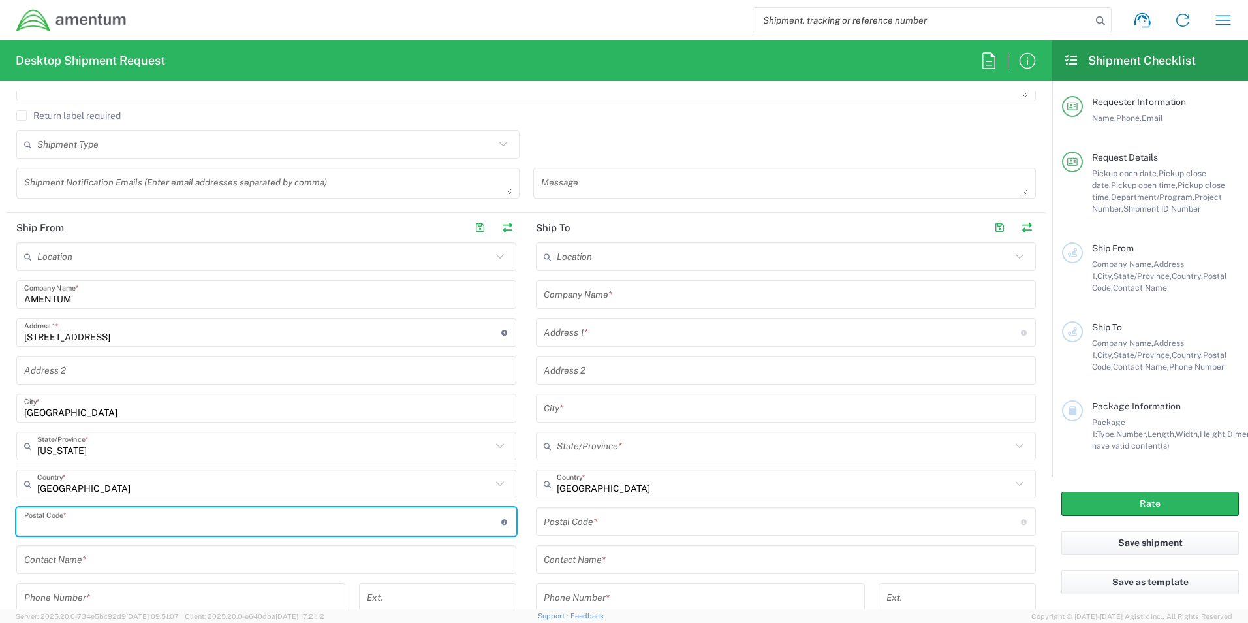
click at [78, 518] on input "undefined" at bounding box center [262, 522] width 477 height 23
type input "76177"
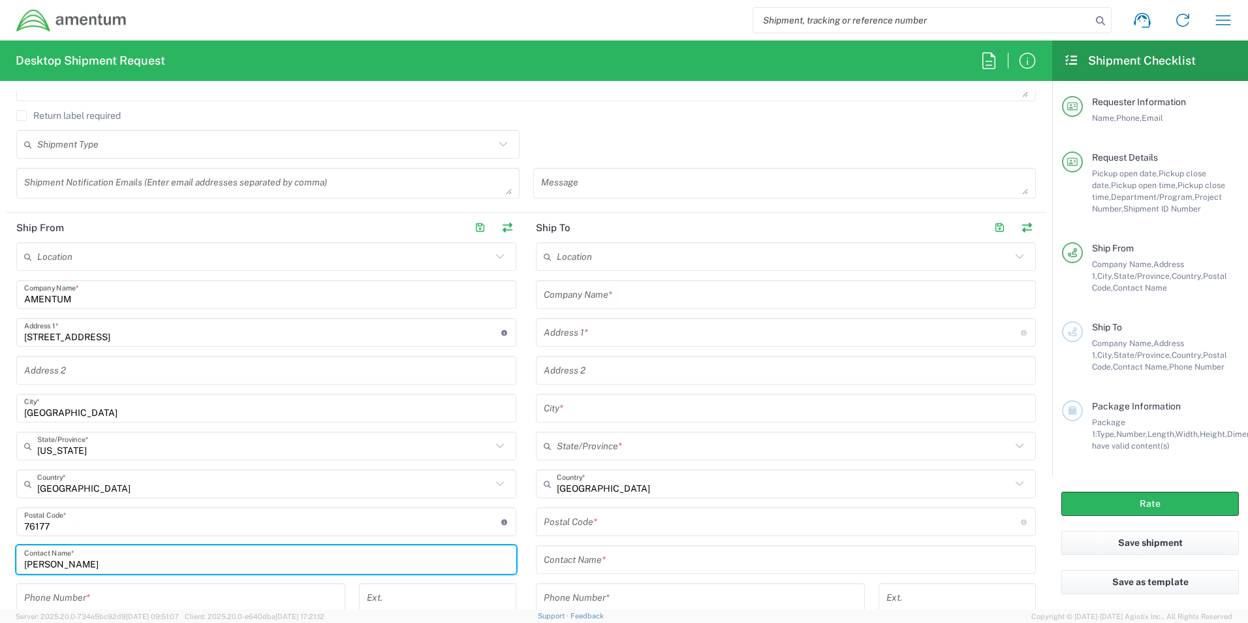
scroll to position [463, 0]
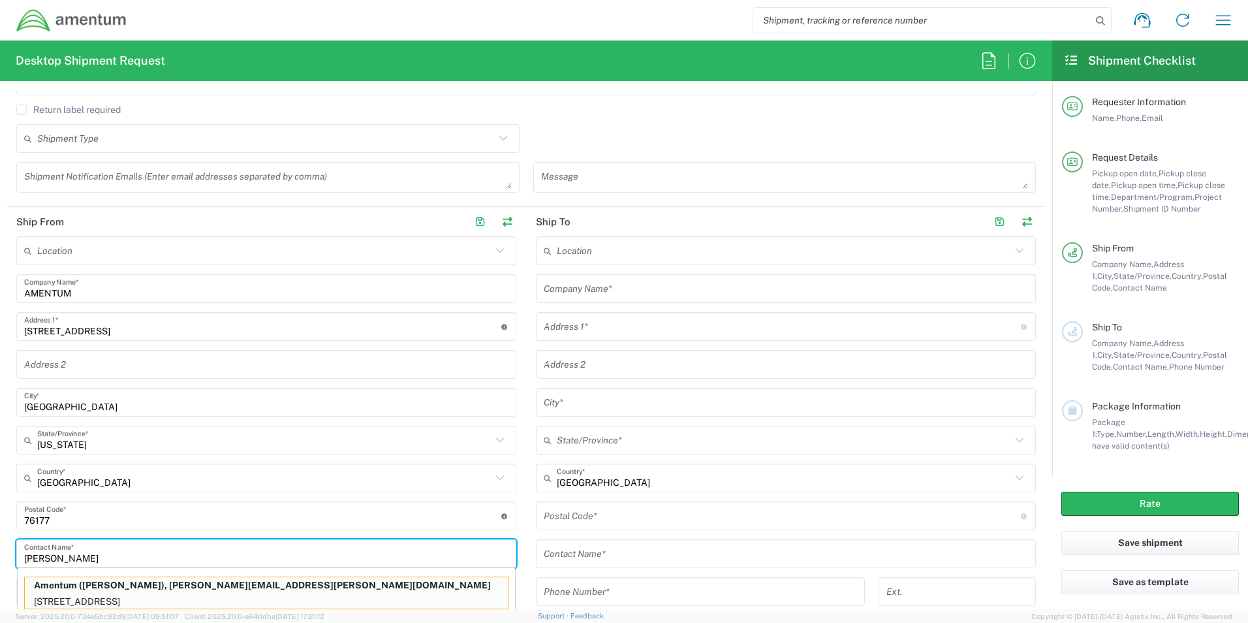
type input "[PERSON_NAME]"
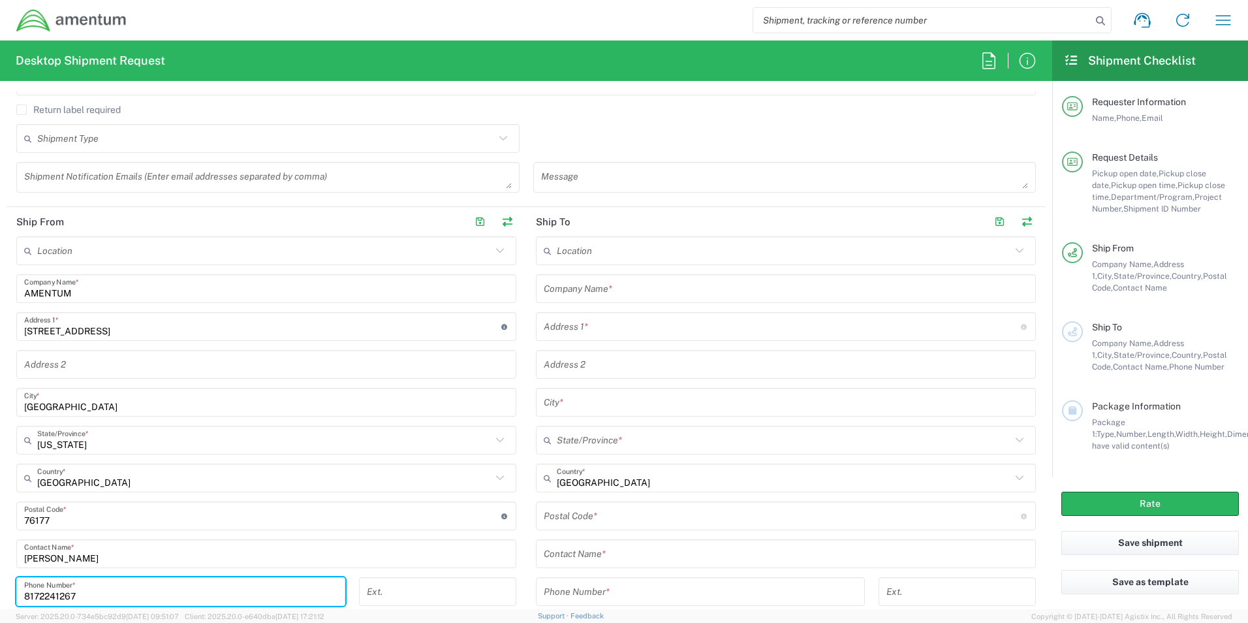
type input "8172241267"
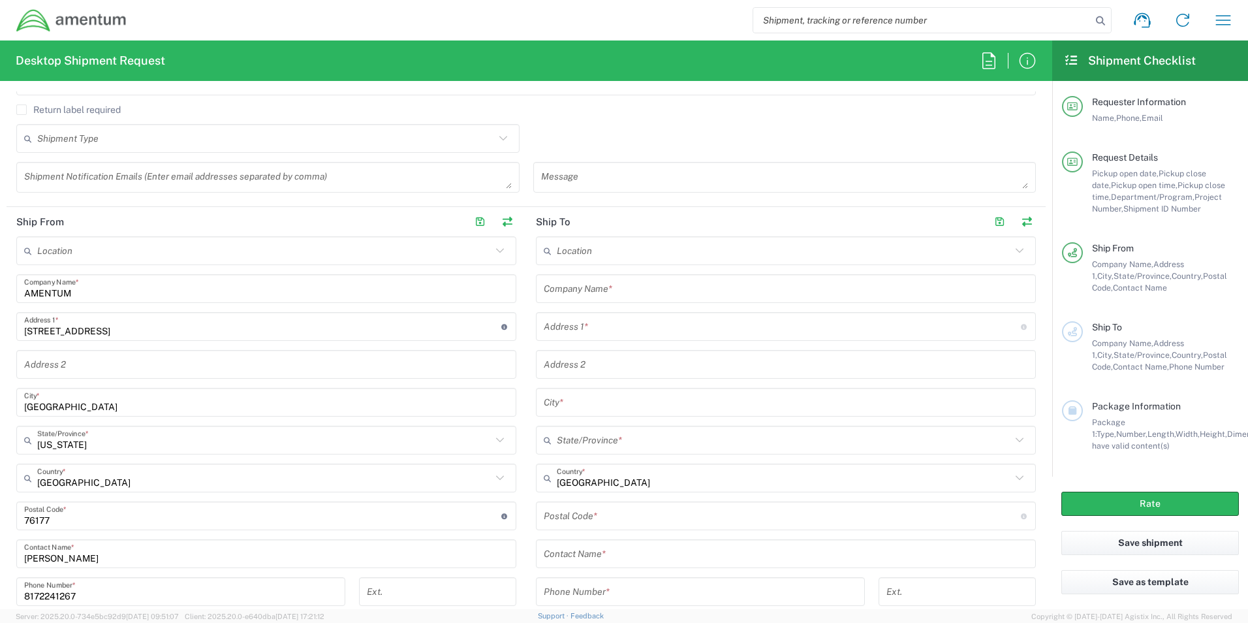
scroll to position [742, 0]
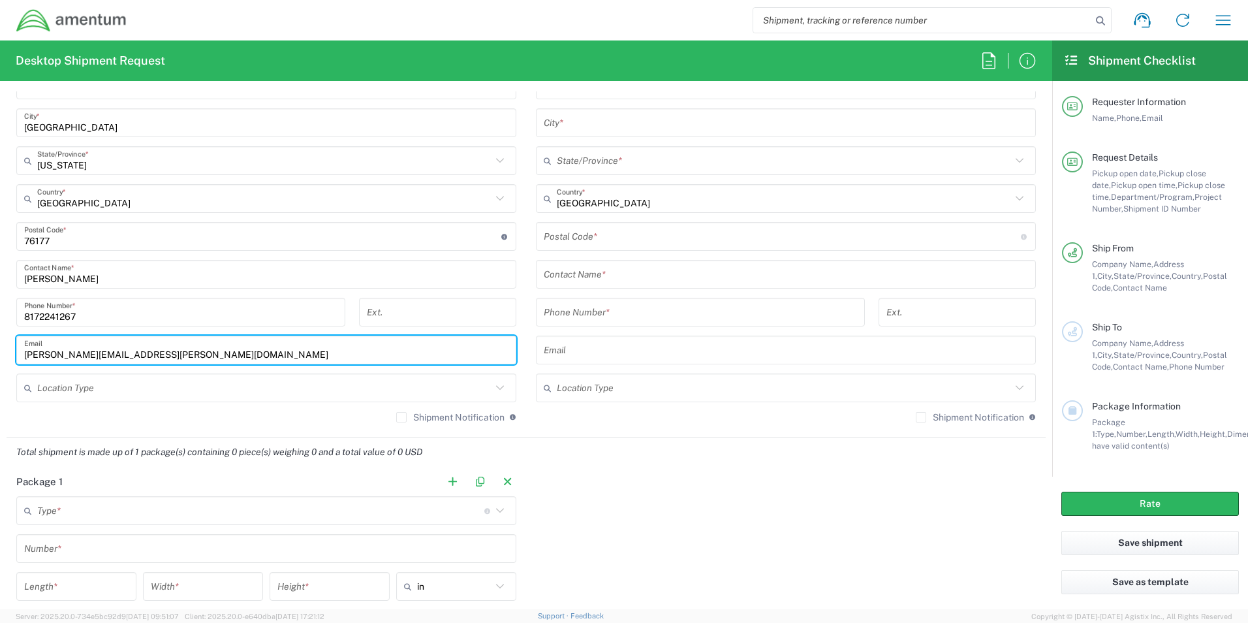
type input "[PERSON_NAME][EMAIL_ADDRESS][PERSON_NAME][DOMAIN_NAME]"
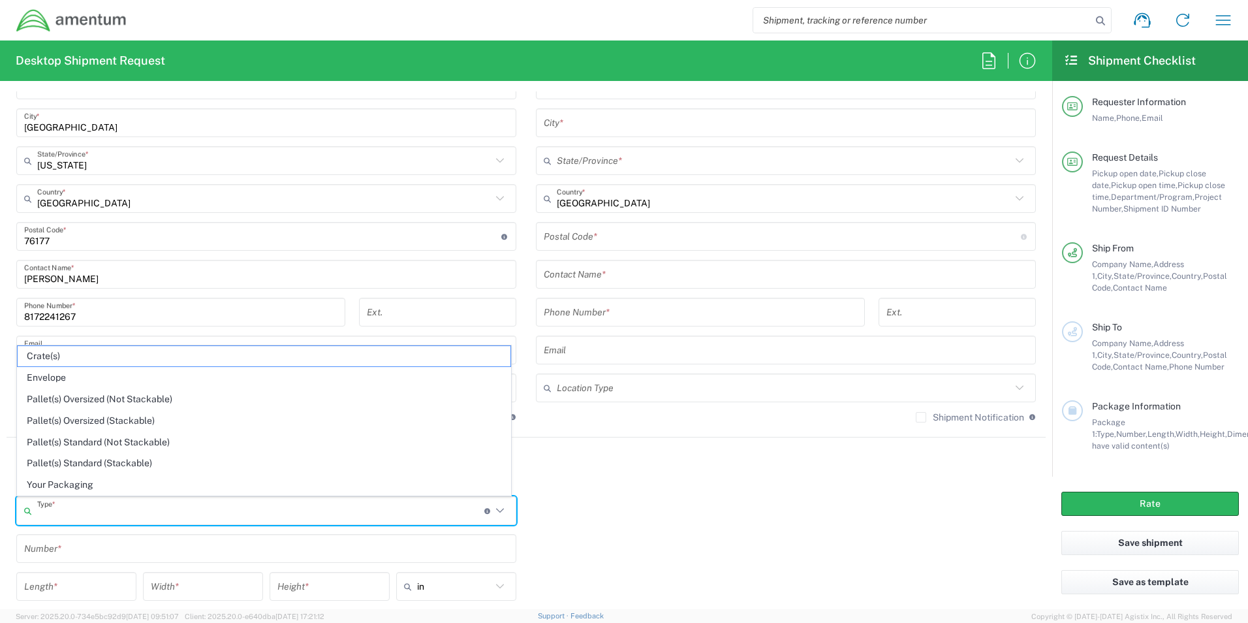
click at [75, 503] on input "text" at bounding box center [260, 510] width 447 height 23
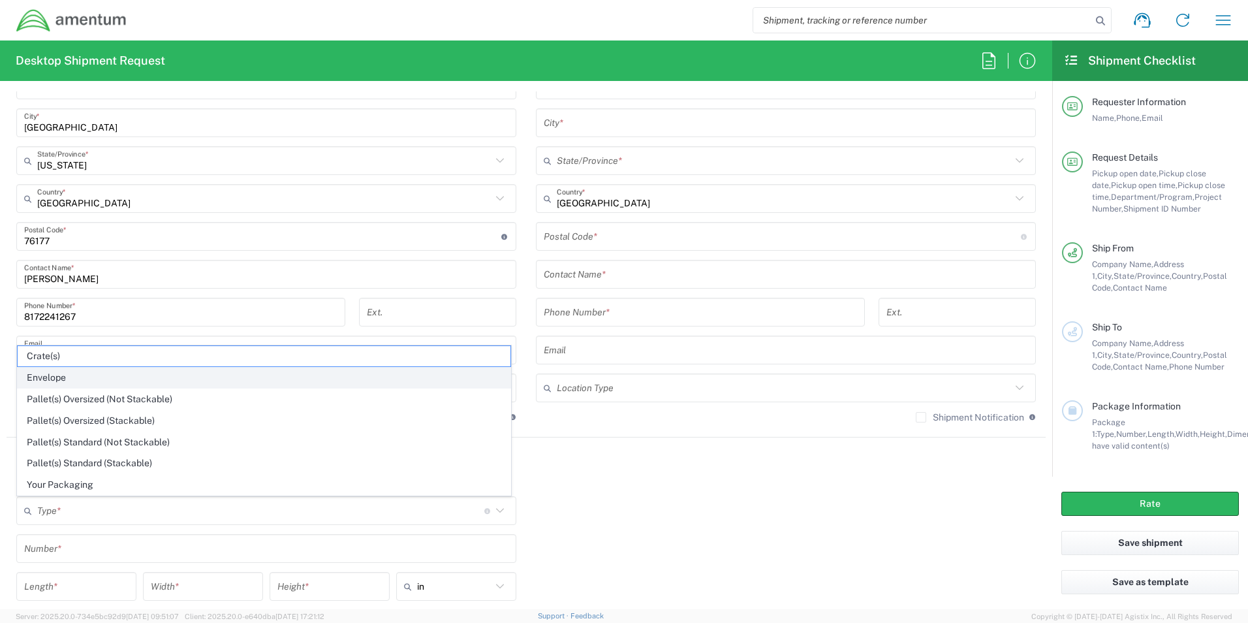
click at [21, 375] on span "Envelope" at bounding box center [264, 378] width 493 height 20
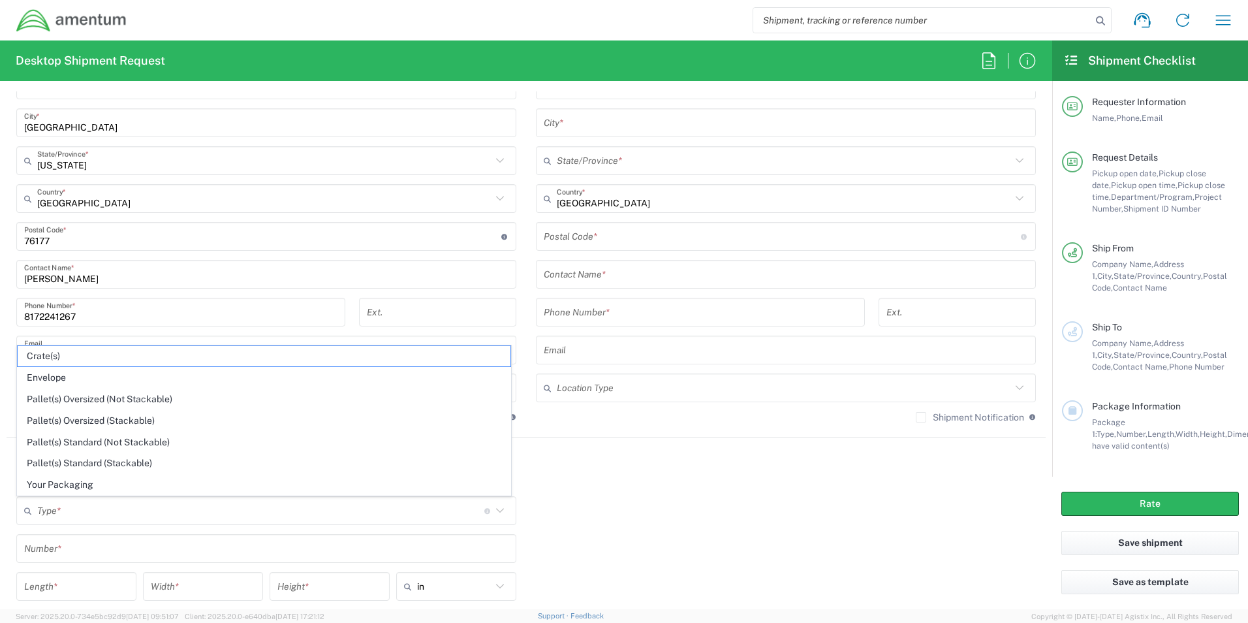
type input "Envelope"
type input "1"
type input "9.5"
type input "12.5"
type input "0.25"
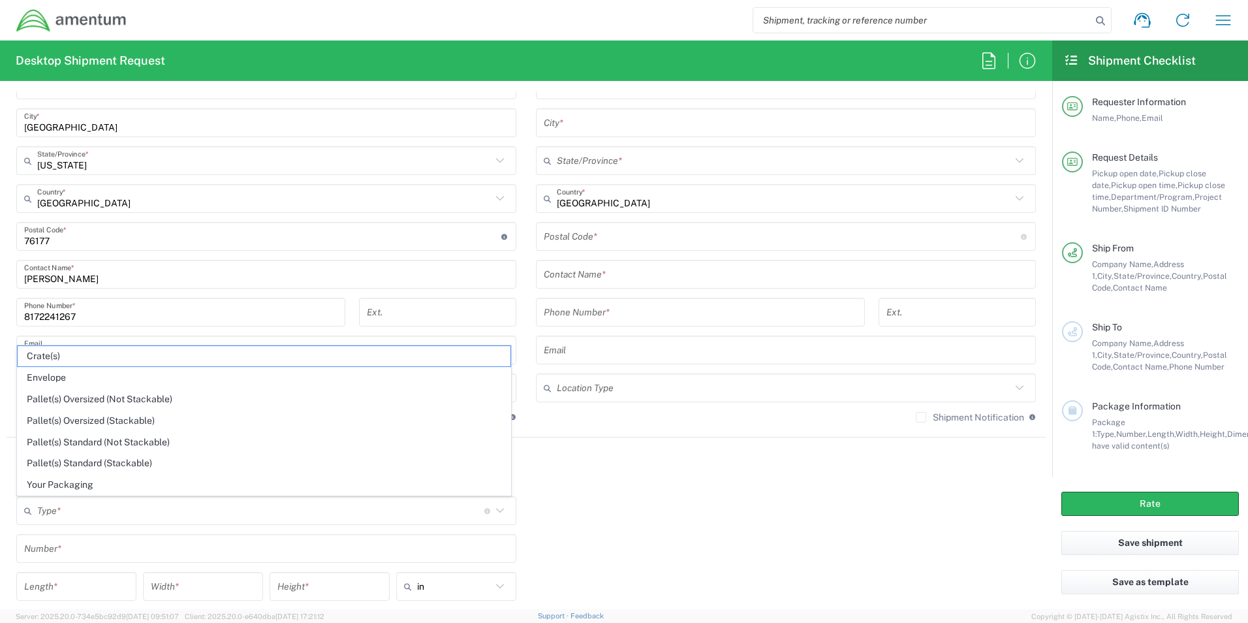
type input "1"
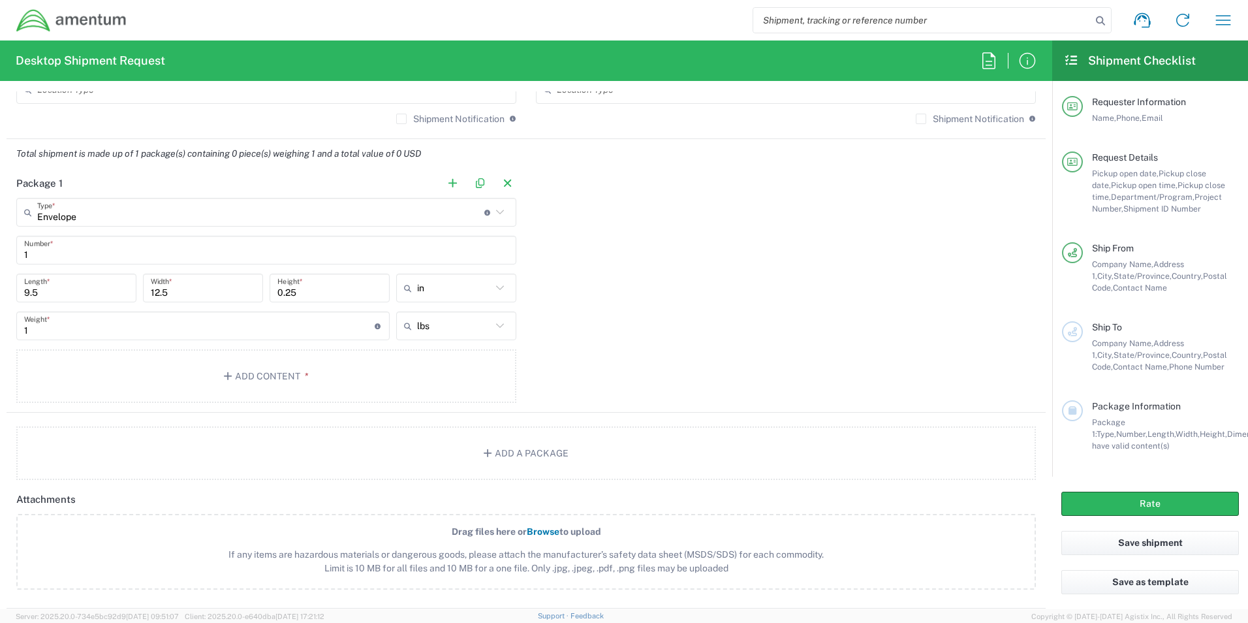
scroll to position [1047, 0]
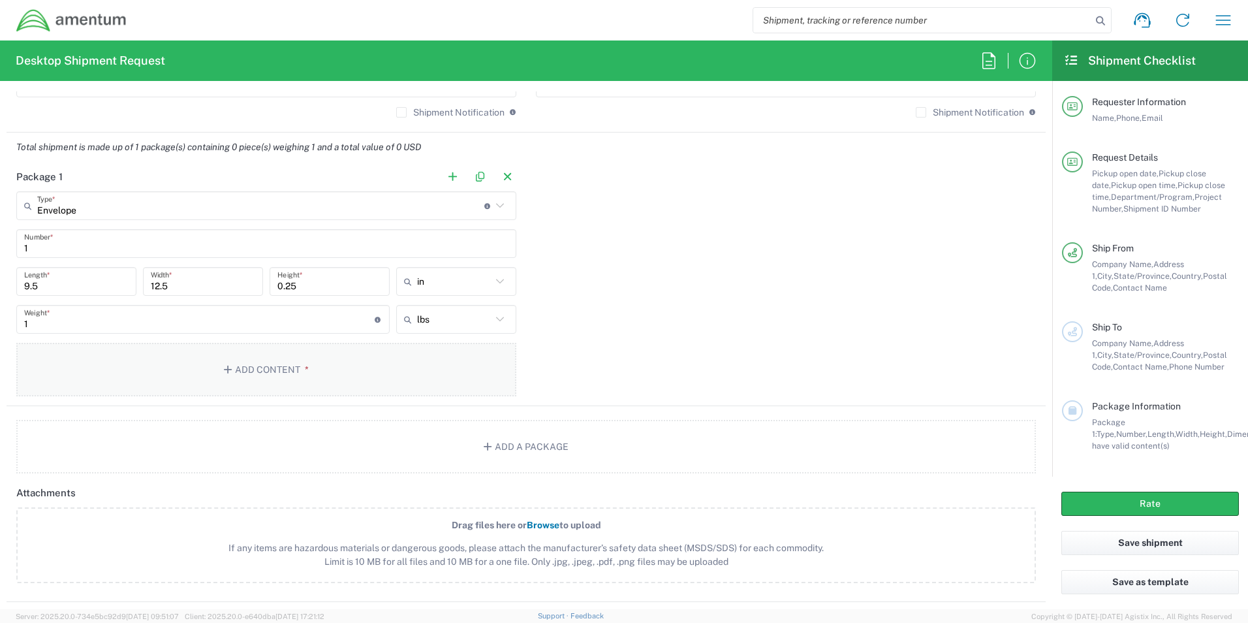
drag, startPoint x: 453, startPoint y: 452, endPoint x: 364, endPoint y: 360, distance: 127.9
click at [364, 360] on agx-package-information "Total shipment is made up of 1 package(s) containing 0 piece(s) weighing 1 and …" at bounding box center [526, 303] width 1039 height 341
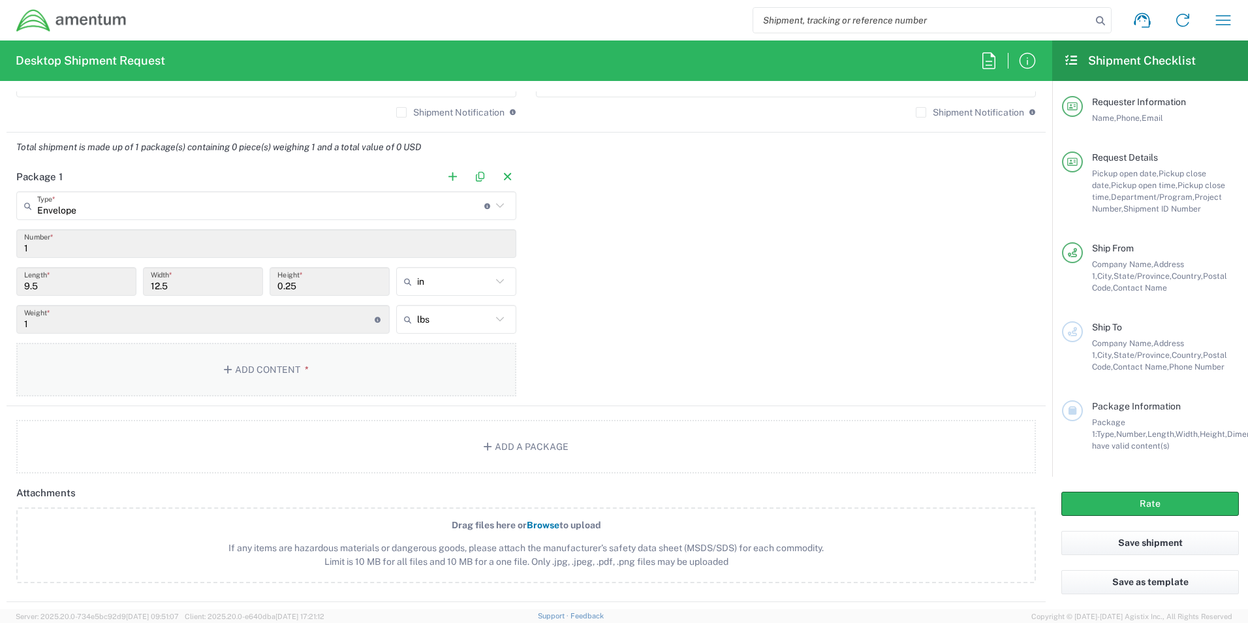
click at [364, 360] on button "Add Content *" at bounding box center [266, 370] width 500 height 54
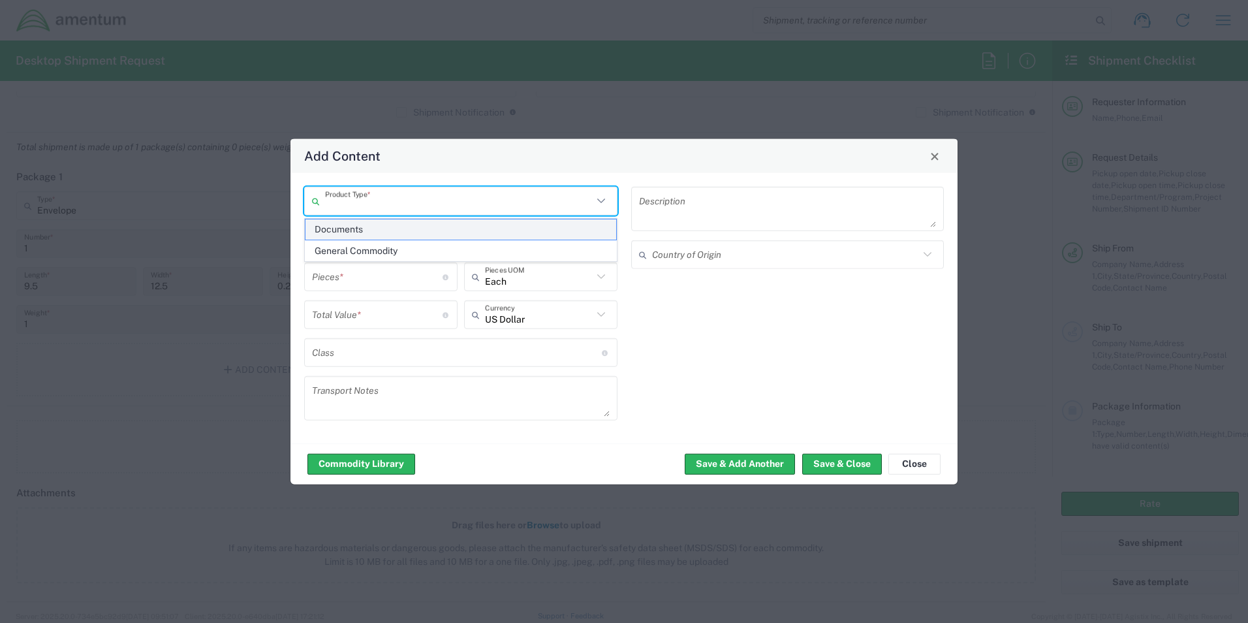
drag, startPoint x: 447, startPoint y: 206, endPoint x: 407, endPoint y: 237, distance: 50.3
click at [449, 208] on input "text" at bounding box center [459, 200] width 268 height 23
click at [375, 223] on span "Documents" at bounding box center [461, 229] width 311 height 20
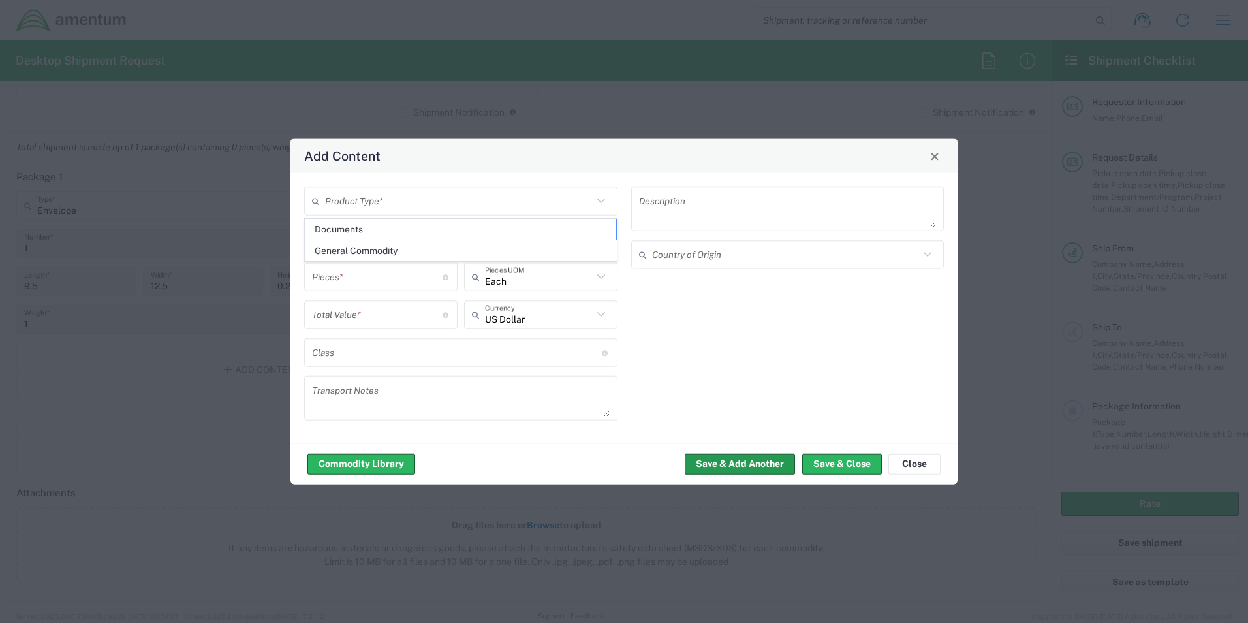
type input "Documents"
type input "1"
type textarea "Documents"
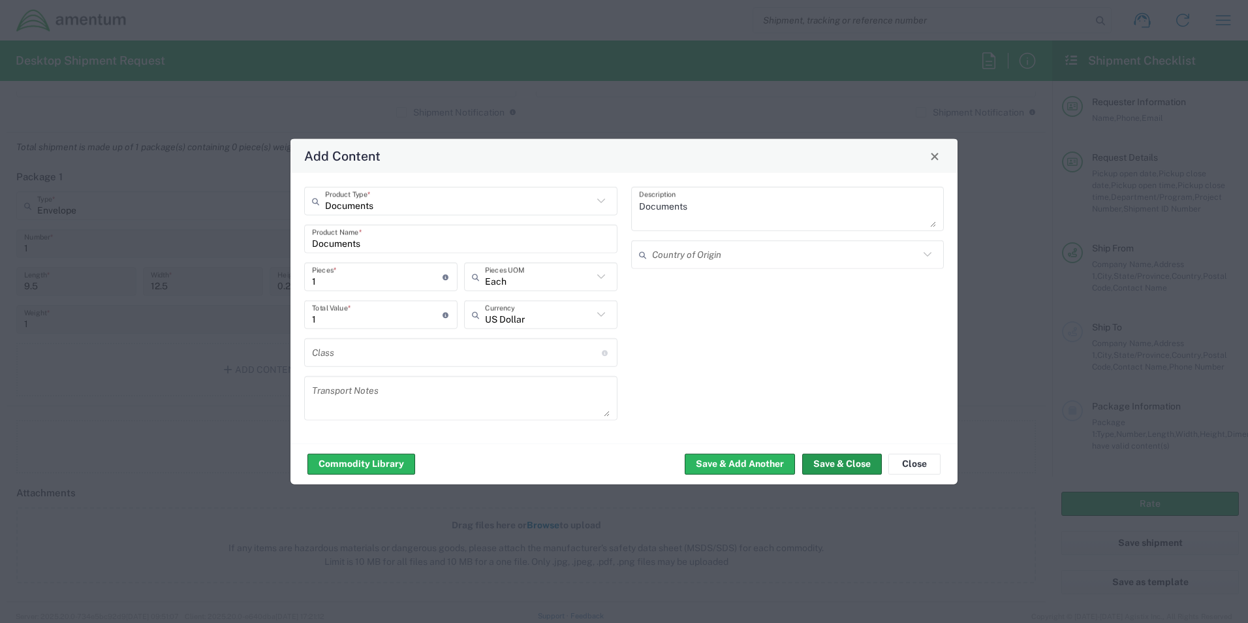
click at [861, 463] on button "Save & Close" at bounding box center [842, 463] width 80 height 21
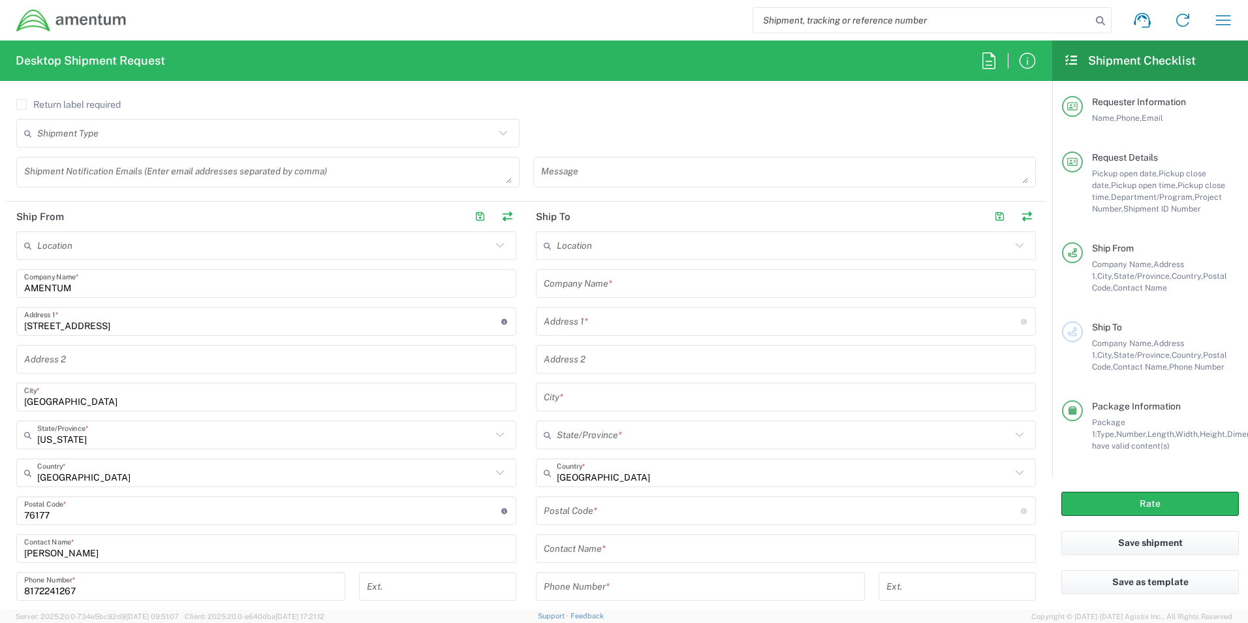
scroll to position [437, 0]
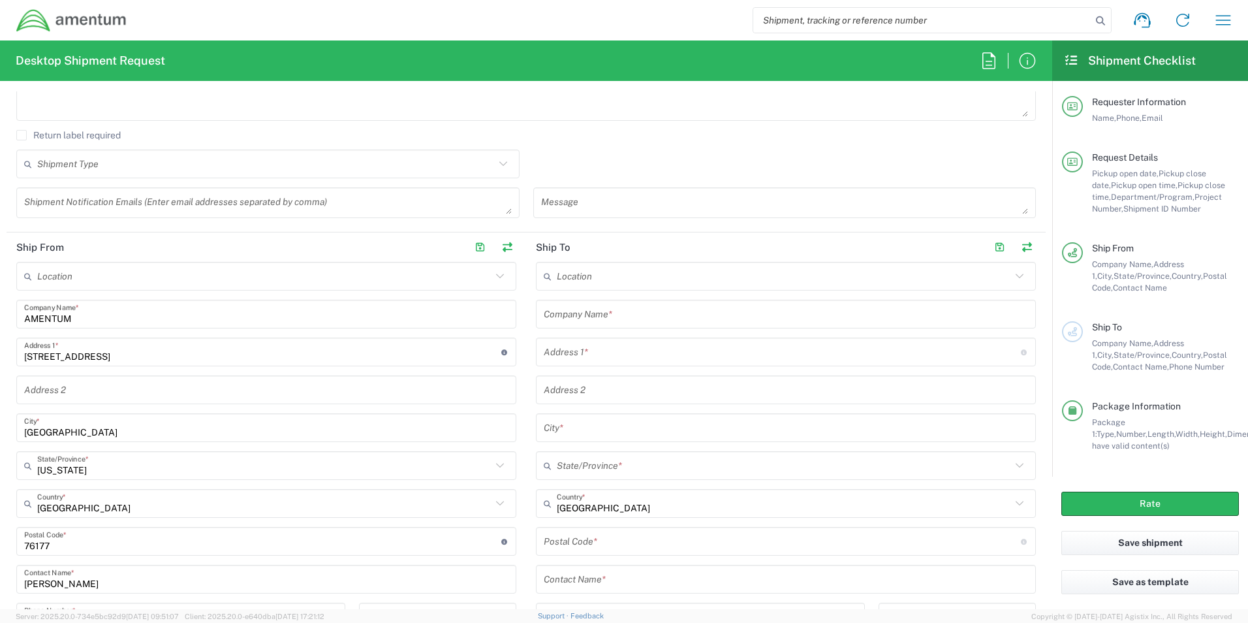
click at [630, 313] on input "text" at bounding box center [786, 314] width 484 height 23
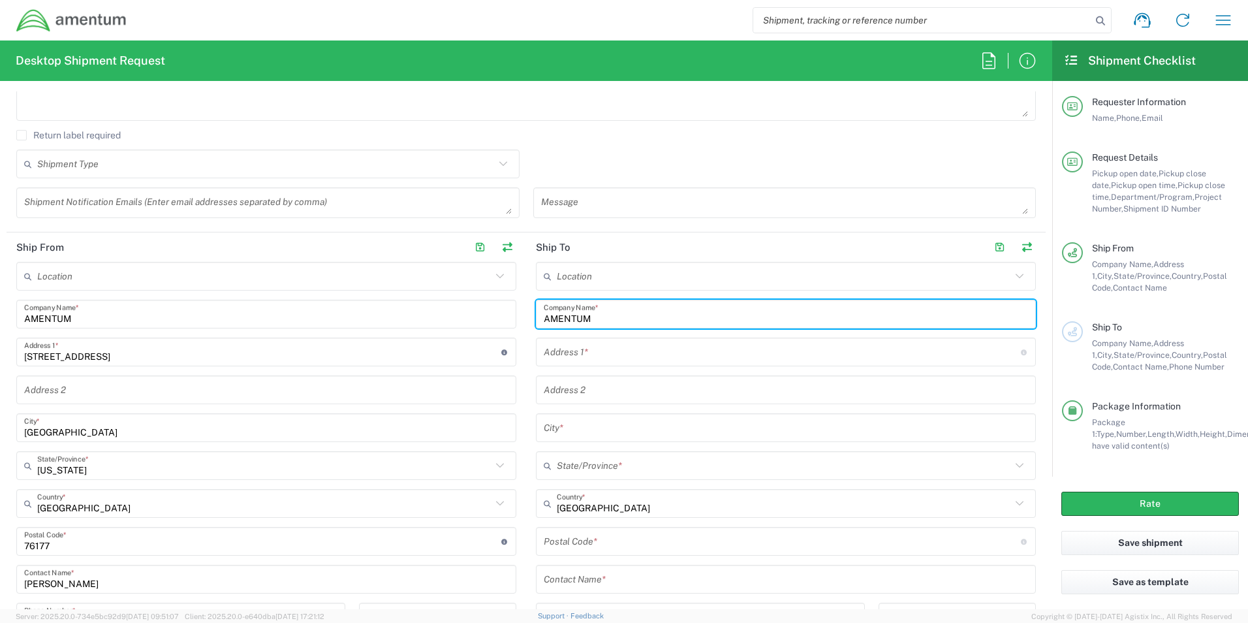
type input "AMENTUM"
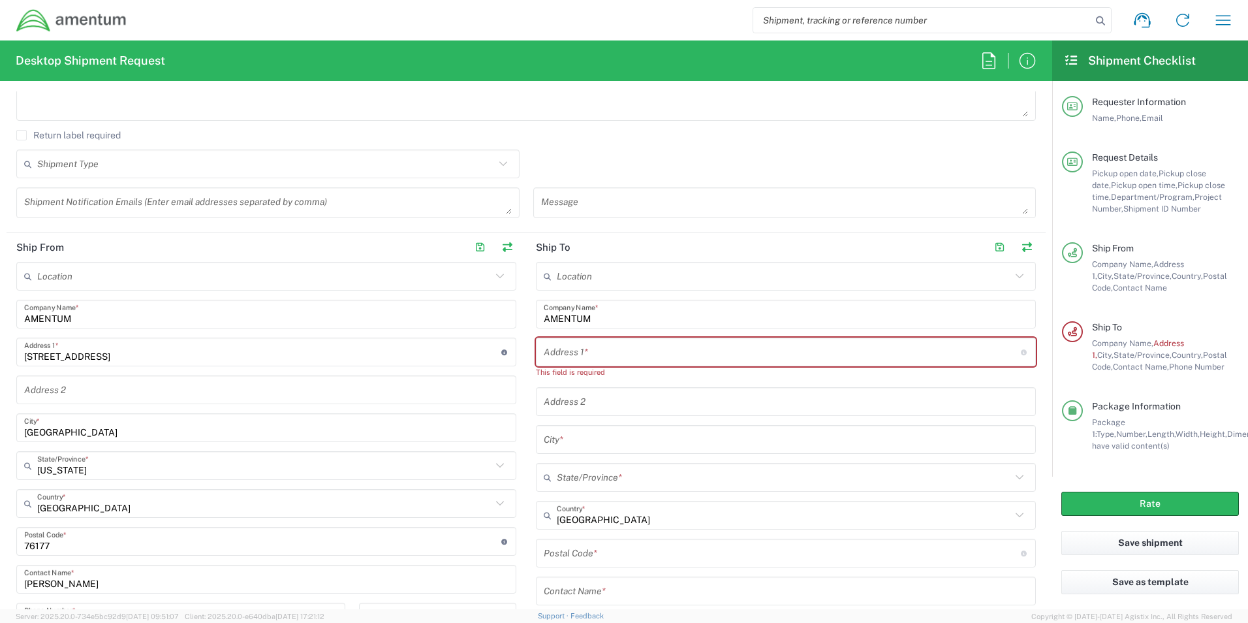
click at [576, 357] on input "text" at bounding box center [782, 352] width 477 height 23
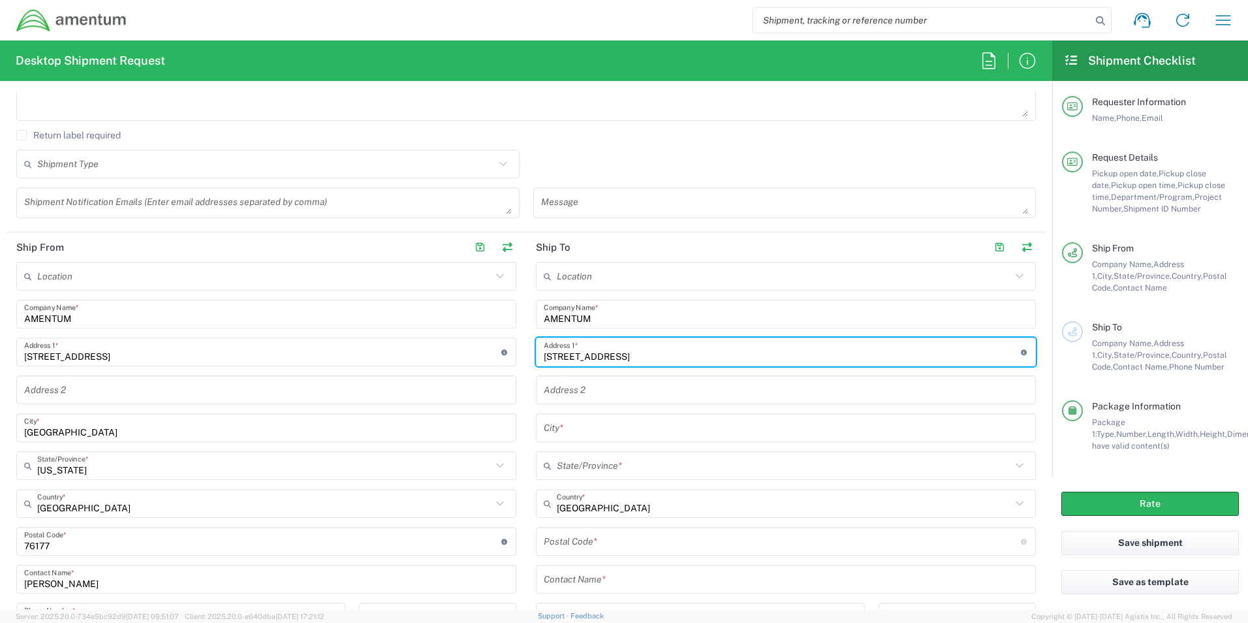
type input "500 Providence Main St"
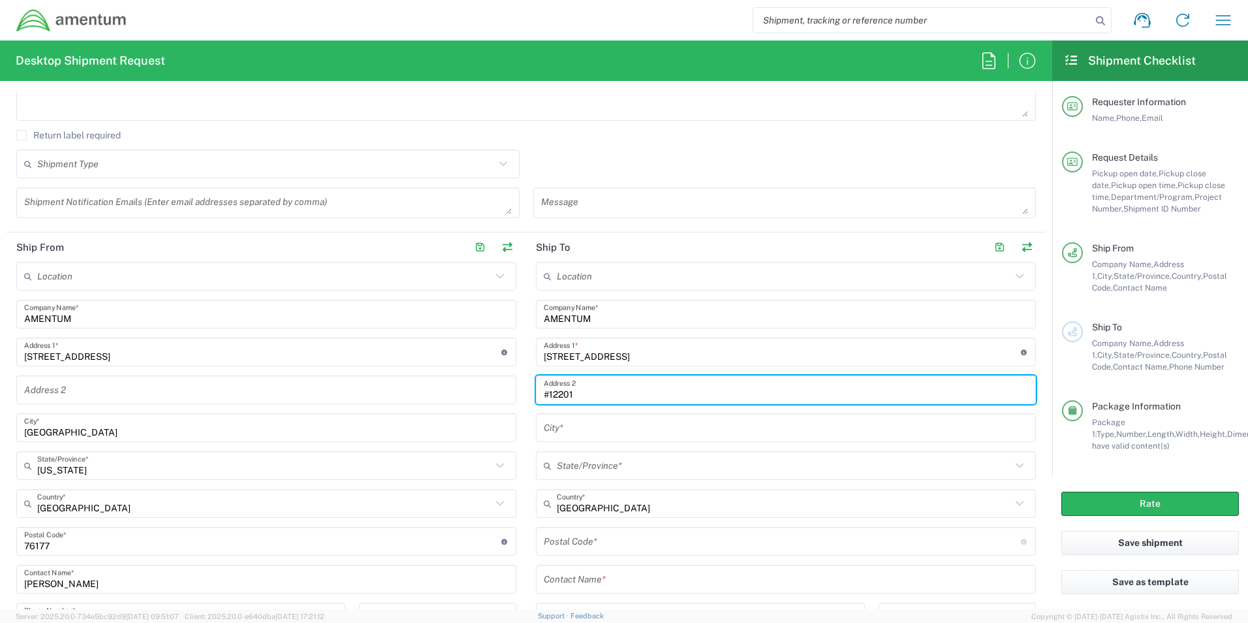
type input "#12201"
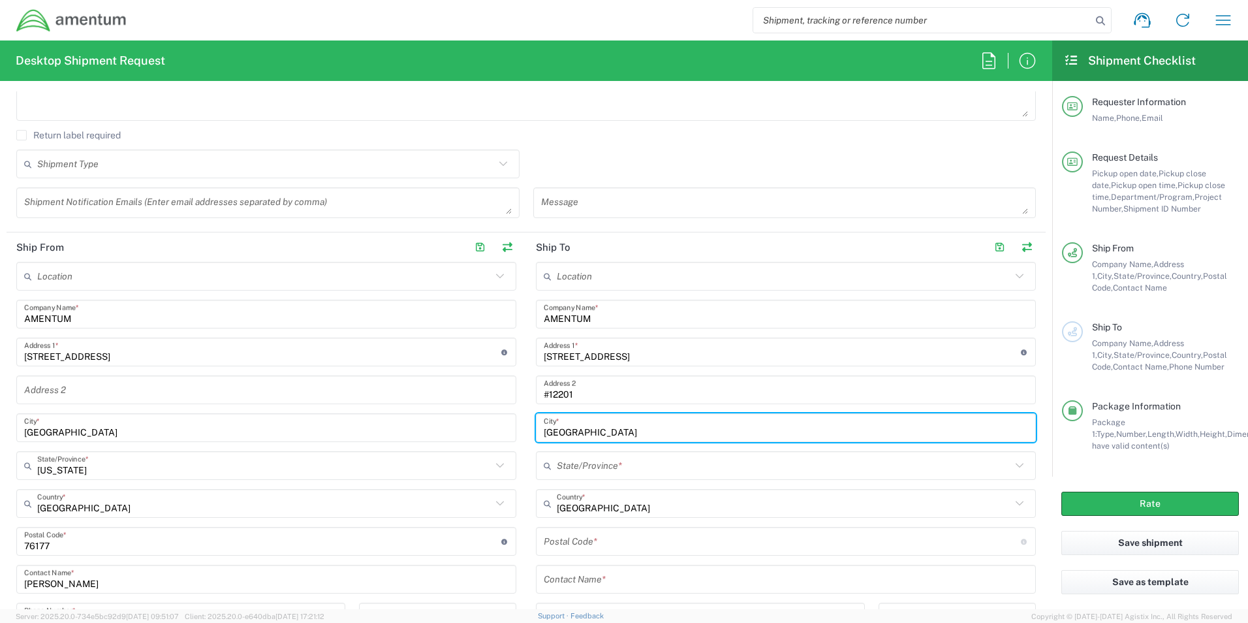
type input "Huntsville"
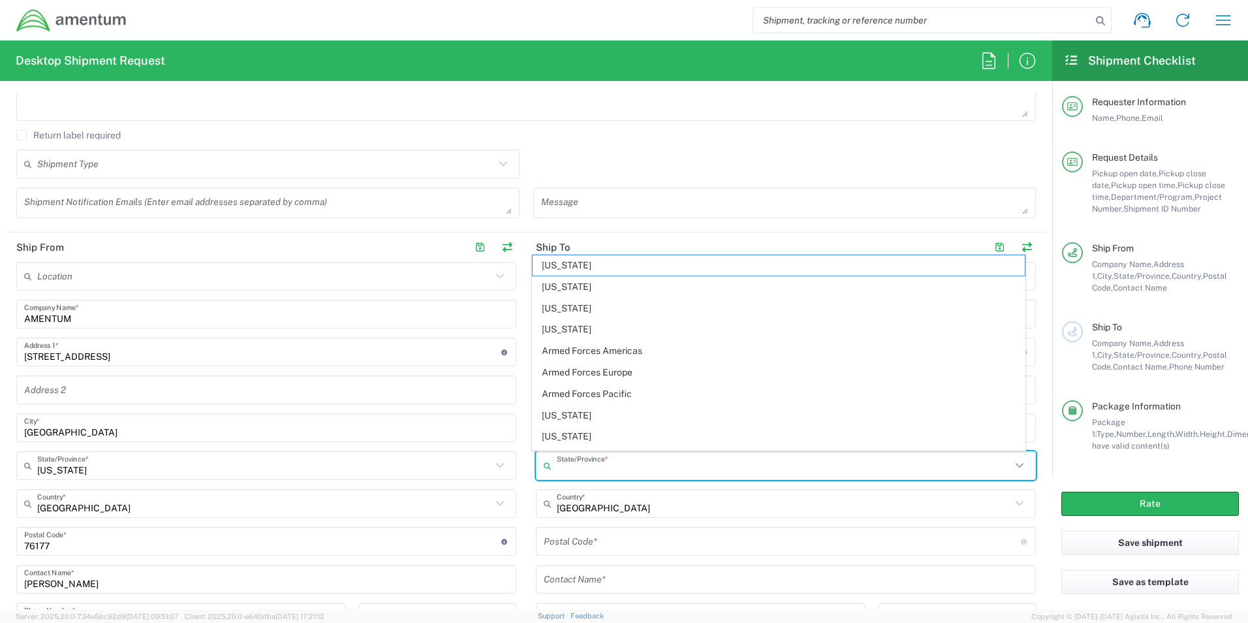
type input "T"
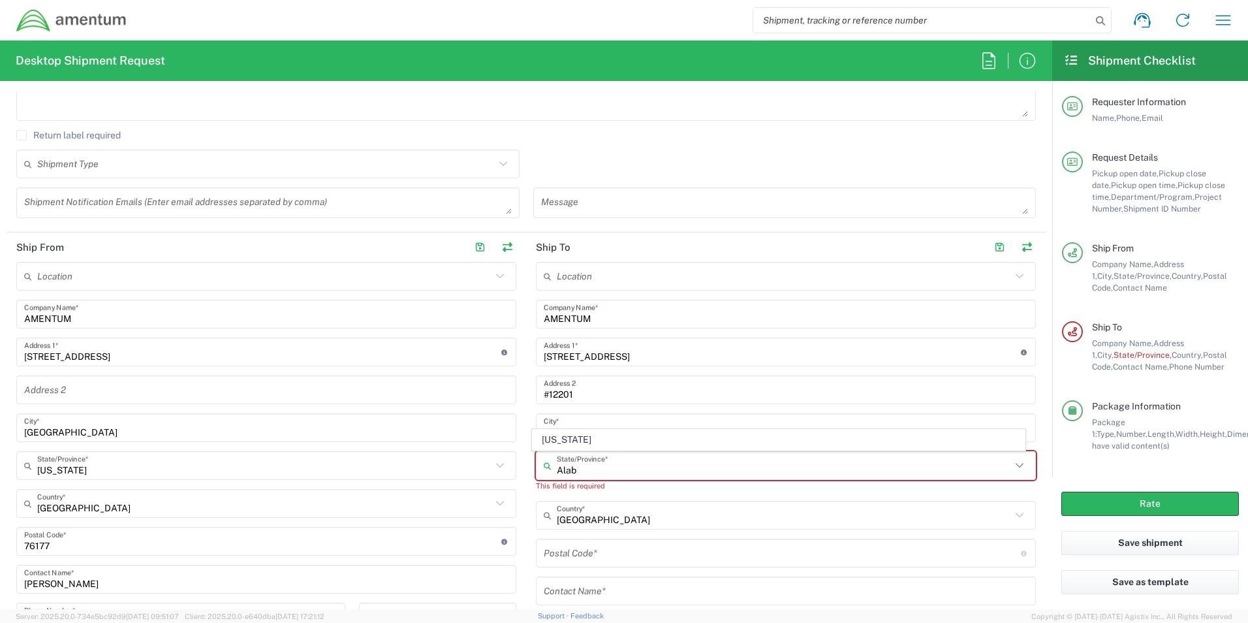
drag, startPoint x: 573, startPoint y: 440, endPoint x: 577, endPoint y: 466, distance: 25.8
click at [573, 439] on span "[US_STATE]" at bounding box center [779, 440] width 493 height 20
type input "[US_STATE]"
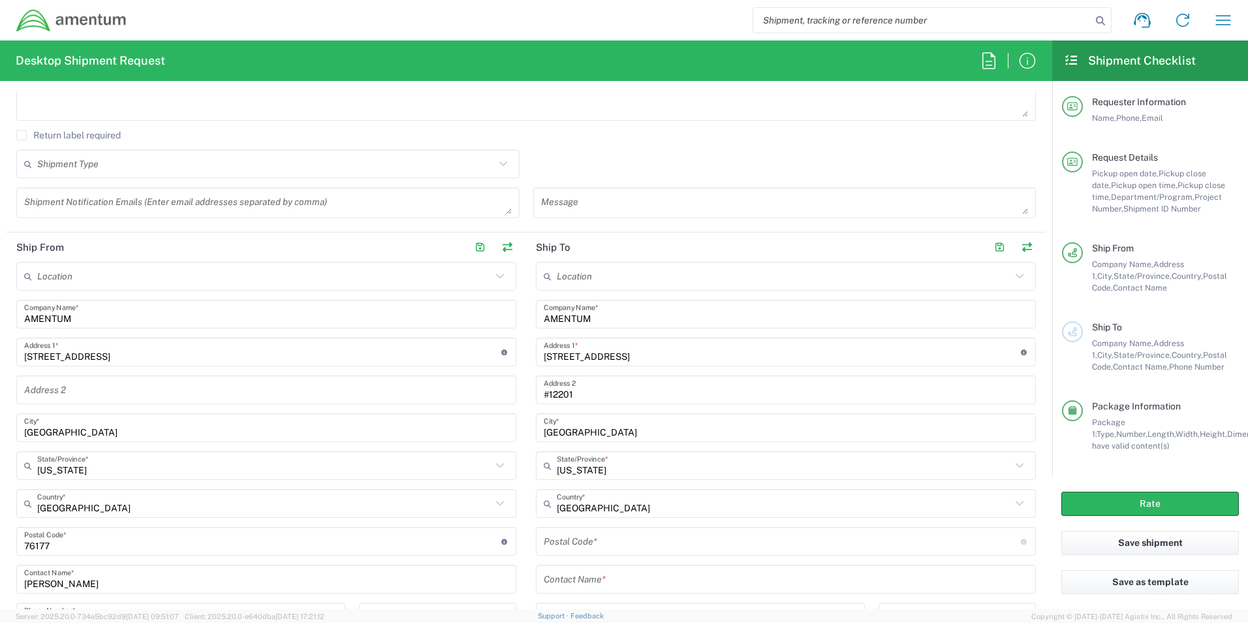
click at [587, 539] on input "undefined" at bounding box center [782, 541] width 477 height 23
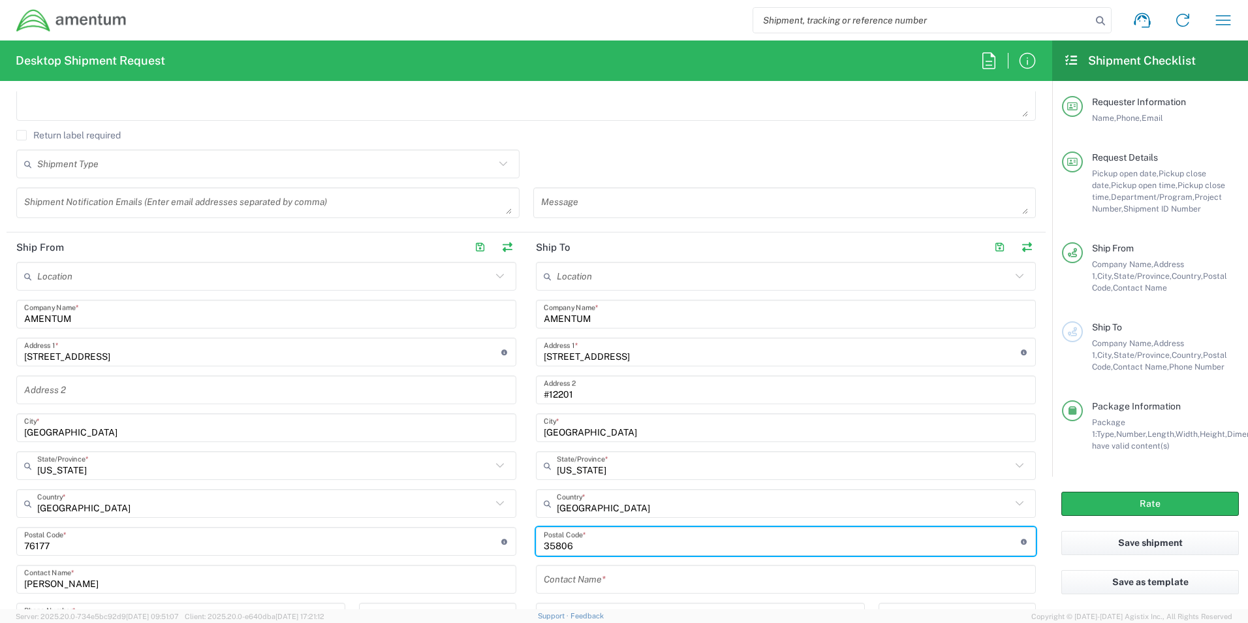
type input "35806"
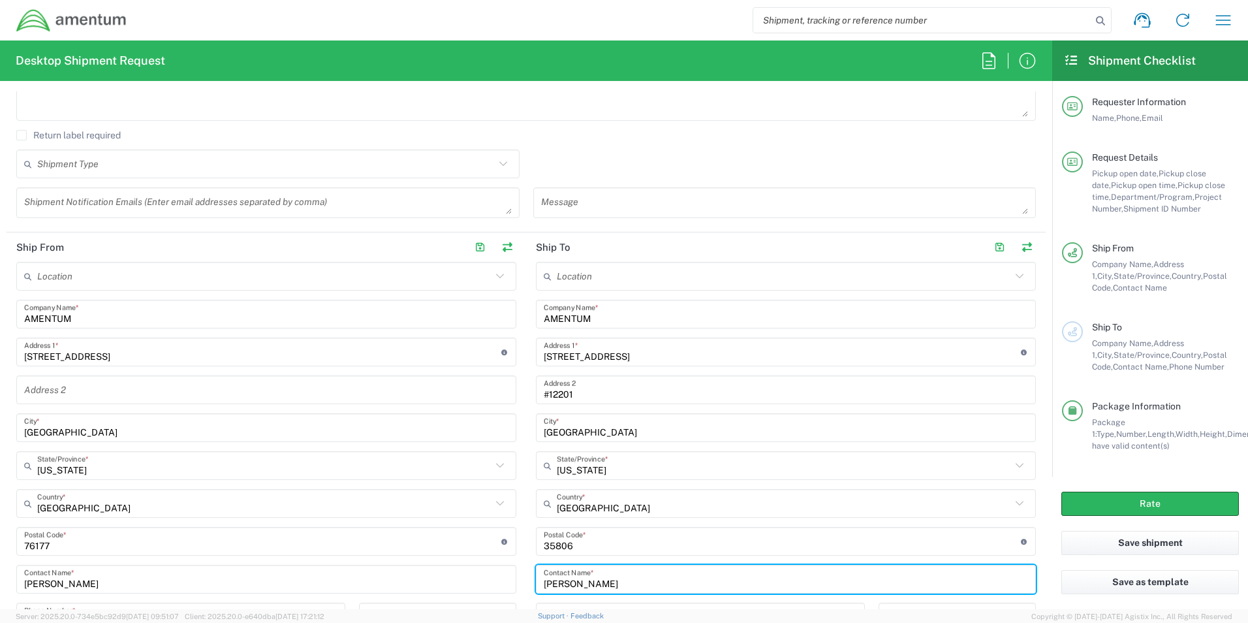
type input "Steven Rouen"
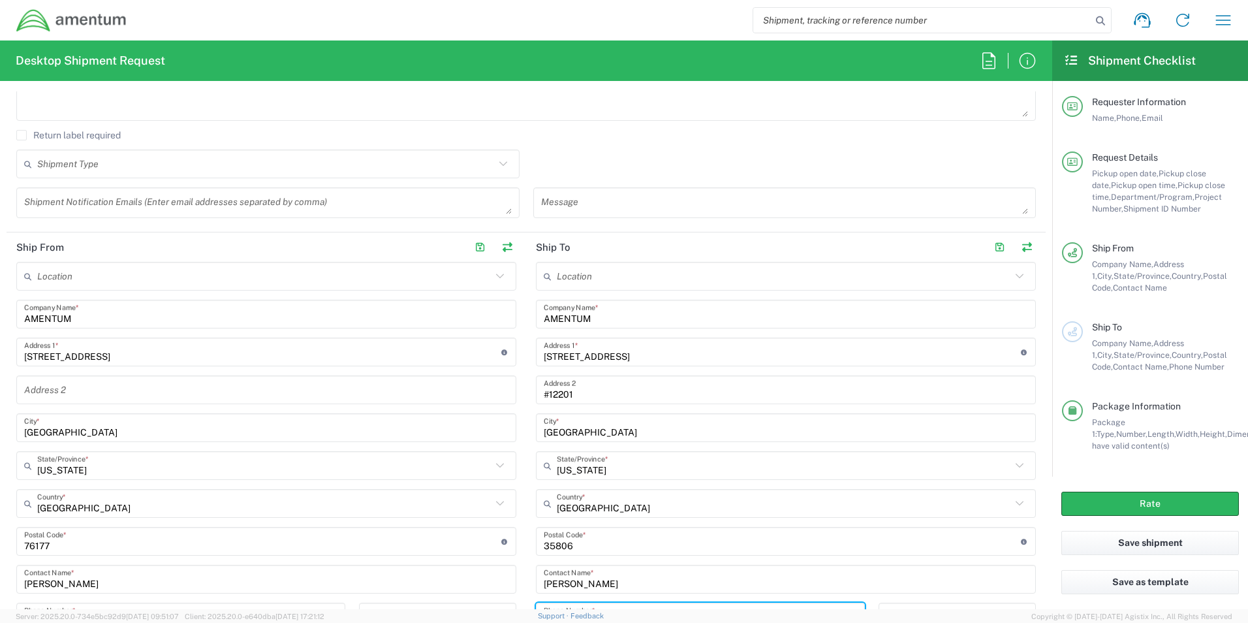
scroll to position [457, 0]
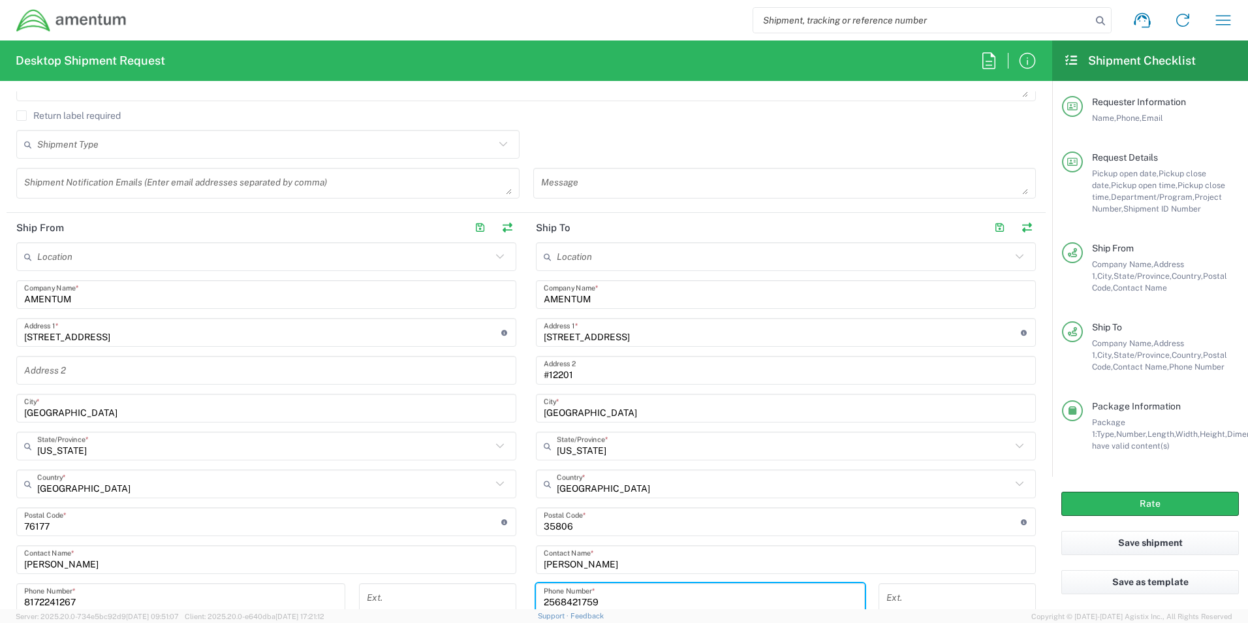
type input "2568421759"
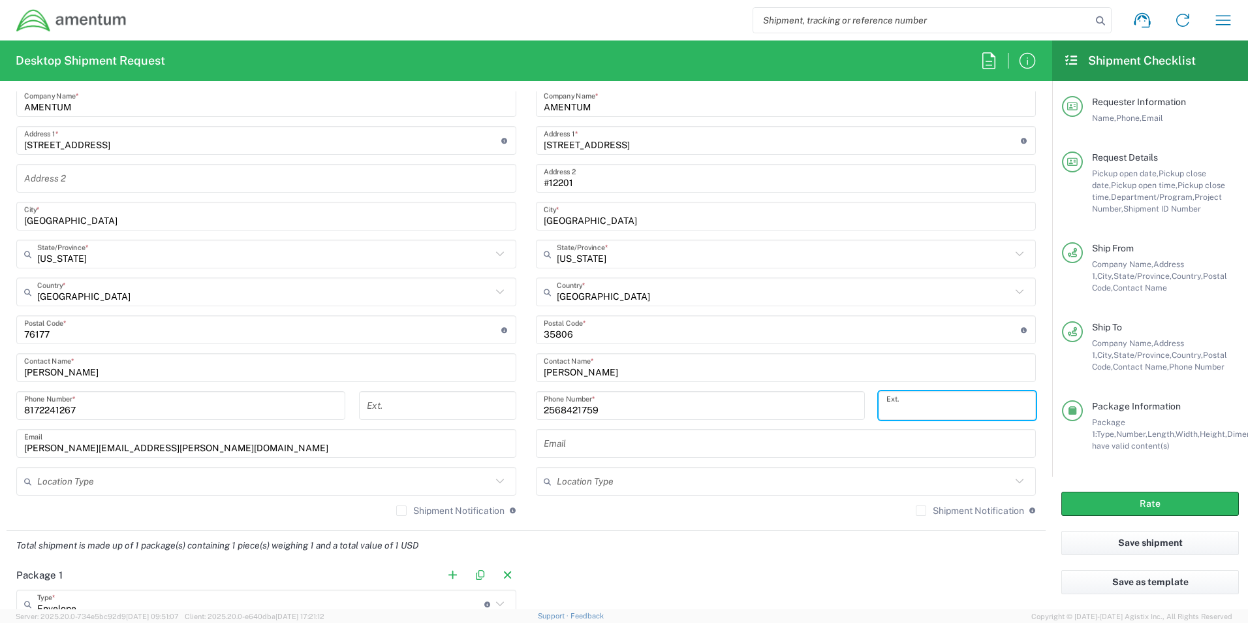
scroll to position [762, 0]
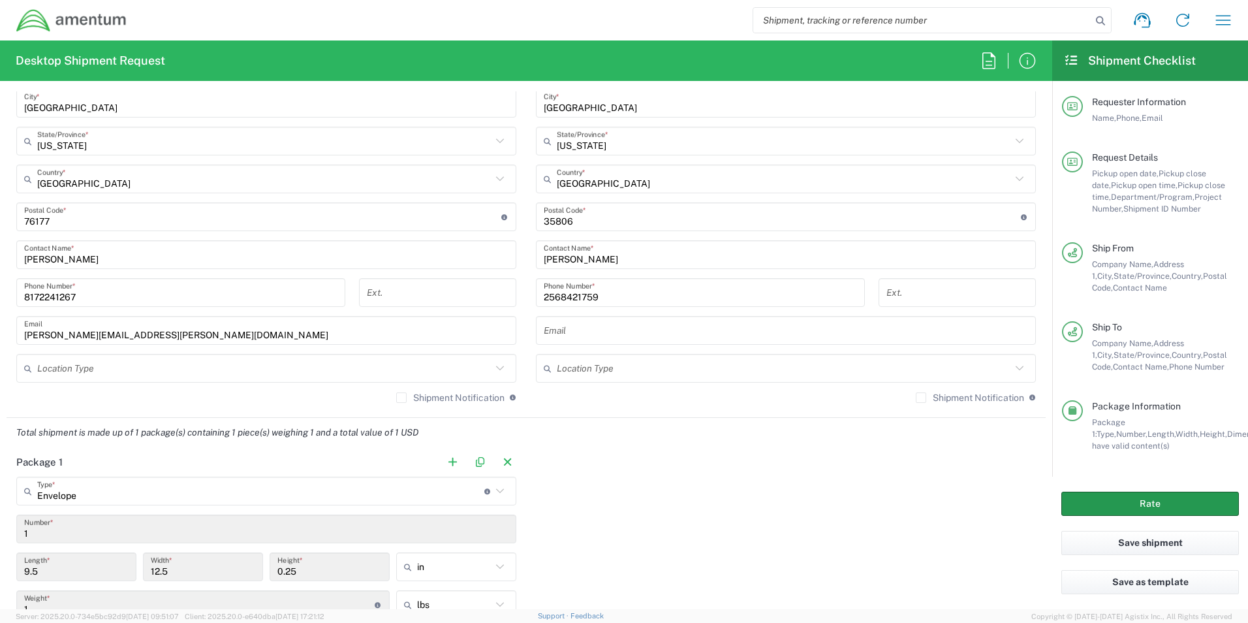
click at [1101, 505] on button "Rate" at bounding box center [1151, 504] width 178 height 24
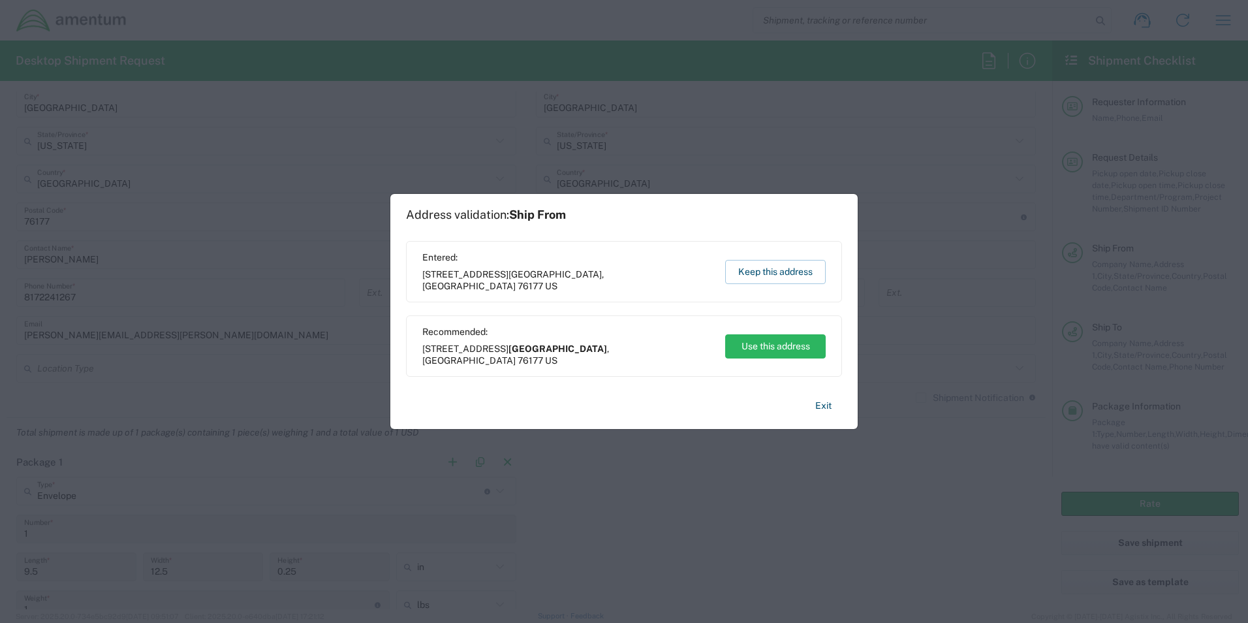
drag, startPoint x: 766, startPoint y: 341, endPoint x: 760, endPoint y: 320, distance: 21.9
click at [766, 340] on button "Use this address" at bounding box center [775, 346] width 101 height 24
type input "[GEOGRAPHIC_DATA]"
type input "[US_STATE]"
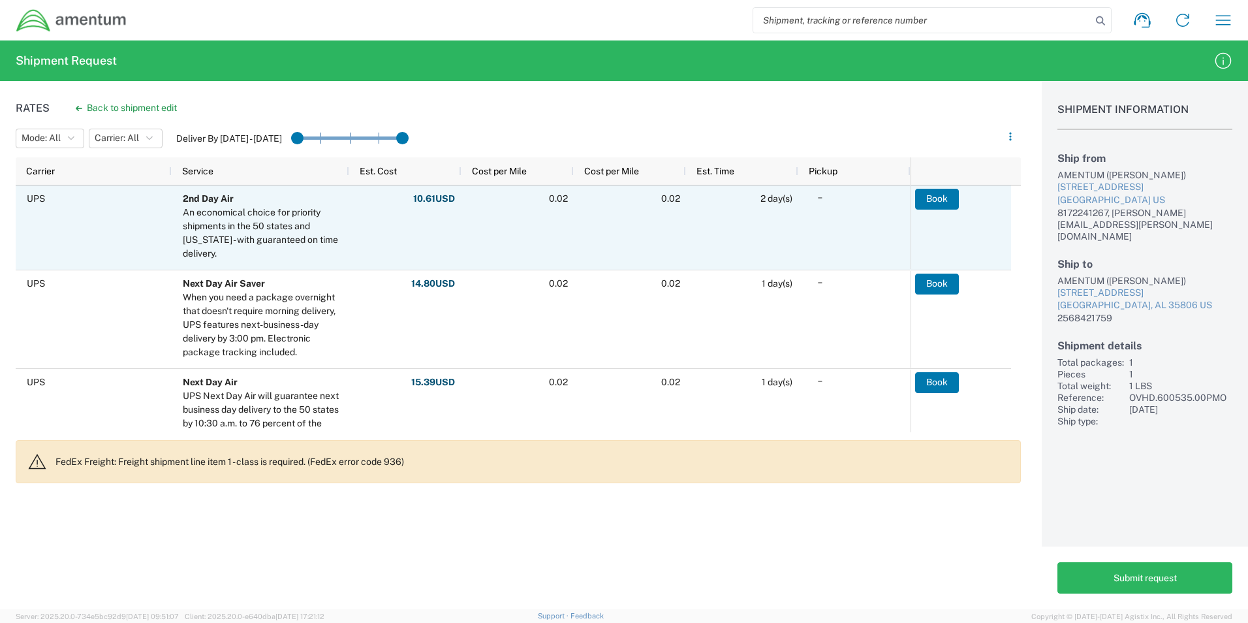
drag, startPoint x: 932, startPoint y: 207, endPoint x: 233, endPoint y: 198, distance: 699.3
click at [932, 207] on button "Book" at bounding box center [937, 199] width 44 height 21
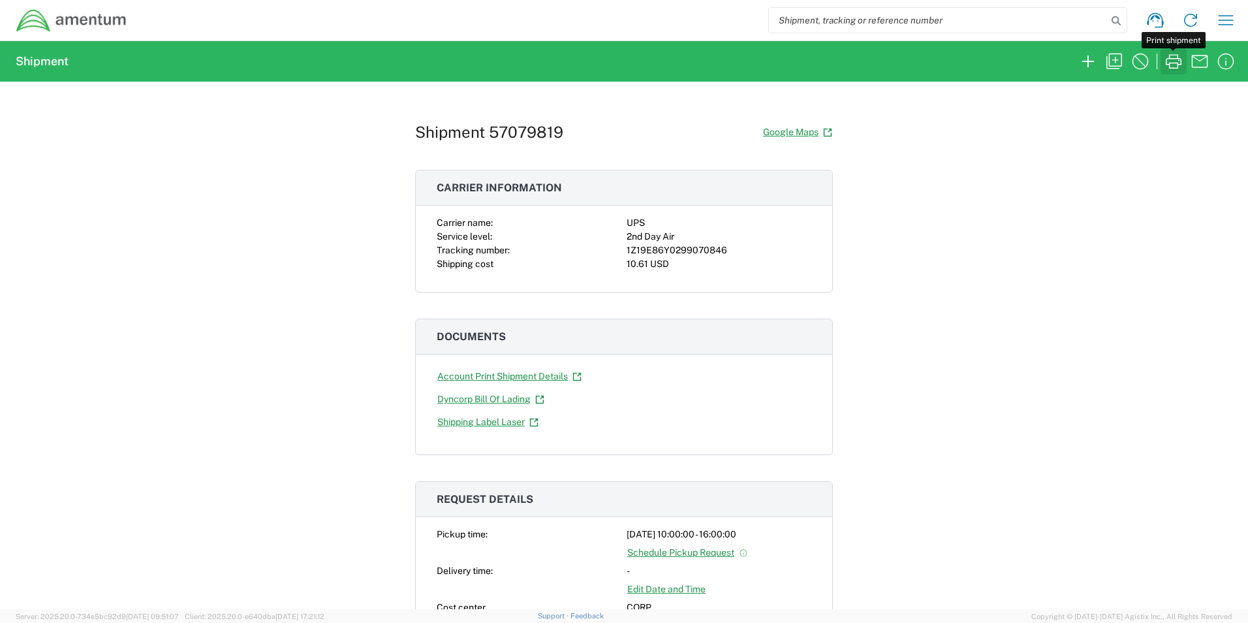
click at [1177, 67] on icon "button" at bounding box center [1173, 61] width 21 height 21
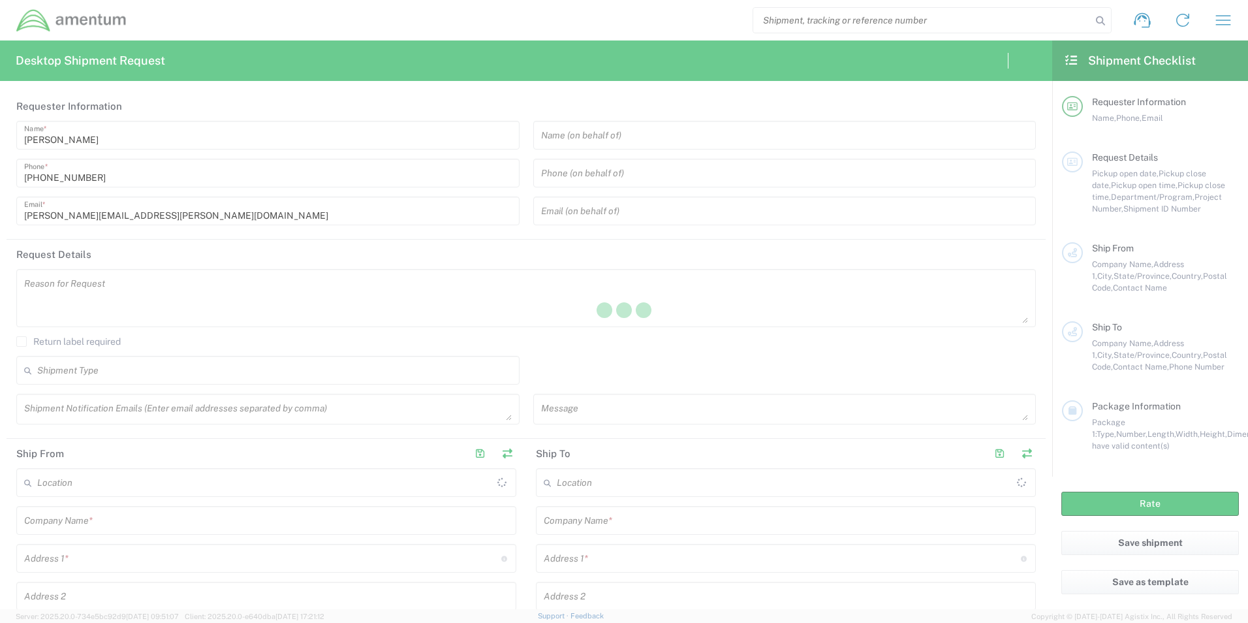
type input "[GEOGRAPHIC_DATA]"
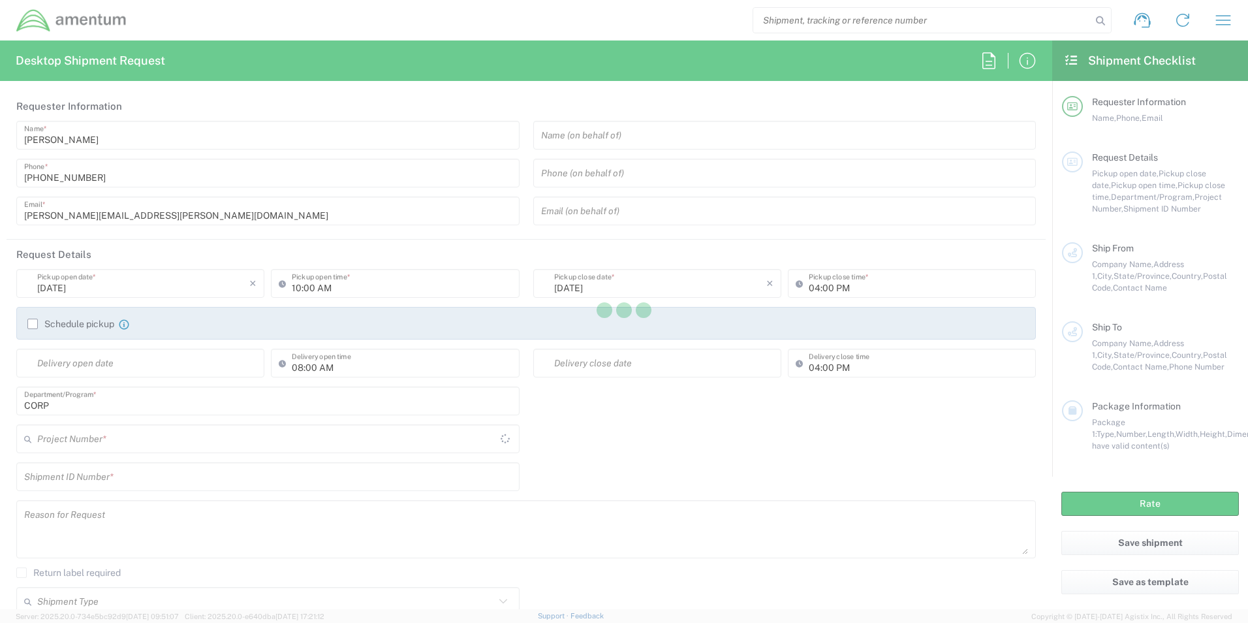
type input "[GEOGRAPHIC_DATA]"
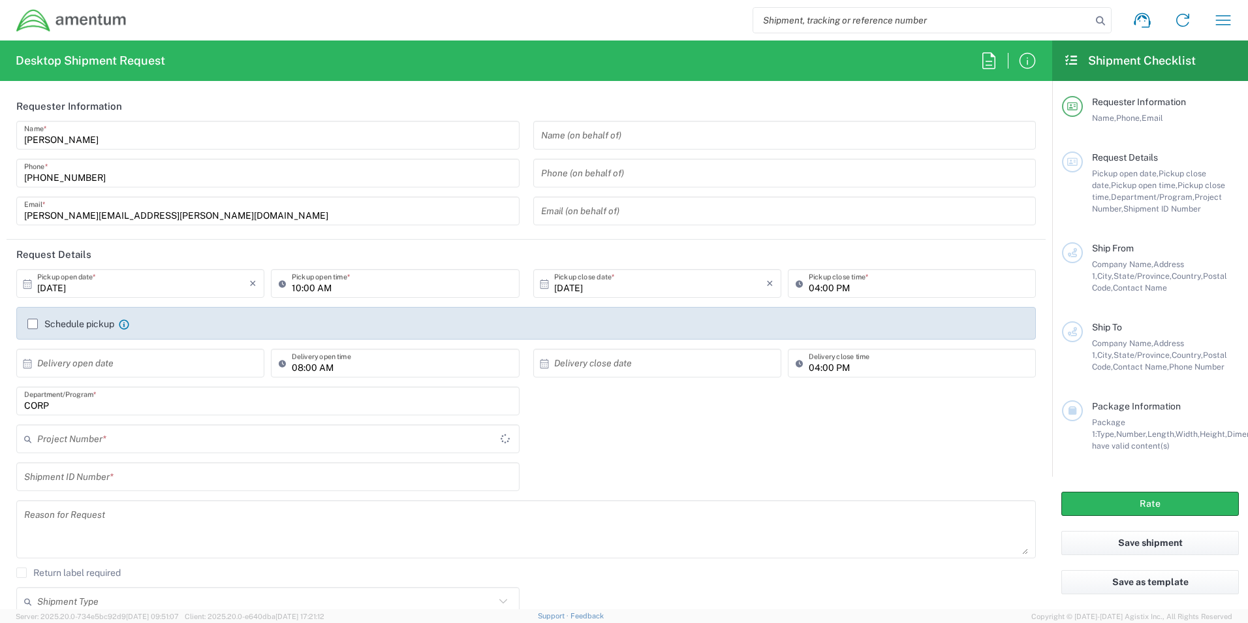
type input "CORP"
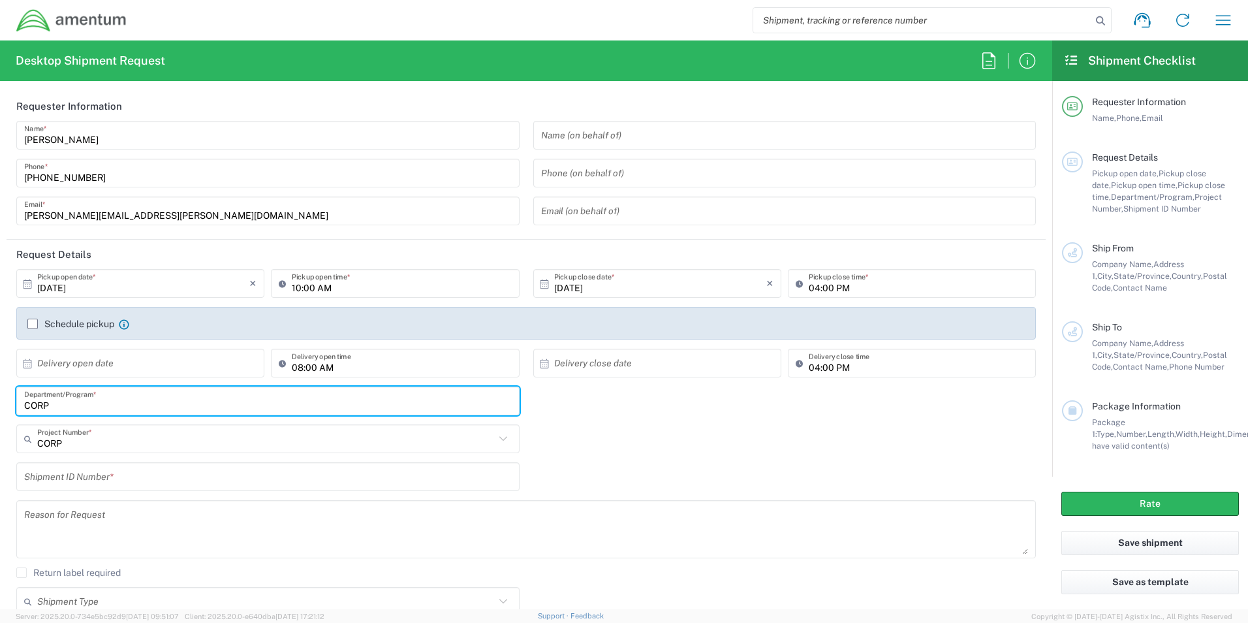
drag, startPoint x: 9, startPoint y: 405, endPoint x: -33, endPoint y: 405, distance: 41.8
click at [0, 405] on html "Shipment request Shipment tracking Shipment estimator Desktop shipment request …" at bounding box center [624, 311] width 1248 height 623
type input "T54"
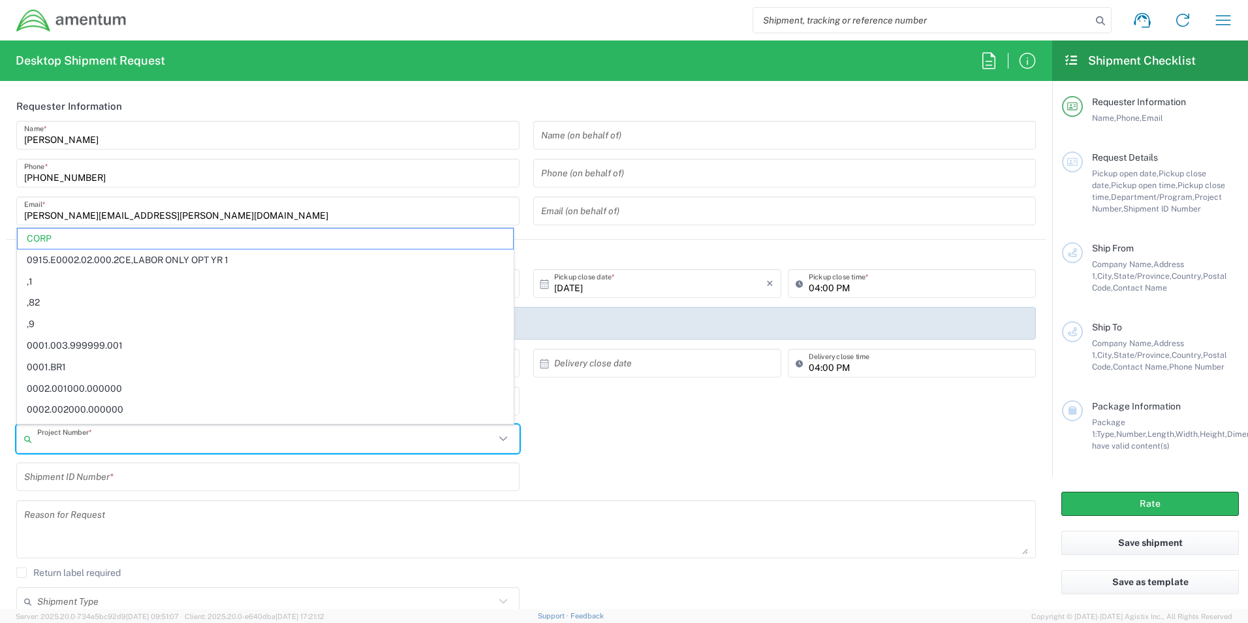
paste input "4951.00.01.F.010000.00.00.00"
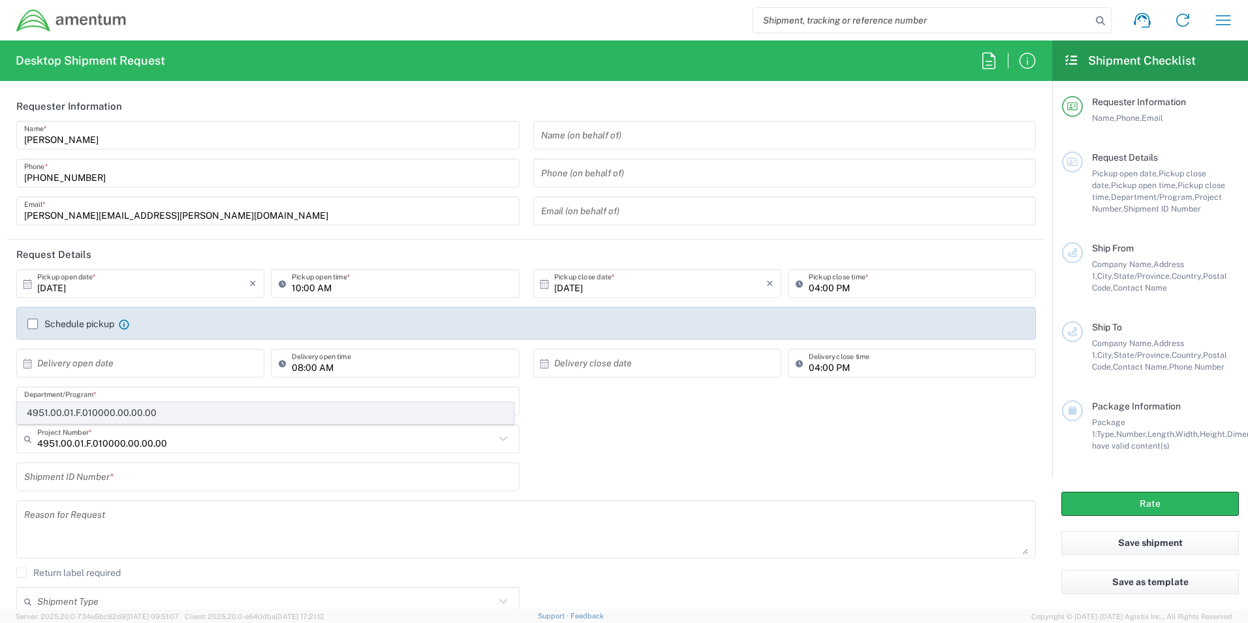
click at [89, 415] on span "4951.00.01.F.010000.00.00.00" at bounding box center [266, 413] width 496 height 20
type input "4951.00.01.F.010000.00.00.00"
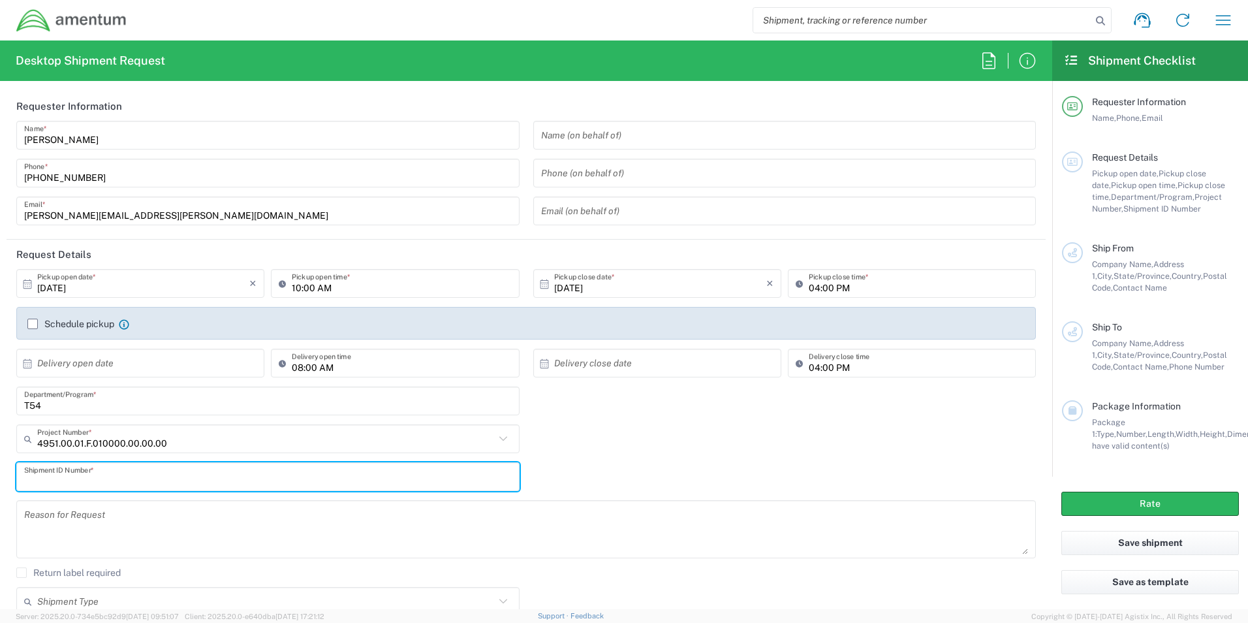
click at [89, 478] on input "text" at bounding box center [268, 477] width 488 height 23
paste input "4951.00.01.F.010000.00.00.00"
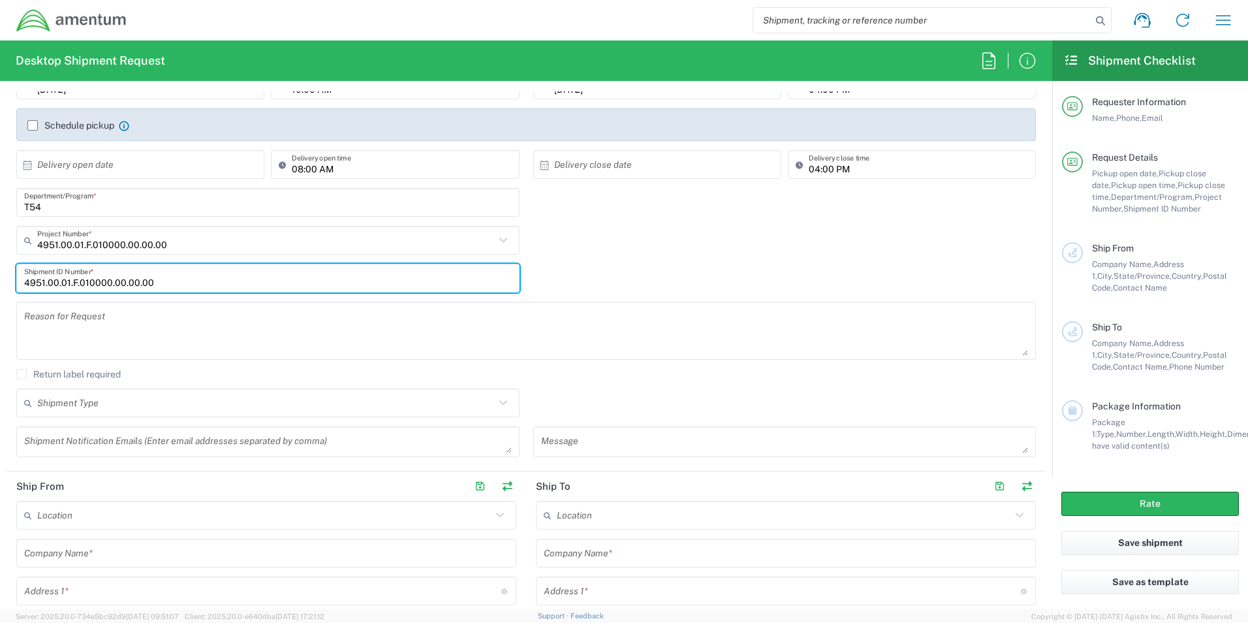
scroll to position [305, 0]
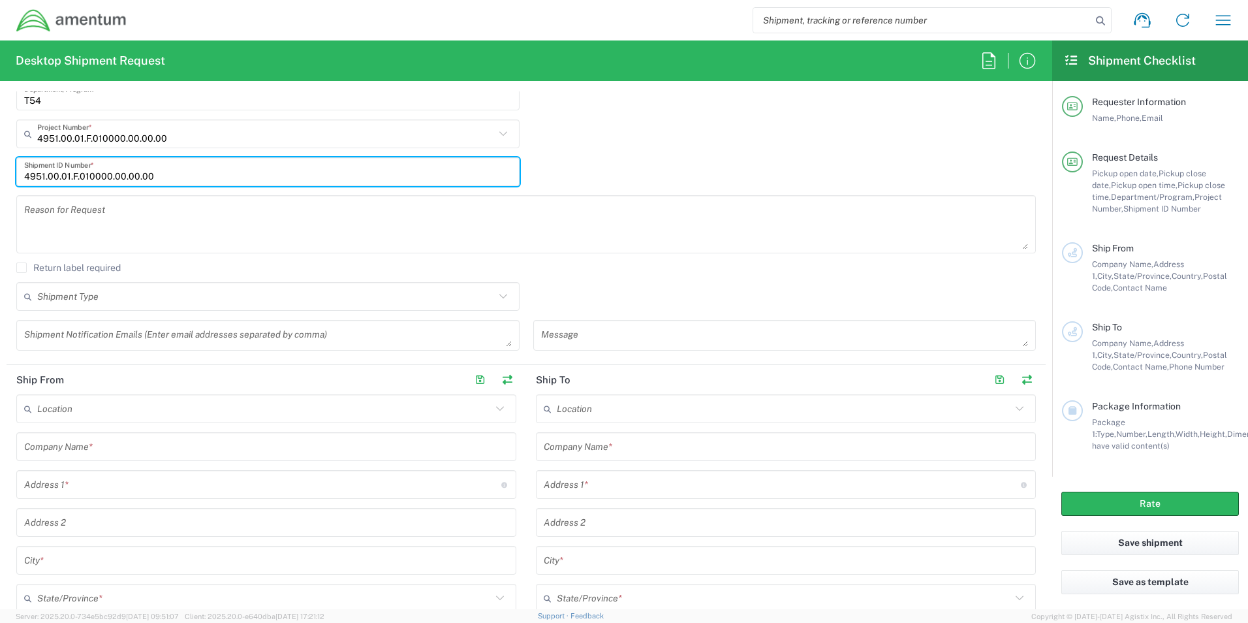
type input "4951.00.01.F.010000.00.00.00"
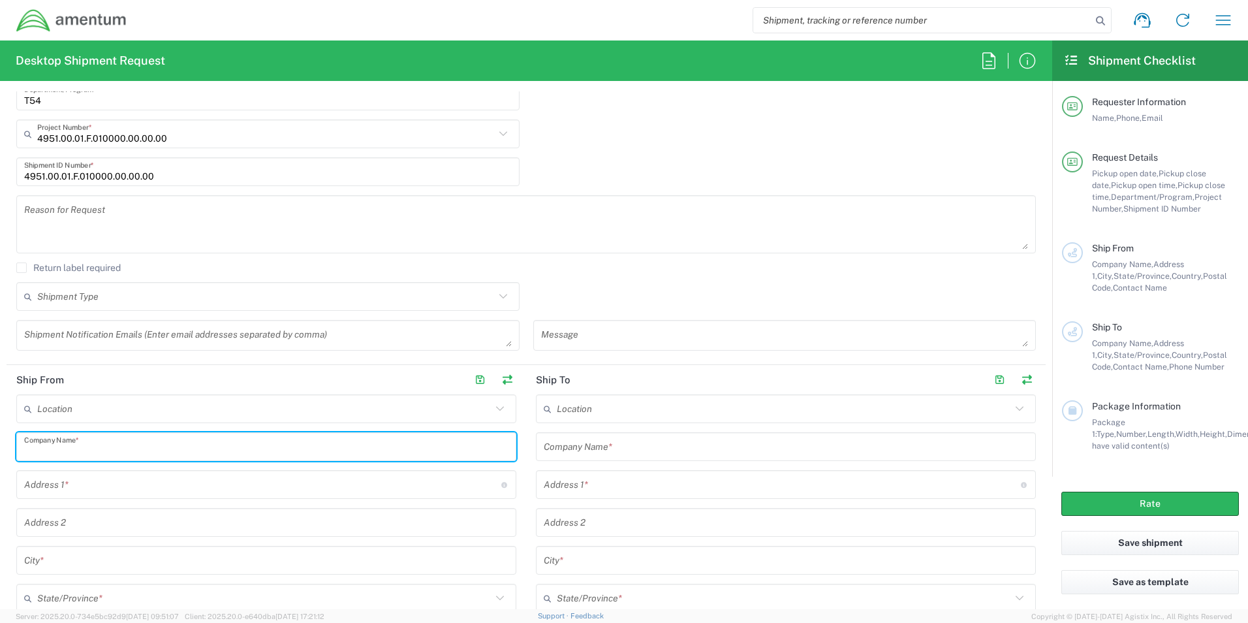
click at [79, 444] on input "text" at bounding box center [266, 446] width 484 height 23
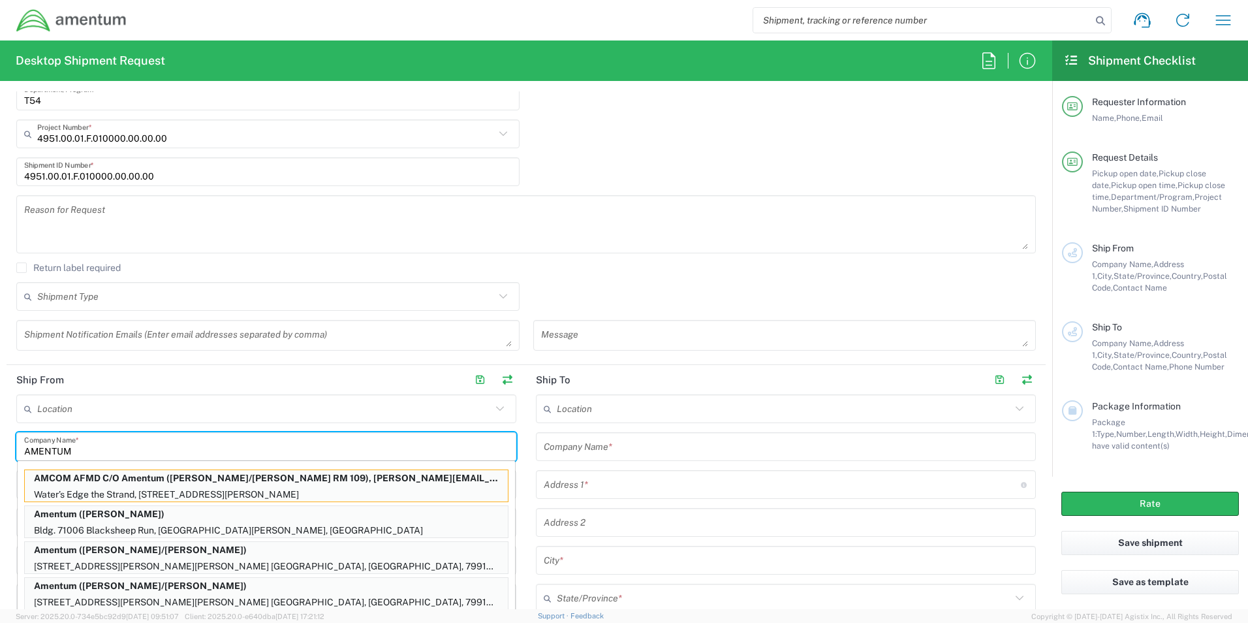
type input "AMENTUM"
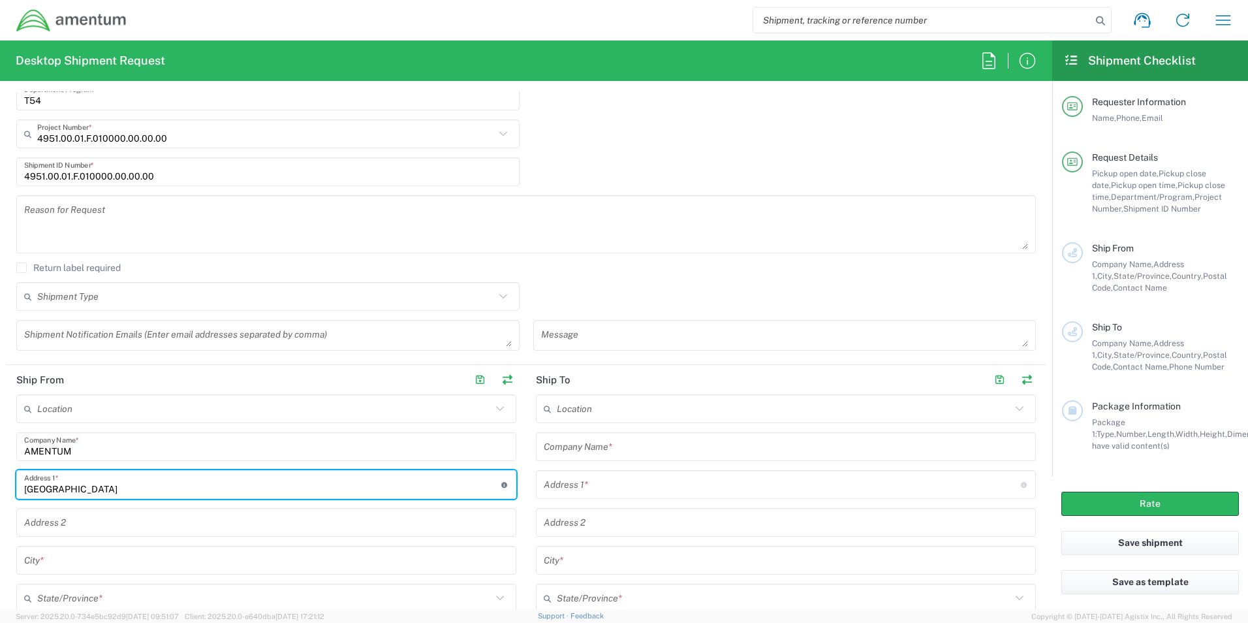
type input "[GEOGRAPHIC_DATA]"
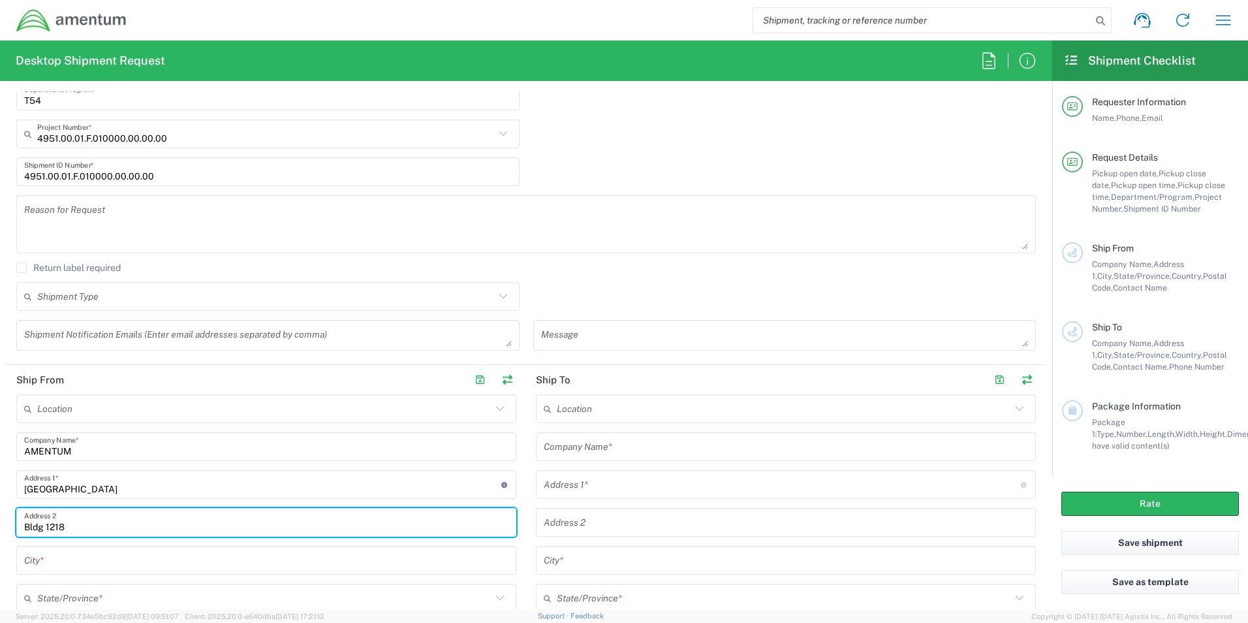
type input "Bldg 1218"
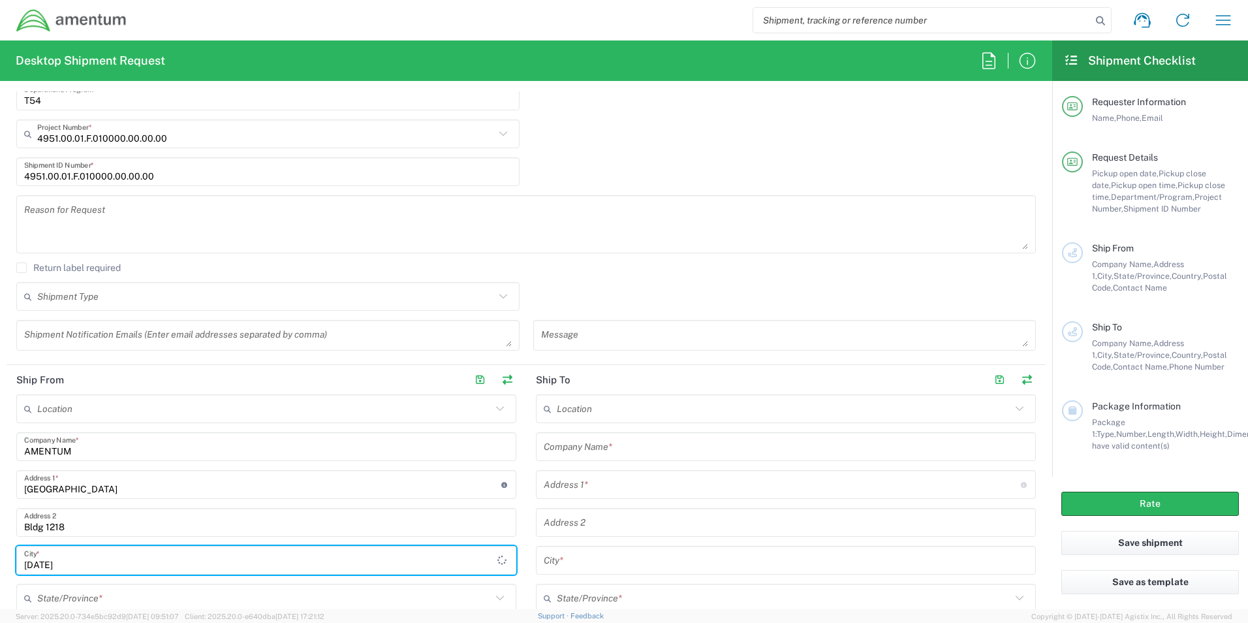
type input "[DATE]"
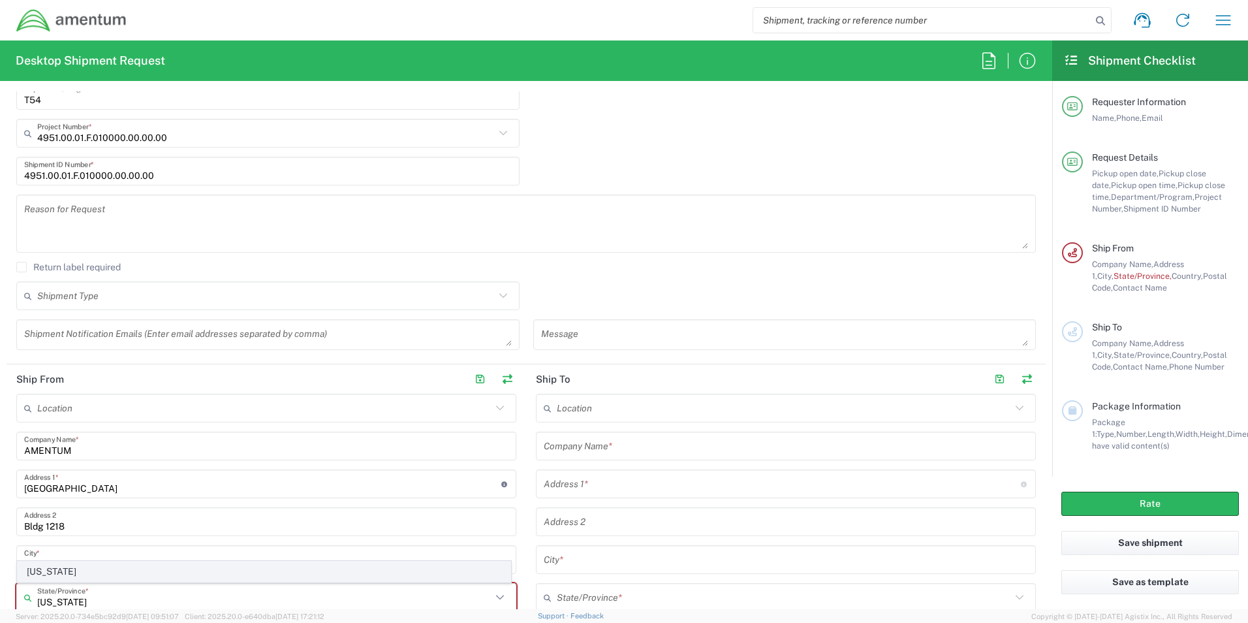
type input "[US_STATE]"
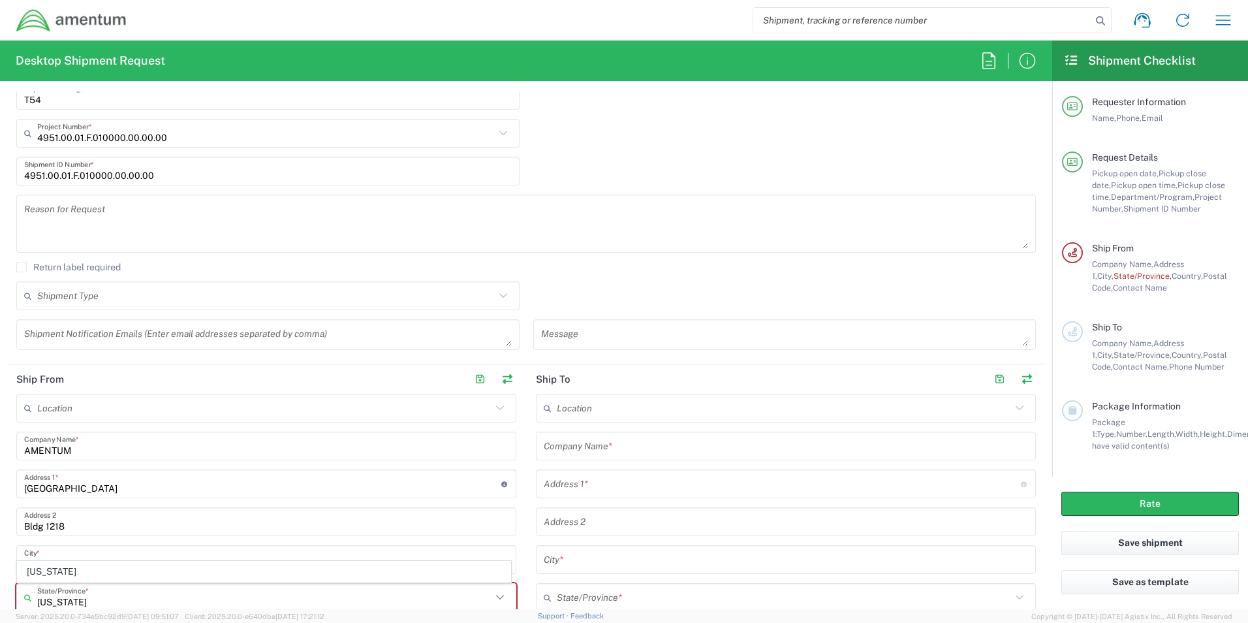
click at [59, 571] on span "[US_STATE]" at bounding box center [264, 571] width 493 height 20
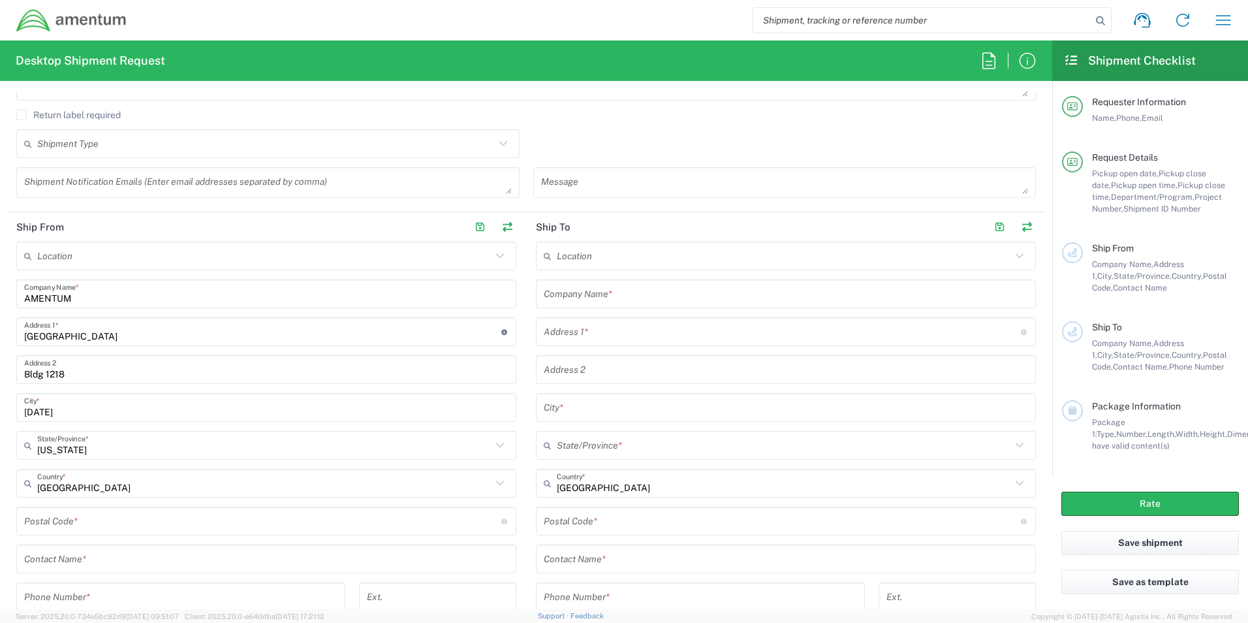
drag, startPoint x: 62, startPoint y: 535, endPoint x: 57, endPoint y: 524, distance: 11.4
click at [61, 531] on div "Postal Code * Postal Code for [GEOGRAPHIC_DATA] should have the following forma…" at bounding box center [266, 521] width 500 height 29
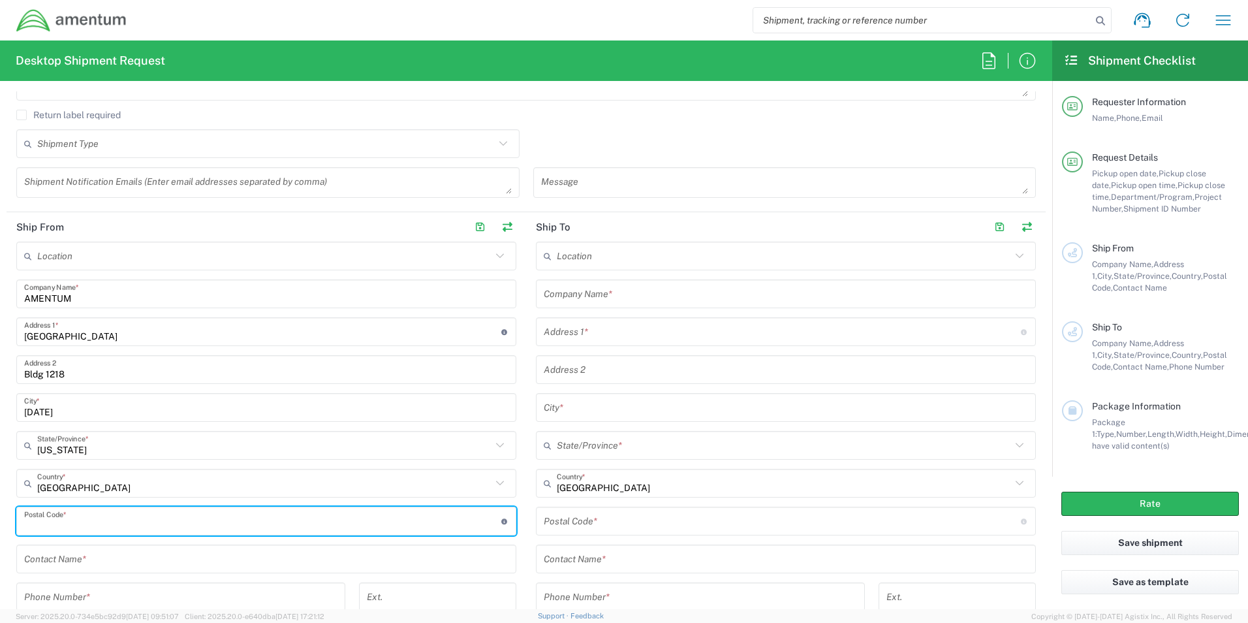
click at [57, 524] on input "undefined" at bounding box center [262, 521] width 477 height 23
type input "78419"
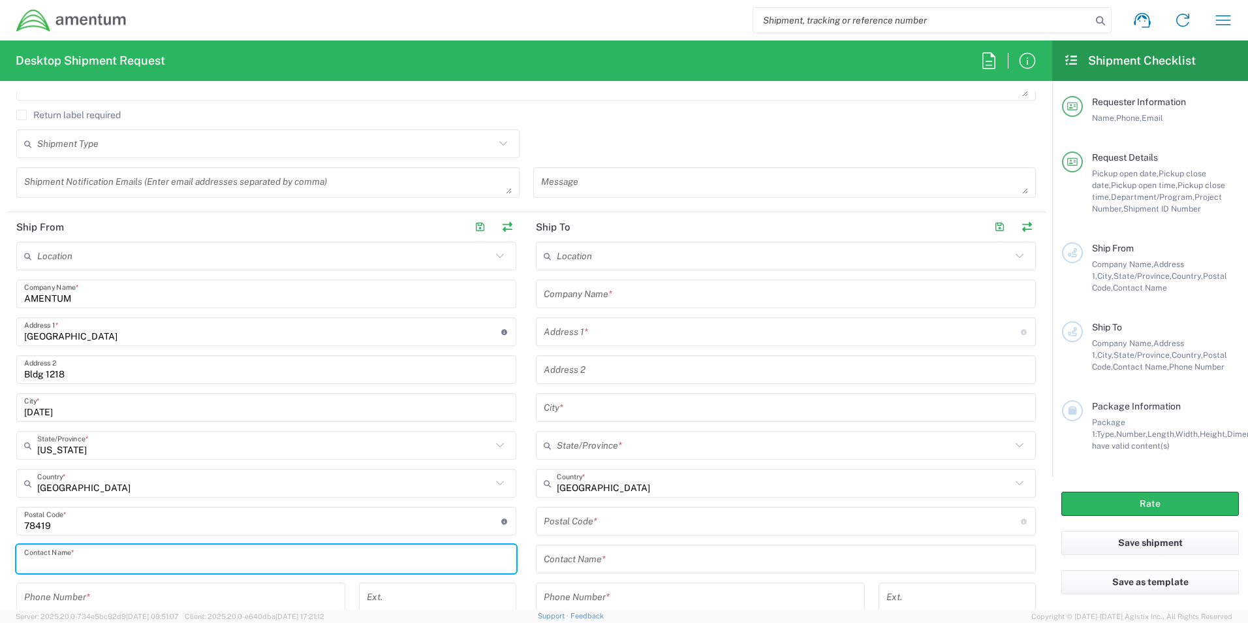
type input "H"
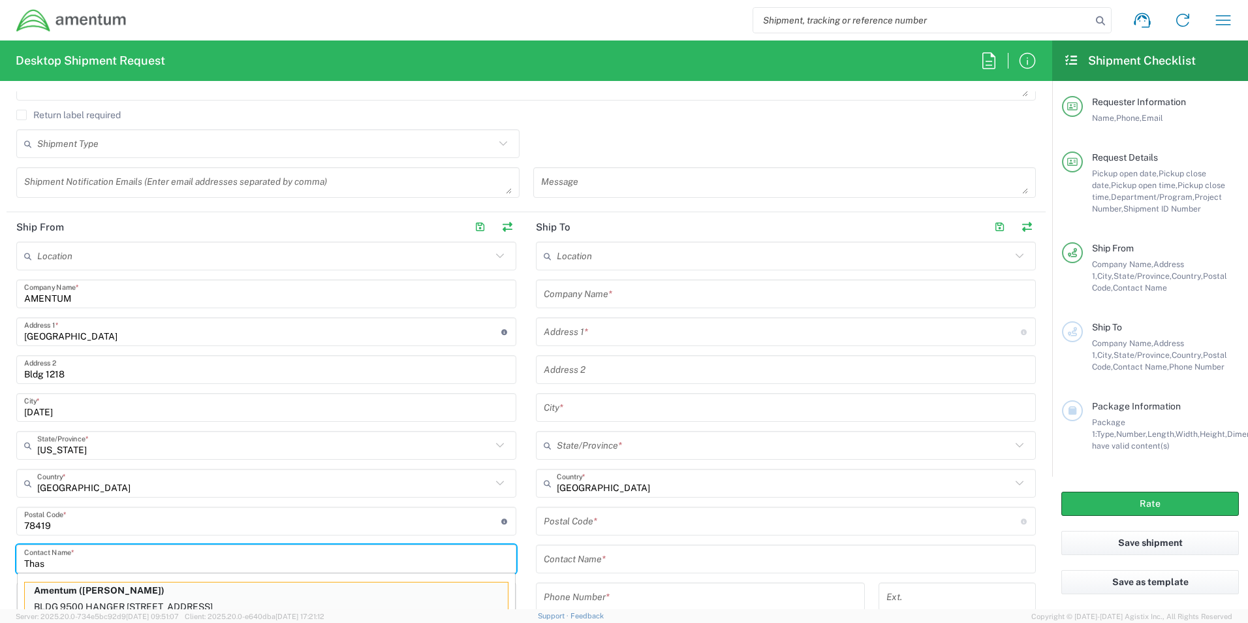
scroll to position [463, 0]
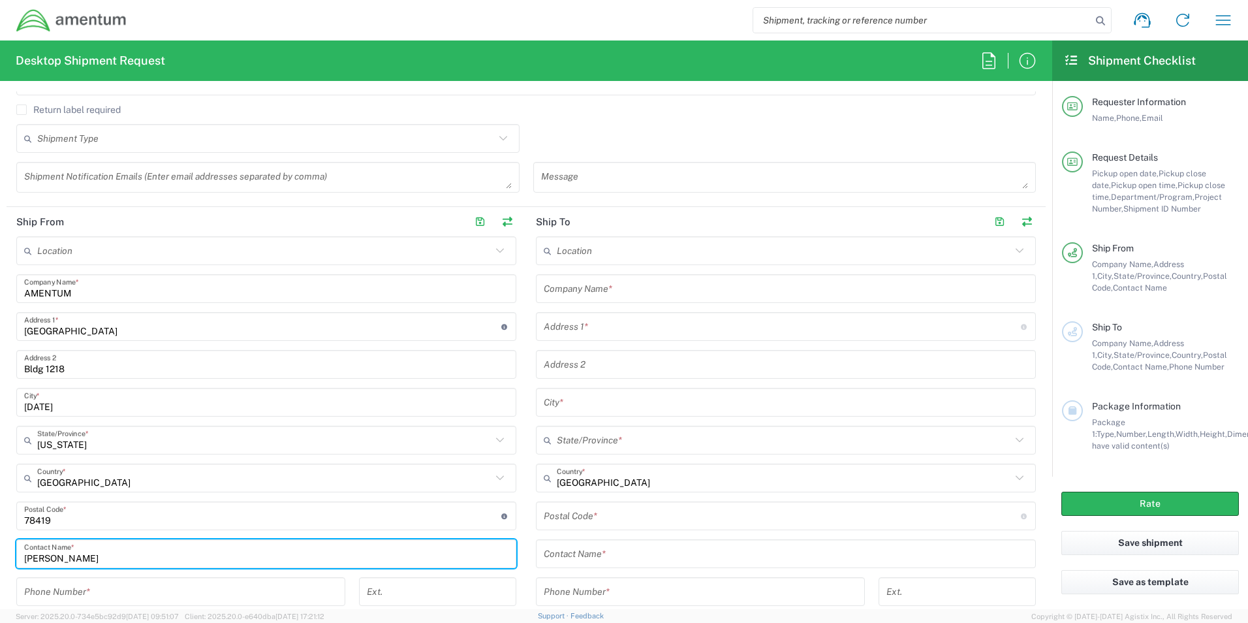
type input "[PERSON_NAME]"
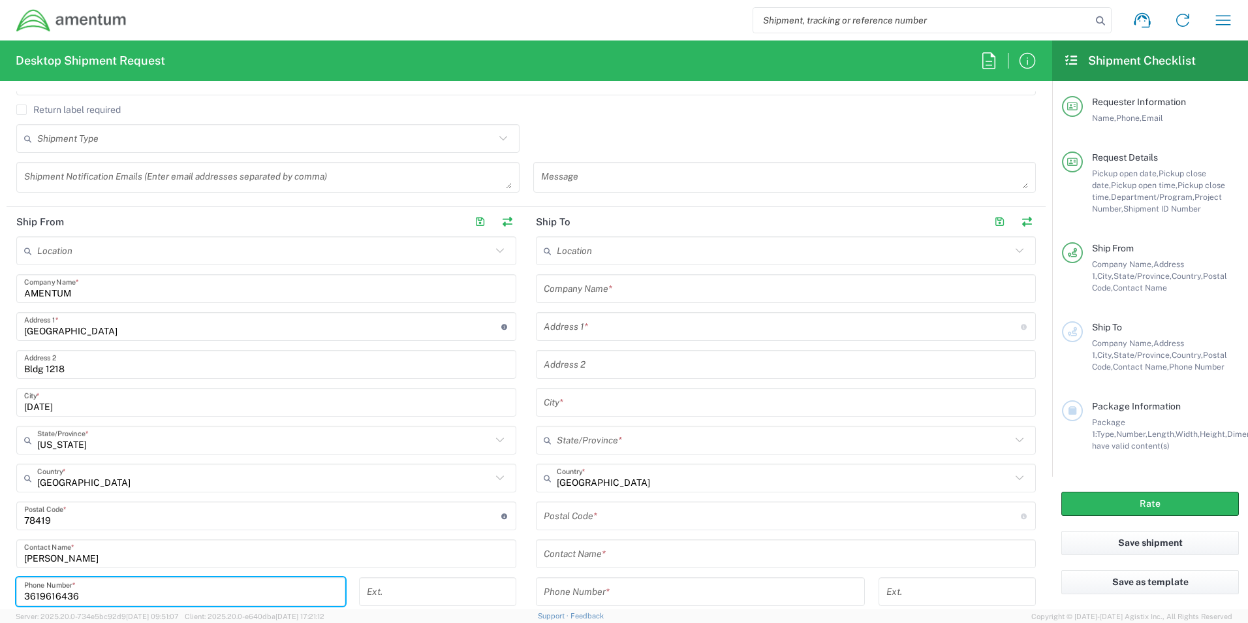
type input "3619616436"
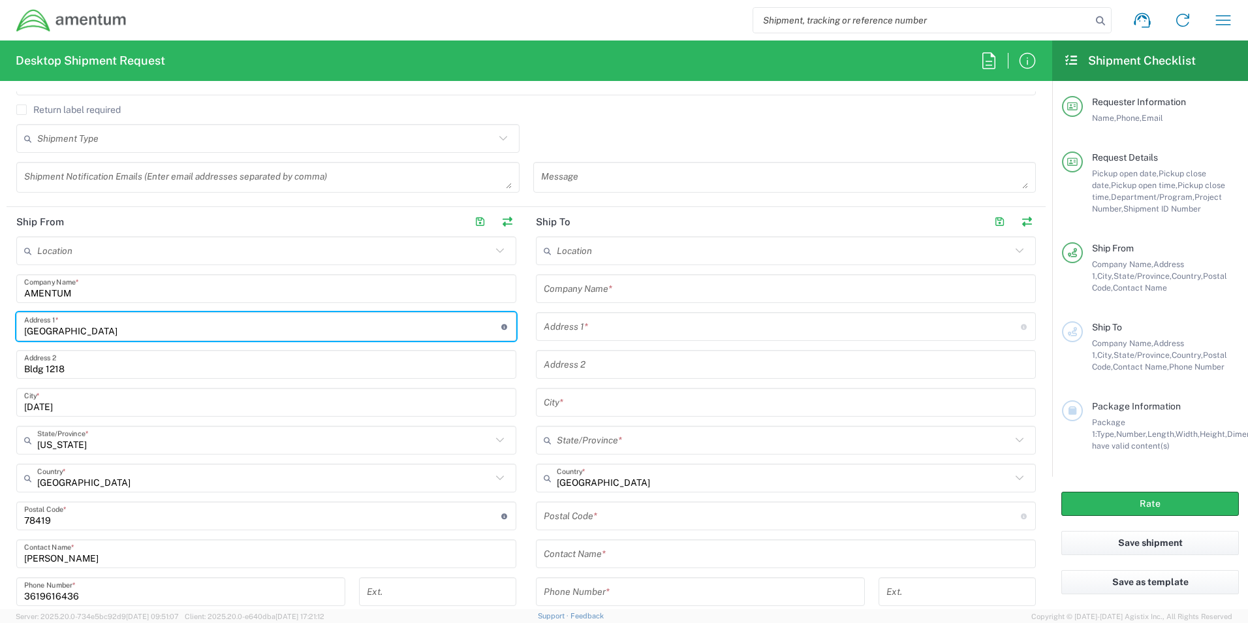
drag, startPoint x: 88, startPoint y: 330, endPoint x: -46, endPoint y: 340, distance: 134.9
click at [0, 340] on html "Shipment request Shipment tracking Shipment estimator Desktop shipment request …" at bounding box center [624, 311] width 1248 height 623
click at [605, 332] on input "text" at bounding box center [782, 326] width 477 height 23
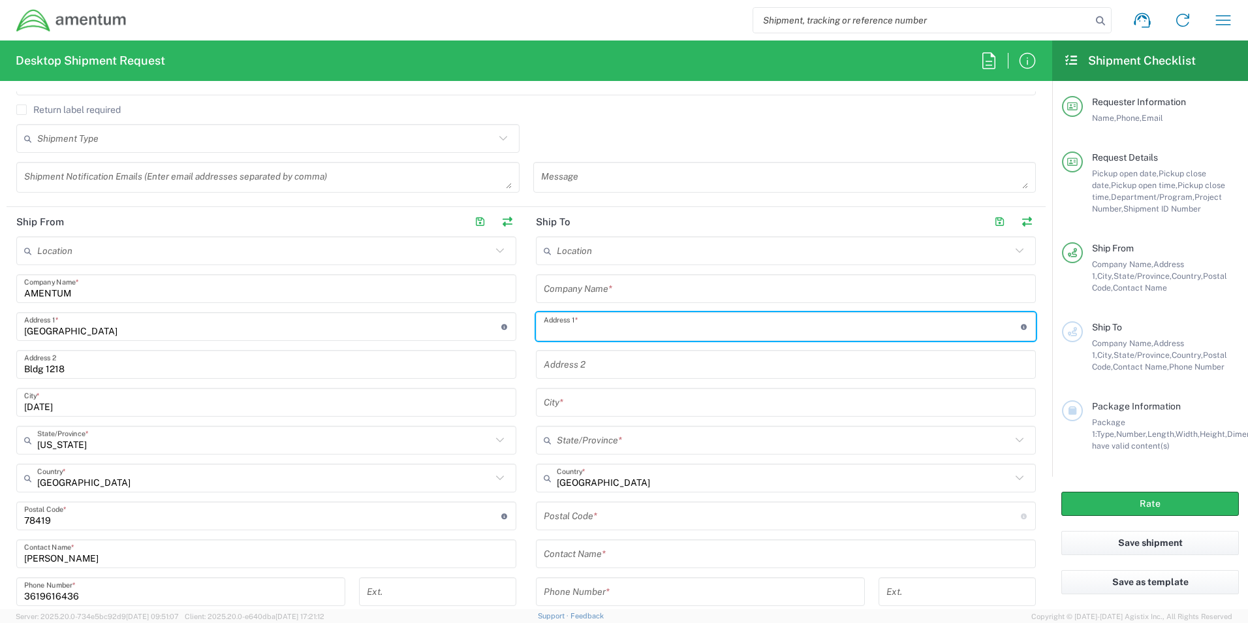
paste input "[GEOGRAPHIC_DATA]"
type input "[GEOGRAPHIC_DATA]"
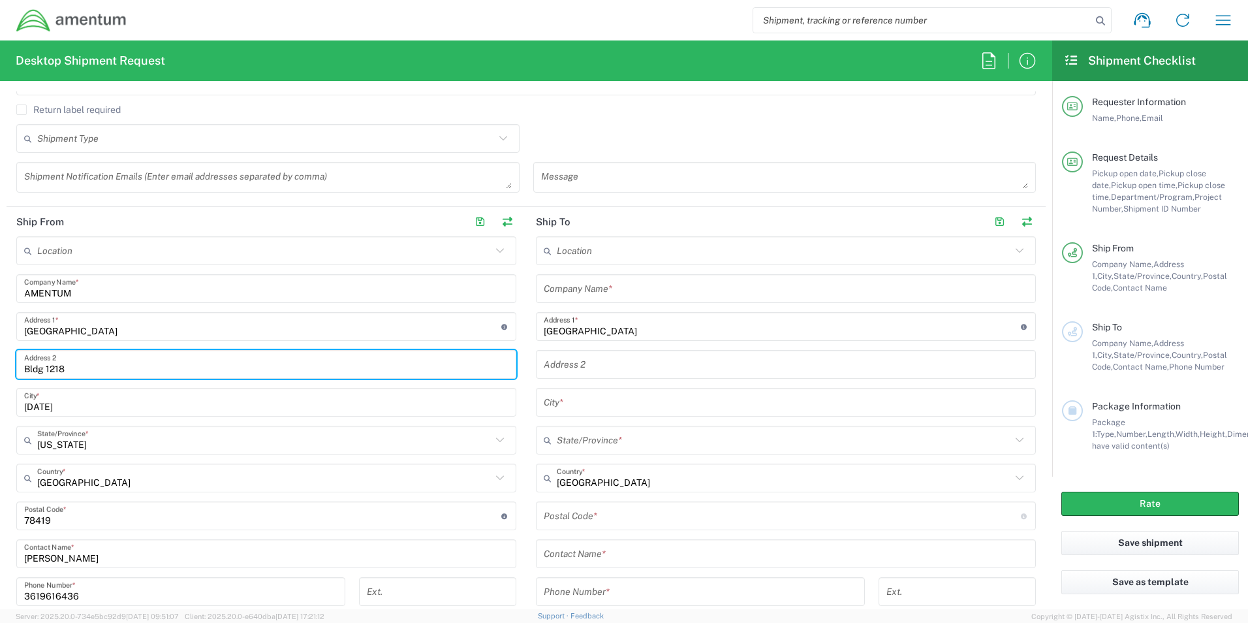
drag, startPoint x: -16, startPoint y: 368, endPoint x: 89, endPoint y: 364, distance: 105.2
click at [0, 368] on html "Shipment request Shipment tracking Shipment estimator Desktop shipment request …" at bounding box center [624, 311] width 1248 height 623
click at [610, 358] on input "text" at bounding box center [786, 364] width 484 height 23
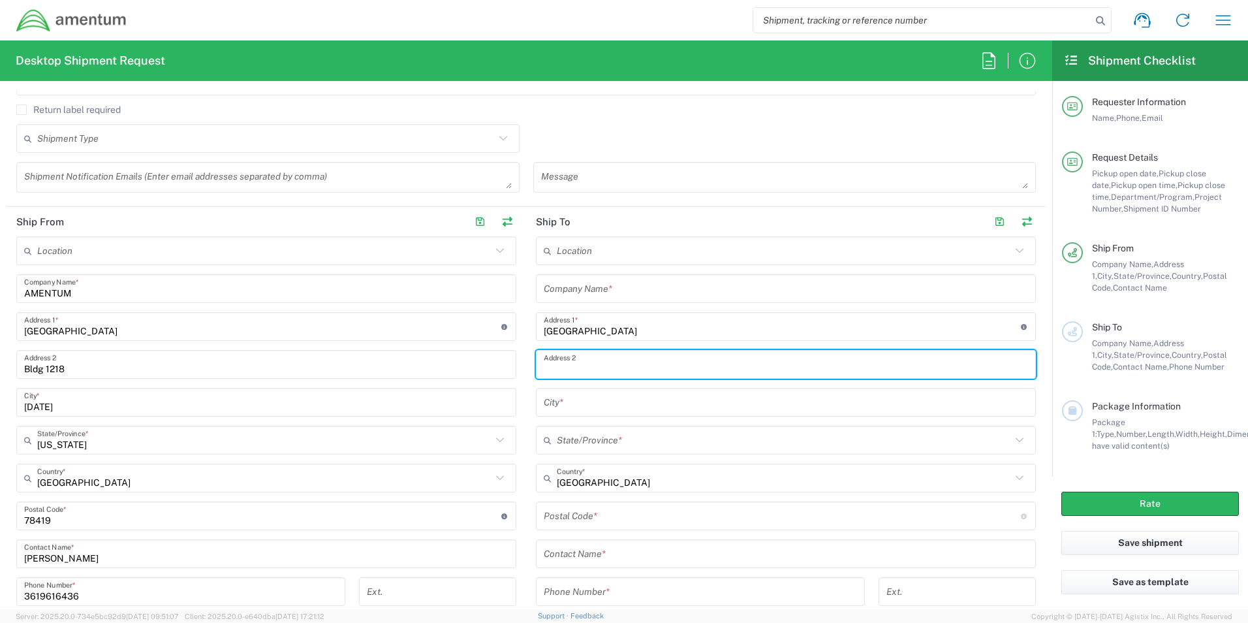
paste input "Bldg 1218"
type input "Bldg 1218"
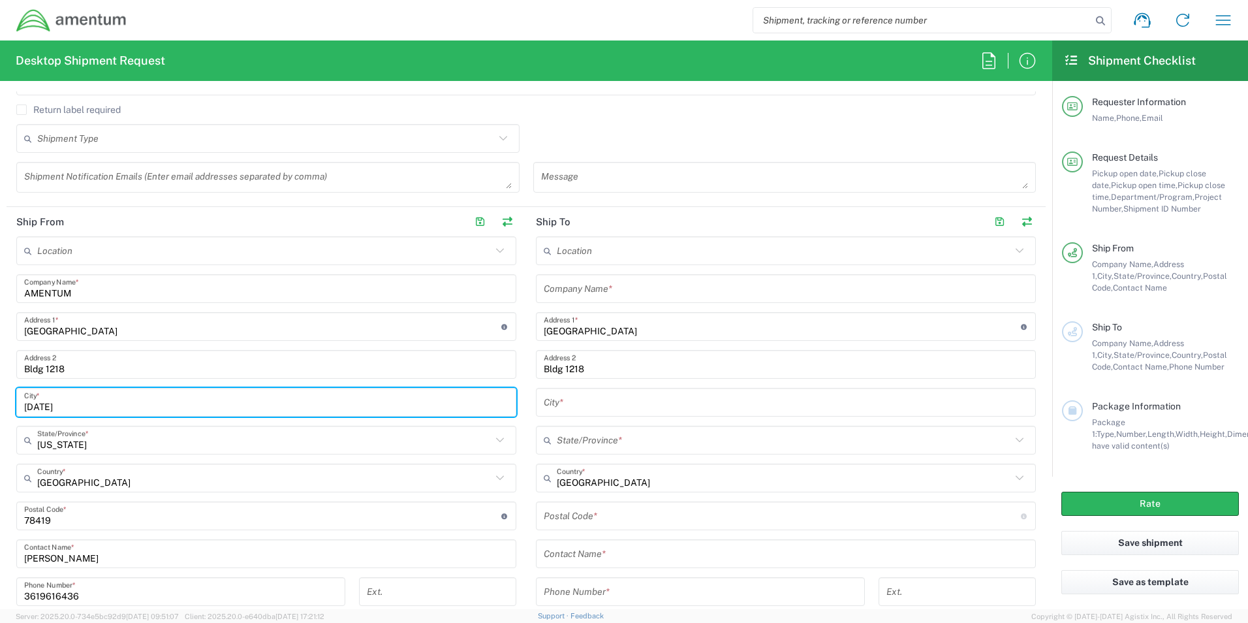
drag, startPoint x: -35, startPoint y: 405, endPoint x: 646, endPoint y: 450, distance: 681.8
click at [0, 406] on html "Shipment request Shipment tracking Shipment estimator Desktop shipment request …" at bounding box center [624, 311] width 1248 height 623
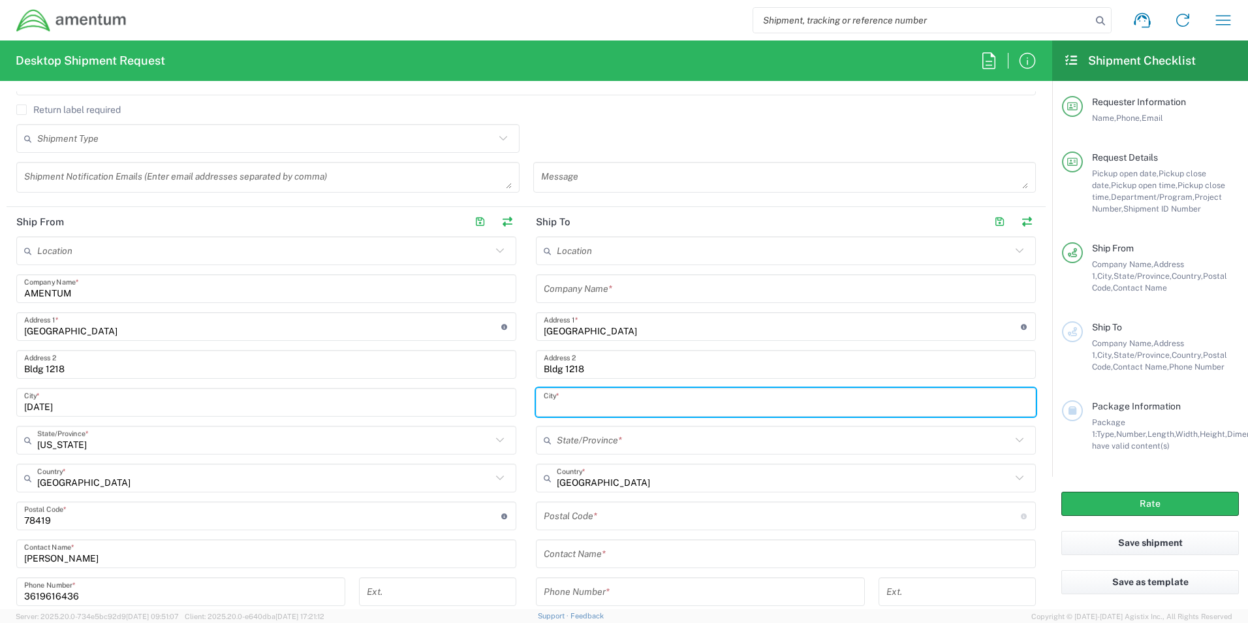
click at [588, 400] on input "text" at bounding box center [786, 402] width 484 height 23
paste input "[DATE]"
type input "[DATE]"
type input "[US_STATE]"
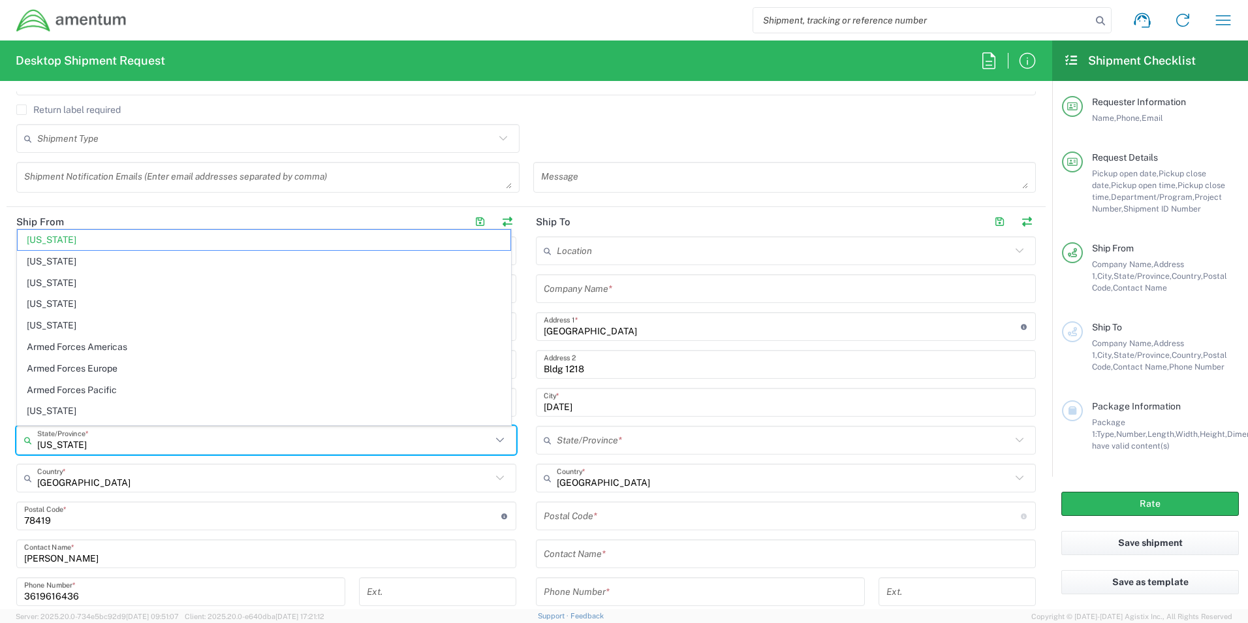
drag, startPoint x: 42, startPoint y: 446, endPoint x: 580, endPoint y: 464, distance: 538.3
click at [7, 448] on main "Location [PHONE_NUMBER] [PHONE_NUMBER] [PHONE_NUMBER] [PHONE_NUMBER] [PHONE_NUM…" at bounding box center [267, 473] width 520 height 475
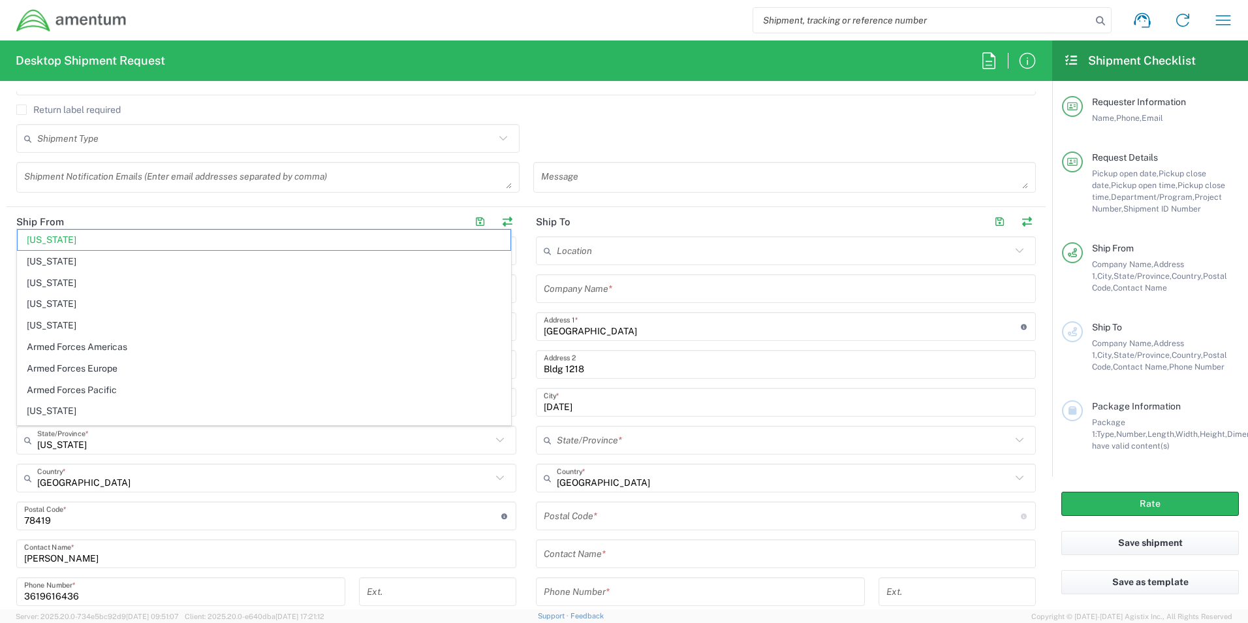
click at [601, 455] on div "Location [PHONE_NUMBER] [PHONE_NUMBER] [PHONE_NUMBER] [PHONE_NUMBER] [PHONE_NUM…" at bounding box center [786, 473] width 500 height 475
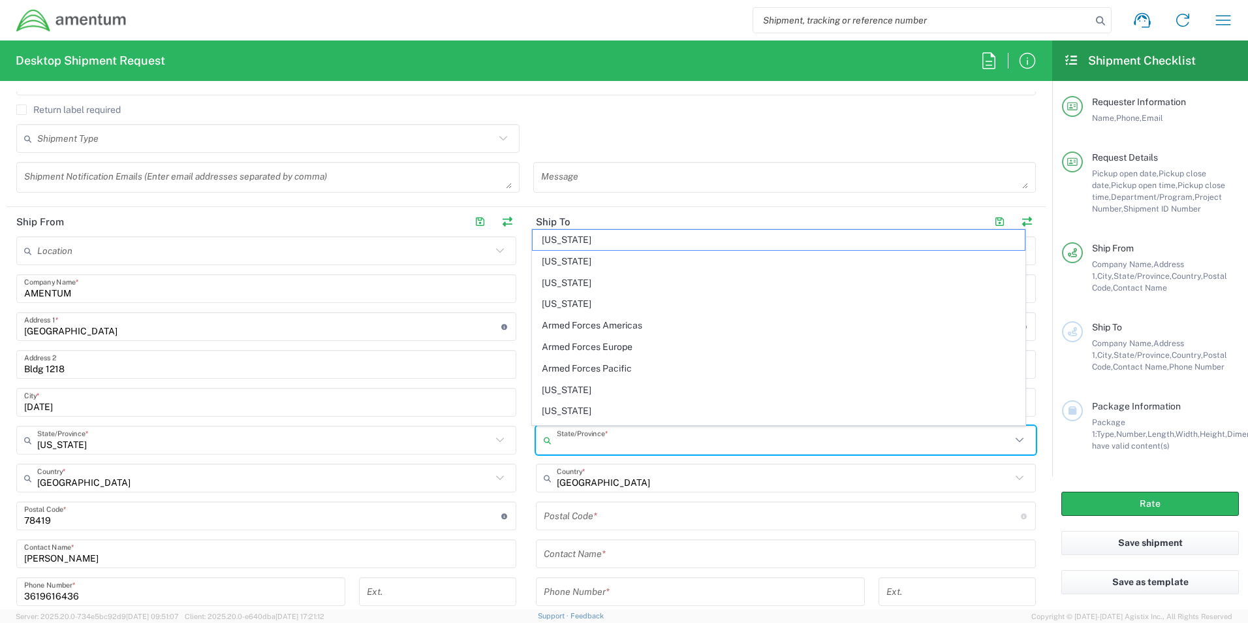
click at [593, 445] on input "text" at bounding box center [784, 440] width 454 height 23
paste input "[US_STATE]"
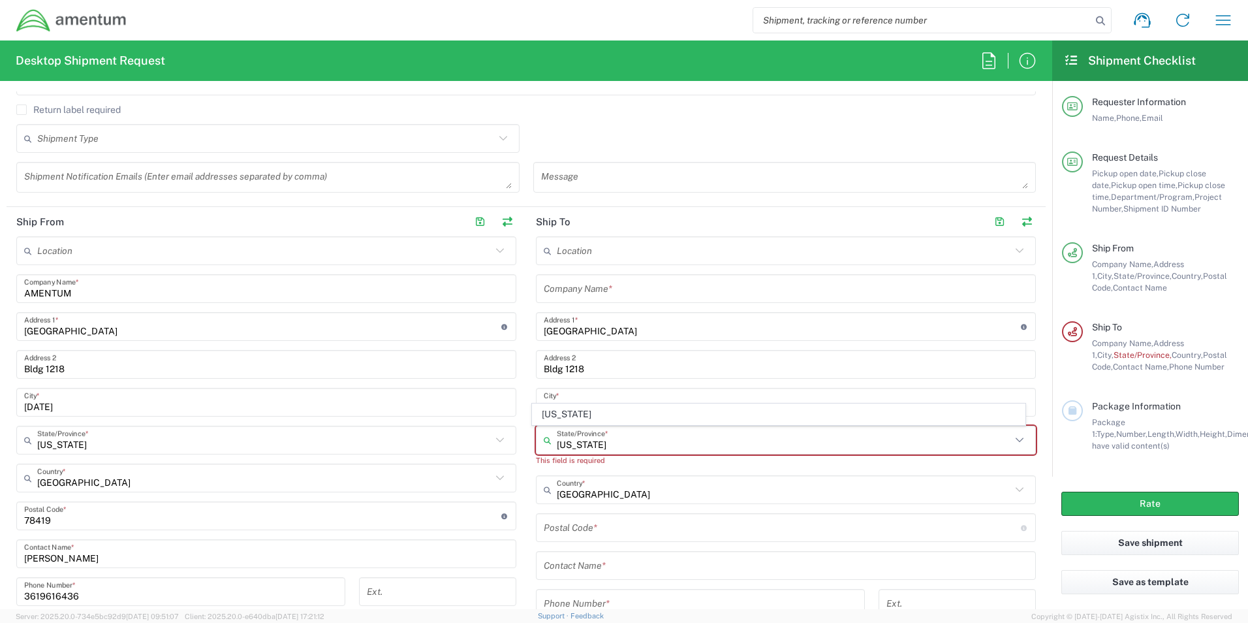
type input "[US_STATE]"
drag, startPoint x: -23, startPoint y: 528, endPoint x: 281, endPoint y: 543, distance: 304.0
click at [0, 529] on html "Shipment request Shipment tracking Shipment estimator Desktop shipment request …" at bounding box center [624, 311] width 1248 height 623
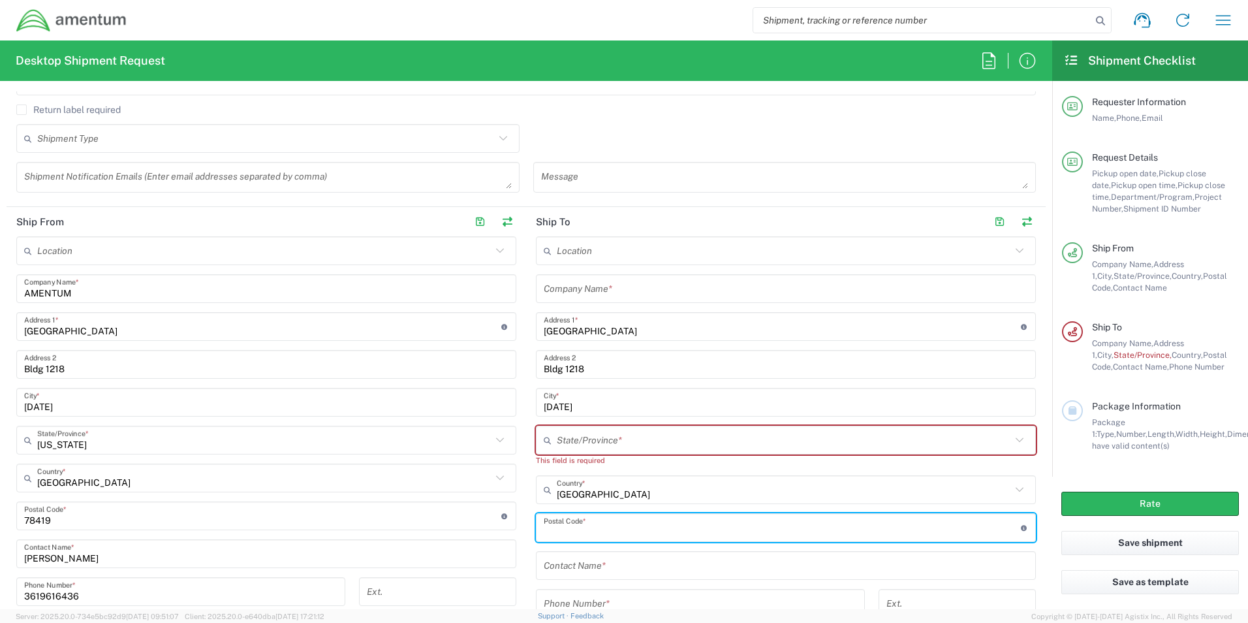
click at [572, 529] on input "undefined" at bounding box center [782, 527] width 477 height 23
paste input "78419"
type input "78419"
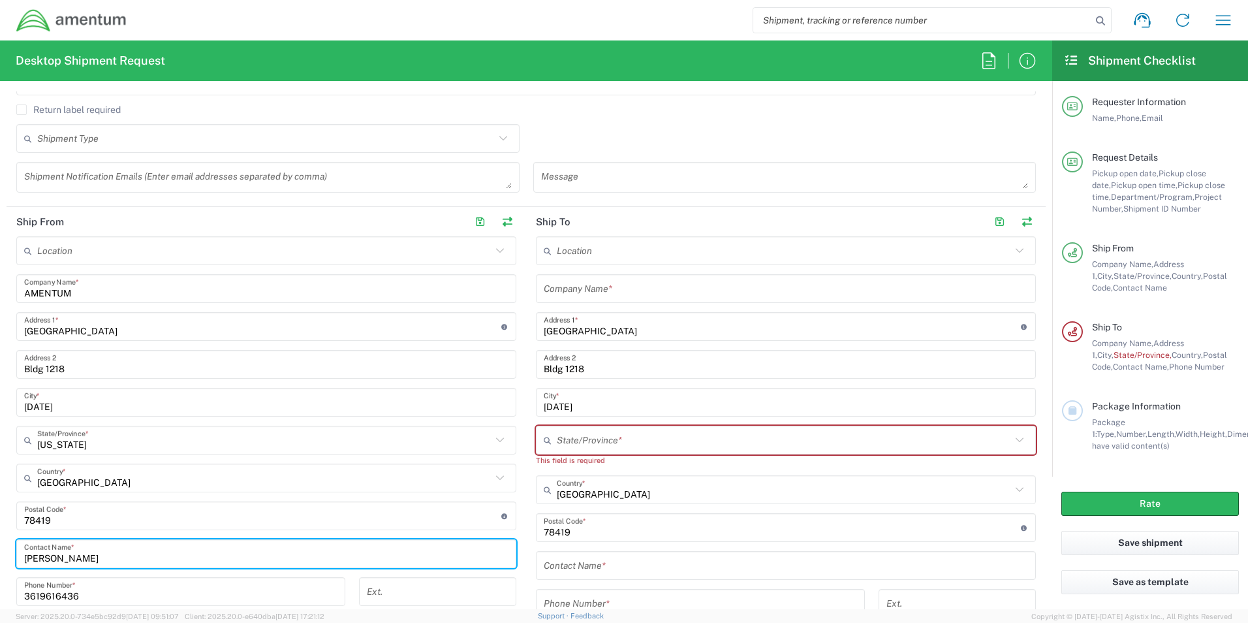
drag, startPoint x: 163, startPoint y: 562, endPoint x: -37, endPoint y: 562, distance: 199.8
click at [0, 562] on html "Shipment request Shipment tracking Shipment estimator Desktop shipment request …" at bounding box center [624, 311] width 1248 height 623
click at [618, 561] on input "text" at bounding box center [786, 565] width 484 height 23
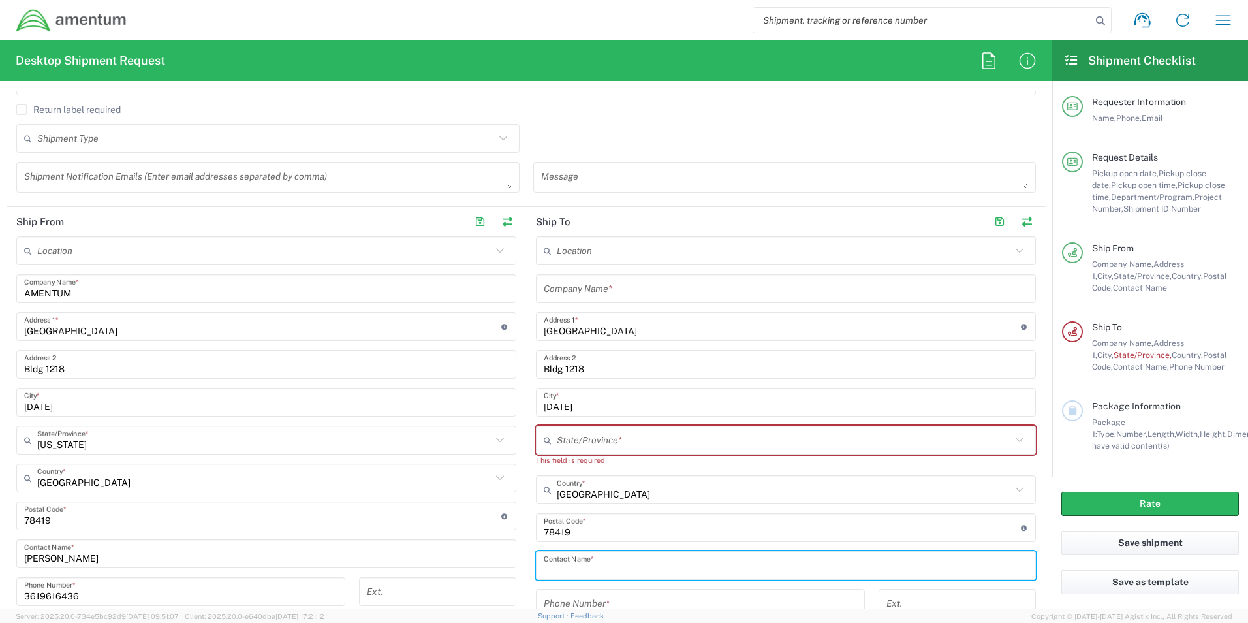
paste input "[PERSON_NAME]"
type input "[PERSON_NAME]"
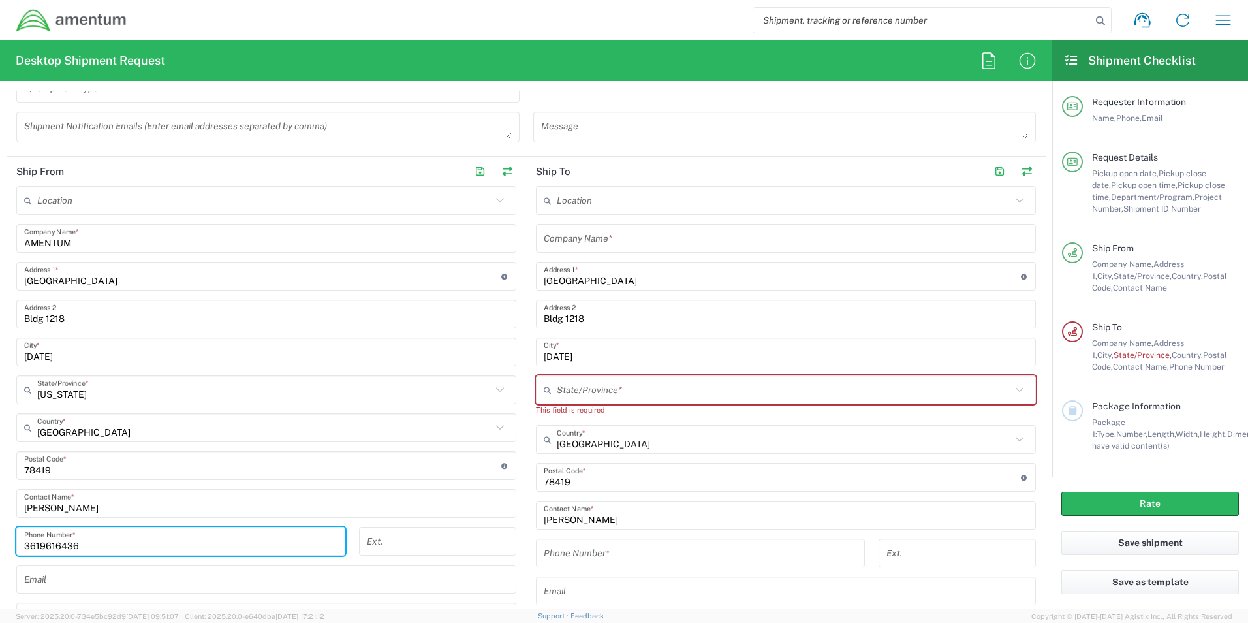
drag, startPoint x: 44, startPoint y: 599, endPoint x: 23, endPoint y: 598, distance: 21.6
click at [24, 598] on div "Location [PHONE_NUMBER] [PHONE_NUMBER] [PHONE_NUMBER] [PHONE_NUMBER] [PHONE_NUM…" at bounding box center [266, 423] width 500 height 475
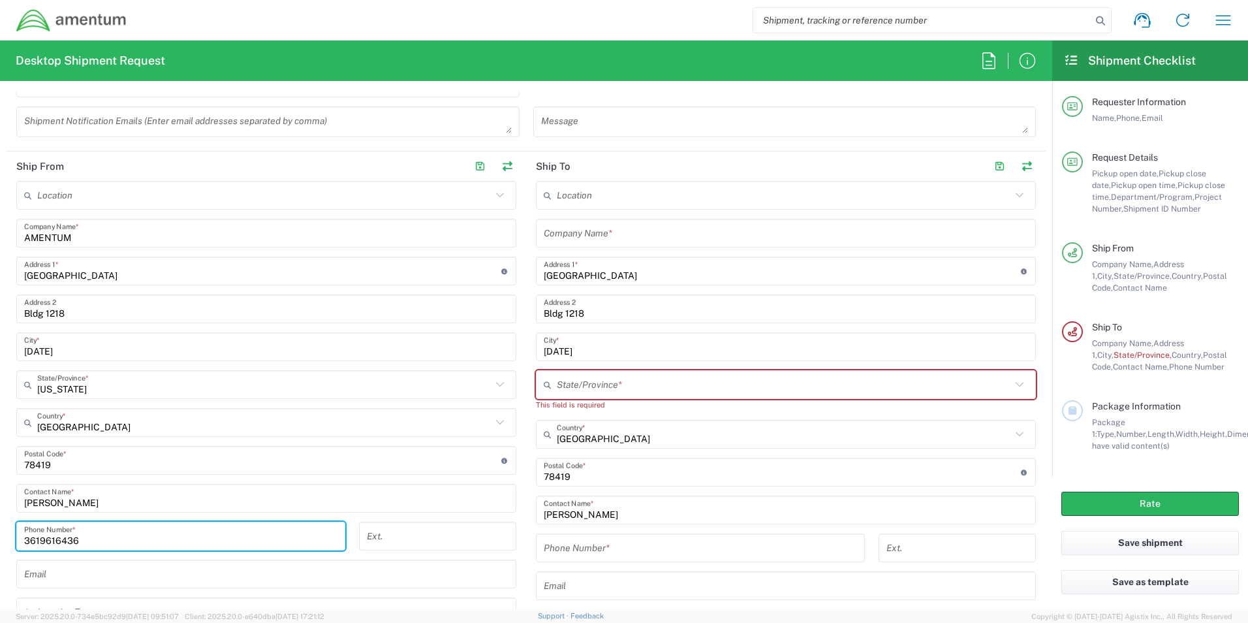
click at [610, 542] on input "tel" at bounding box center [700, 548] width 313 height 23
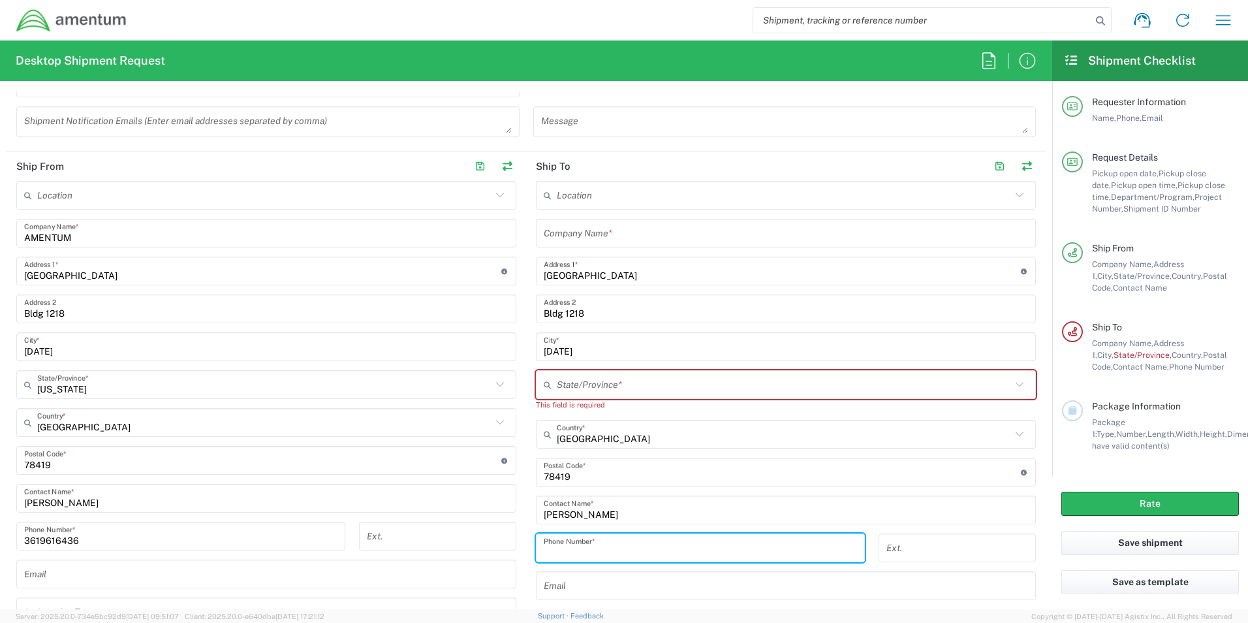
paste input "3619616436"
type input "3619616436"
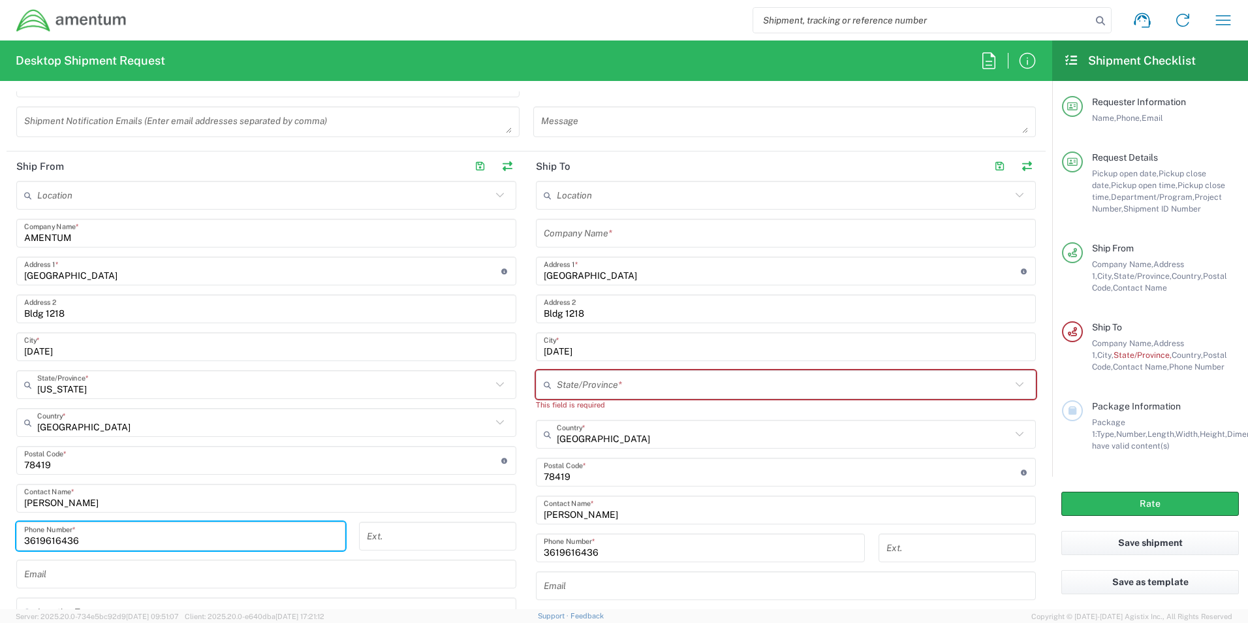
drag, startPoint x: 107, startPoint y: 538, endPoint x: -48, endPoint y: 546, distance: 155.0
click at [0, 546] on html "Shipment request Shipment tracking Shipment estimator Desktop shipment request …" at bounding box center [624, 311] width 1248 height 623
type input "8172241267"
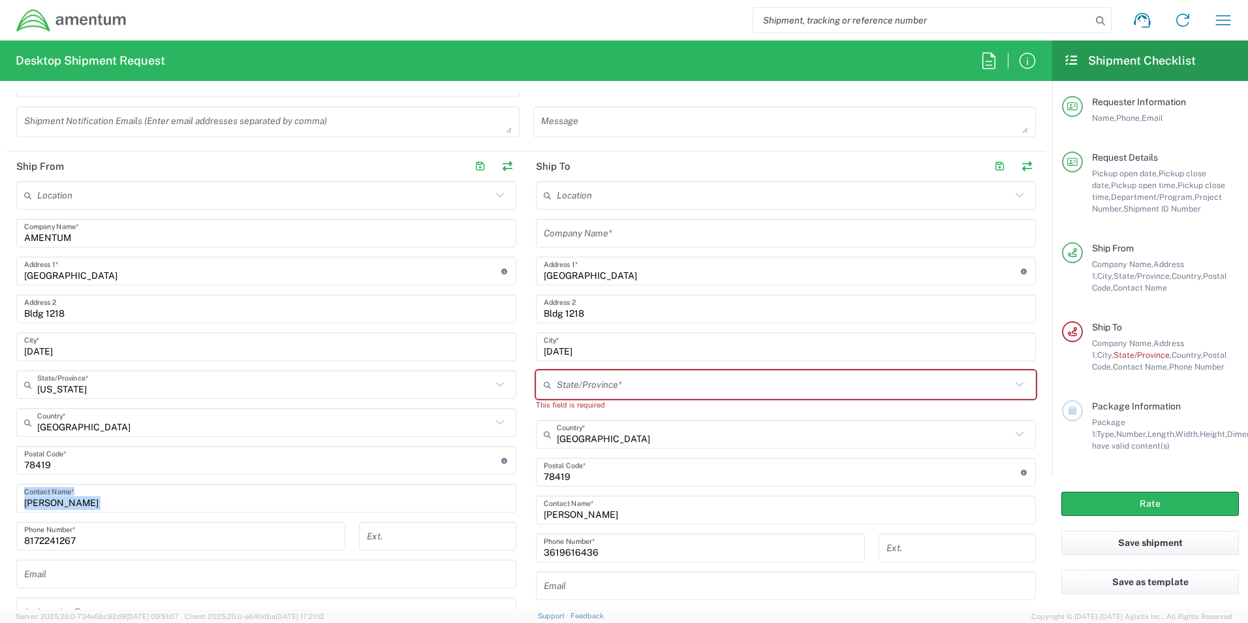
drag, startPoint x: 112, startPoint y: 509, endPoint x: -45, endPoint y: 507, distance: 157.4
click at [0, 507] on html "Shipment request Shipment tracking Shipment estimator Desktop shipment request …" at bounding box center [624, 311] width 1248 height 623
drag, startPoint x: -45, startPoint y: 507, endPoint x: 106, endPoint y: 494, distance: 152.0
click at [105, 494] on input "[PERSON_NAME]" at bounding box center [266, 498] width 484 height 23
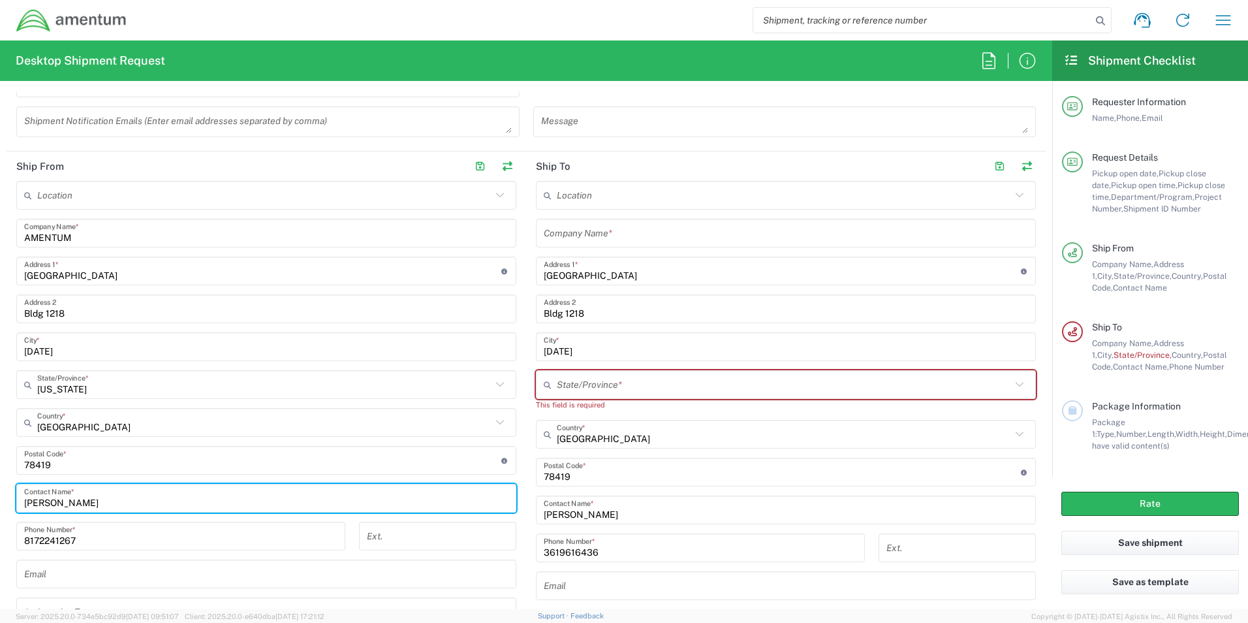
drag, startPoint x: 121, startPoint y: 502, endPoint x: -27, endPoint y: 504, distance: 148.2
click at [0, 504] on html "Shipment request Shipment tracking Shipment estimator Desktop shipment request …" at bounding box center [624, 311] width 1248 height 623
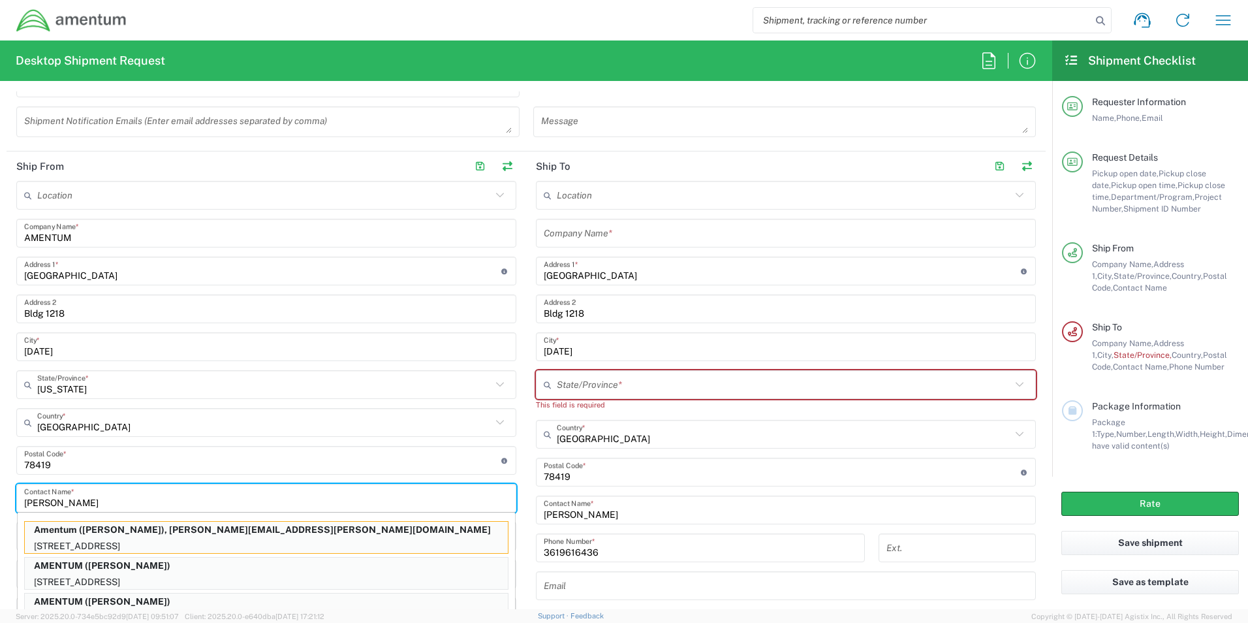
type input "[PERSON_NAME]"
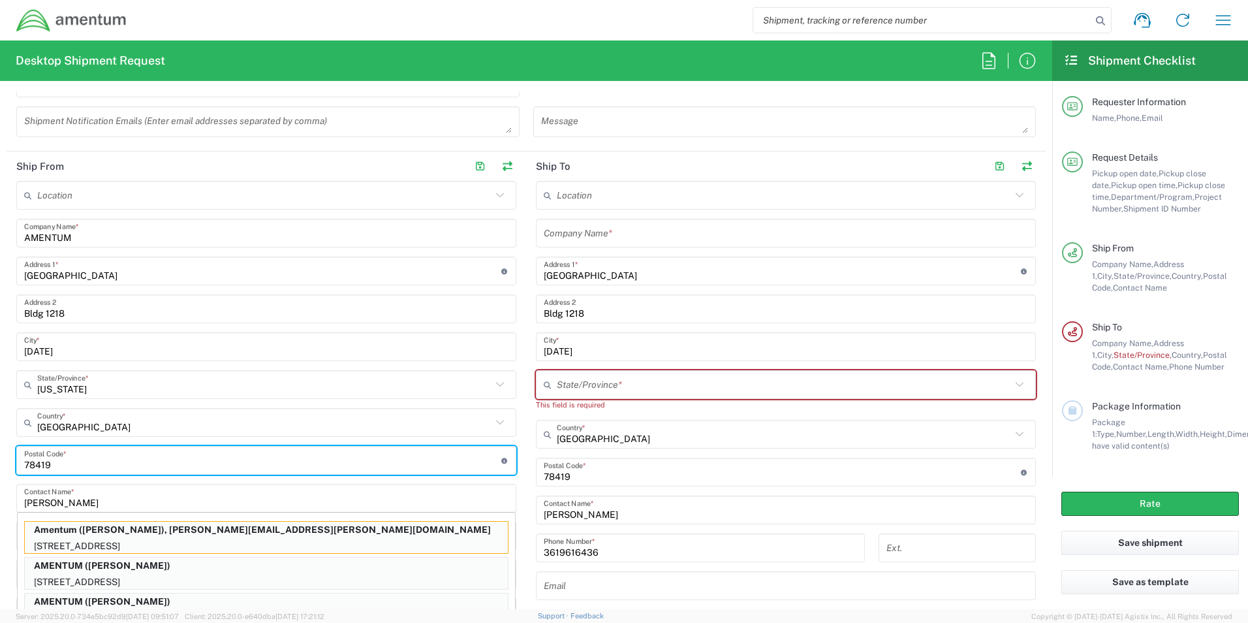
drag, startPoint x: 59, startPoint y: 460, endPoint x: -43, endPoint y: 460, distance: 101.9
click at [0, 460] on html "Shipment request Shipment tracking Shipment estimator Desktop shipment request …" at bounding box center [624, 311] width 1248 height 623
type input "76177"
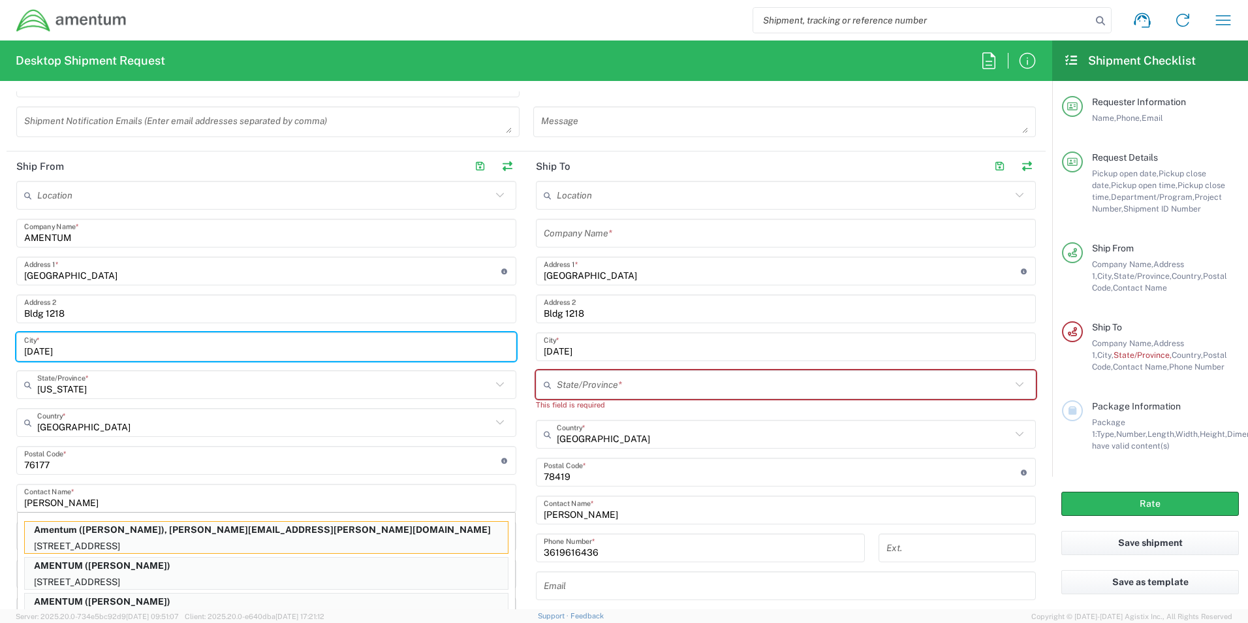
drag, startPoint x: 89, startPoint y: 350, endPoint x: -101, endPoint y: 356, distance: 189.5
click at [0, 356] on html "Shipment request Shipment tracking Shipment estimator Desktop shipment request …" at bounding box center [624, 311] width 1248 height 623
type input "[GEOGRAPHIC_DATA]"
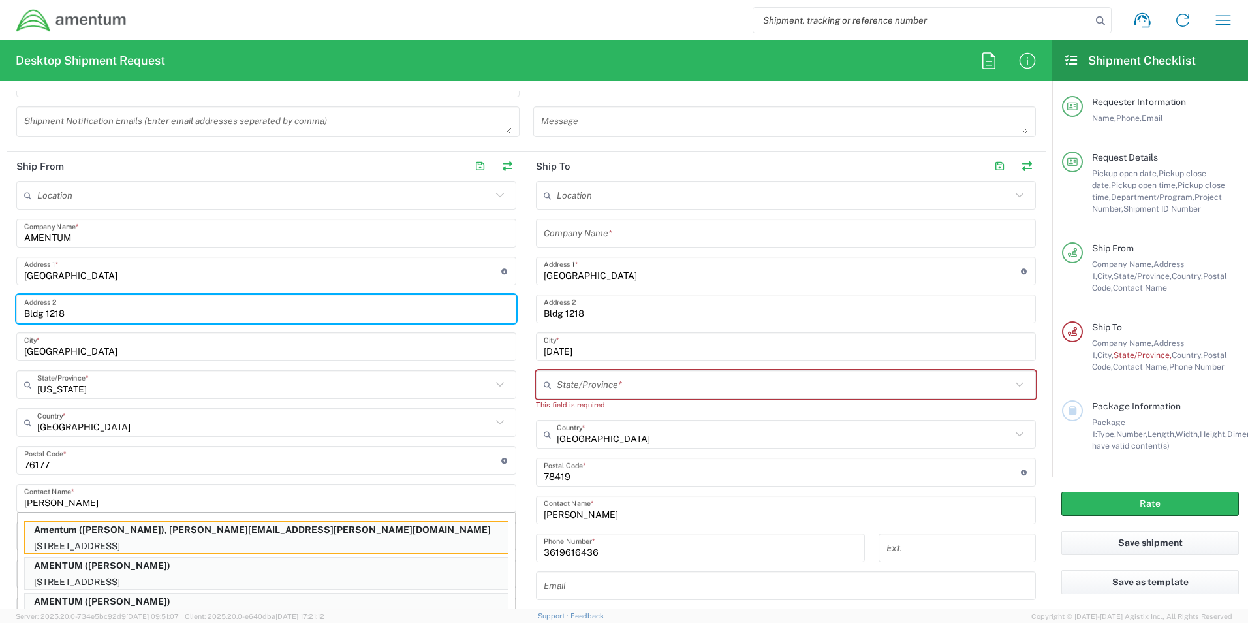
drag, startPoint x: 74, startPoint y: 313, endPoint x: -5, endPoint y: 315, distance: 78.4
click at [0, 315] on html "Shipment request Shipment tracking Shipment estimator Desktop shipment request …" at bounding box center [624, 311] width 1248 height 623
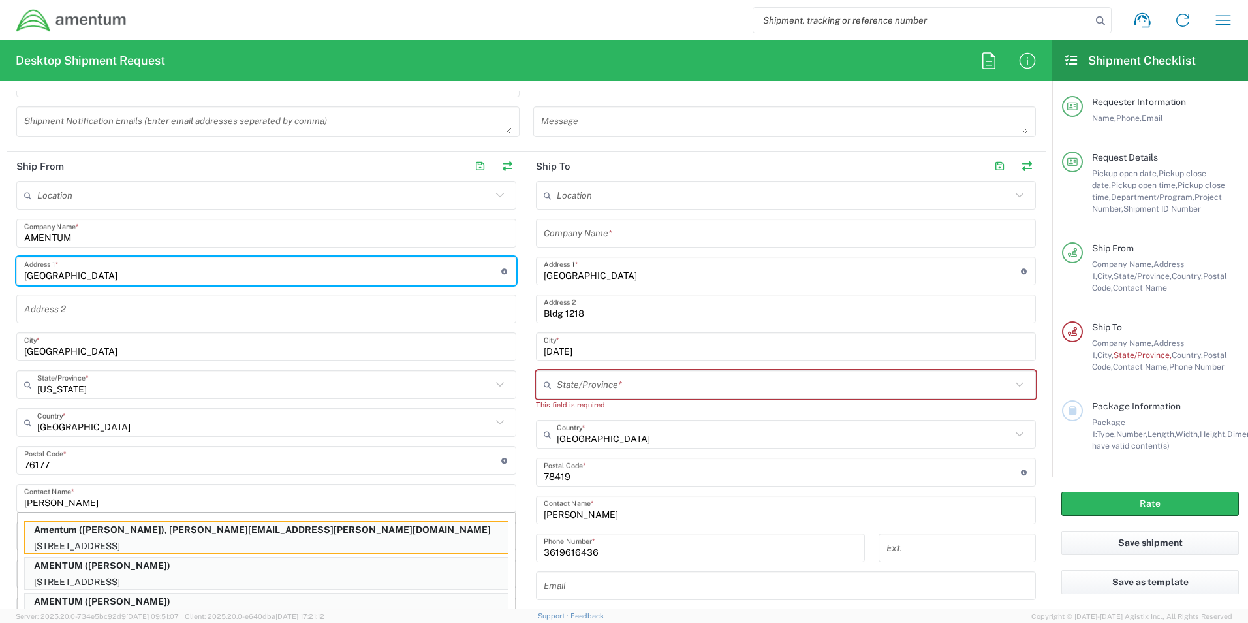
drag, startPoint x: 42, startPoint y: 273, endPoint x: -33, endPoint y: 274, distance: 75.1
click at [0, 274] on html "Shipment request Shipment tracking Shipment estimator Desktop shipment request …" at bounding box center [624, 311] width 1248 height 623
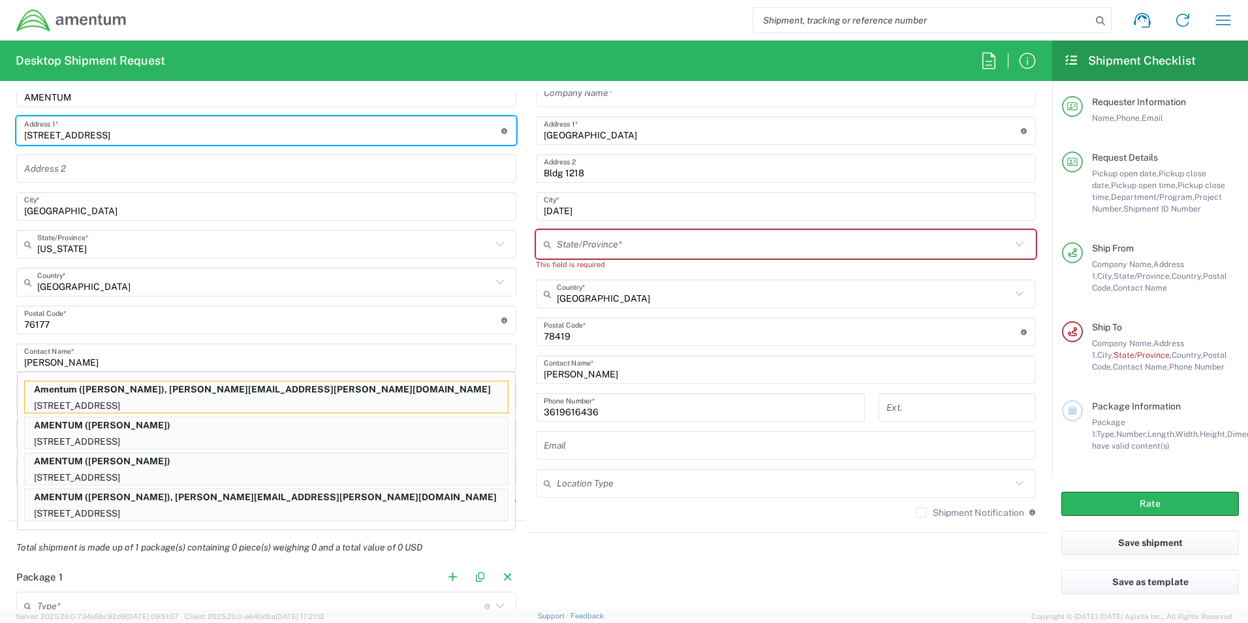
scroll to position [823, 0]
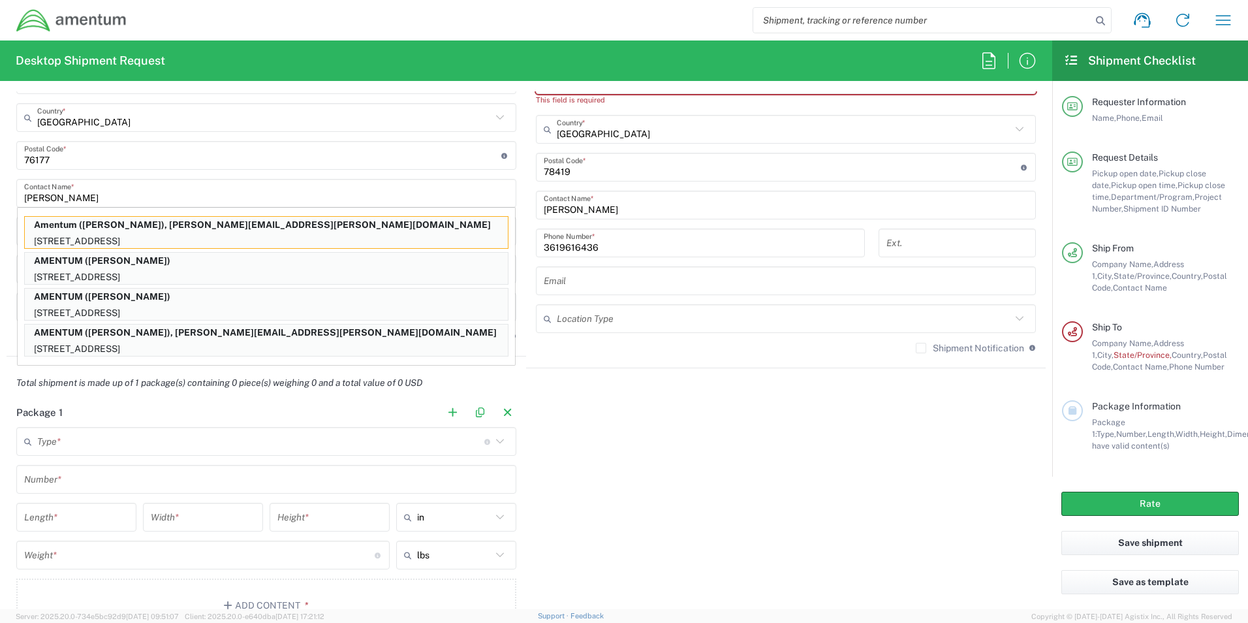
type input "[STREET_ADDRESS]"
click at [104, 441] on input "text" at bounding box center [260, 441] width 447 height 23
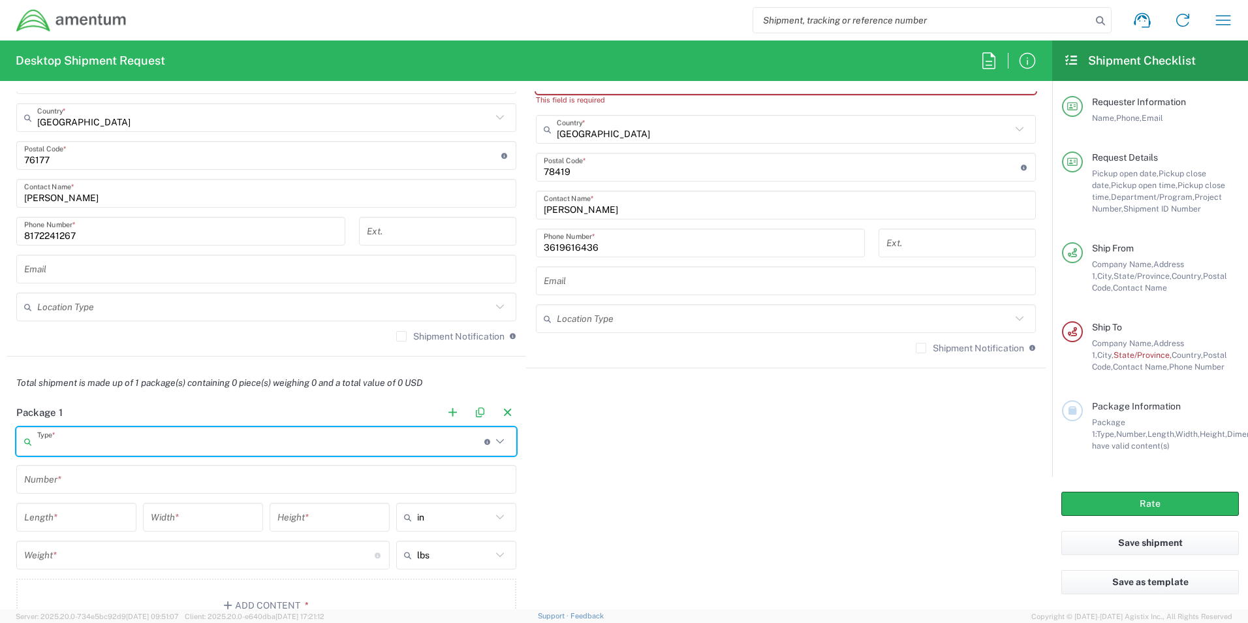
click at [65, 443] on input "text" at bounding box center [260, 441] width 447 height 23
click at [114, 446] on input "text" at bounding box center [260, 441] width 447 height 23
click at [310, 449] on input "text" at bounding box center [260, 441] width 447 height 23
drag, startPoint x: 496, startPoint y: 445, endPoint x: 471, endPoint y: 440, distance: 25.9
click at [497, 445] on icon at bounding box center [500, 441] width 17 height 17
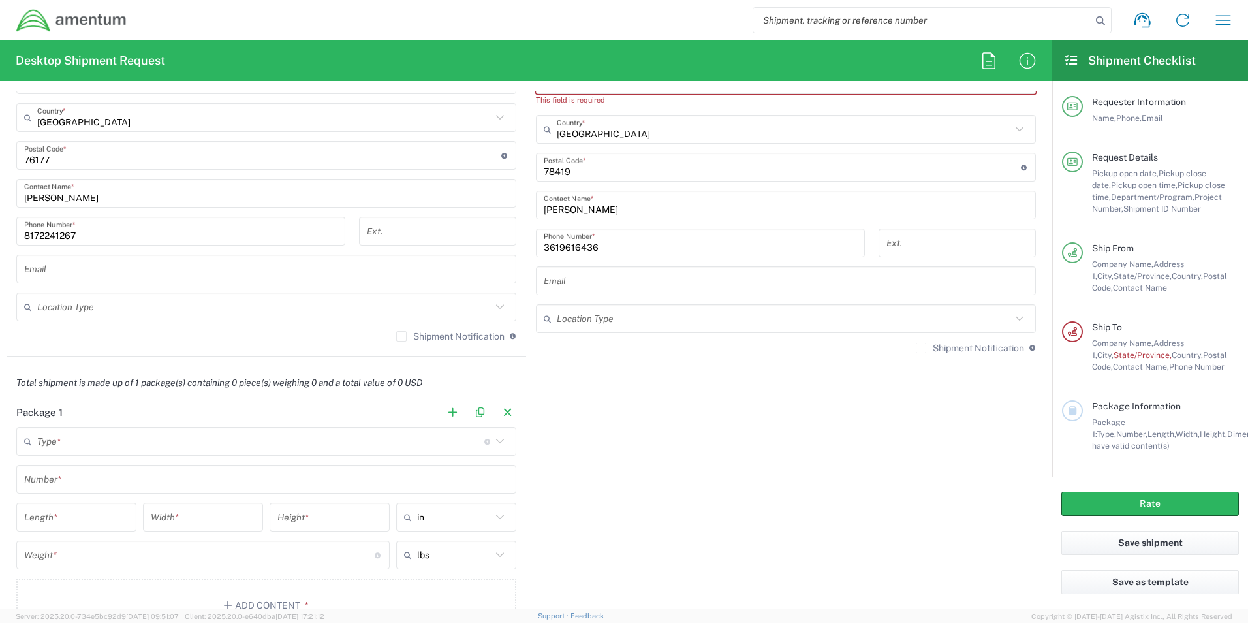
click at [492, 443] on icon at bounding box center [500, 441] width 17 height 17
click at [498, 440] on icon at bounding box center [500, 441] width 17 height 17
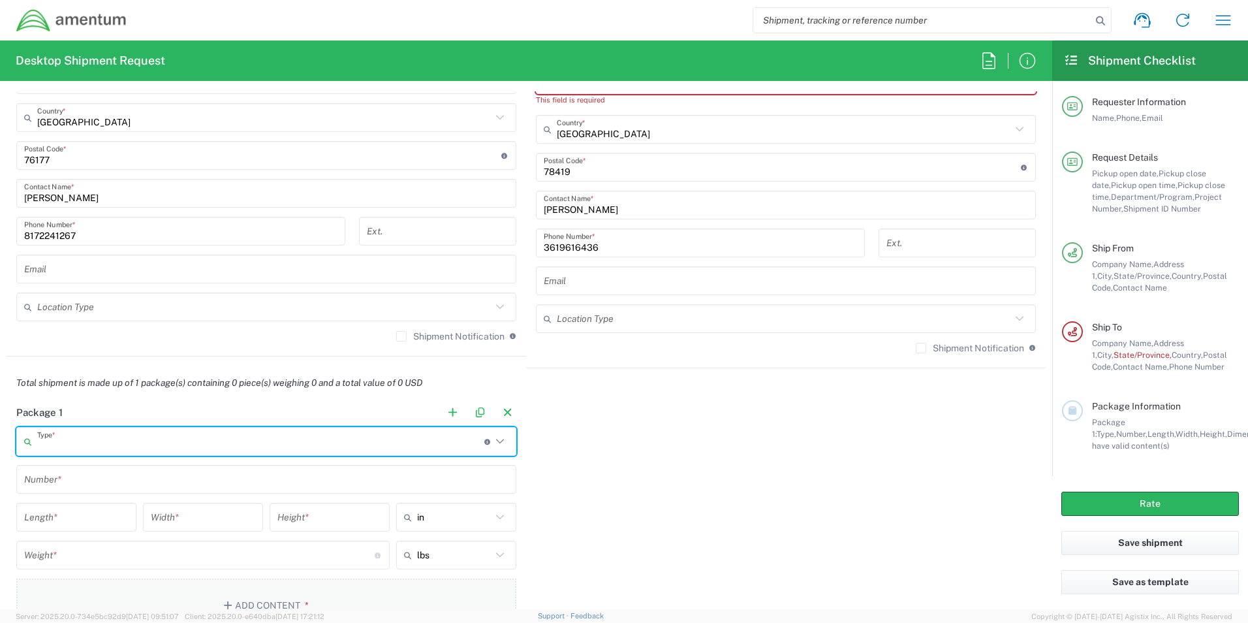
click at [259, 592] on button "Add Content *" at bounding box center [266, 605] width 500 height 54
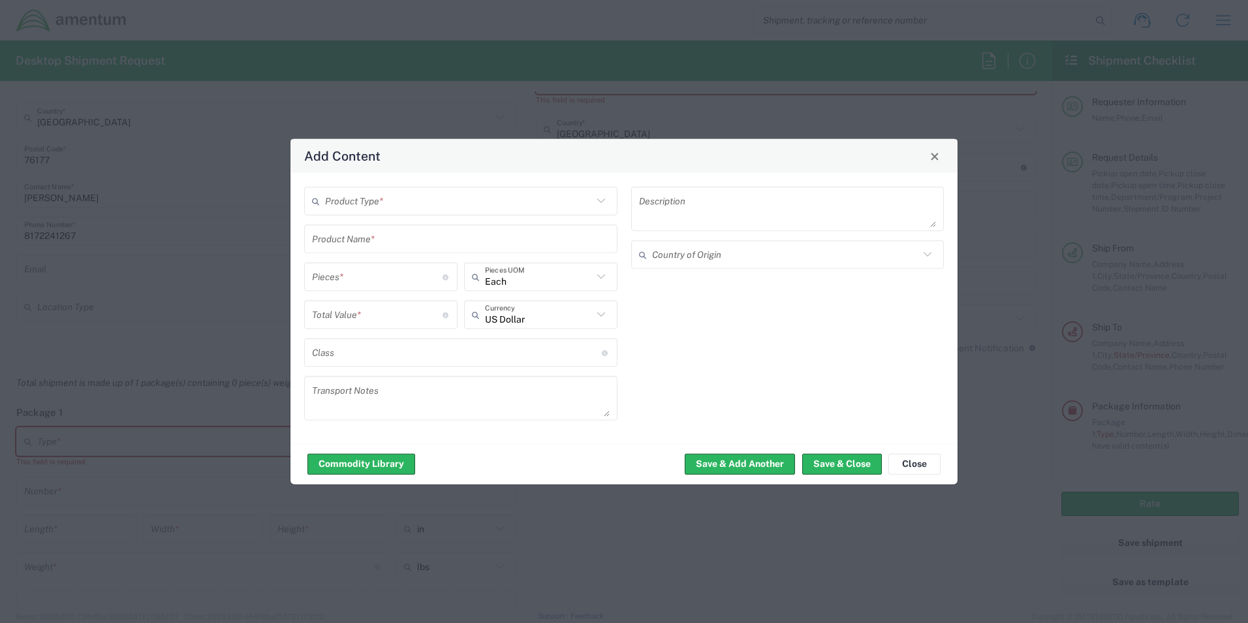
drag, startPoint x: 392, startPoint y: 210, endPoint x: 364, endPoint y: 251, distance: 50.2
click at [392, 211] on input "text" at bounding box center [459, 200] width 268 height 23
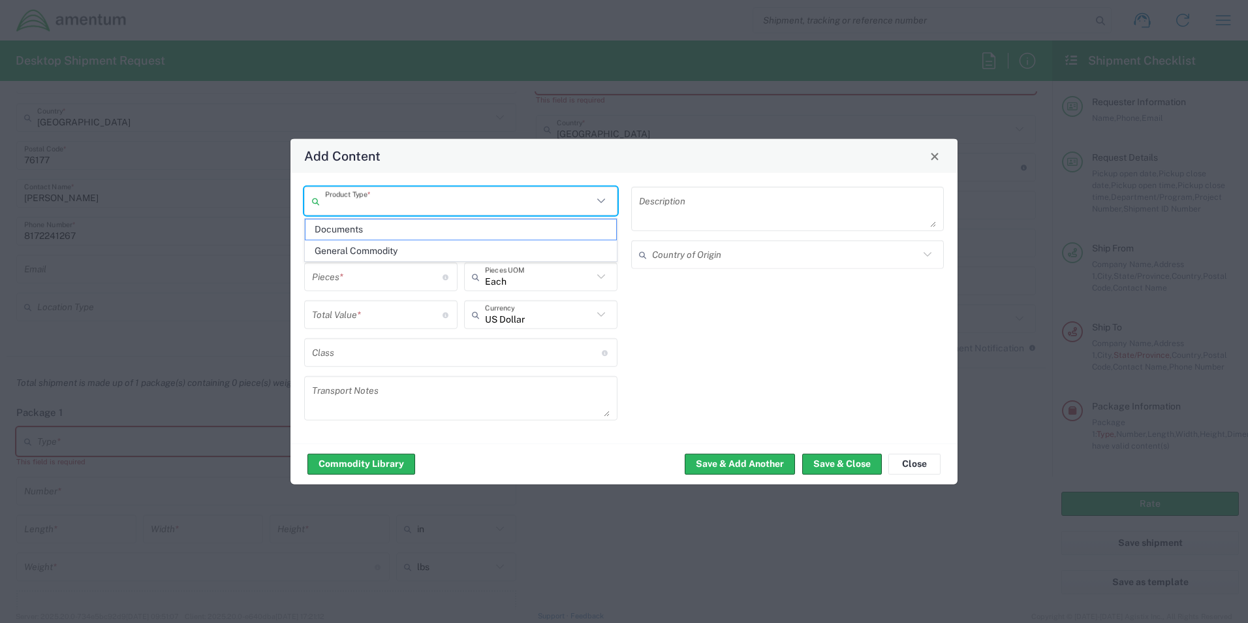
drag, startPoint x: 352, startPoint y: 236, endPoint x: 496, endPoint y: 299, distance: 157.6
click at [353, 236] on span "Documents" at bounding box center [461, 229] width 311 height 20
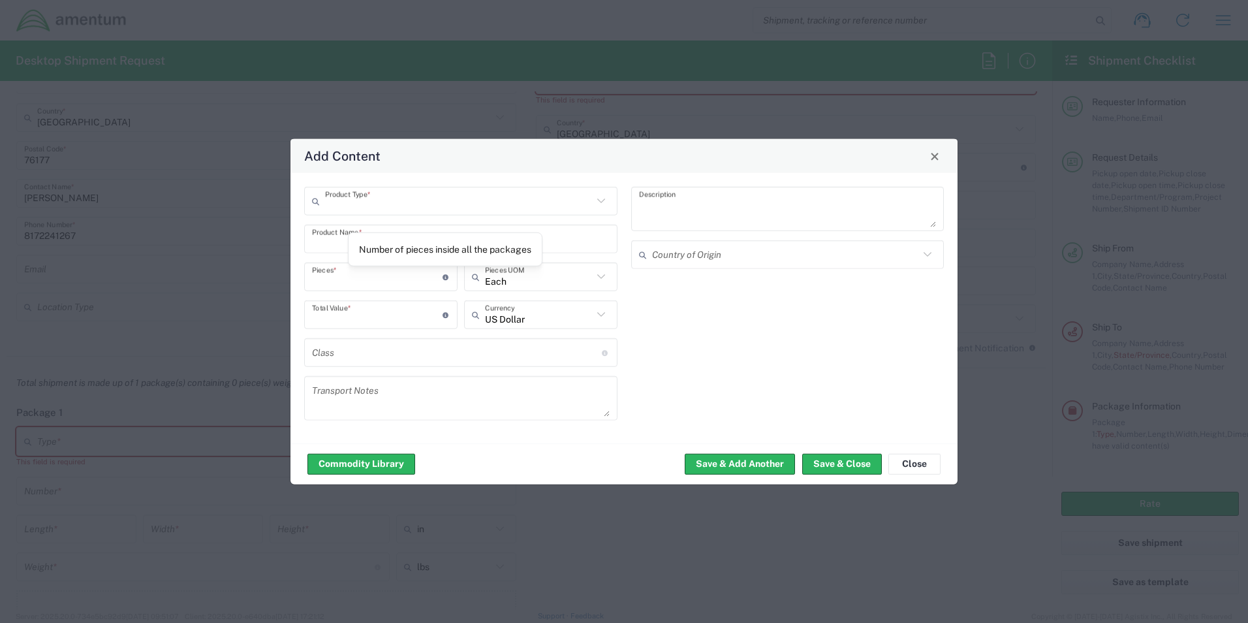
type input "Documents"
type input "1"
type textarea "Documents"
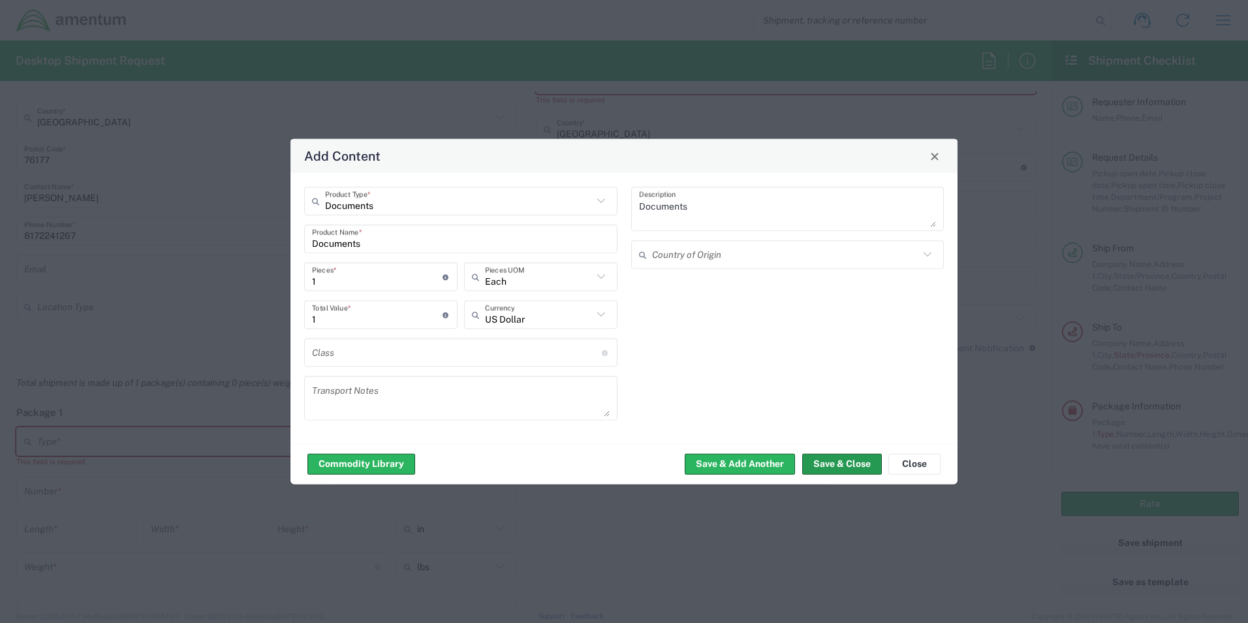
click at [856, 464] on button "Save & Close" at bounding box center [842, 463] width 80 height 21
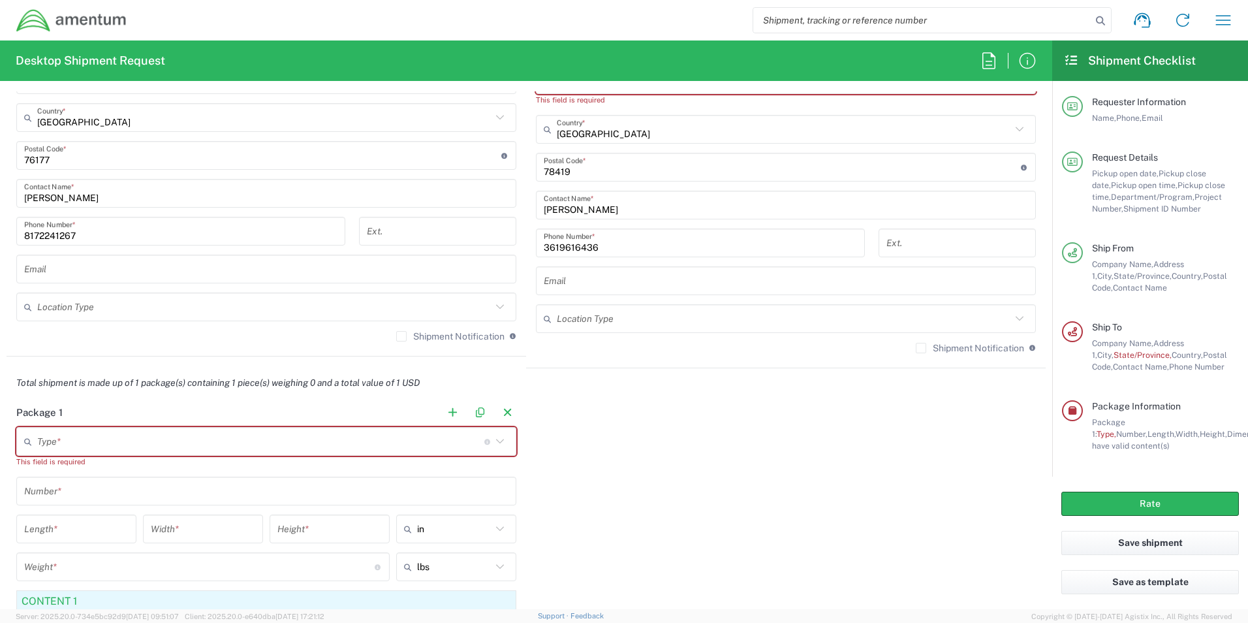
click at [37, 447] on icon at bounding box center [30, 441] width 13 height 21
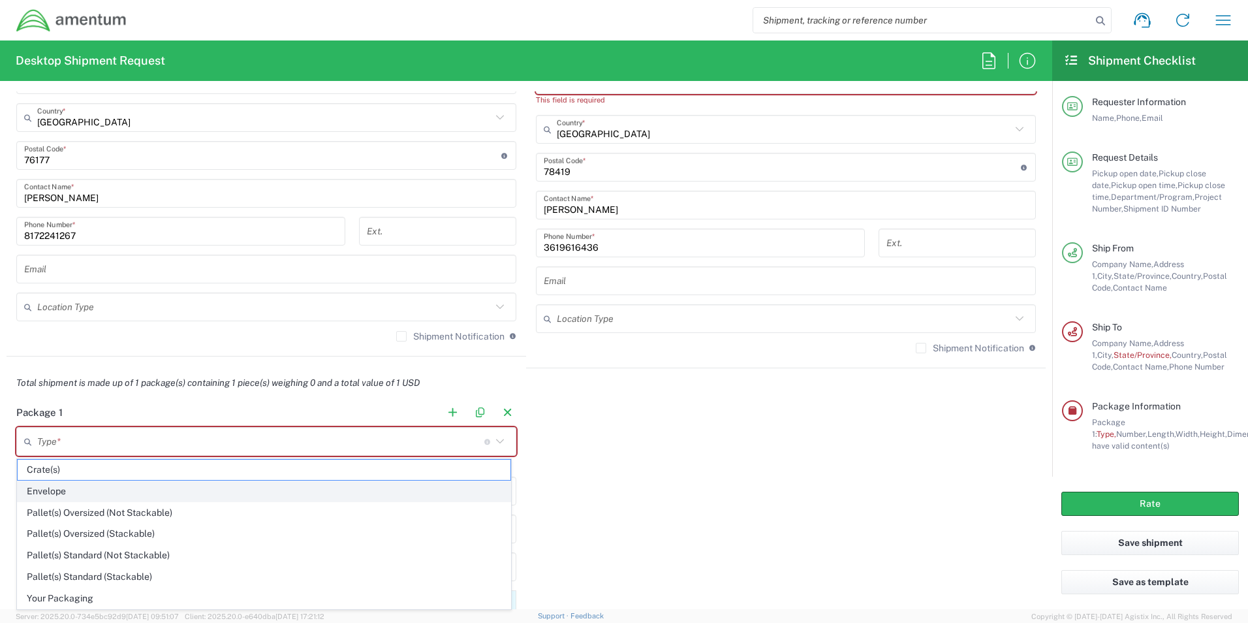
click at [46, 493] on span "Envelope" at bounding box center [264, 491] width 493 height 20
type input "Envelope"
type input "1"
type input "9.5"
type input "12.5"
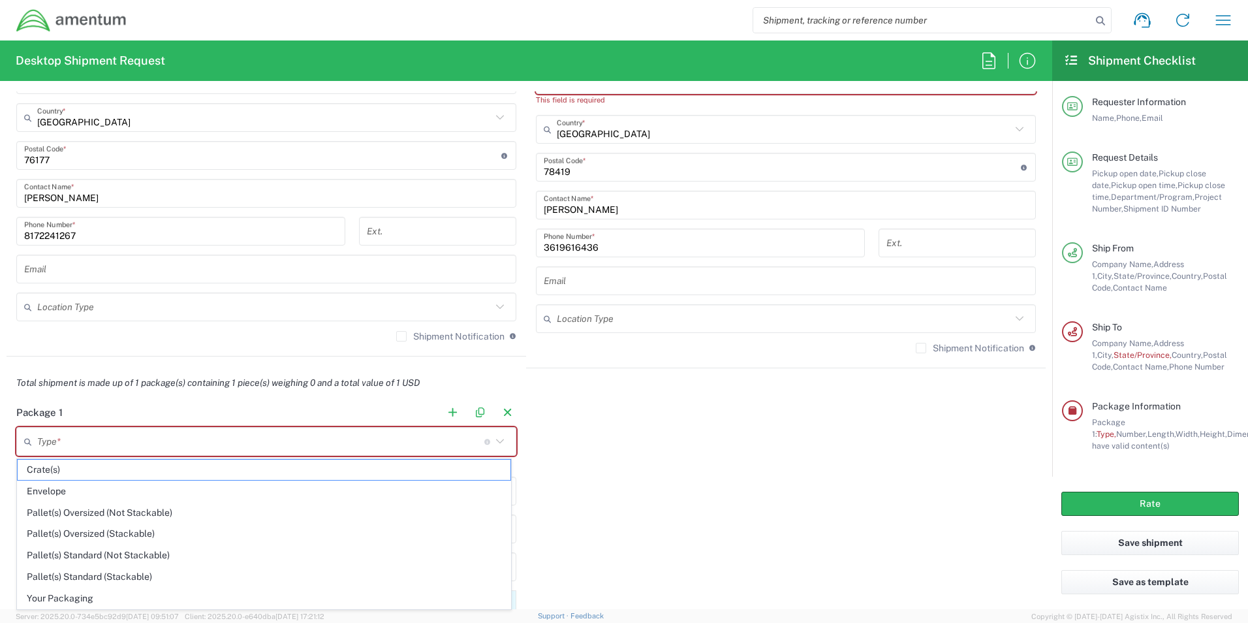
type input "0.25"
type input "1"
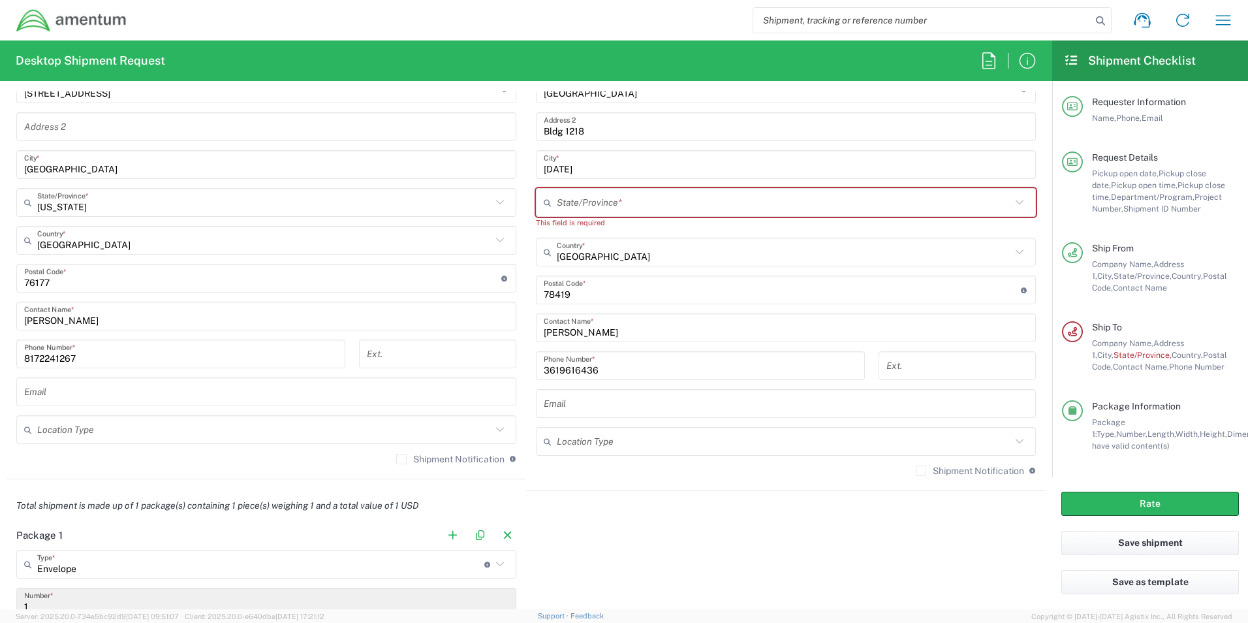
scroll to position [671, 0]
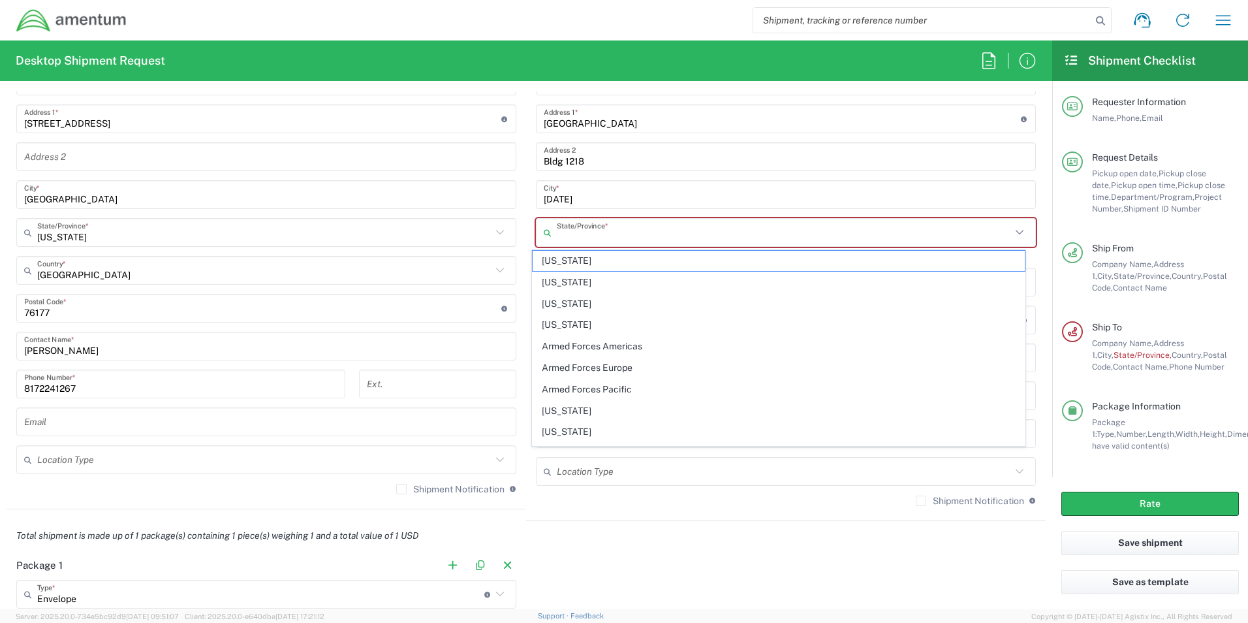
click at [583, 232] on input "text" at bounding box center [784, 232] width 454 height 23
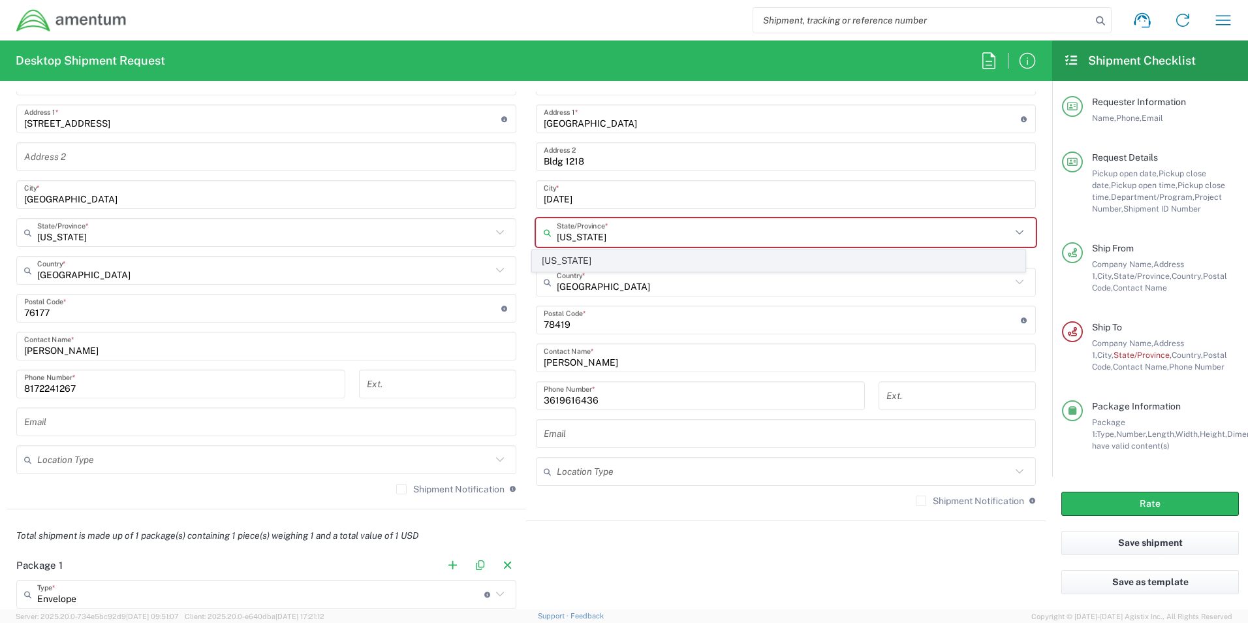
type input "[US_STATE]"
click at [565, 259] on span "[US_STATE]" at bounding box center [779, 261] width 493 height 20
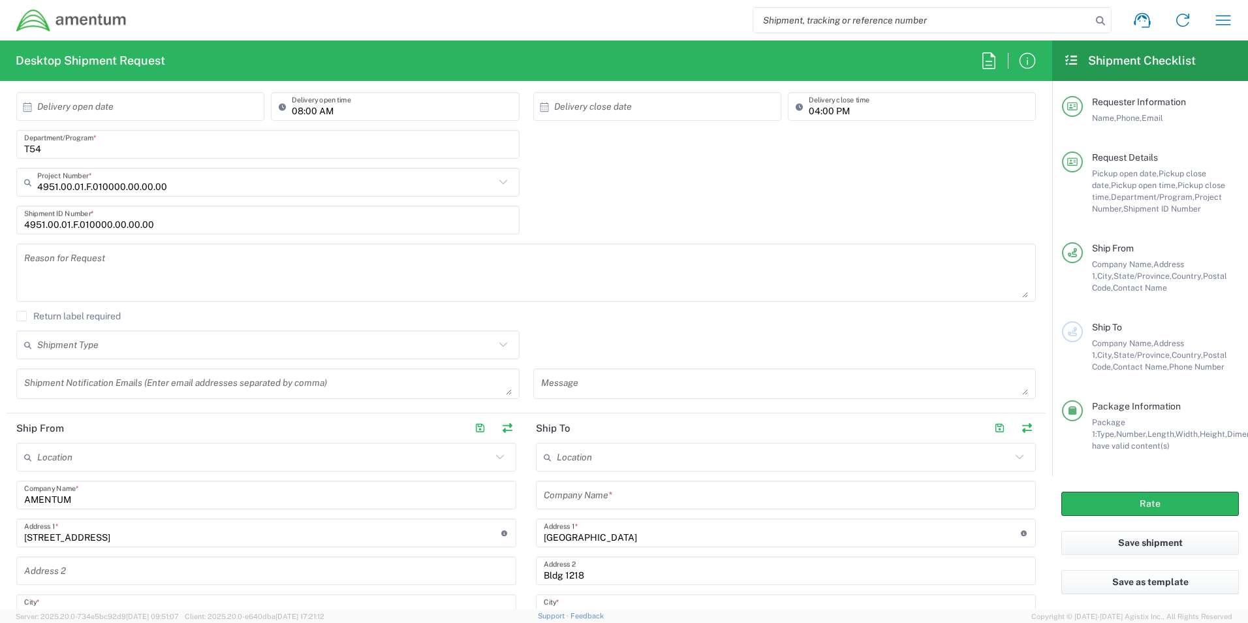
scroll to position [213, 0]
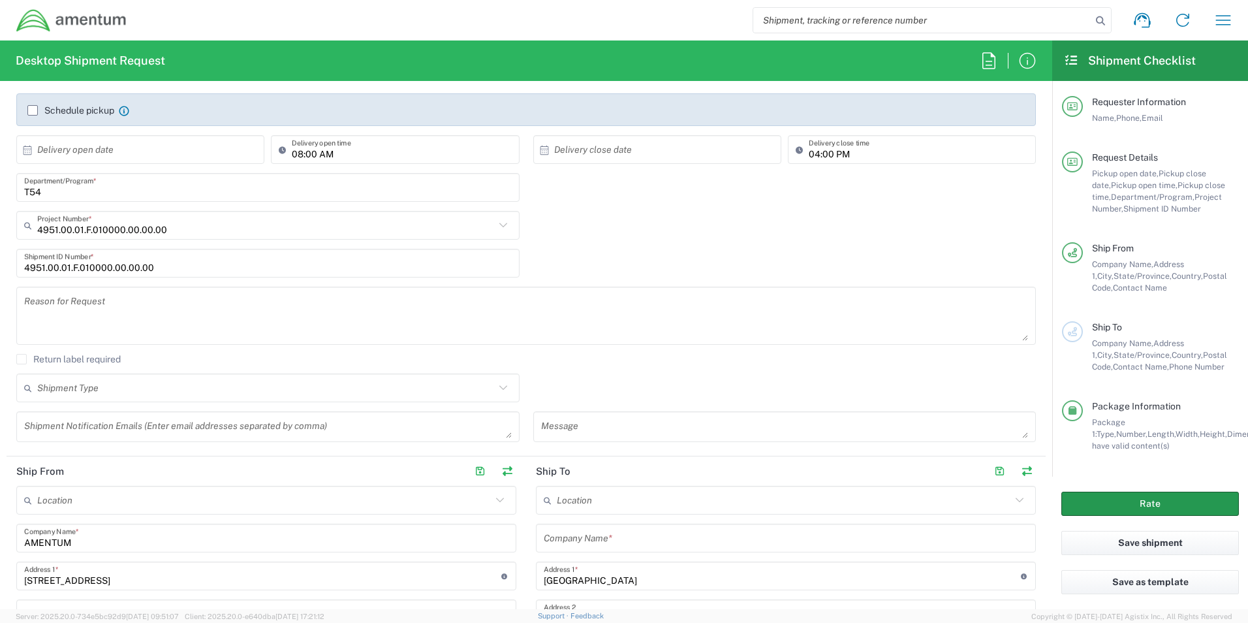
click at [1191, 502] on button "Rate" at bounding box center [1151, 504] width 178 height 24
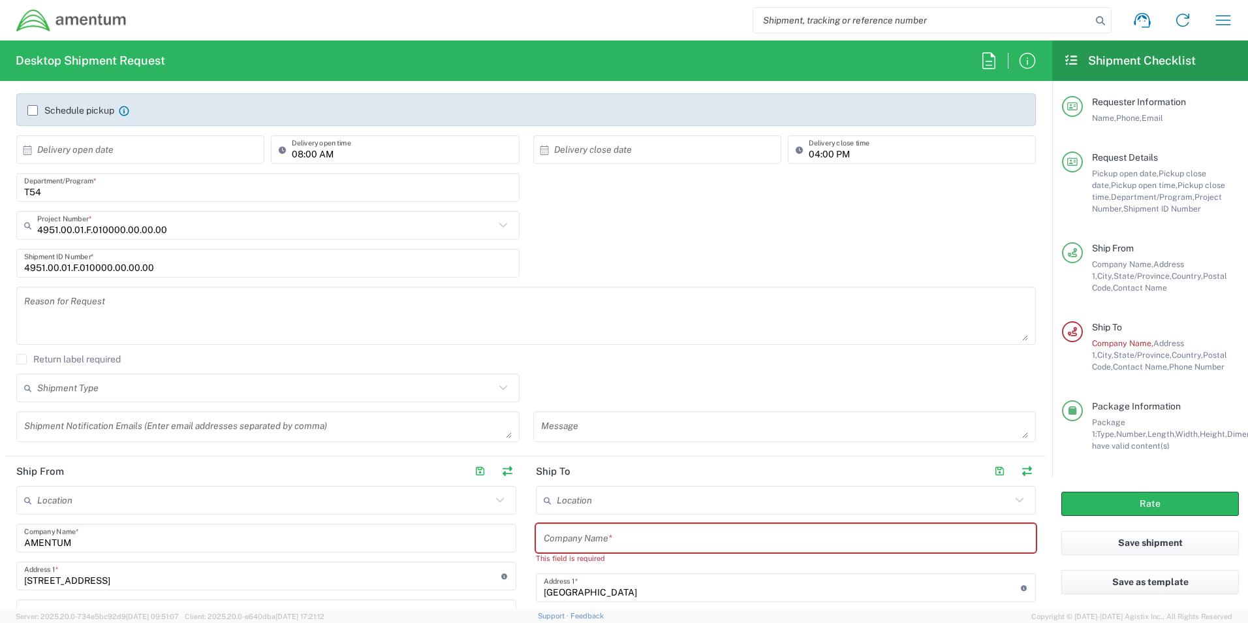
click at [599, 554] on div "This field is required" at bounding box center [786, 558] width 500 height 12
click at [593, 546] on input "text" at bounding box center [786, 538] width 484 height 23
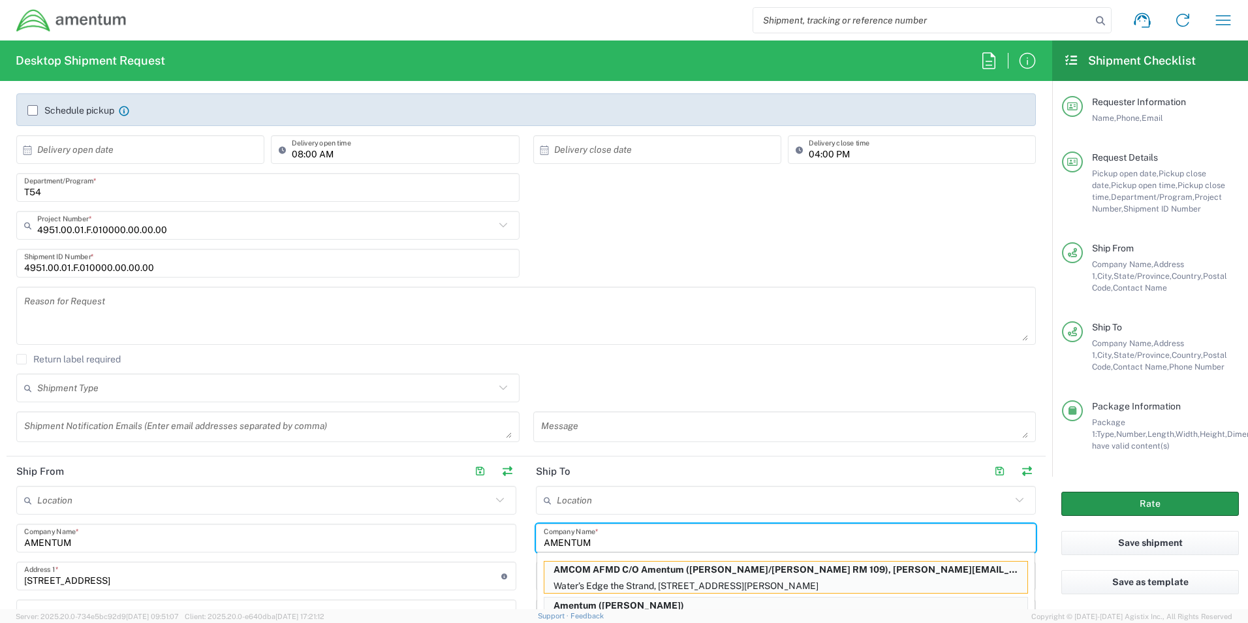
type input "AMENTUM"
drag, startPoint x: 1118, startPoint y: 507, endPoint x: 146, endPoint y: 323, distance: 989.4
click at [1119, 507] on button "Rate" at bounding box center [1151, 504] width 178 height 24
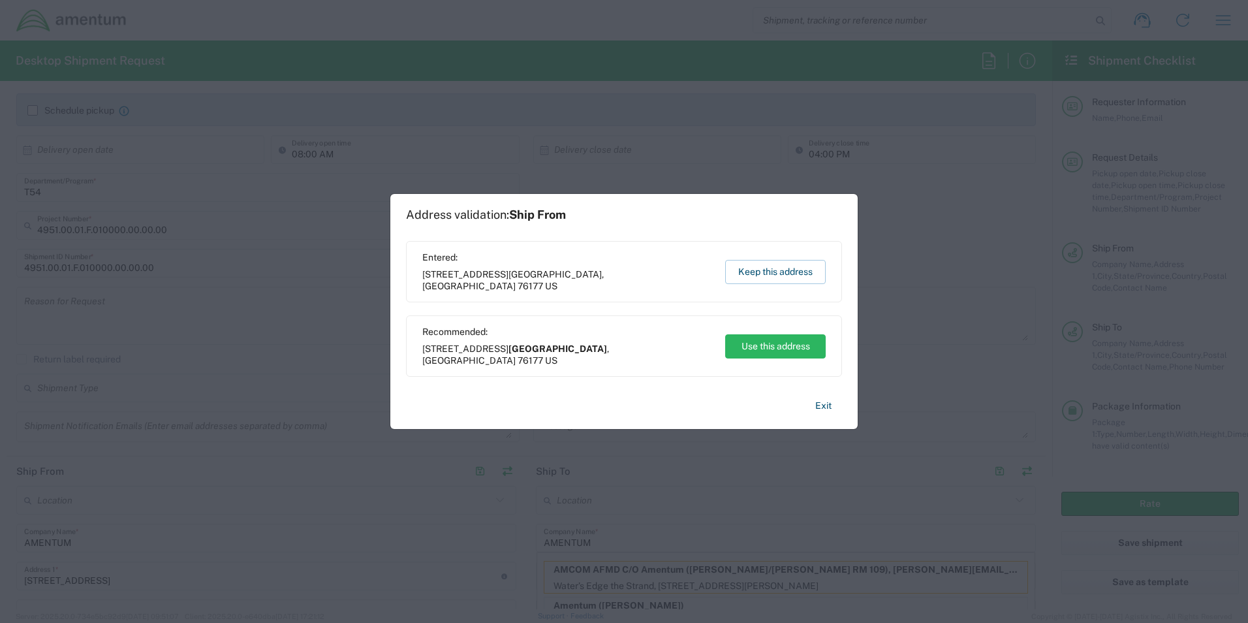
click at [782, 353] on button "Use this address" at bounding box center [775, 346] width 101 height 24
type input "[GEOGRAPHIC_DATA]"
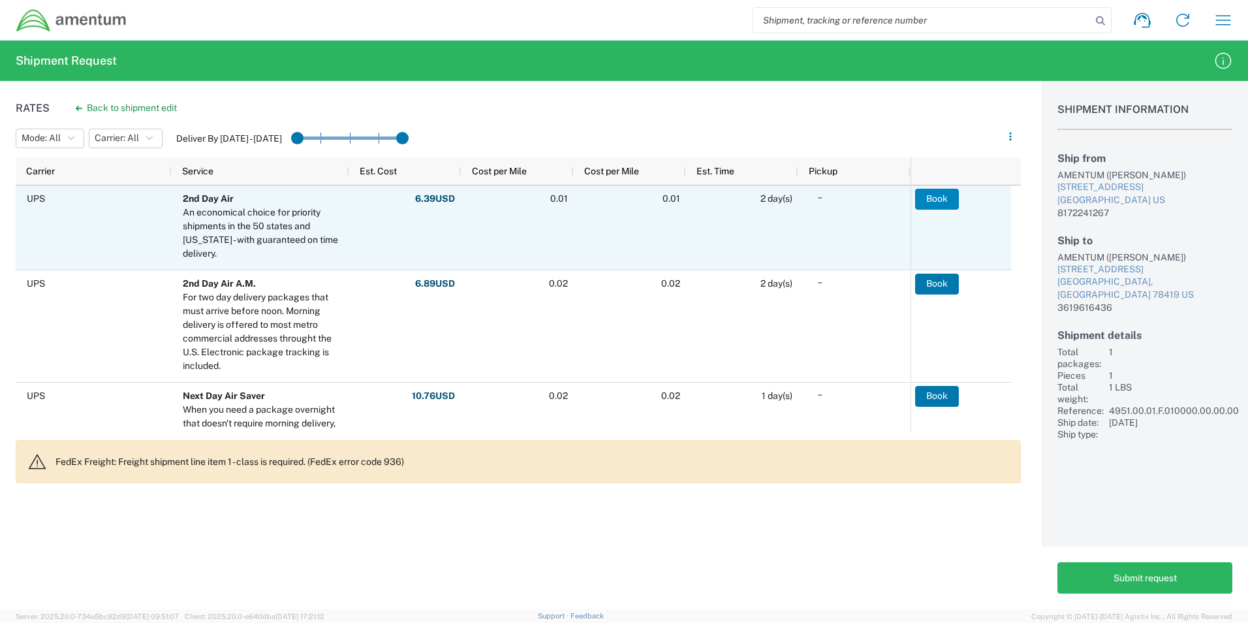
click at [932, 204] on button "Book" at bounding box center [937, 199] width 44 height 21
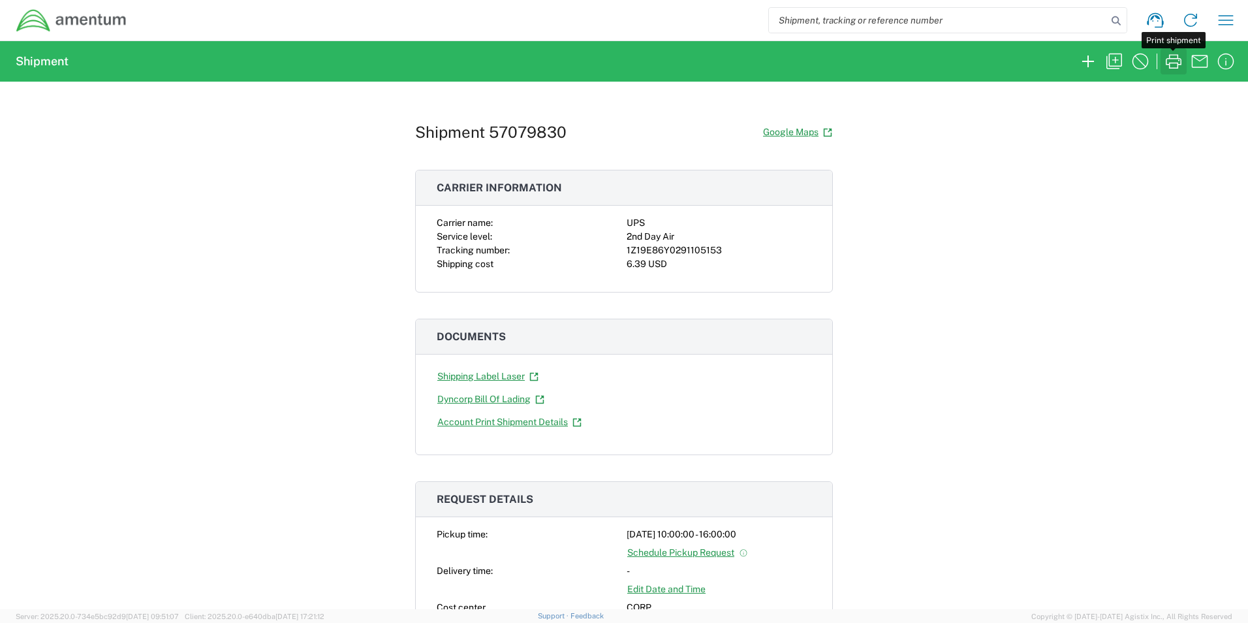
click at [1179, 66] on icon "button" at bounding box center [1173, 61] width 21 height 21
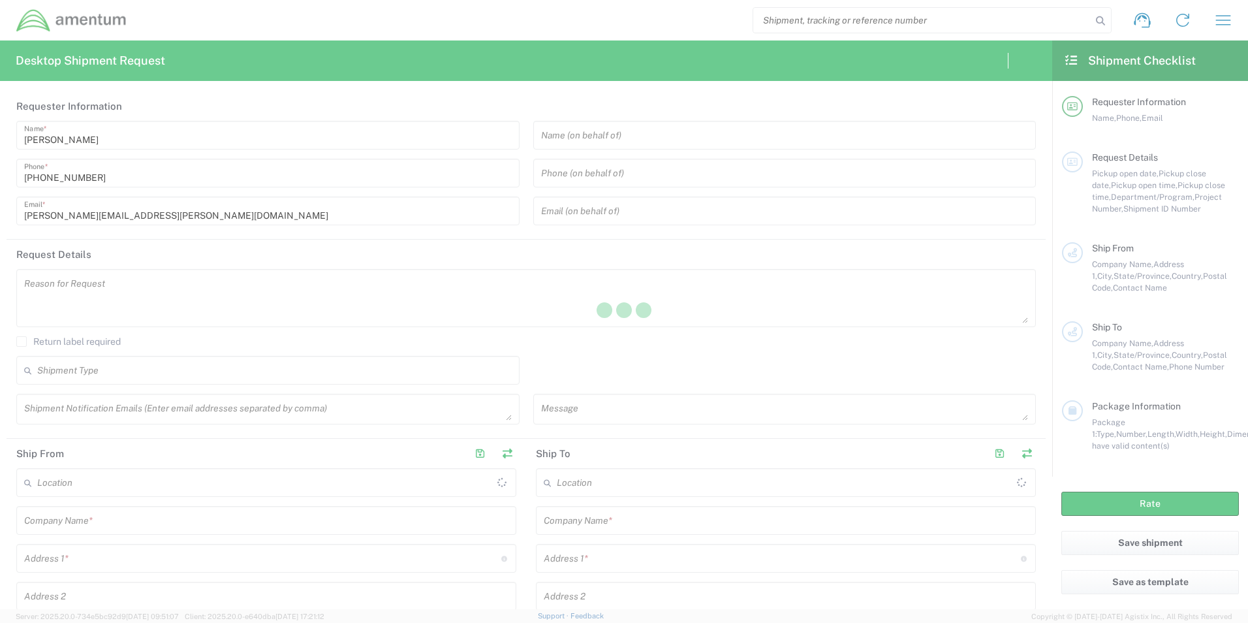
type input "[GEOGRAPHIC_DATA]"
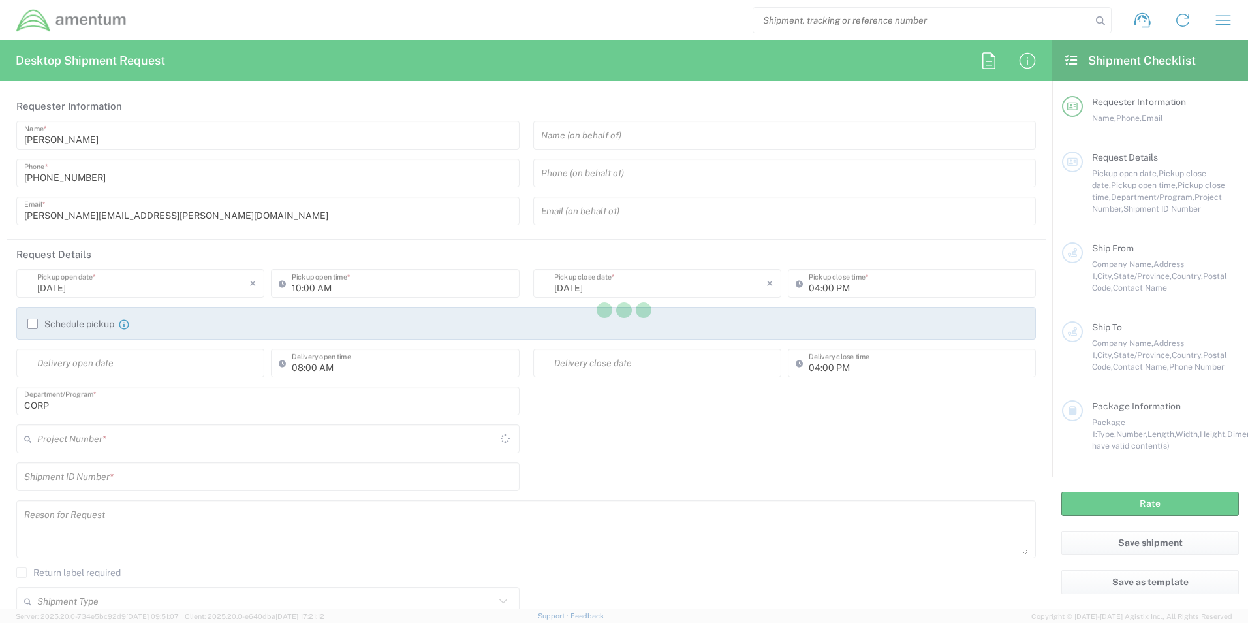
type input "CORP"
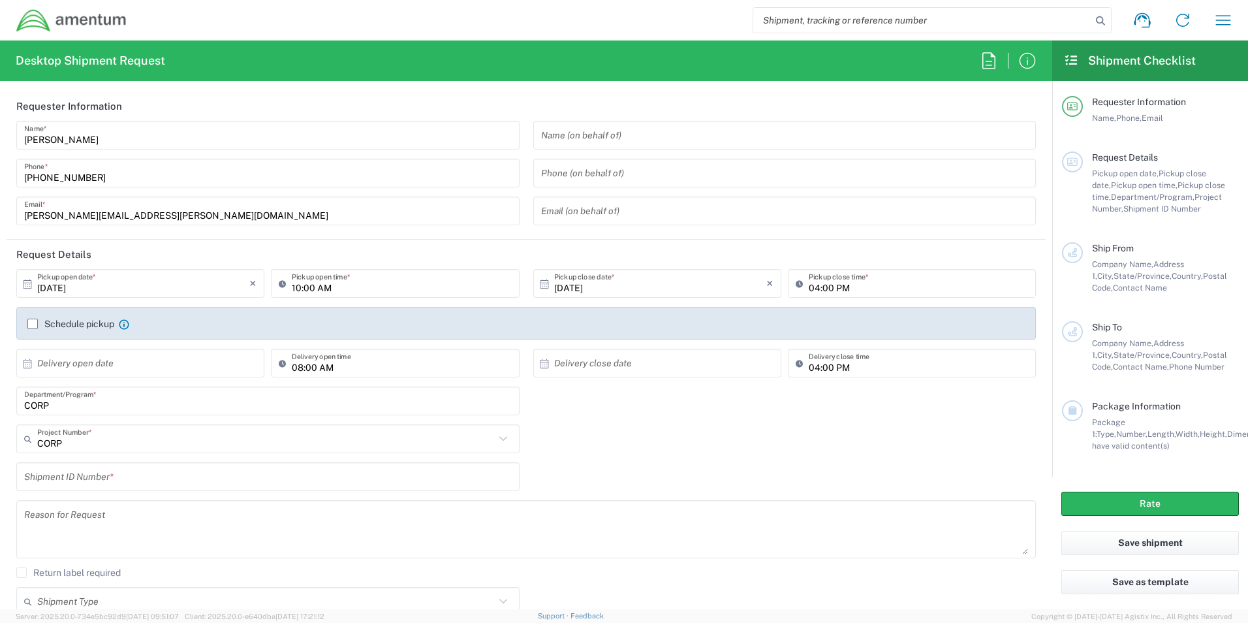
drag, startPoint x: 67, startPoint y: 402, endPoint x: -27, endPoint y: 405, distance: 93.4
click at [0, 405] on html "Shipment request Shipment tracking Shipment estimator Desktop shipment request …" at bounding box center [624, 311] width 1248 height 623
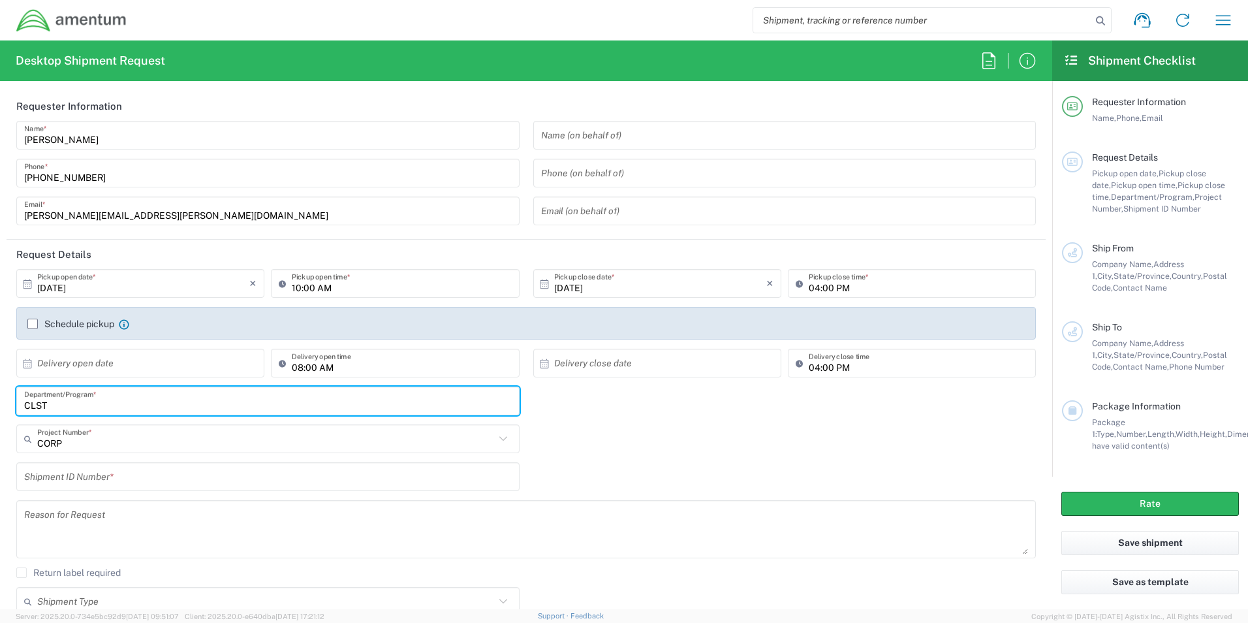
type input "CLST"
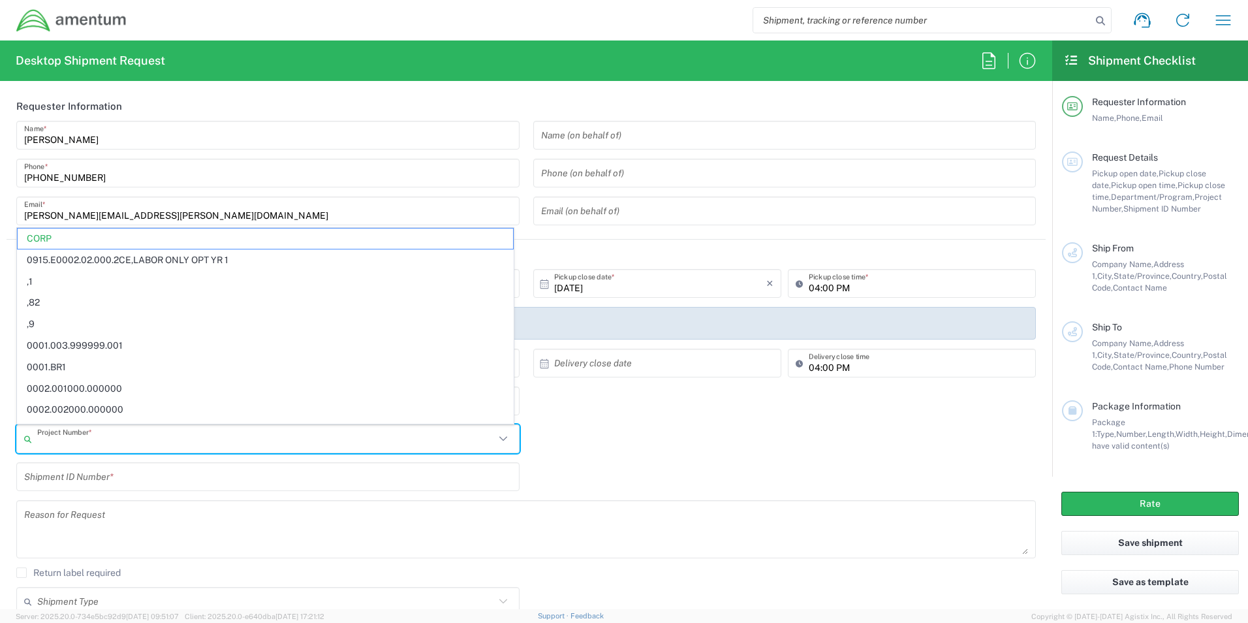
paste input "OVHD.600535.00PMO"
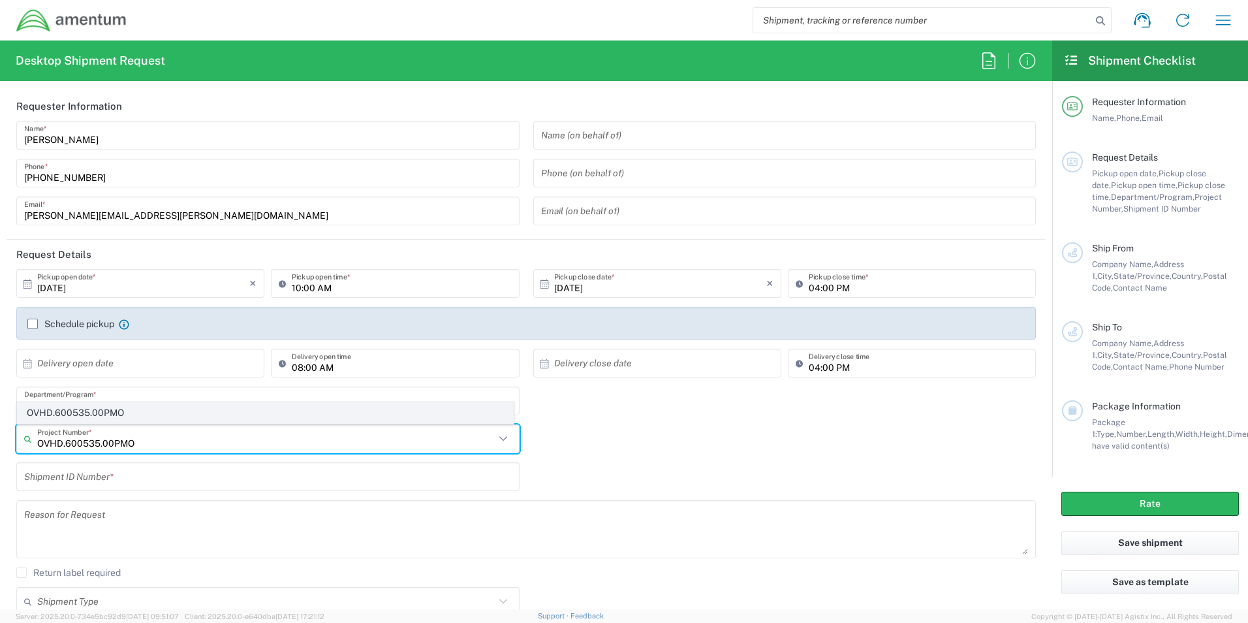
type input "OVHD.600535.00PMO"
drag, startPoint x: 97, startPoint y: 411, endPoint x: 108, endPoint y: 420, distance: 14.0
click at [98, 413] on span "OVHD.600535.00PMO" at bounding box center [266, 413] width 496 height 20
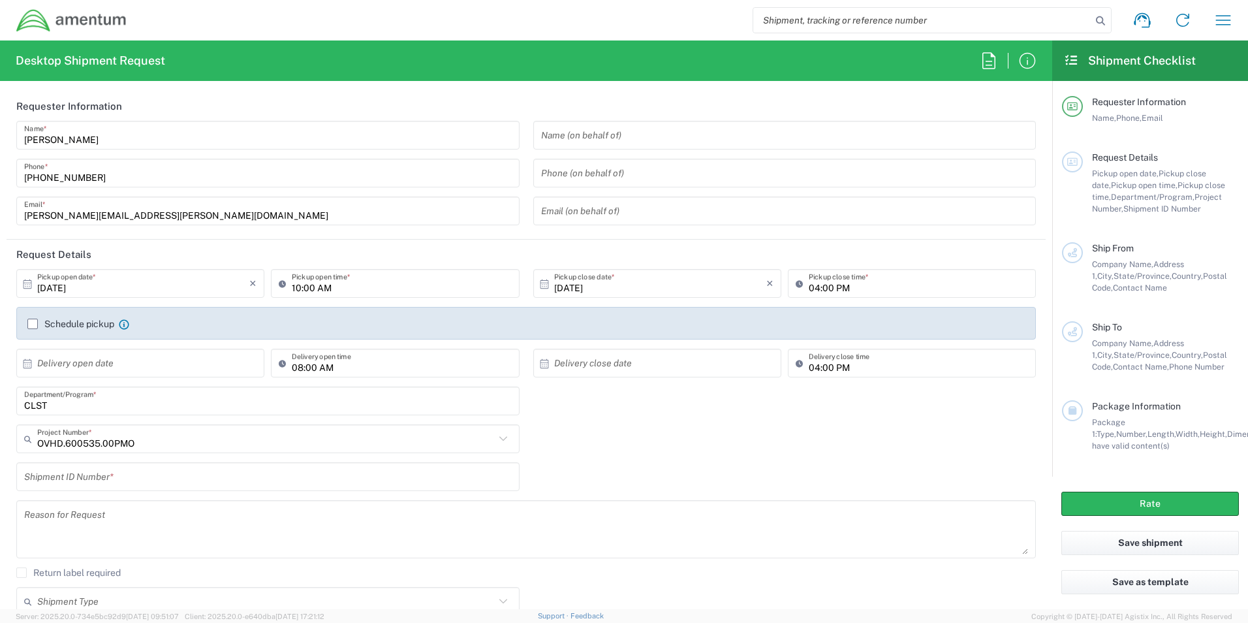
click at [112, 471] on input "text" at bounding box center [268, 477] width 488 height 23
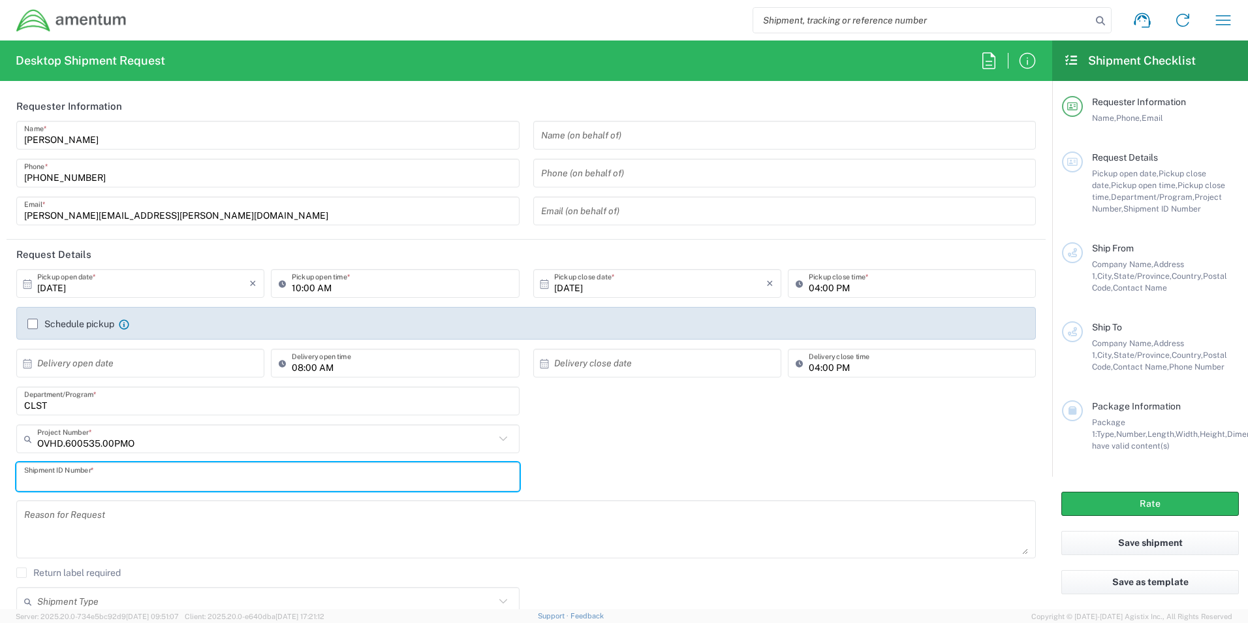
paste input "OVHD.600535.00PMO"
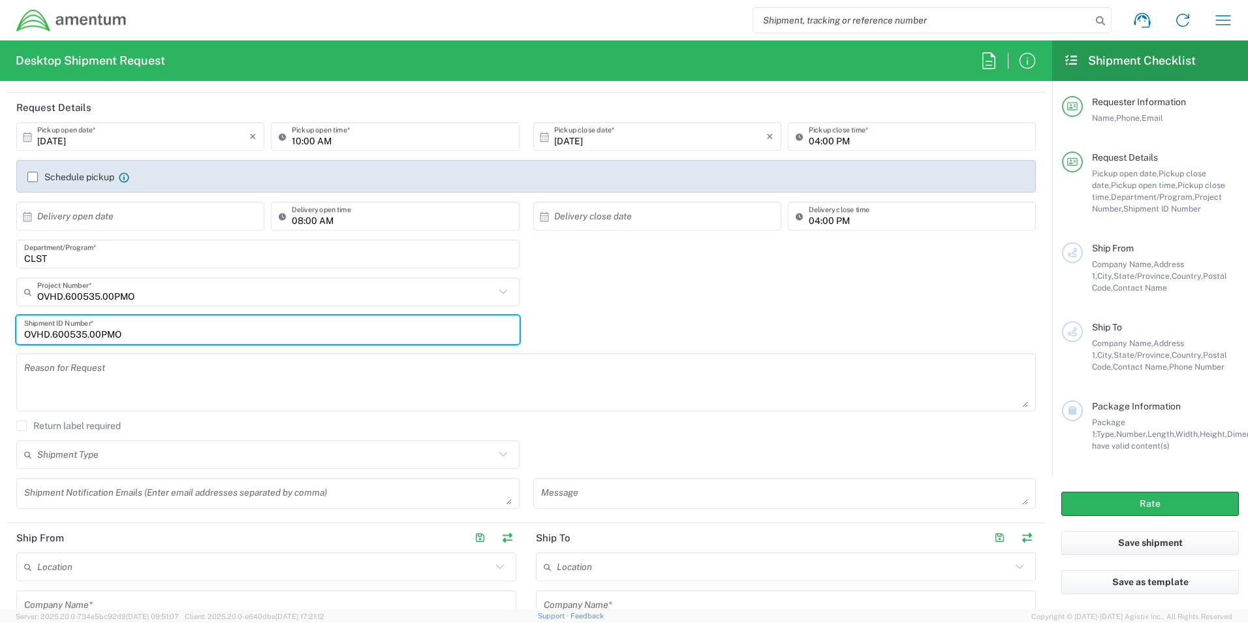
scroll to position [305, 0]
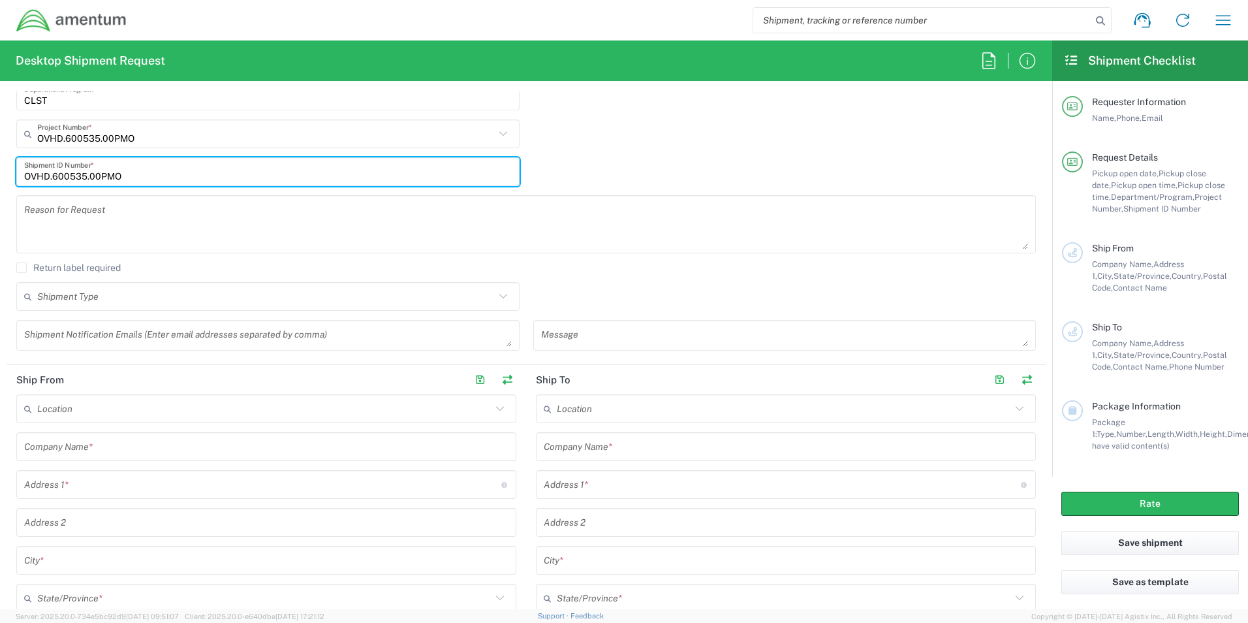
type input "OVHD.600535.00PMO"
click at [95, 450] on input "text" at bounding box center [266, 446] width 484 height 23
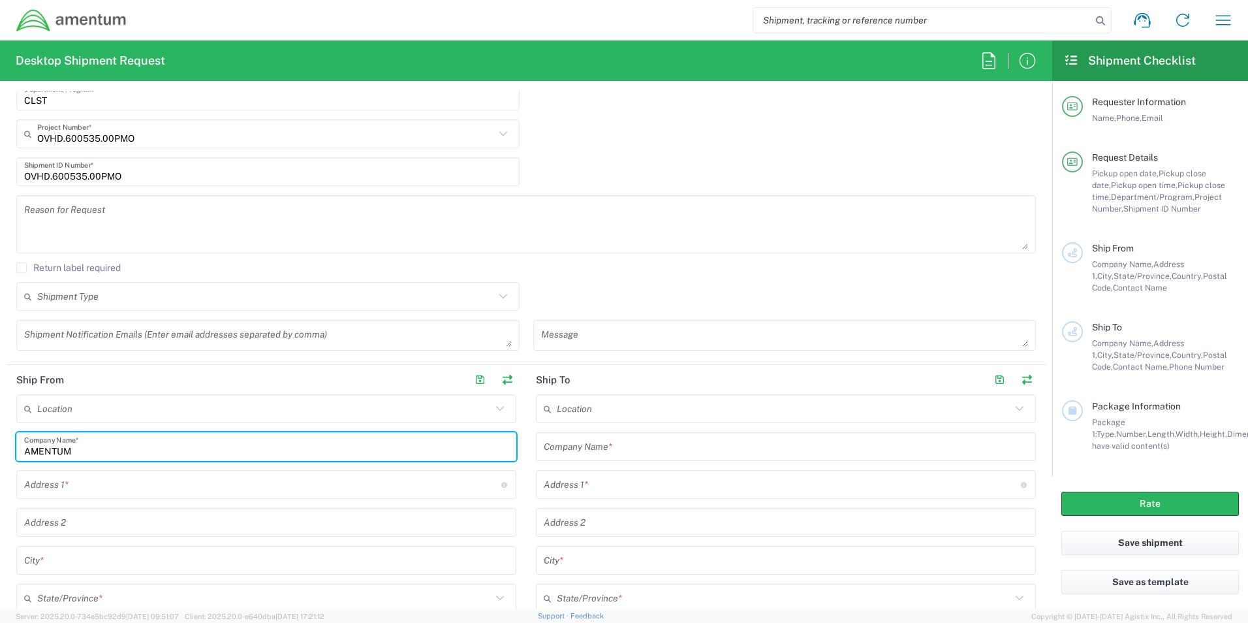
type input "AMENTUM"
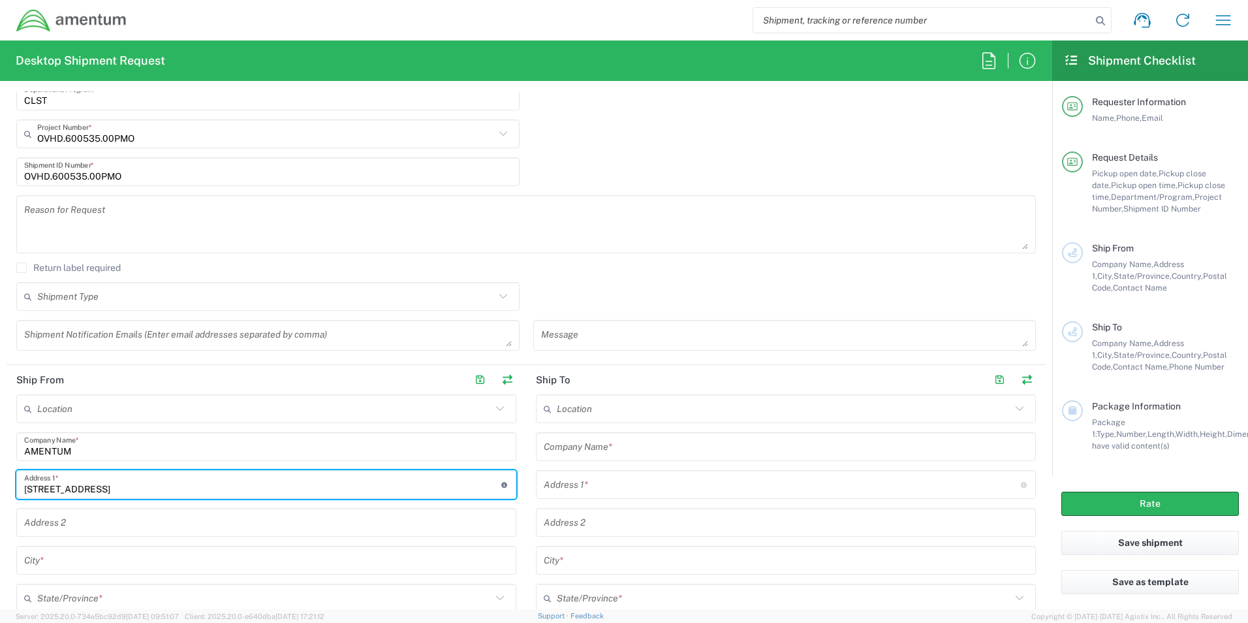
type input "[STREET_ADDRESS]"
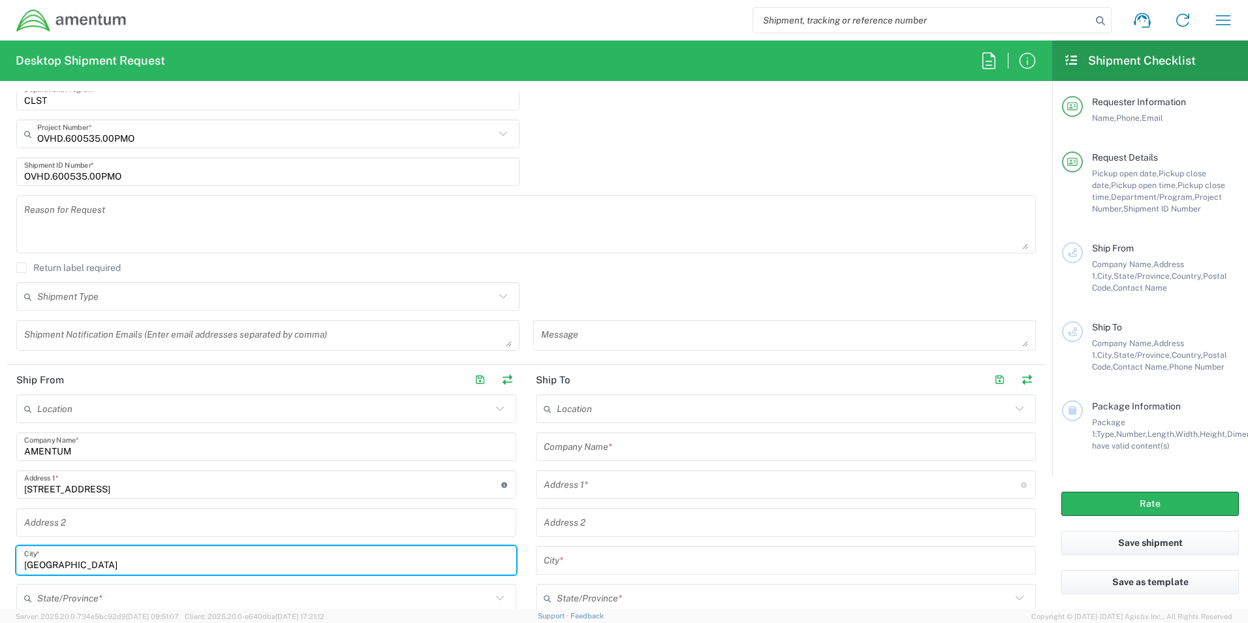
scroll to position [311, 0]
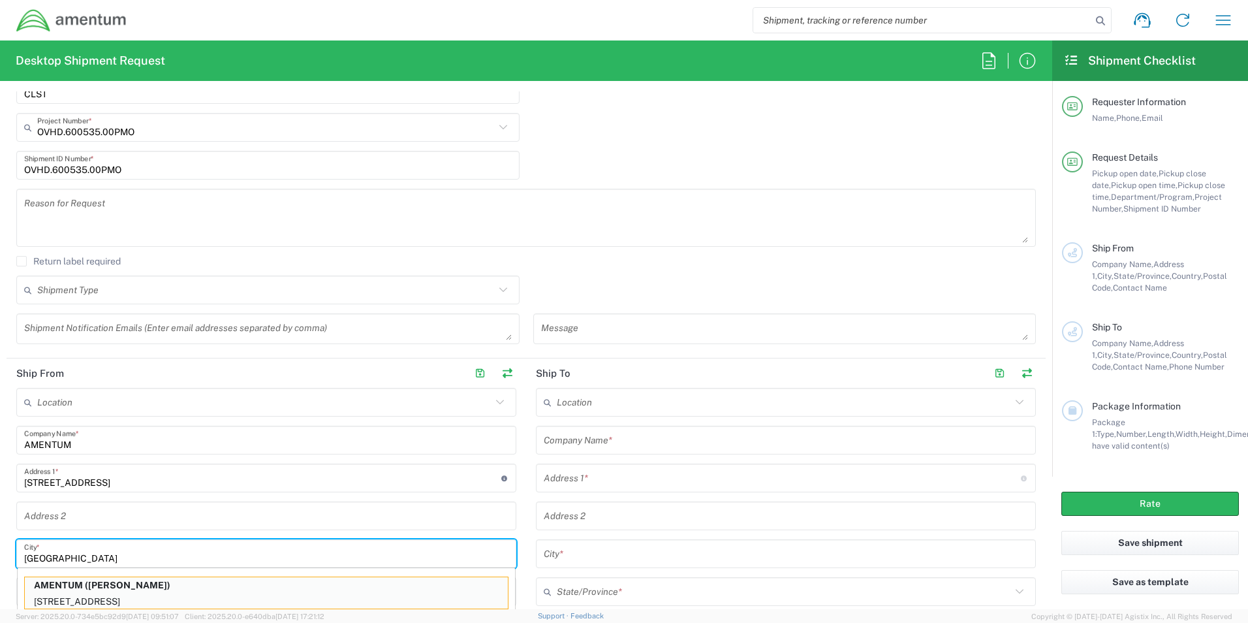
type input "Fort Worth"
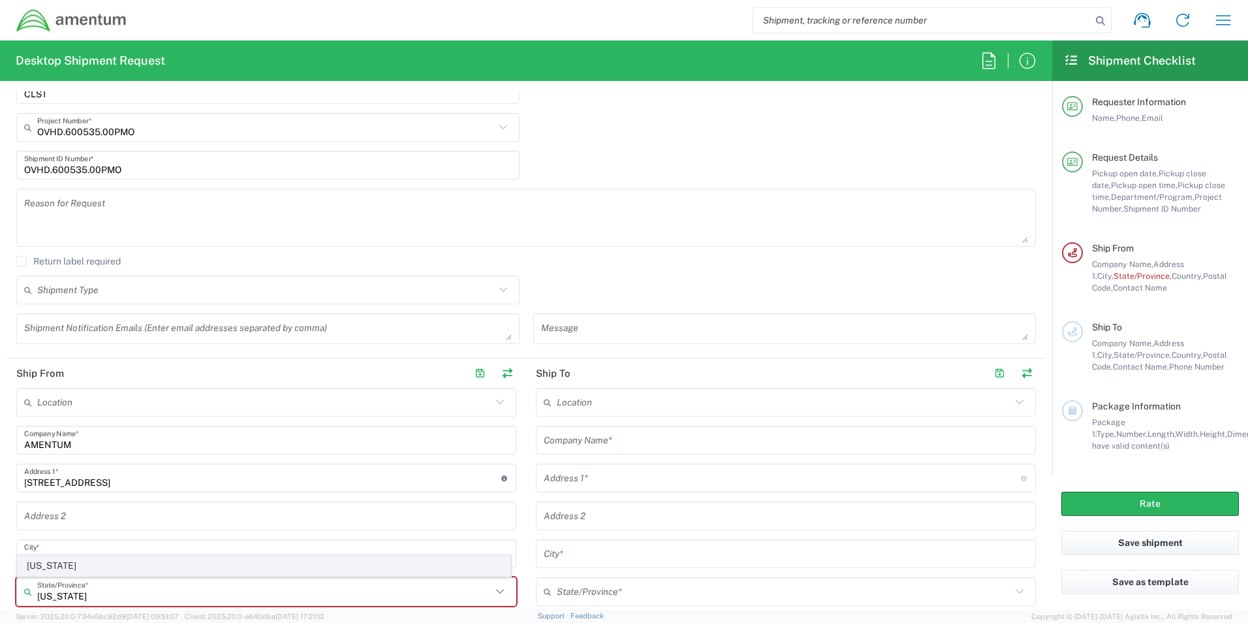
type input "[US_STATE]"
click at [50, 561] on span "[US_STATE]" at bounding box center [264, 566] width 493 height 20
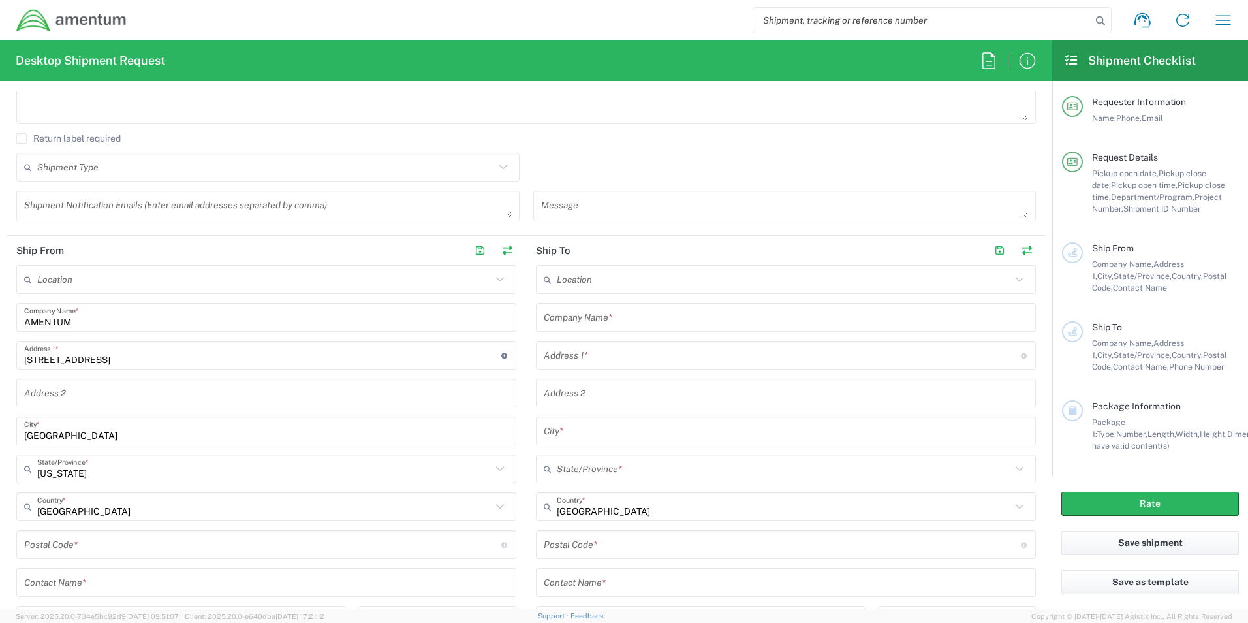
scroll to position [464, 0]
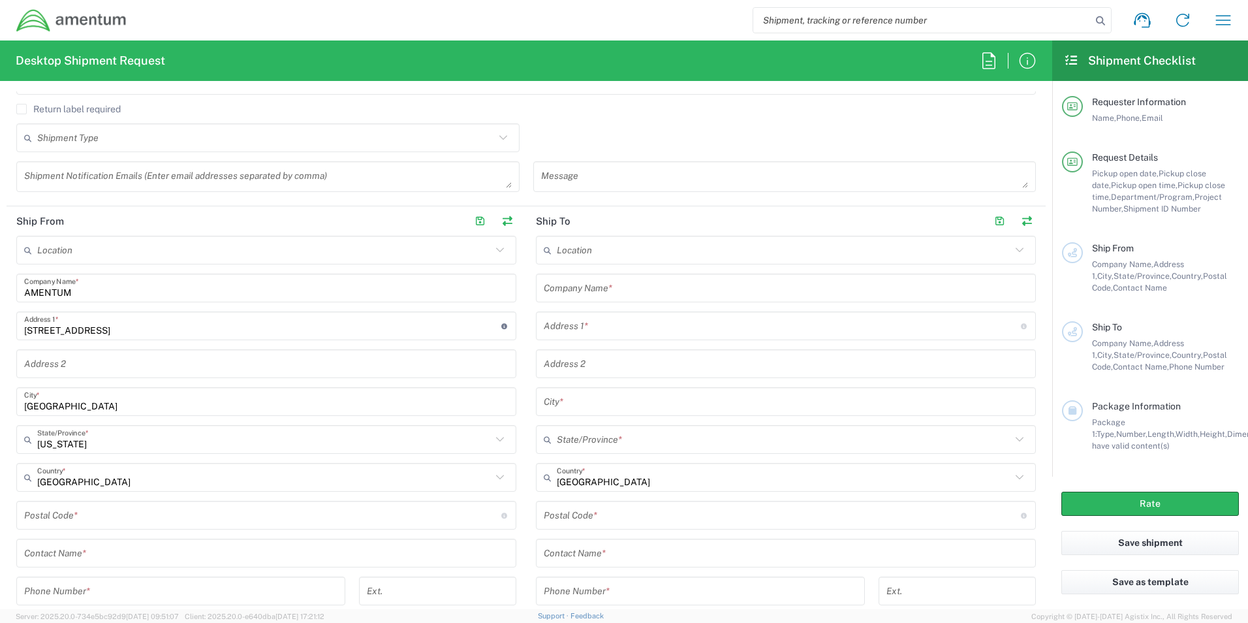
click at [80, 518] on input "undefined" at bounding box center [262, 515] width 477 height 23
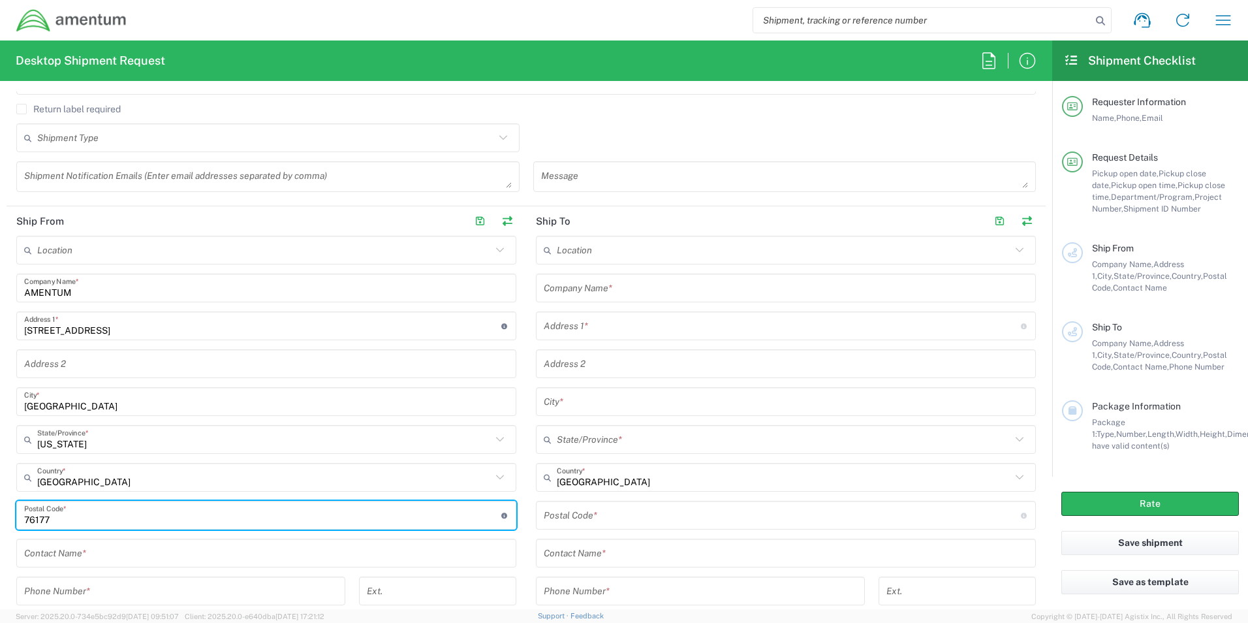
type input "76177"
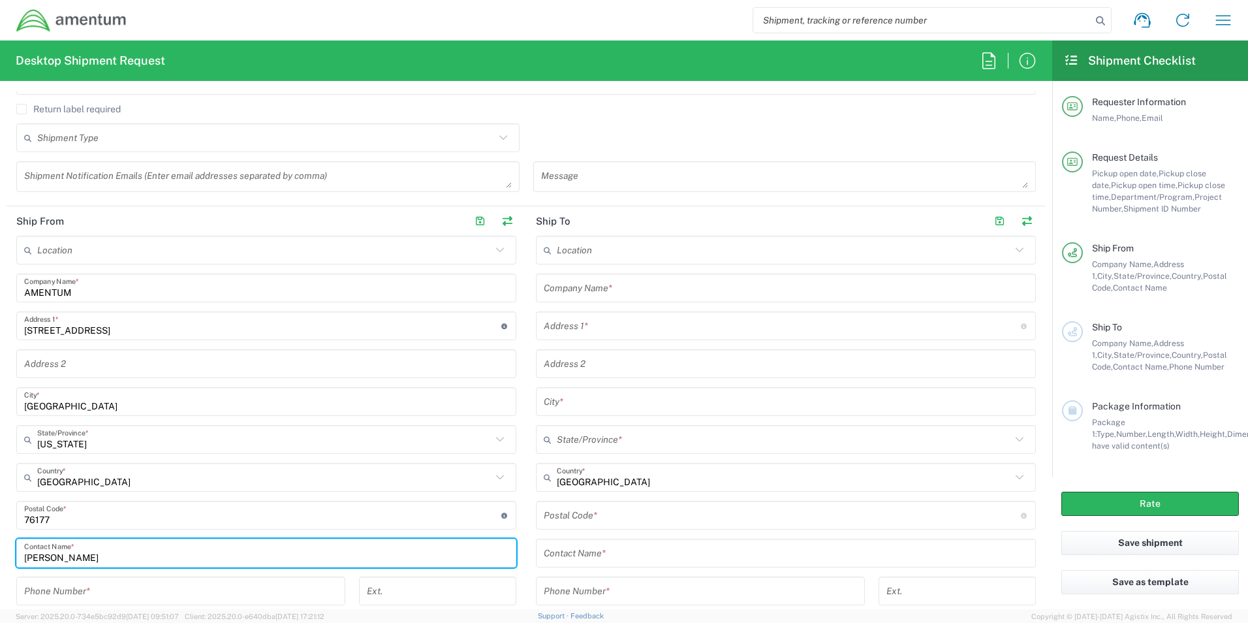
type input "[PERSON_NAME]"
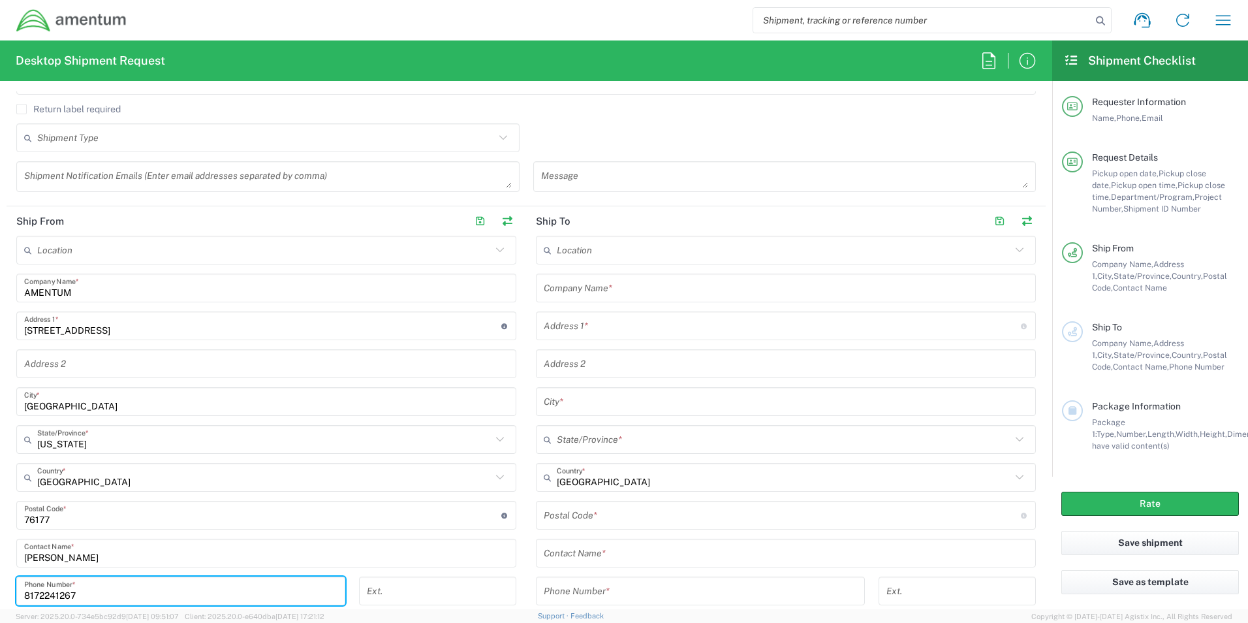
type input "8172241267"
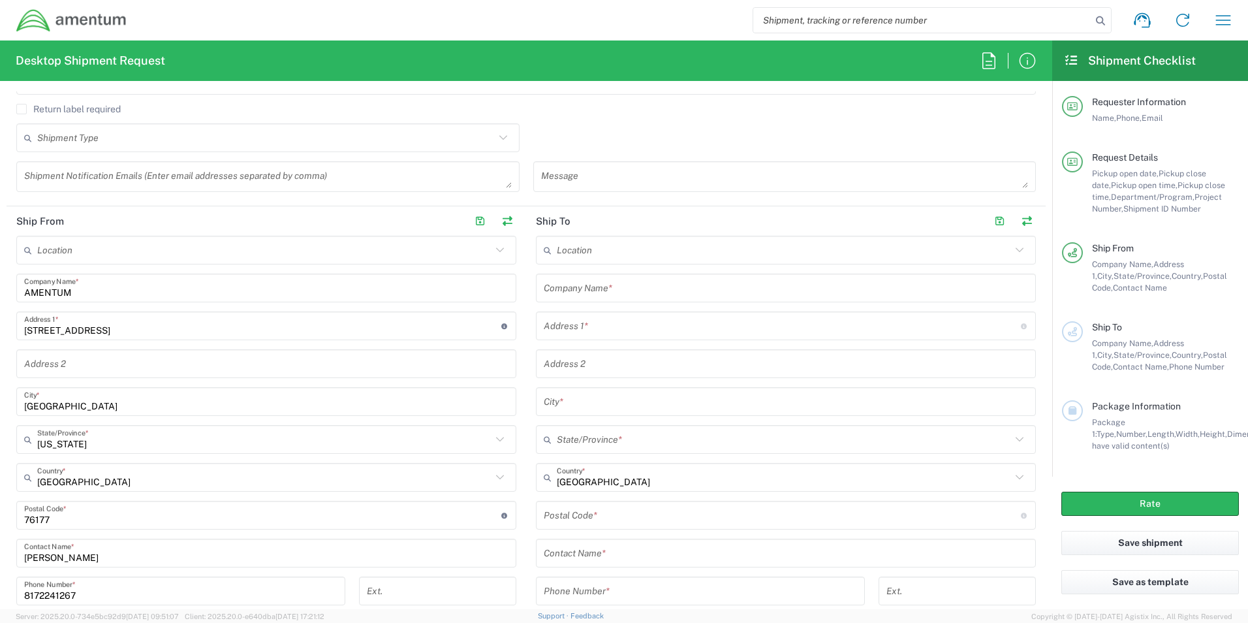
scroll to position [742, 0]
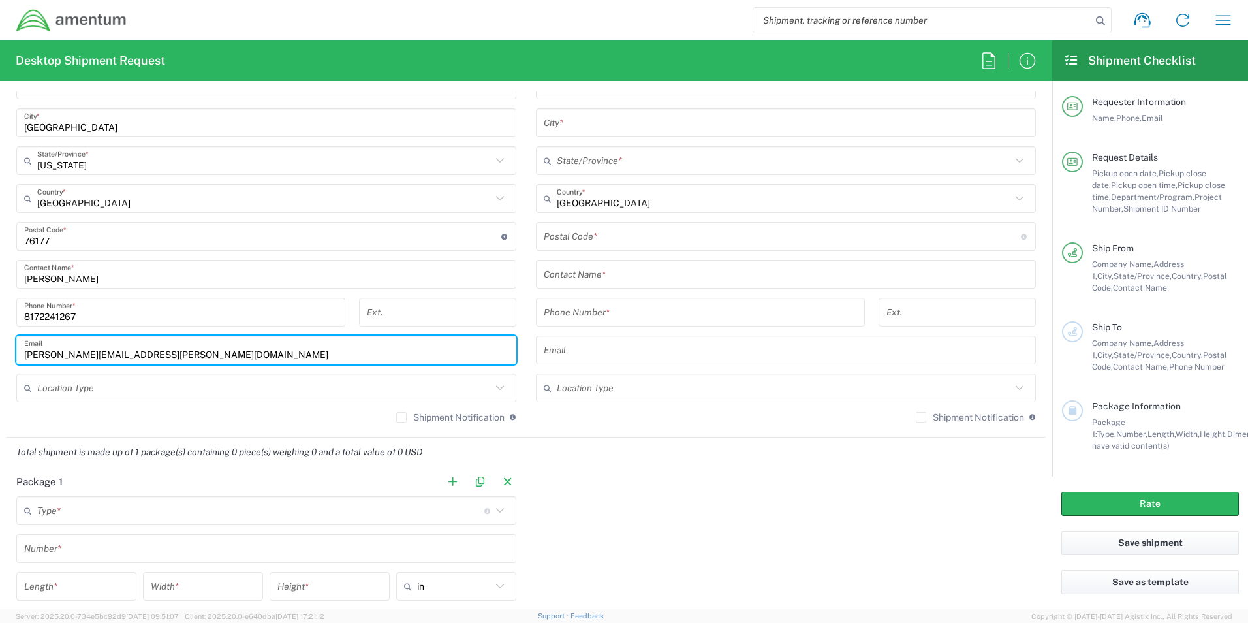
type input "[PERSON_NAME][EMAIL_ADDRESS][PERSON_NAME][DOMAIN_NAME]"
click at [80, 519] on input "text" at bounding box center [260, 510] width 447 height 23
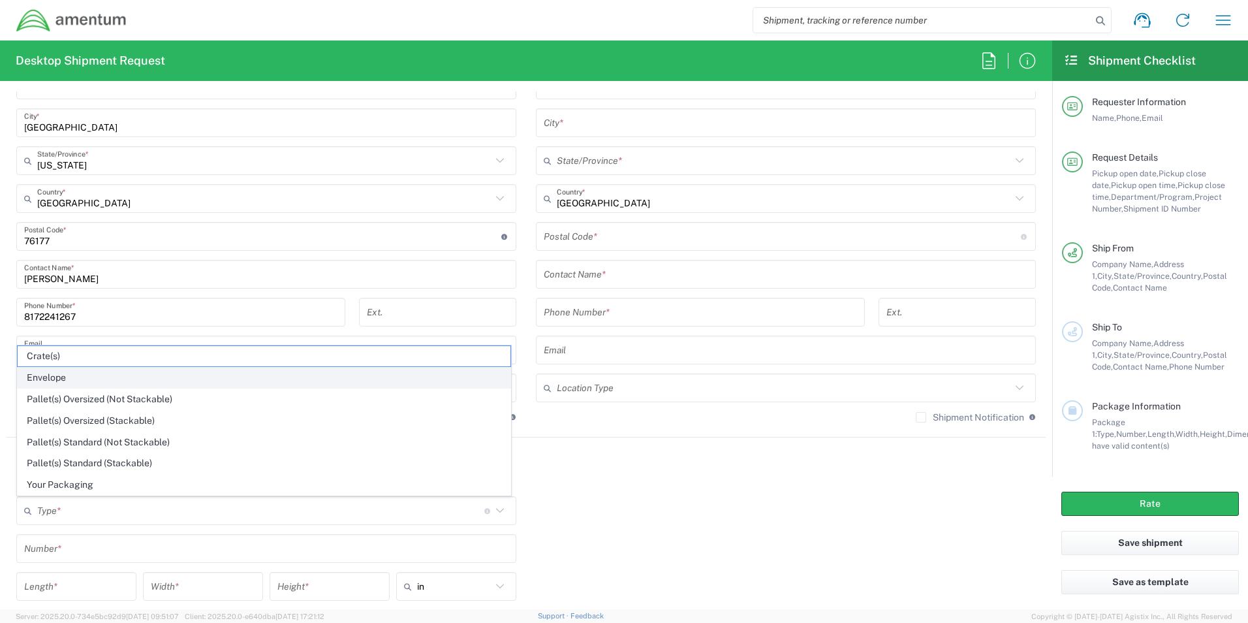
click at [76, 381] on span "Envelope" at bounding box center [264, 378] width 493 height 20
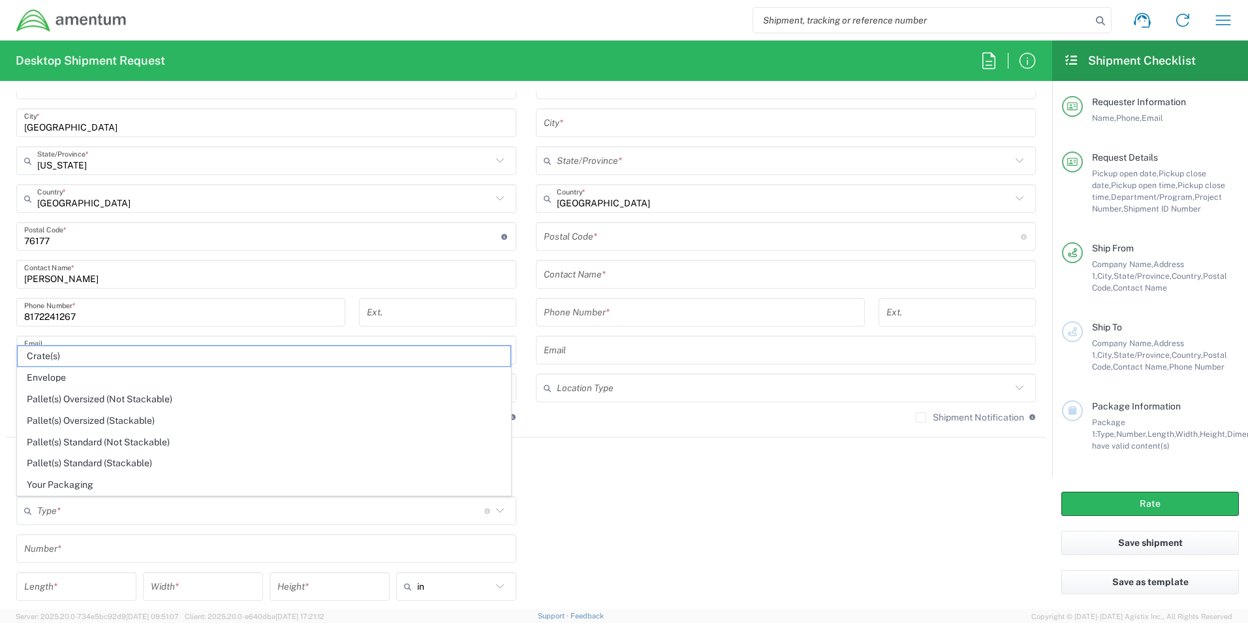
type input "Envelope"
type input "1"
type input "9.5"
type input "12.5"
type input "0.25"
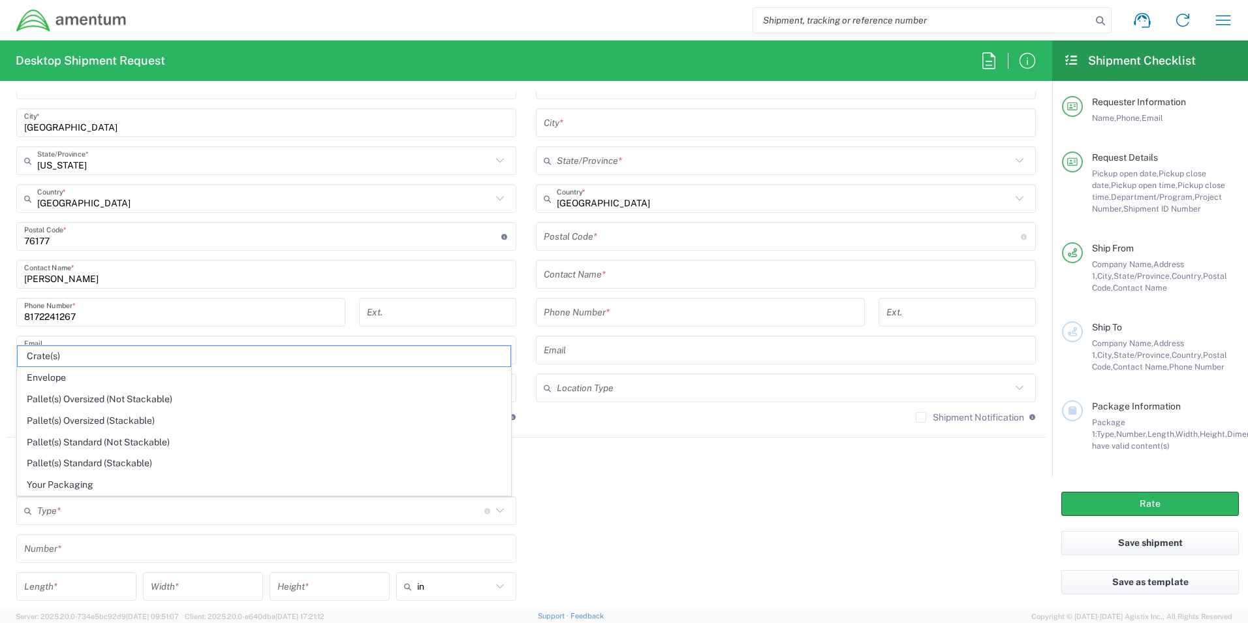
type input "1"
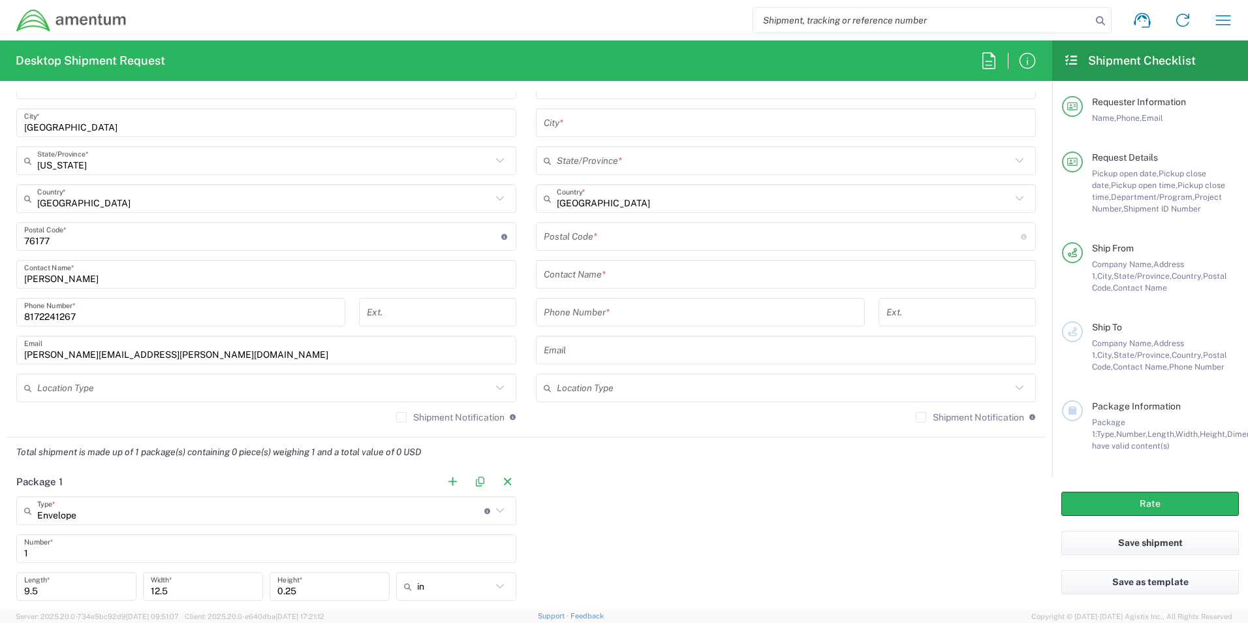
scroll to position [894, 0]
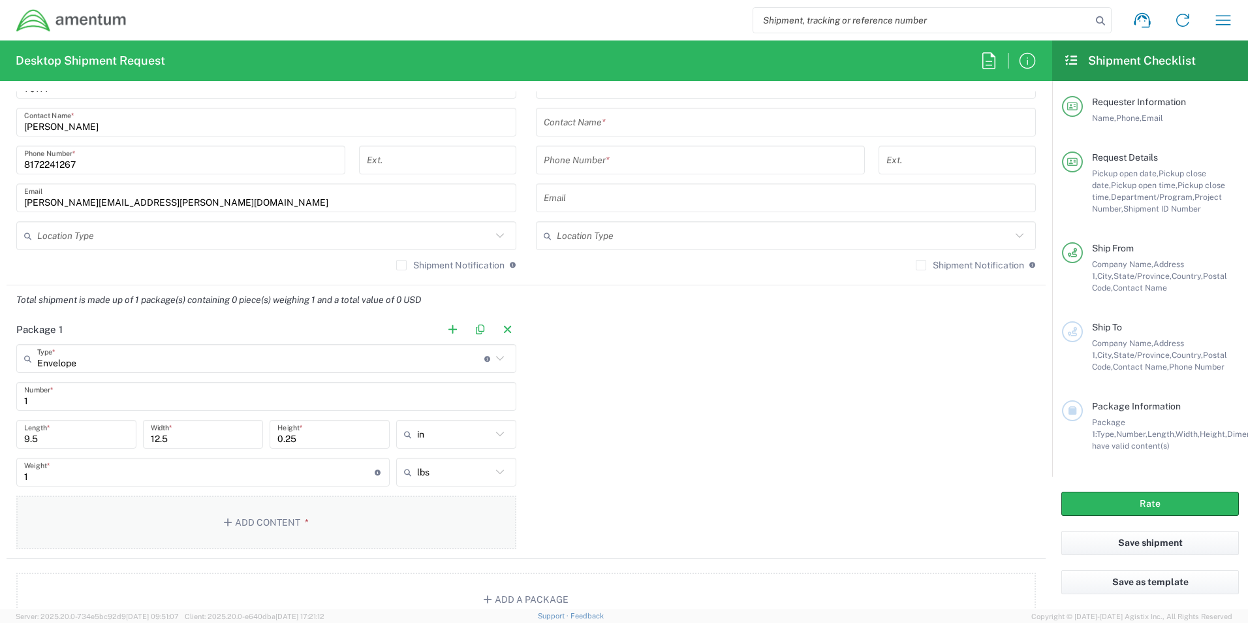
click at [300, 524] on span "*" at bounding box center [304, 522] width 8 height 10
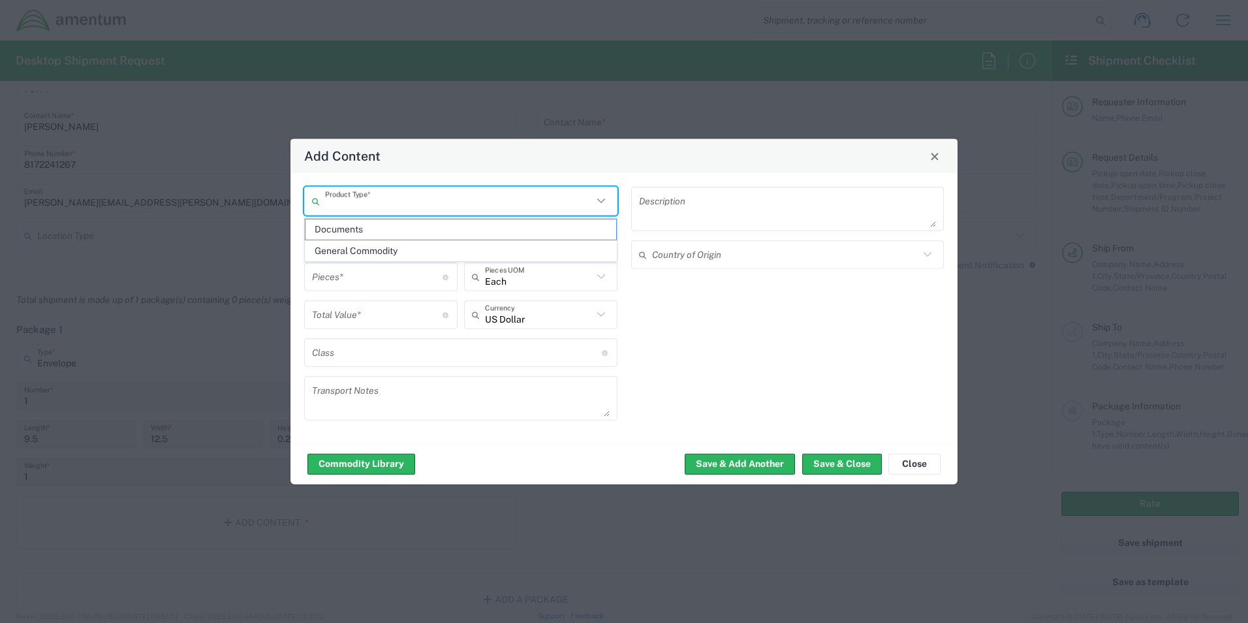
click at [392, 196] on input "text" at bounding box center [459, 200] width 268 height 23
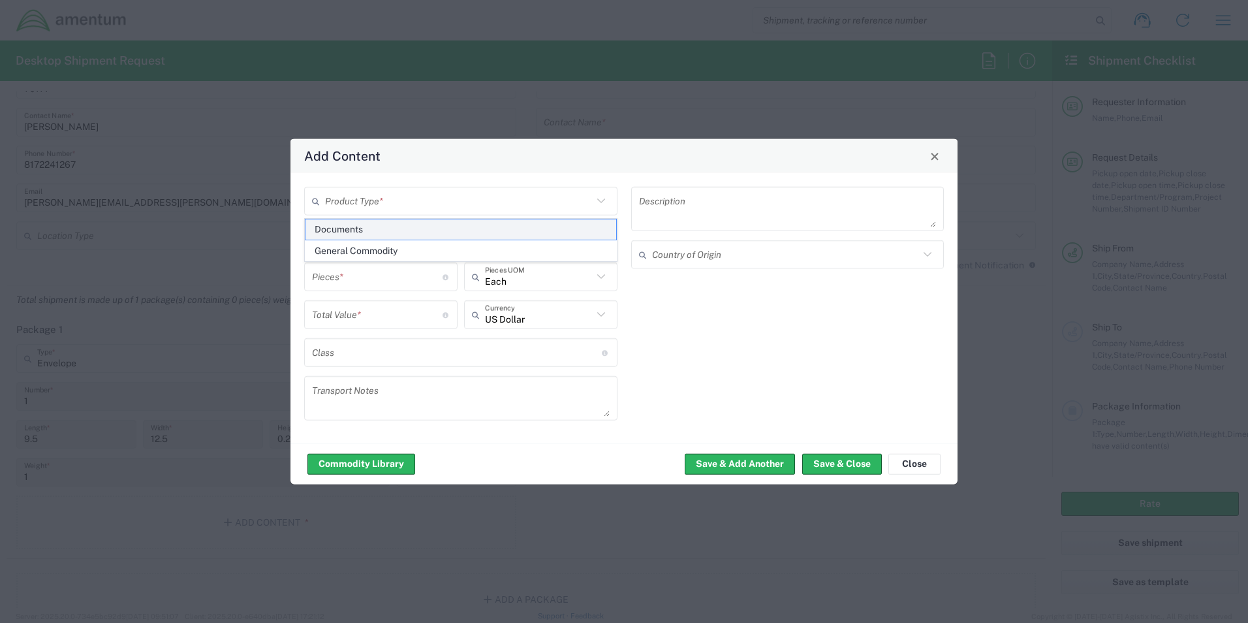
click at [370, 225] on span "Documents" at bounding box center [461, 229] width 311 height 20
type input "Documents"
type input "1"
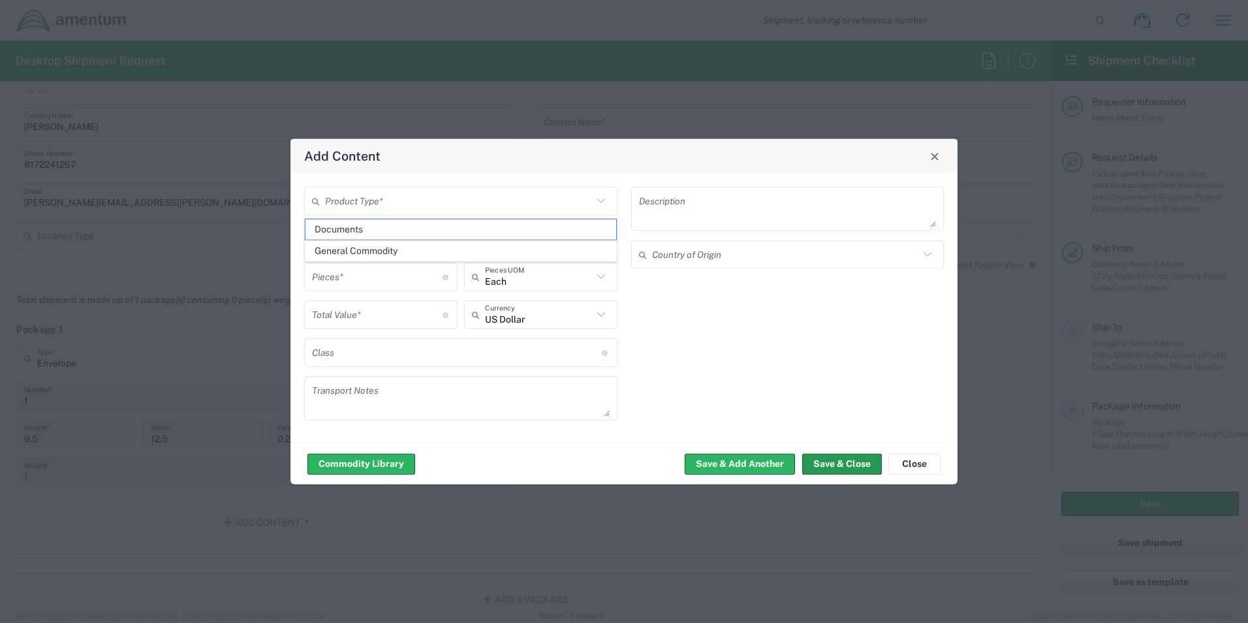
type textarea "Documents"
click at [854, 470] on button "Save & Close" at bounding box center [842, 463] width 80 height 21
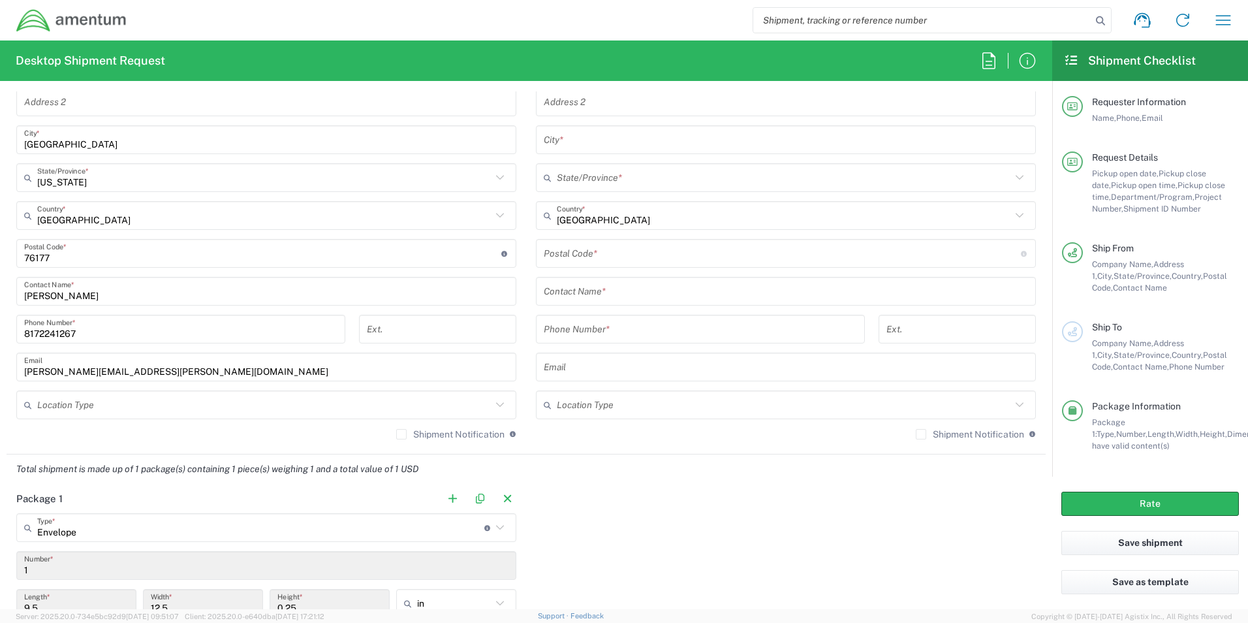
scroll to position [590, 0]
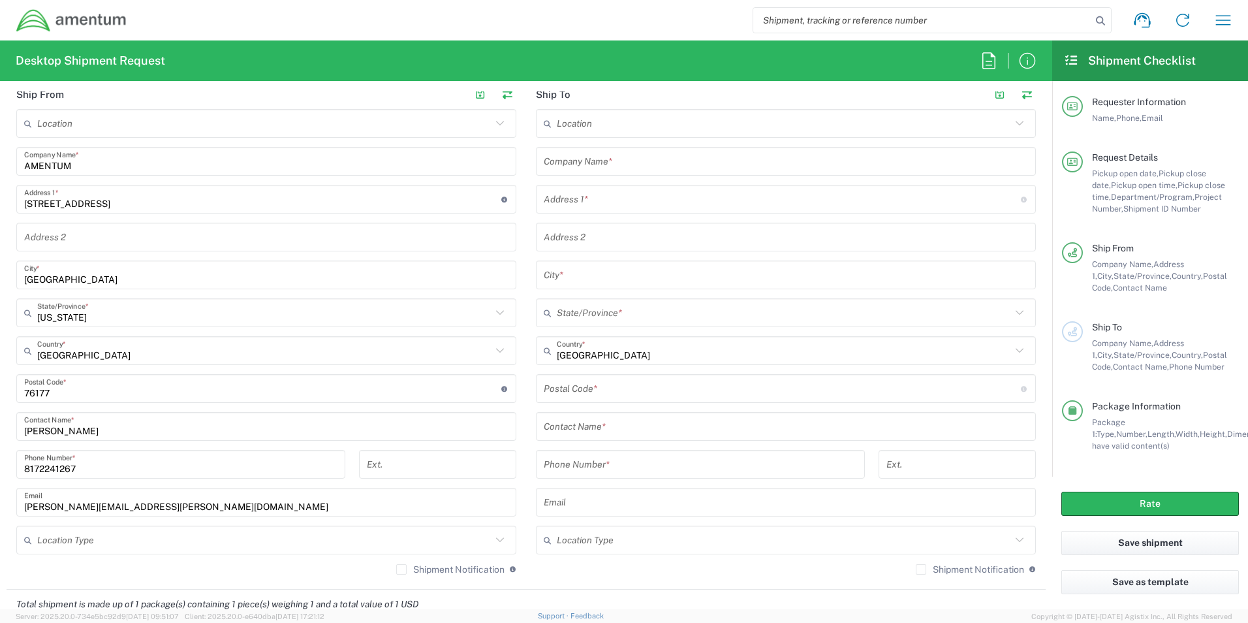
click at [600, 166] on input "text" at bounding box center [786, 161] width 484 height 23
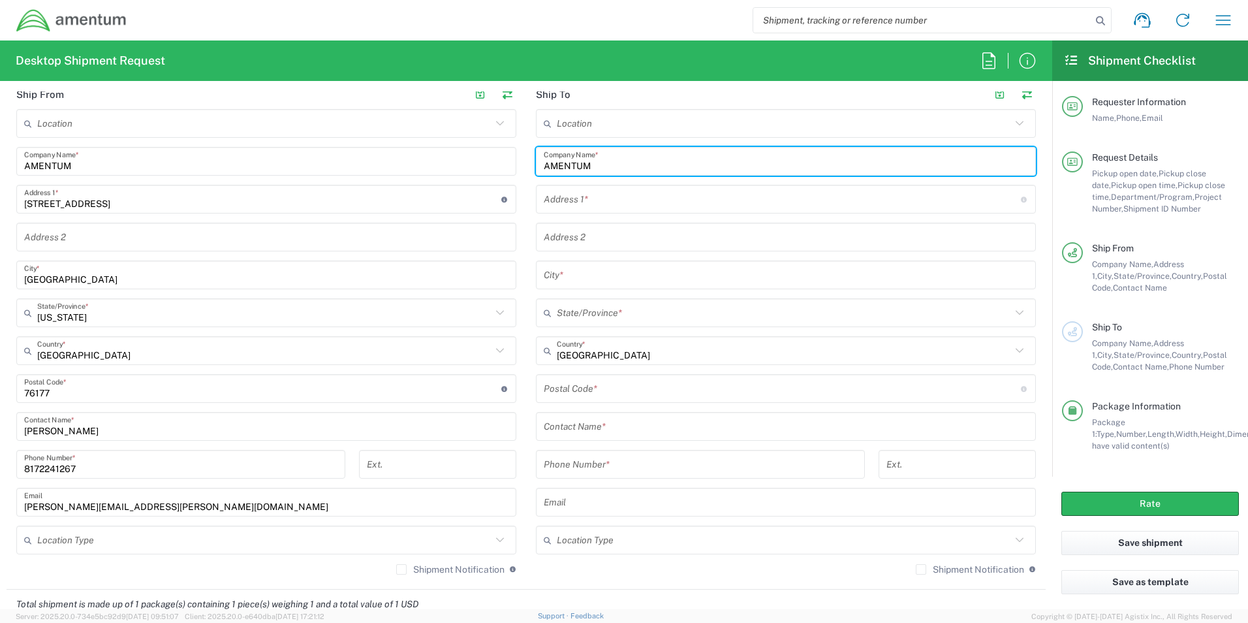
type input "AMENTUM"
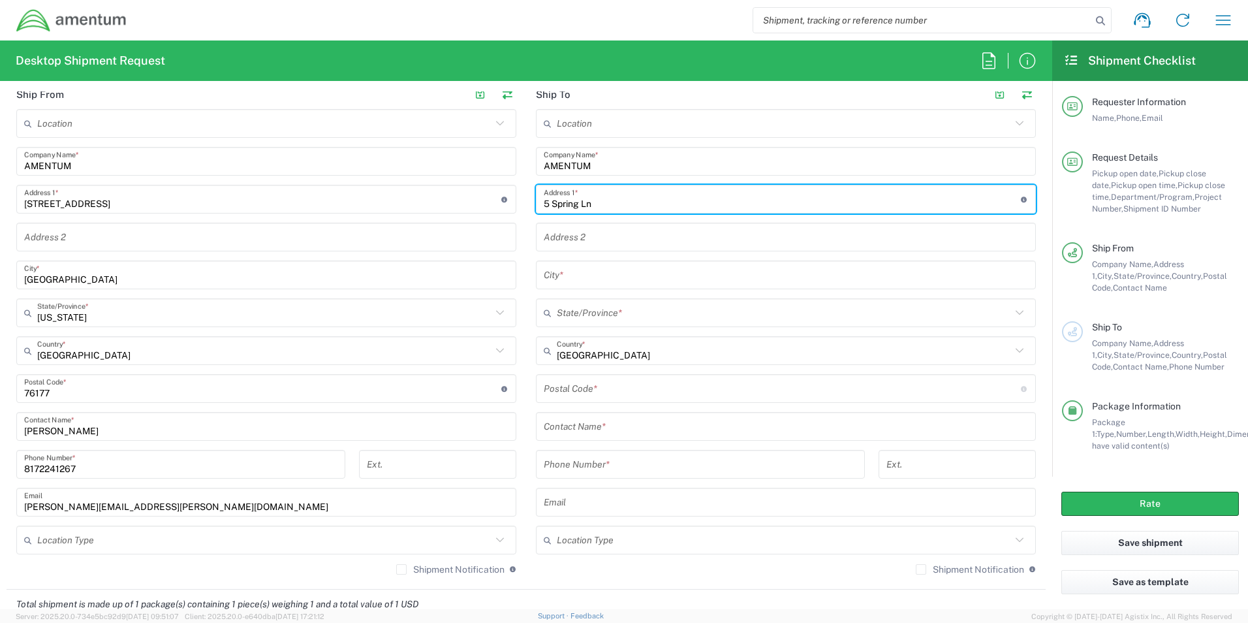
type input "5 Spring Ln"
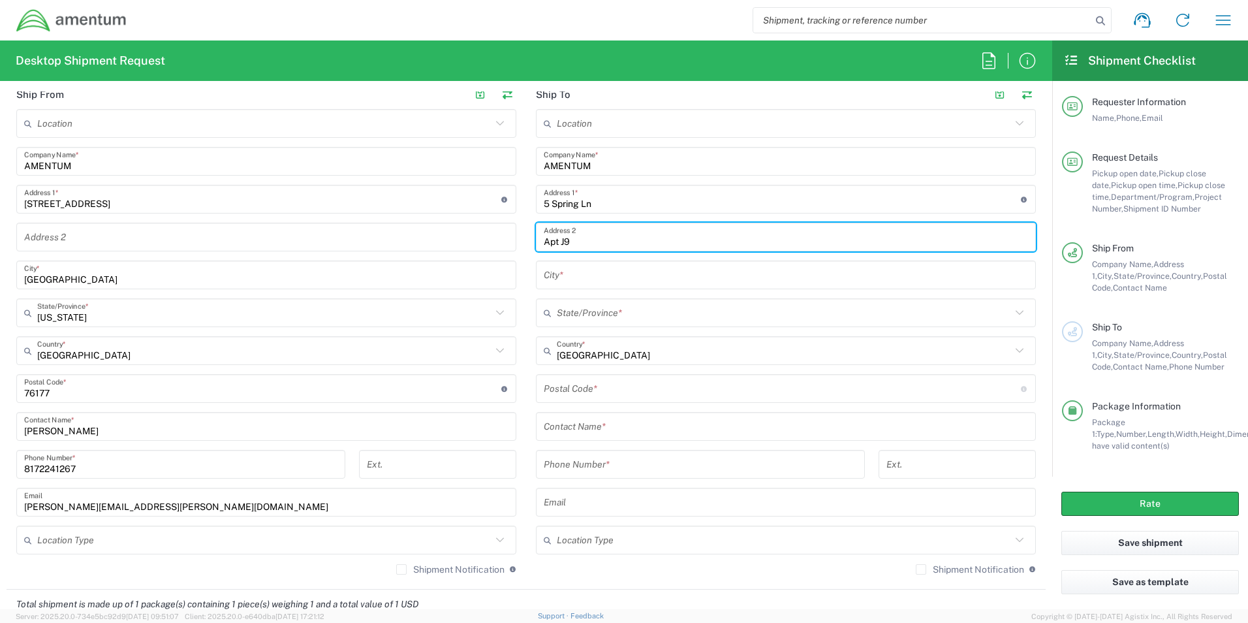
type input "Apt J9"
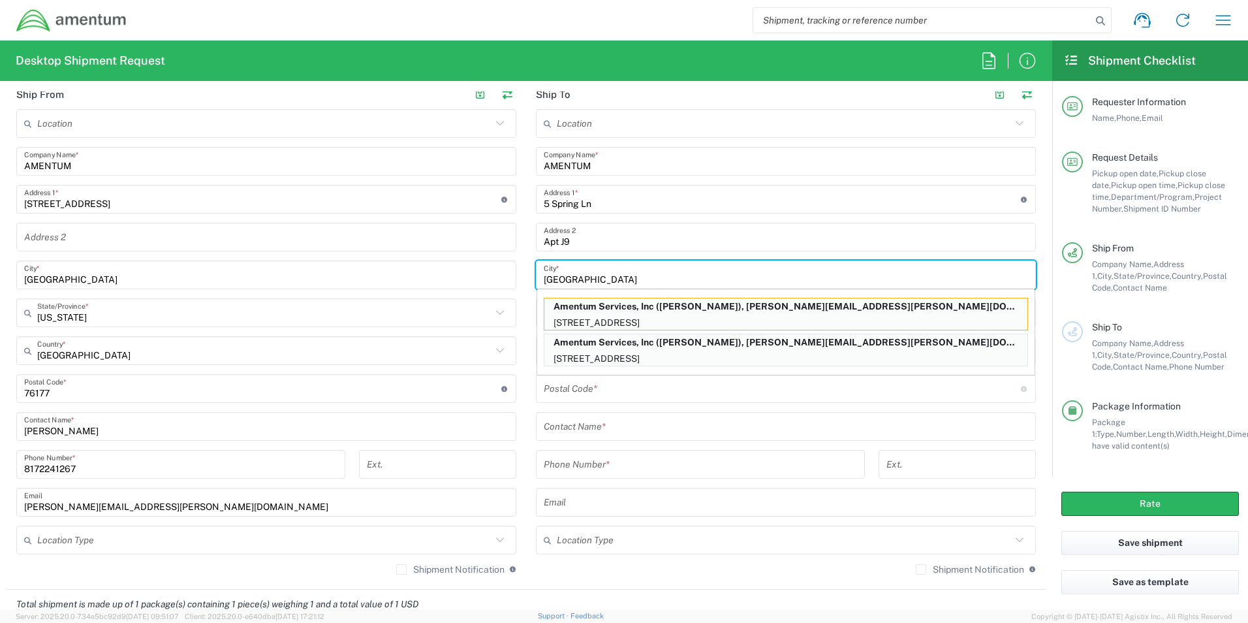
type input "Farmington"
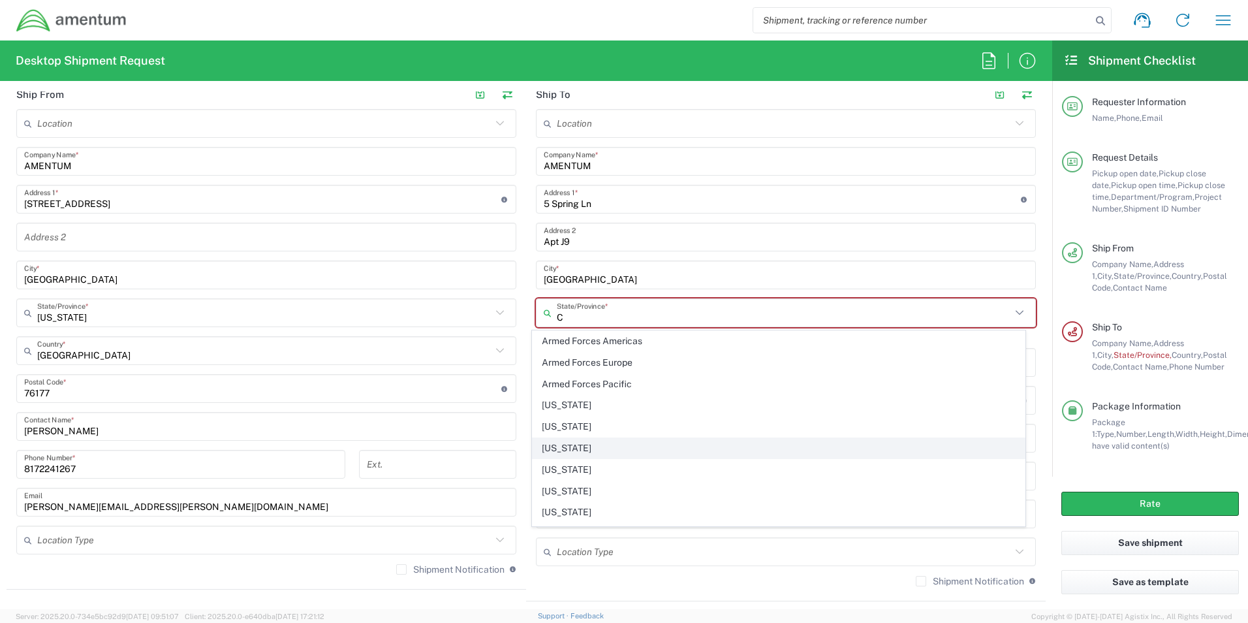
click at [616, 446] on span "[US_STATE]" at bounding box center [779, 448] width 493 height 20
type input "[US_STATE]"
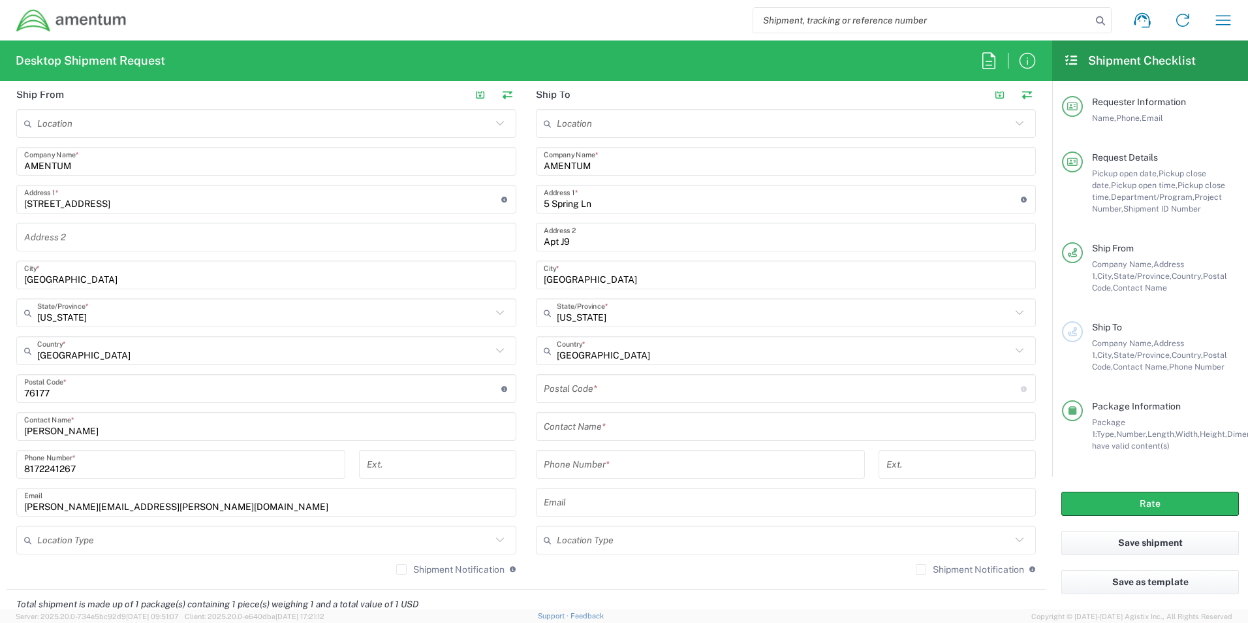
click at [569, 387] on input "undefined" at bounding box center [782, 388] width 477 height 23
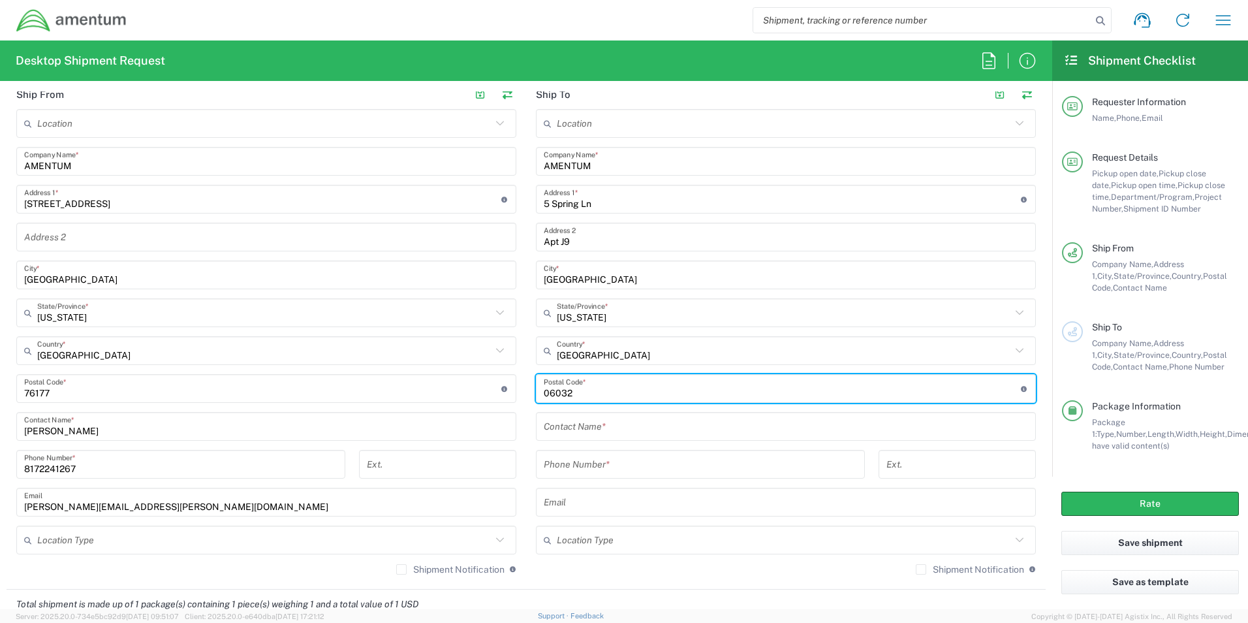
type input "06032"
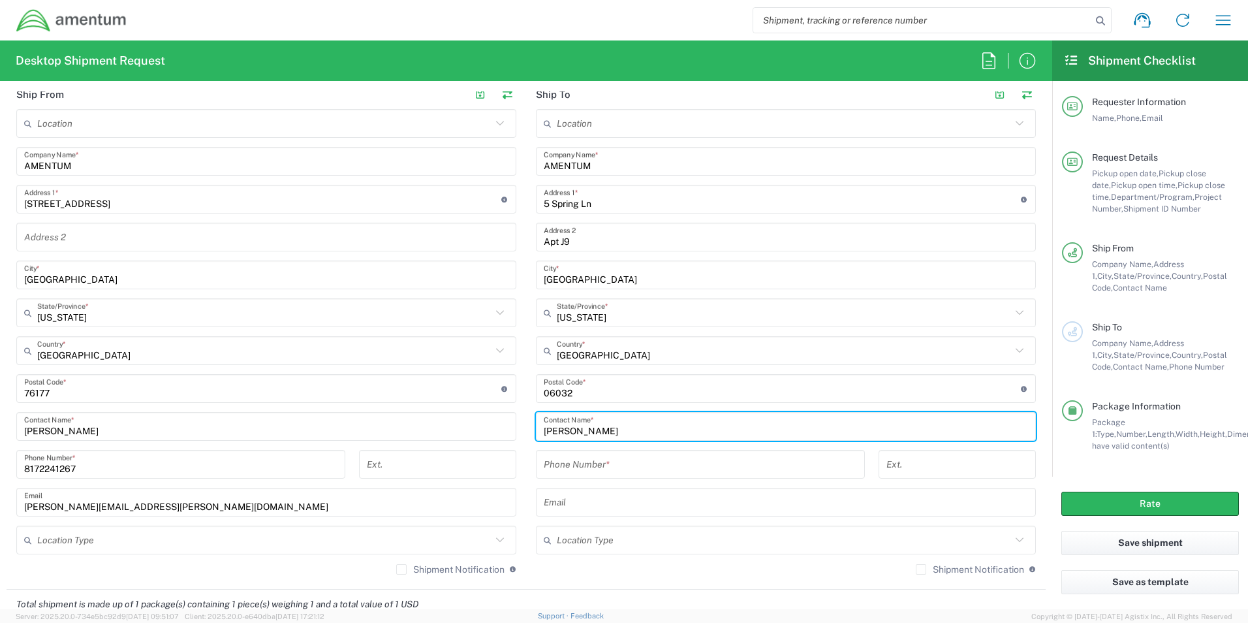
type input "Hyungseck Choo"
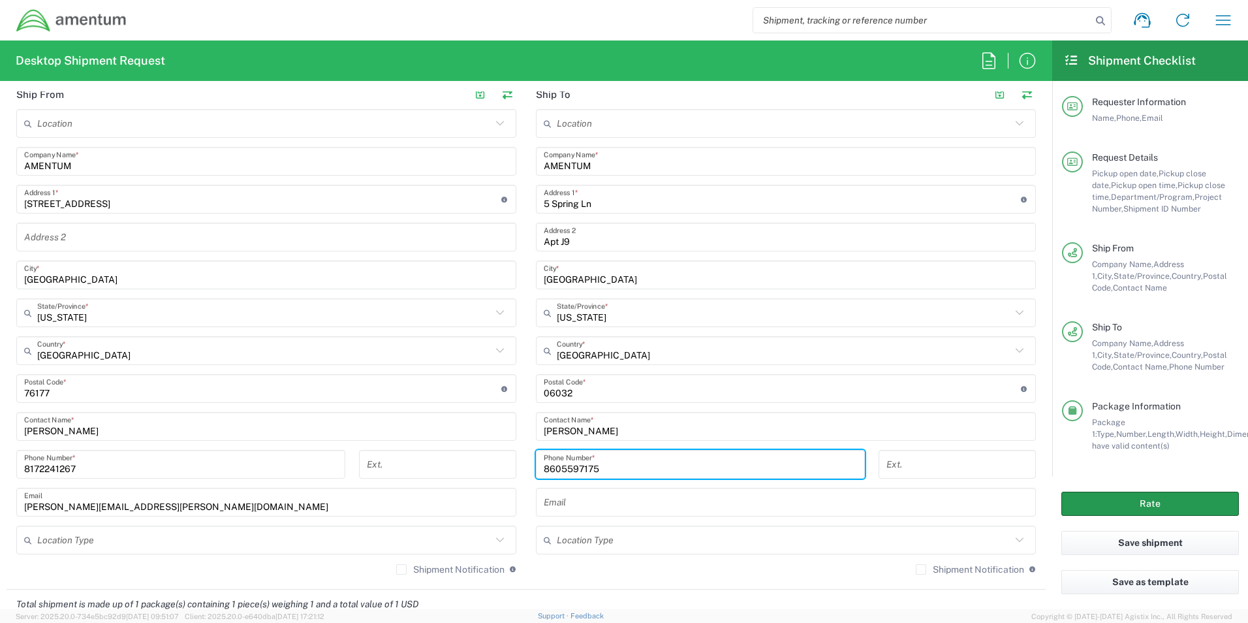
type input "8605597175"
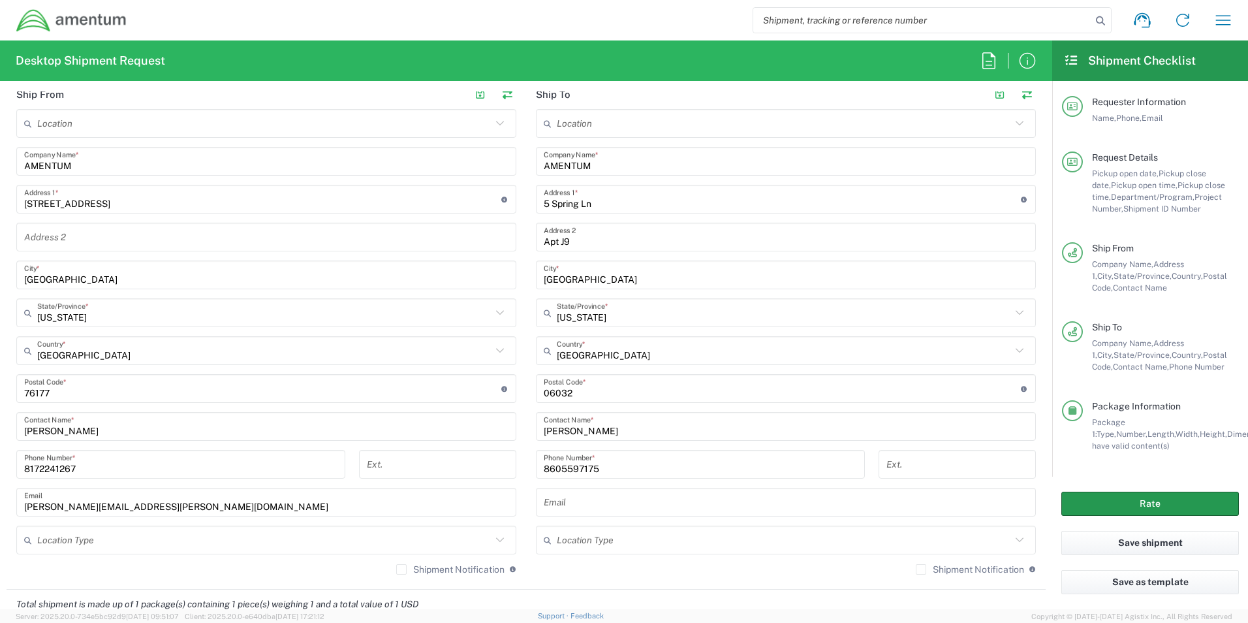
click at [1195, 507] on button "Rate" at bounding box center [1151, 504] width 178 height 24
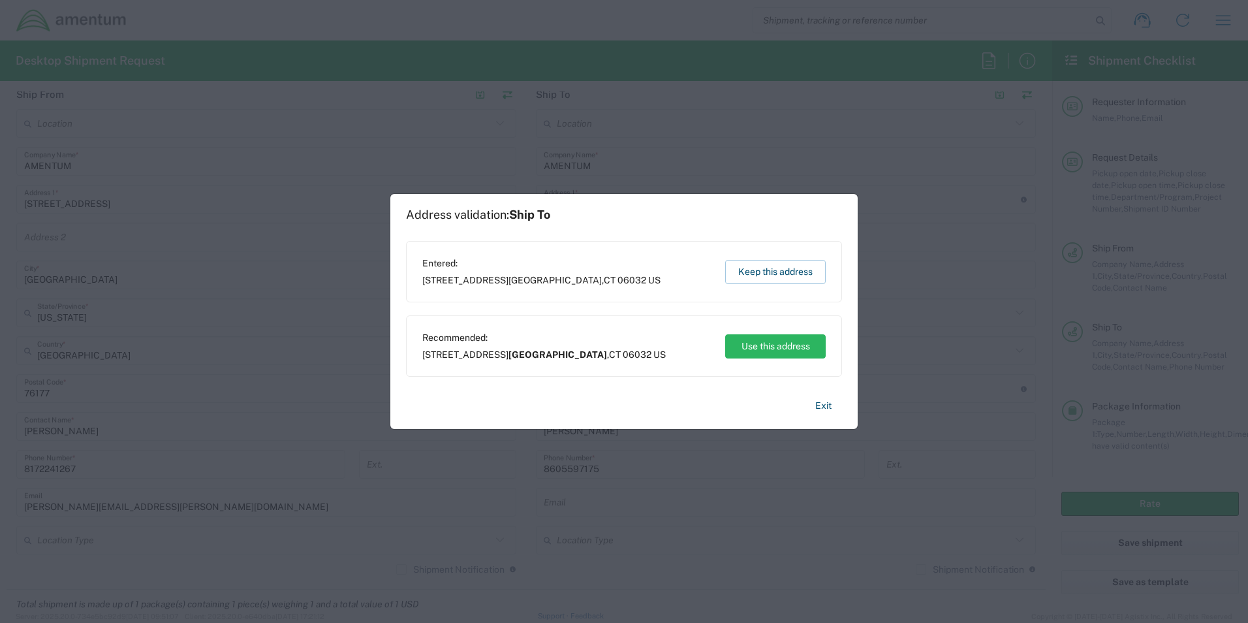
drag, startPoint x: 791, startPoint y: 349, endPoint x: 763, endPoint y: 369, distance: 34.8
click at [763, 373] on div "Recommended: 5 Spring Ln Apt J9 Farmington , CT 06032 US Use this address" at bounding box center [624, 345] width 436 height 61
click at [763, 368] on div "Recommended: 5 Spring Ln Apt J9 Farmington , CT 06032 US Use this address" at bounding box center [624, 345] width 436 height 61
click at [763, 363] on div "Recommended: 5 Spring Ln Apt J9 Farmington , CT 06032 US Use this address" at bounding box center [624, 345] width 436 height 61
click at [765, 347] on button "Use this address" at bounding box center [775, 346] width 101 height 24
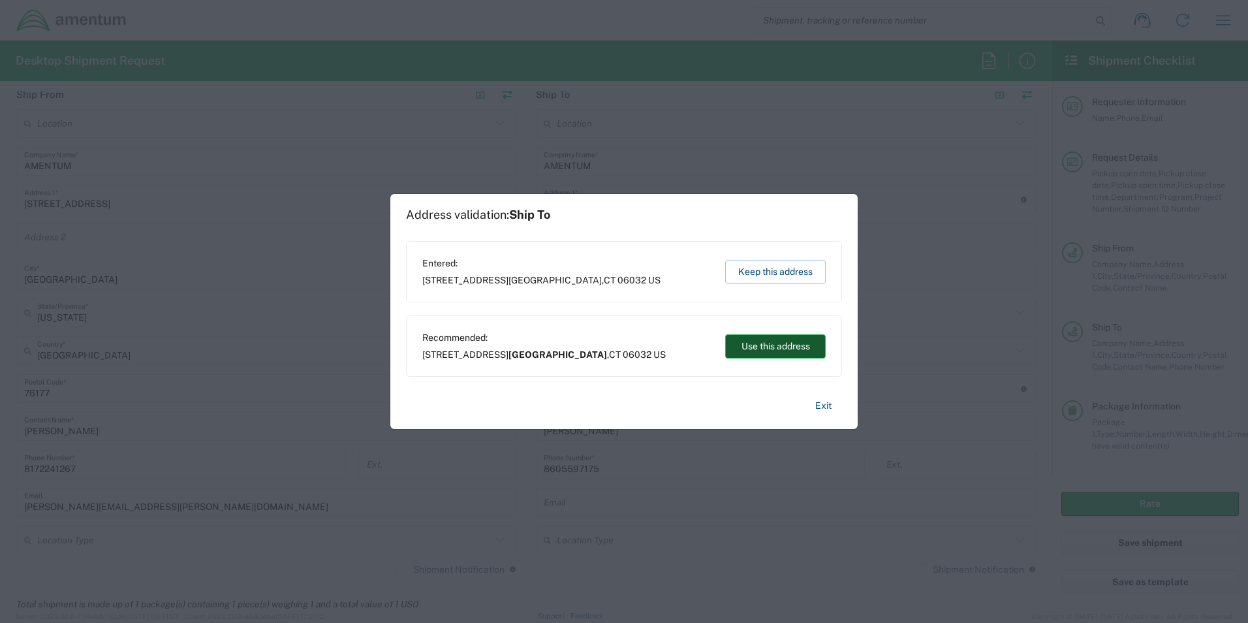
type input "Farmington"
type input "[US_STATE]"
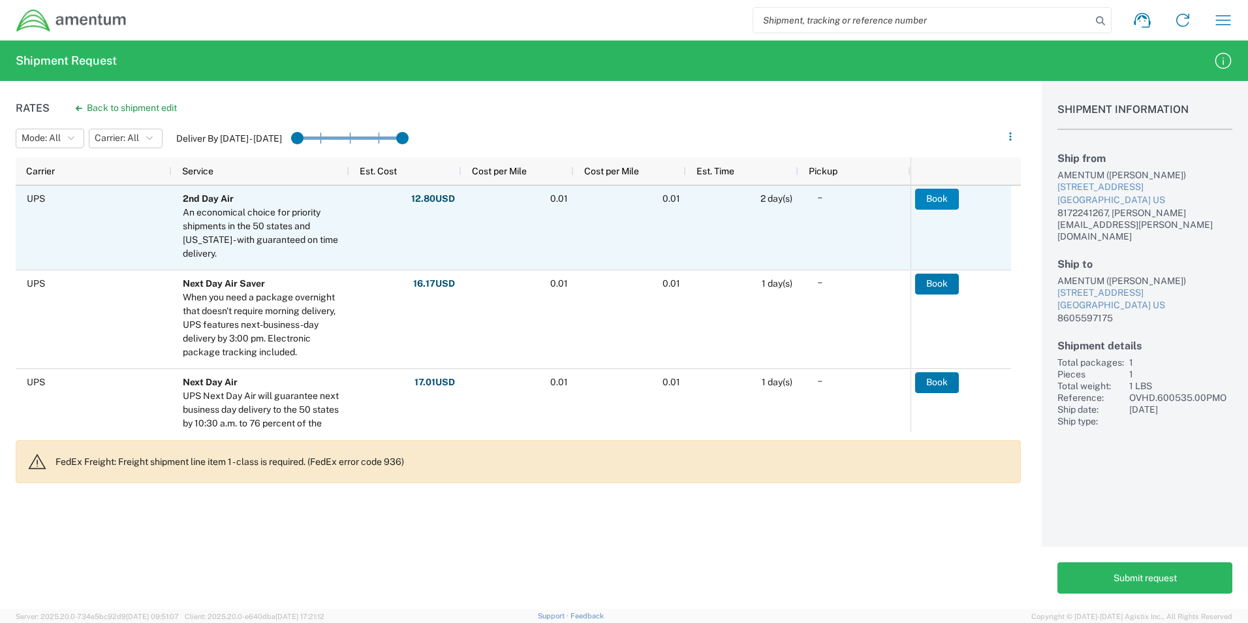
click at [948, 199] on button "Book" at bounding box center [937, 199] width 44 height 21
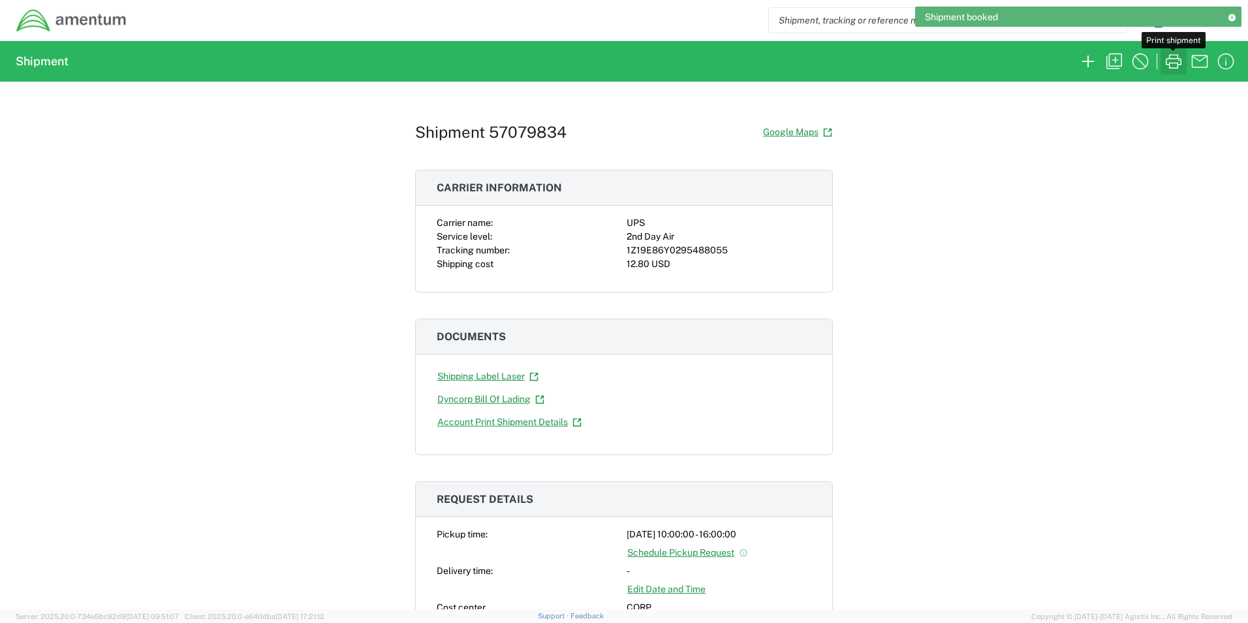
click at [1167, 64] on icon "button" at bounding box center [1174, 61] width 16 height 14
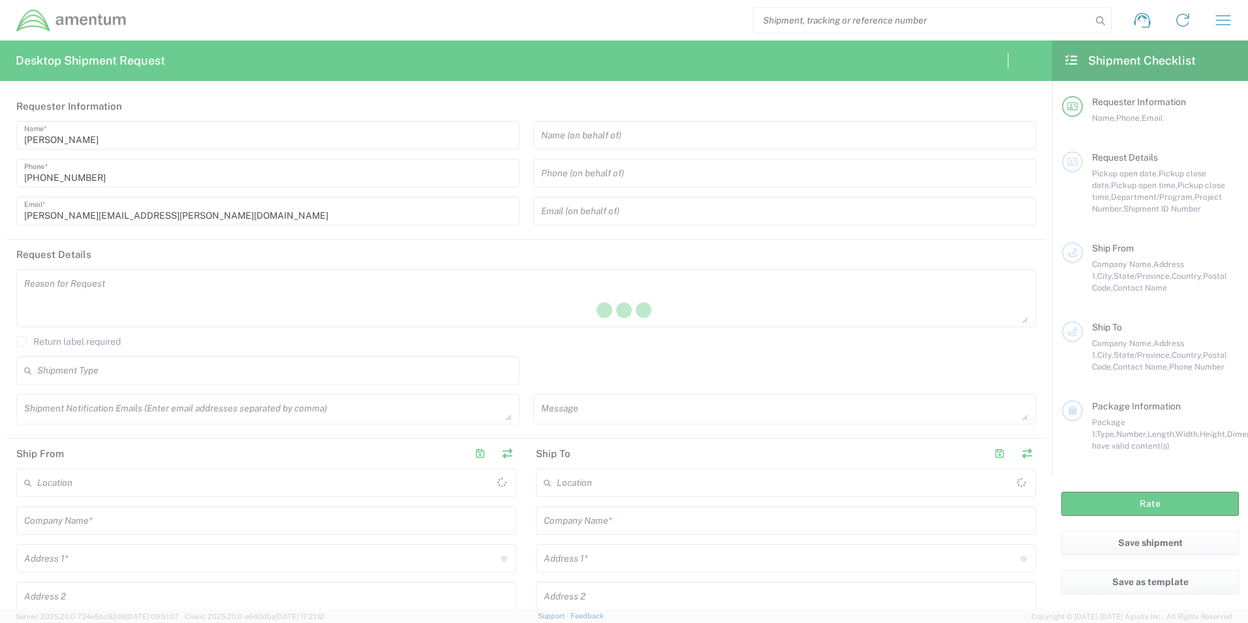
type input "[GEOGRAPHIC_DATA]"
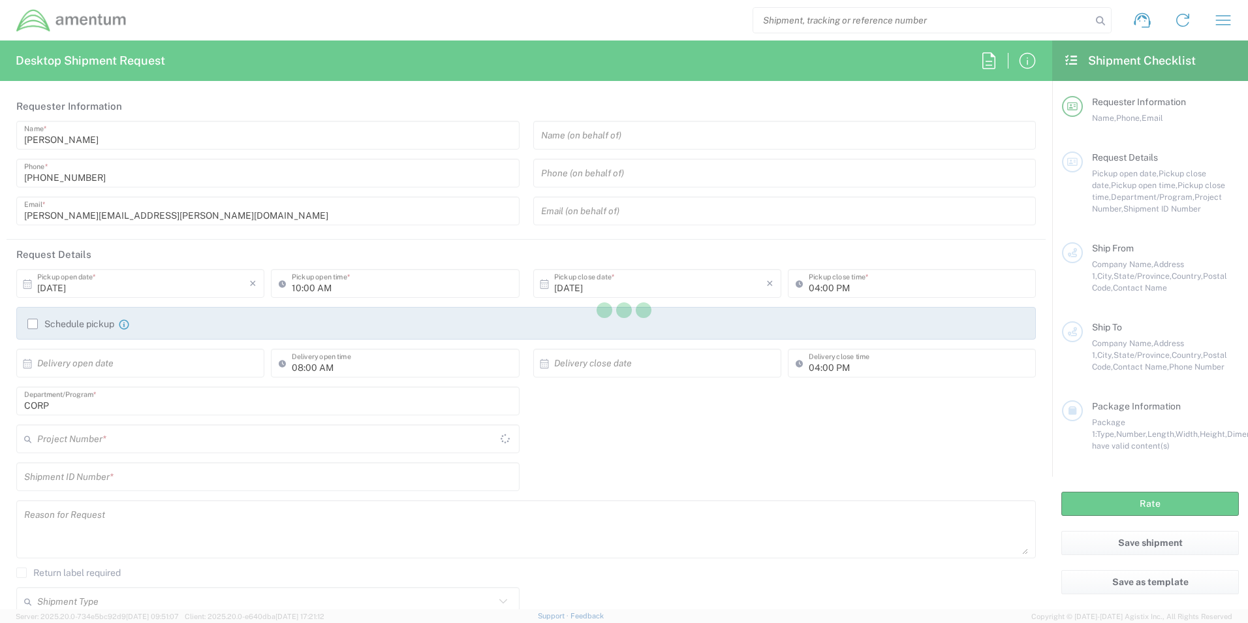
type input "CORP"
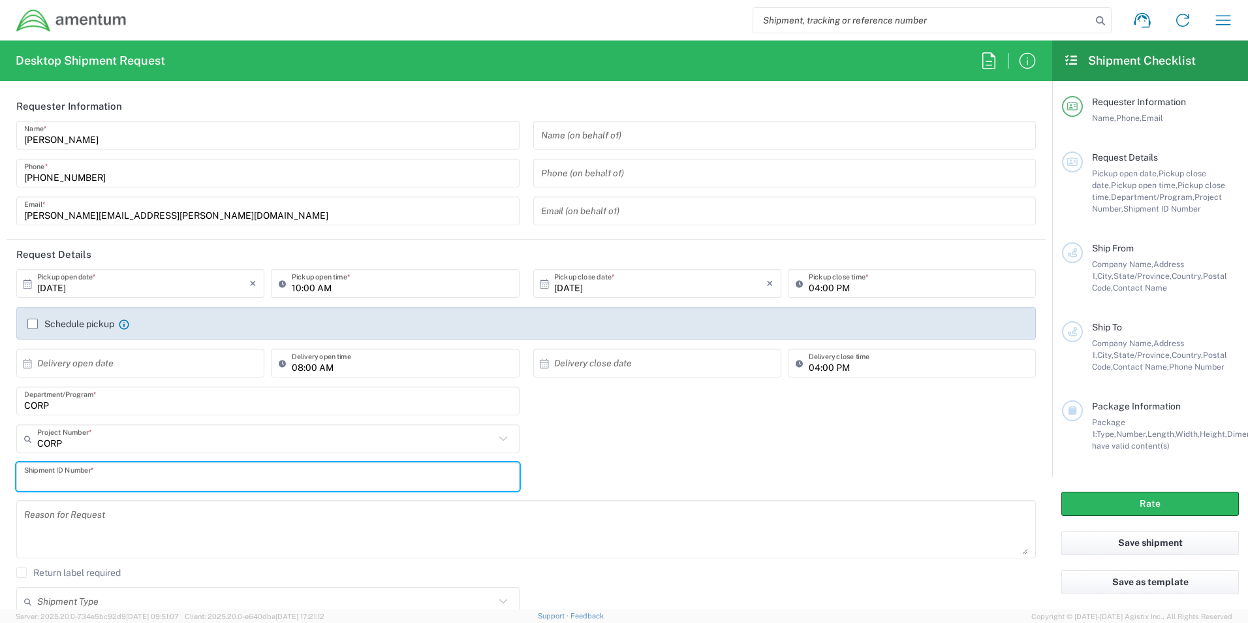
click at [61, 475] on input "text" at bounding box center [268, 477] width 488 height 23
paste input "ADMN.600382.00000"
type input "ADMN.600382.00000"
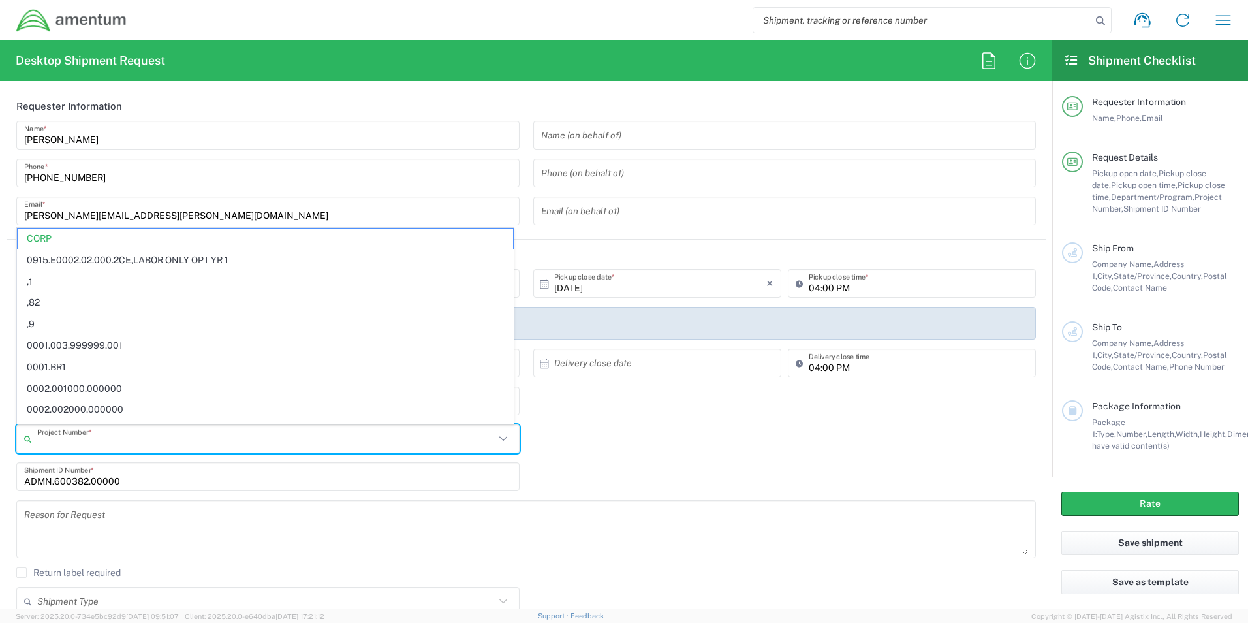
click at [108, 441] on input "text" at bounding box center [266, 439] width 458 height 23
paste input "ADMN.600382.00000"
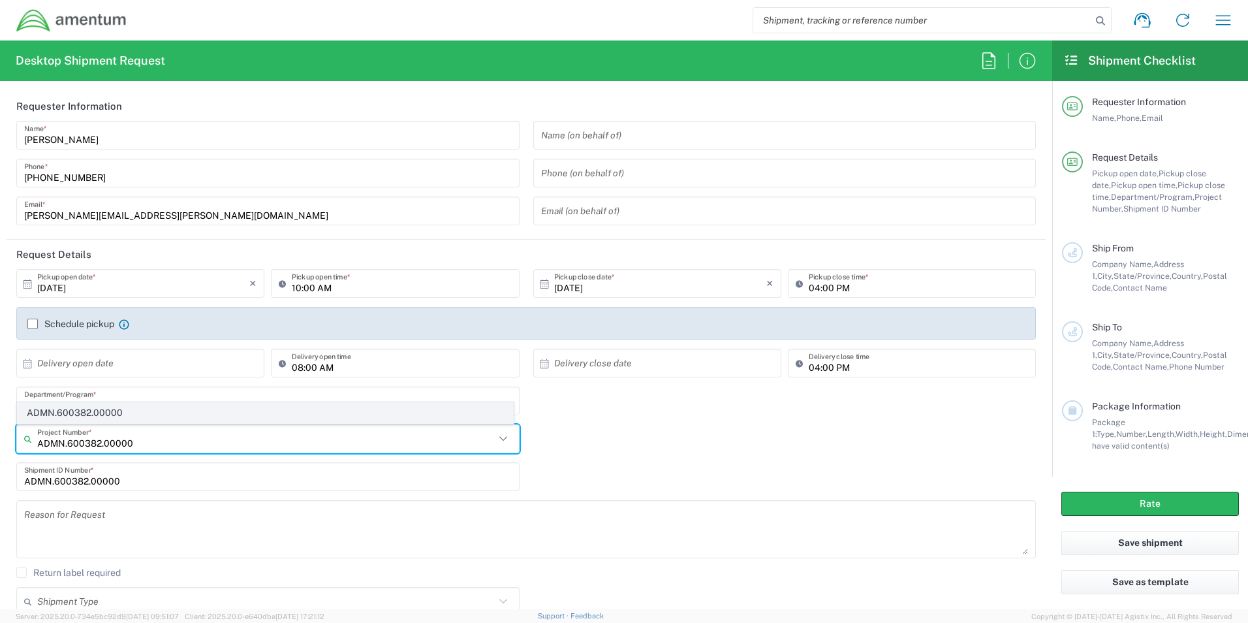
type input "ADMN.600382.00000"
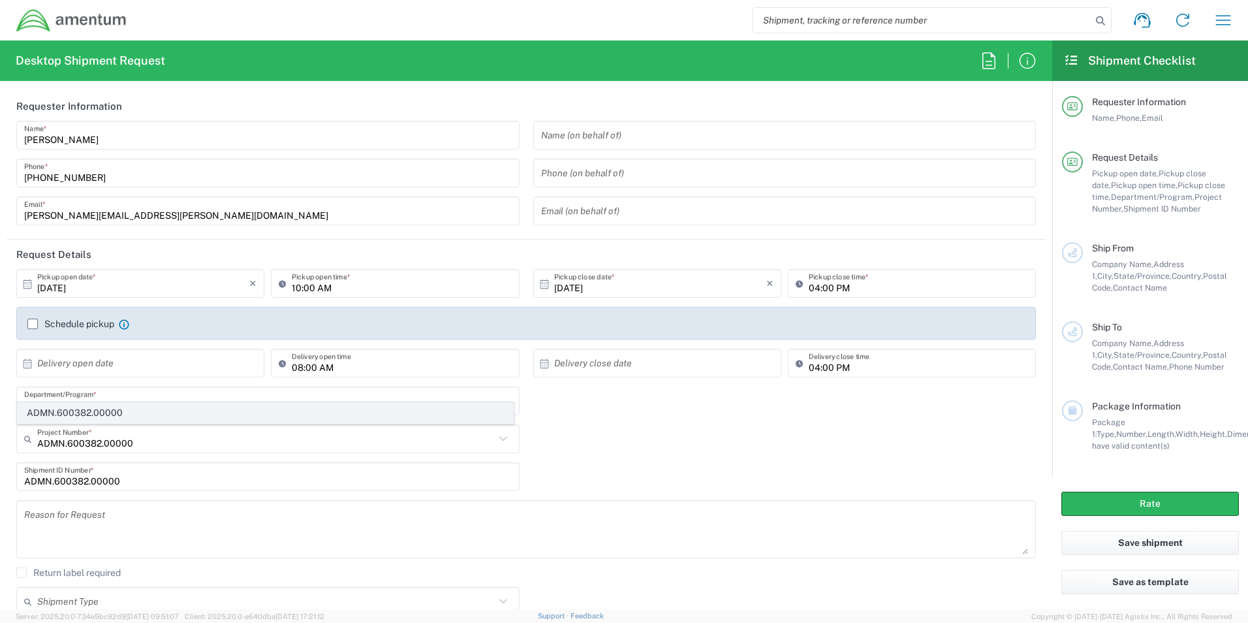
click at [96, 408] on span "ADMN.600382.00000" at bounding box center [266, 413] width 496 height 20
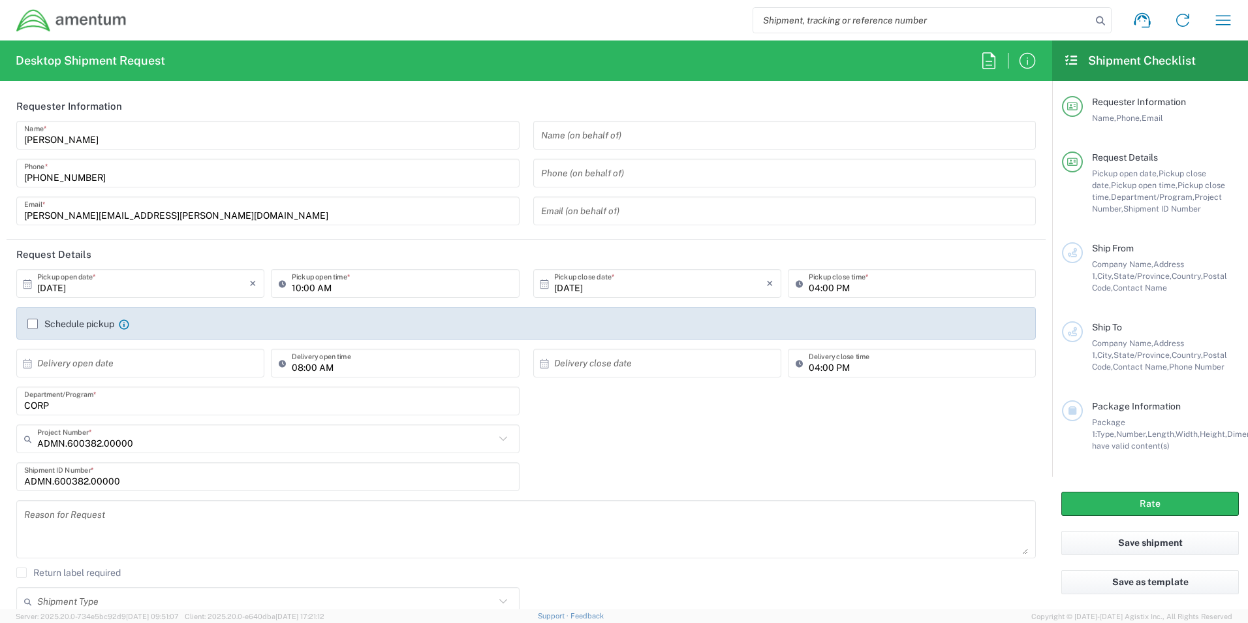
scroll to position [305, 0]
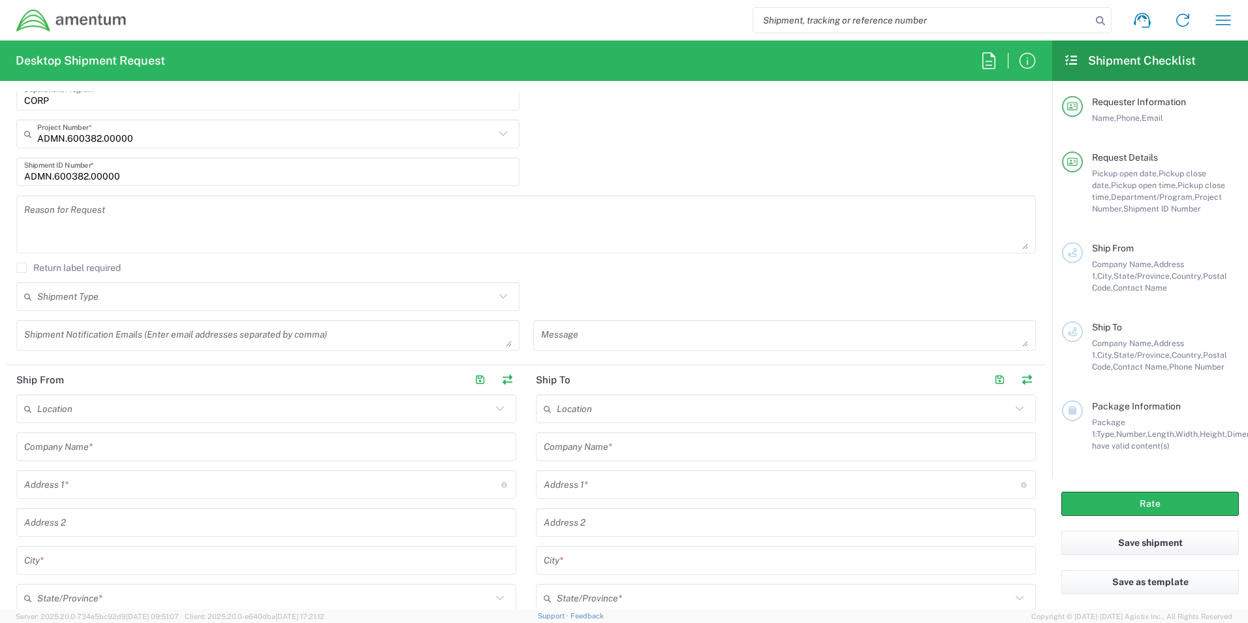
click at [97, 447] on input "text" at bounding box center [266, 446] width 484 height 23
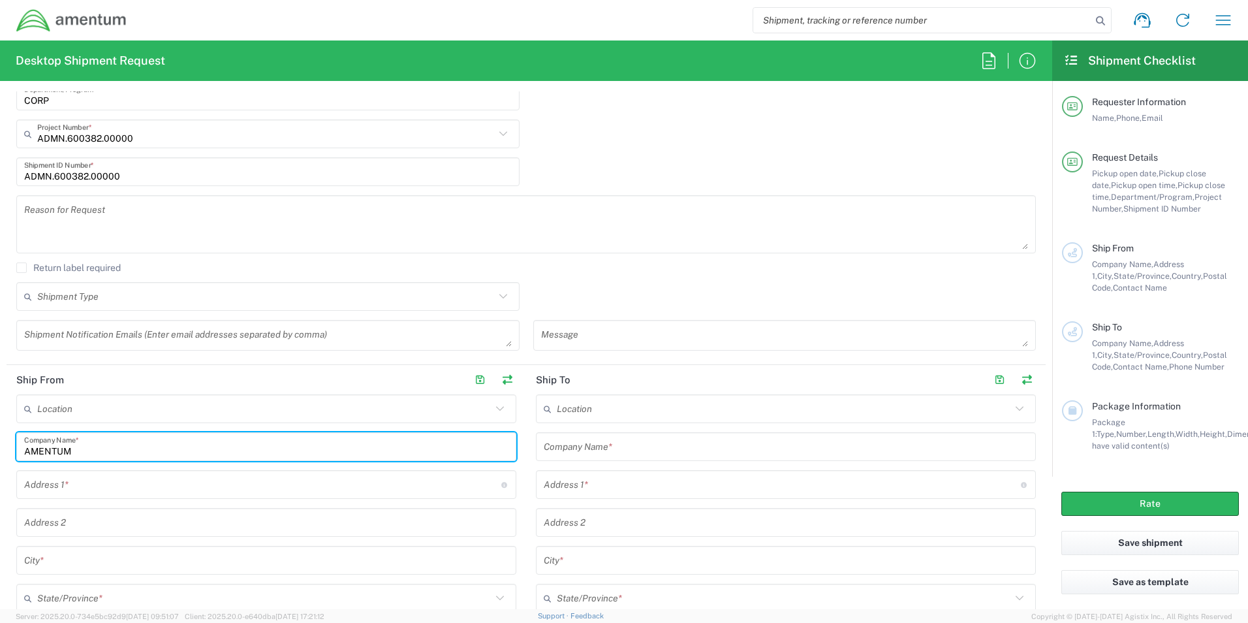
type input "AMENTUM"
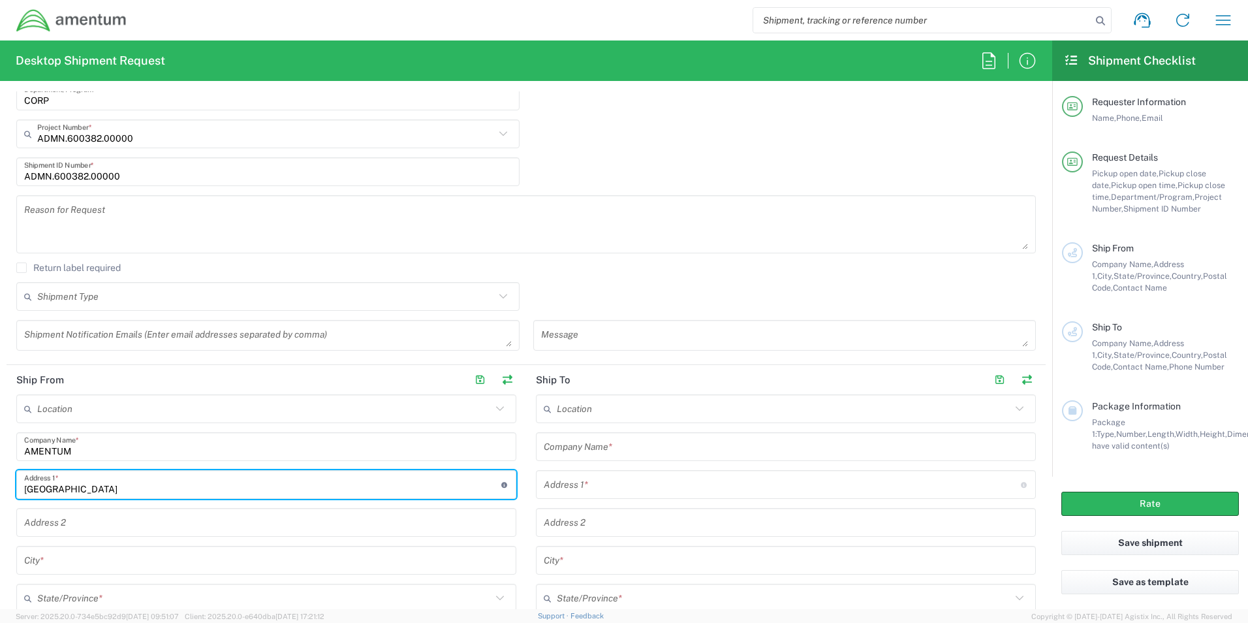
type input "[GEOGRAPHIC_DATA]"
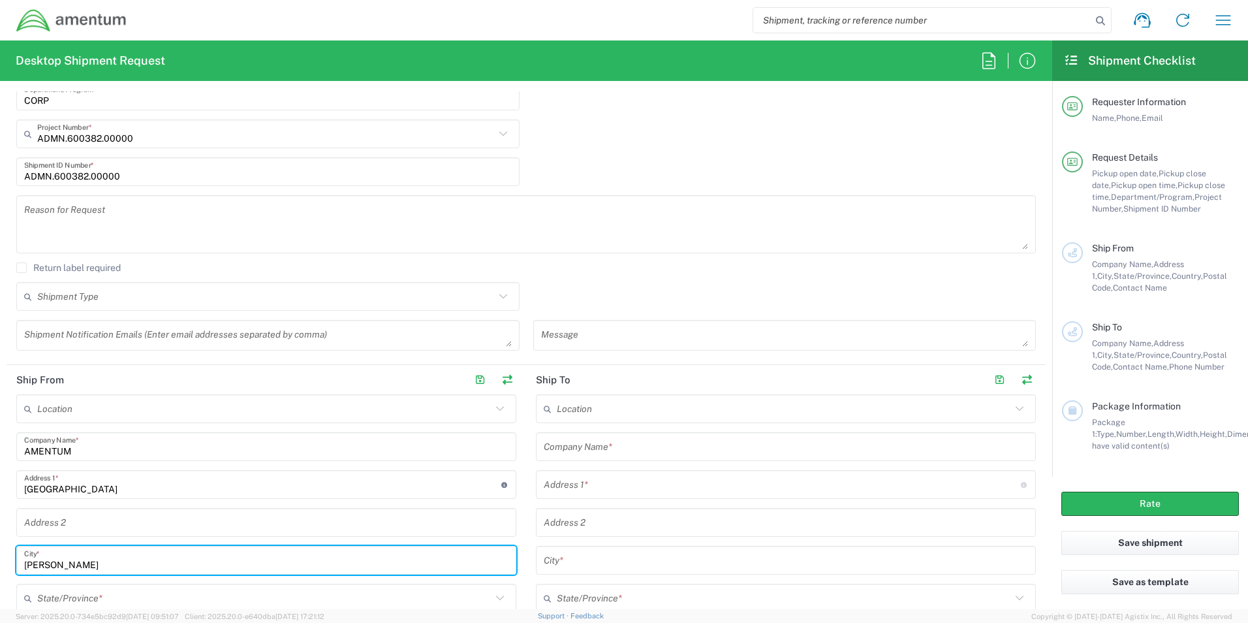
type input "[PERSON_NAME]"
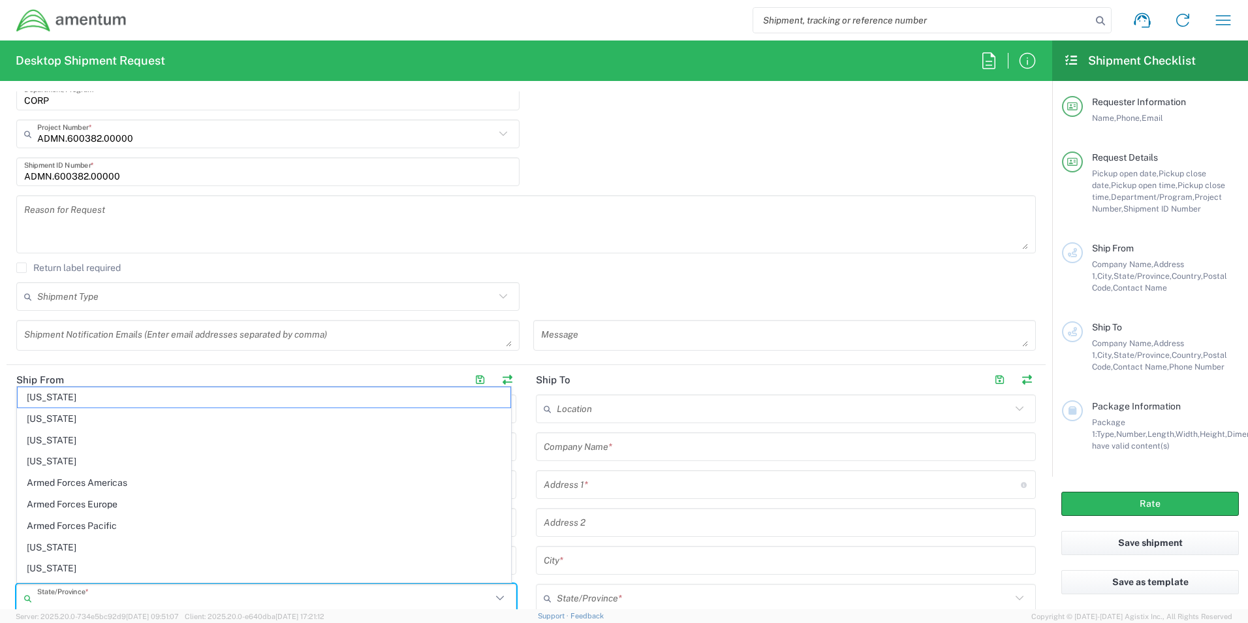
scroll to position [306, 0]
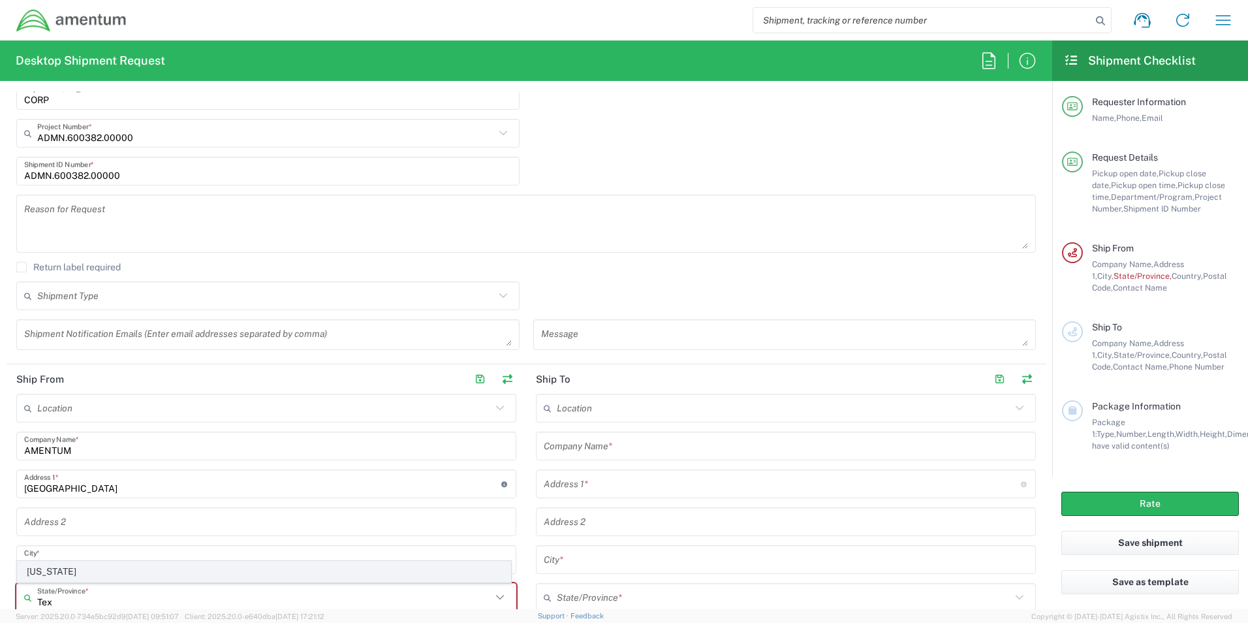
click at [40, 572] on span "[US_STATE]" at bounding box center [264, 571] width 493 height 20
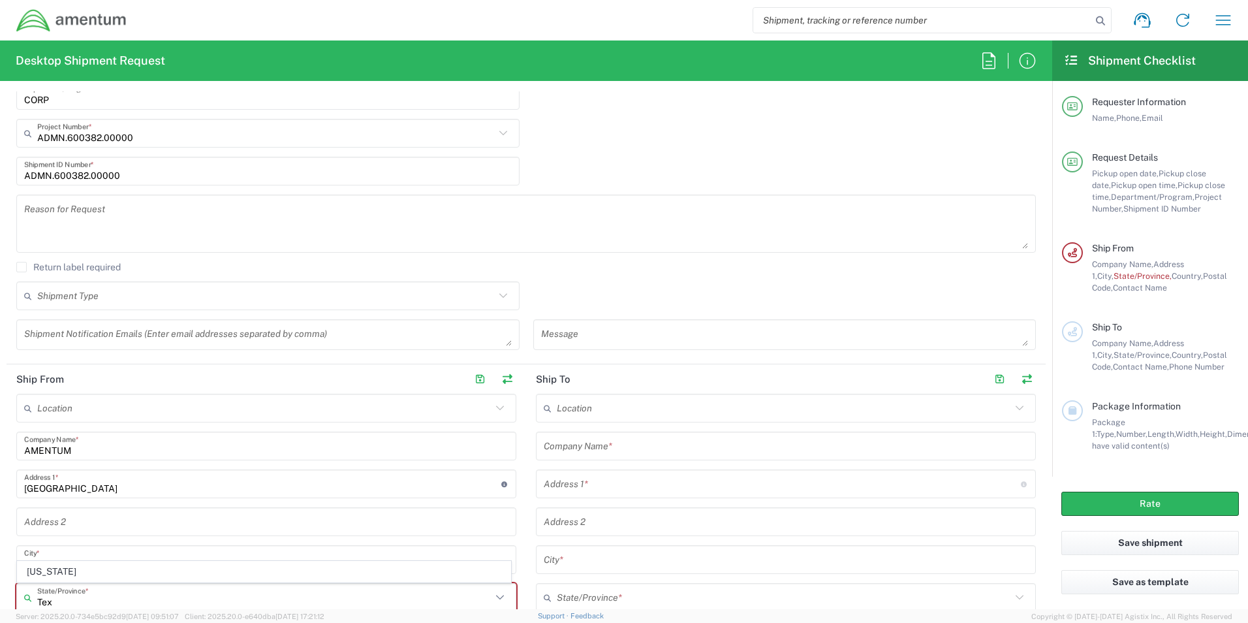
type input "[US_STATE]"
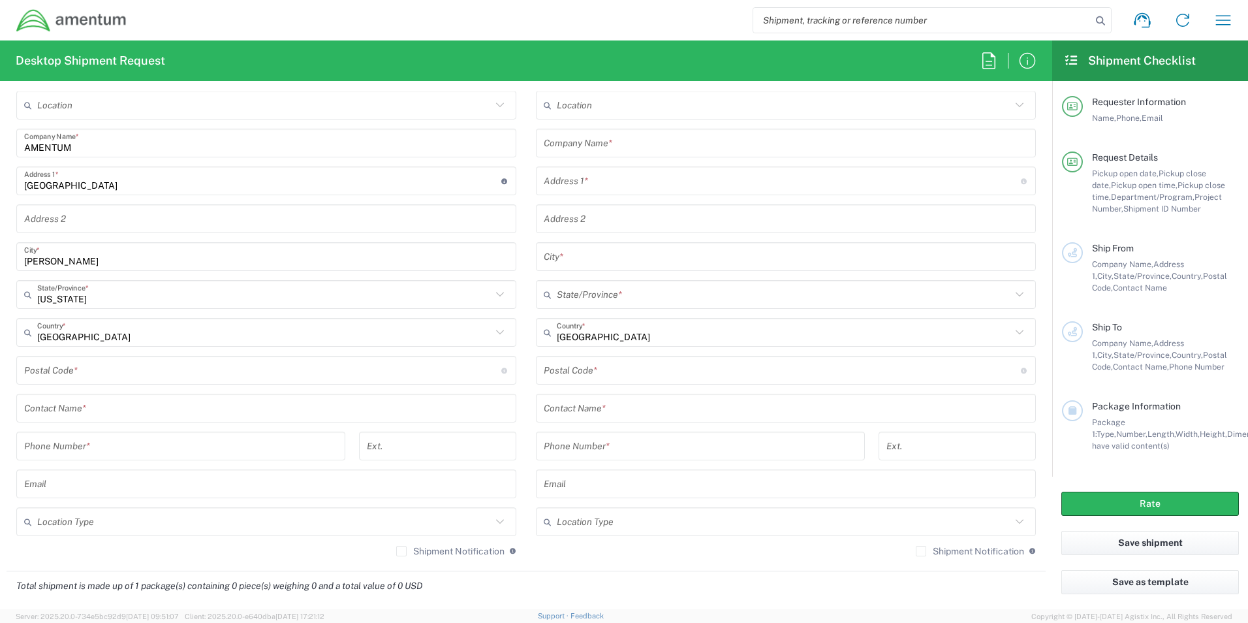
scroll to position [610, 0]
click at [64, 373] on input "undefined" at bounding box center [262, 369] width 477 height 23
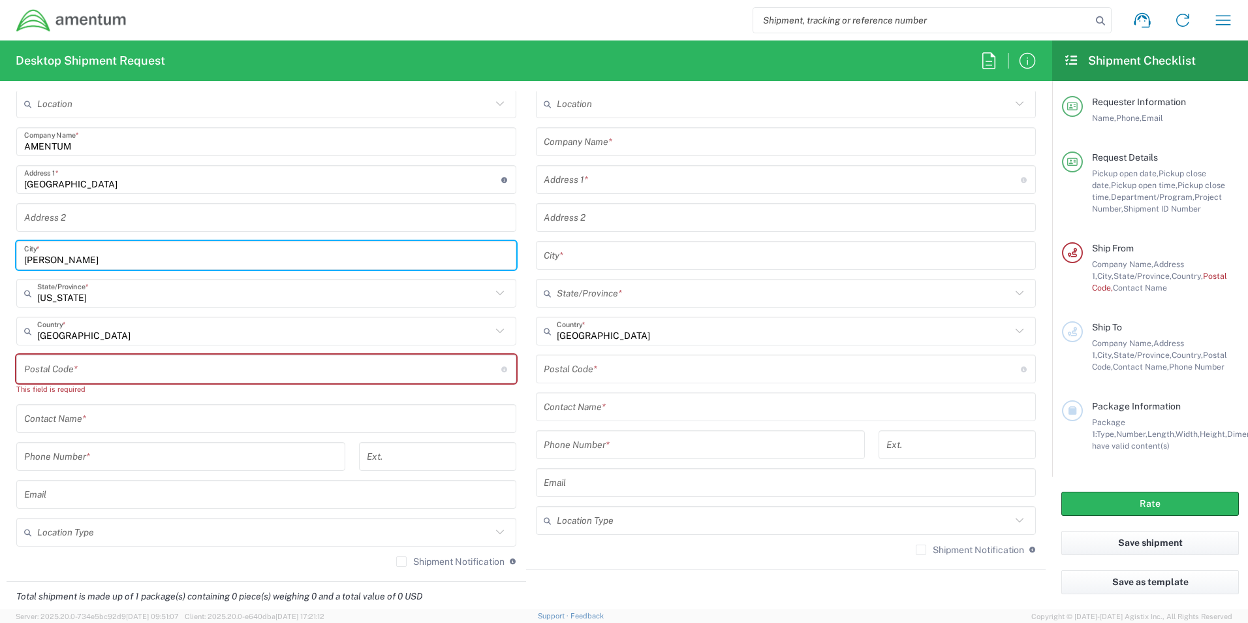
drag, startPoint x: 54, startPoint y: 261, endPoint x: 10, endPoint y: 259, distance: 43.8
click at [10, 259] on main "Location [PHONE_NUMBER] [PHONE_NUMBER] [PHONE_NUMBER] [PHONE_NUMBER] [PHONE_NUM…" at bounding box center [267, 332] width 520 height 487
drag, startPoint x: 573, startPoint y: 262, endPoint x: 210, endPoint y: 230, distance: 363.8
click at [572, 261] on input "text" at bounding box center [786, 255] width 484 height 23
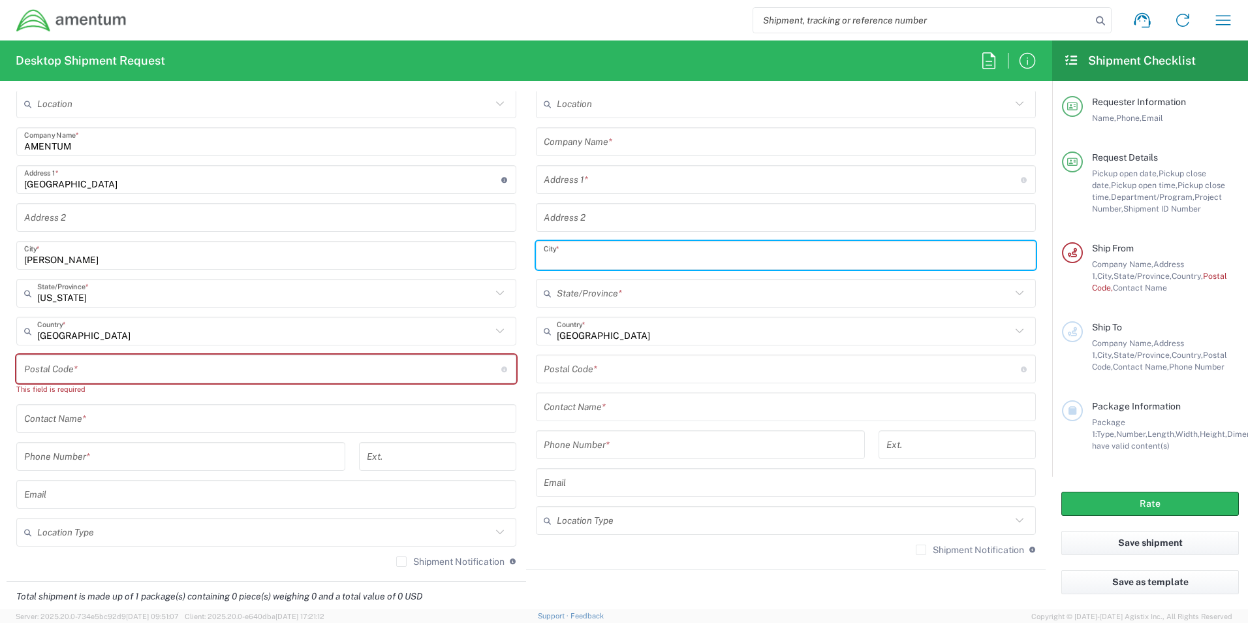
paste input "[PERSON_NAME]"
type input "[PERSON_NAME]"
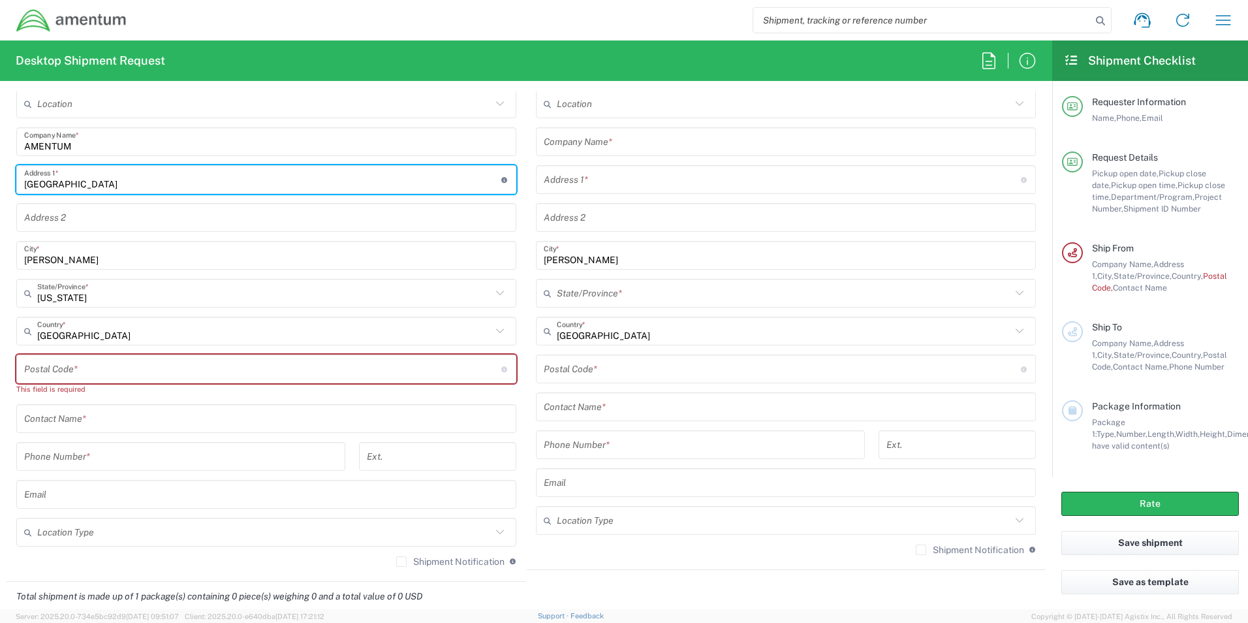
drag, startPoint x: 69, startPoint y: 178, endPoint x: 69, endPoint y: 167, distance: 11.1
click at [20, 172] on div "926 Canal St Address 1 * For cross streets use street names with '&' or 'and' i…" at bounding box center [266, 179] width 500 height 29
drag, startPoint x: 597, startPoint y: 185, endPoint x: 262, endPoint y: 163, distance: 336.4
click at [597, 185] on input "text" at bounding box center [782, 179] width 477 height 23
paste input "[GEOGRAPHIC_DATA]"
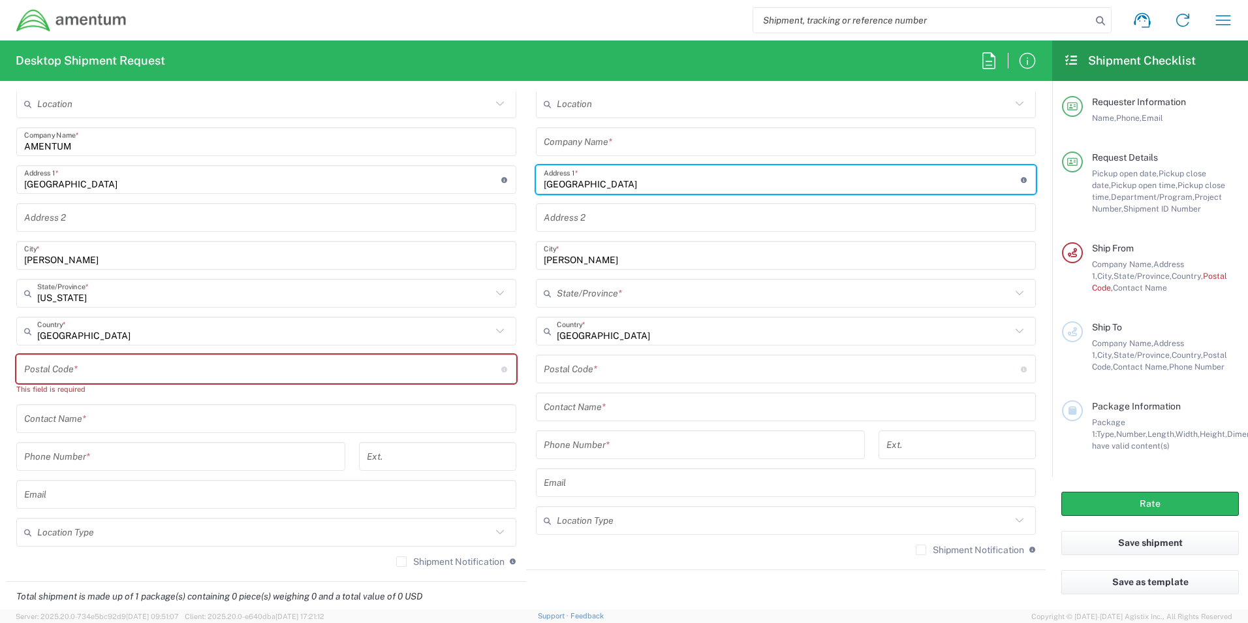
type input "[GEOGRAPHIC_DATA]"
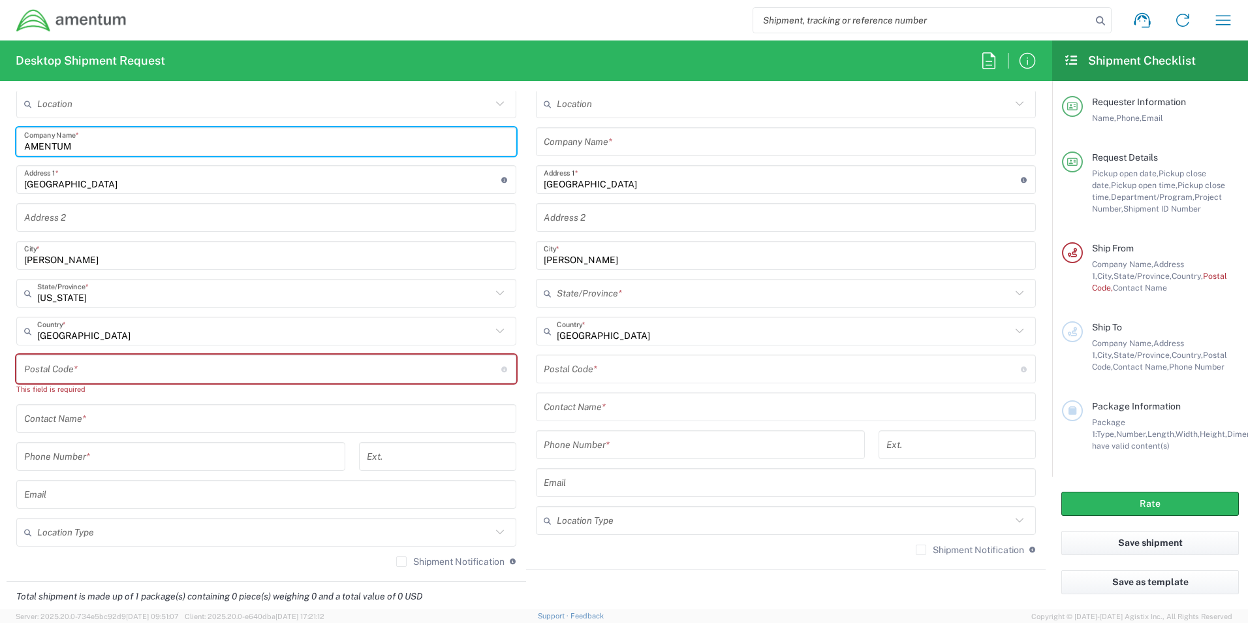
drag, startPoint x: 96, startPoint y: 148, endPoint x: 104, endPoint y: 136, distance: 15.0
click at [10, 144] on main "Location [PHONE_NUMBER] [PHONE_NUMBER] [PHONE_NUMBER] [PHONE_NUMBER] [PHONE_NUM…" at bounding box center [267, 332] width 520 height 487
click at [579, 145] on input "text" at bounding box center [786, 142] width 484 height 23
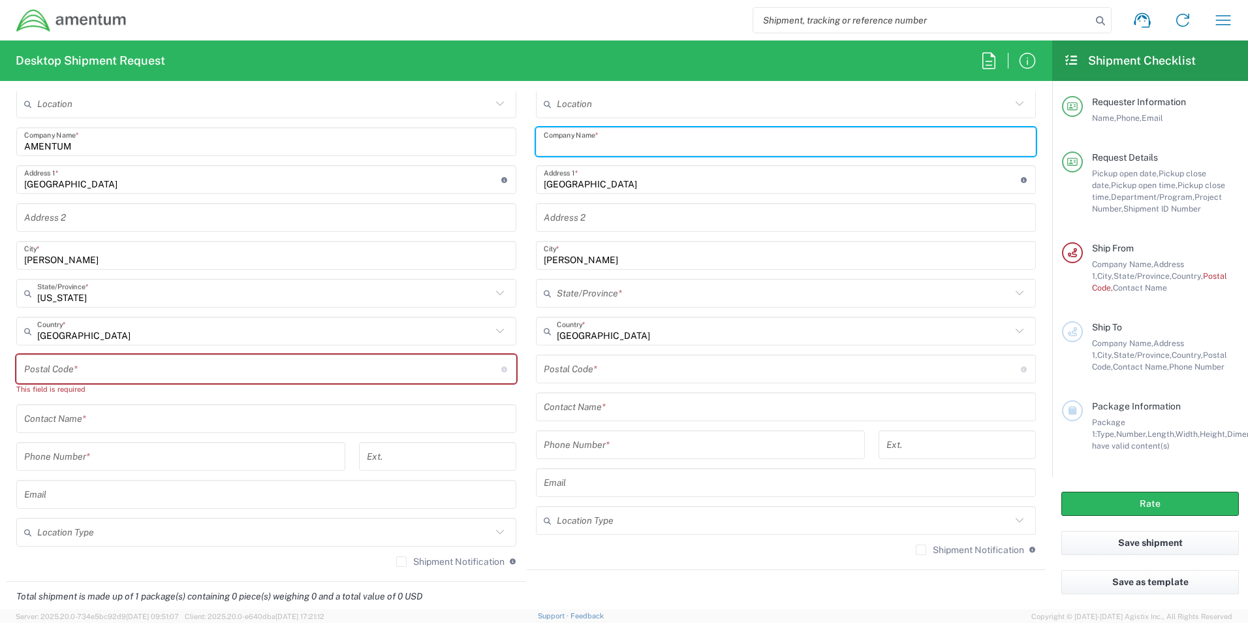
paste input "AMENTUM"
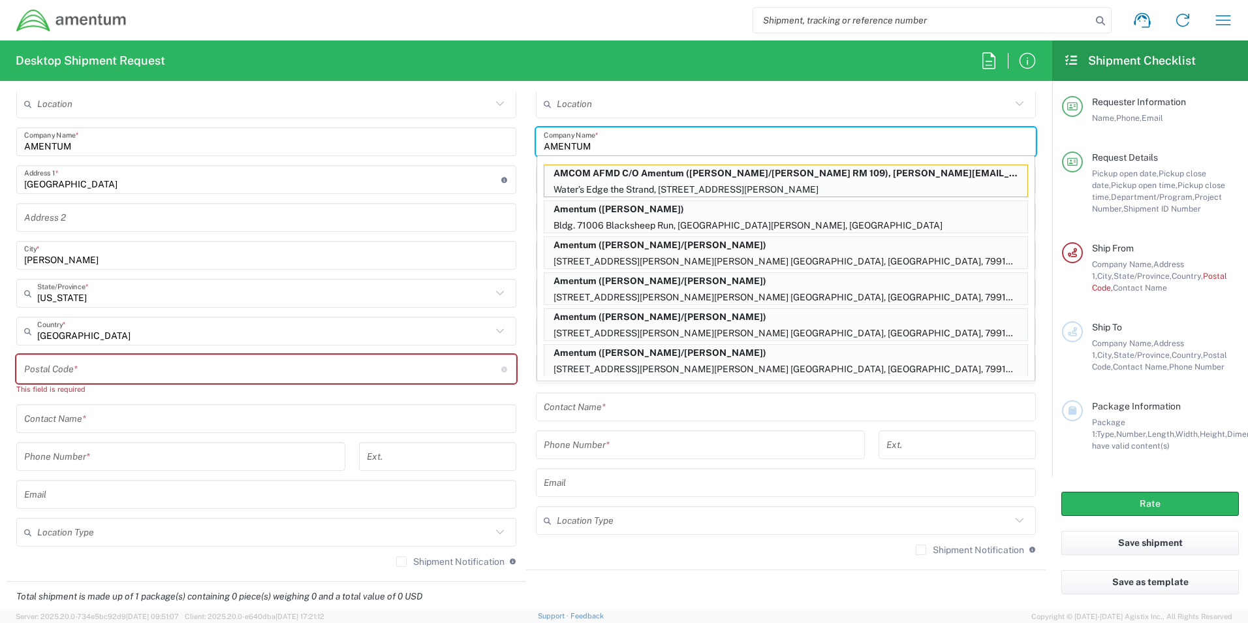
type input "AMENTUM"
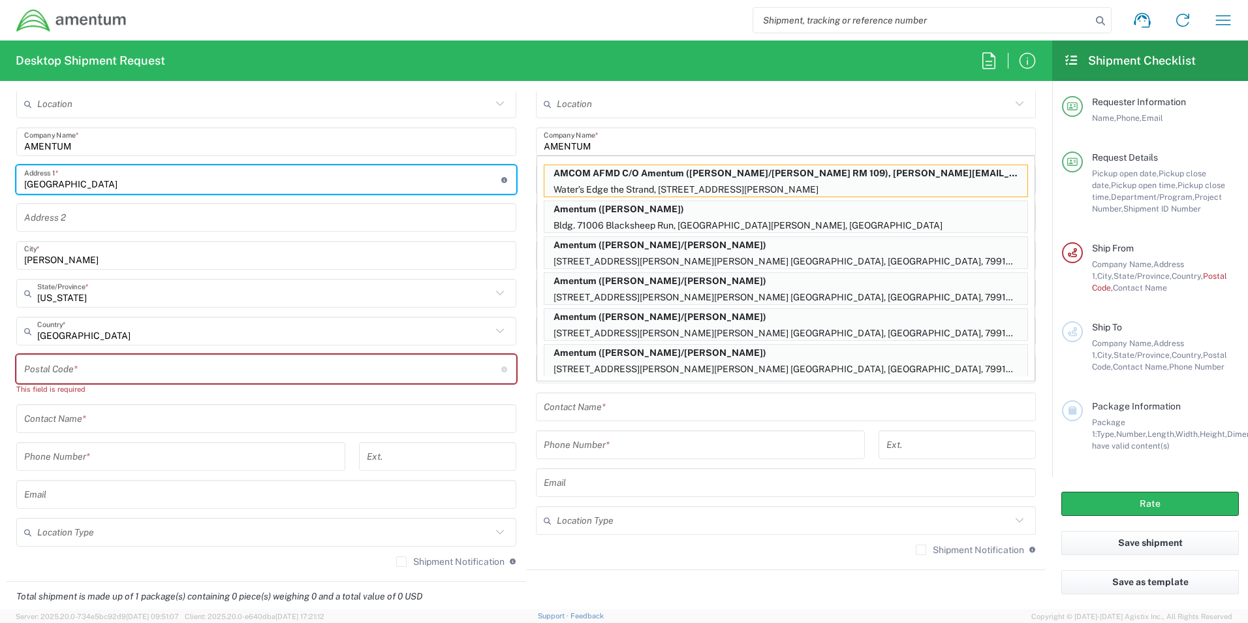
drag, startPoint x: 86, startPoint y: 191, endPoint x: -53, endPoint y: 189, distance: 139.1
click at [0, 189] on html "Shipment request Shipment tracking Shipment estimator Desktop shipment request …" at bounding box center [624, 311] width 1248 height 623
type input "[STREET_ADDRESS]"
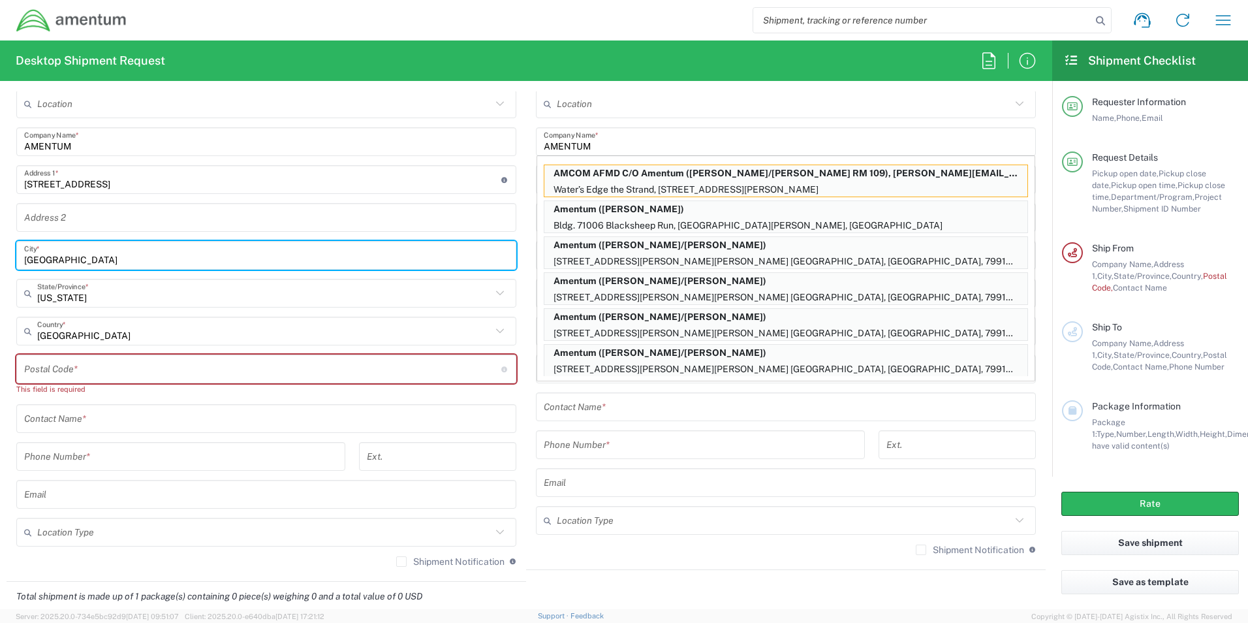
type input "[GEOGRAPHIC_DATA]"
type input "[US_STATE]"
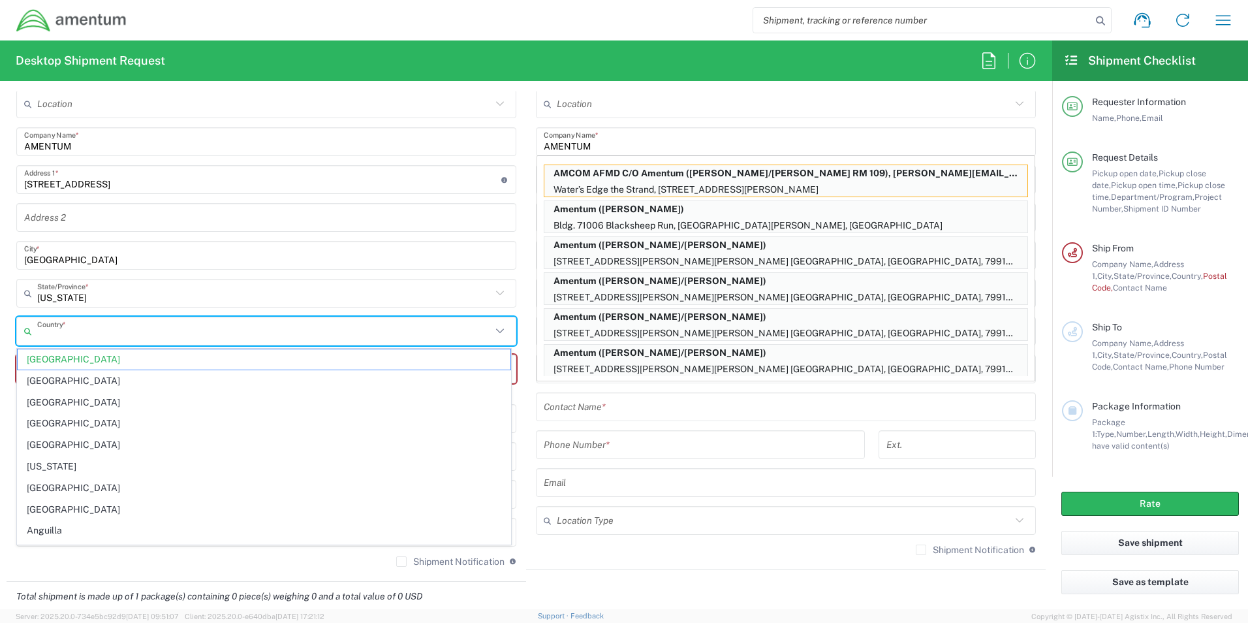
type input "[GEOGRAPHIC_DATA]"
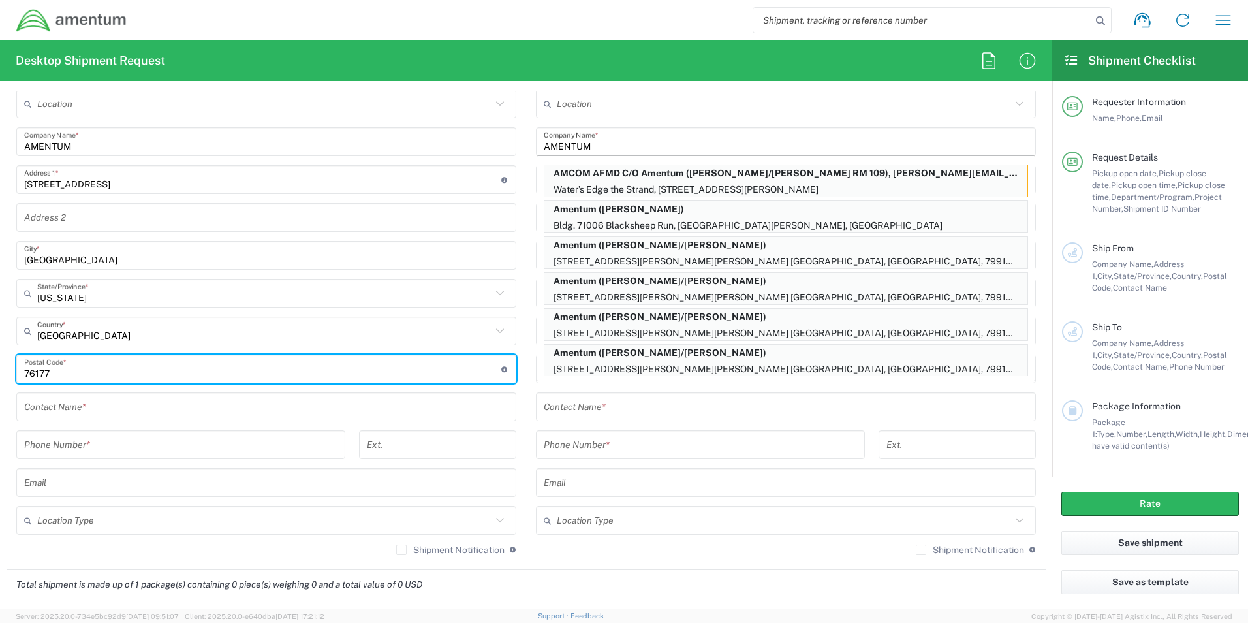
type input "76177"
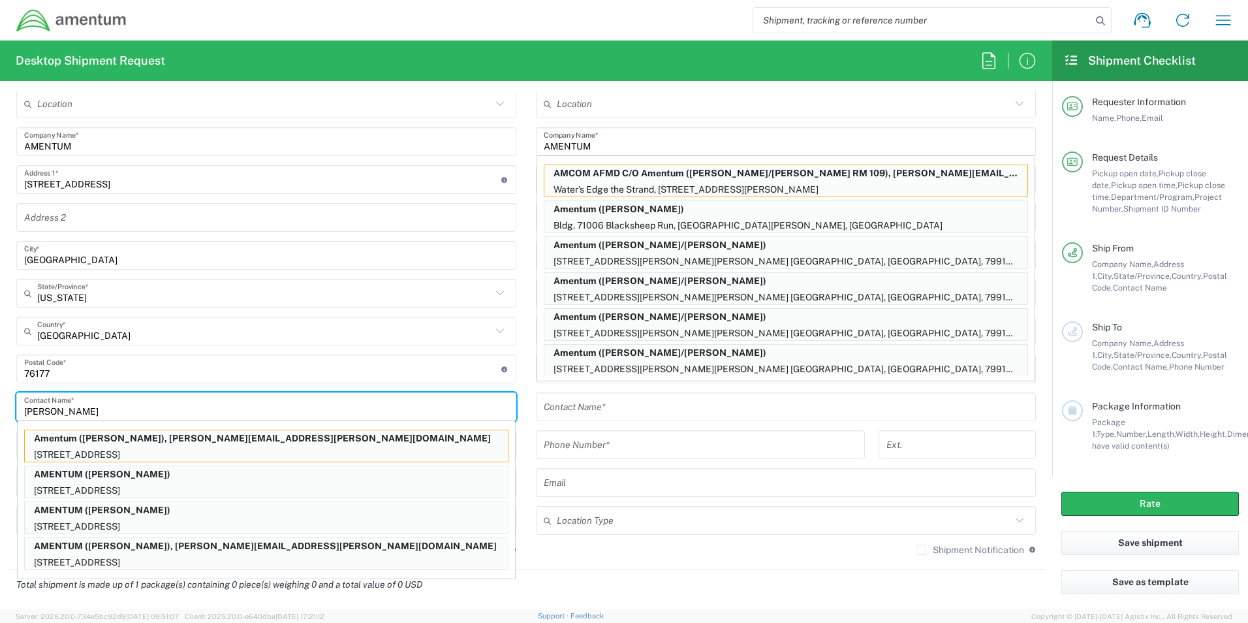
type input "[PERSON_NAME]"
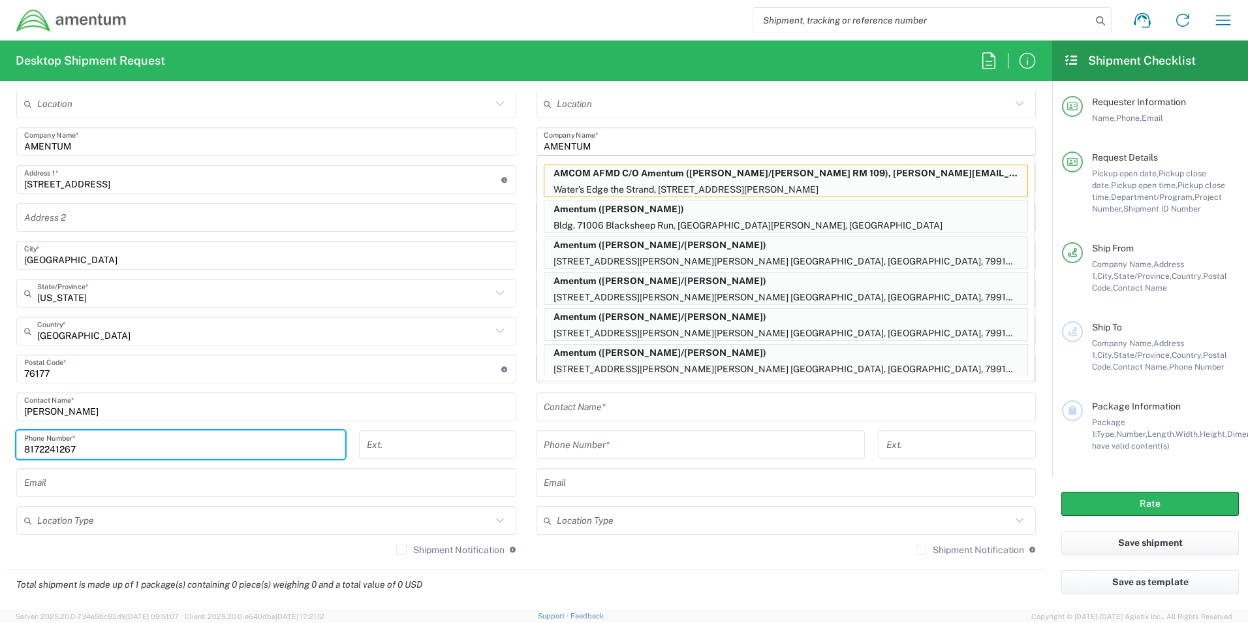
type input "8172241267"
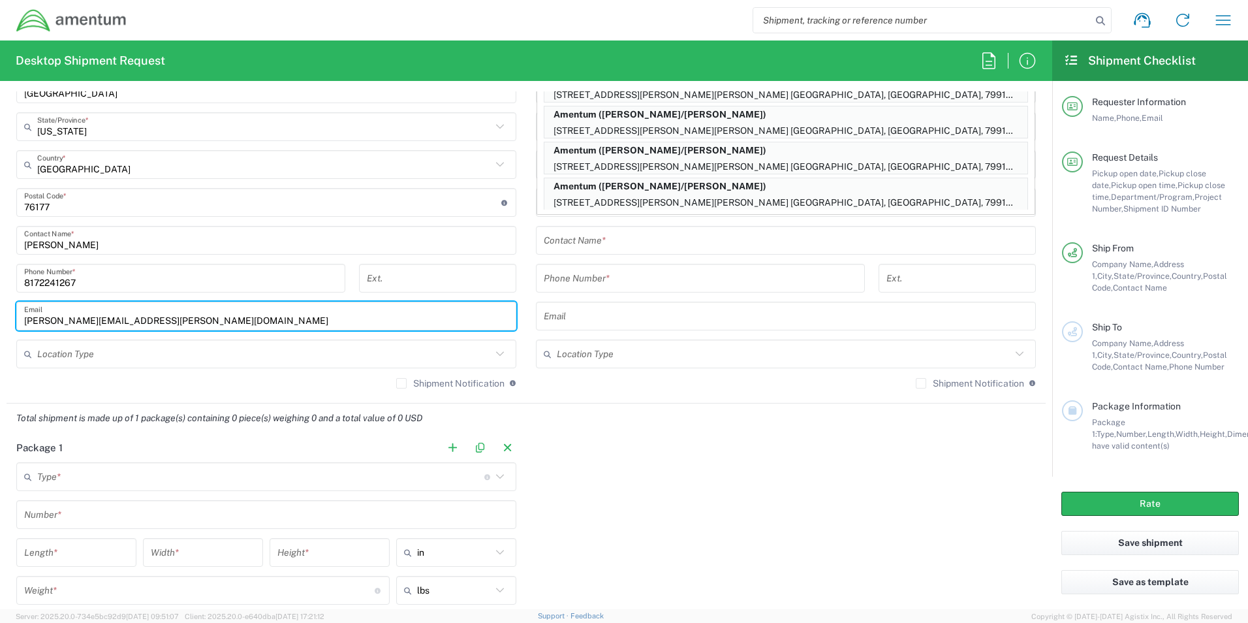
scroll to position [915, 0]
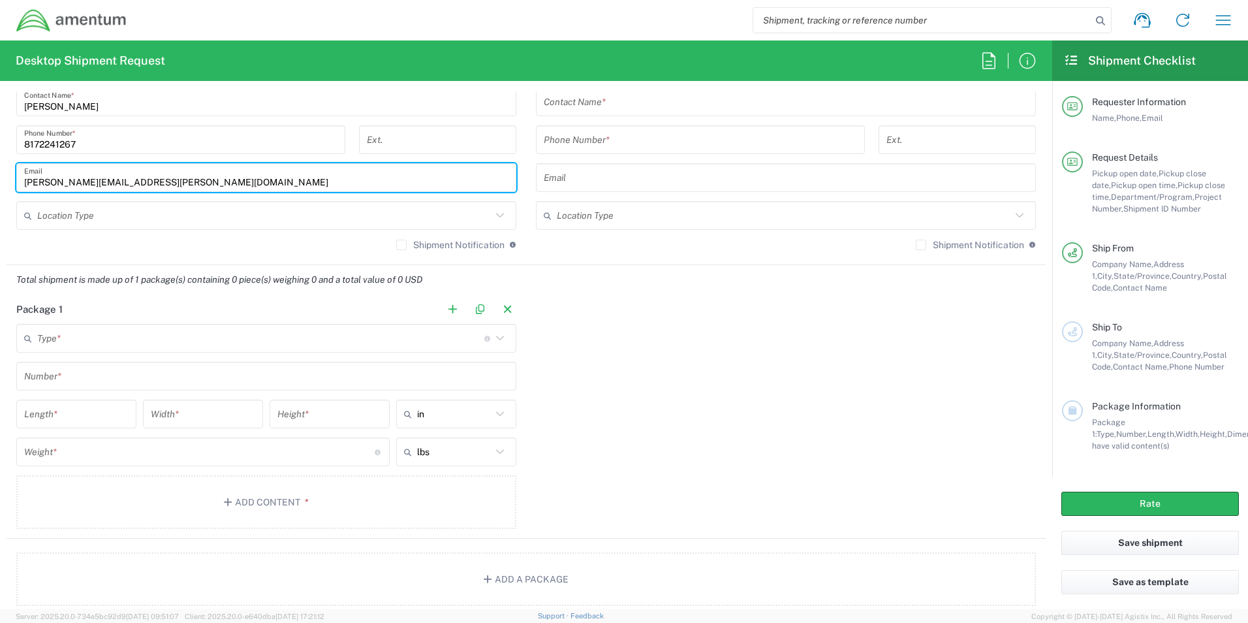
type input "[PERSON_NAME][EMAIL_ADDRESS][PERSON_NAME][DOMAIN_NAME]"
click at [170, 331] on input "text" at bounding box center [260, 338] width 447 height 23
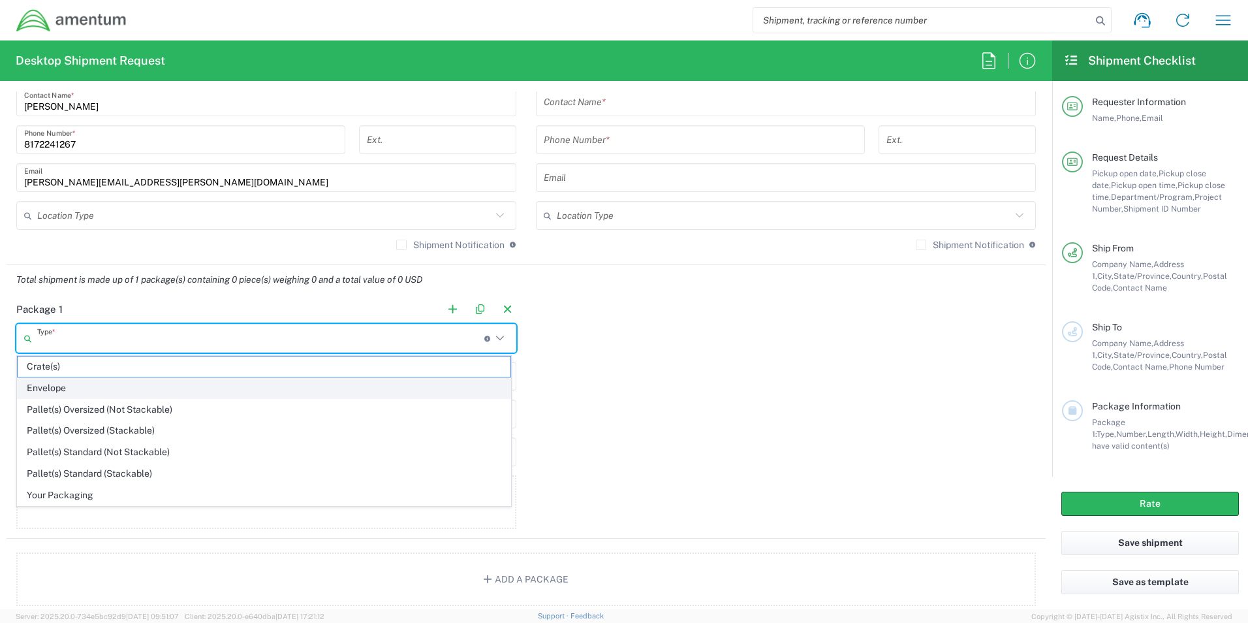
drag, startPoint x: 85, startPoint y: 382, endPoint x: 499, endPoint y: 428, distance: 417.2
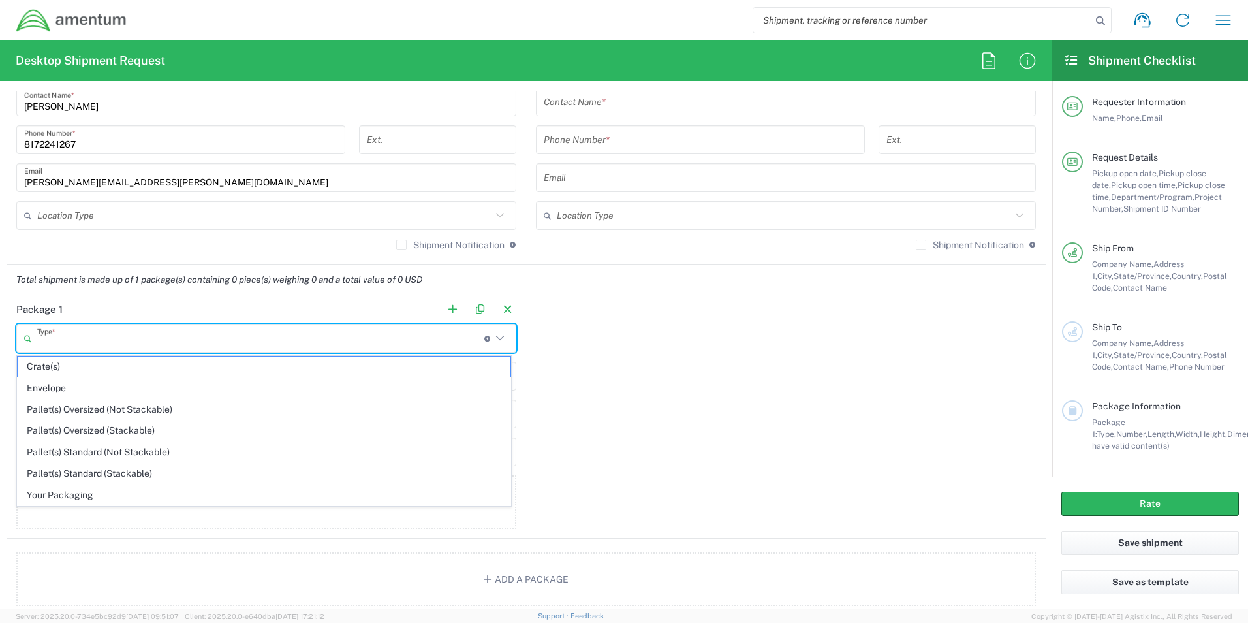
click at [93, 383] on span "Envelope" at bounding box center [264, 388] width 493 height 20
type input "Envelope"
type input "1"
type input "9.5"
type input "12.5"
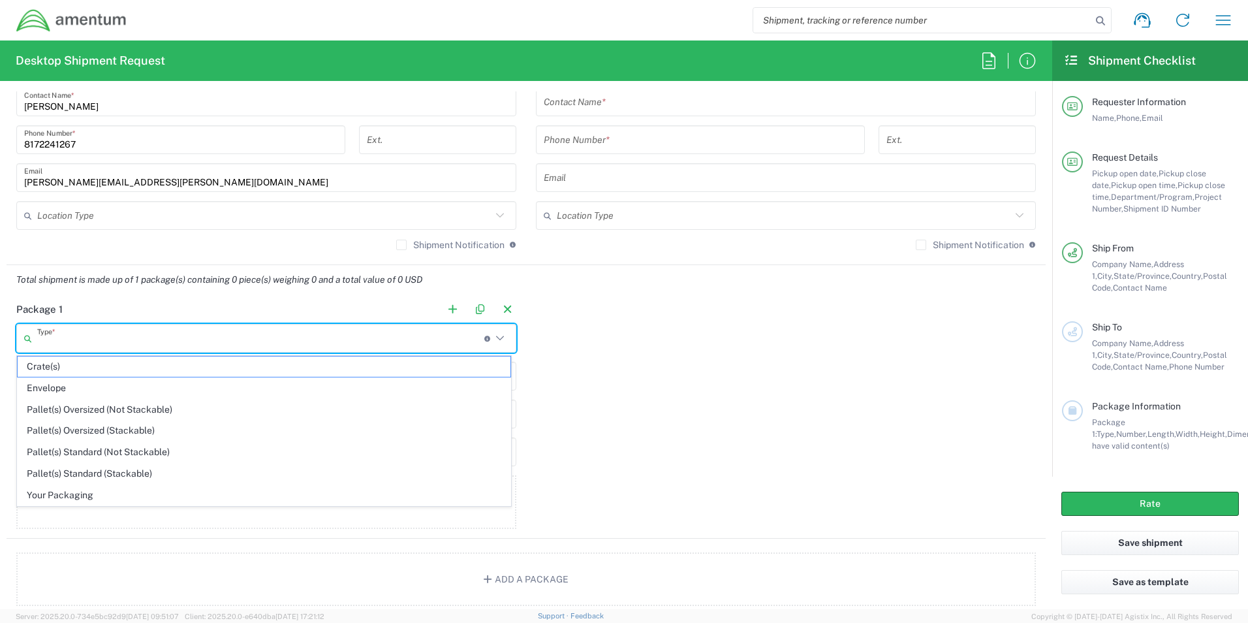
type input "0.25"
type input "1"
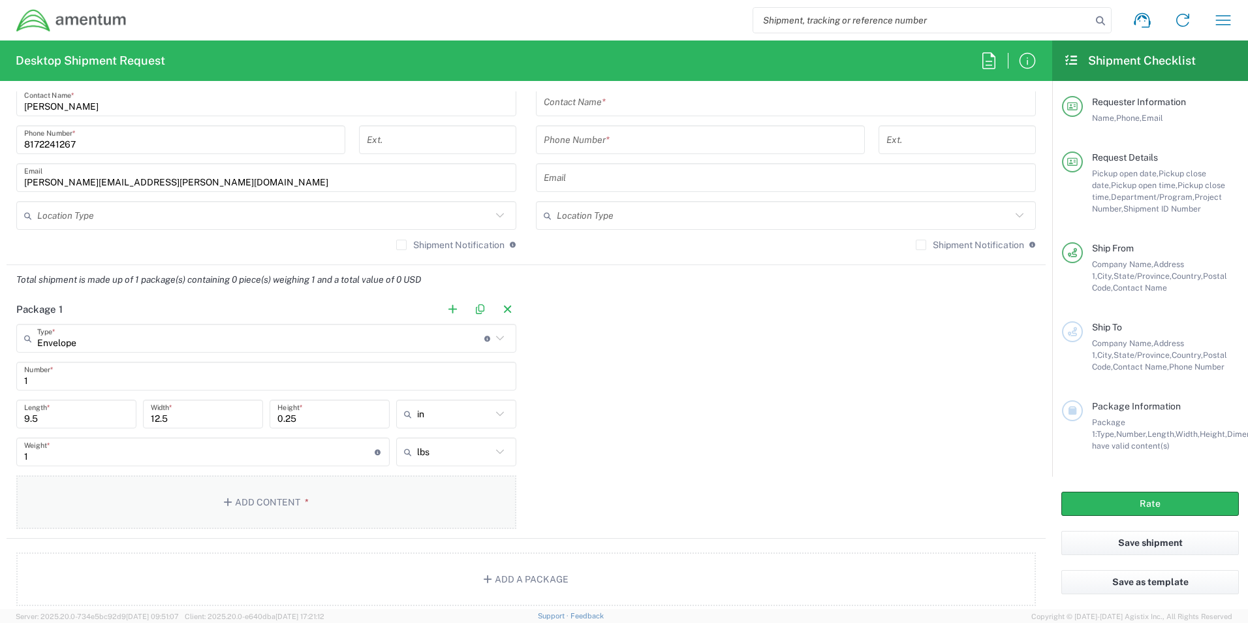
click at [324, 513] on button "Add Content *" at bounding box center [266, 502] width 500 height 54
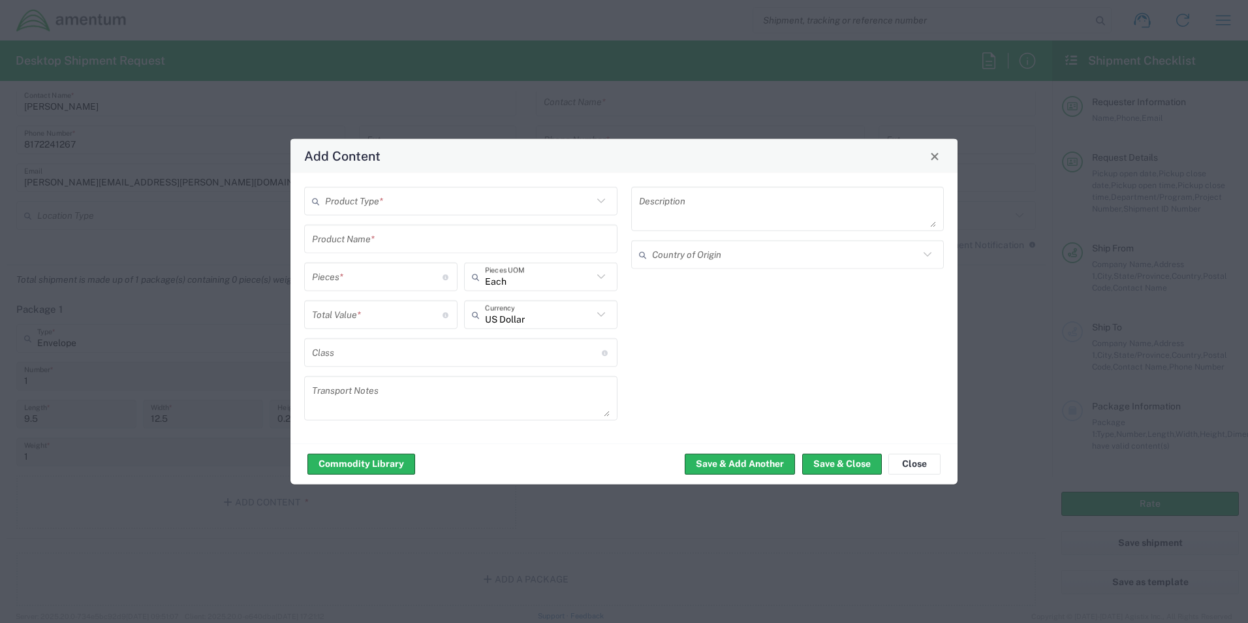
click at [350, 200] on input "text" at bounding box center [459, 200] width 268 height 23
drag, startPoint x: 372, startPoint y: 229, endPoint x: 753, endPoint y: 415, distance: 423.7
click at [373, 230] on span "Documents" at bounding box center [461, 229] width 311 height 20
type input "Documents"
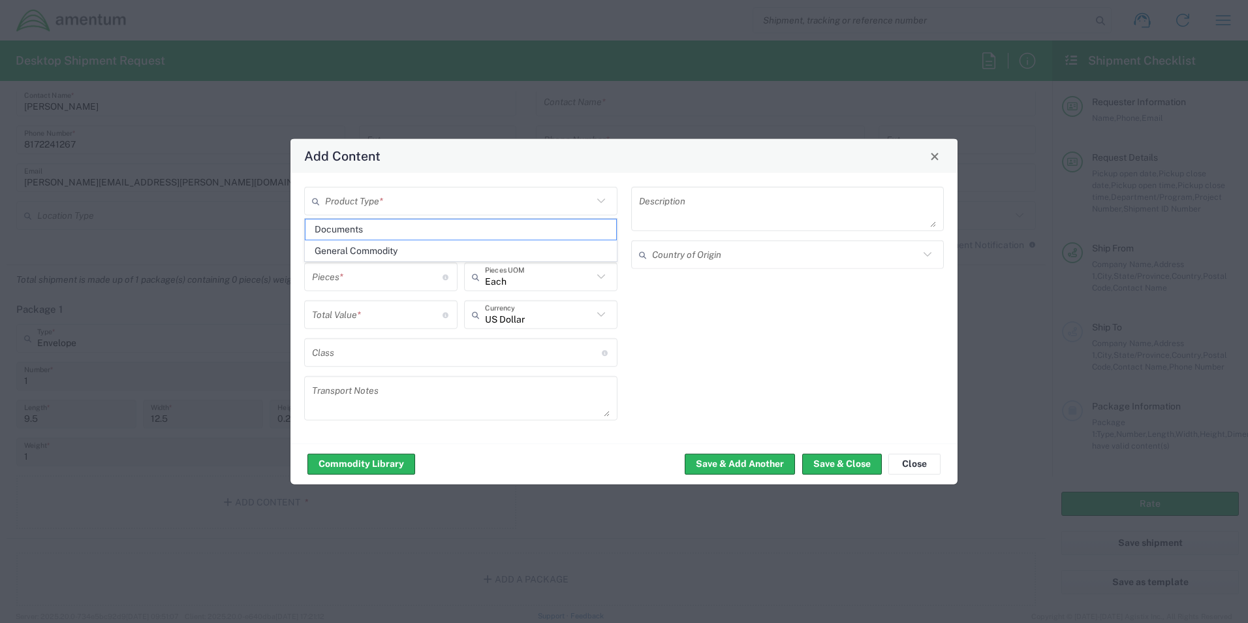
type input "1"
type textarea "Documents"
click at [863, 465] on button "Save & Close" at bounding box center [842, 463] width 80 height 21
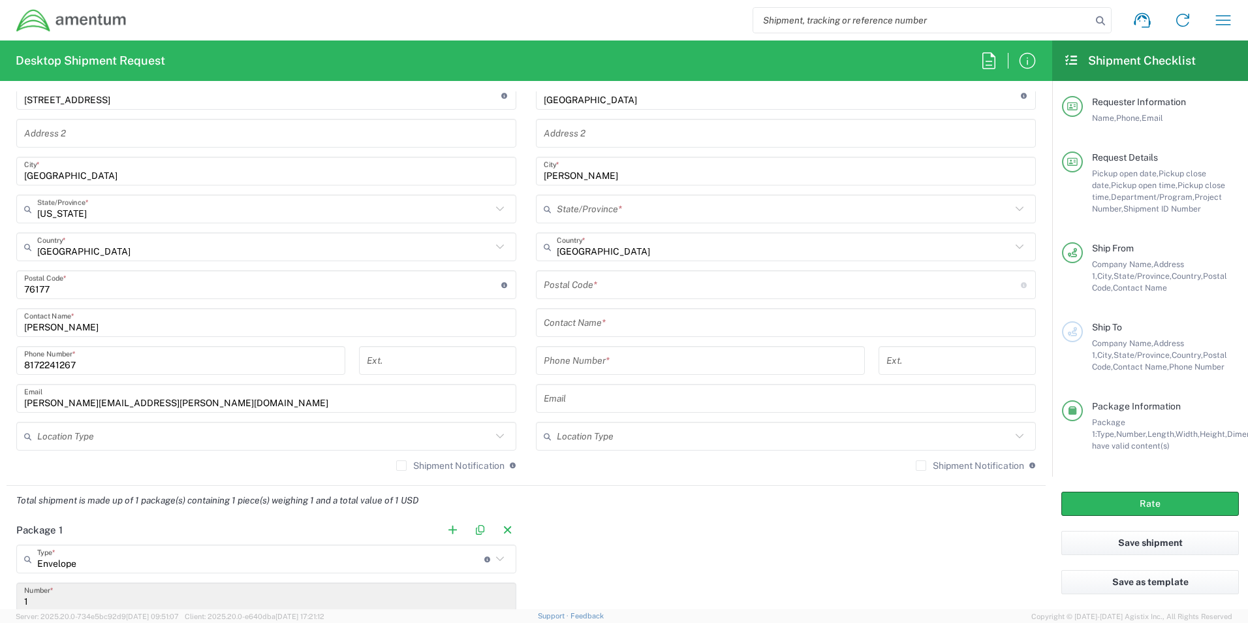
scroll to position [610, 0]
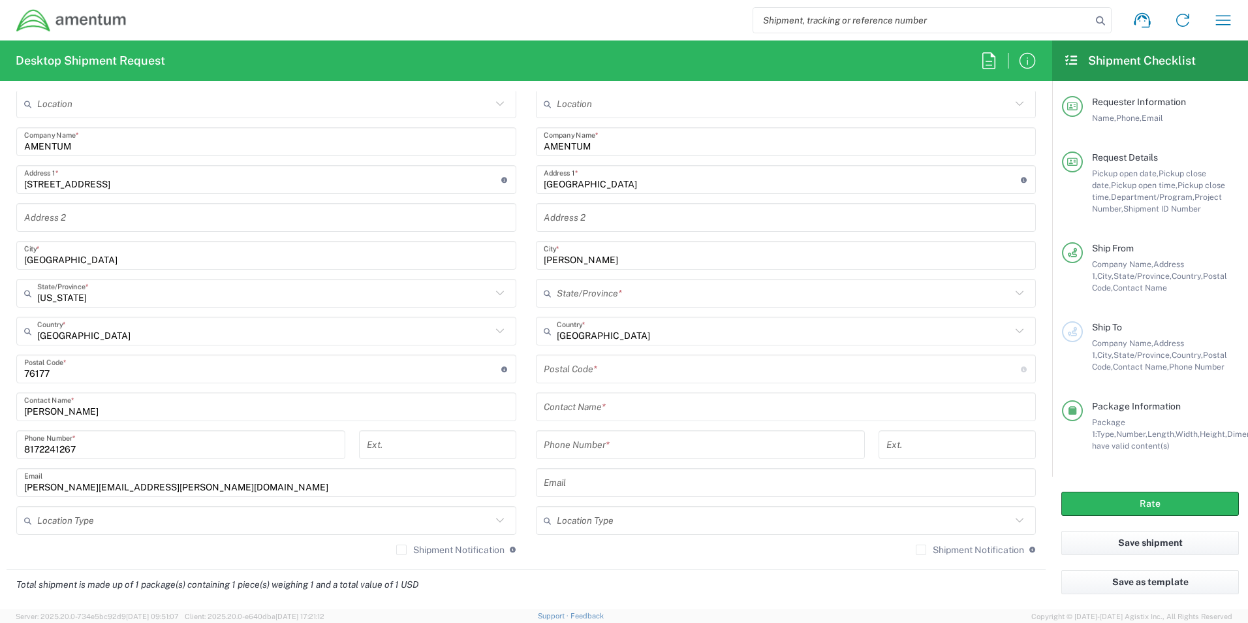
click at [590, 298] on input "text" at bounding box center [784, 293] width 454 height 23
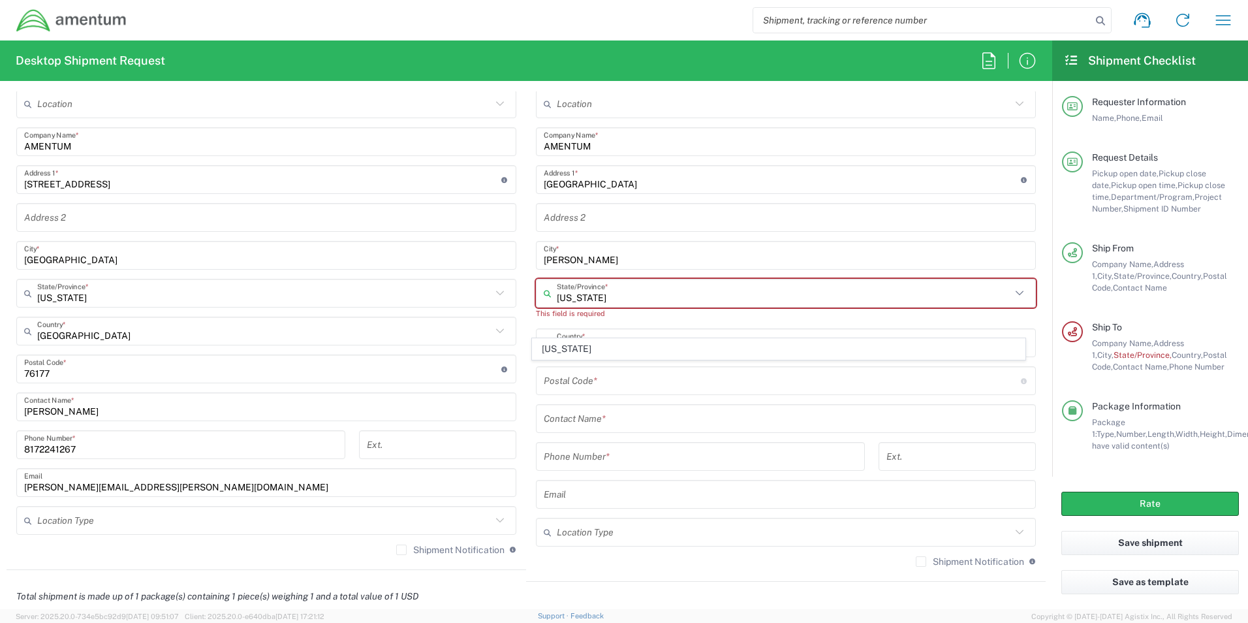
scroll to position [458, 0]
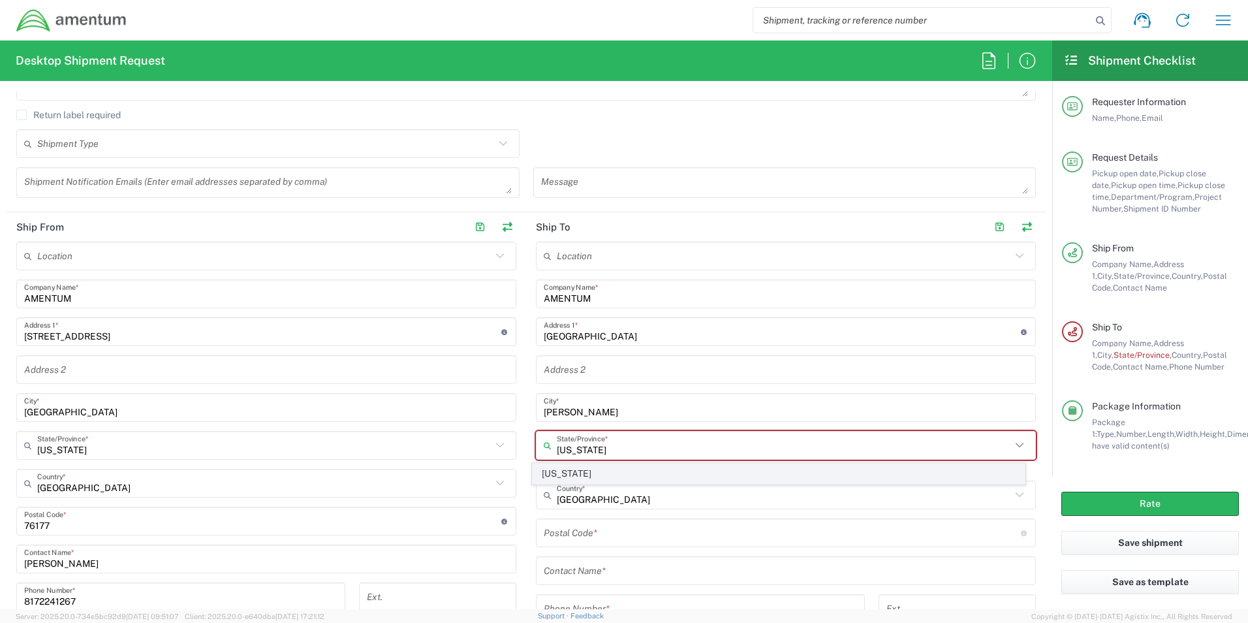
type input "[US_STATE]"
click at [564, 472] on span "[US_STATE]" at bounding box center [779, 474] width 493 height 20
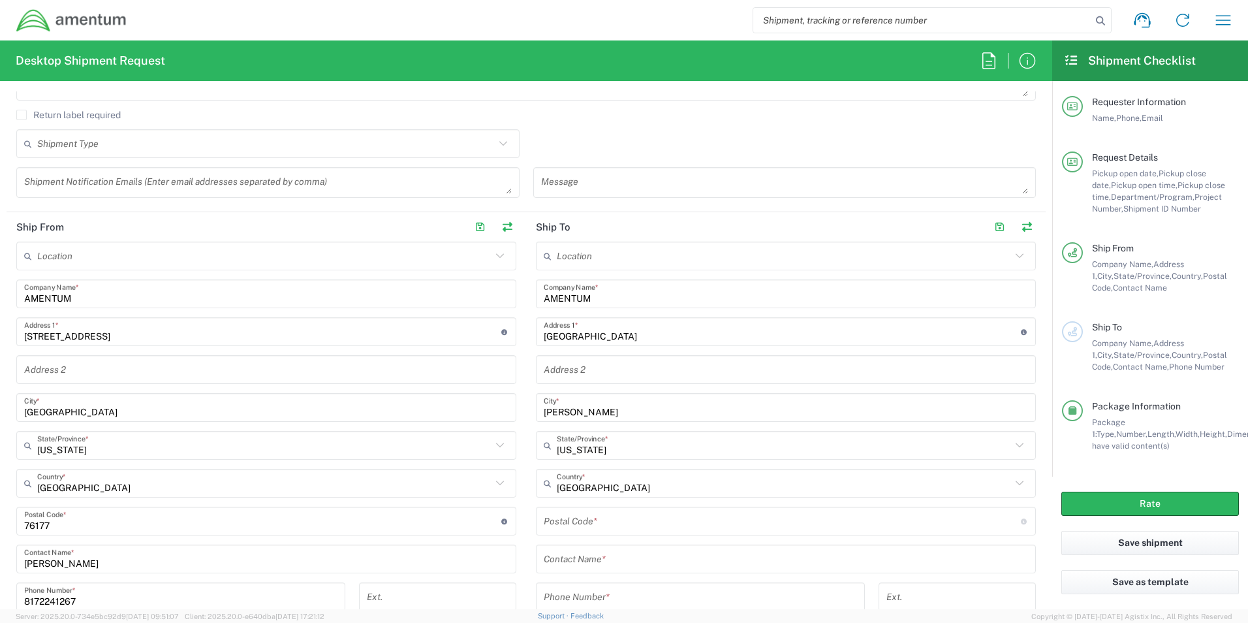
click at [589, 516] on input "undefined" at bounding box center [782, 521] width 477 height 23
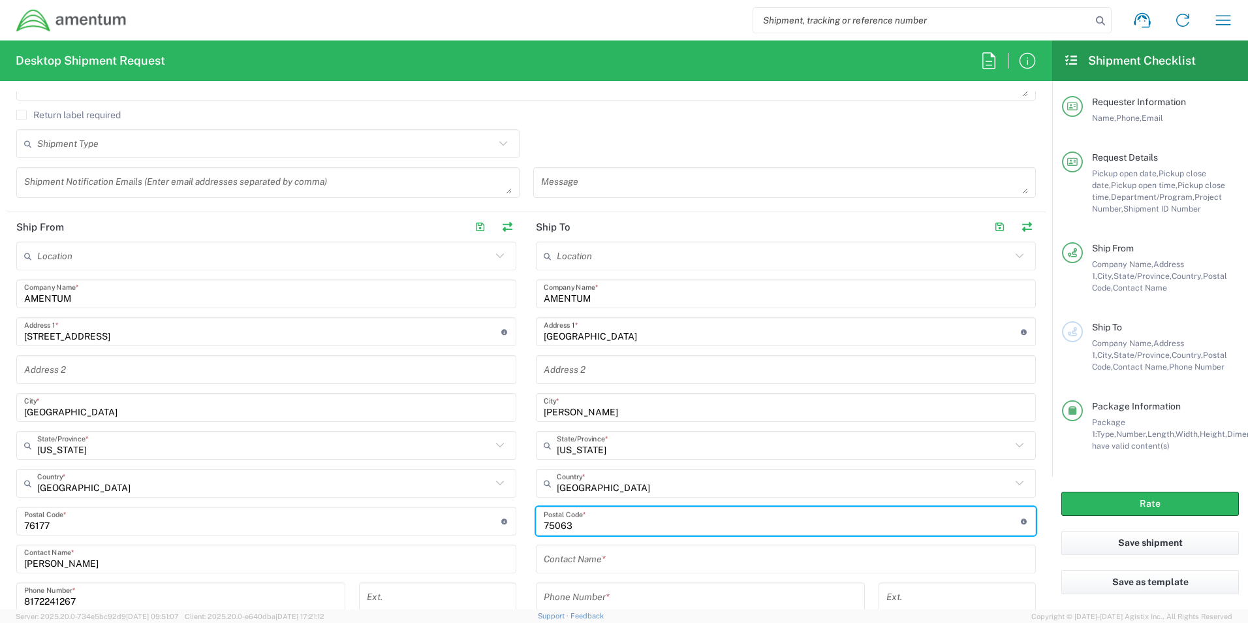
type input "75063"
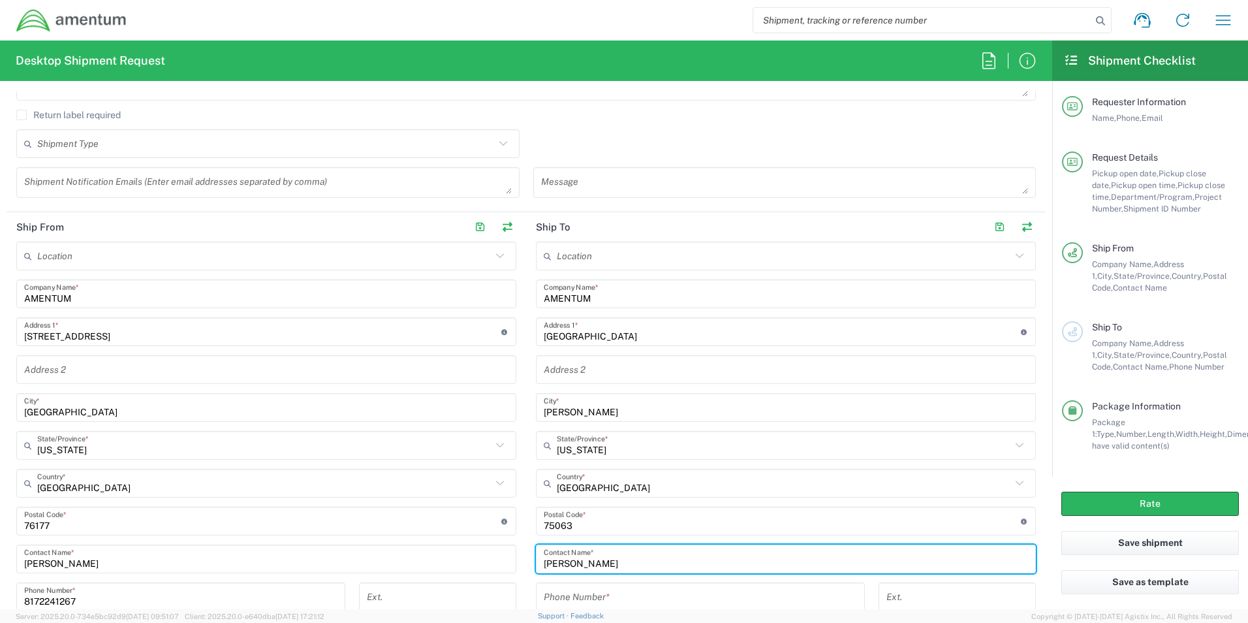
scroll to position [463, 0]
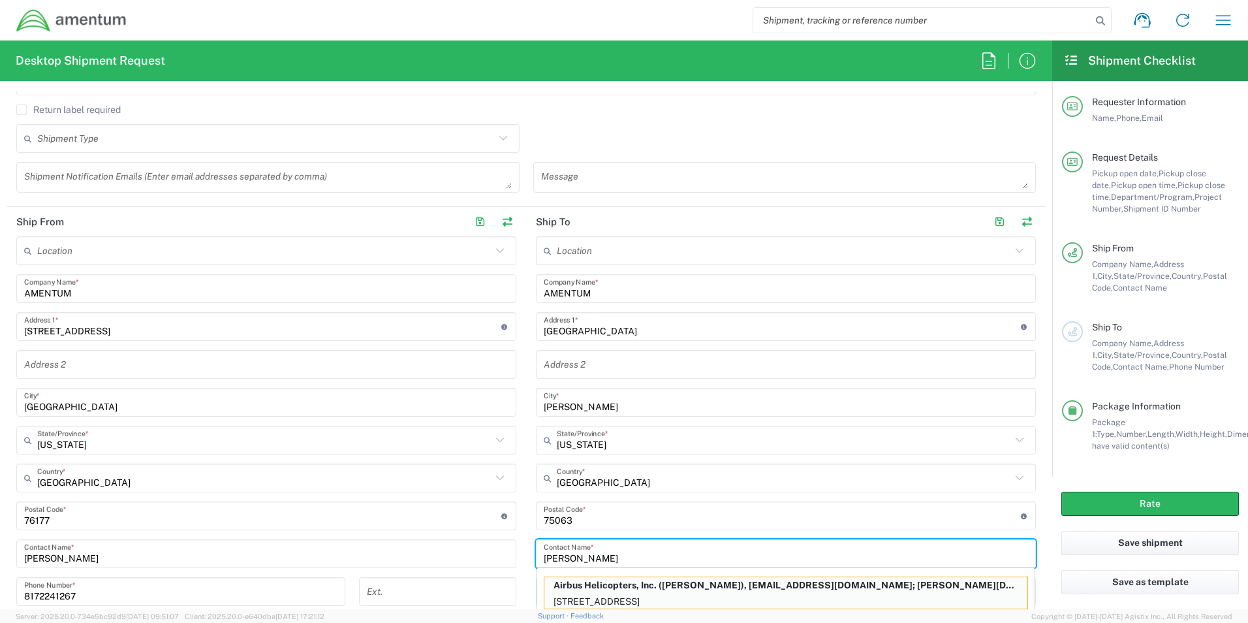
type input "James Moller"
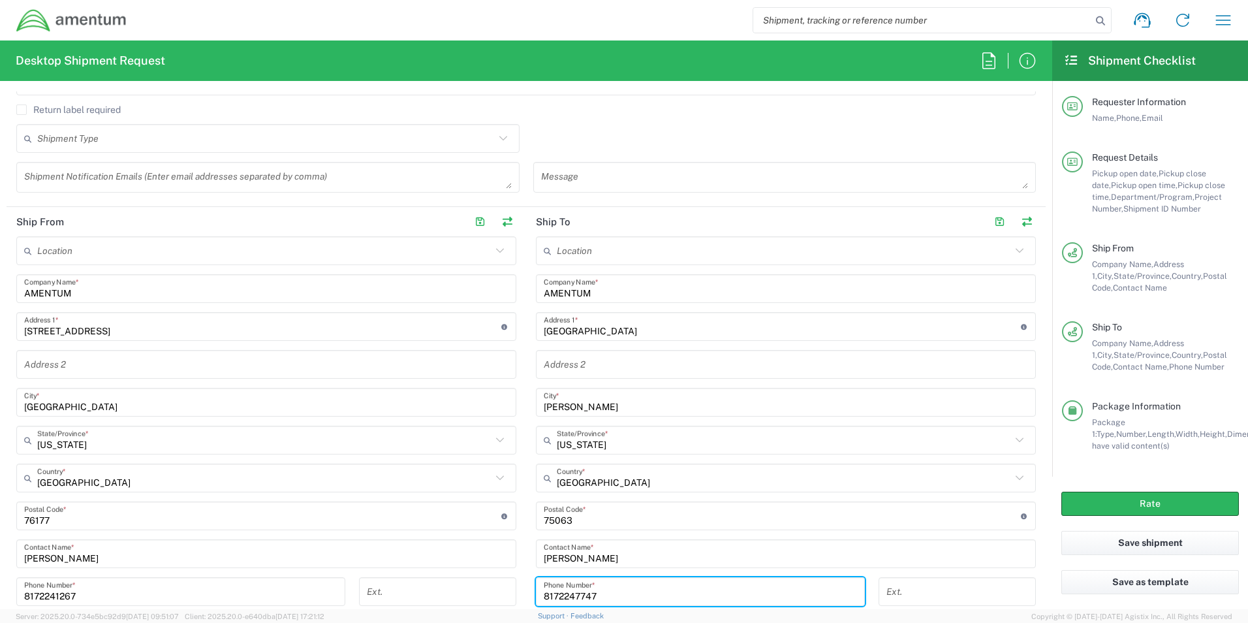
scroll to position [768, 0]
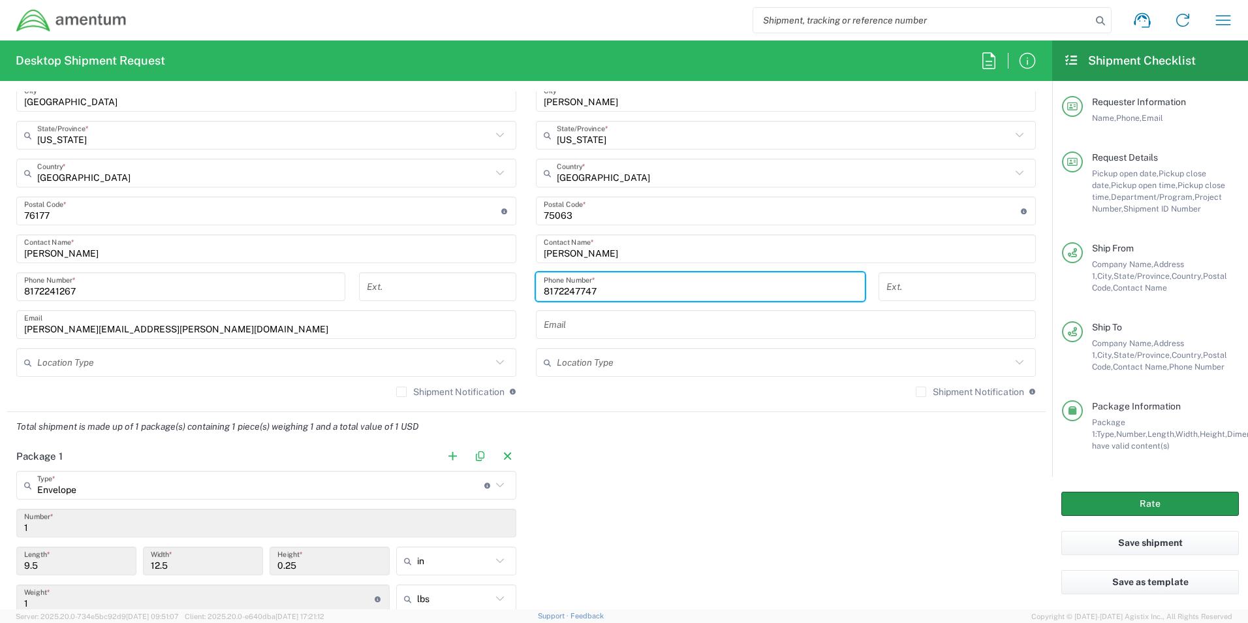
type input "8172247747"
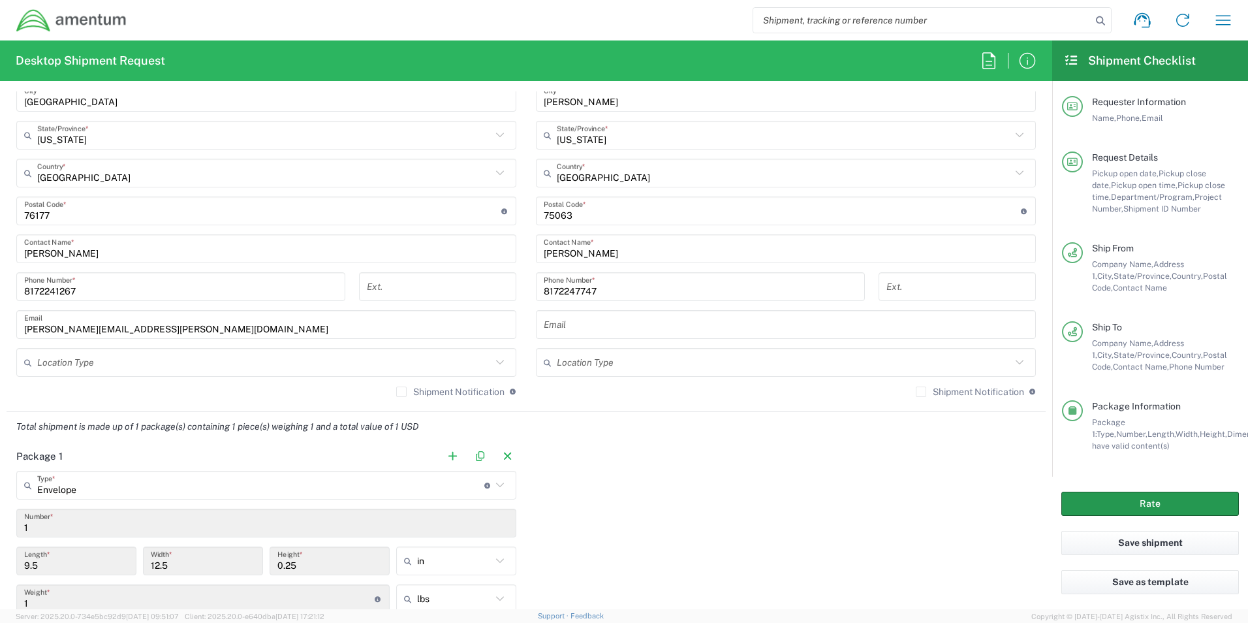
drag, startPoint x: 1113, startPoint y: 504, endPoint x: 675, endPoint y: 359, distance: 460.8
click at [1114, 504] on button "Rate" at bounding box center [1151, 504] width 178 height 24
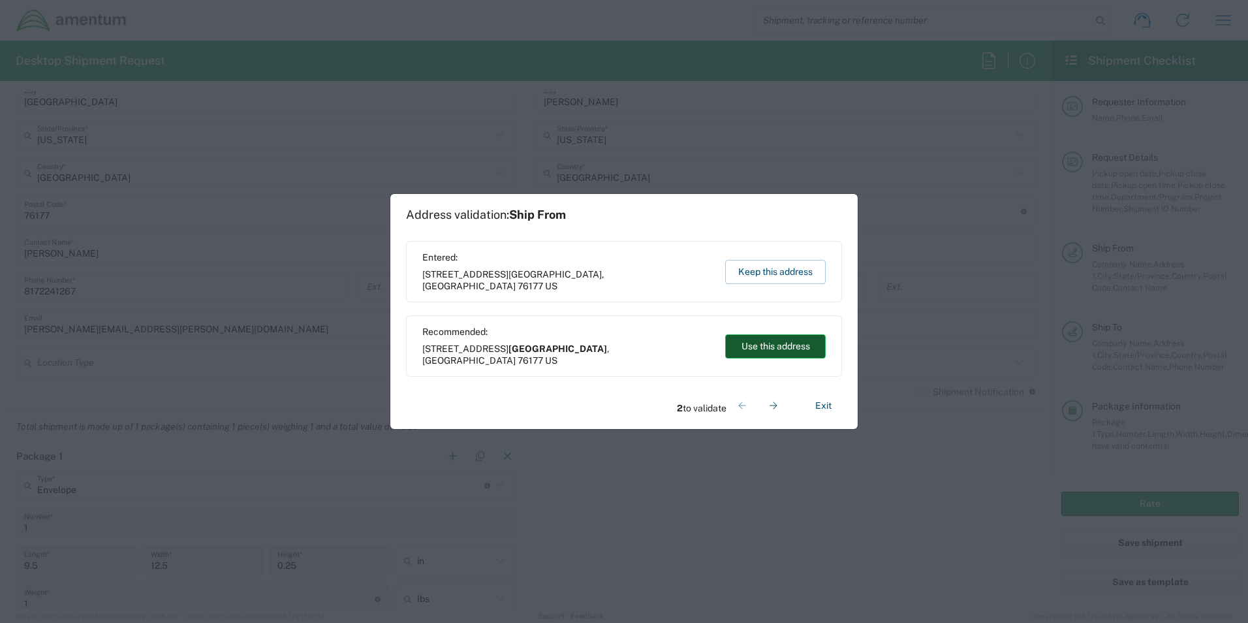
click at [765, 344] on button "Use this address" at bounding box center [775, 346] width 101 height 24
click at [766, 344] on button "Use this address" at bounding box center [775, 346] width 101 height 24
type input "[GEOGRAPHIC_DATA]"
type input "Irving"
type input "[US_STATE]"
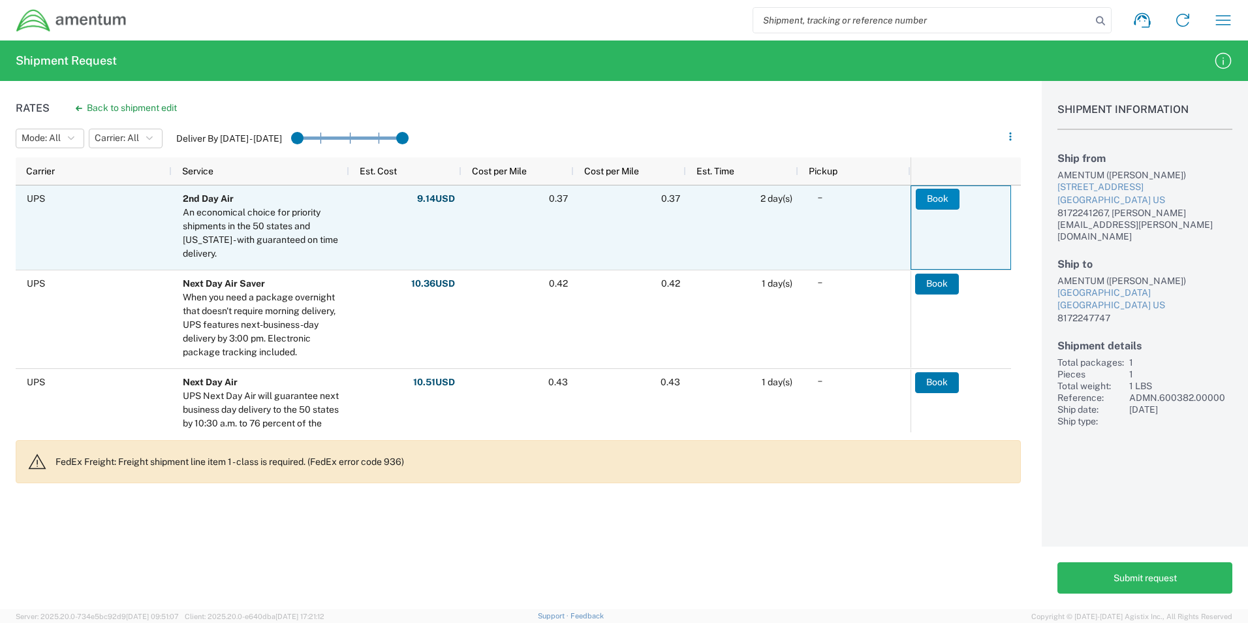
click at [939, 195] on button "Book" at bounding box center [938, 199] width 44 height 21
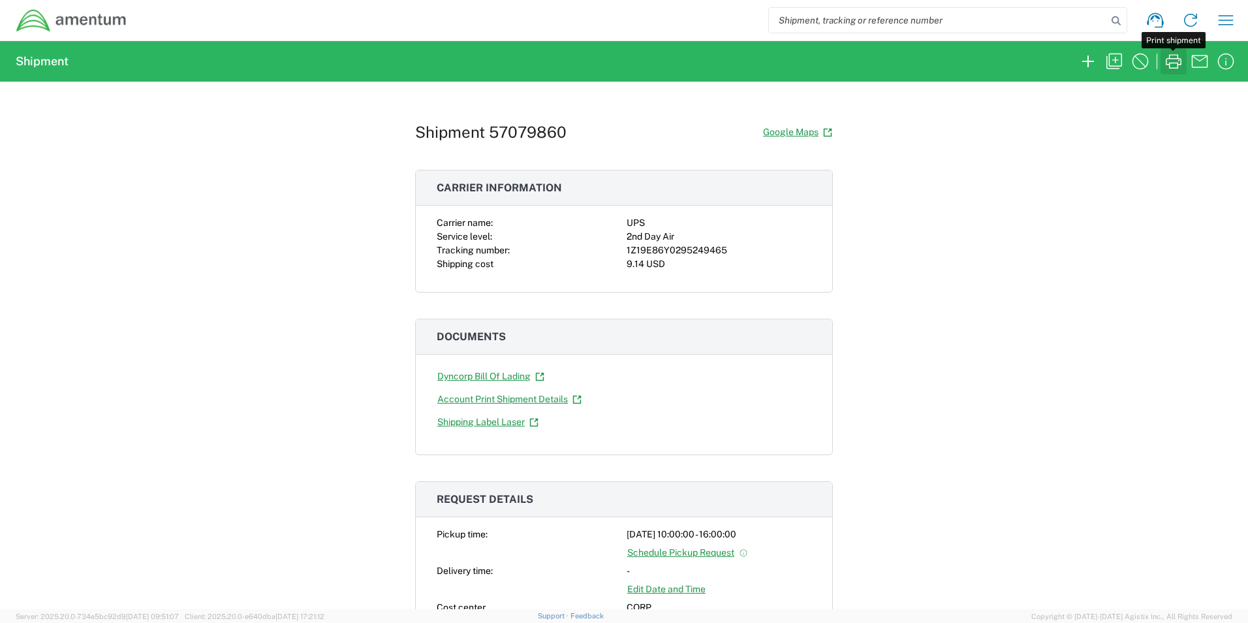
click at [1175, 67] on icon "button" at bounding box center [1173, 61] width 21 height 21
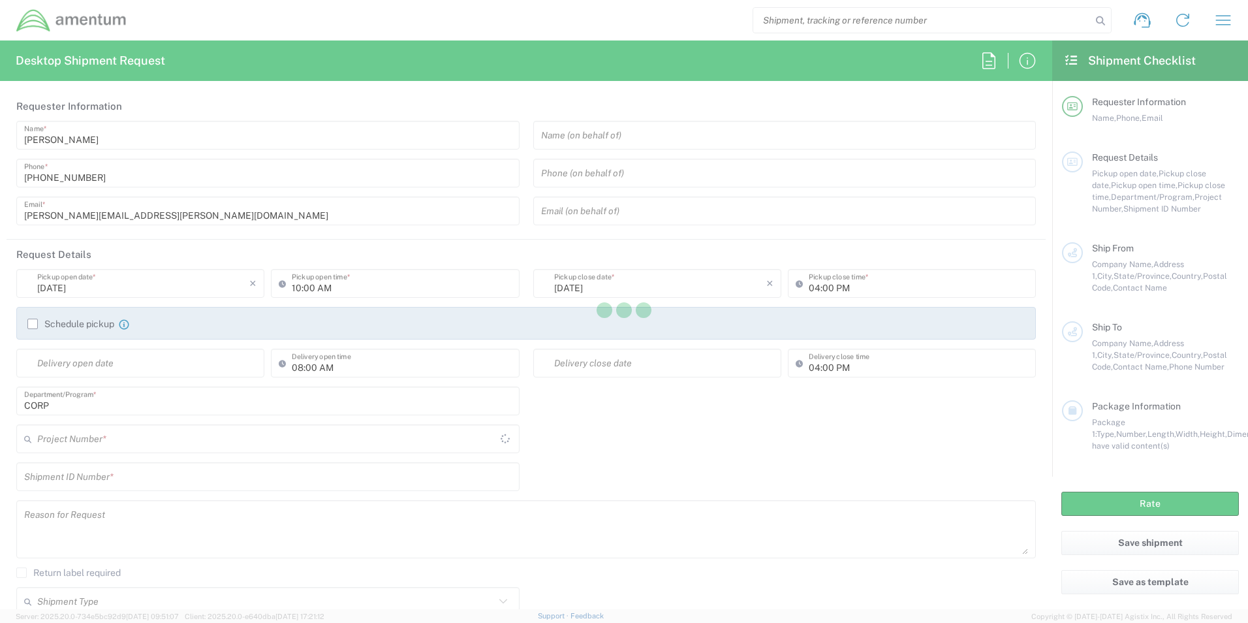
type input "[GEOGRAPHIC_DATA]"
type input "CORP"
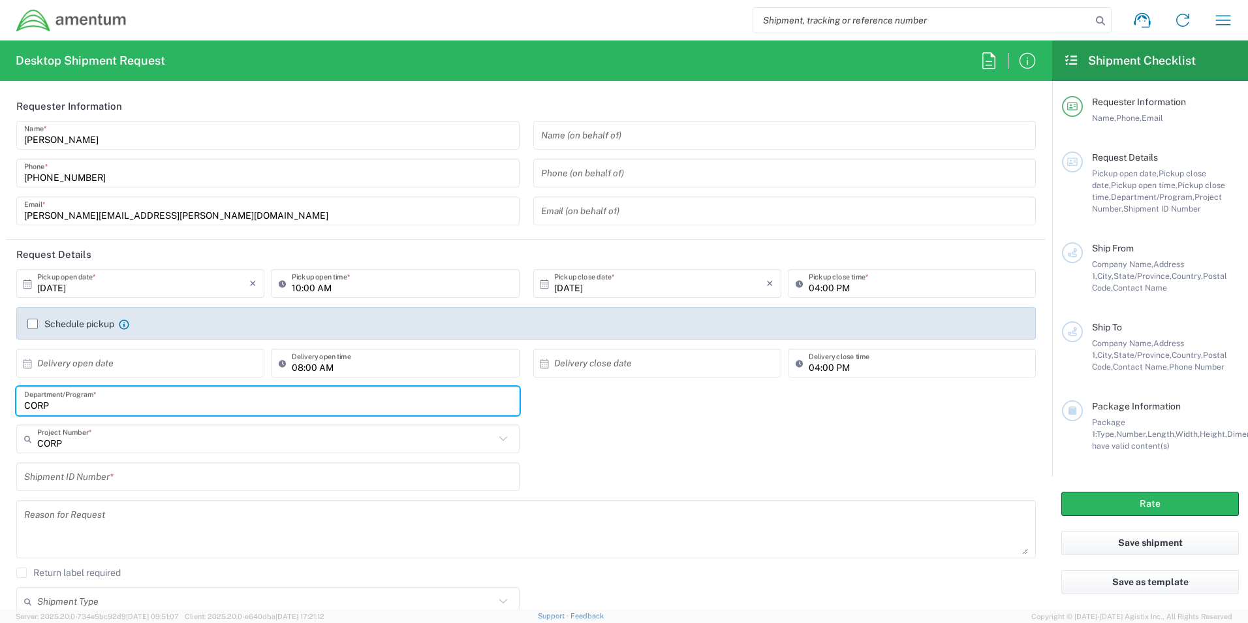
drag, startPoint x: -8, startPoint y: 403, endPoint x: -66, endPoint y: 401, distance: 58.2
click at [0, 401] on html "Shipment request Shipment tracking Shipment estimator Desktop shipment request …" at bounding box center [624, 311] width 1248 height 623
type input "CLST"
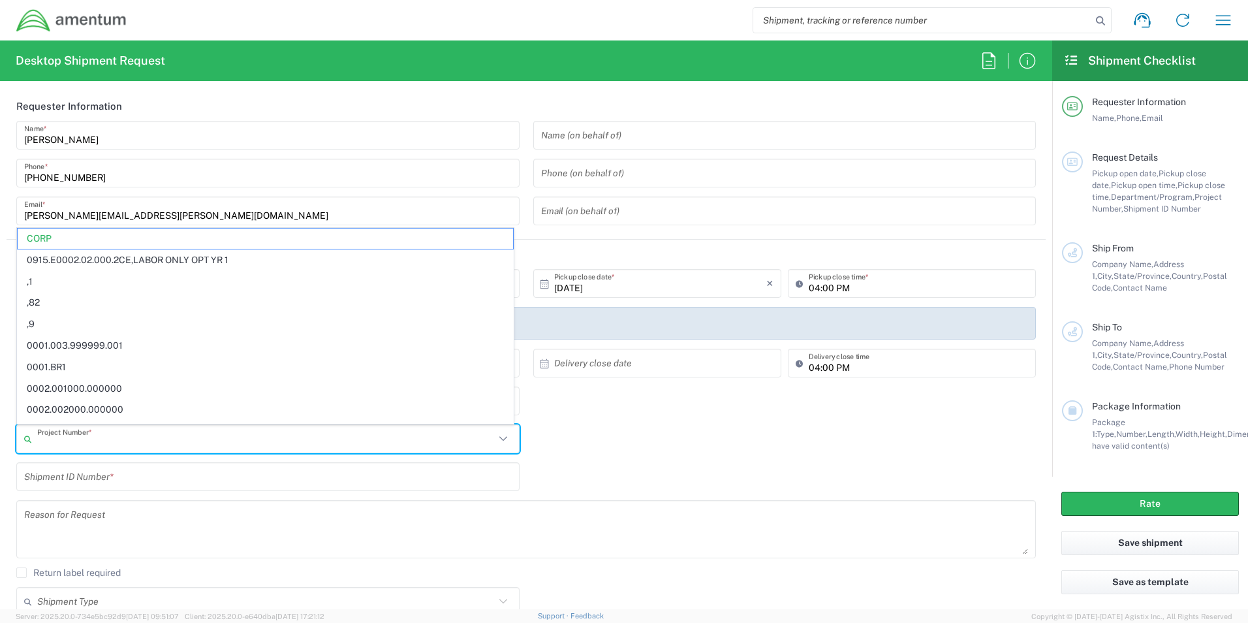
paste input "OVHD.600535.00PMO"
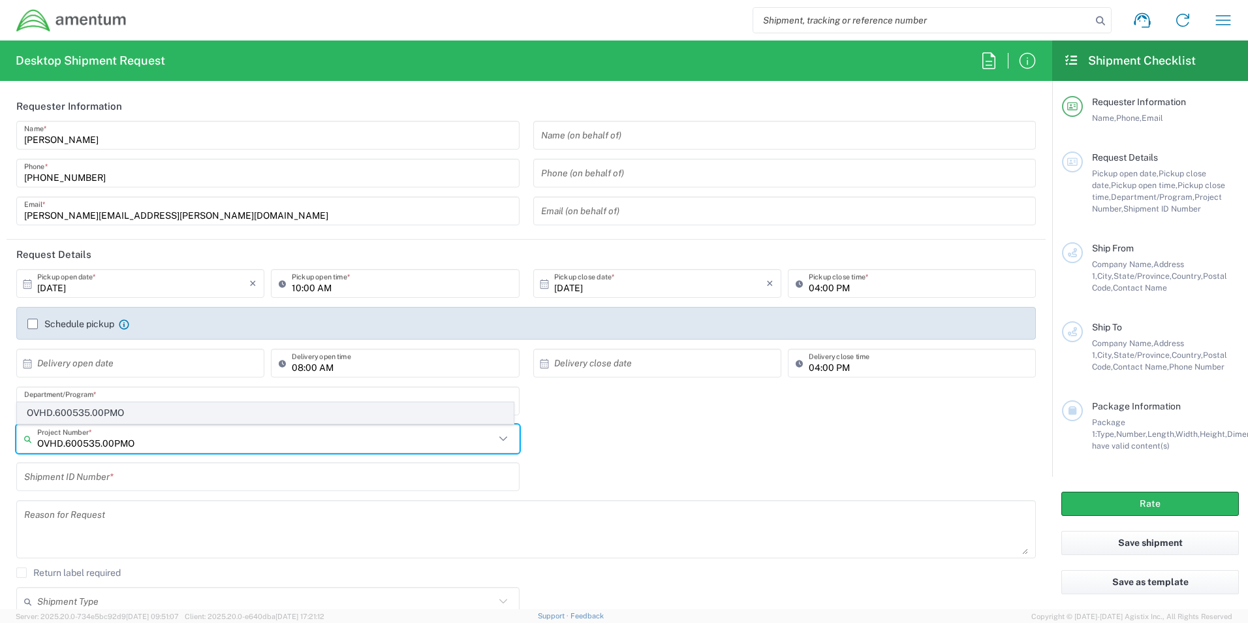
type input "OVHD.600535.00PMO"
drag, startPoint x: 99, startPoint y: 409, endPoint x: 99, endPoint y: 434, distance: 24.2
click at [99, 412] on span "OVHD.600535.00PMO" at bounding box center [266, 413] width 496 height 20
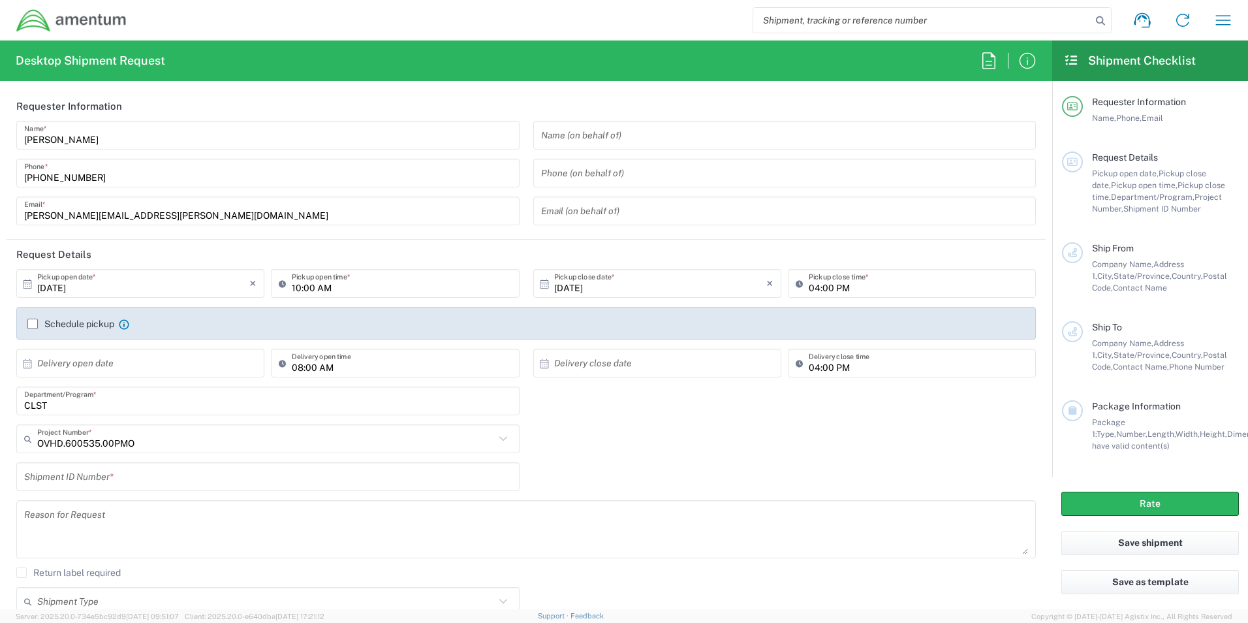
click at [92, 479] on input "text" at bounding box center [268, 477] width 488 height 23
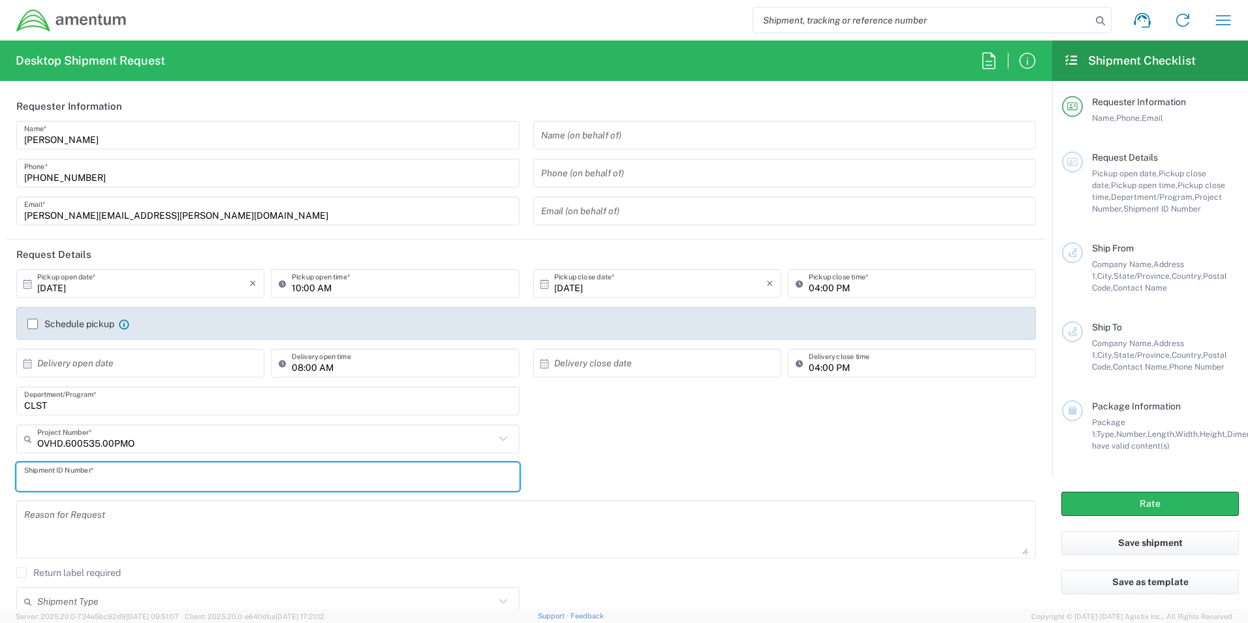
paste input "OVHD.600535.00PMO"
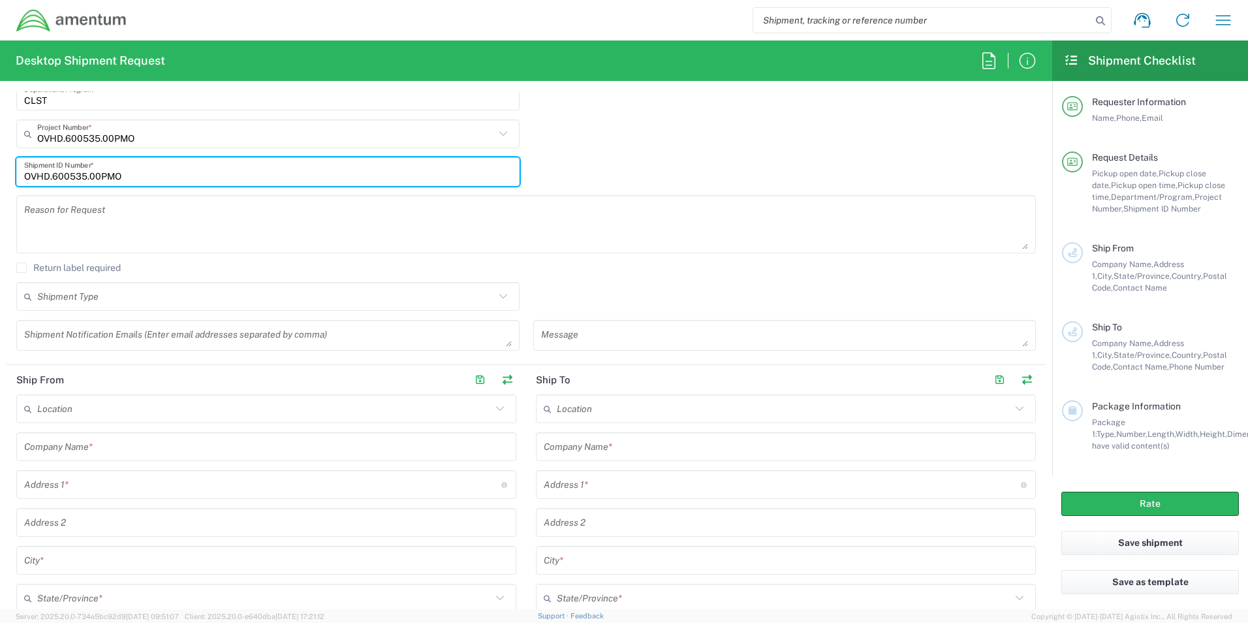
type input "OVHD.600535.00PMO"
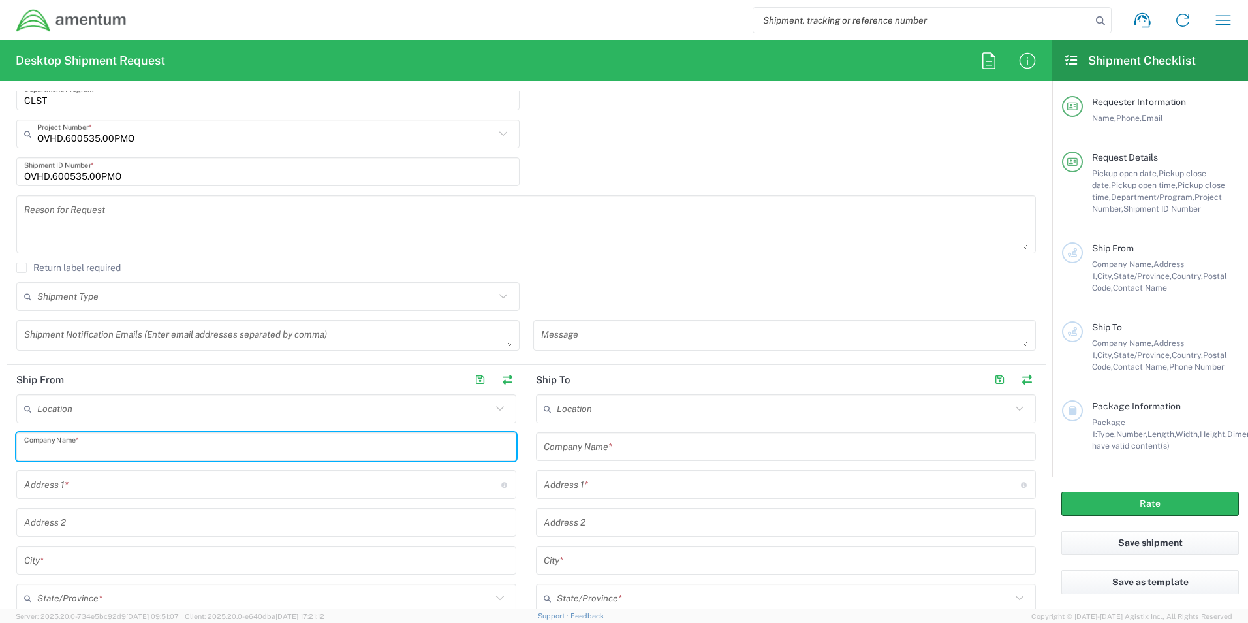
click at [80, 447] on input "text" at bounding box center [266, 446] width 484 height 23
type input "AMENTUM"
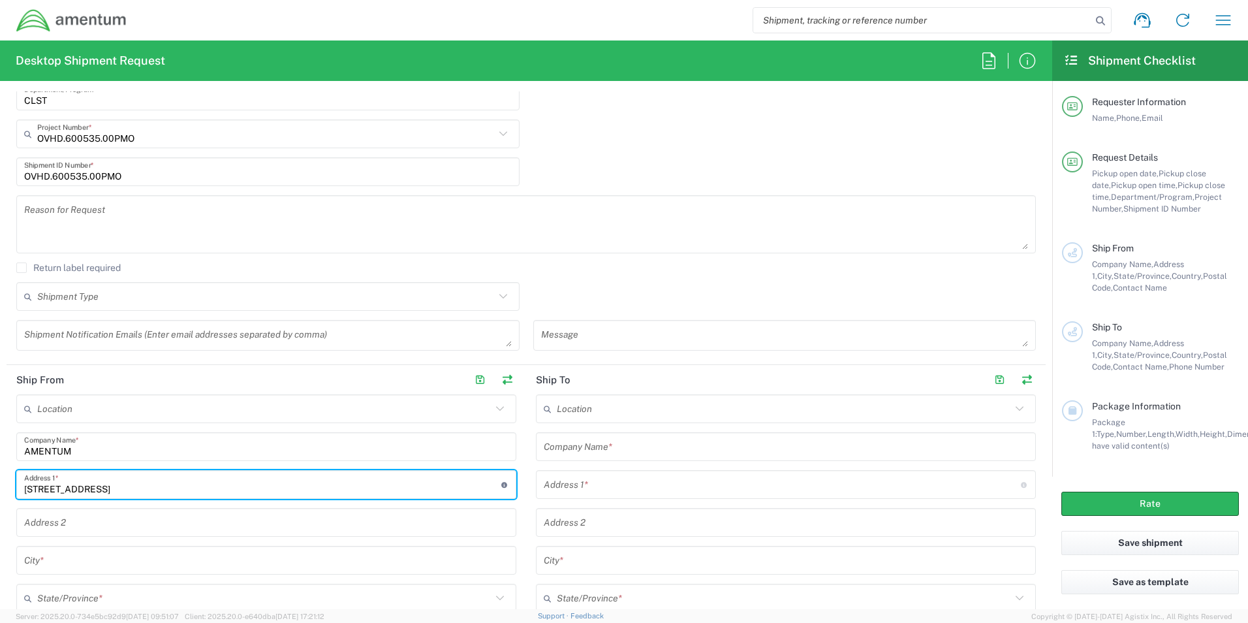
type input "[STREET_ADDRESS]"
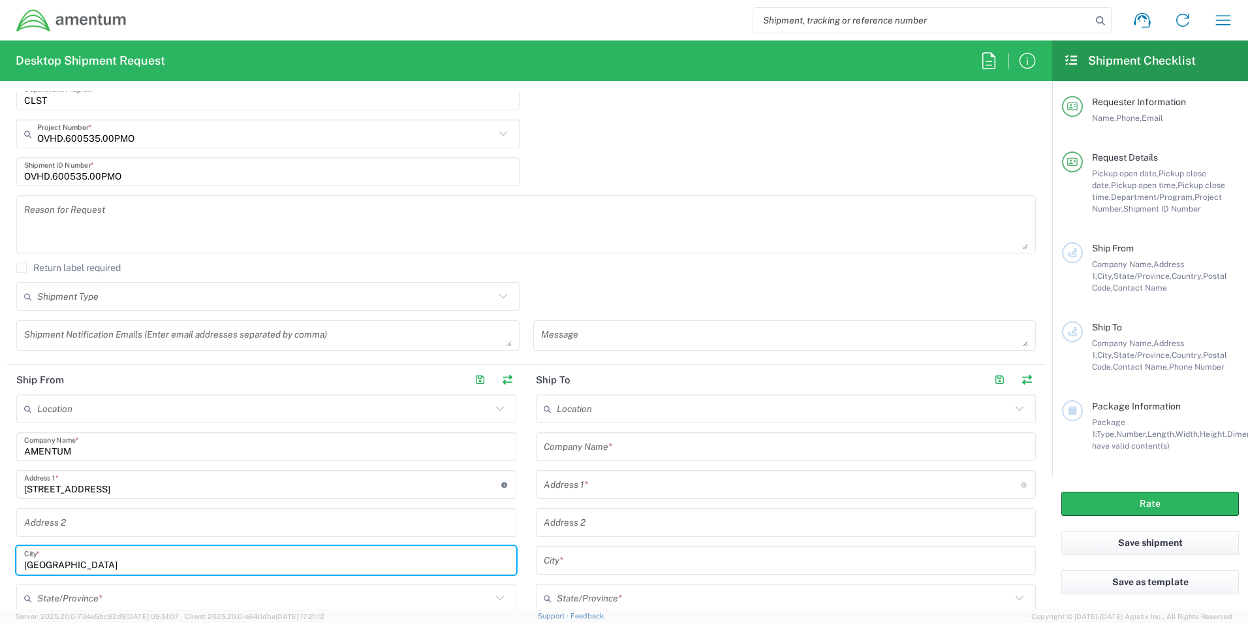
type input "[GEOGRAPHIC_DATA]"
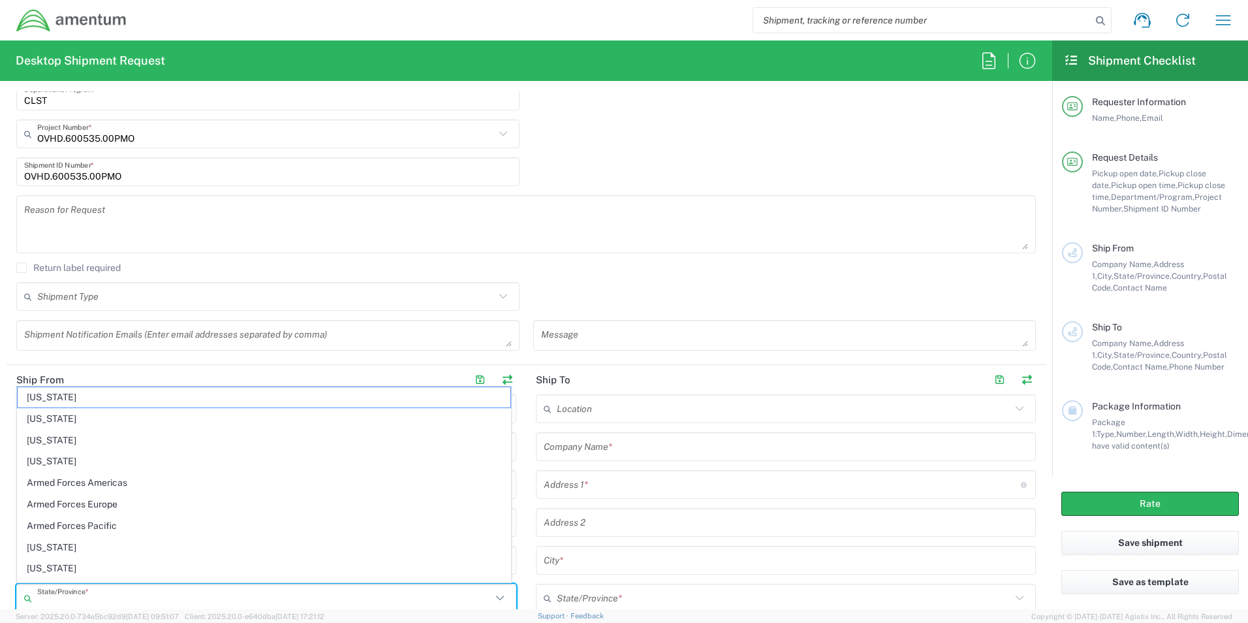
scroll to position [306, 0]
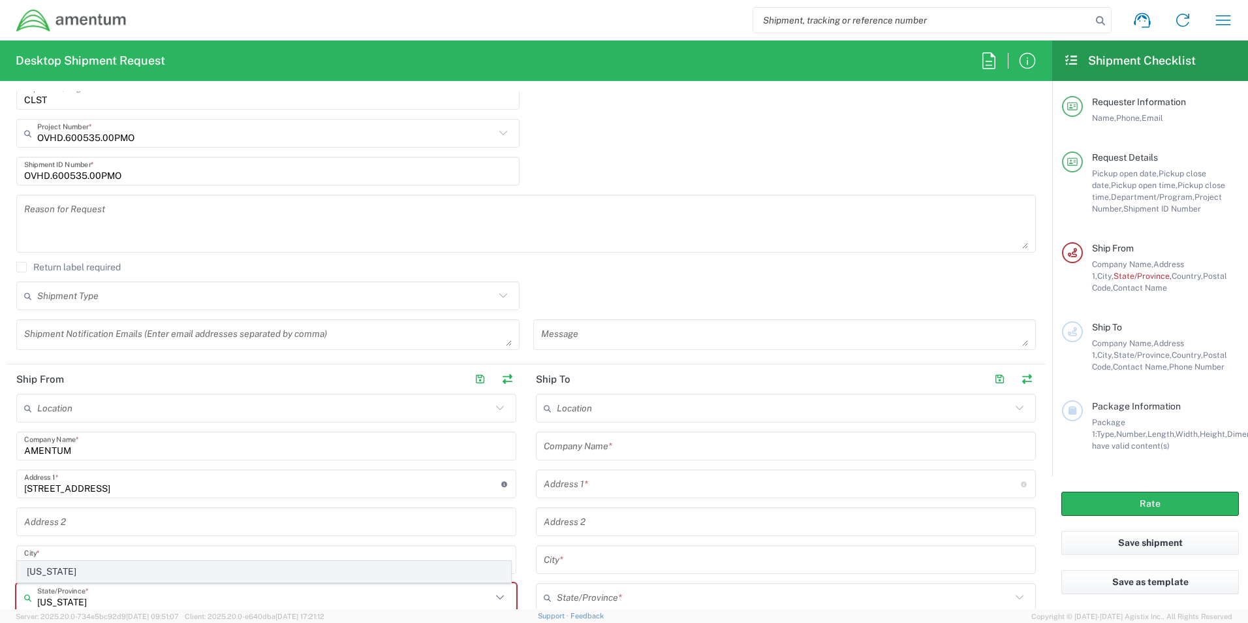
click at [61, 578] on span "[US_STATE]" at bounding box center [264, 571] width 493 height 20
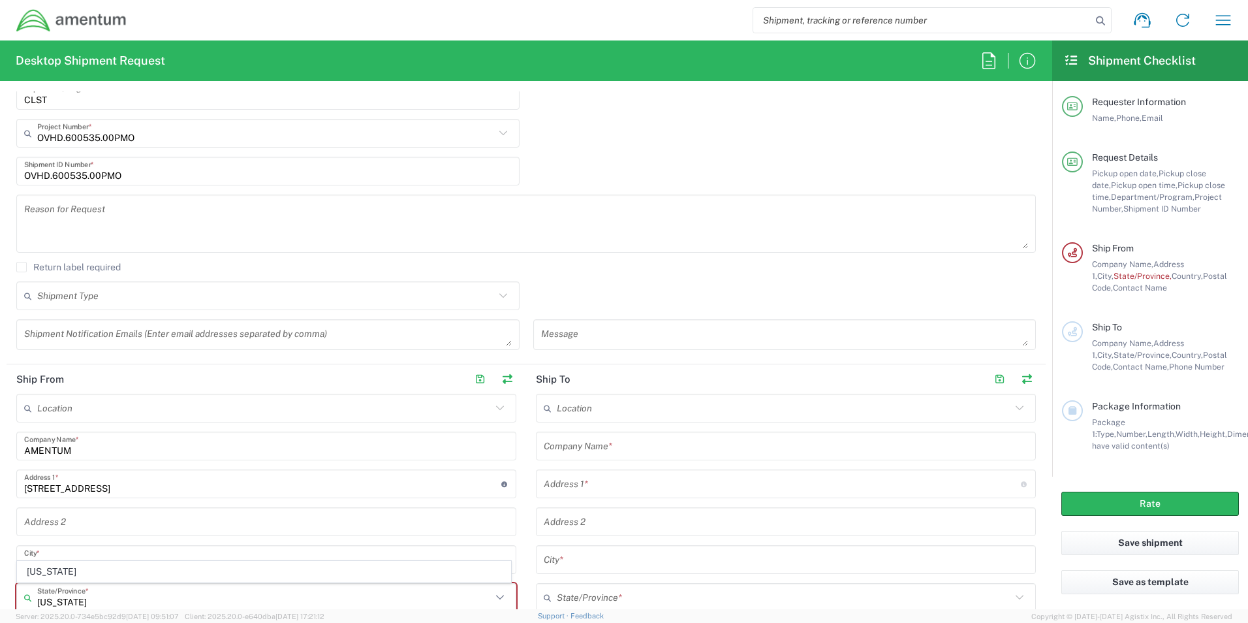
type input "[US_STATE]"
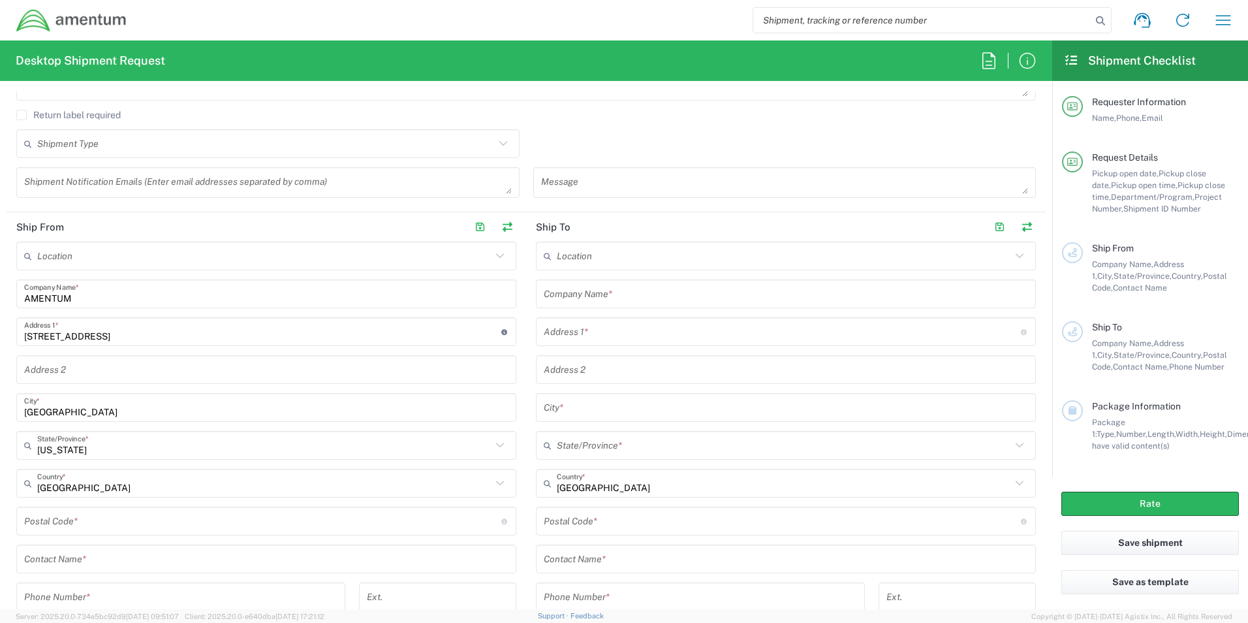
drag, startPoint x: 71, startPoint y: 528, endPoint x: 74, endPoint y: 511, distance: 17.3
click at [74, 529] on input "undefined" at bounding box center [262, 521] width 477 height 23
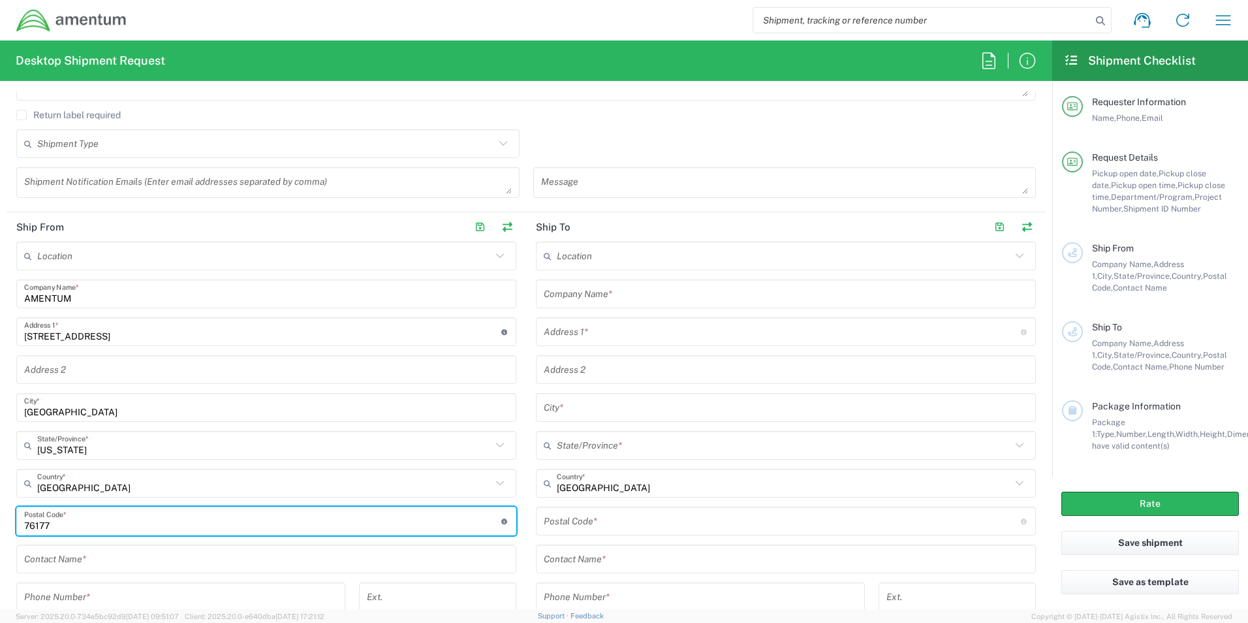
type input "76177"
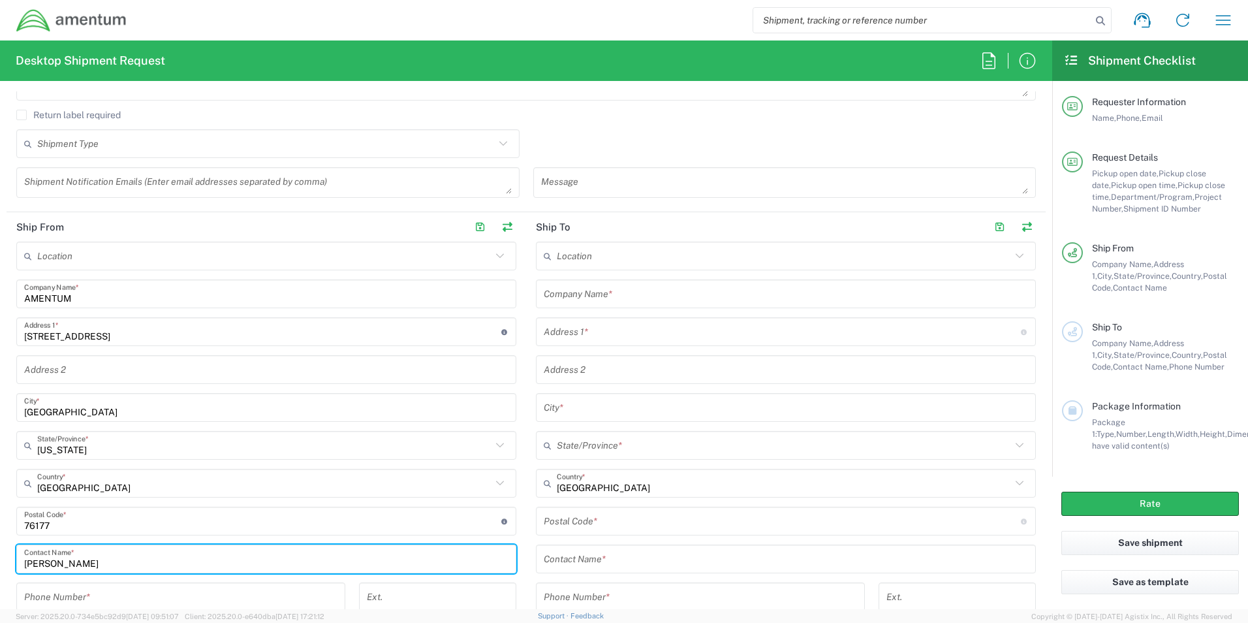
scroll to position [463, 0]
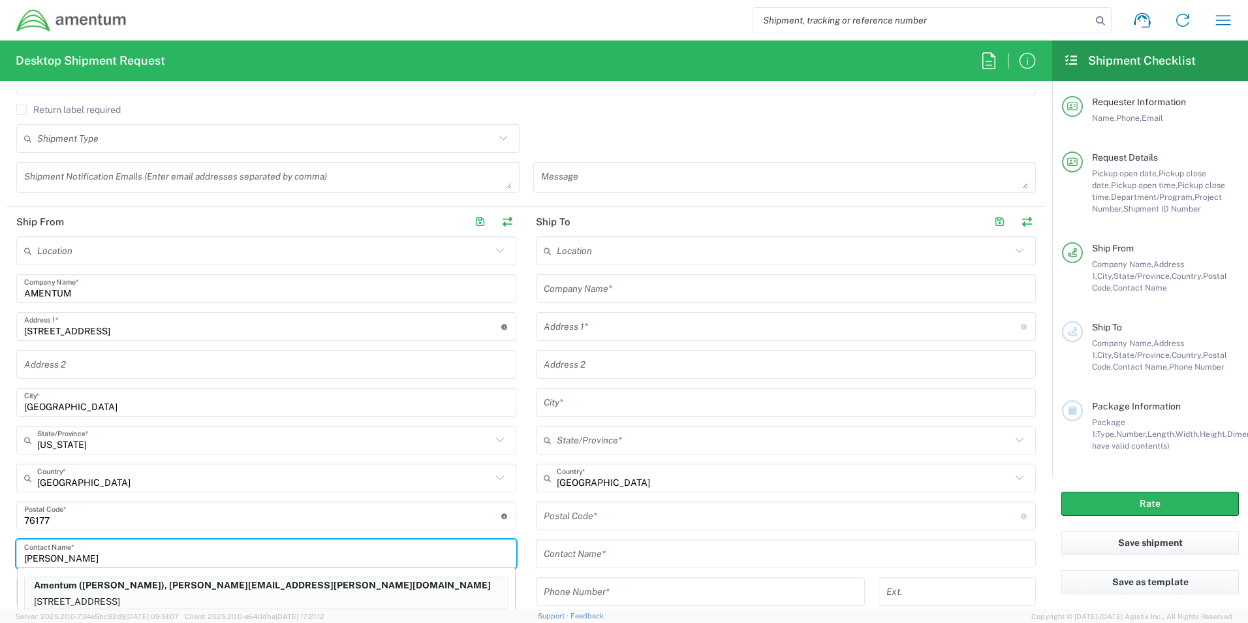
type input "Amanda Lucsa"
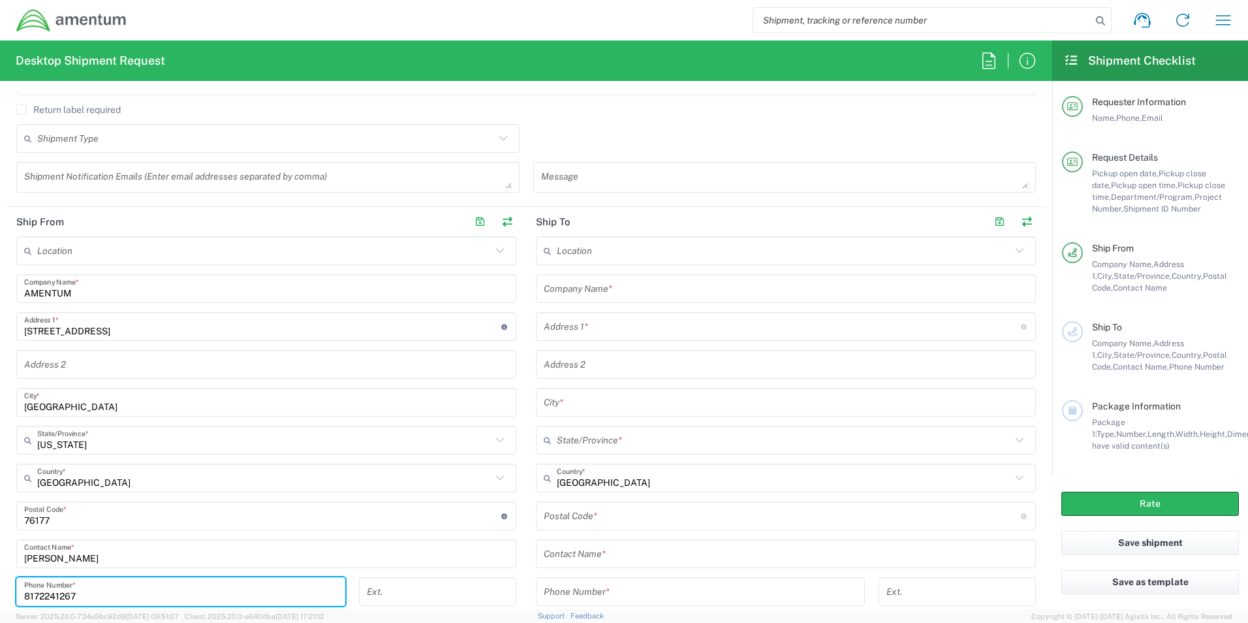
type input "8172241267"
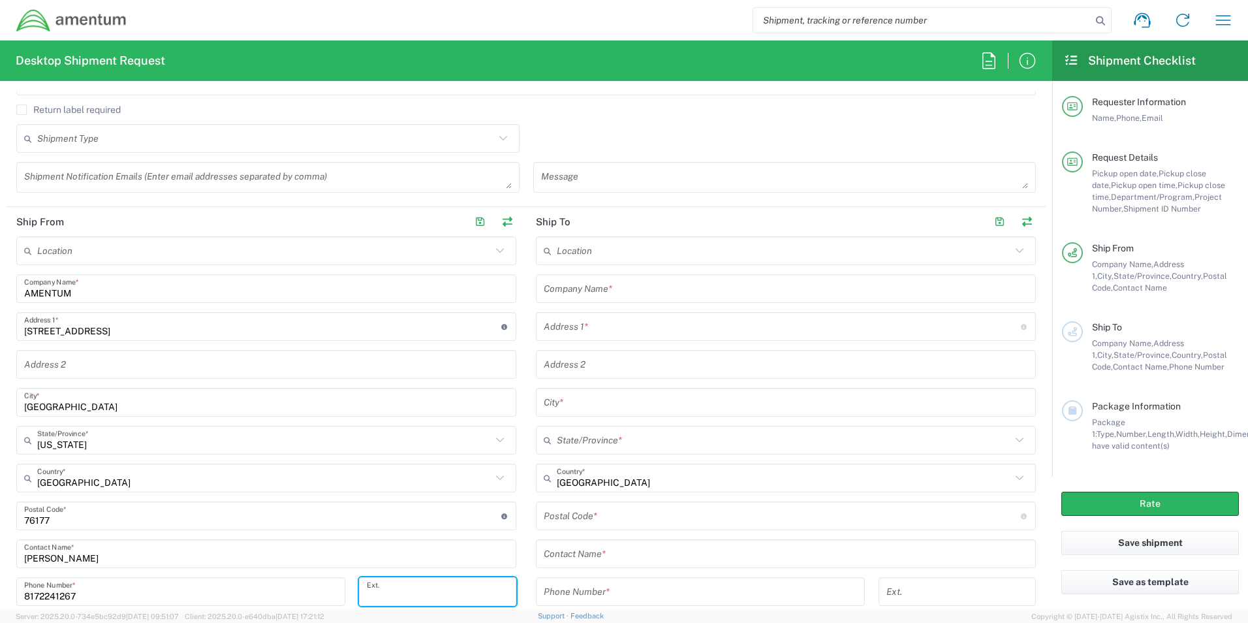
scroll to position [742, 0]
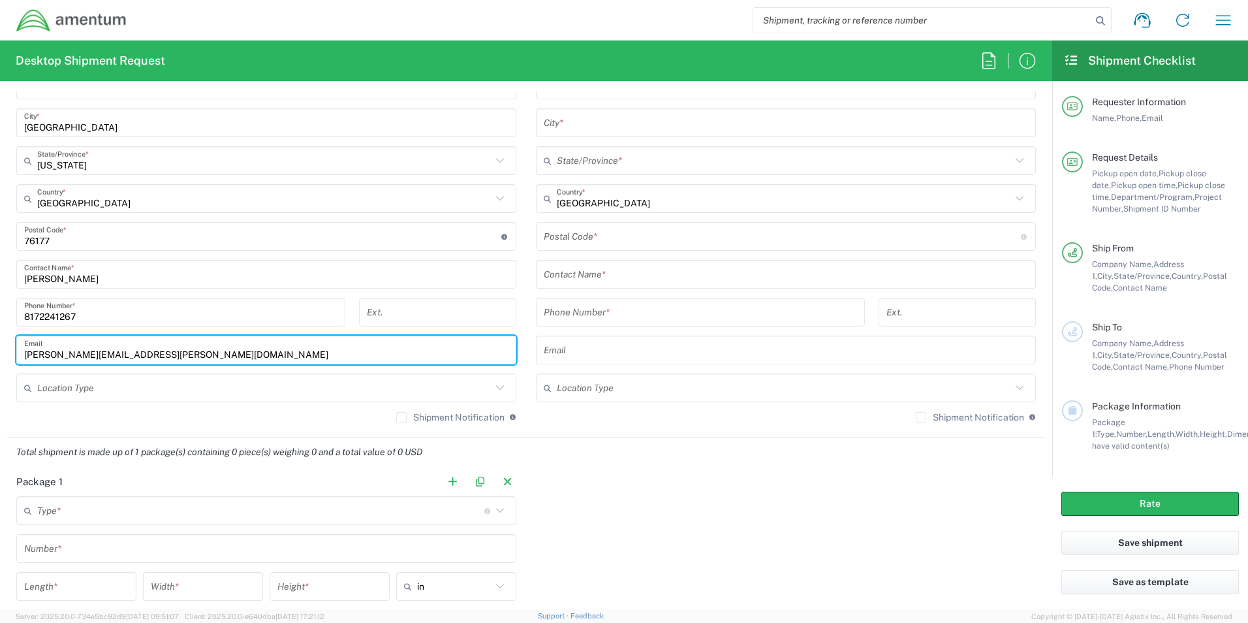
type input "[PERSON_NAME][EMAIL_ADDRESS][PERSON_NAME][DOMAIN_NAME]"
click at [98, 286] on div "Amanda Lucsa Contact Name *" at bounding box center [266, 274] width 500 height 29
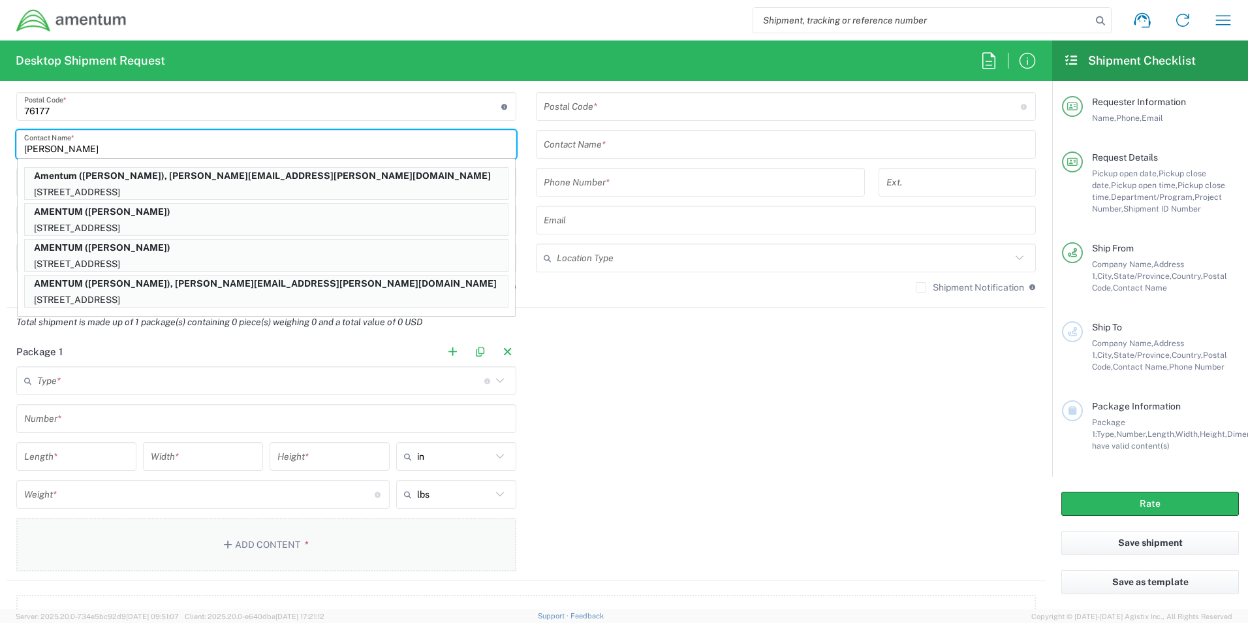
scroll to position [894, 0]
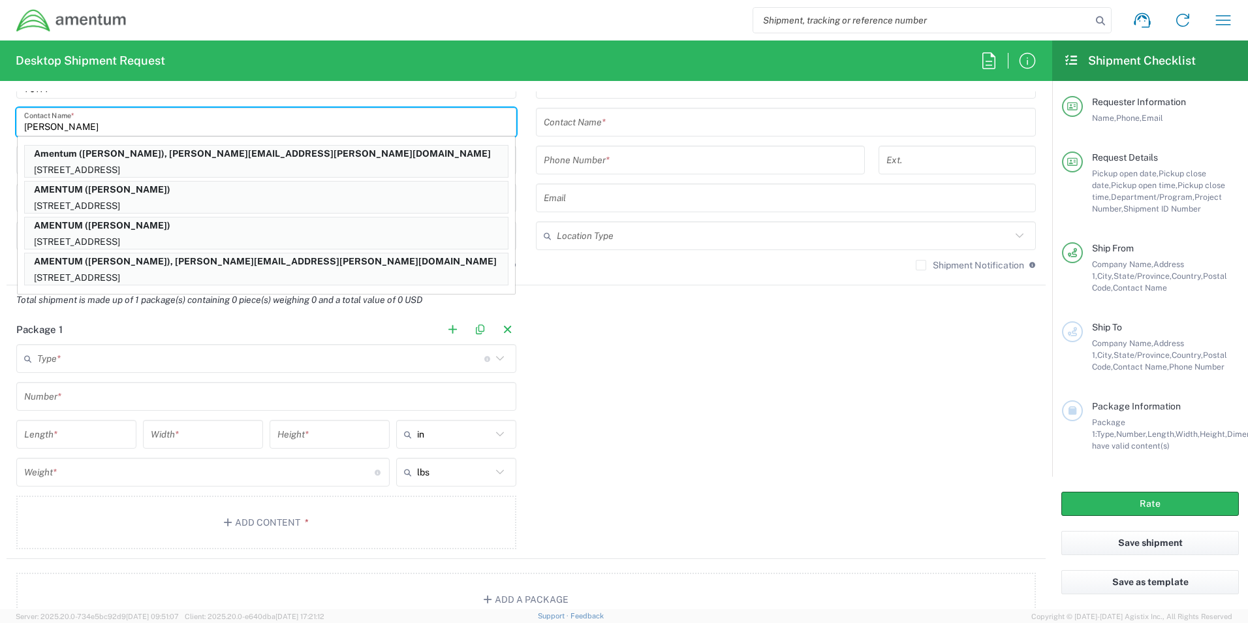
type input "[PERSON_NAME]"
click at [82, 362] on input "text" at bounding box center [260, 358] width 447 height 23
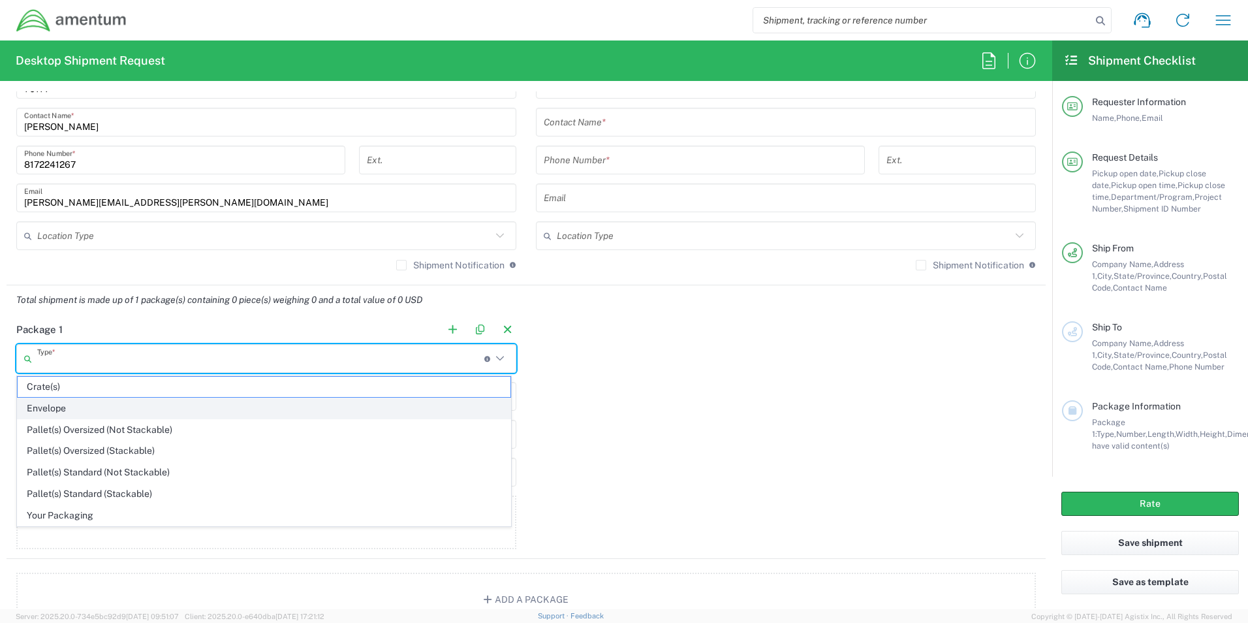
click at [95, 407] on span "Envelope" at bounding box center [264, 408] width 493 height 20
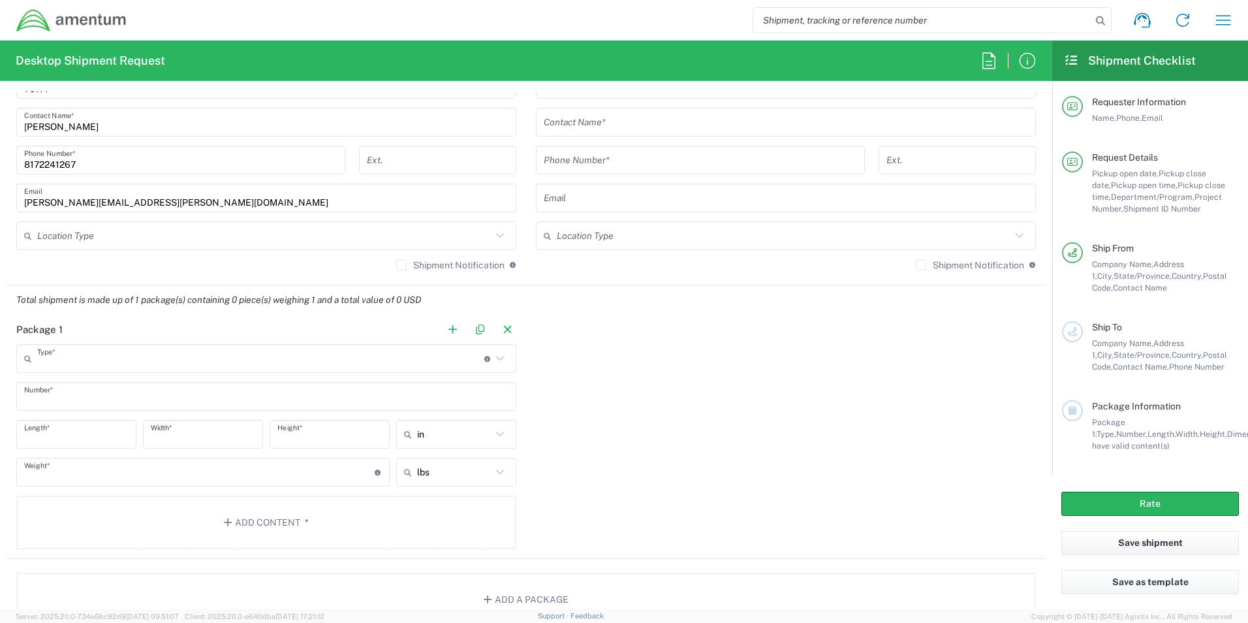
type input "Envelope"
type input "1"
type input "9.5"
type input "12.5"
type input "0.25"
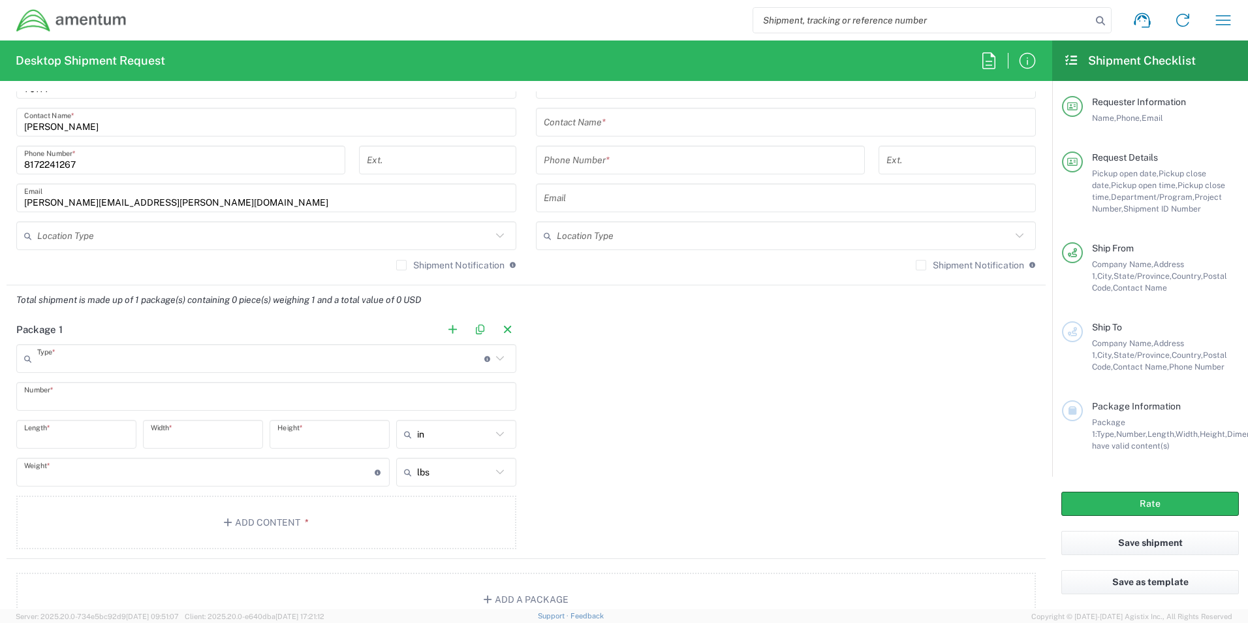
type input "1"
click at [309, 524] on button "Add Content *" at bounding box center [266, 523] width 500 height 54
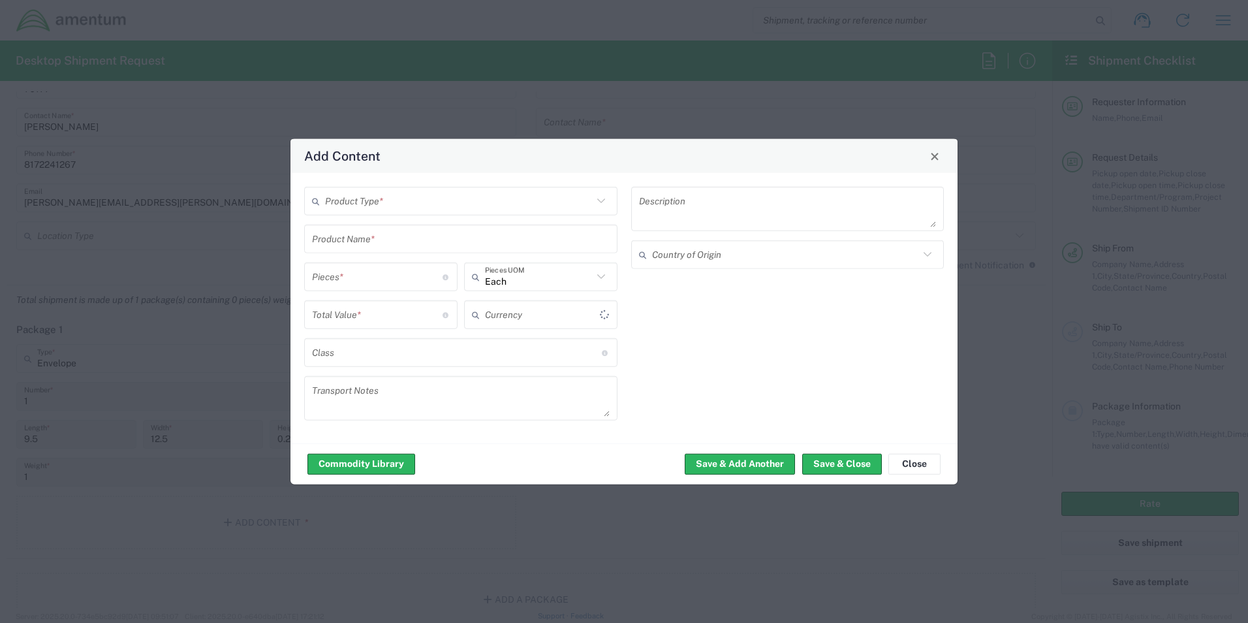
type input "US Dollar"
click at [355, 213] on div "Product Type *" at bounding box center [460, 201] width 313 height 29
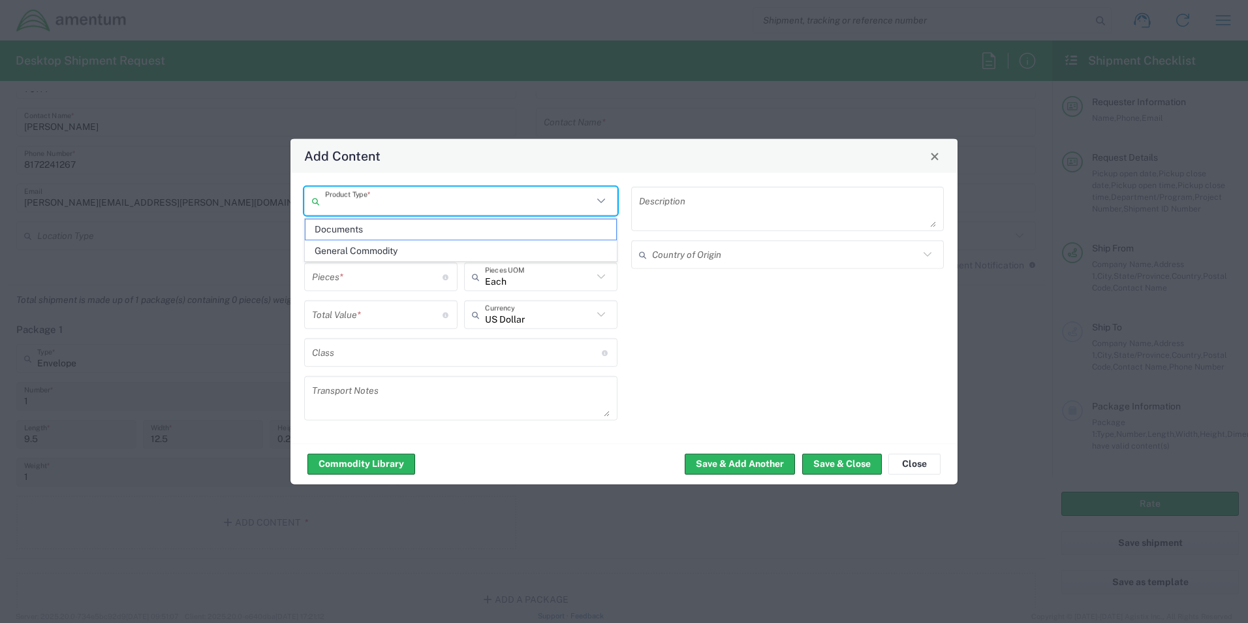
click at [368, 236] on span "Documents" at bounding box center [461, 229] width 311 height 20
type input "Documents"
type input "1"
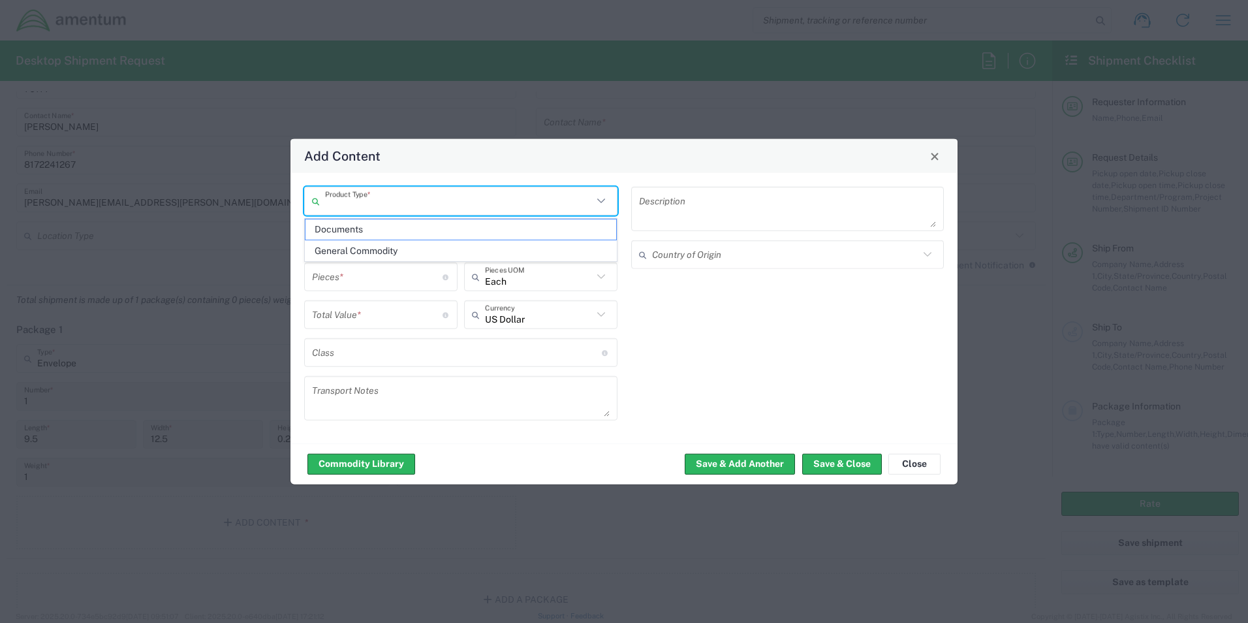
type textarea "Documents"
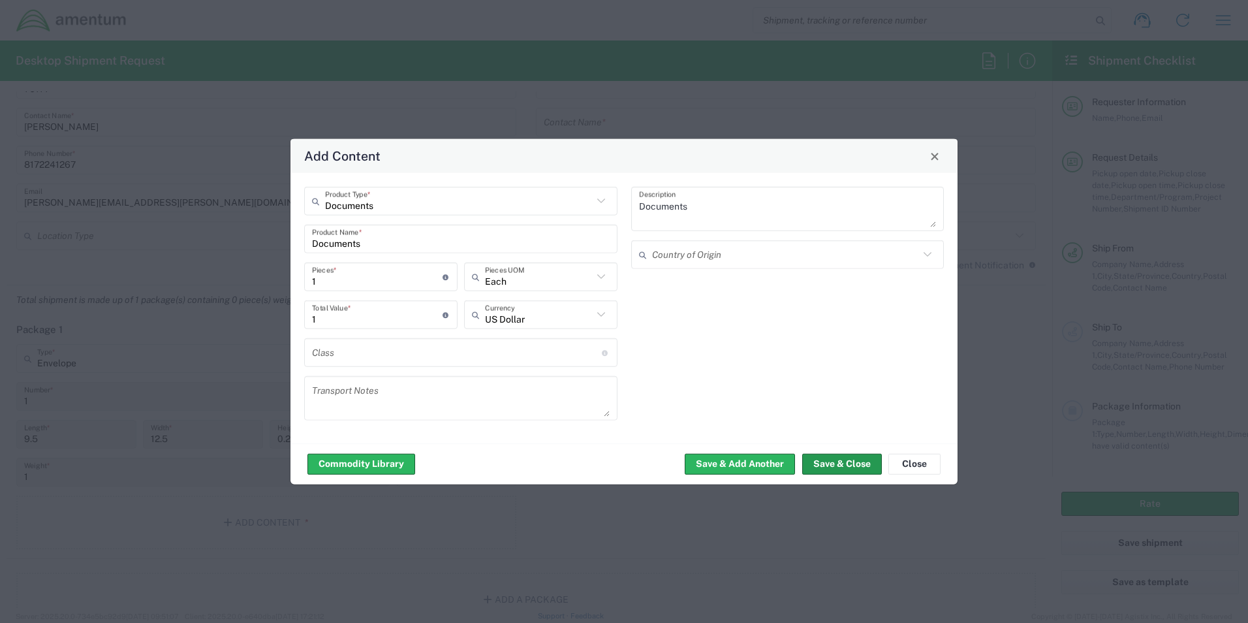
click at [862, 466] on button "Save & Close" at bounding box center [842, 463] width 80 height 21
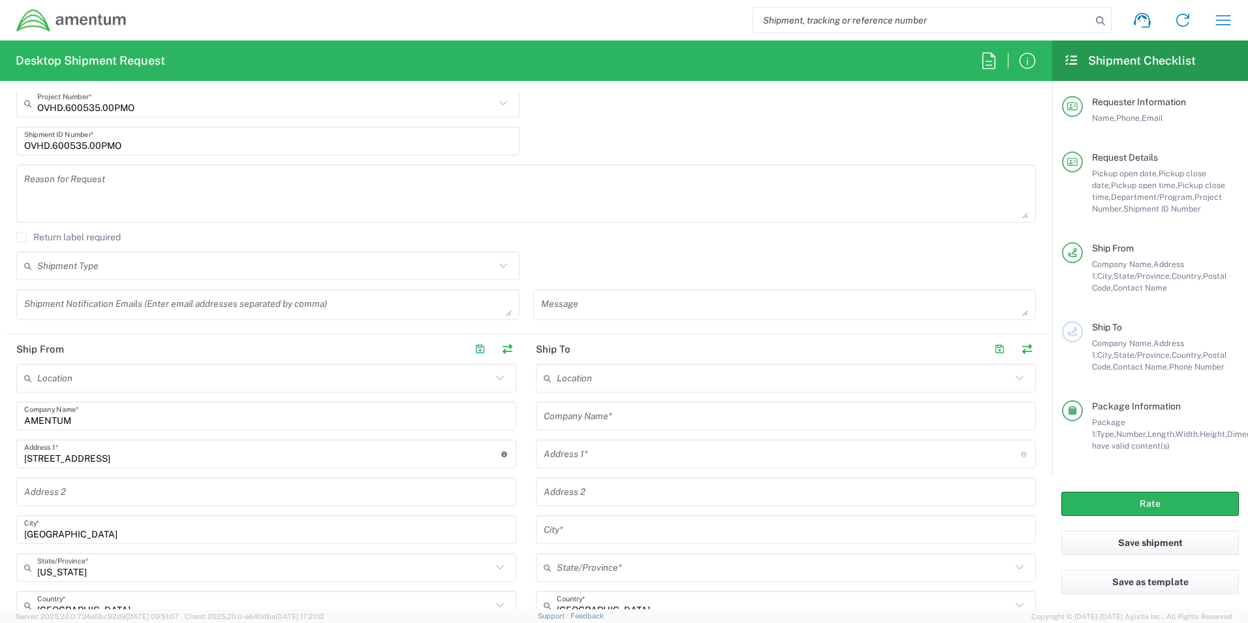
scroll to position [285, 0]
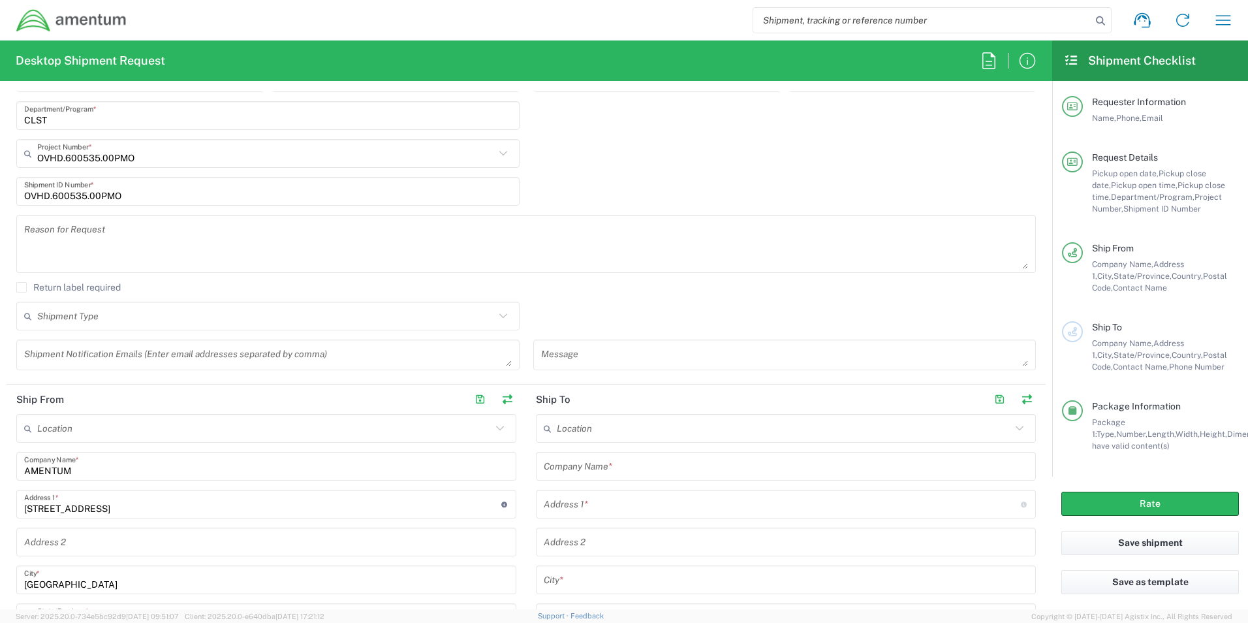
click at [586, 476] on input "text" at bounding box center [786, 466] width 484 height 23
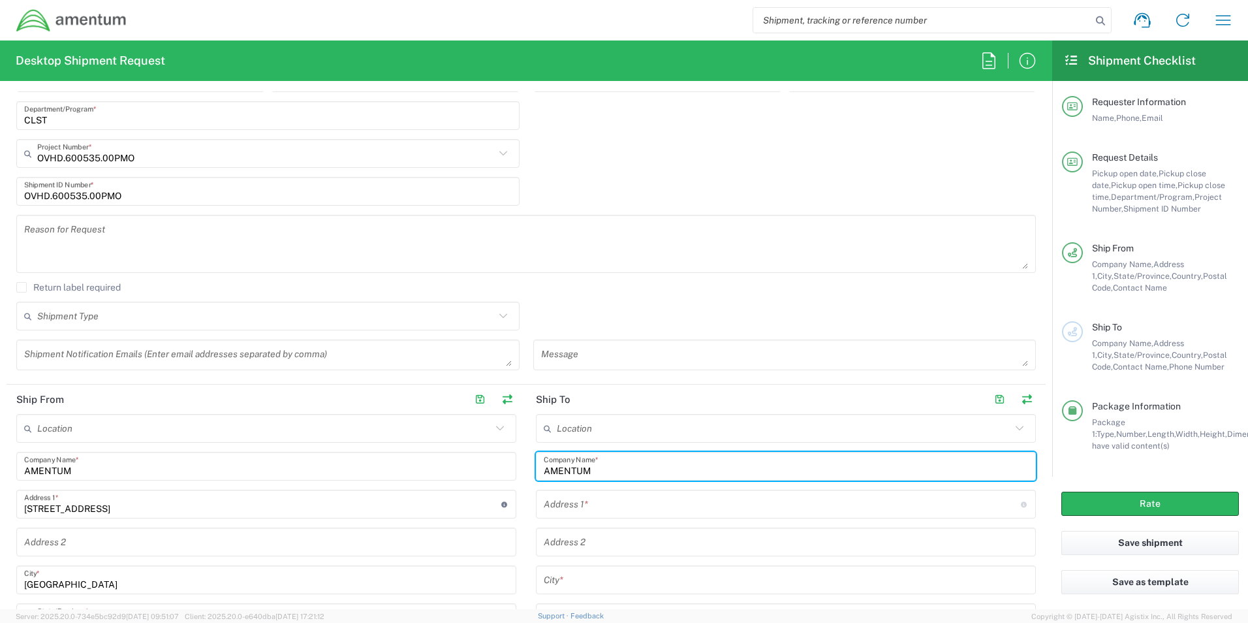
type input "AMENTUM"
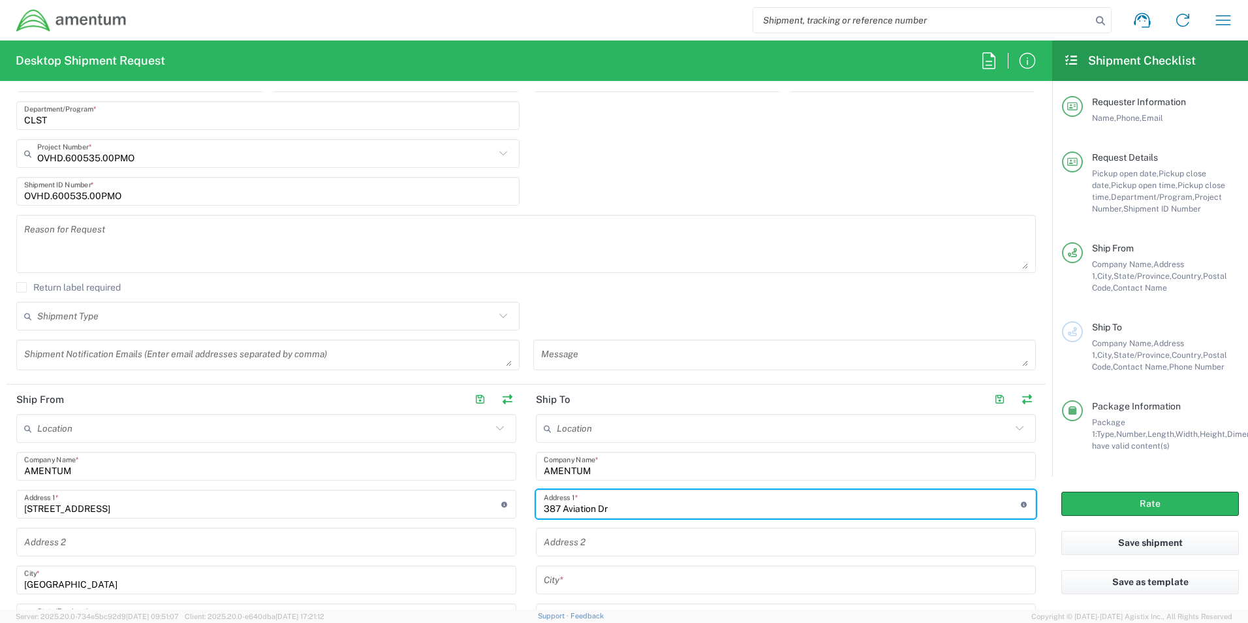
type input "387 Aviation Dr"
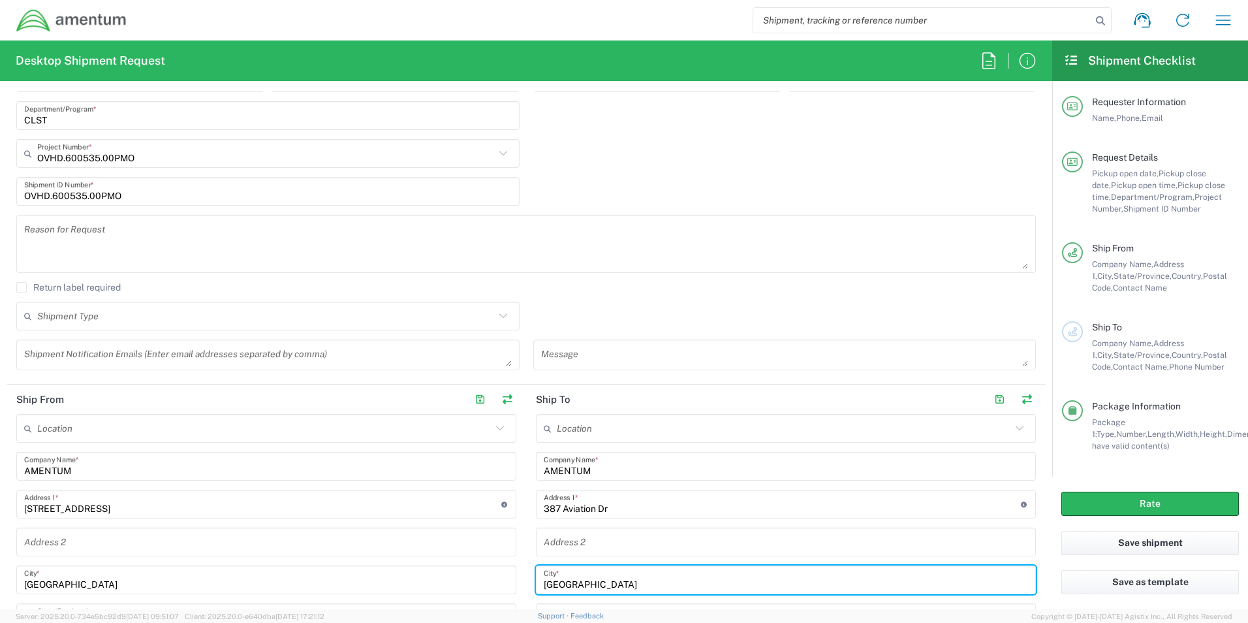
type input "Williamstown"
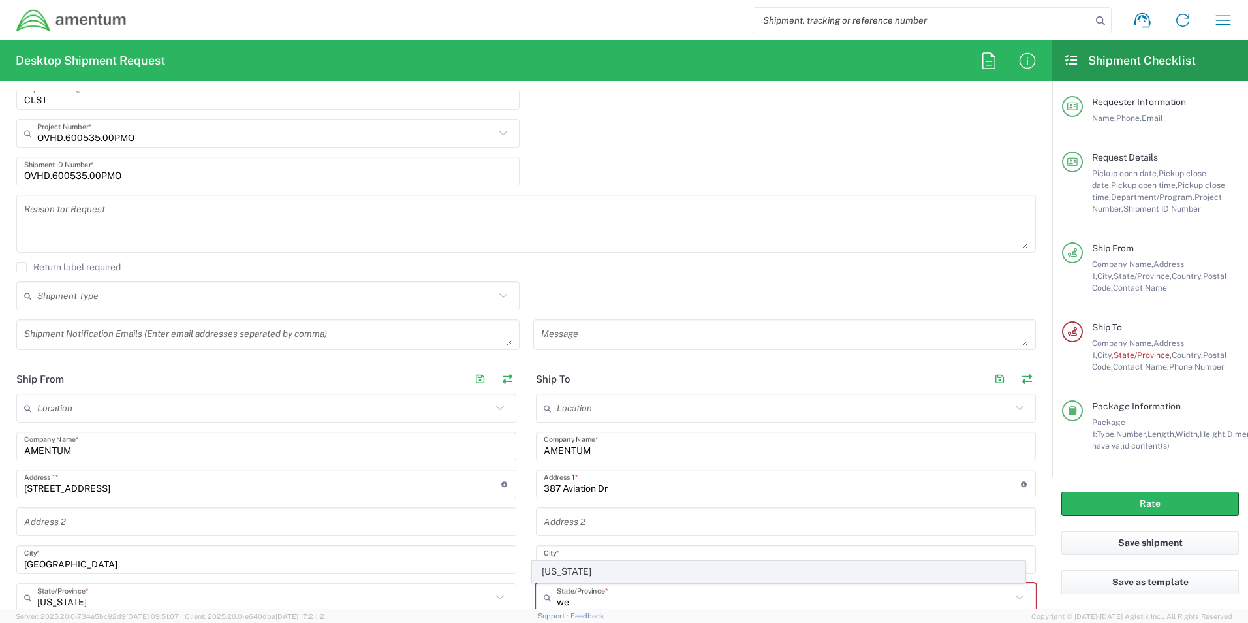
click at [587, 566] on span "[US_STATE]" at bounding box center [779, 571] width 493 height 20
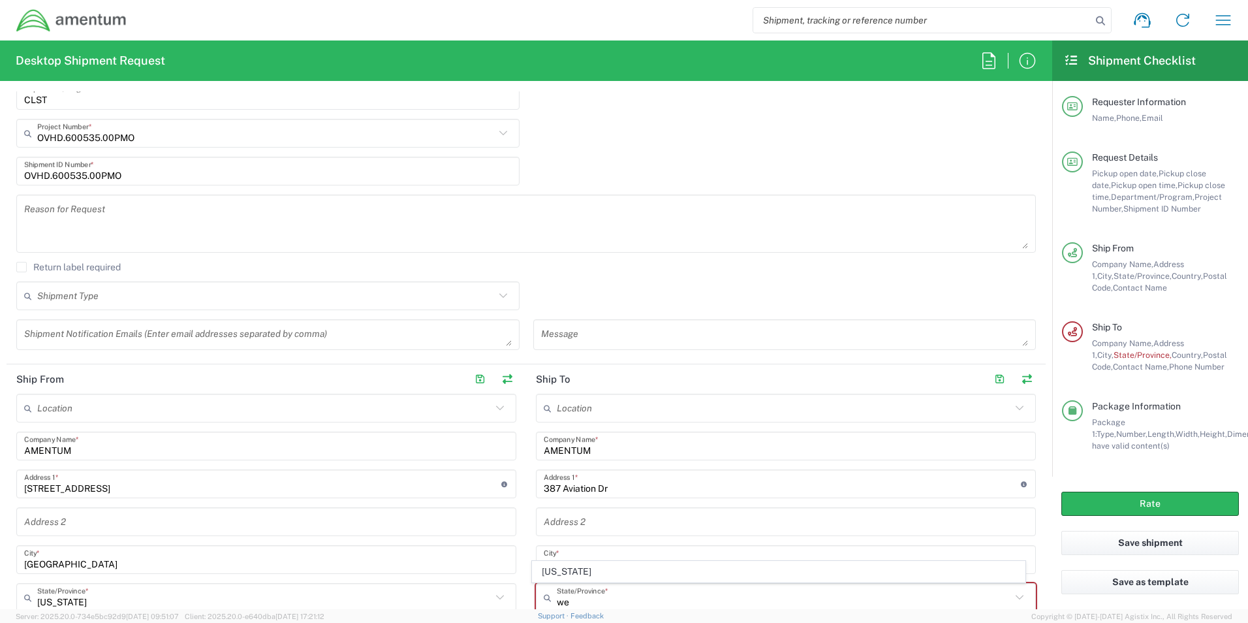
type input "[US_STATE]"
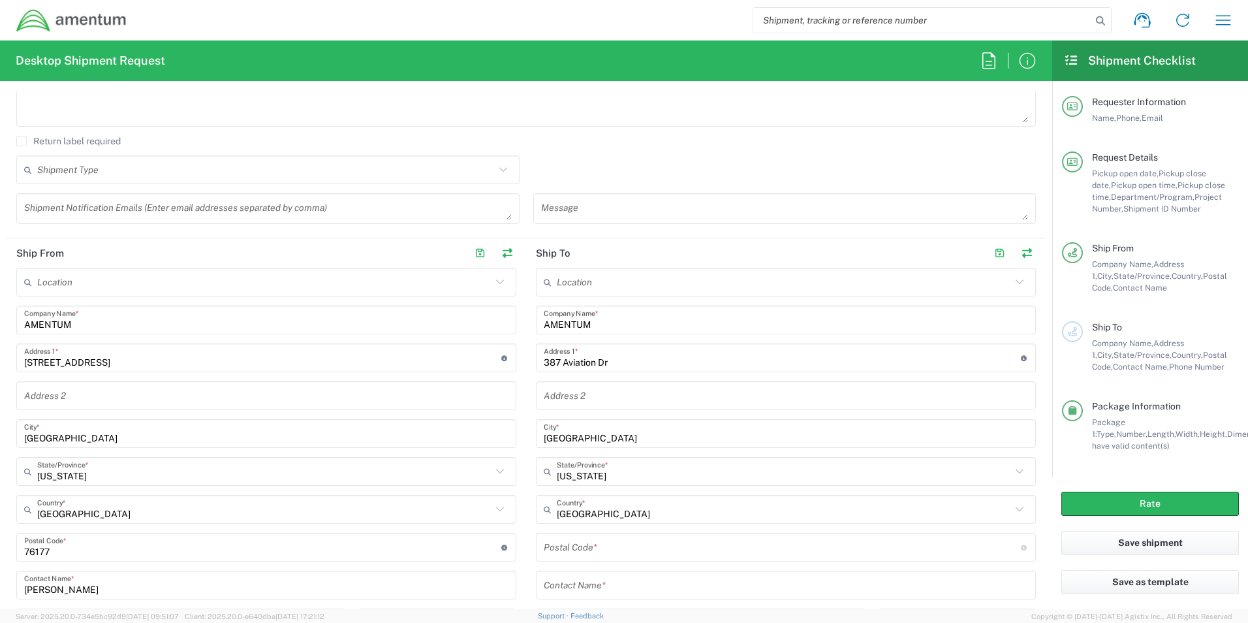
scroll to position [458, 0]
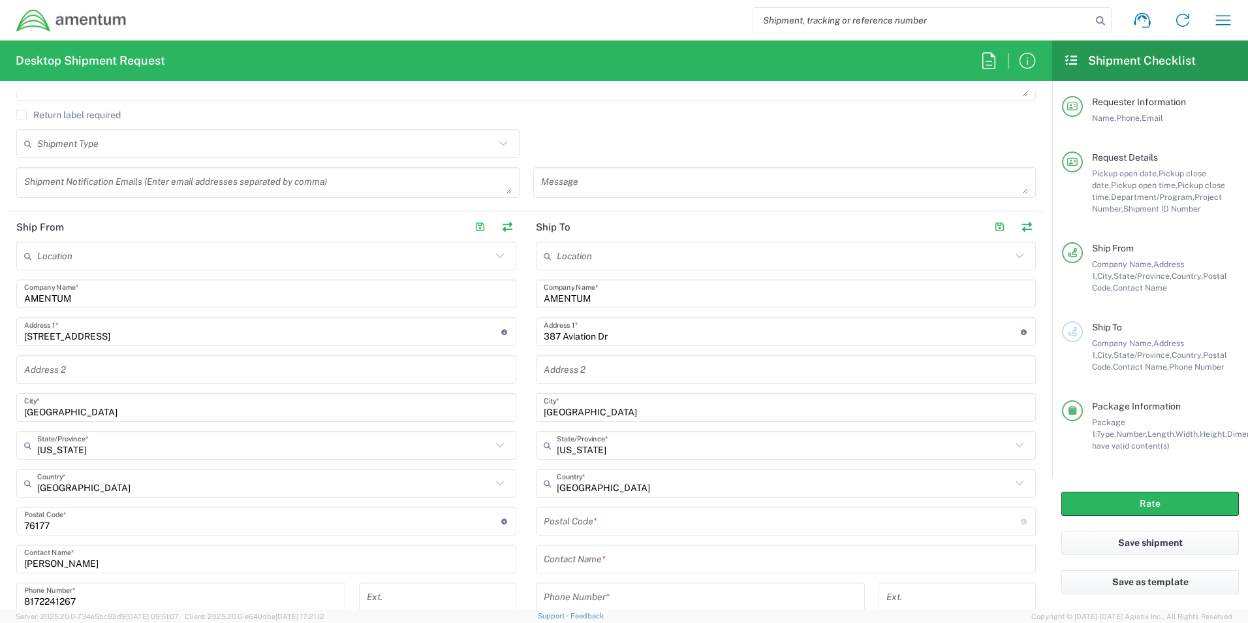
click at [587, 530] on input "undefined" at bounding box center [782, 521] width 477 height 23
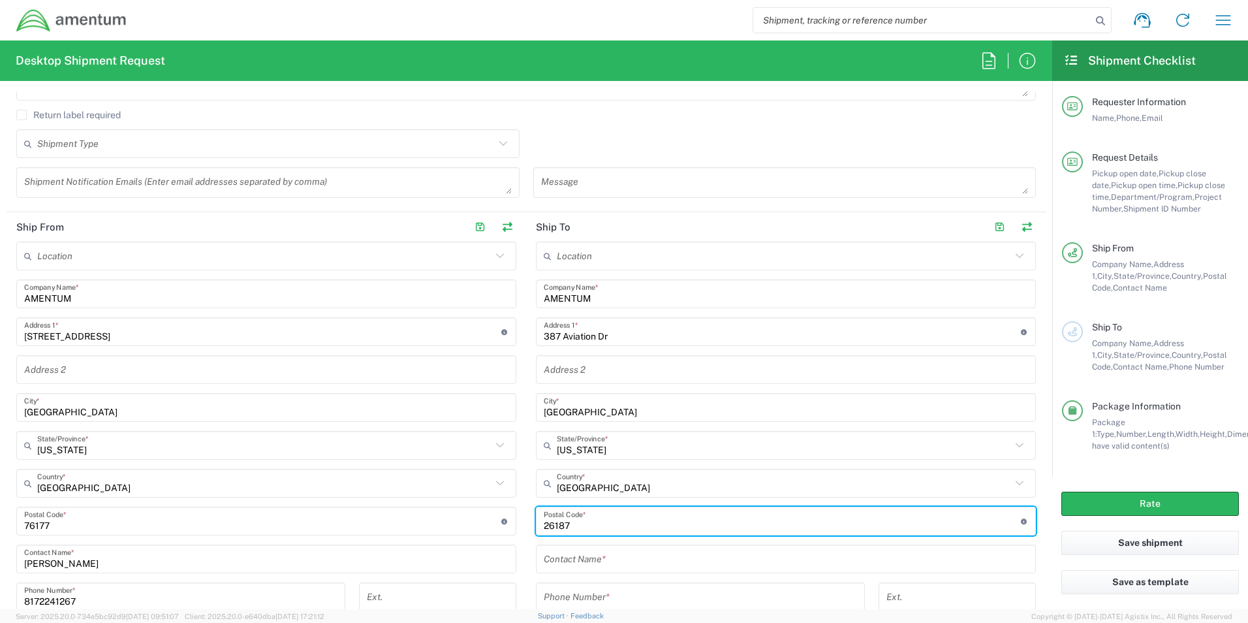
type input "26187"
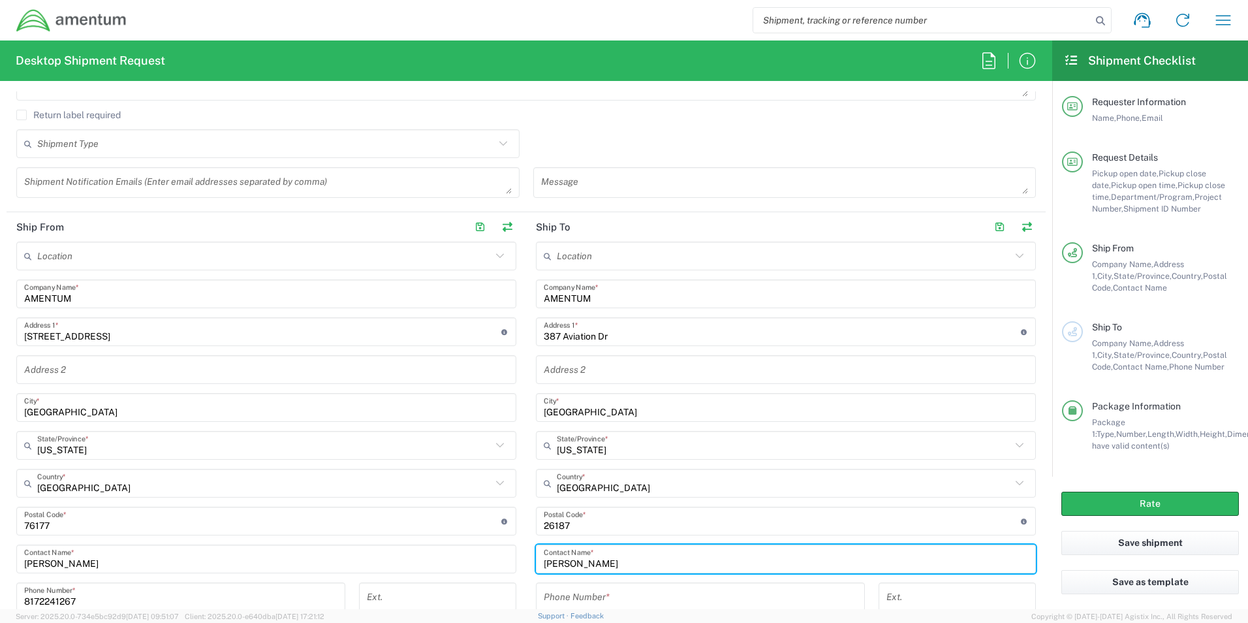
type input "Billy Moore"
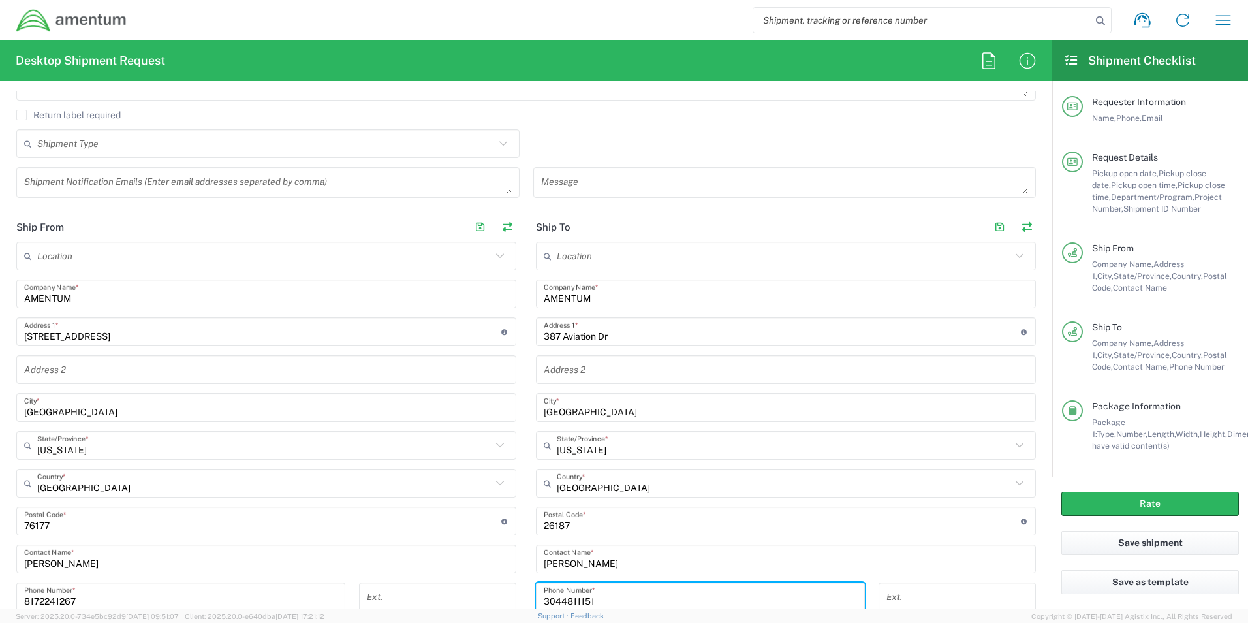
scroll to position [763, 0]
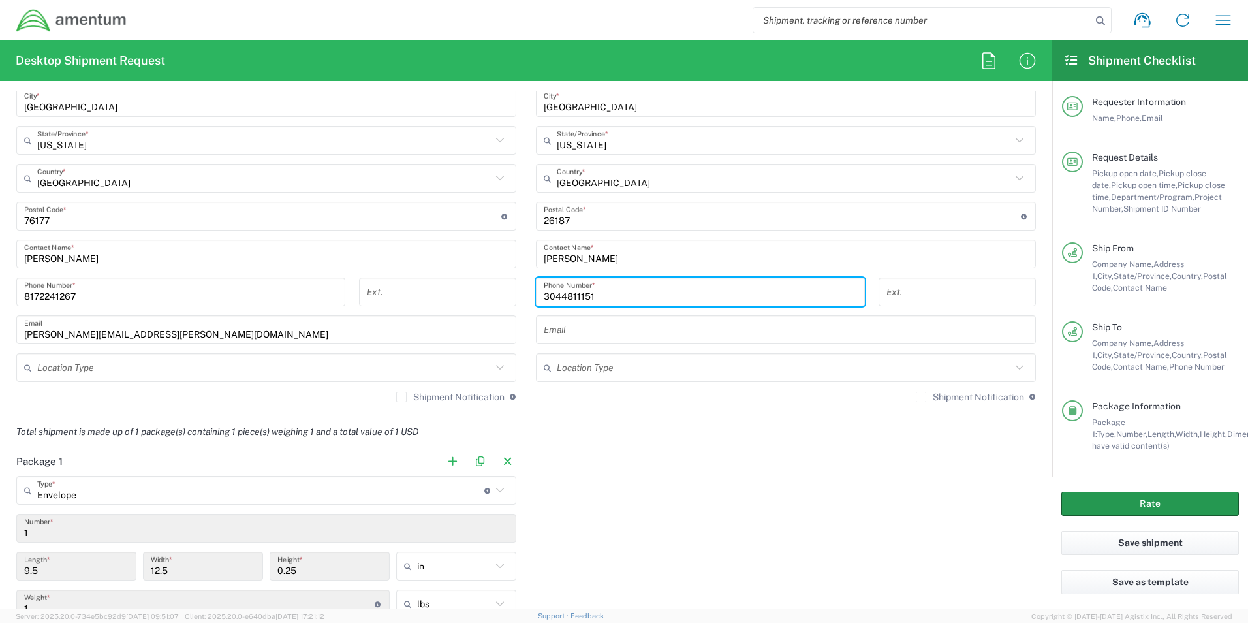
type input "3044811151"
click at [1111, 514] on button "Rate" at bounding box center [1151, 504] width 178 height 24
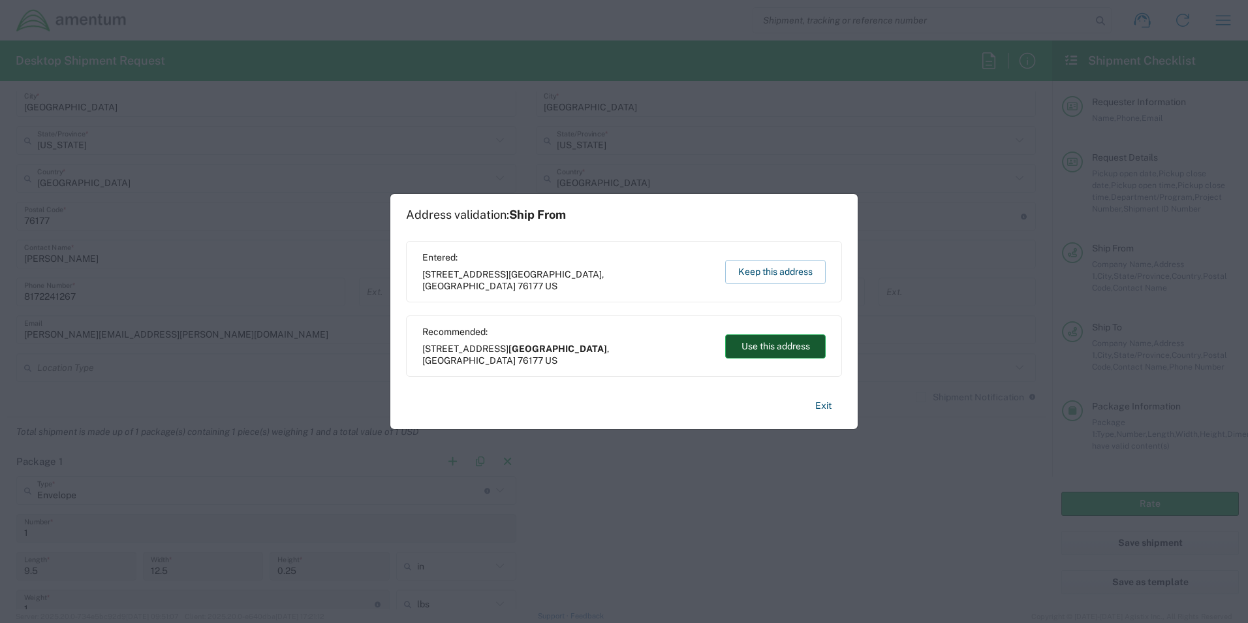
click at [774, 336] on button "Use this address" at bounding box center [775, 346] width 101 height 24
type input "[GEOGRAPHIC_DATA]"
type input "[US_STATE]"
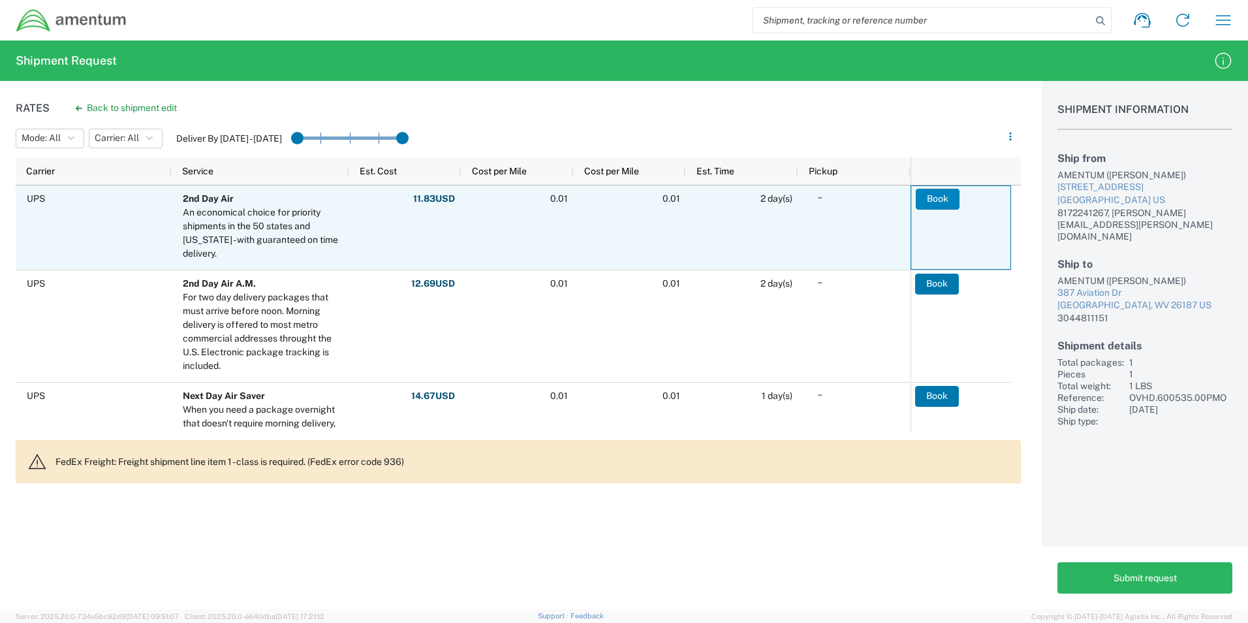
click at [933, 203] on button "Book" at bounding box center [938, 199] width 44 height 21
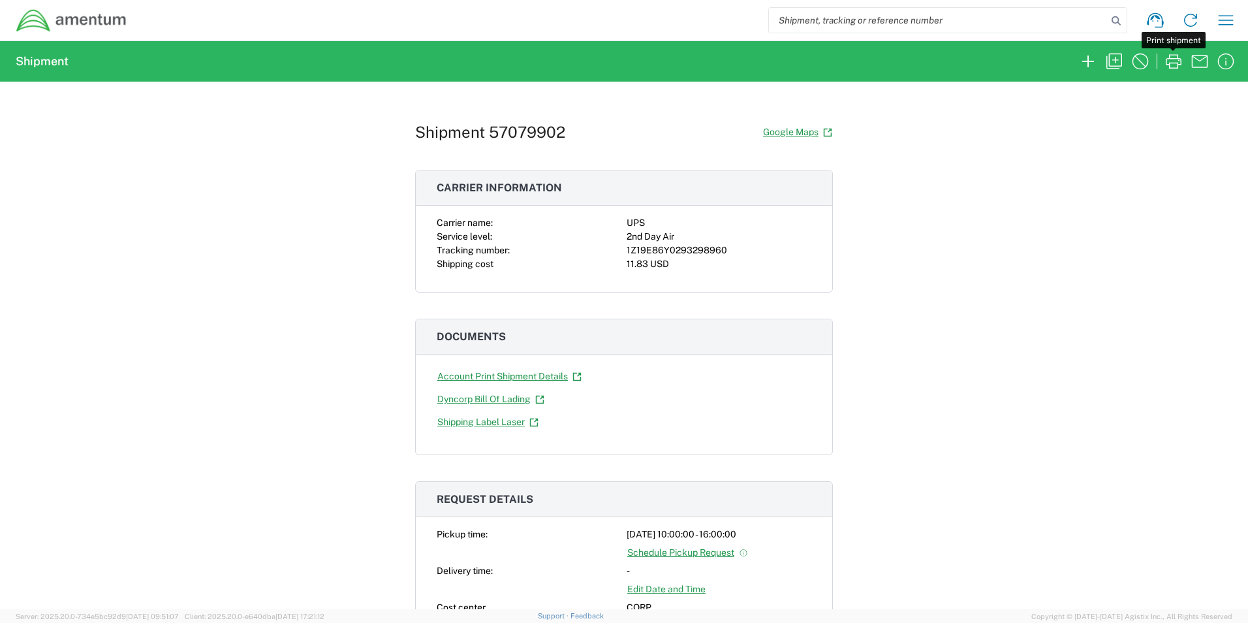
click at [1182, 59] on icon "button" at bounding box center [1173, 61] width 21 height 21
drag, startPoint x: 169, startPoint y: 373, endPoint x: 170, endPoint y: 364, distance: 9.2
click at [168, 373] on div "Shipment 57079902 Google Maps Carrier information Carrier name: UPS Service lev…" at bounding box center [624, 346] width 1248 height 528
click at [1064, 225] on div "Shipment 57079902 Google Maps Carrier information Carrier name: UPS Service lev…" at bounding box center [624, 346] width 1248 height 528
drag, startPoint x: 193, startPoint y: 185, endPoint x: 252, endPoint y: 111, distance: 94.7
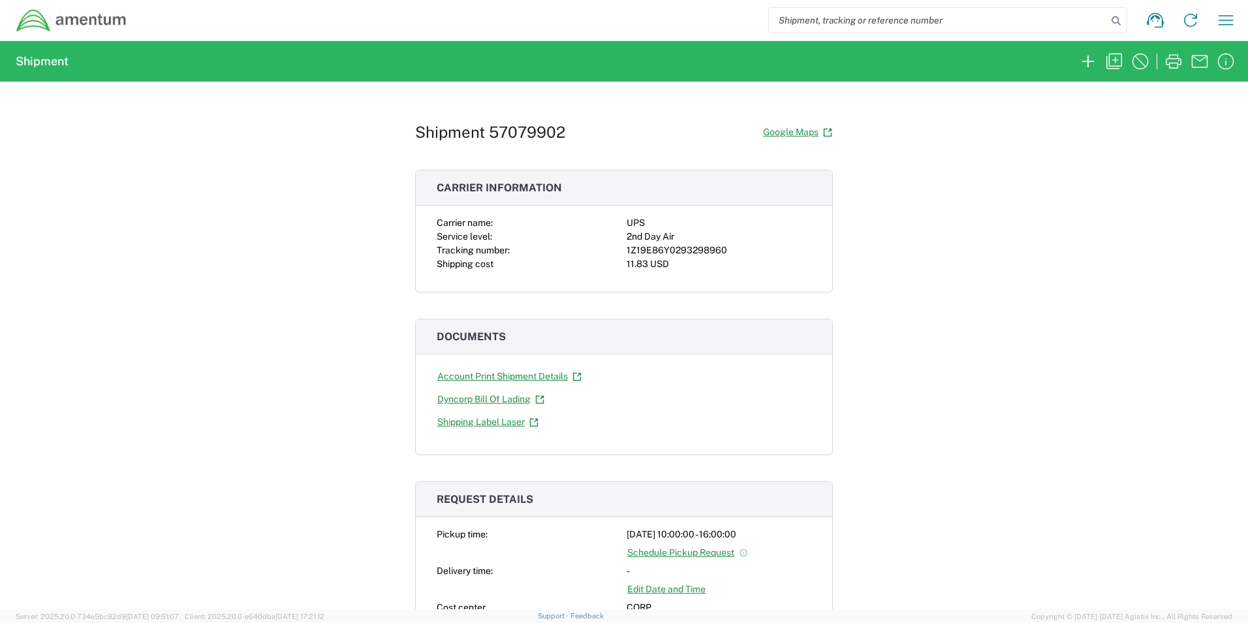
click at [197, 180] on div "Shipment 57079902 Google Maps Carrier information Carrier name: UPS Service lev…" at bounding box center [624, 346] width 1248 height 528
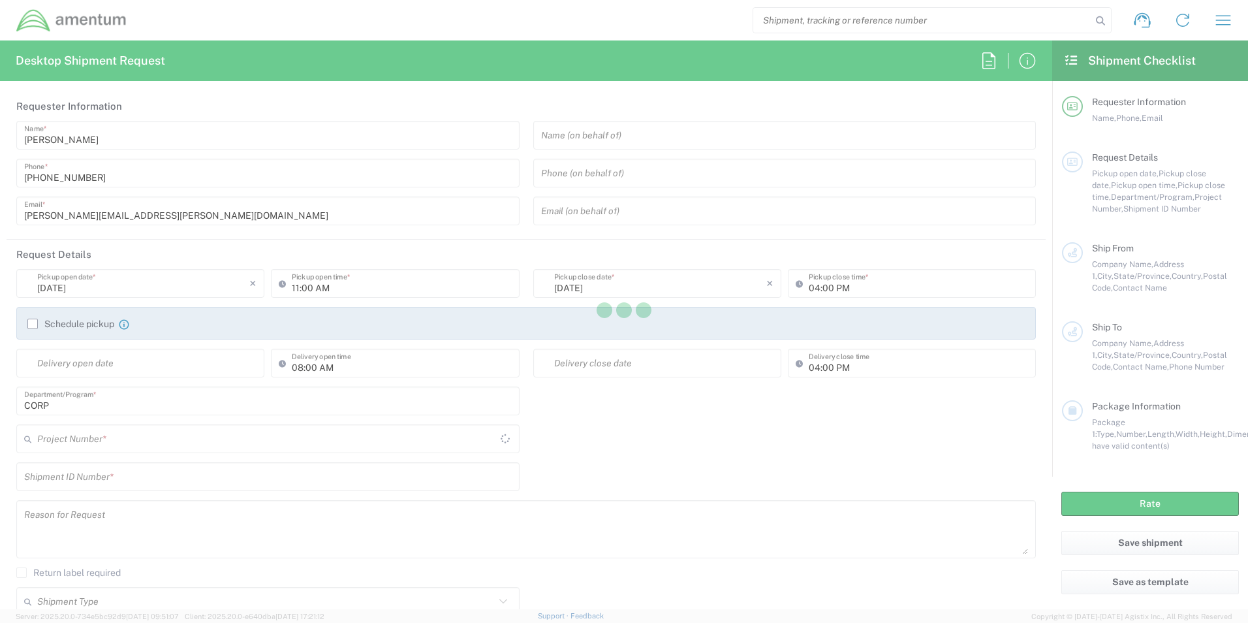
type input "[GEOGRAPHIC_DATA]"
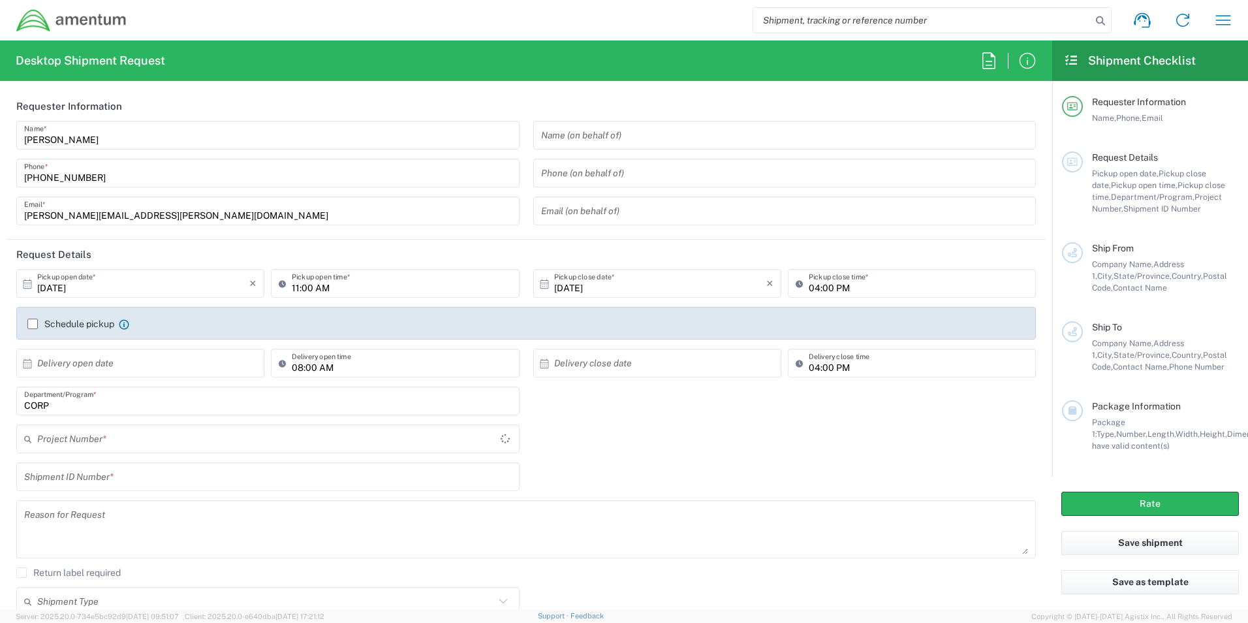
type input "CORP"
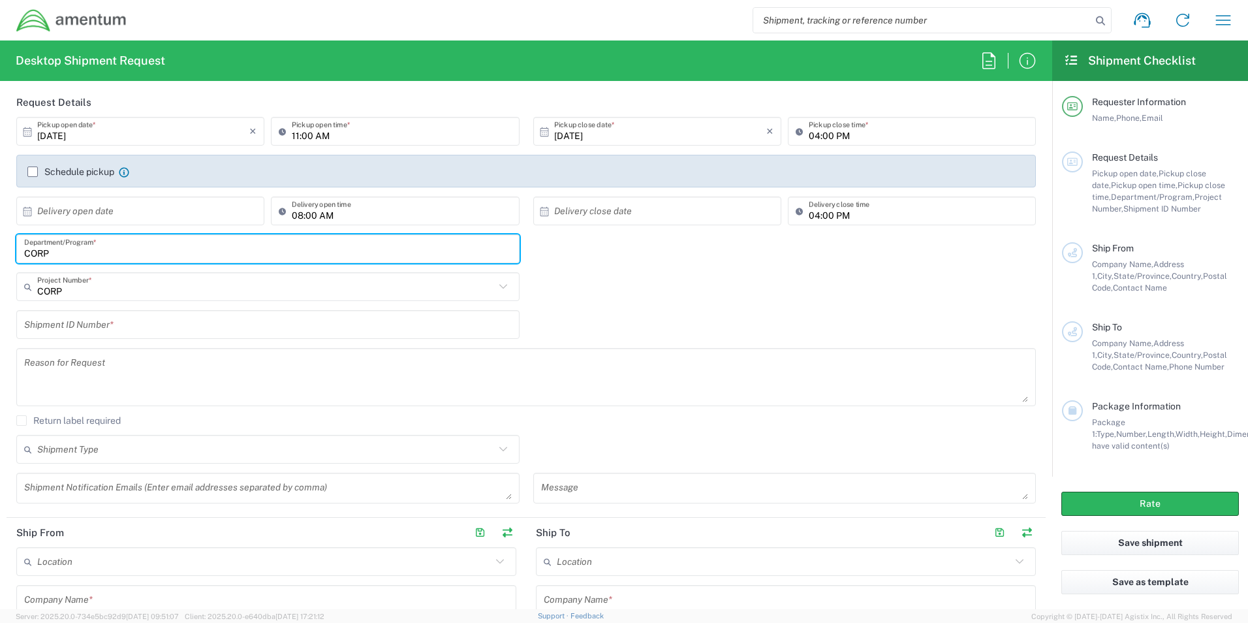
click at [16, 258] on div "CORP Department/Program *" at bounding box center [268, 253] width 517 height 38
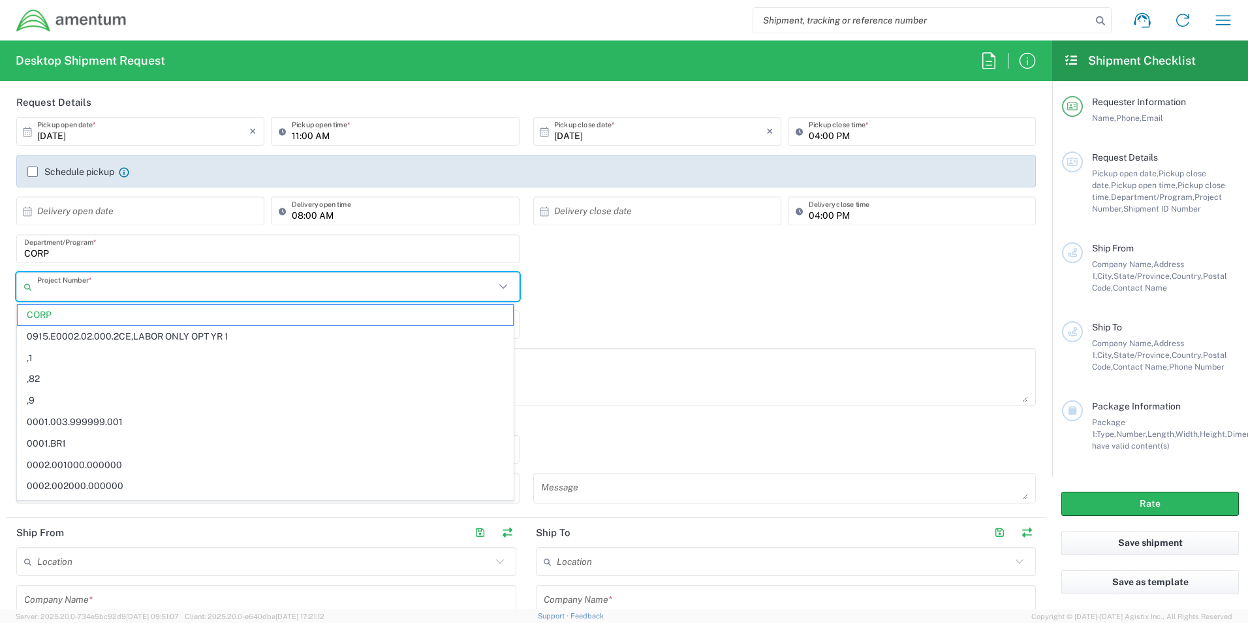
drag, startPoint x: 71, startPoint y: 314, endPoint x: 74, endPoint y: 323, distance: 9.7
click at [71, 314] on span "CORP" at bounding box center [266, 315] width 496 height 20
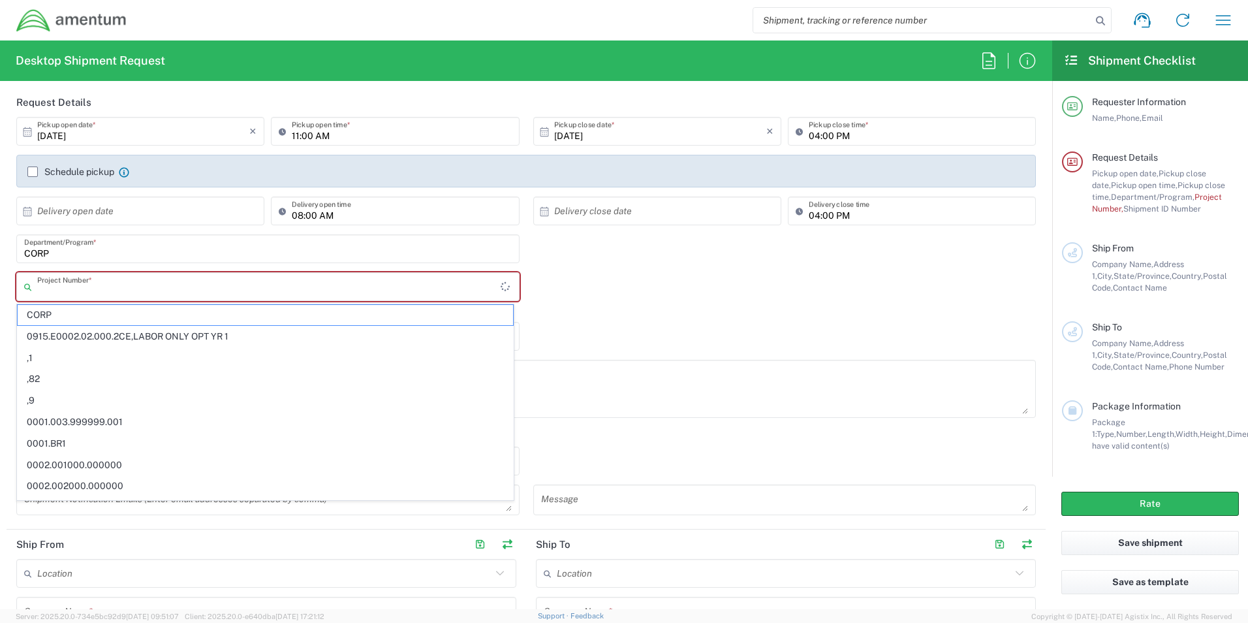
click at [91, 291] on input "text" at bounding box center [269, 287] width 464 height 23
paste input "6127.03.3001.01.AK.0000.00"
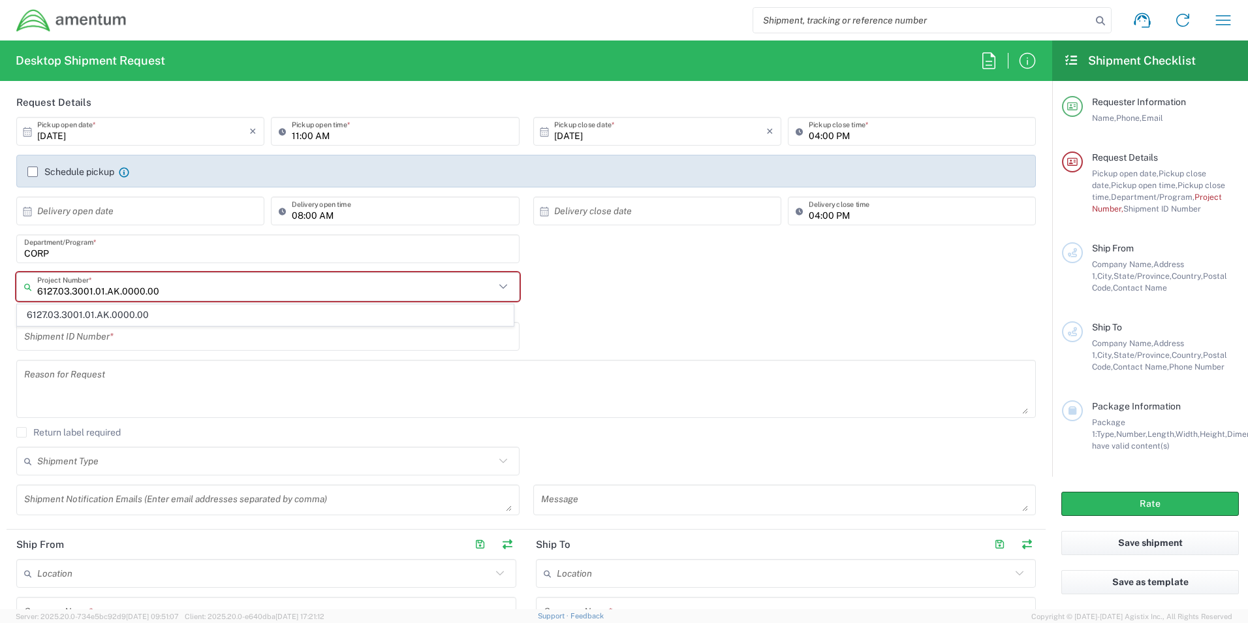
type input "6127.03.3001.01.AK.0000.00"
click at [111, 313] on span "6127.03.3001.01.AK.0000.00" at bounding box center [266, 315] width 496 height 20
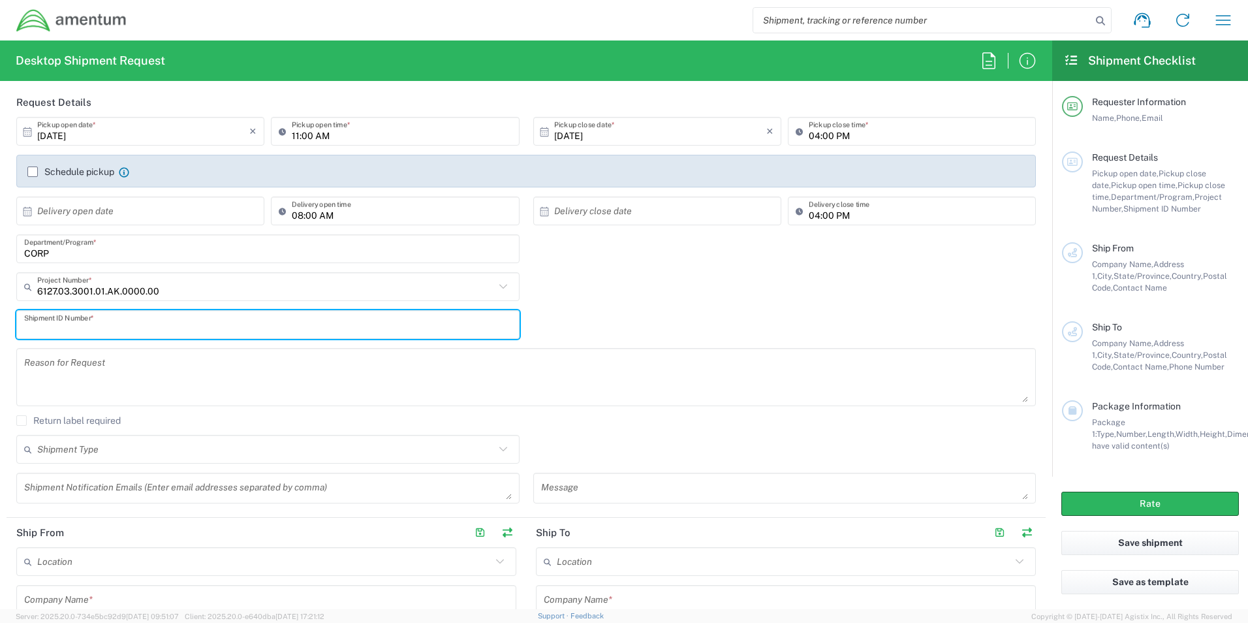
click at [92, 325] on input "text" at bounding box center [268, 324] width 488 height 23
paste input "6127.03.3001.01.AK.0000.00"
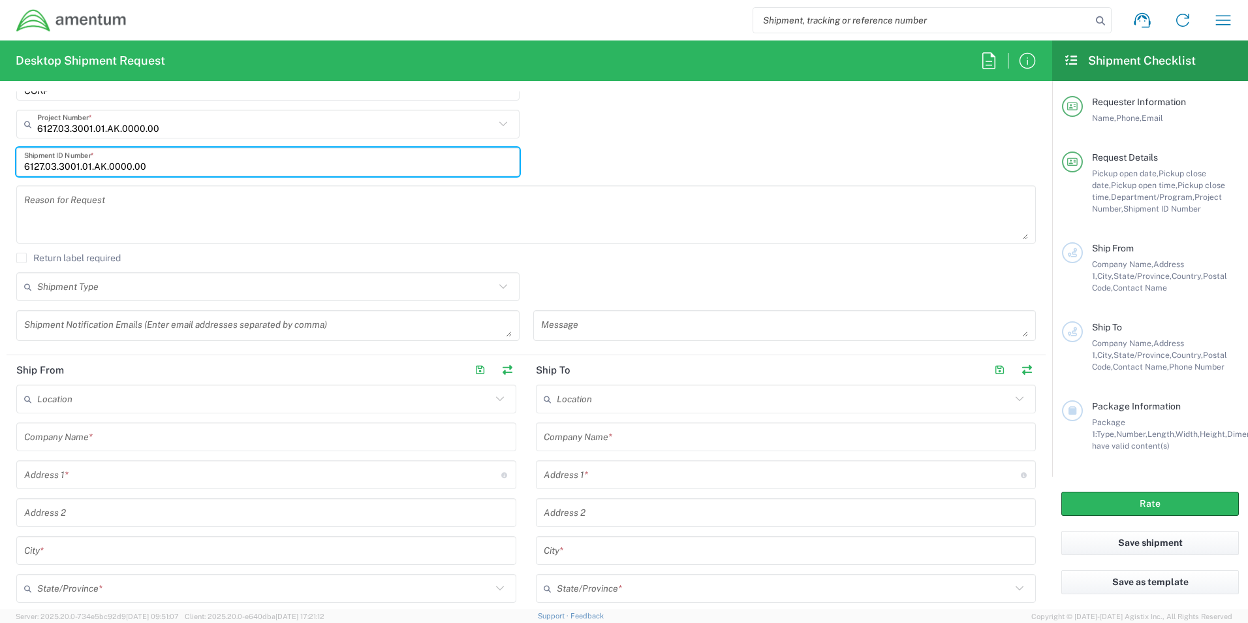
scroll to position [457, 0]
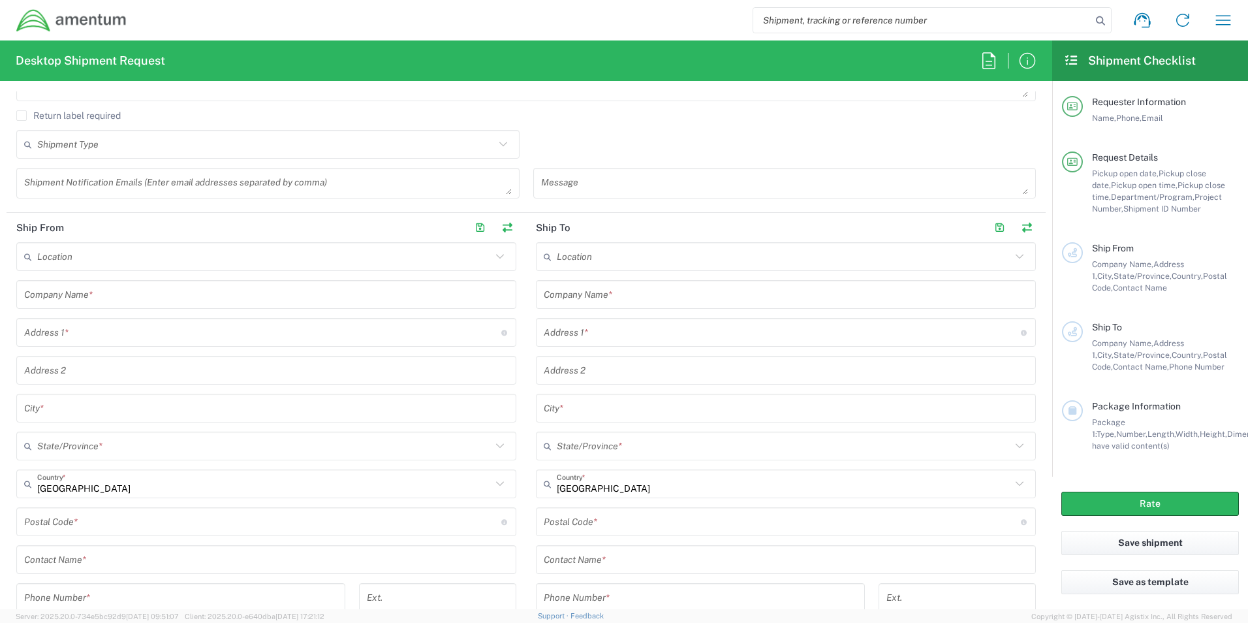
type input "6127.03.3001.01.AK.0000.00"
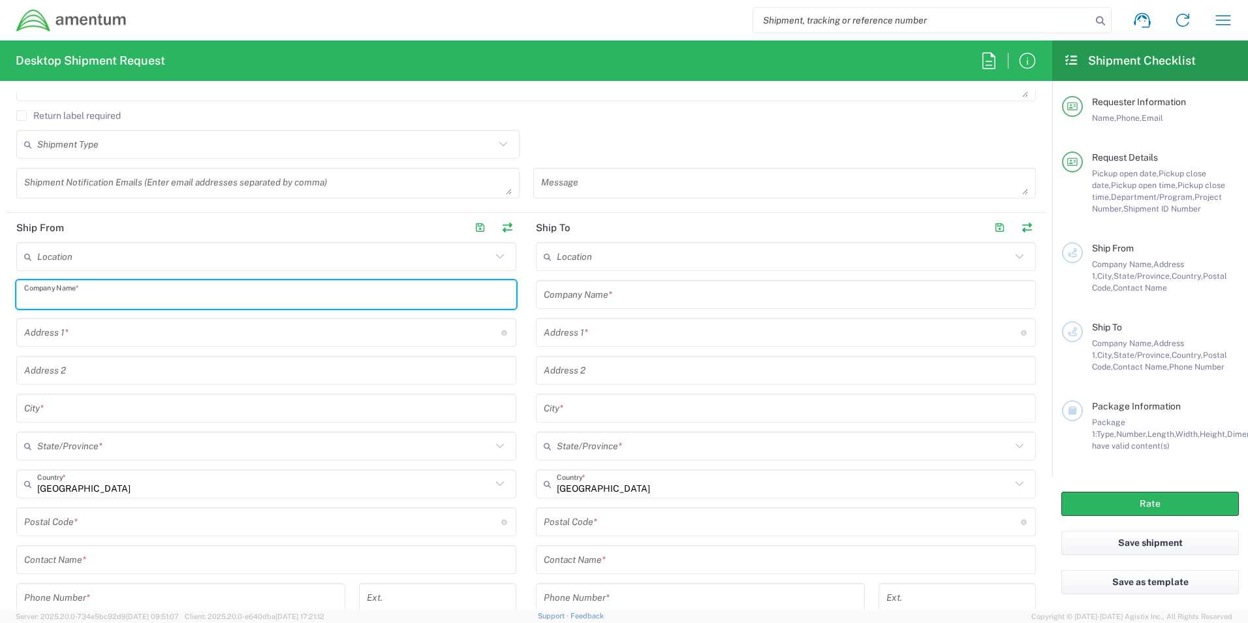
drag, startPoint x: 80, startPoint y: 303, endPoint x: 99, endPoint y: 326, distance: 30.2
click at [80, 303] on input "text" at bounding box center [266, 294] width 484 height 23
type input "AMENTUM"
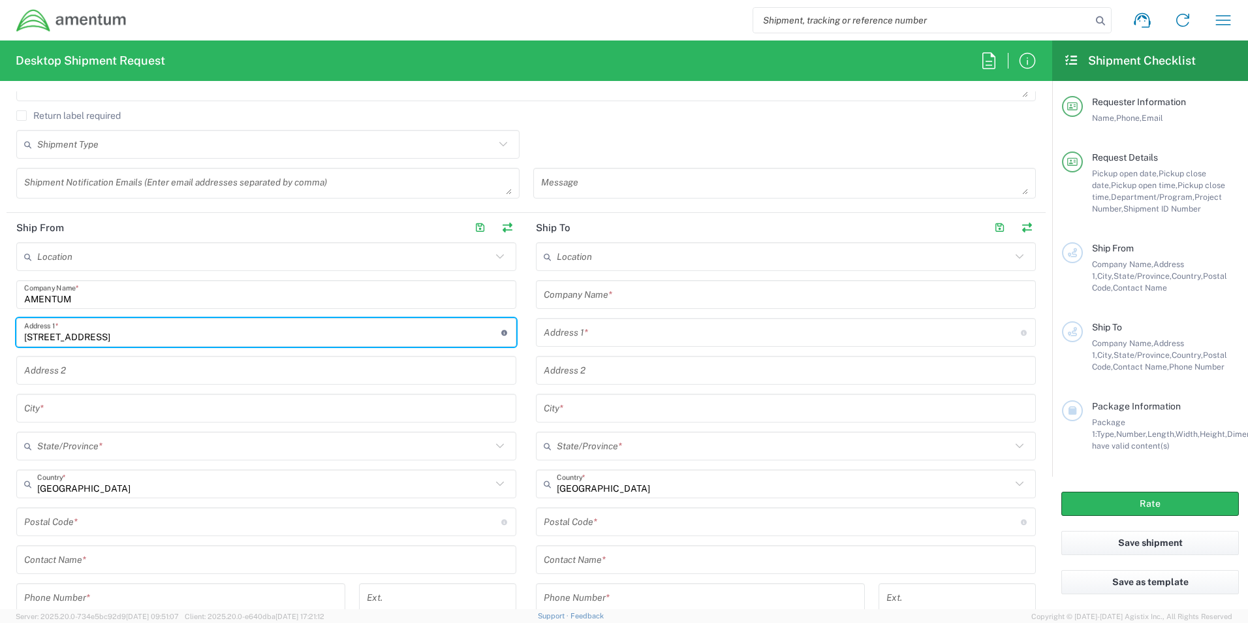
type input "[STREET_ADDRESS]"
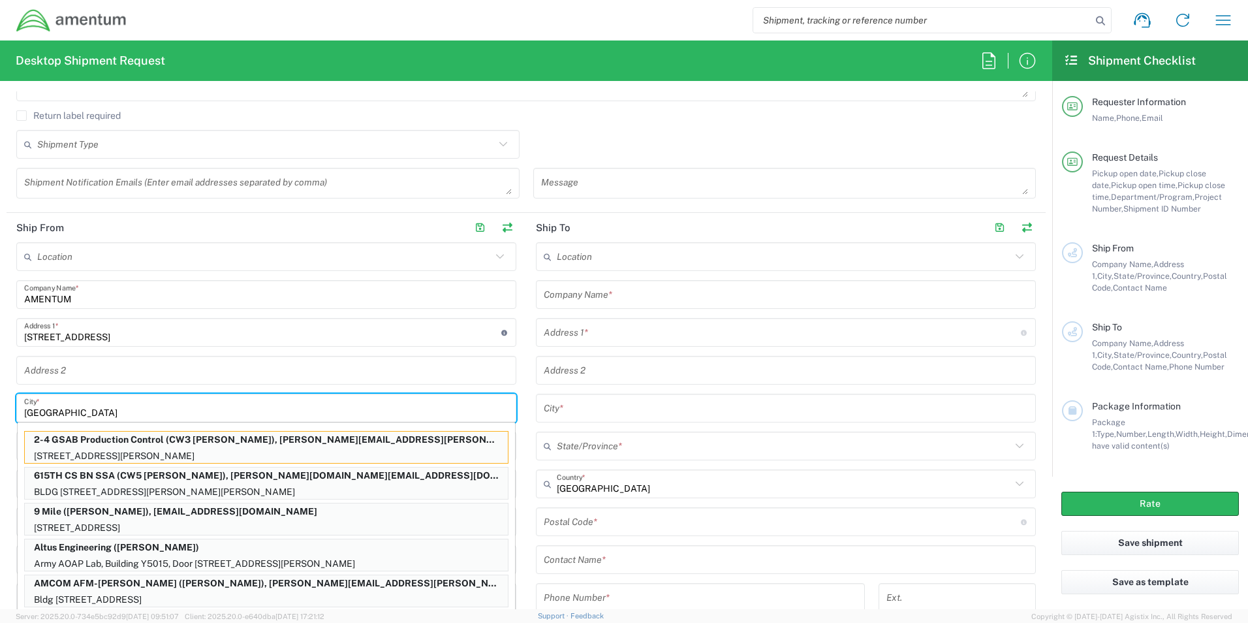
type input "[GEOGRAPHIC_DATA]"
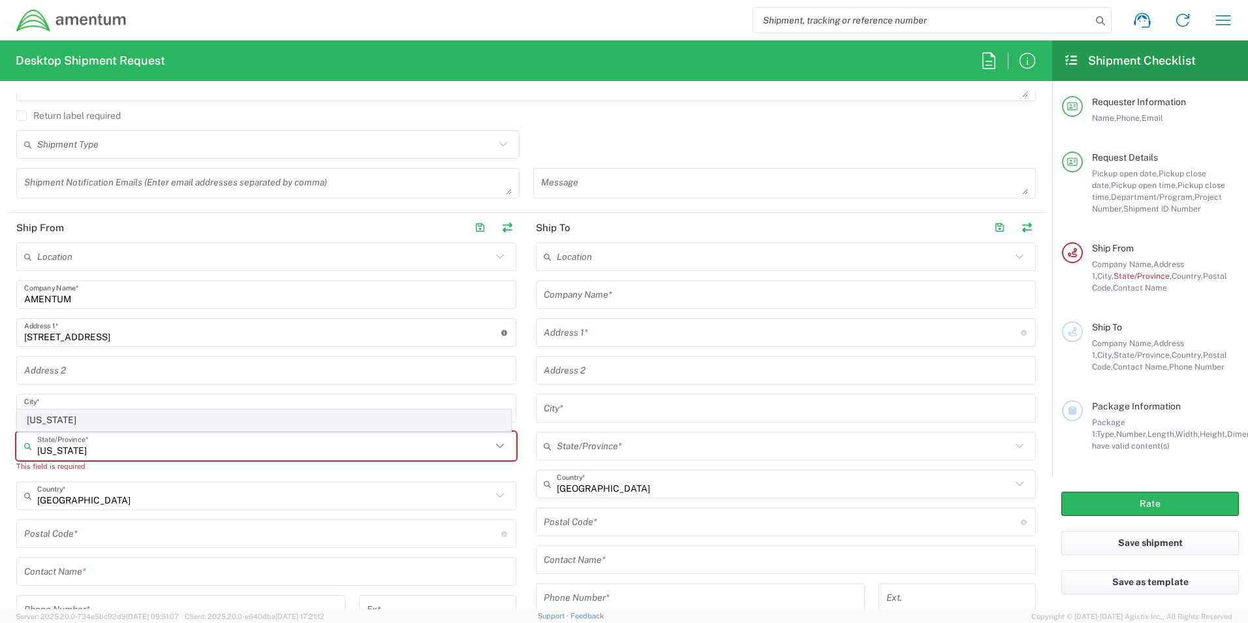
type input "[US_STATE]"
click at [50, 420] on span "[US_STATE]" at bounding box center [264, 420] width 493 height 20
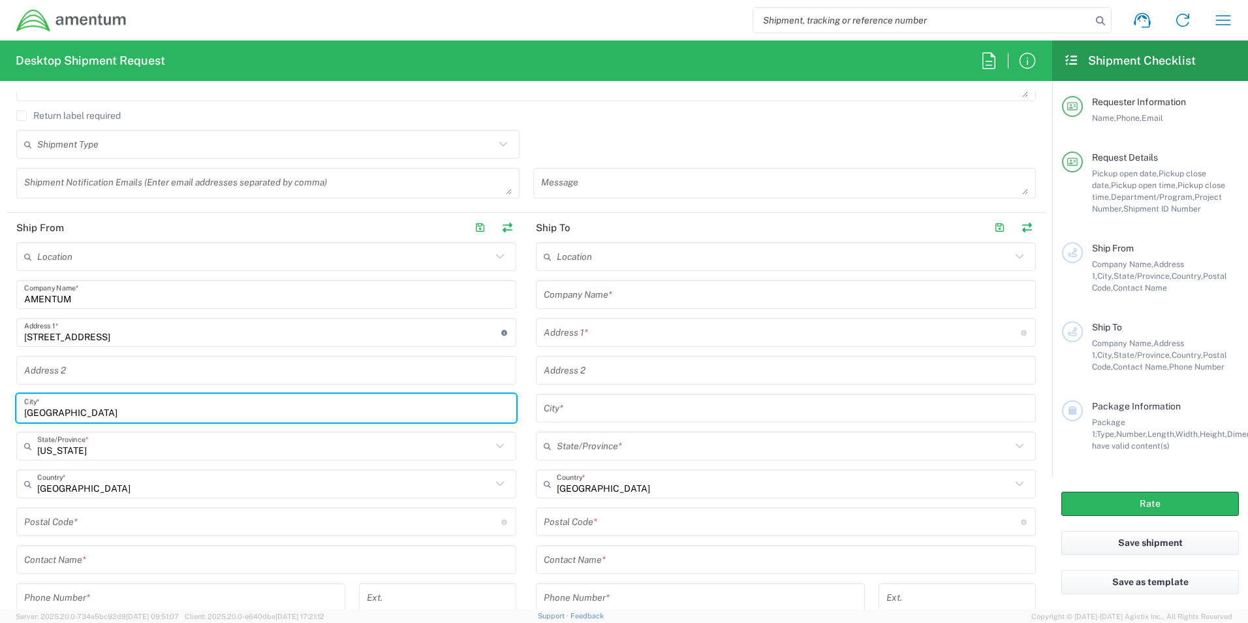
click at [73, 410] on input "[GEOGRAPHIC_DATA]" at bounding box center [266, 408] width 484 height 23
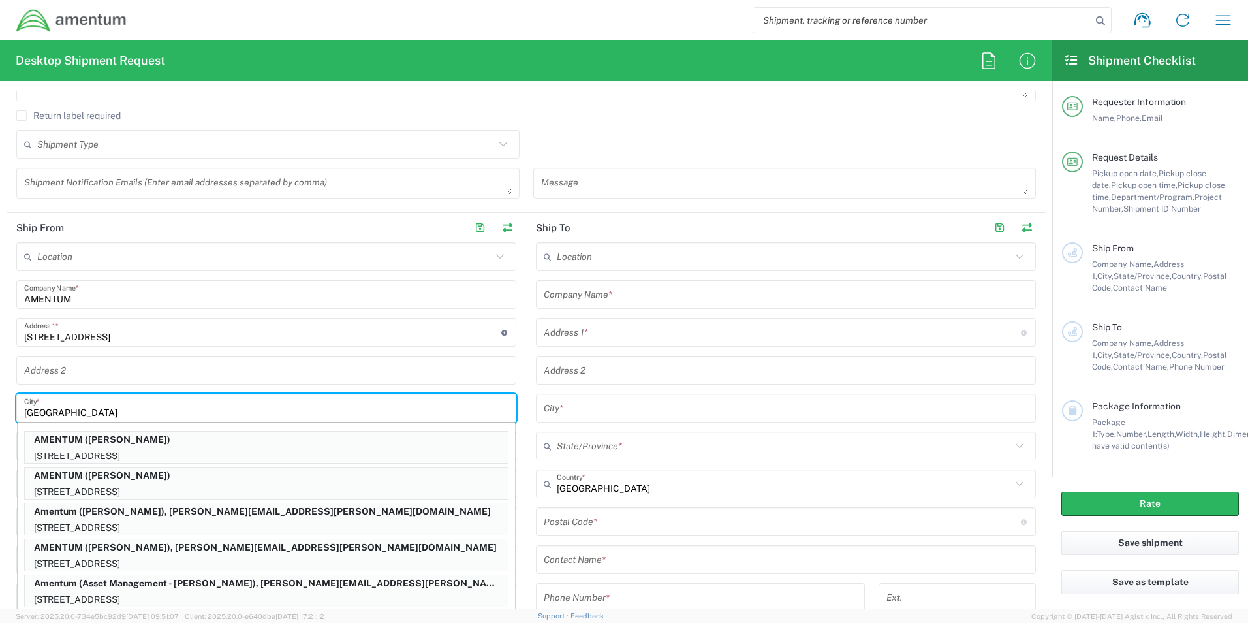
type input "[GEOGRAPHIC_DATA]"
type input "[US_STATE]"
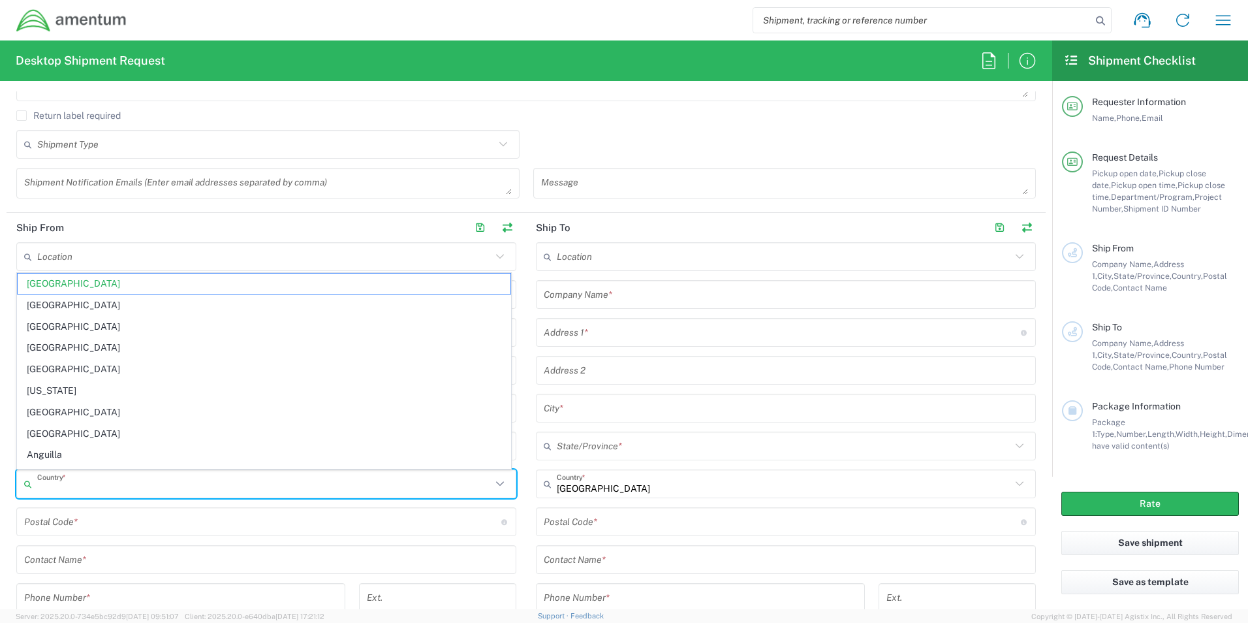
type input "[GEOGRAPHIC_DATA]"
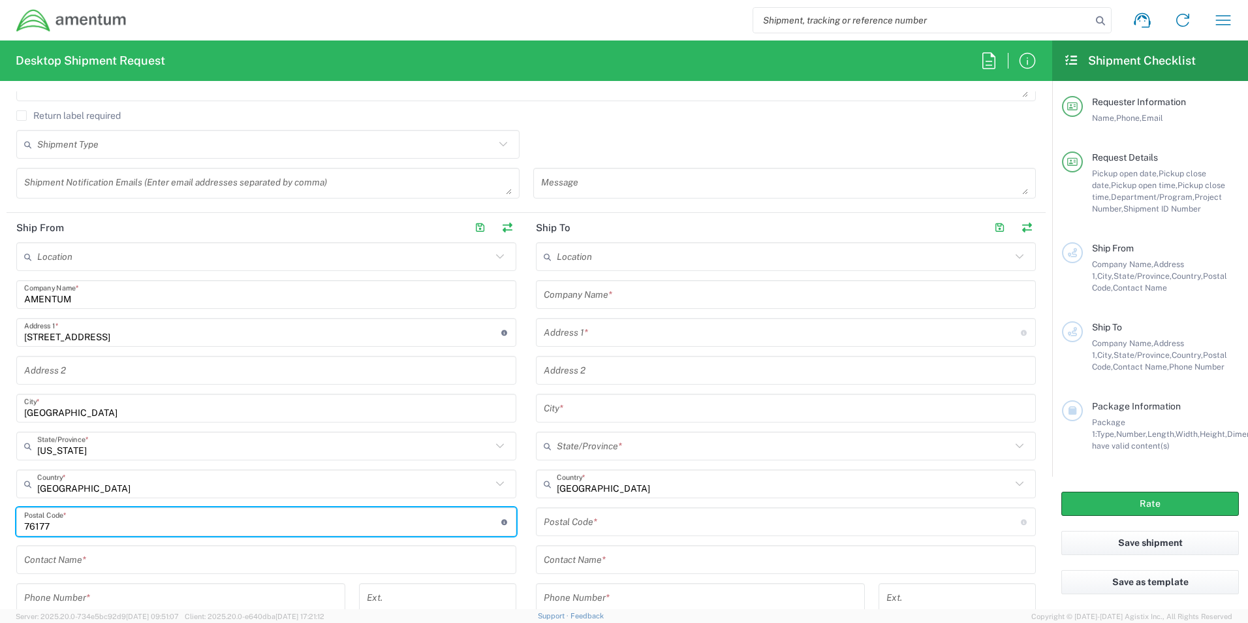
type input "76177"
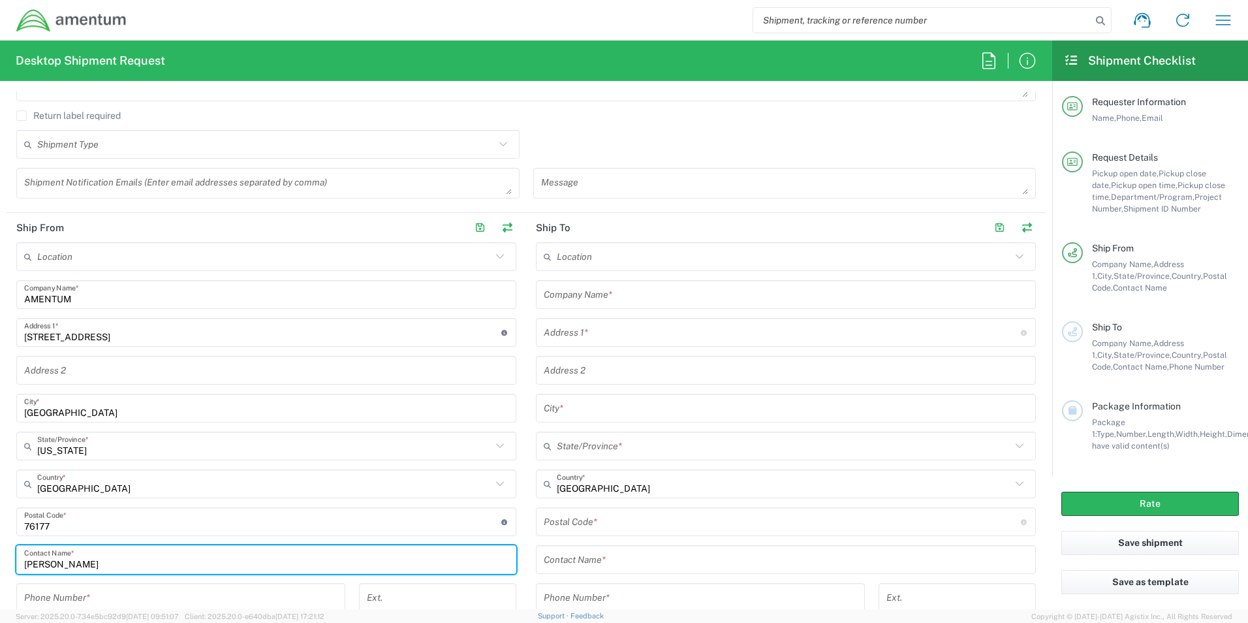
type input "[PERSON_NAME]"
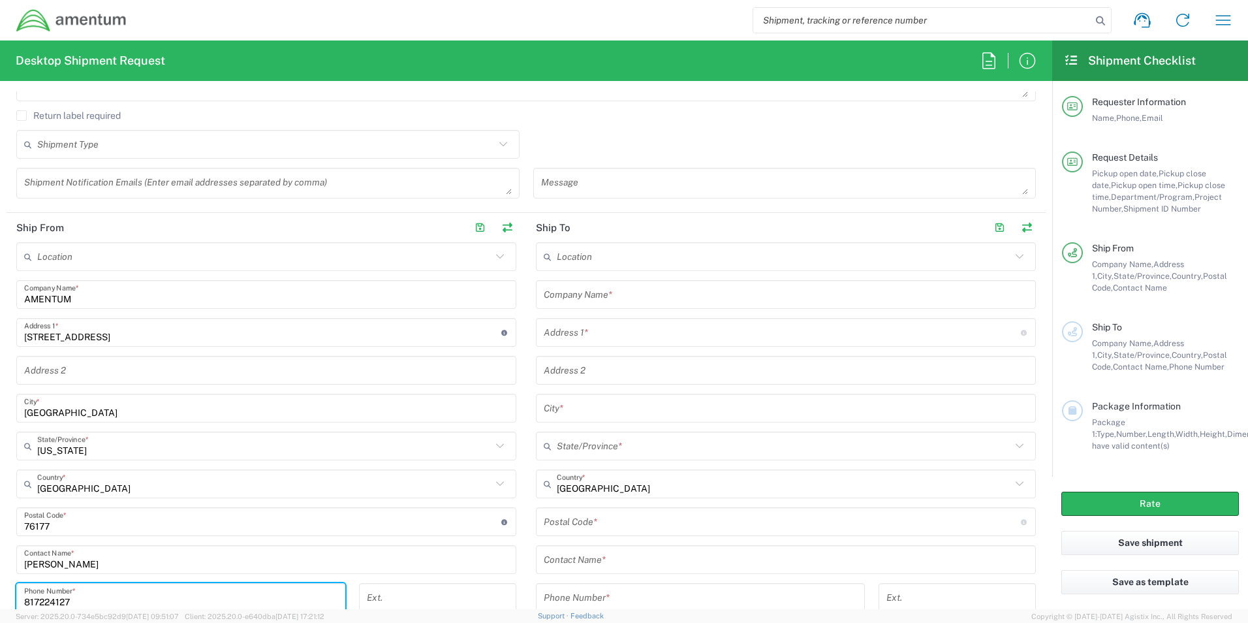
type input "817224127"
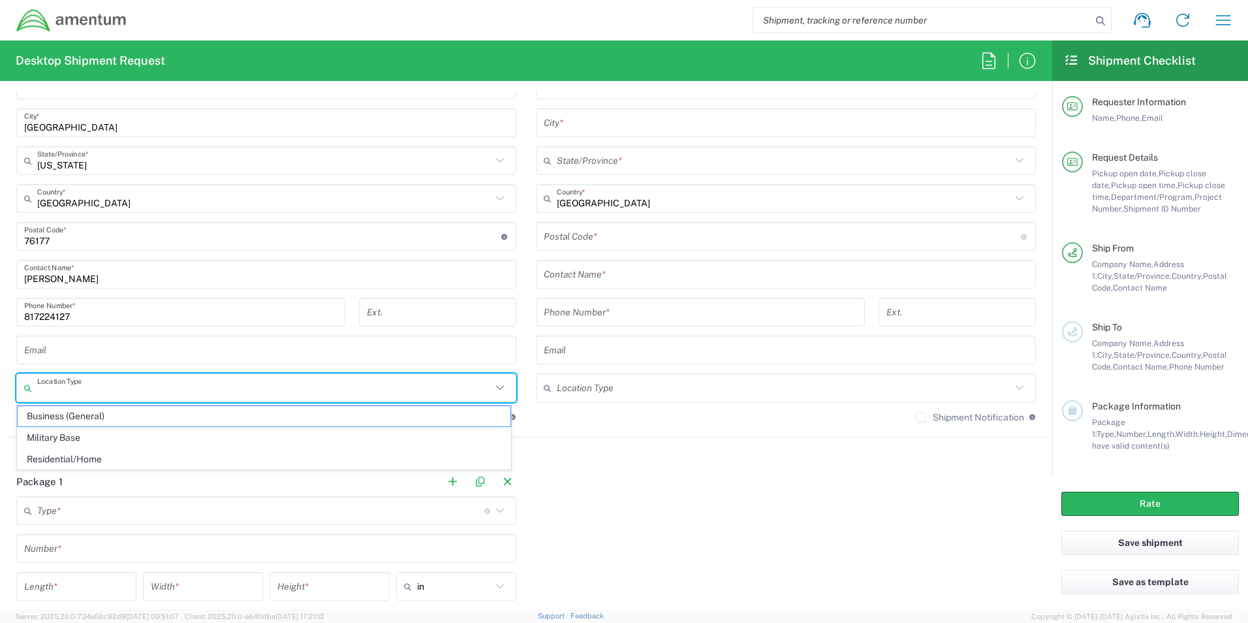
type input "a"
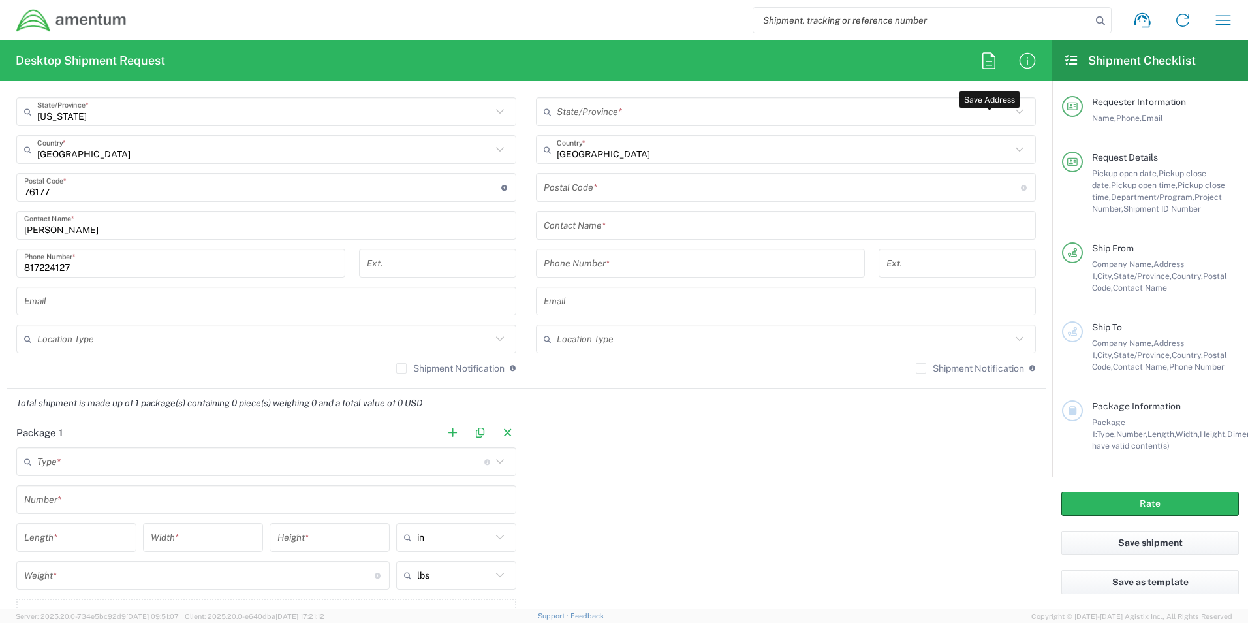
scroll to position [639, 0]
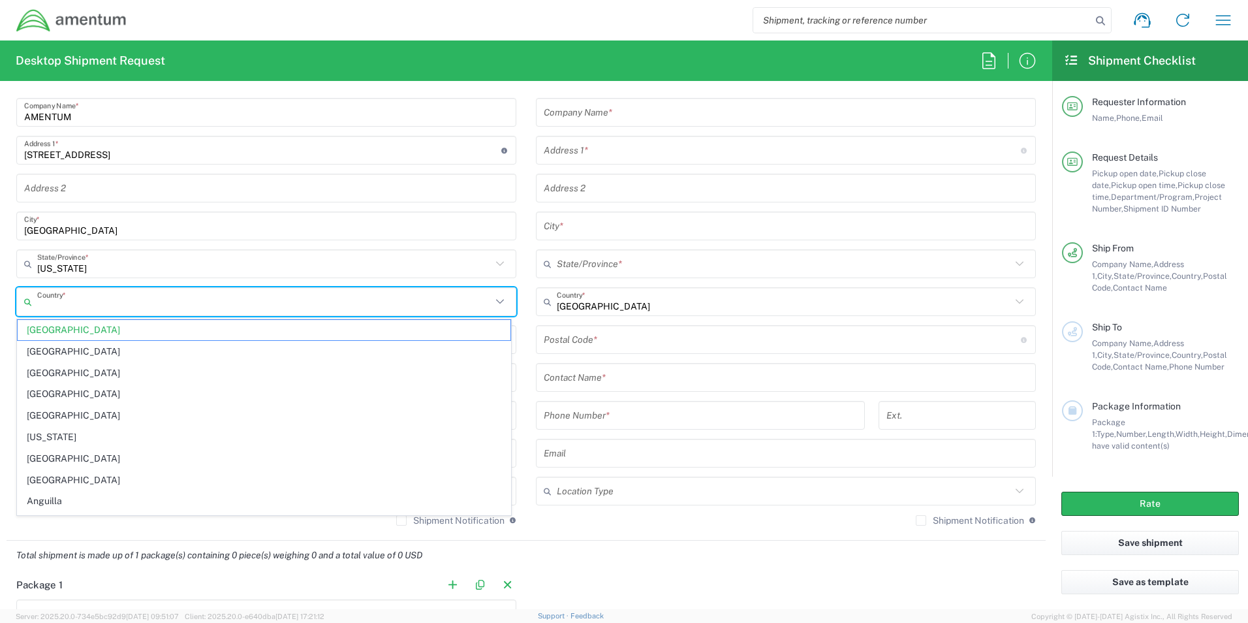
click at [53, 308] on input "text" at bounding box center [264, 302] width 454 height 23
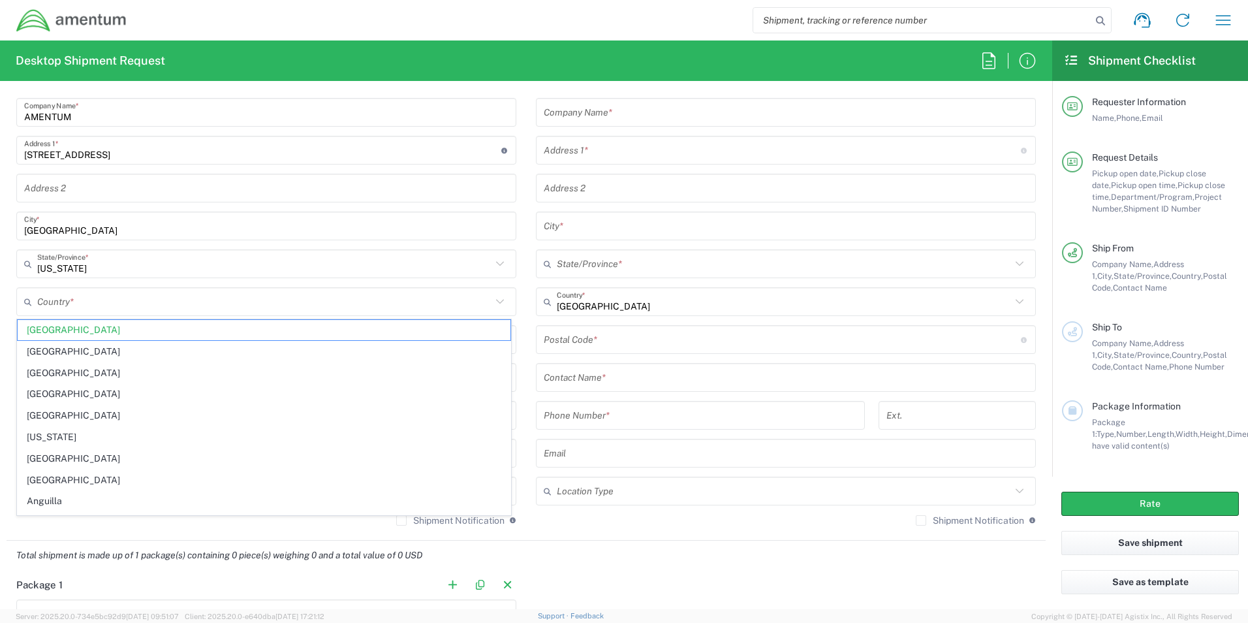
click at [198, 536] on agx-form-section "Ship From Location [PHONE_NUMBER] [PHONE_NUMBER] [PHONE_NUMBER] [PHONE_NUMBER] …" at bounding box center [267, 286] width 520 height 510
type input "[GEOGRAPHIC_DATA]"
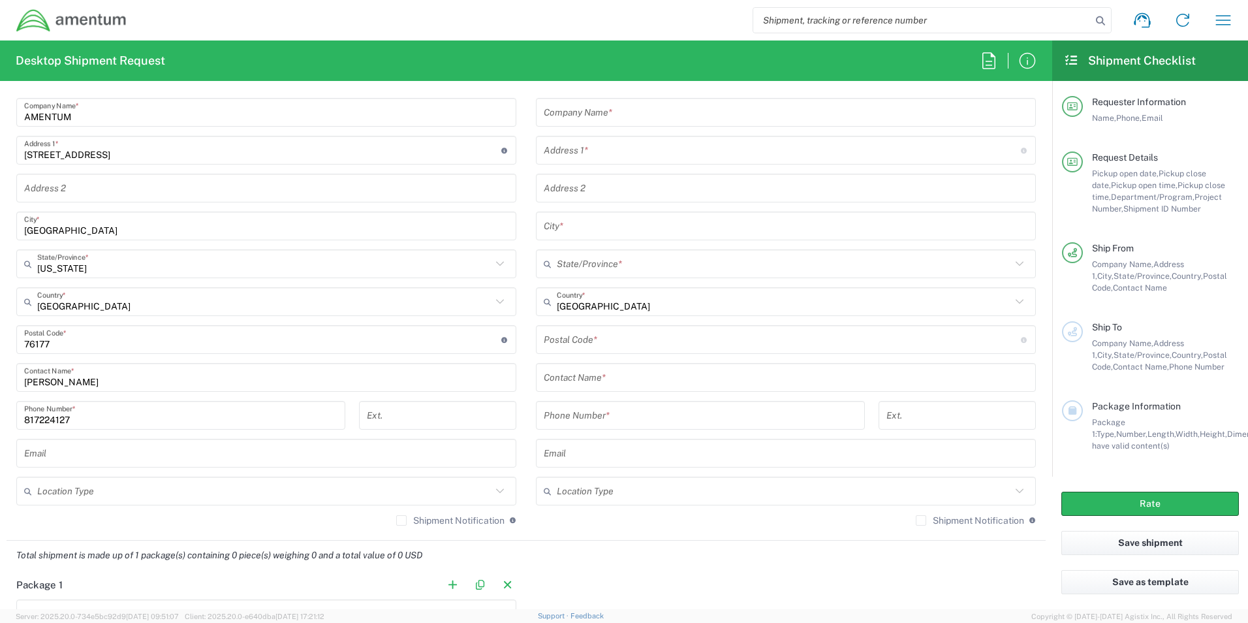
drag, startPoint x: 57, startPoint y: 454, endPoint x: 46, endPoint y: 408, distance: 47.0
click at [58, 454] on input "text" at bounding box center [266, 453] width 484 height 23
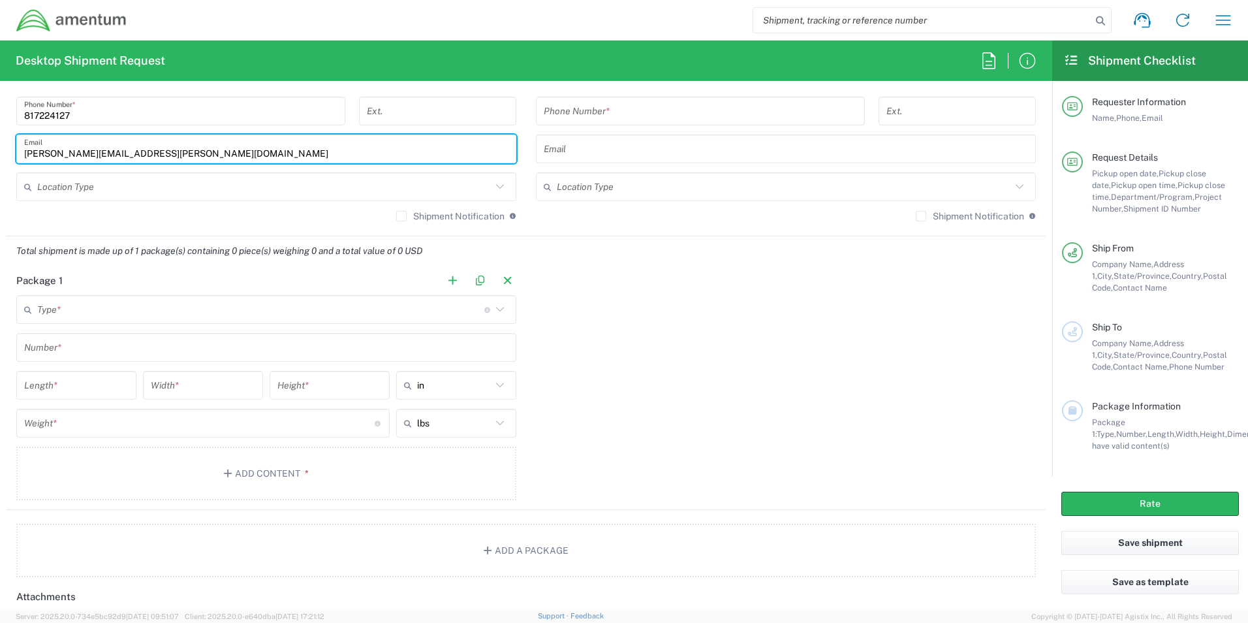
type input "[PERSON_NAME][EMAIL_ADDRESS][PERSON_NAME][DOMAIN_NAME]"
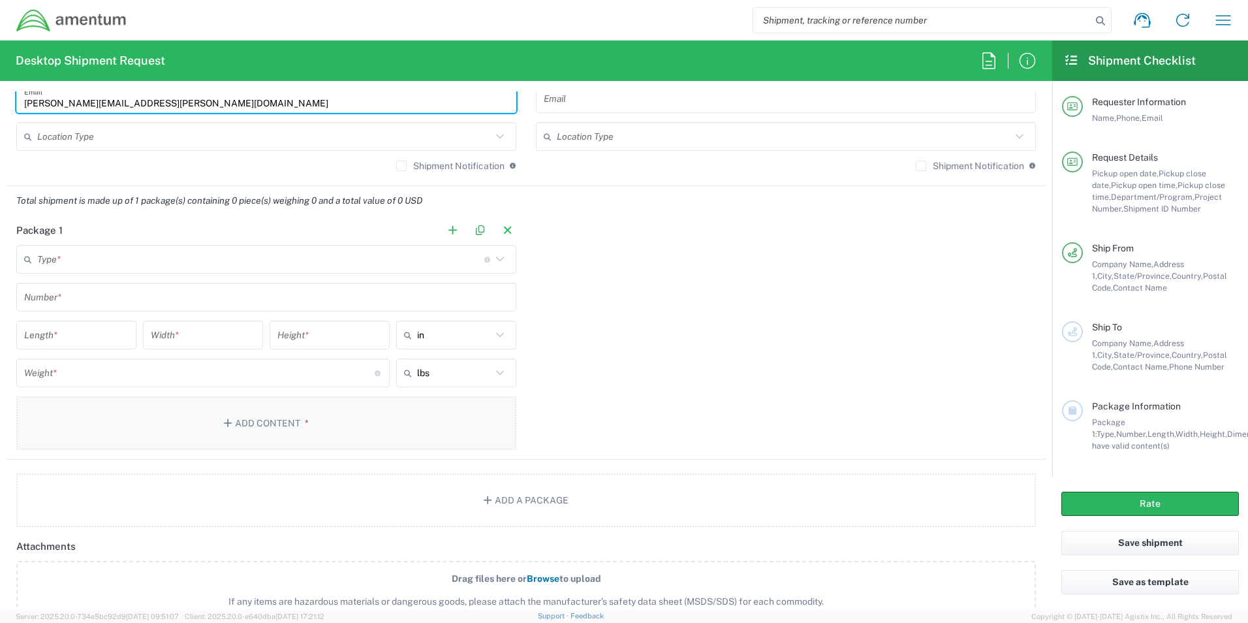
click at [91, 322] on main "Type * Material used to package goods Crate(s) Envelope Pallet(s) Oversized (No…" at bounding box center [267, 350] width 520 height 210
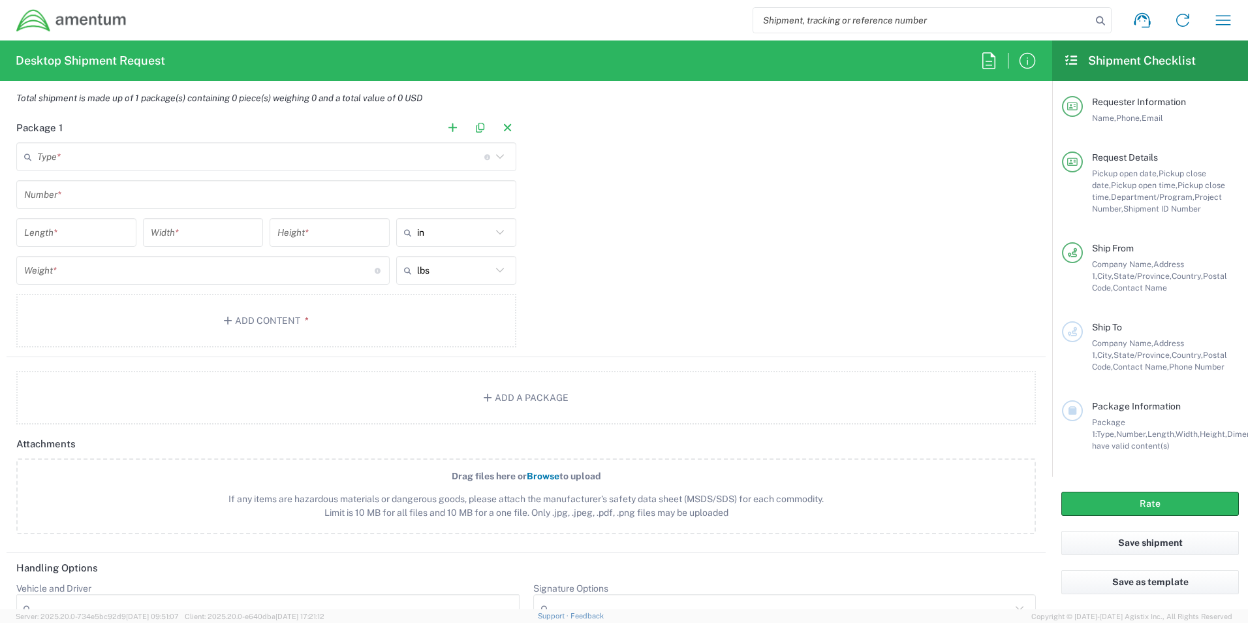
click at [88, 172] on main "Type * Material used to package goods Crate(s) Envelope Pallet(s) Oversized (No…" at bounding box center [267, 247] width 520 height 210
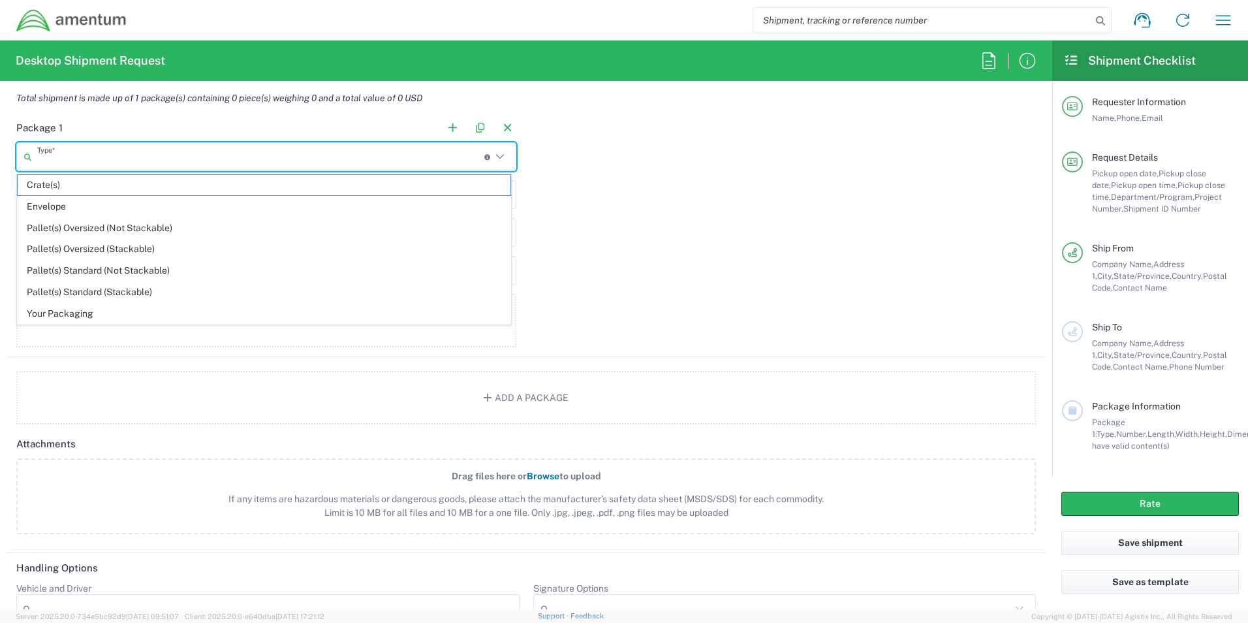
click at [87, 162] on input "text" at bounding box center [260, 157] width 447 height 23
drag, startPoint x: 65, startPoint y: 209, endPoint x: 244, endPoint y: 250, distance: 182.9
click at [65, 209] on span "Envelope" at bounding box center [264, 207] width 493 height 20
type input "Envelope"
type input "1"
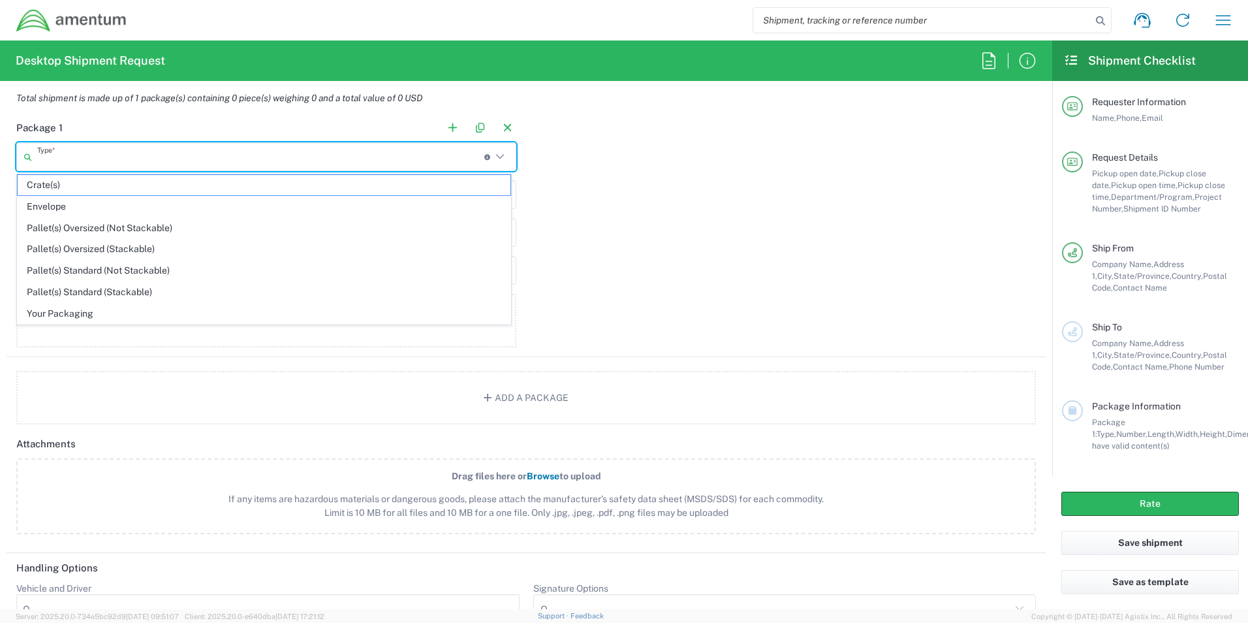
type input "9.5"
type input "12.5"
type input "0.25"
type input "1"
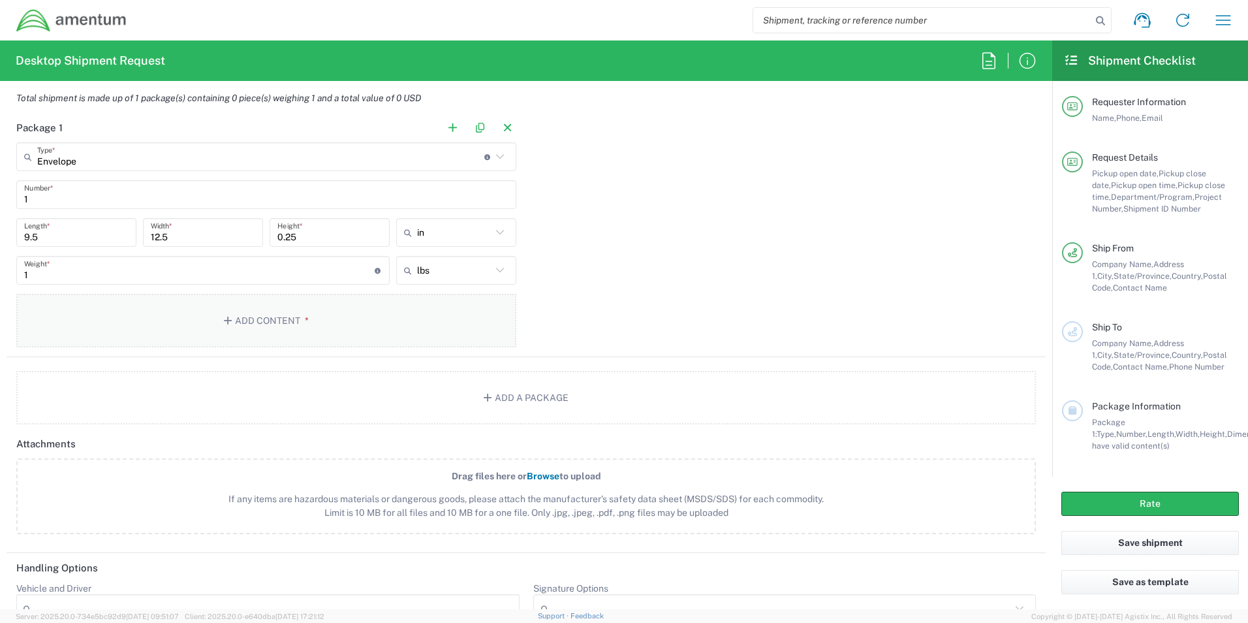
drag, startPoint x: 396, startPoint y: 368, endPoint x: 353, endPoint y: 315, distance: 67.3
click at [356, 320] on agx-package-information "Total shipment is made up of 1 package(s) containing 0 piece(s) weighing 1 and …" at bounding box center [526, 254] width 1039 height 341
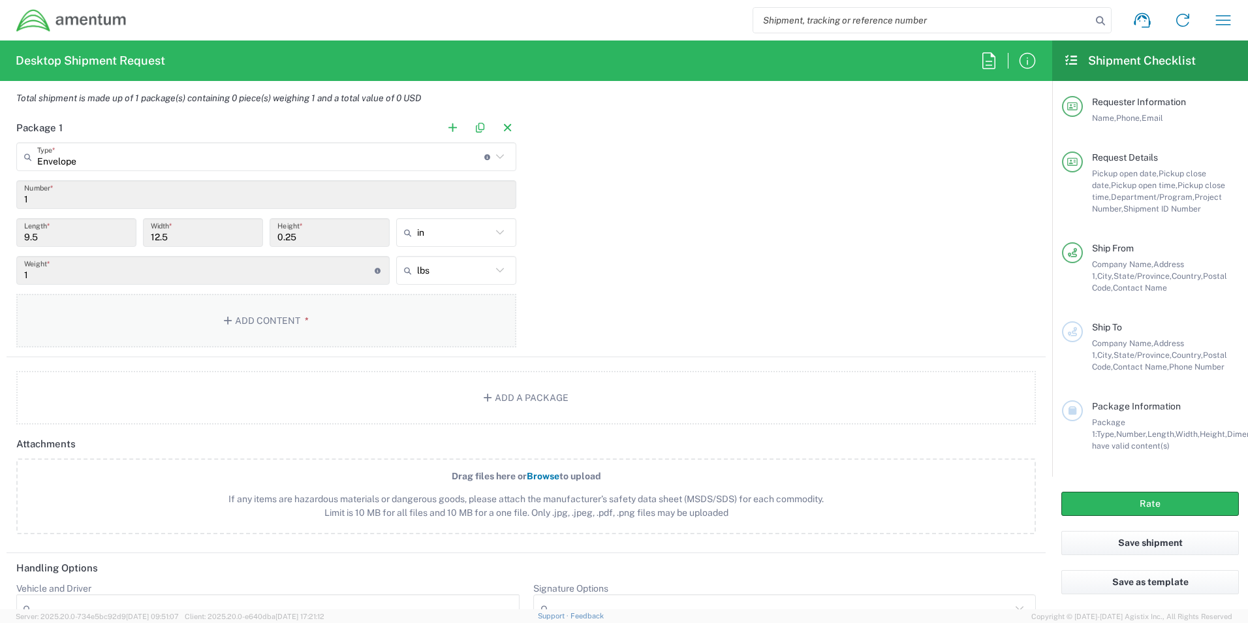
click at [353, 315] on button "Add Content *" at bounding box center [266, 321] width 500 height 54
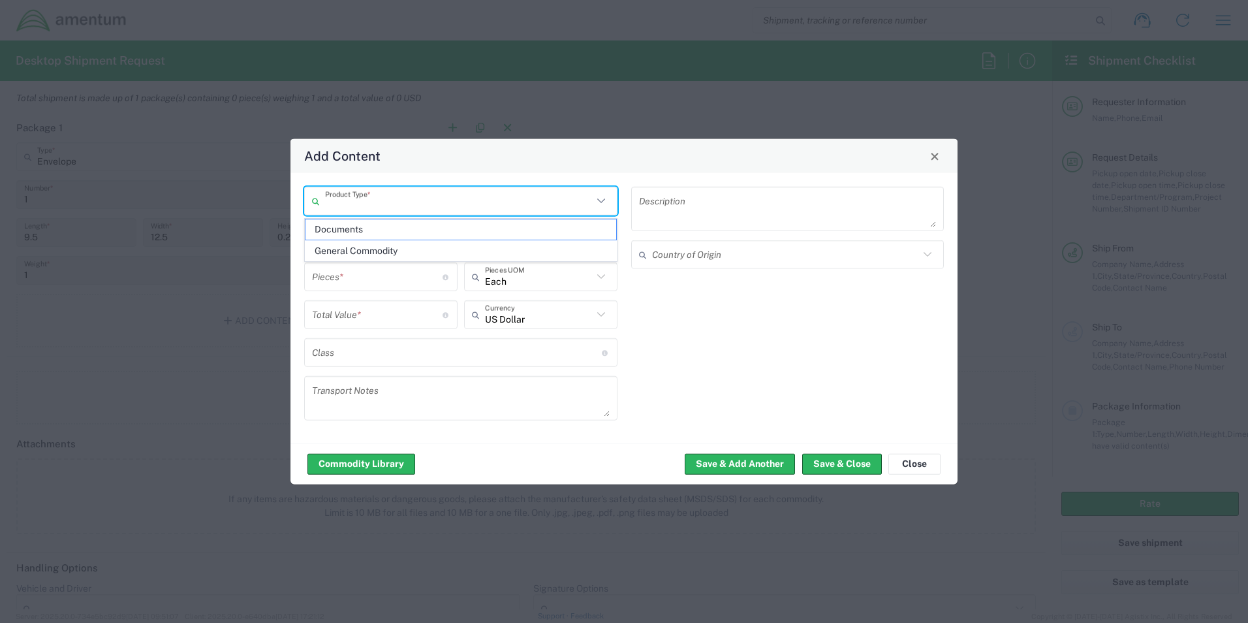
drag, startPoint x: 360, startPoint y: 206, endPoint x: 367, endPoint y: 223, distance: 18.2
click at [360, 206] on input "text" at bounding box center [459, 200] width 268 height 23
drag, startPoint x: 368, startPoint y: 227, endPoint x: 656, endPoint y: 368, distance: 320.6
click at [369, 227] on span "Documents" at bounding box center [461, 229] width 311 height 20
type input "Documents"
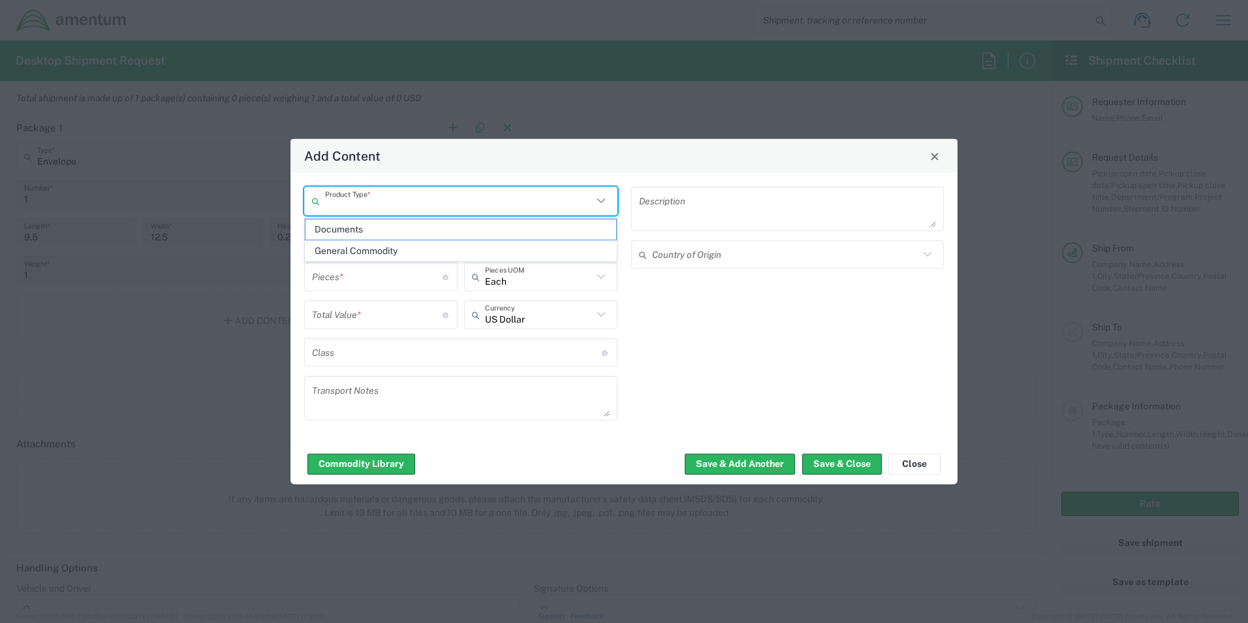
type input "Documents"
type input "1"
type textarea "Documents"
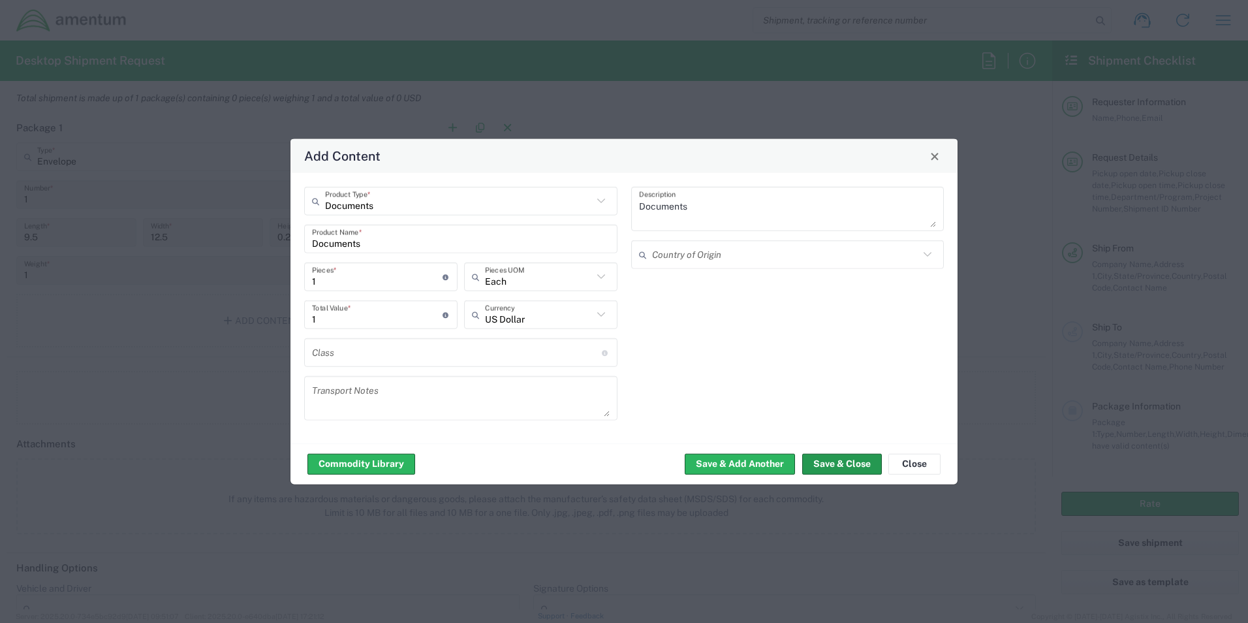
click at [836, 457] on button "Save & Close" at bounding box center [842, 463] width 80 height 21
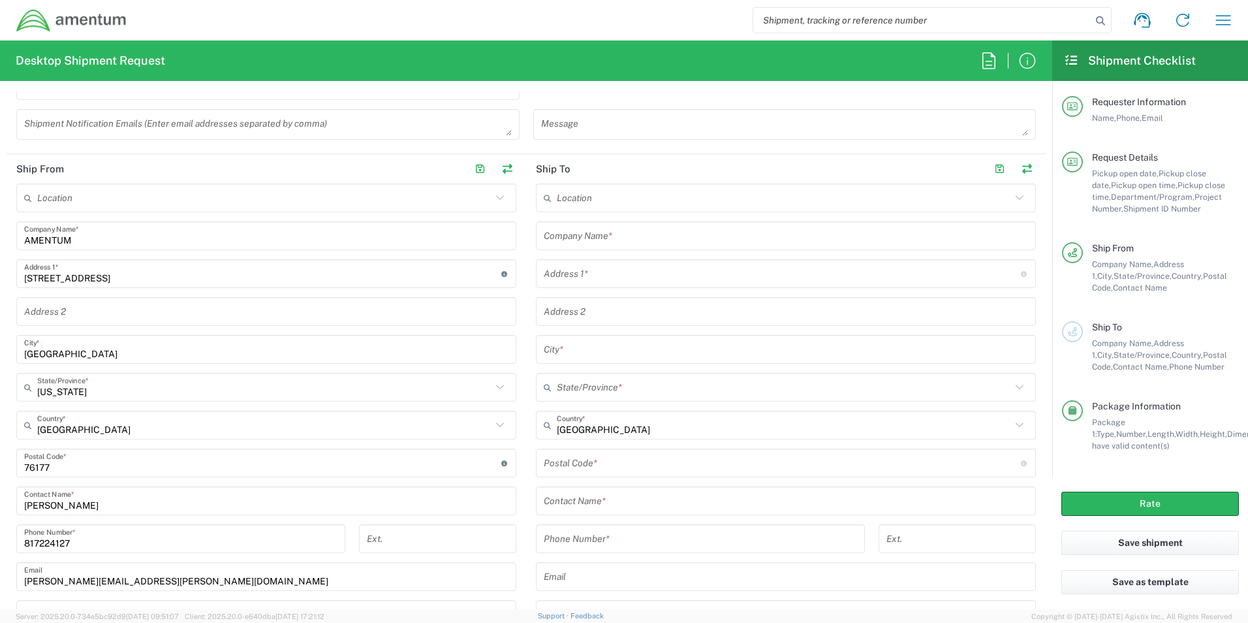
scroll to position [486, 0]
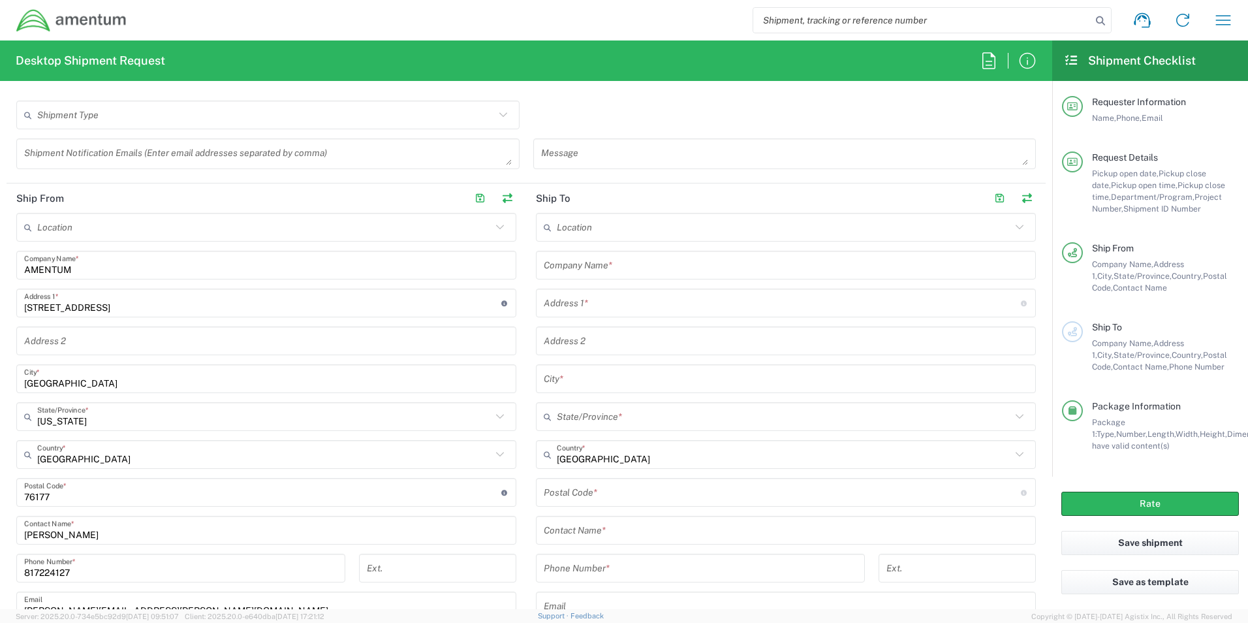
click at [612, 264] on input "text" at bounding box center [786, 265] width 484 height 23
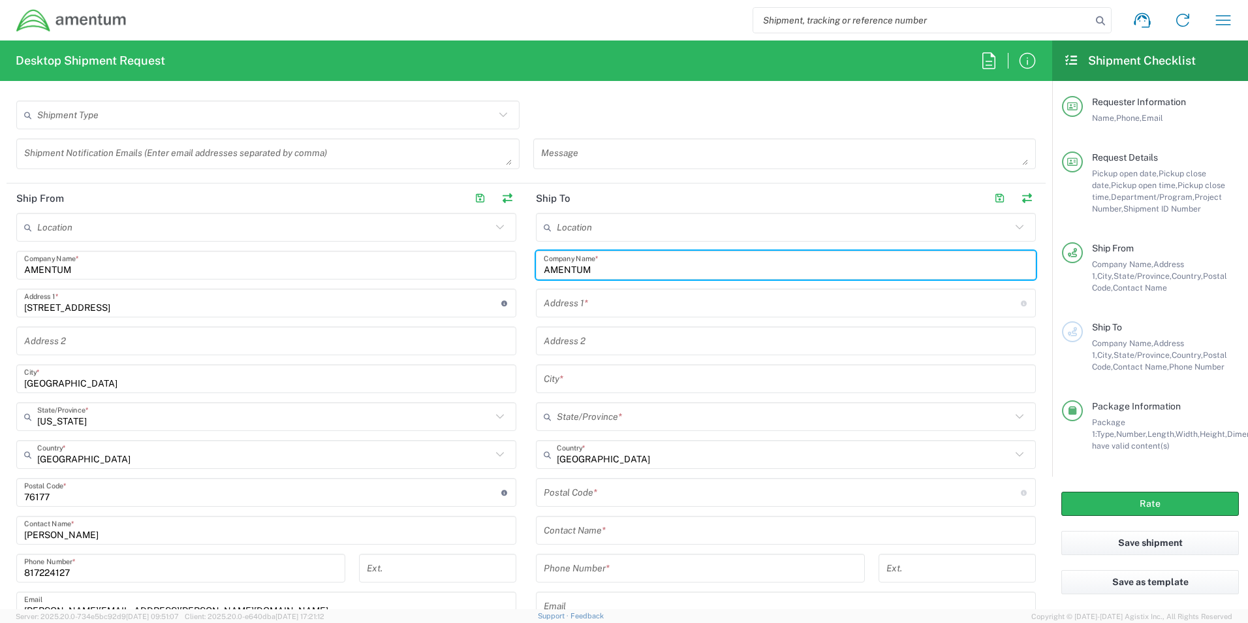
type input "AMENTUM"
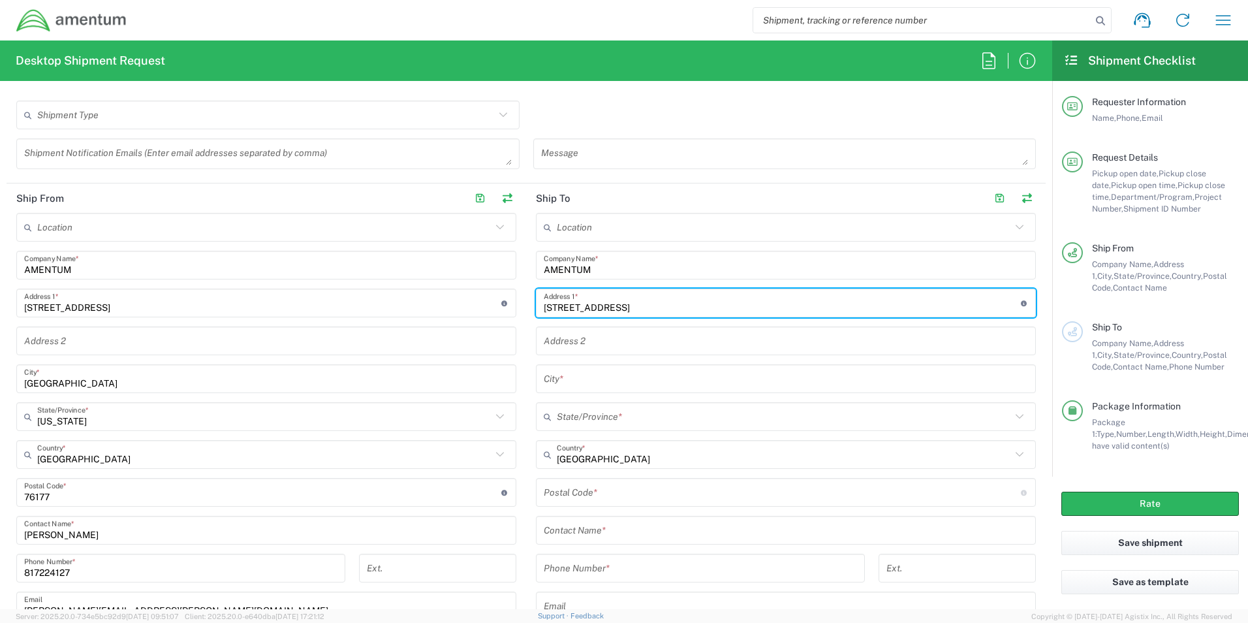
type input "[STREET_ADDRESS]"
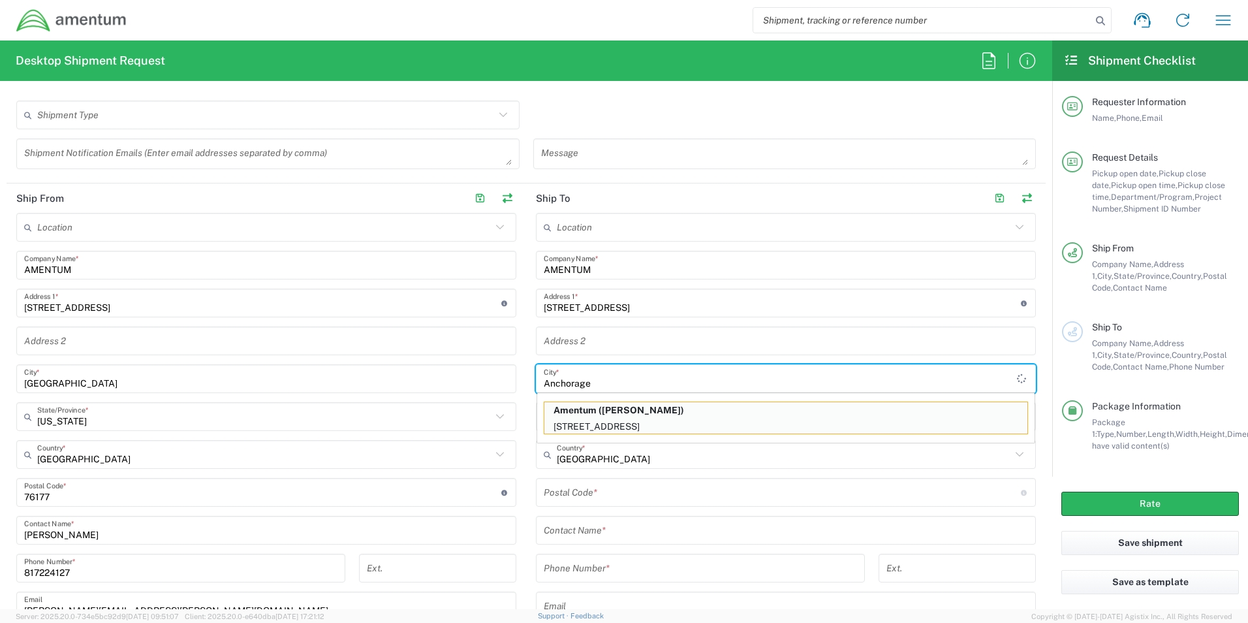
type input "Anchorage"
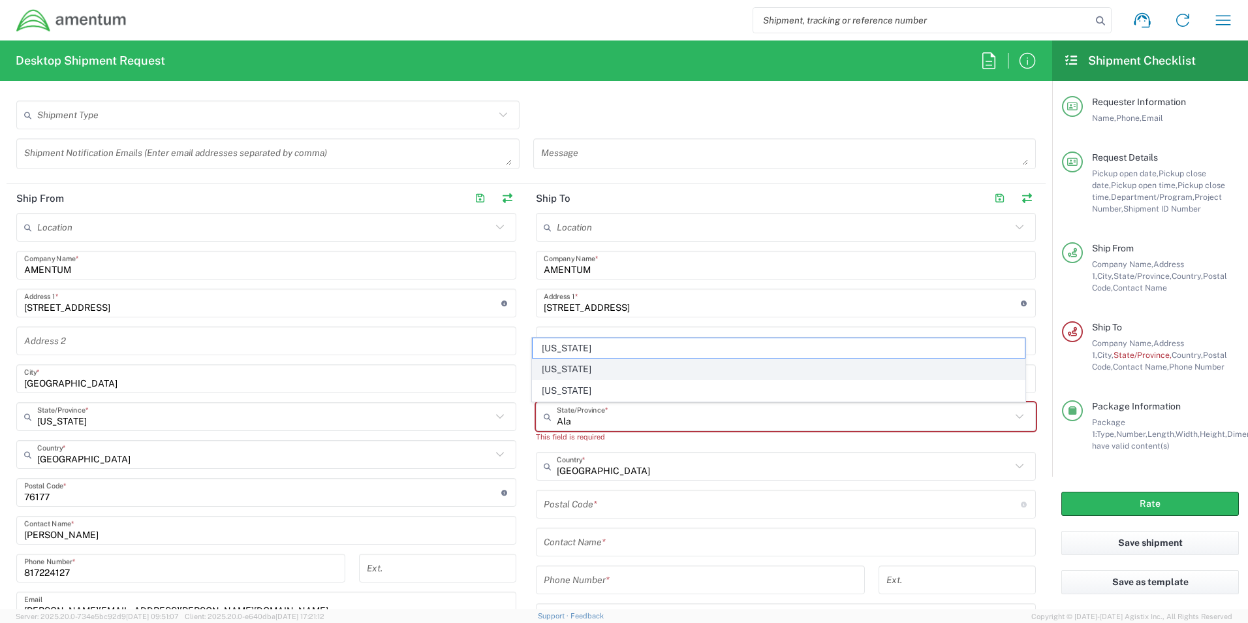
click at [588, 367] on span "[US_STATE]" at bounding box center [779, 369] width 493 height 20
type input "[US_STATE]"
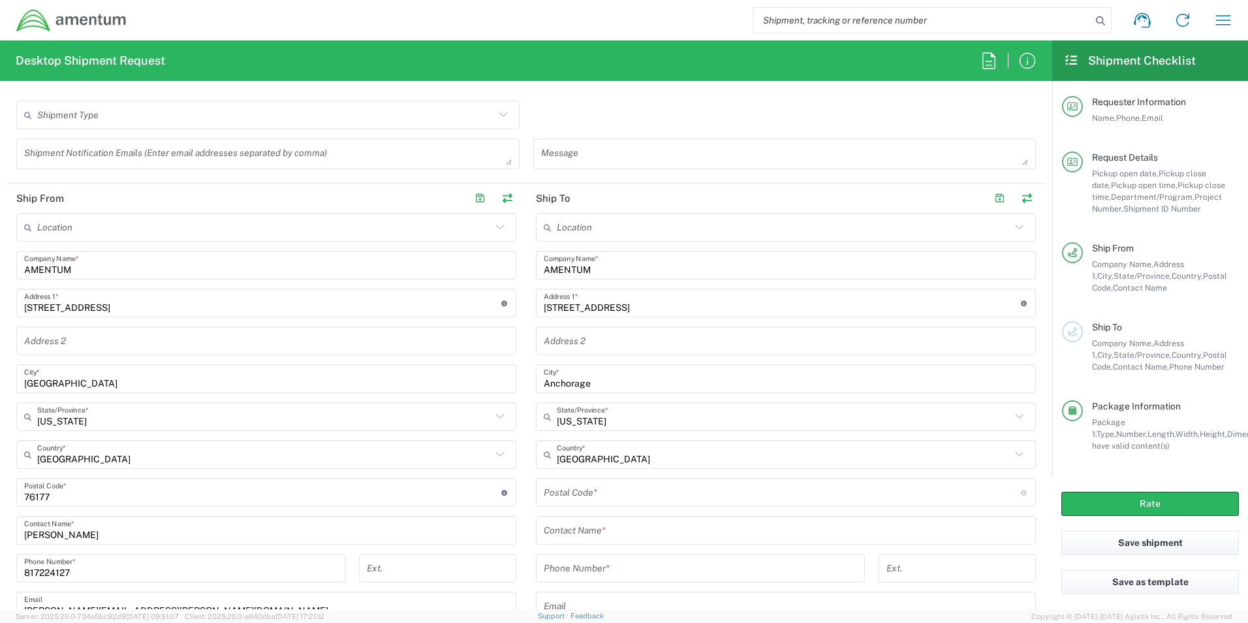
drag, startPoint x: 588, startPoint y: 495, endPoint x: 603, endPoint y: 480, distance: 21.2
click at [589, 496] on input "undefined" at bounding box center [782, 492] width 477 height 23
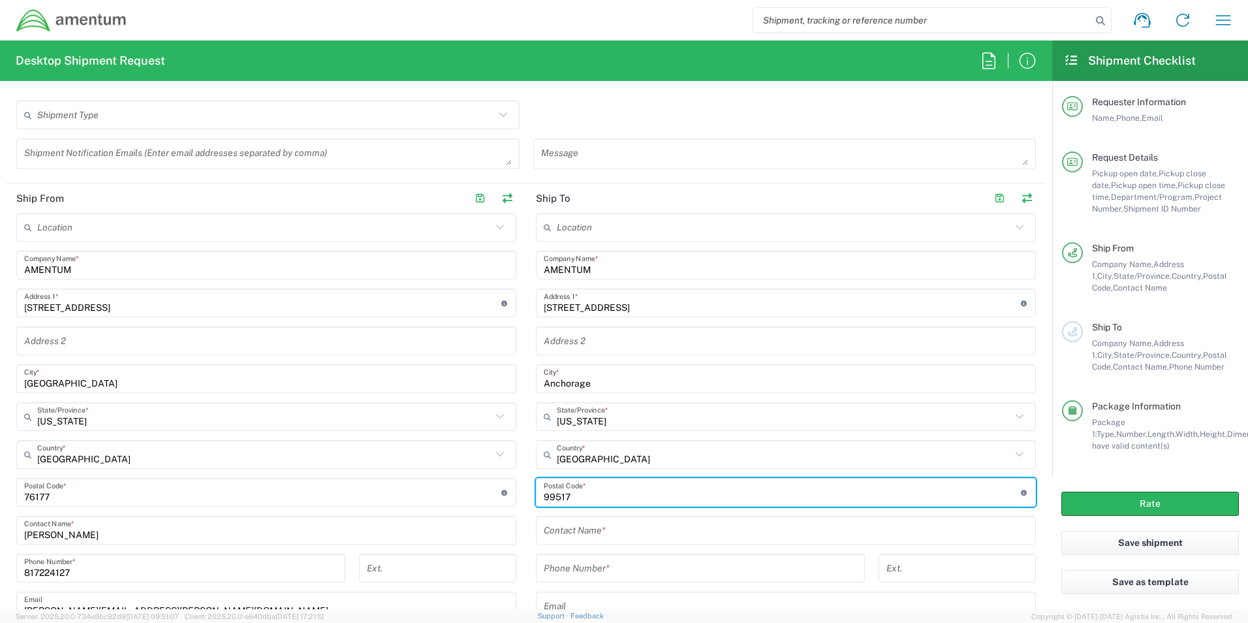
type input "99517"
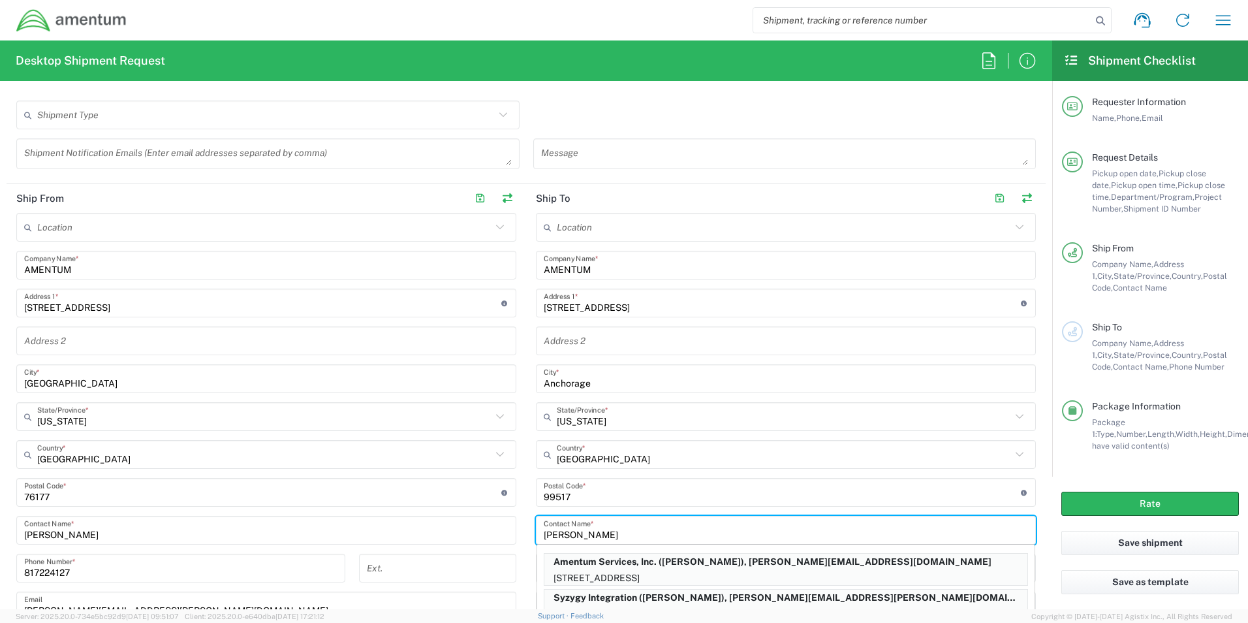
type input "[PERSON_NAME]"
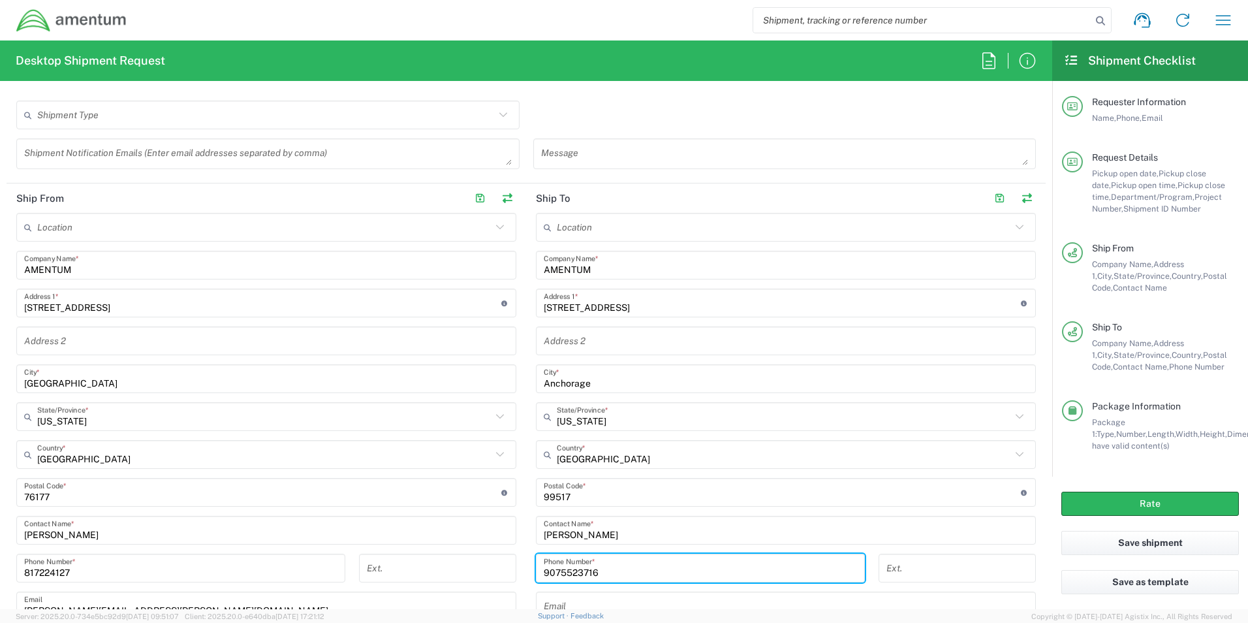
type input "9075523716"
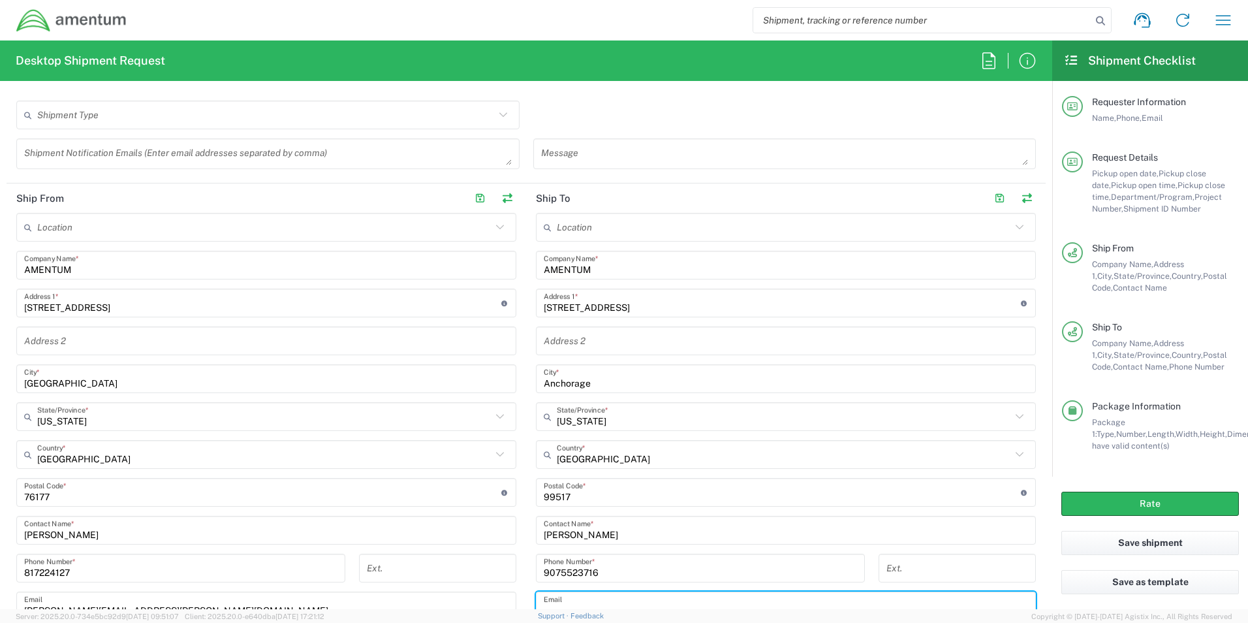
scroll to position [495, 0]
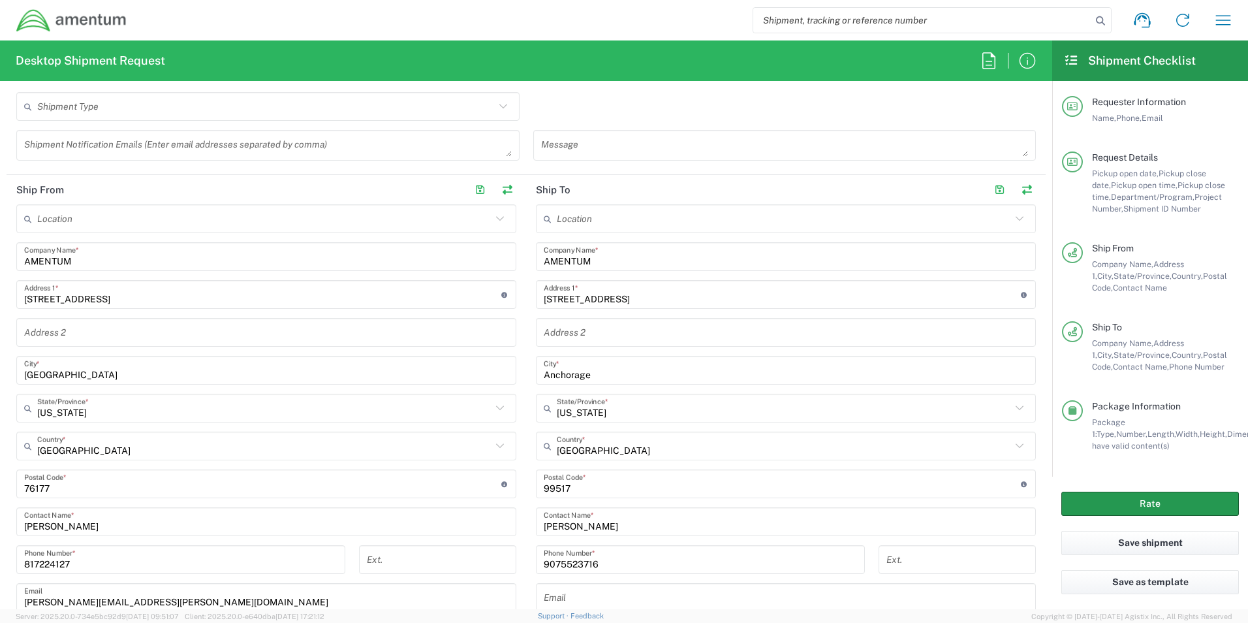
click at [1159, 505] on button "Rate" at bounding box center [1151, 504] width 178 height 24
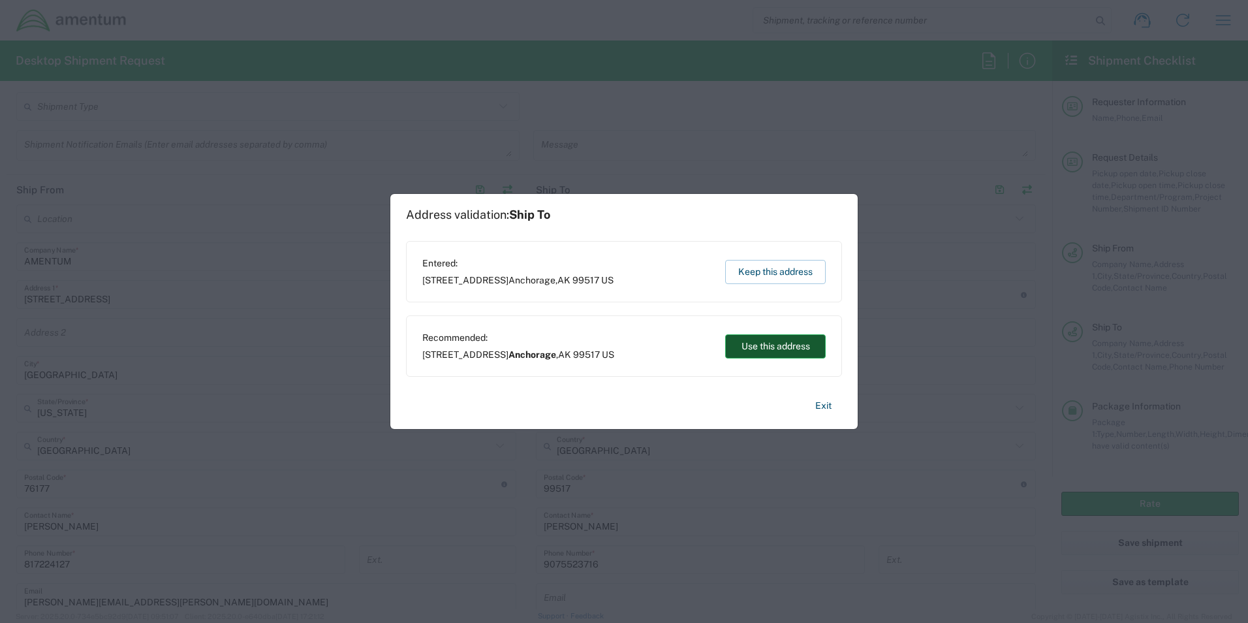
click at [768, 345] on button "Use this address" at bounding box center [775, 346] width 101 height 24
type input "Anchorage"
type input "[US_STATE]"
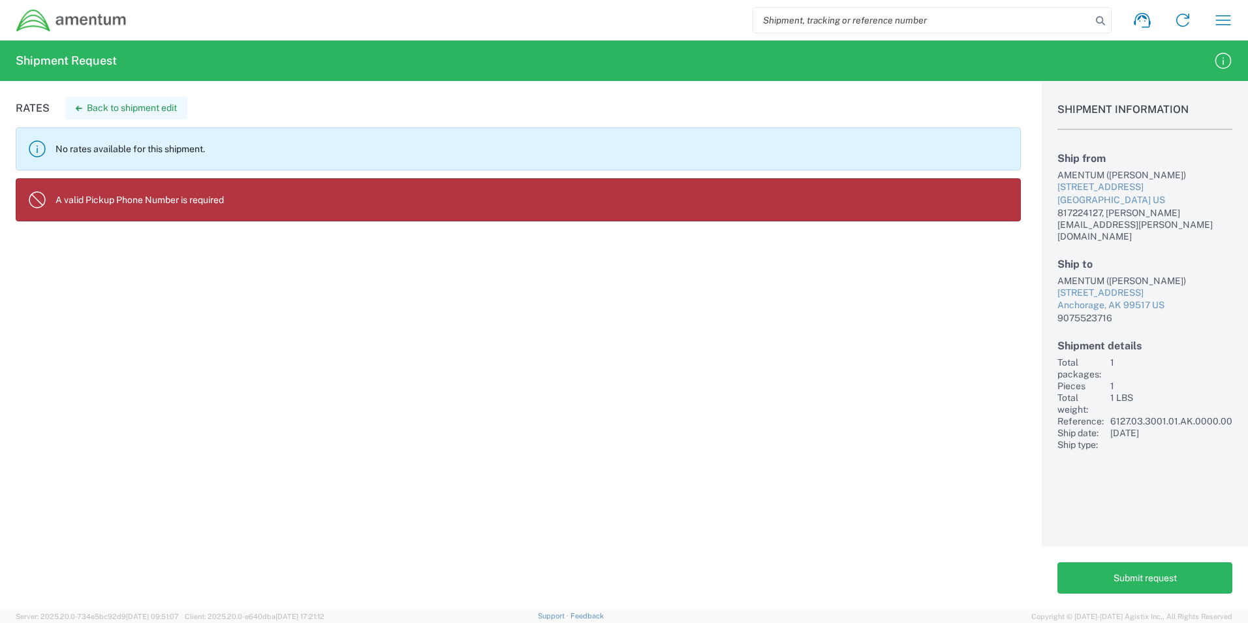
click at [158, 104] on button "Back to shipment edit" at bounding box center [126, 108] width 122 height 23
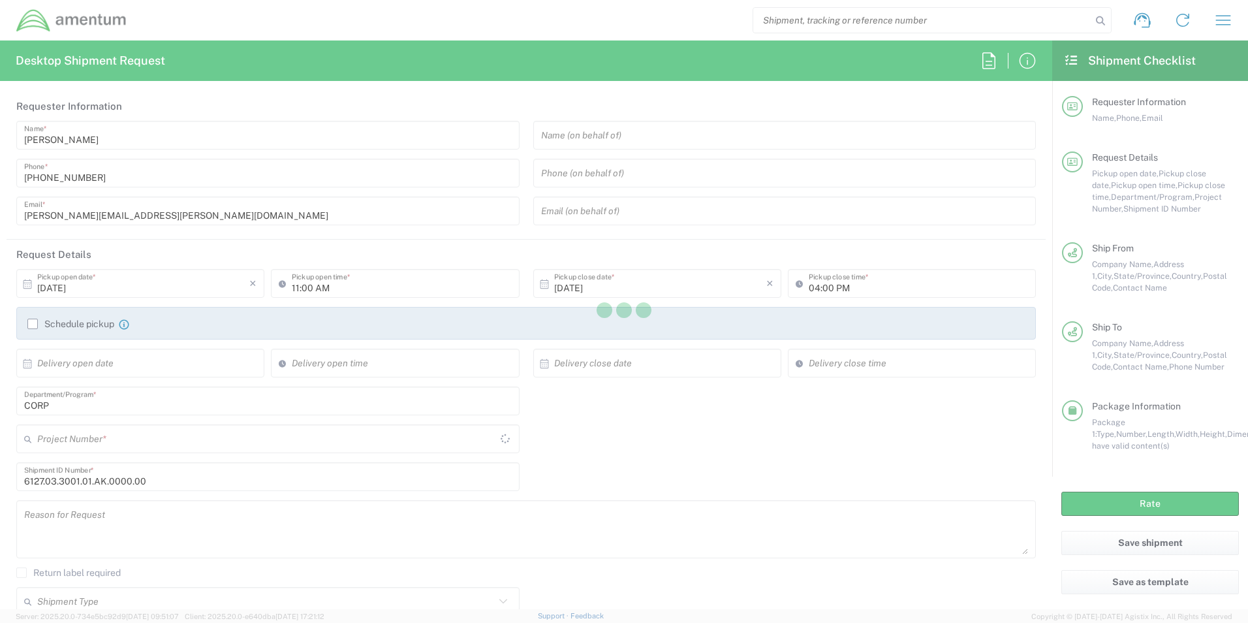
type input "6127.03.3001.01.AK.0000.00"
type input "[US_STATE]"
type input "Envelope"
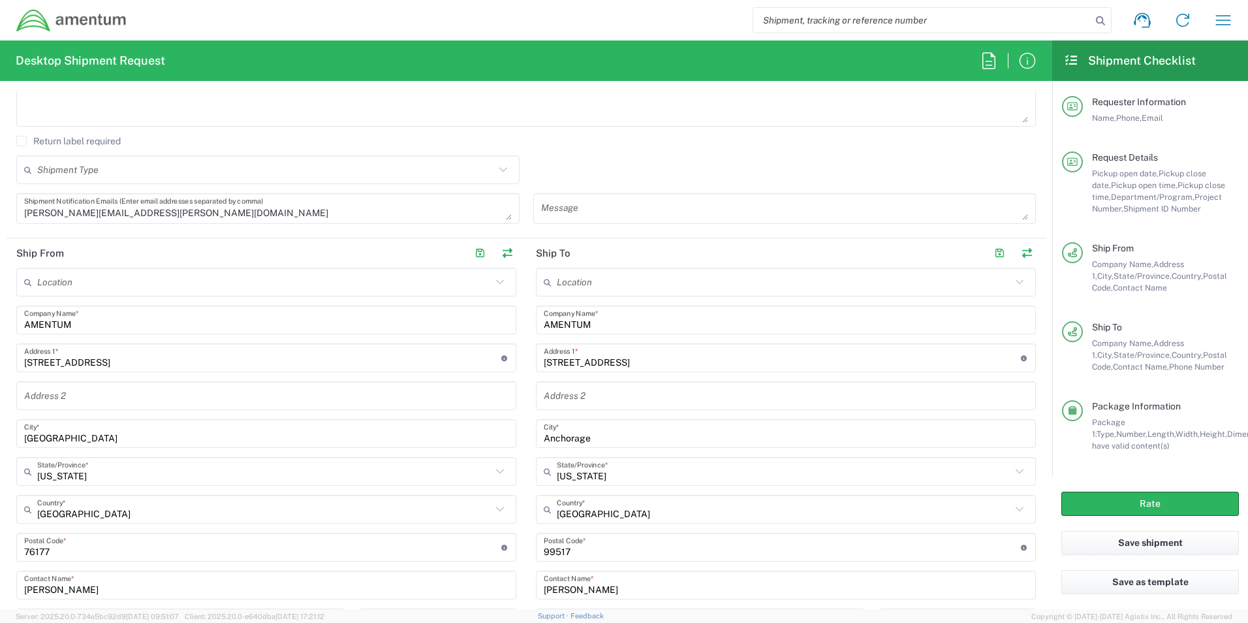
scroll to position [457, 0]
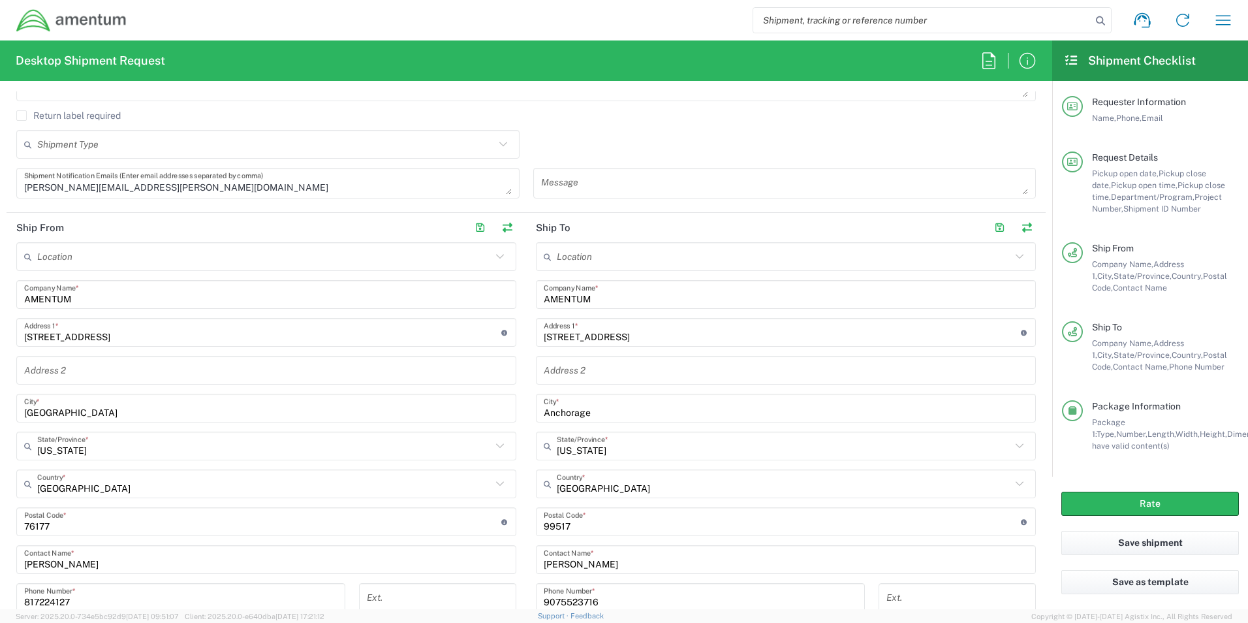
click at [70, 601] on input "817224127" at bounding box center [180, 597] width 313 height 23
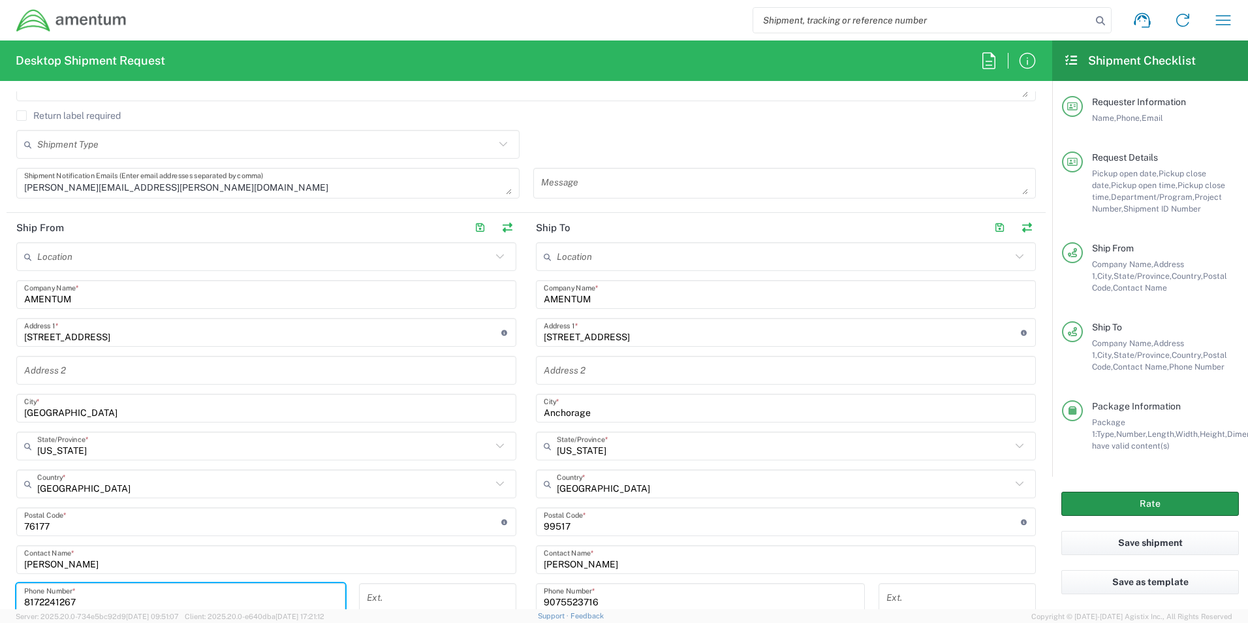
type input "8172241267"
click at [1129, 513] on button "Rate" at bounding box center [1151, 504] width 178 height 24
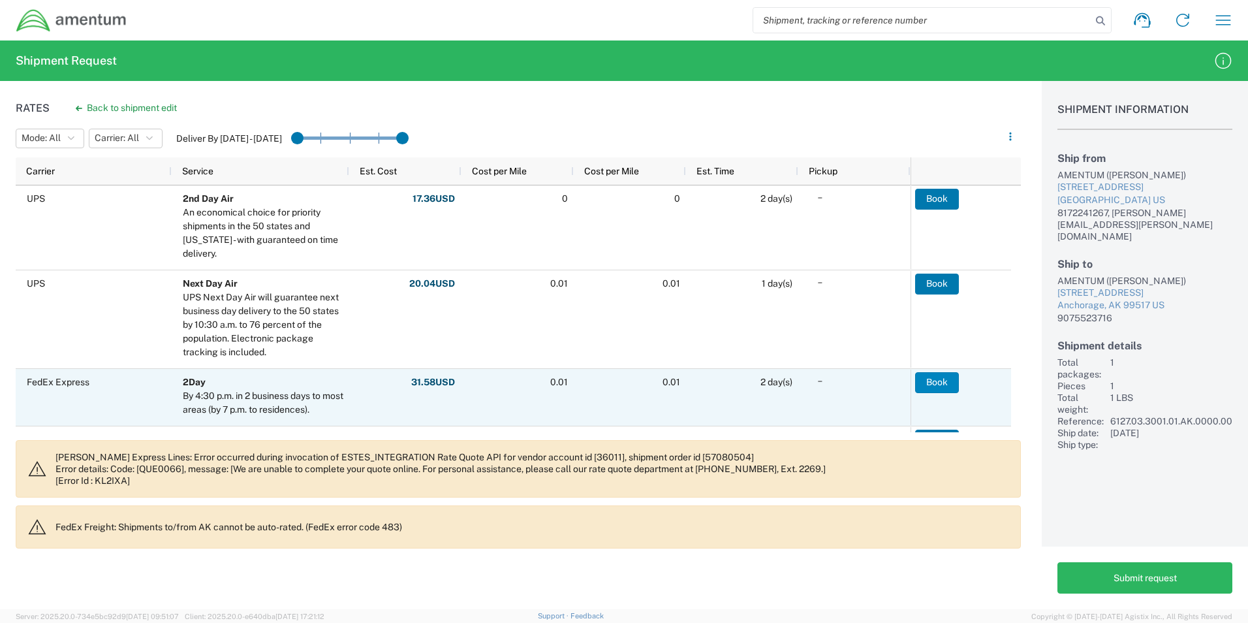
click at [951, 379] on button "Book" at bounding box center [937, 382] width 44 height 21
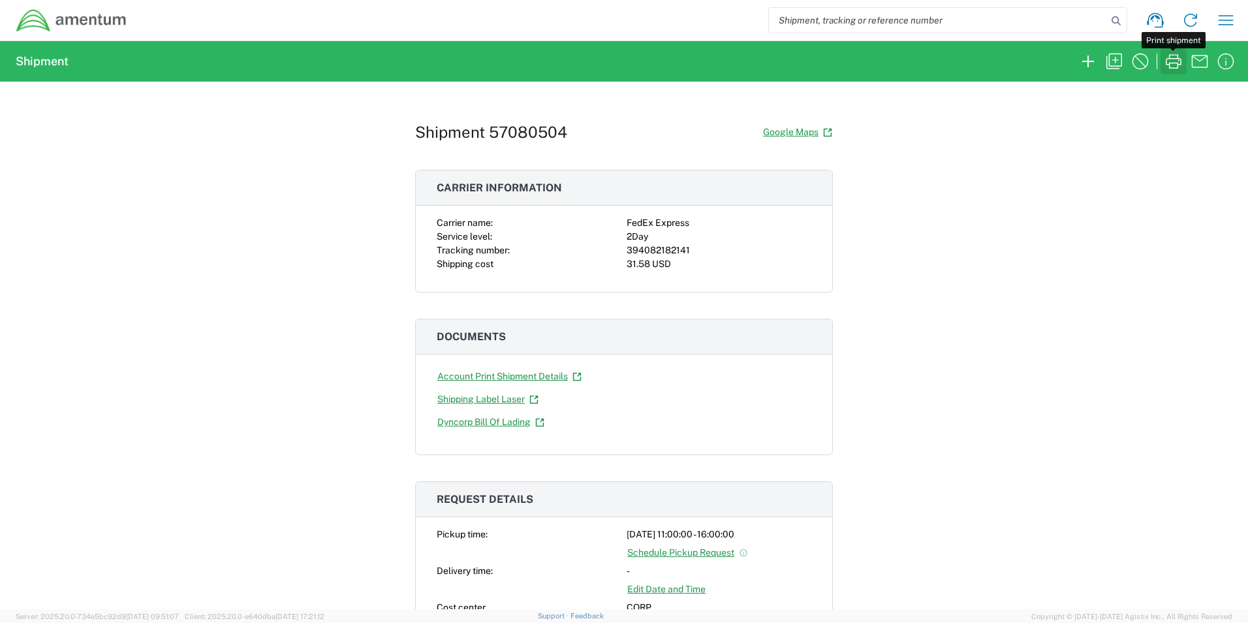
click at [1169, 54] on icon "button" at bounding box center [1173, 61] width 21 height 21
